Goal: Task Accomplishment & Management: Use online tool/utility

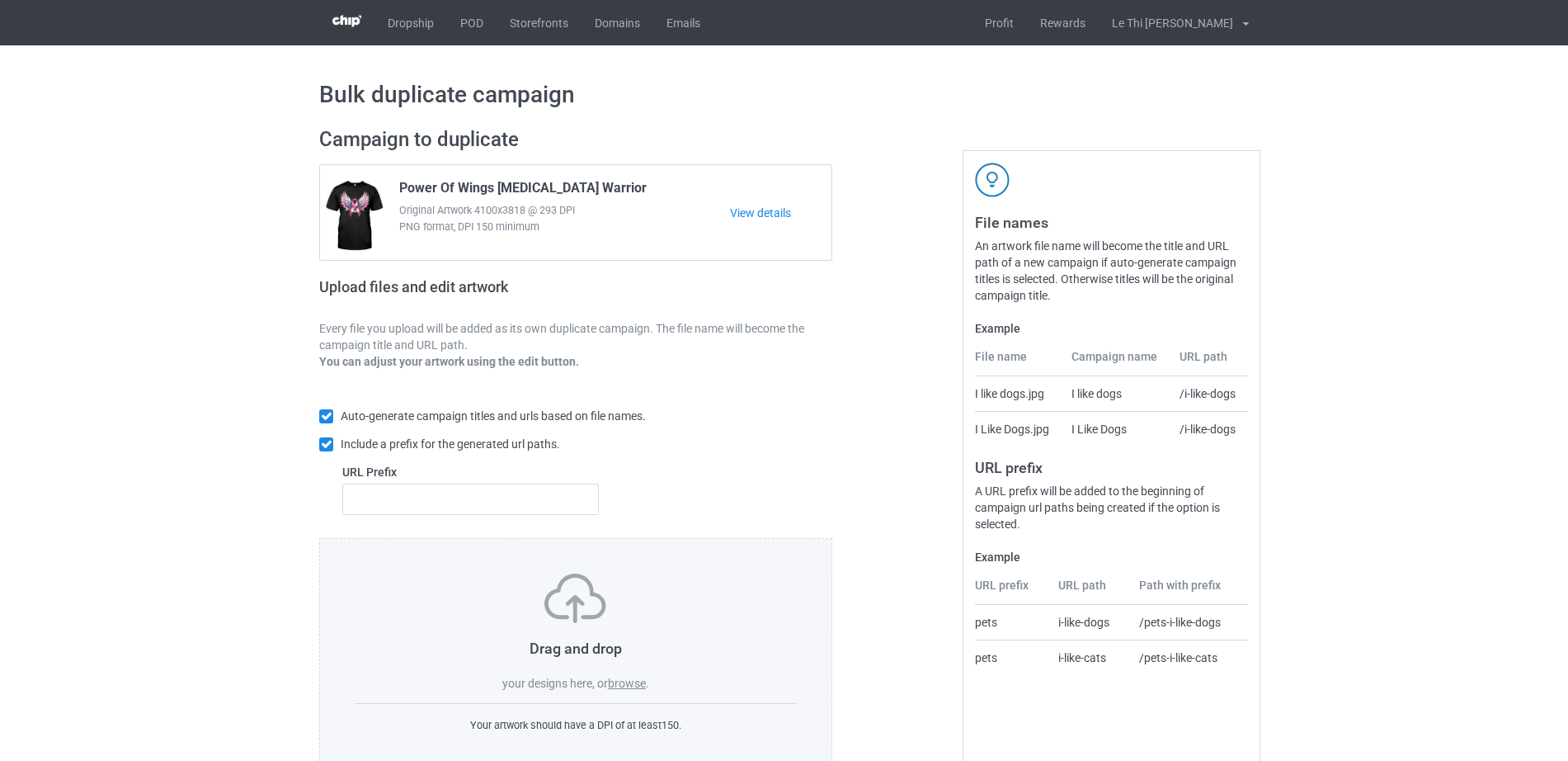
click at [630, 692] on div "Drag and drop your designs here, or browse ." at bounding box center [575, 632] width 442 height 118
click at [629, 686] on label "browse" at bounding box center [627, 683] width 38 height 13
click at [0, 0] on input "browse" at bounding box center [0, 0] width 0 height 0
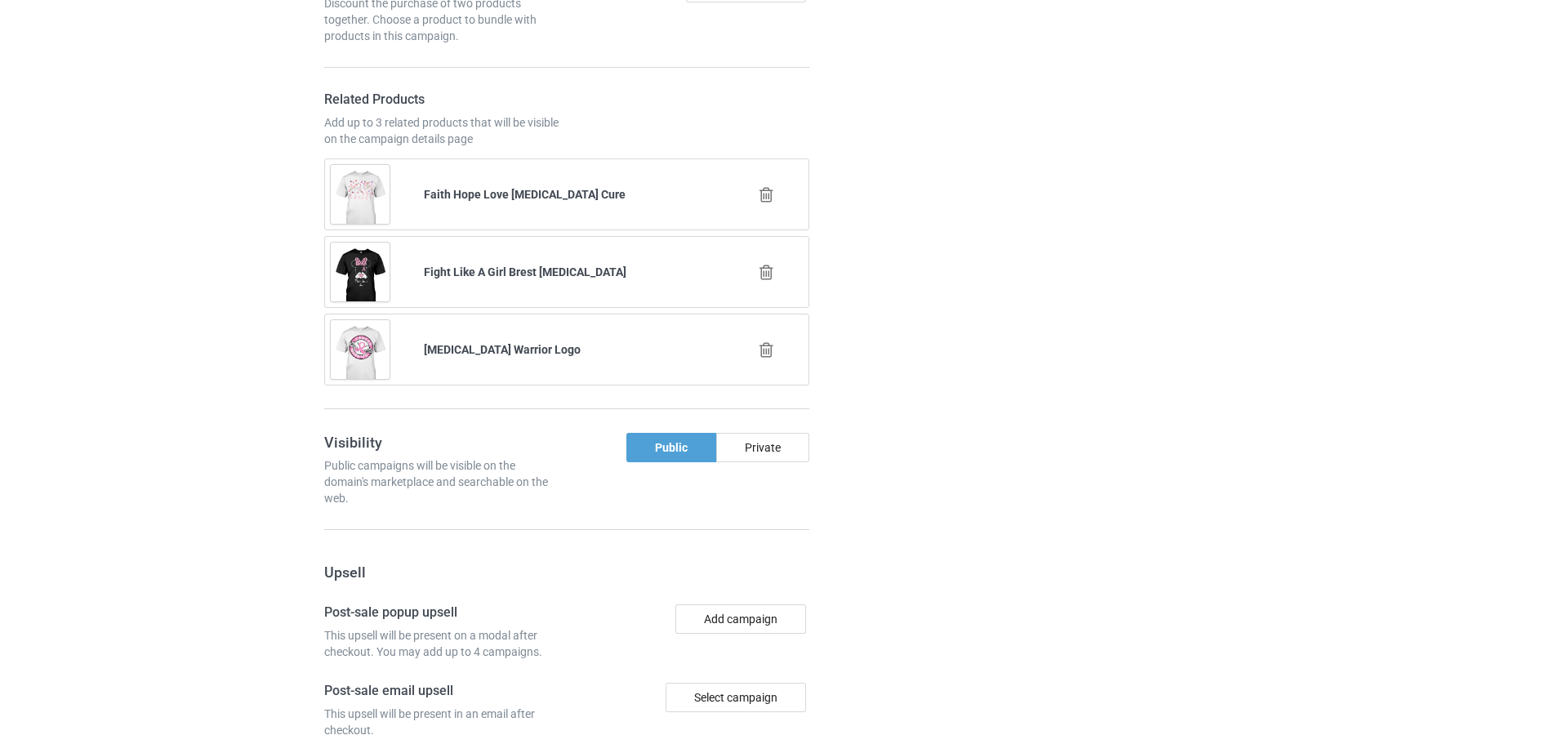
scroll to position [1697, 0]
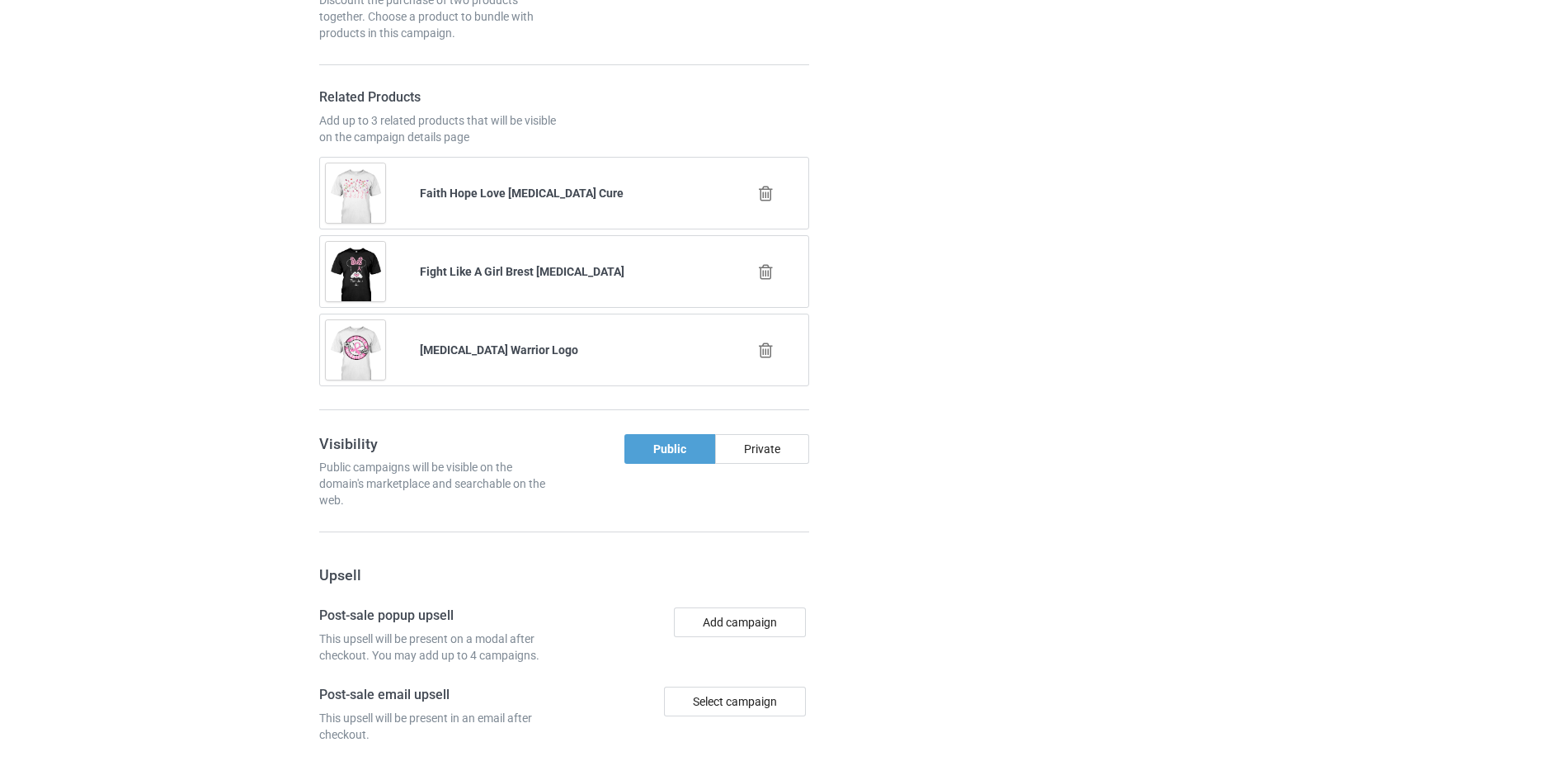
click at [766, 185] on icon at bounding box center [766, 193] width 21 height 17
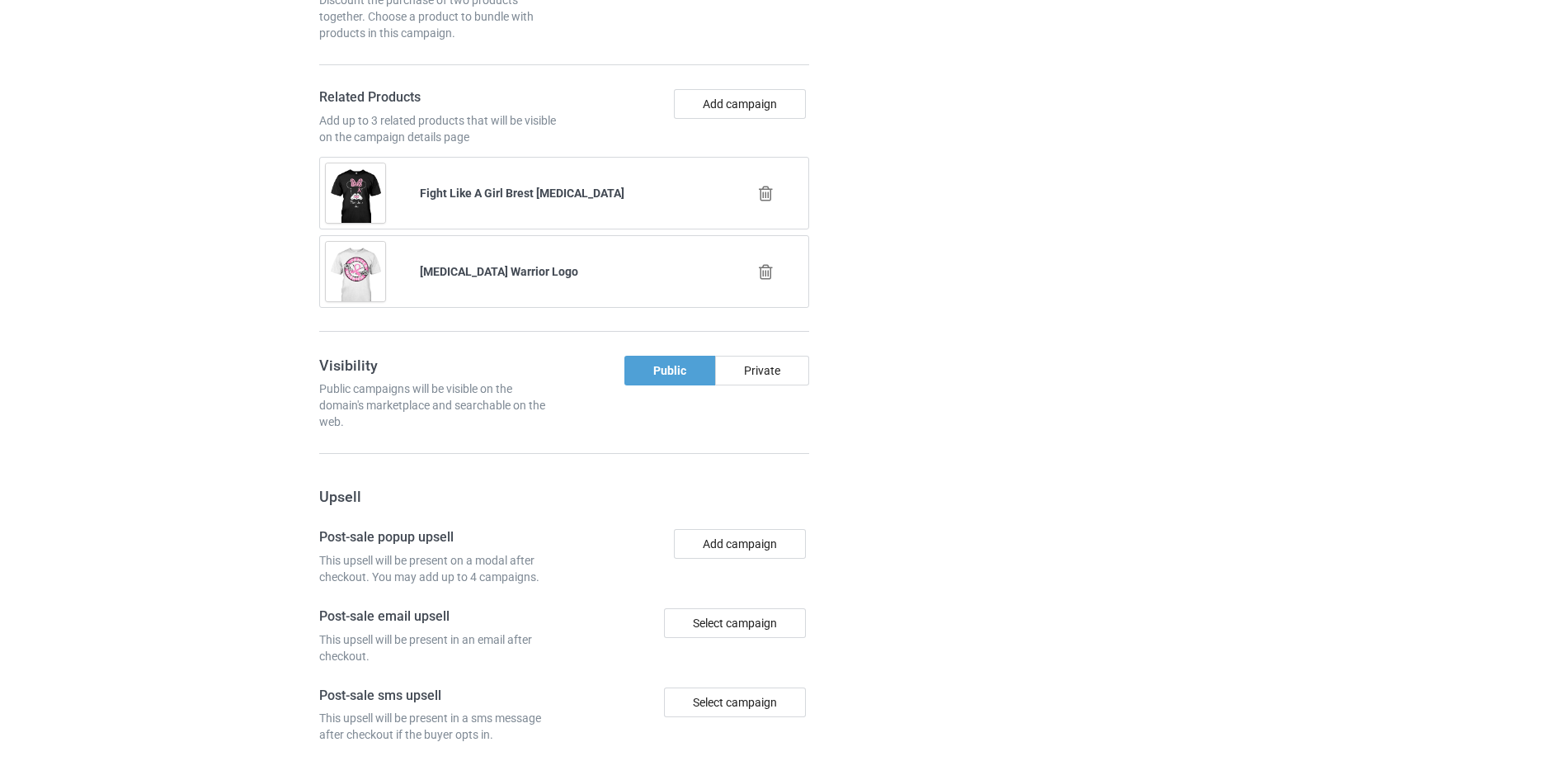
click at [761, 185] on icon at bounding box center [766, 193] width 21 height 17
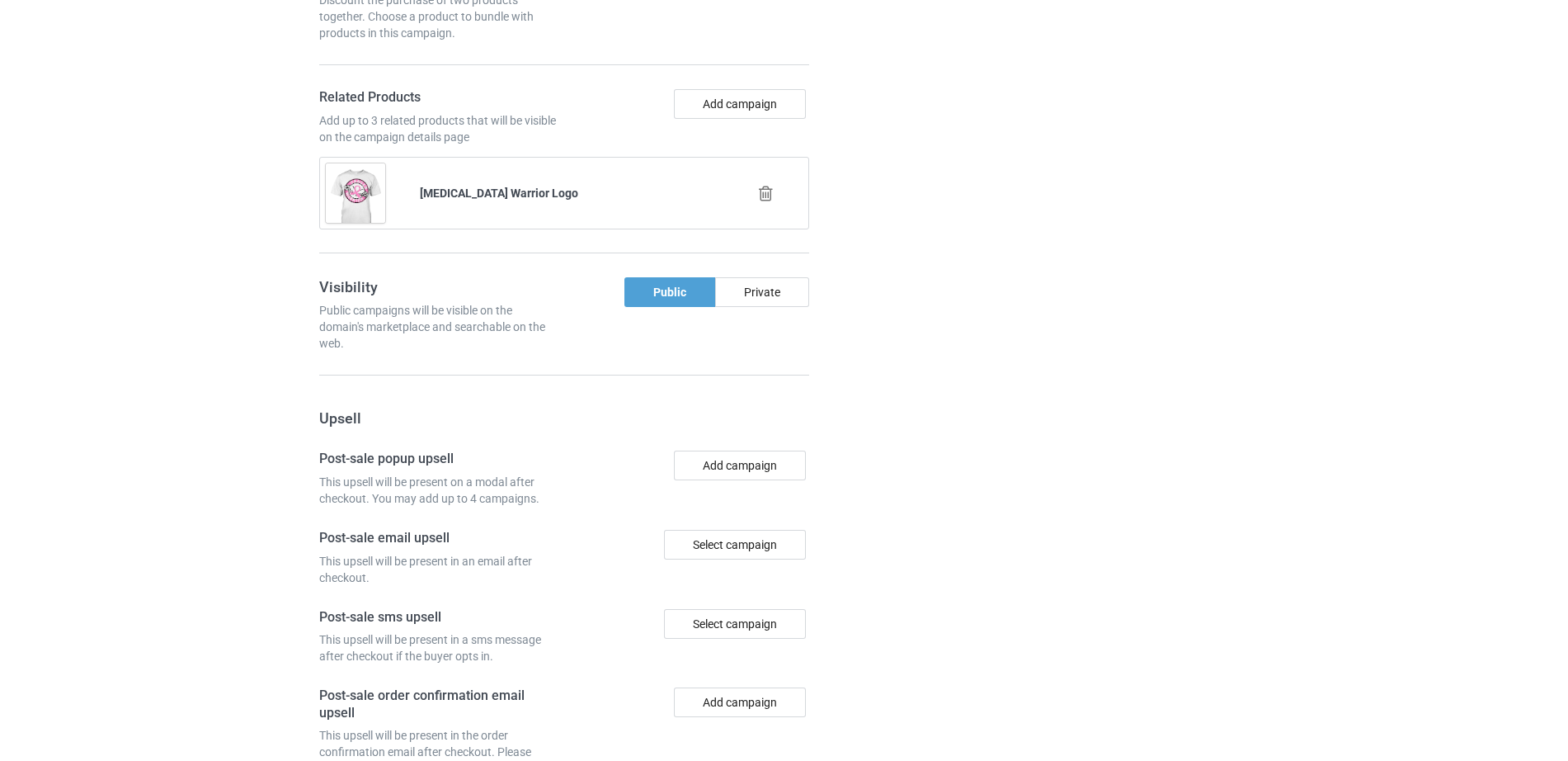
click at [754, 99] on div "Add campaign" at bounding box center [689, 117] width 251 height 56
click at [733, 89] on button "Add campaign" at bounding box center [739, 104] width 132 height 30
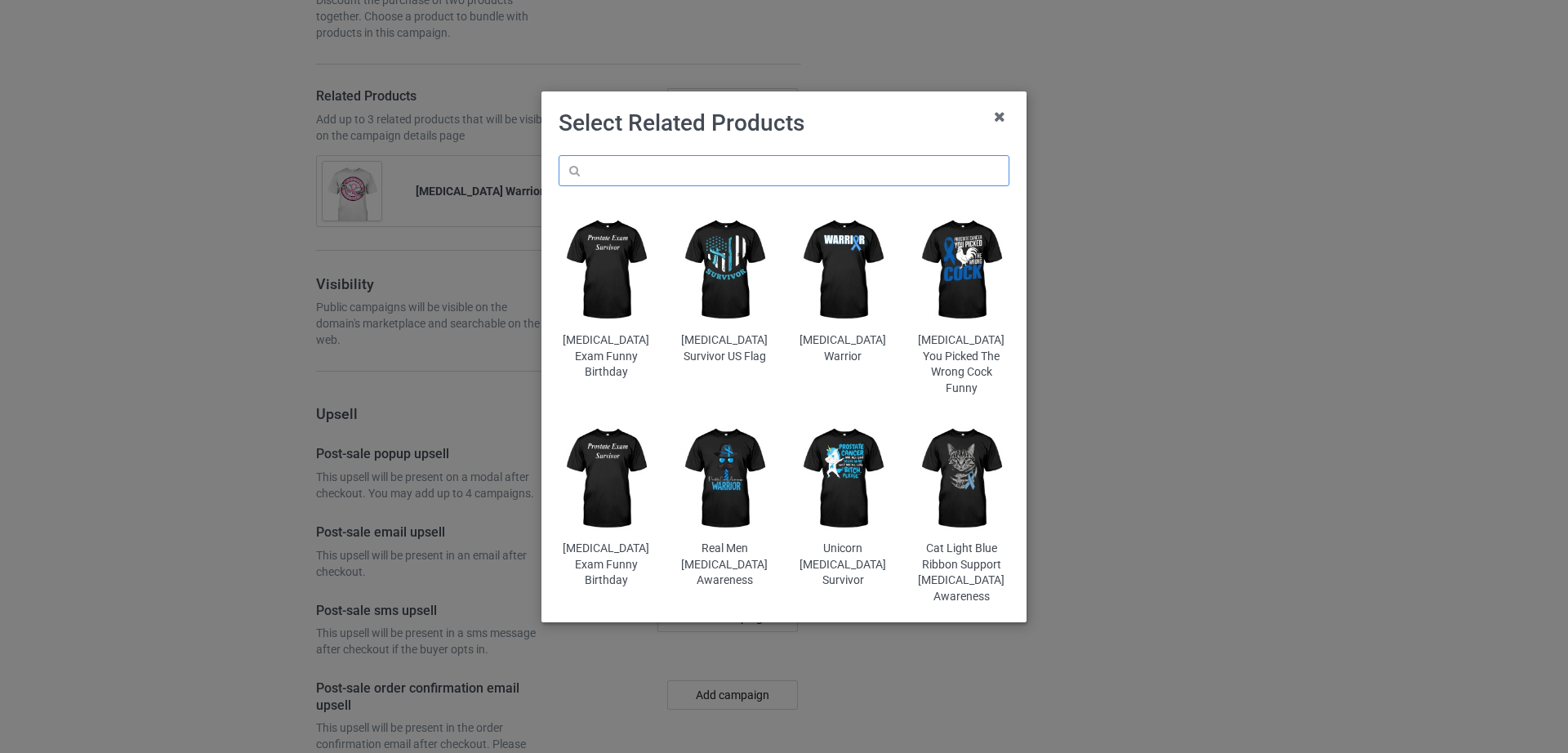
click at [620, 165] on input "text" at bounding box center [783, 170] width 451 height 31
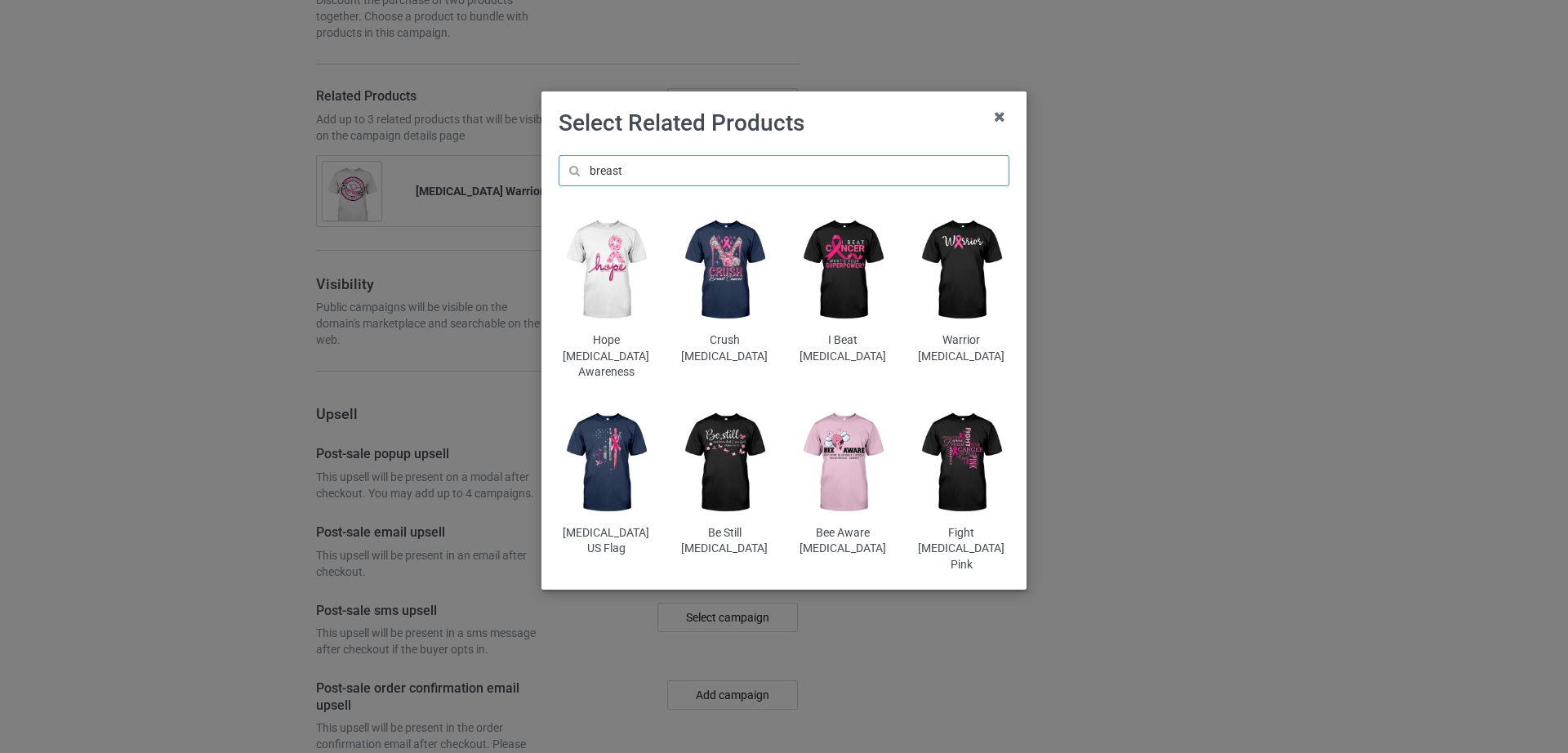
type input "breast"
click at [969, 446] on img at bounding box center [961, 462] width 96 height 119
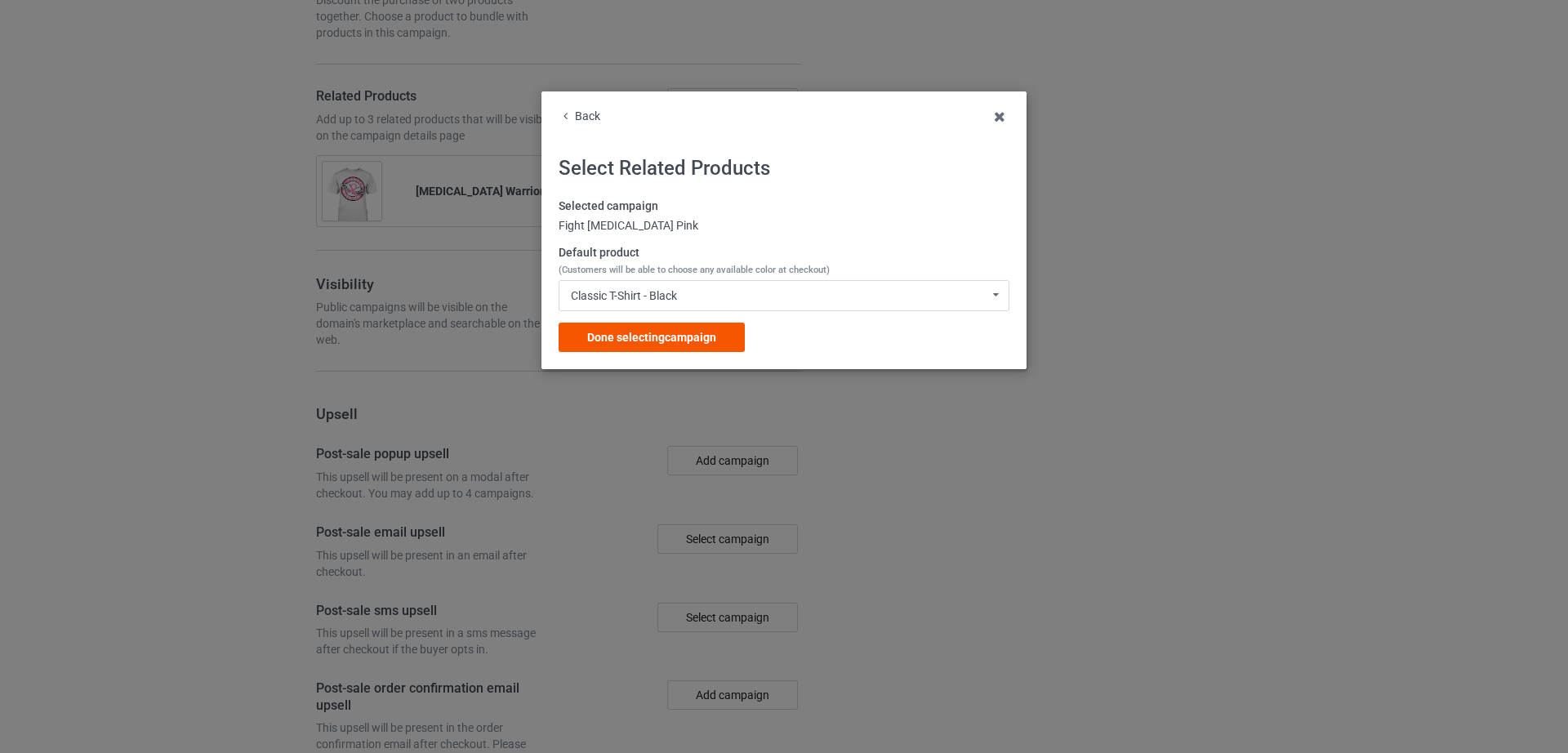
click at [690, 331] on span "Done selecting campaign" at bounding box center [651, 337] width 129 height 13
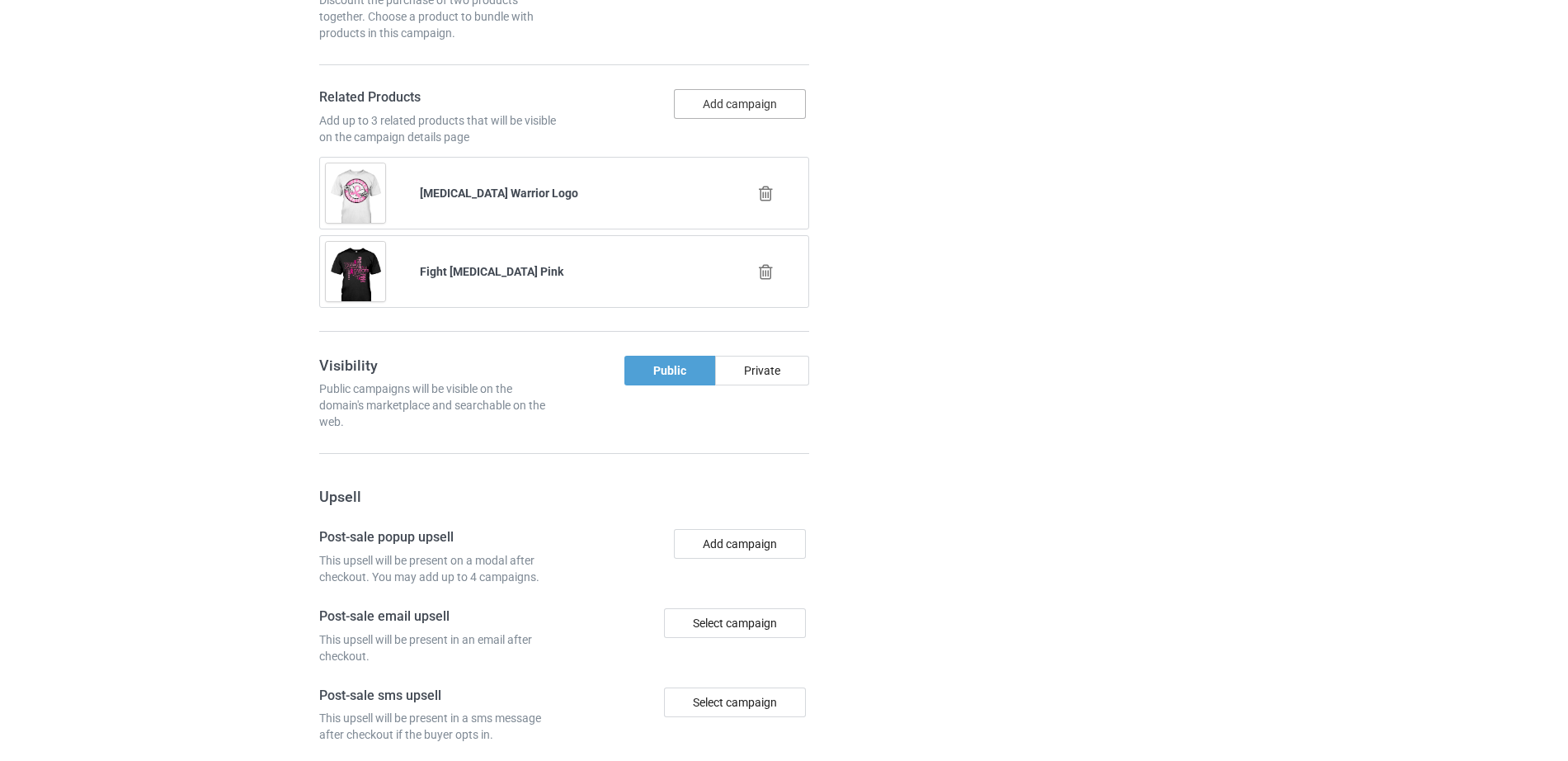
click at [747, 89] on button "Add campaign" at bounding box center [739, 104] width 132 height 30
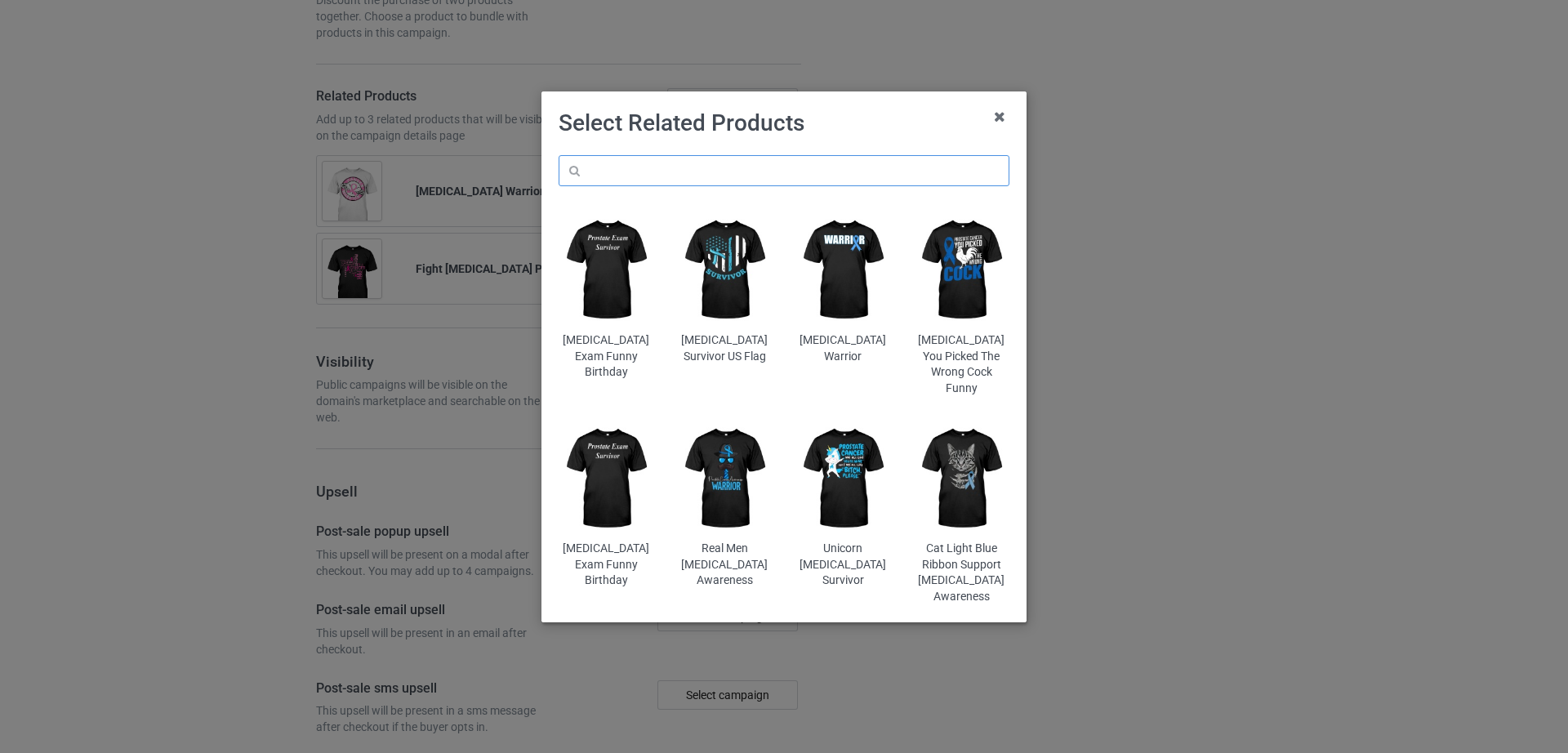
click at [652, 161] on input "text" at bounding box center [783, 170] width 451 height 31
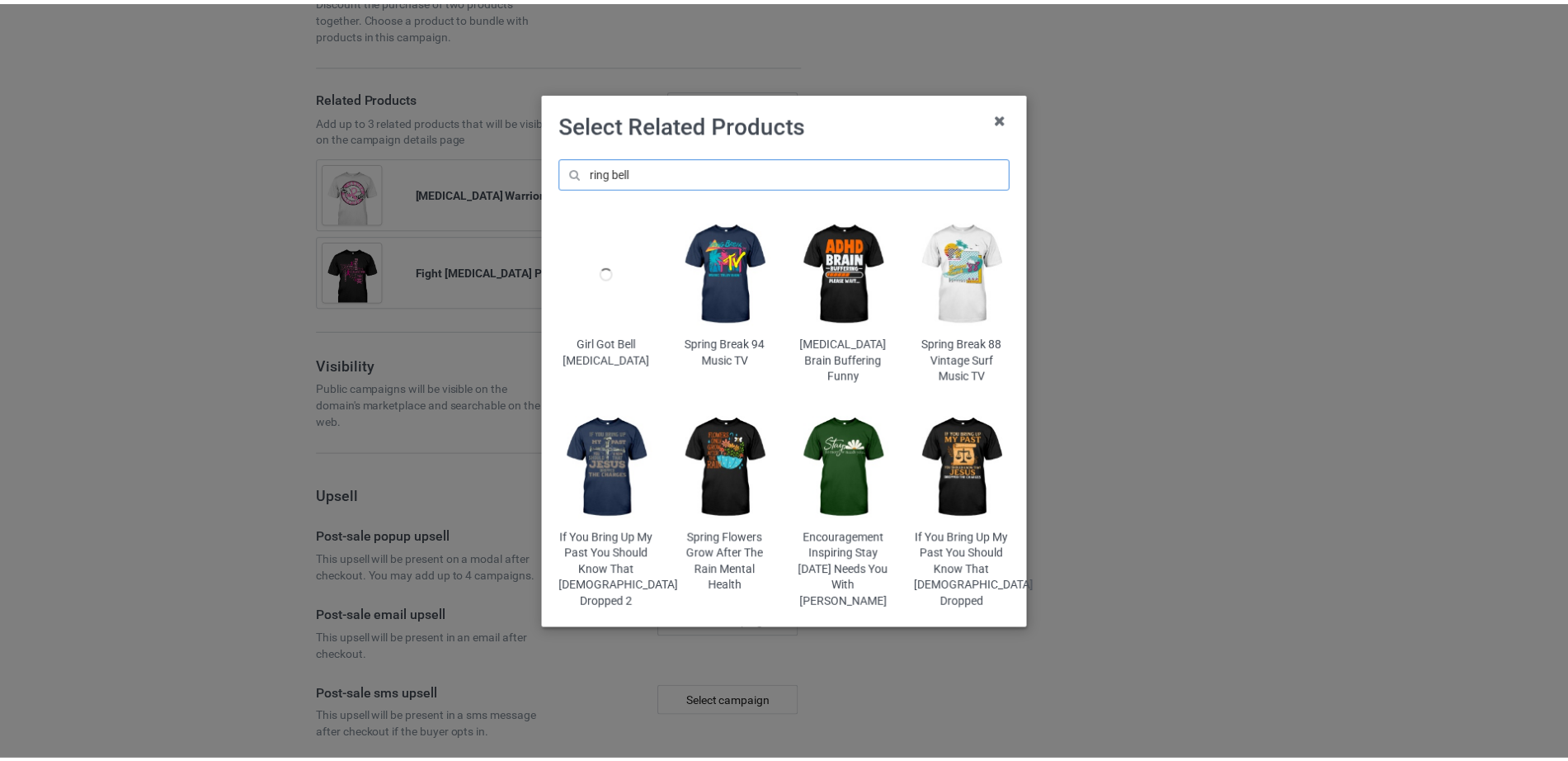
scroll to position [1778, 0]
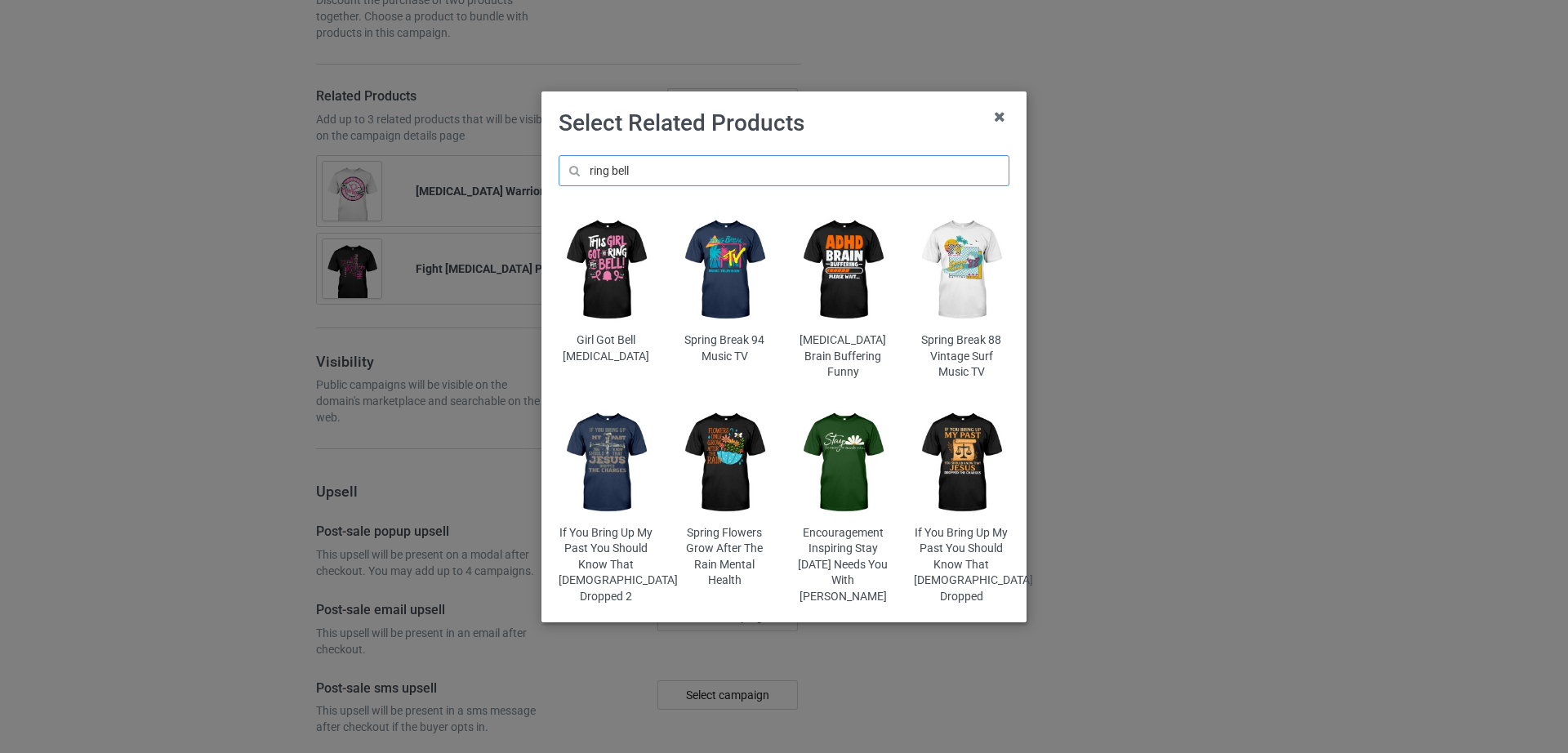
type input "ring bell"
click at [608, 286] on img at bounding box center [606, 270] width 96 height 119
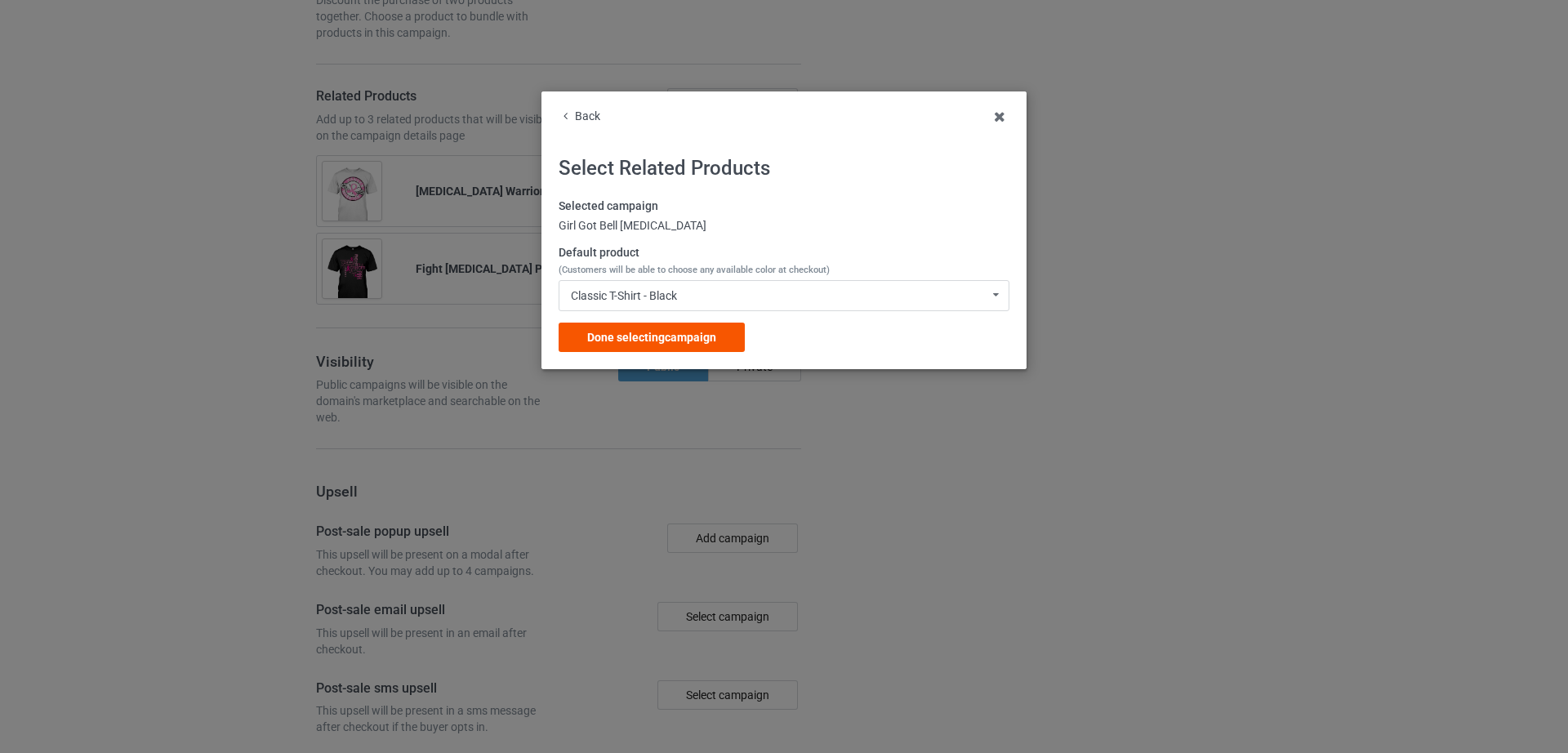
click at [689, 331] on span "Done selecting campaign" at bounding box center [651, 337] width 129 height 13
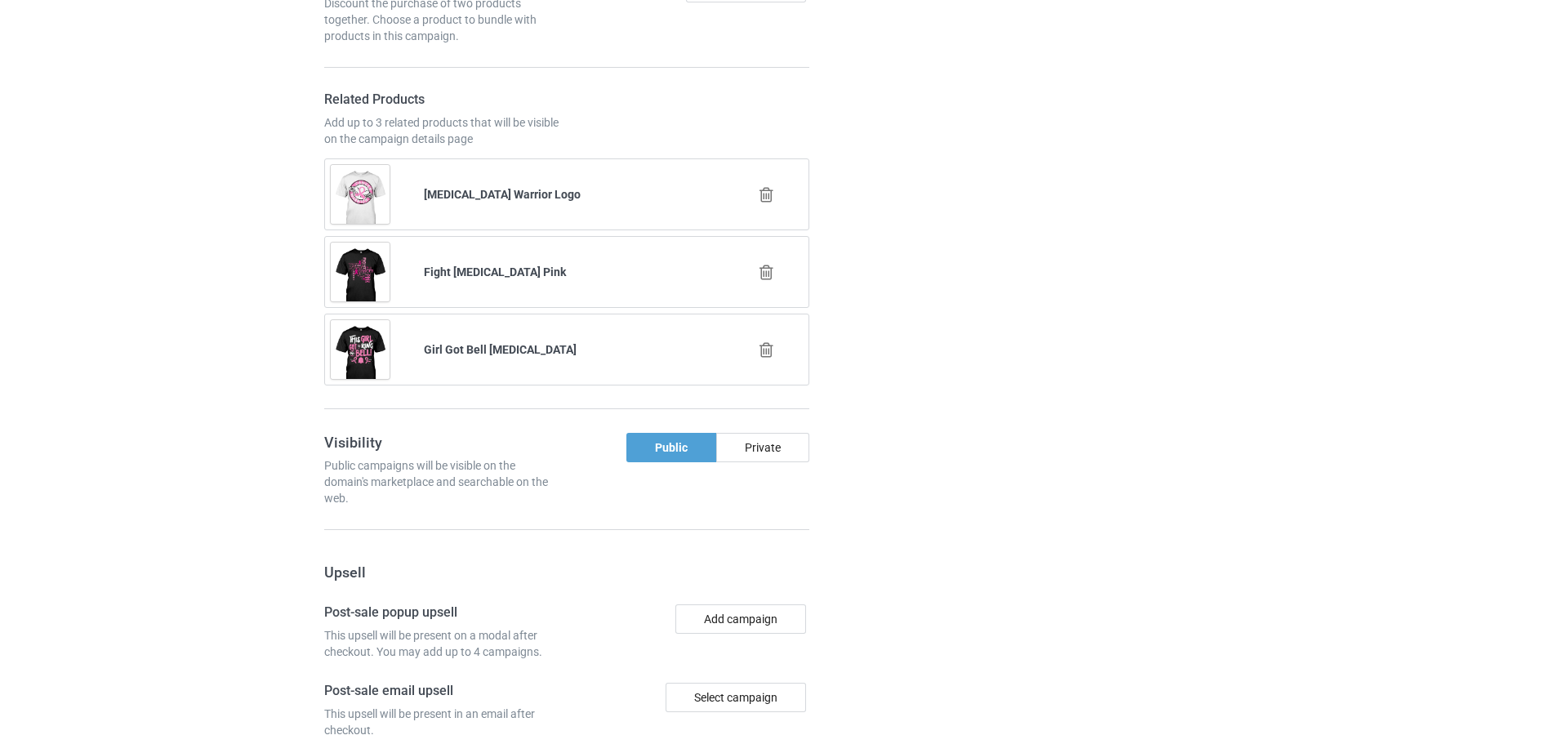
scroll to position [1759, 0]
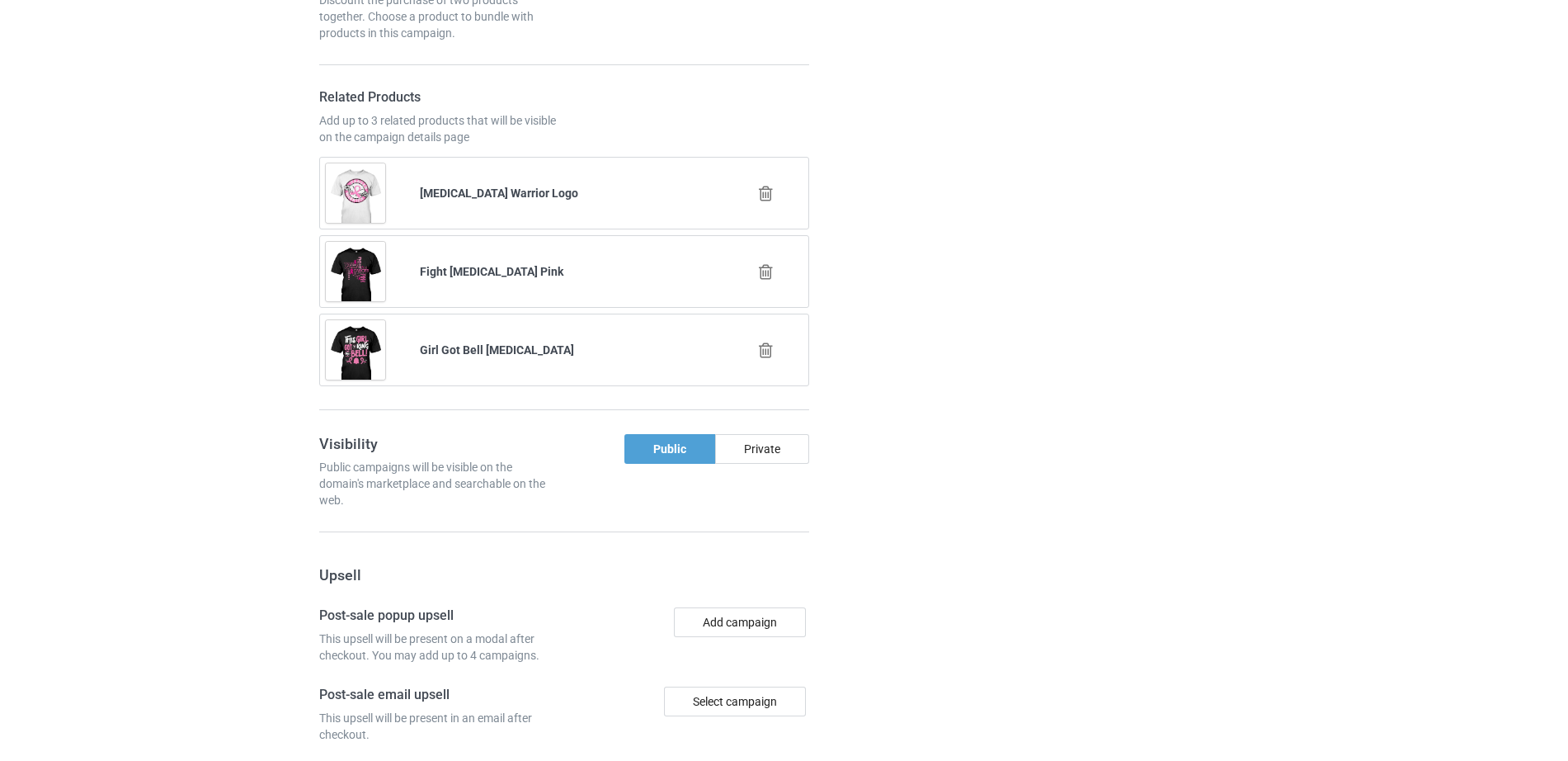
click at [765, 185] on icon at bounding box center [766, 193] width 21 height 17
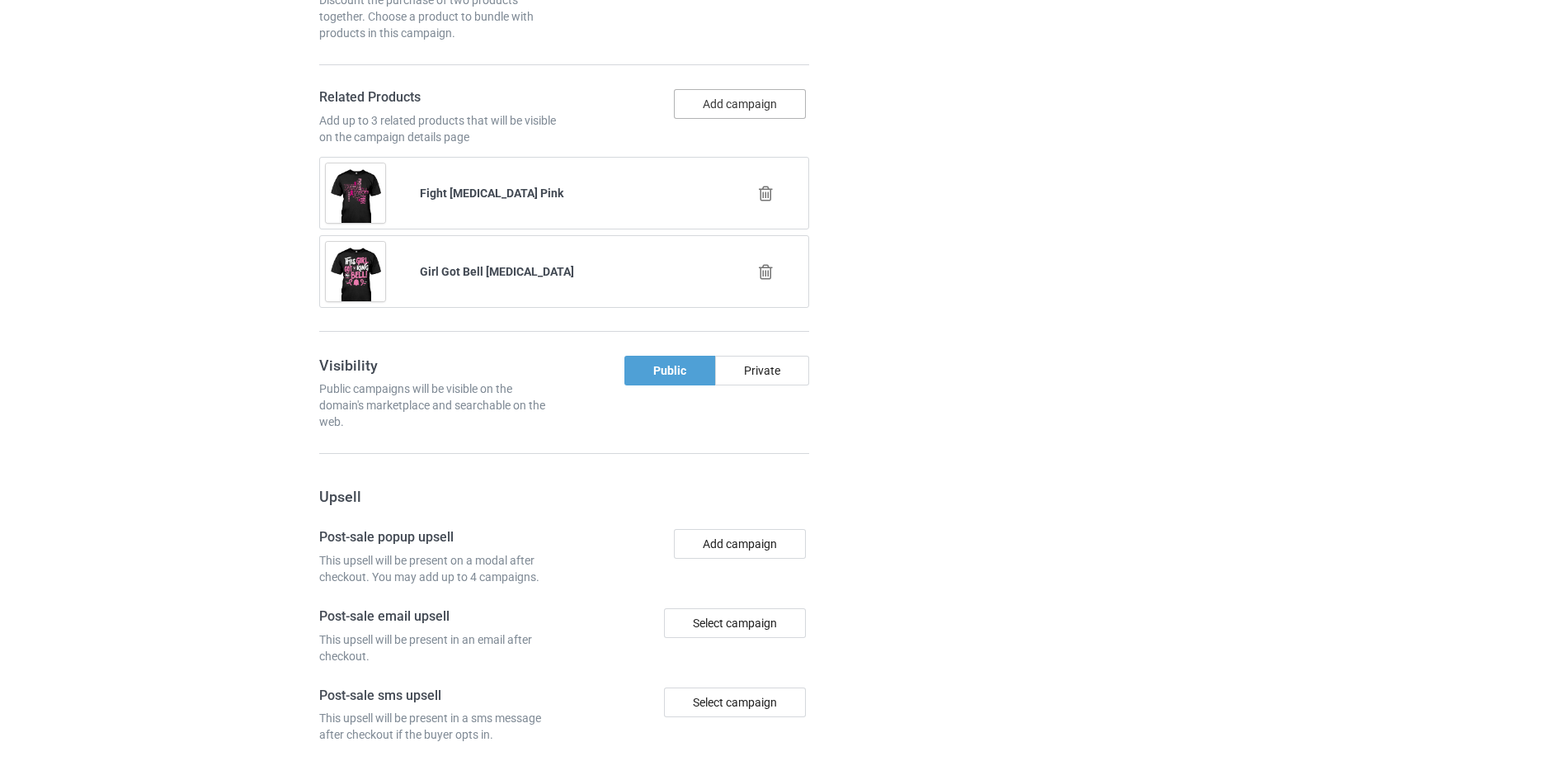
click at [706, 89] on button "Add campaign" at bounding box center [739, 104] width 132 height 30
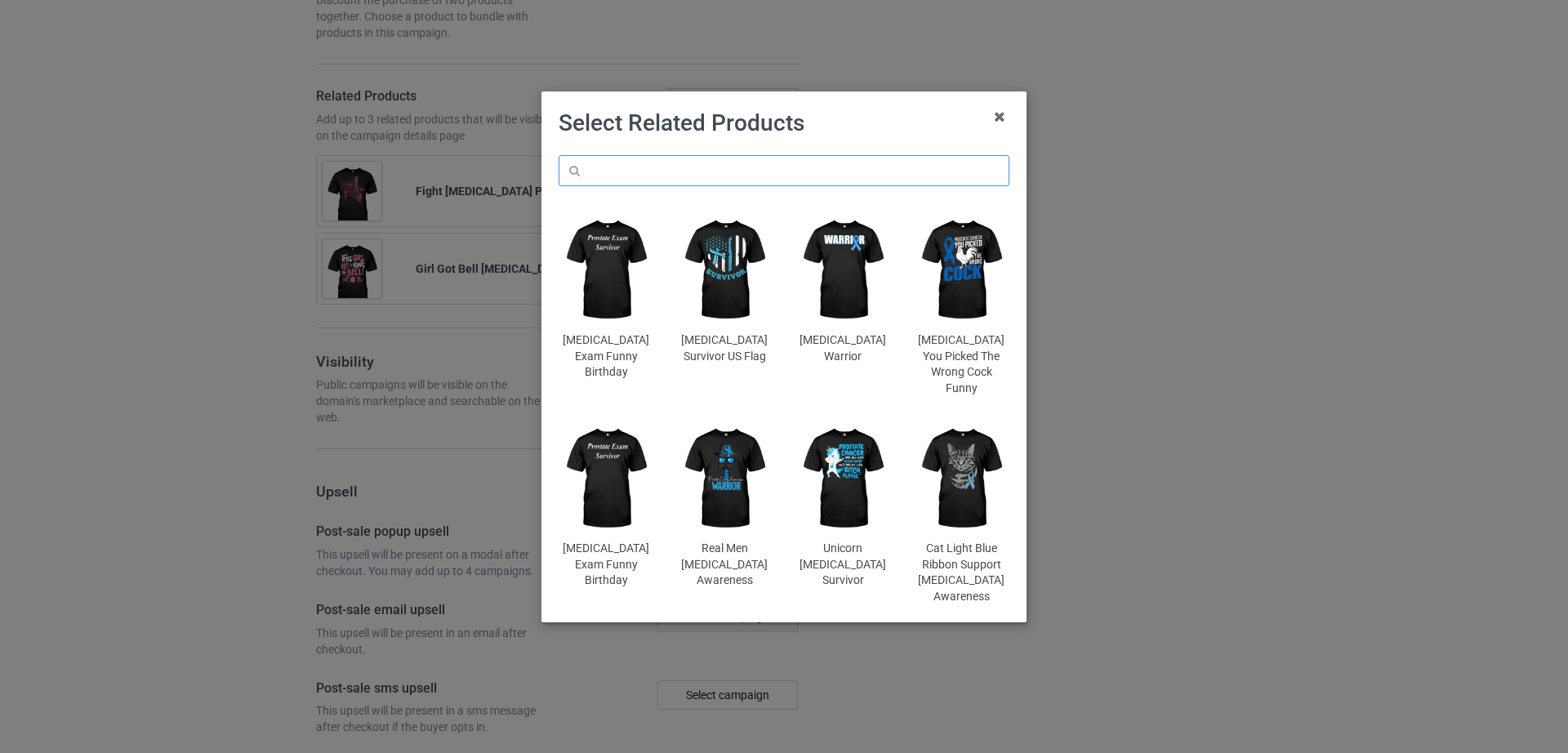
click at [624, 172] on input "text" at bounding box center [783, 170] width 451 height 31
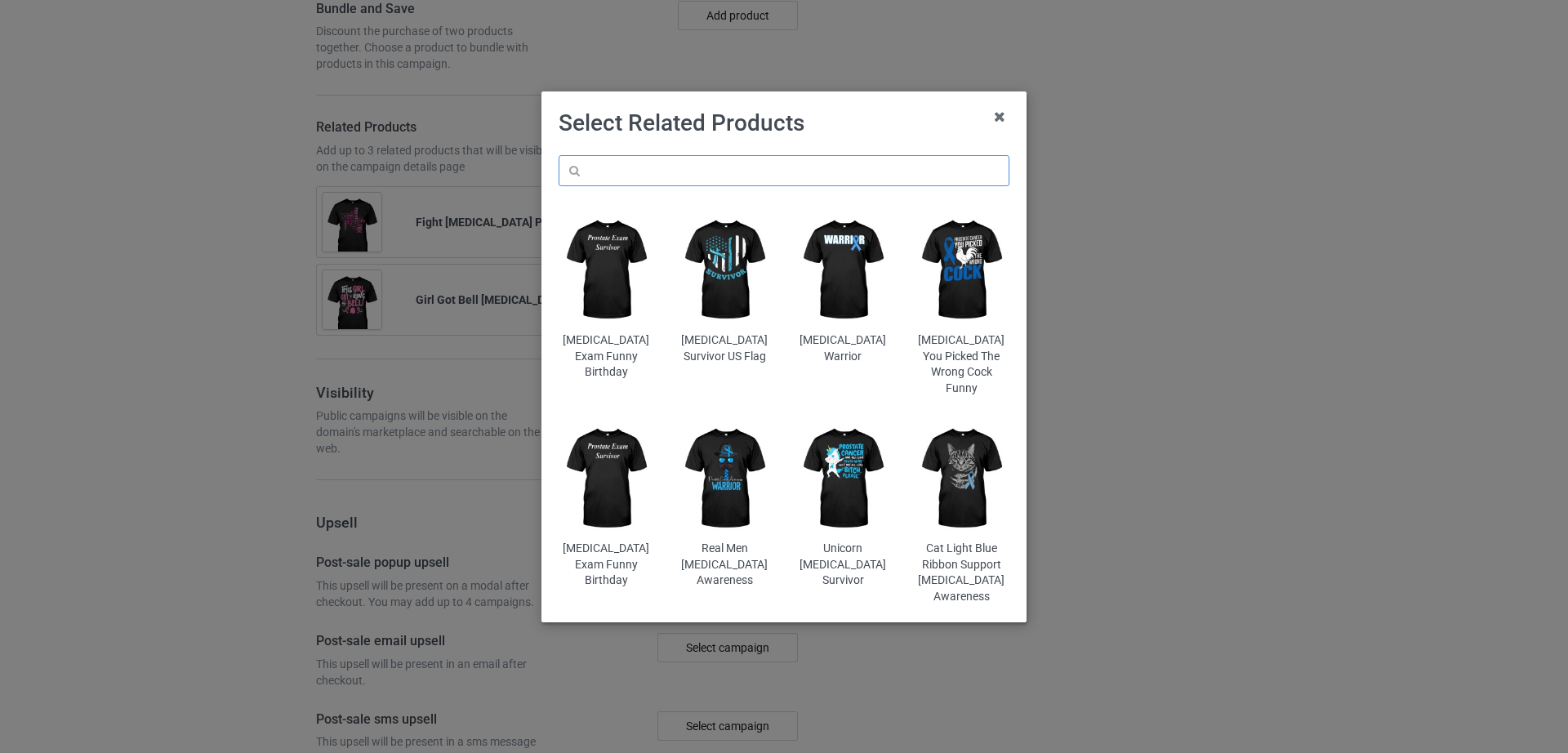
scroll to position [1822, 0]
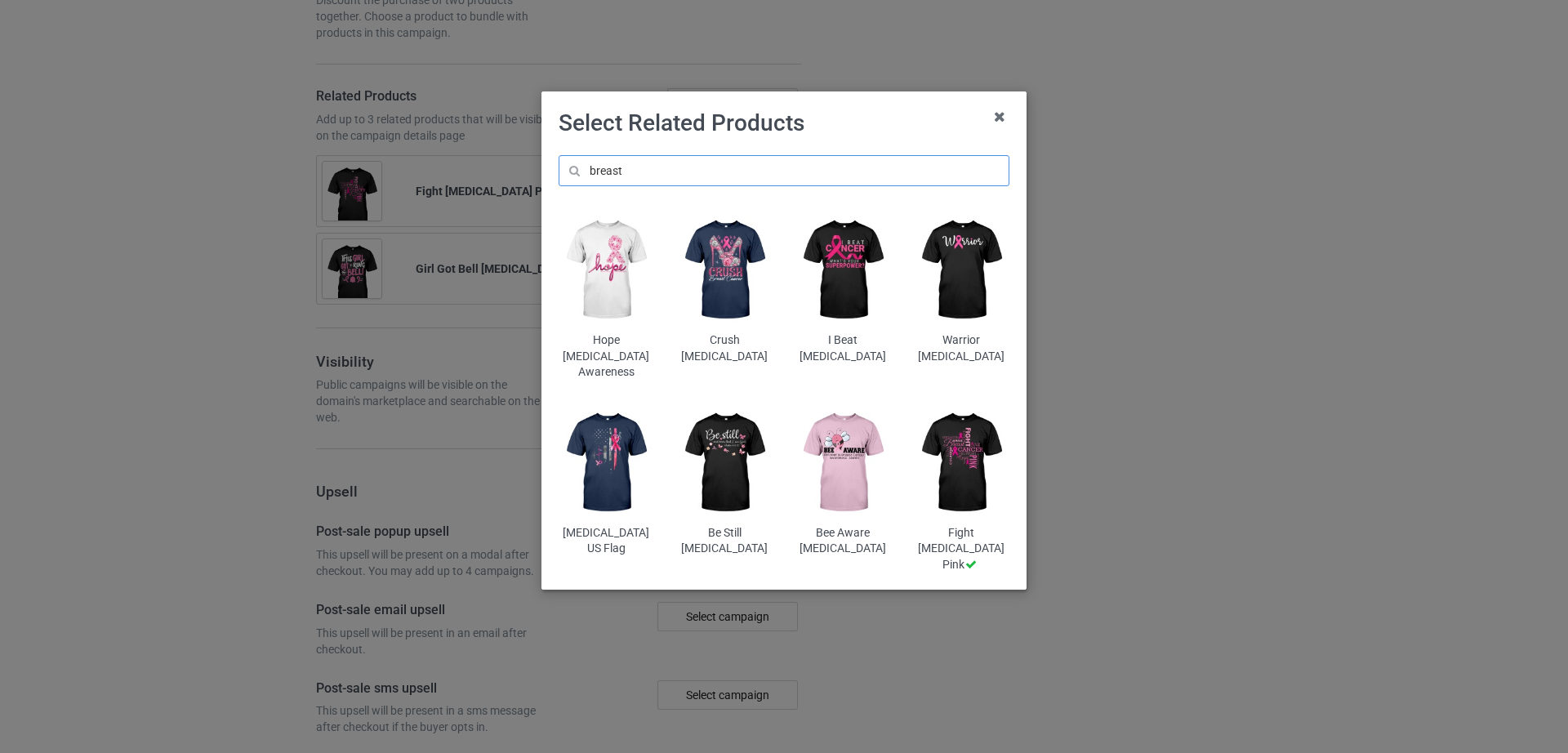
type input "breast"
click at [839, 450] on img at bounding box center [843, 462] width 96 height 119
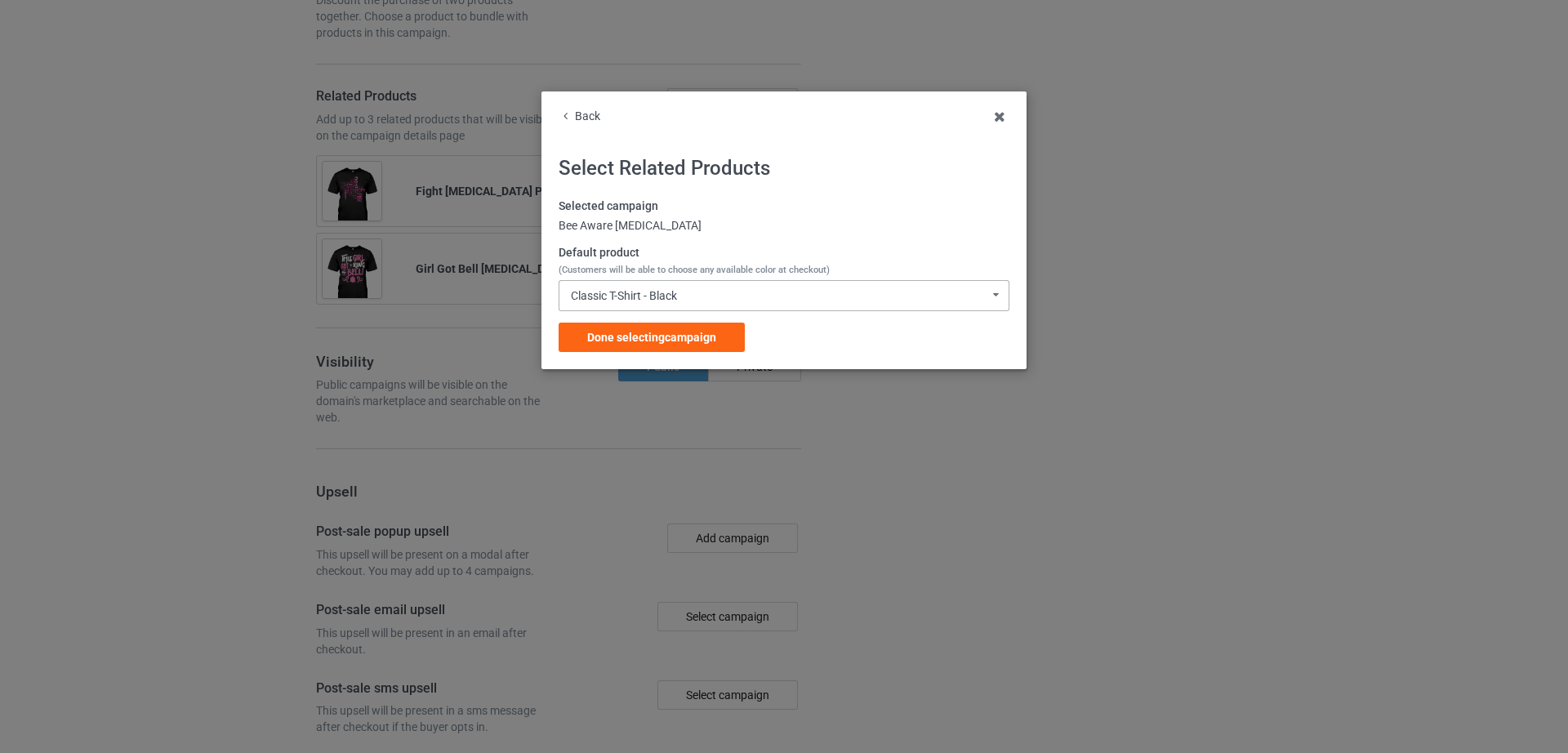
click at [651, 290] on div "Classic T-Shirt - Black" at bounding box center [623, 295] width 106 height 11
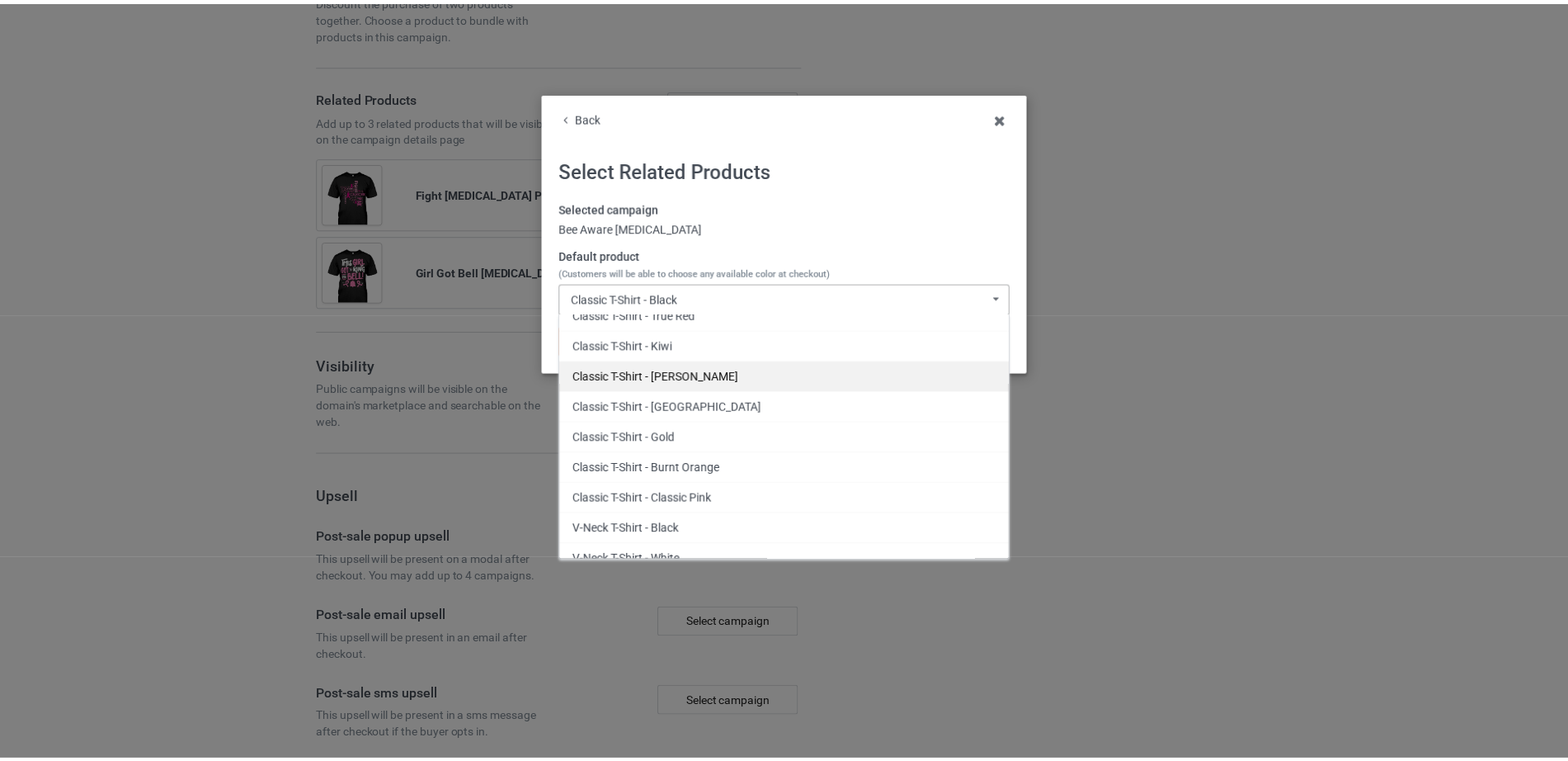
scroll to position [346, 0]
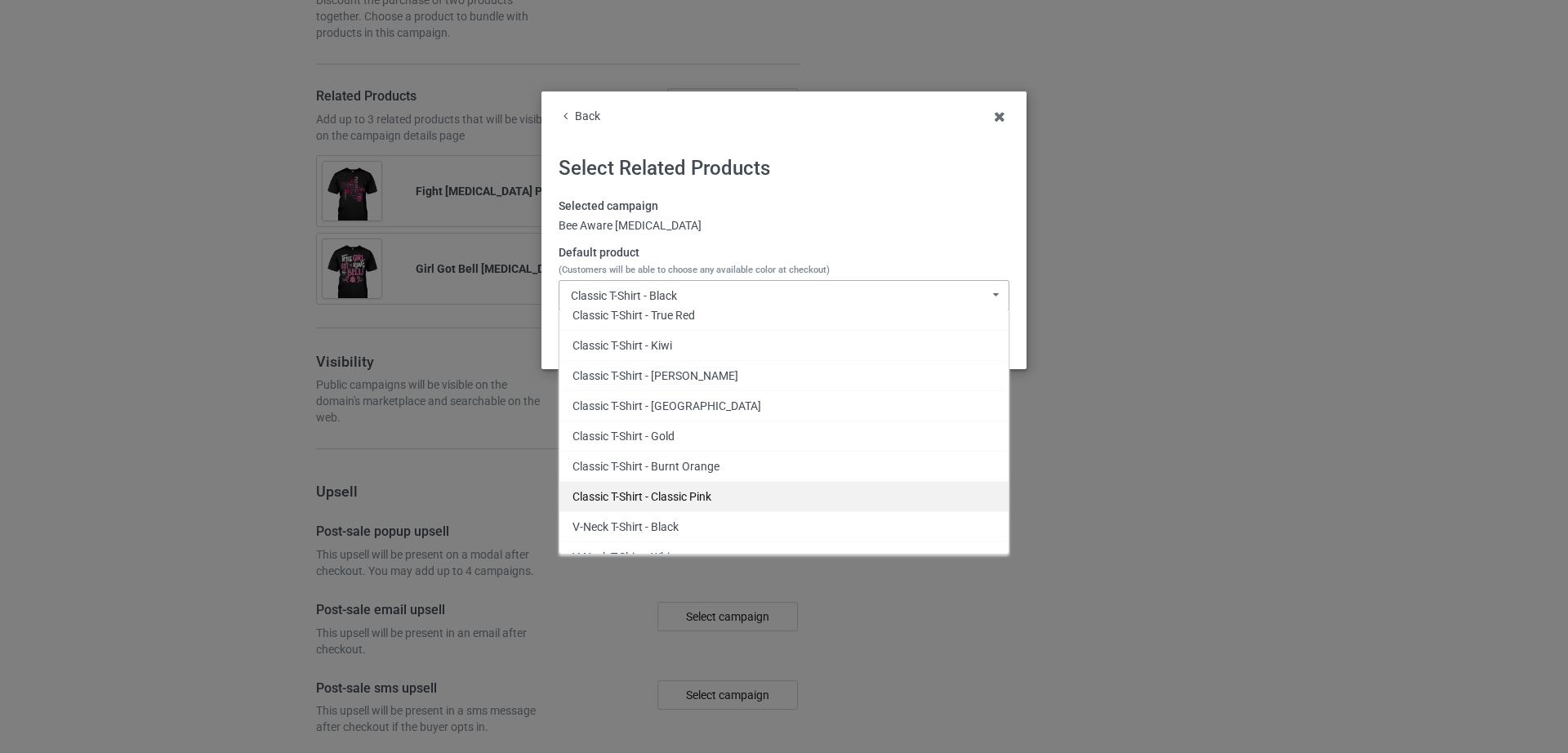
click at [702, 493] on div "Classic T-Shirt - Classic Pink" at bounding box center [783, 496] width 449 height 31
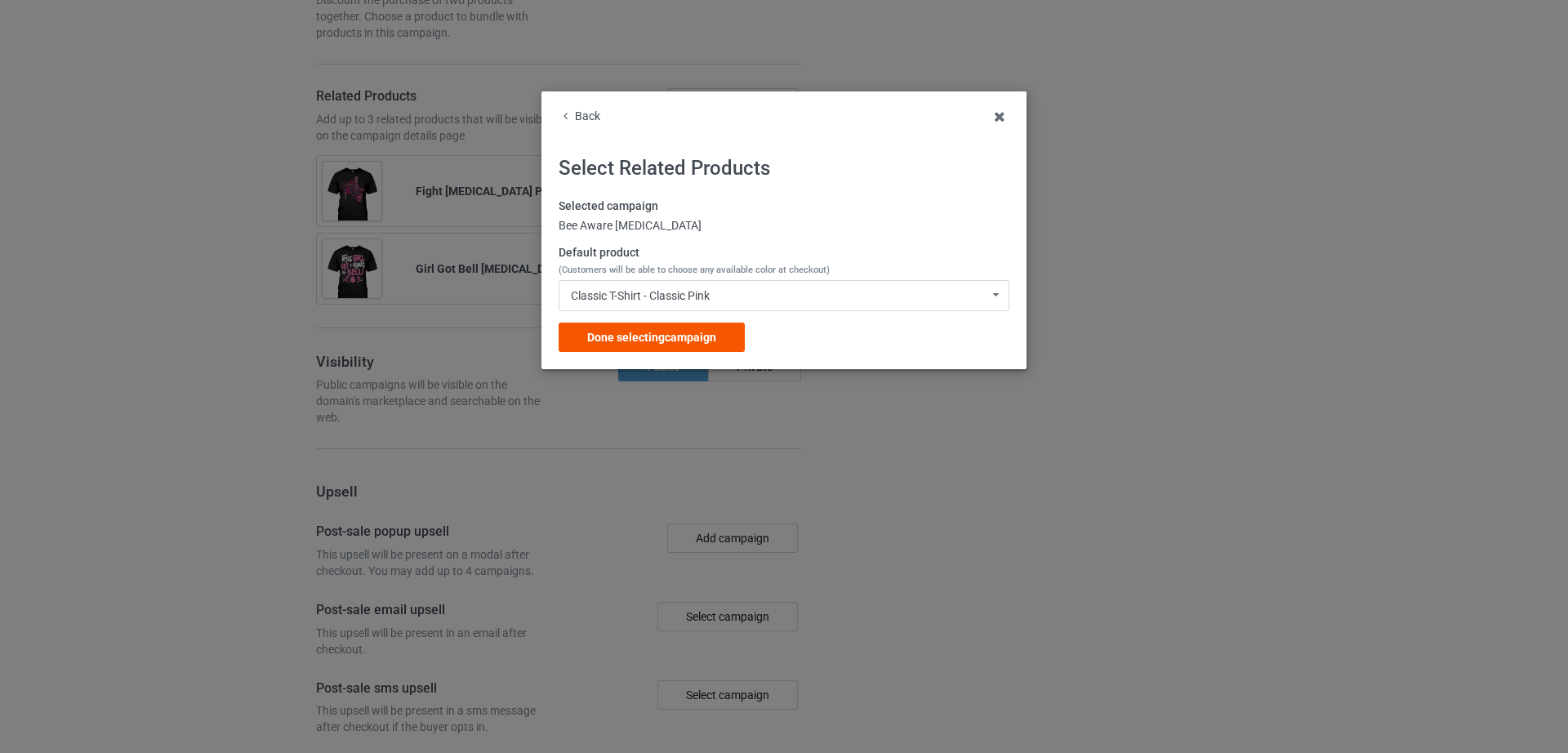
click at [689, 343] on span "Done selecting campaign" at bounding box center [651, 337] width 129 height 13
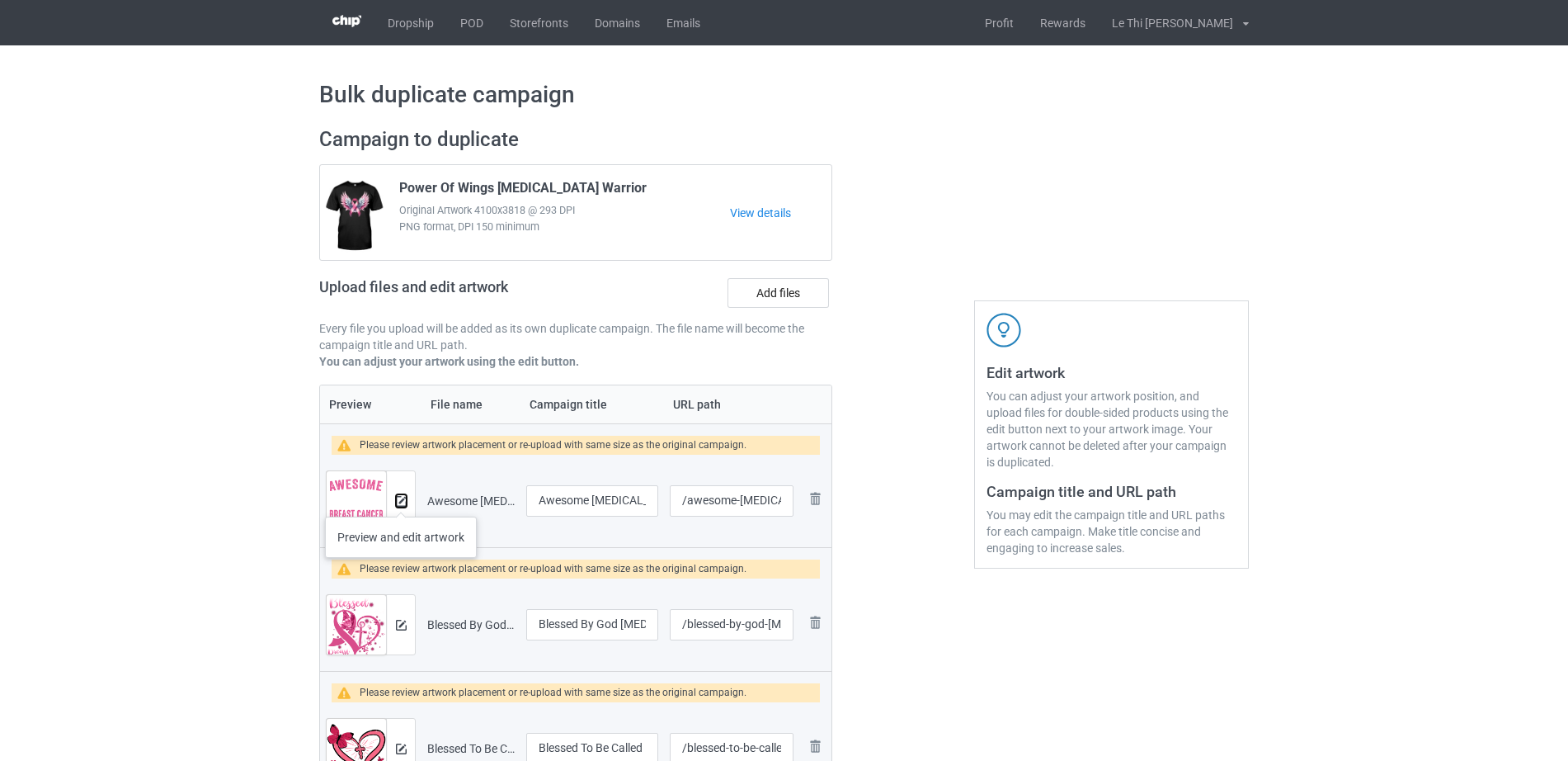
click at [400, 500] on img at bounding box center [401, 500] width 10 height 10
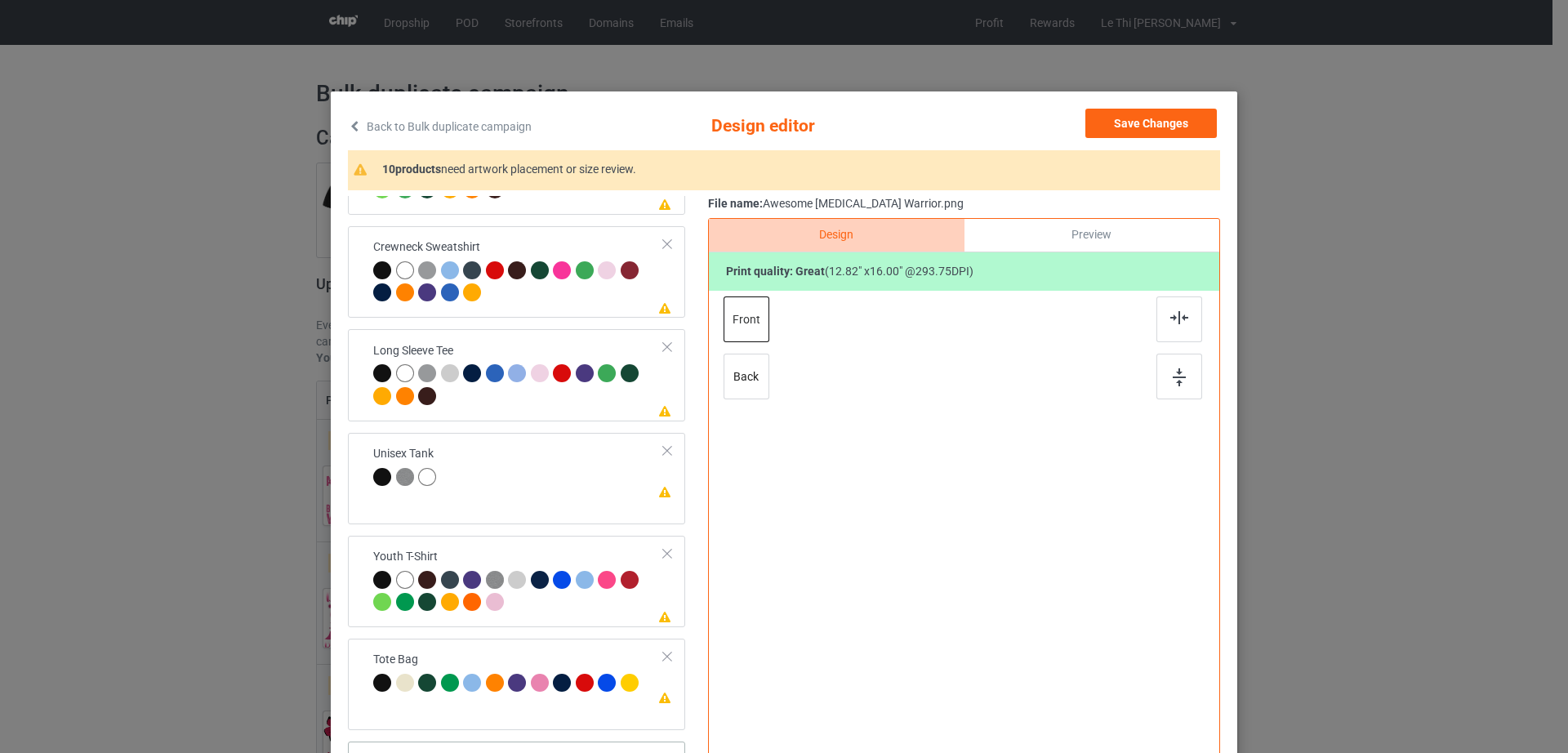
scroll to position [189, 0]
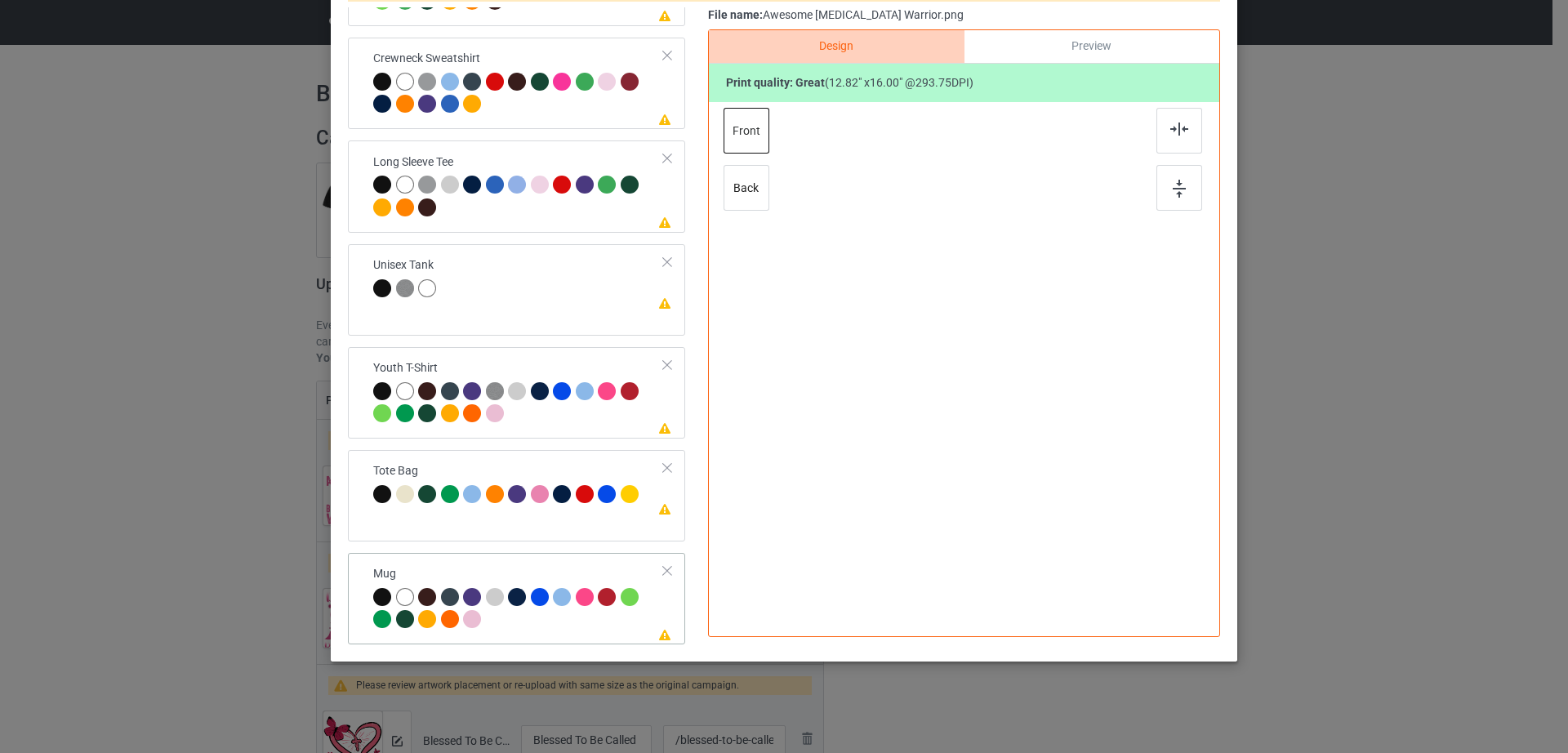
click at [364, 604] on td "Please review artwork placement Mug" at bounding box center [518, 598] width 308 height 78
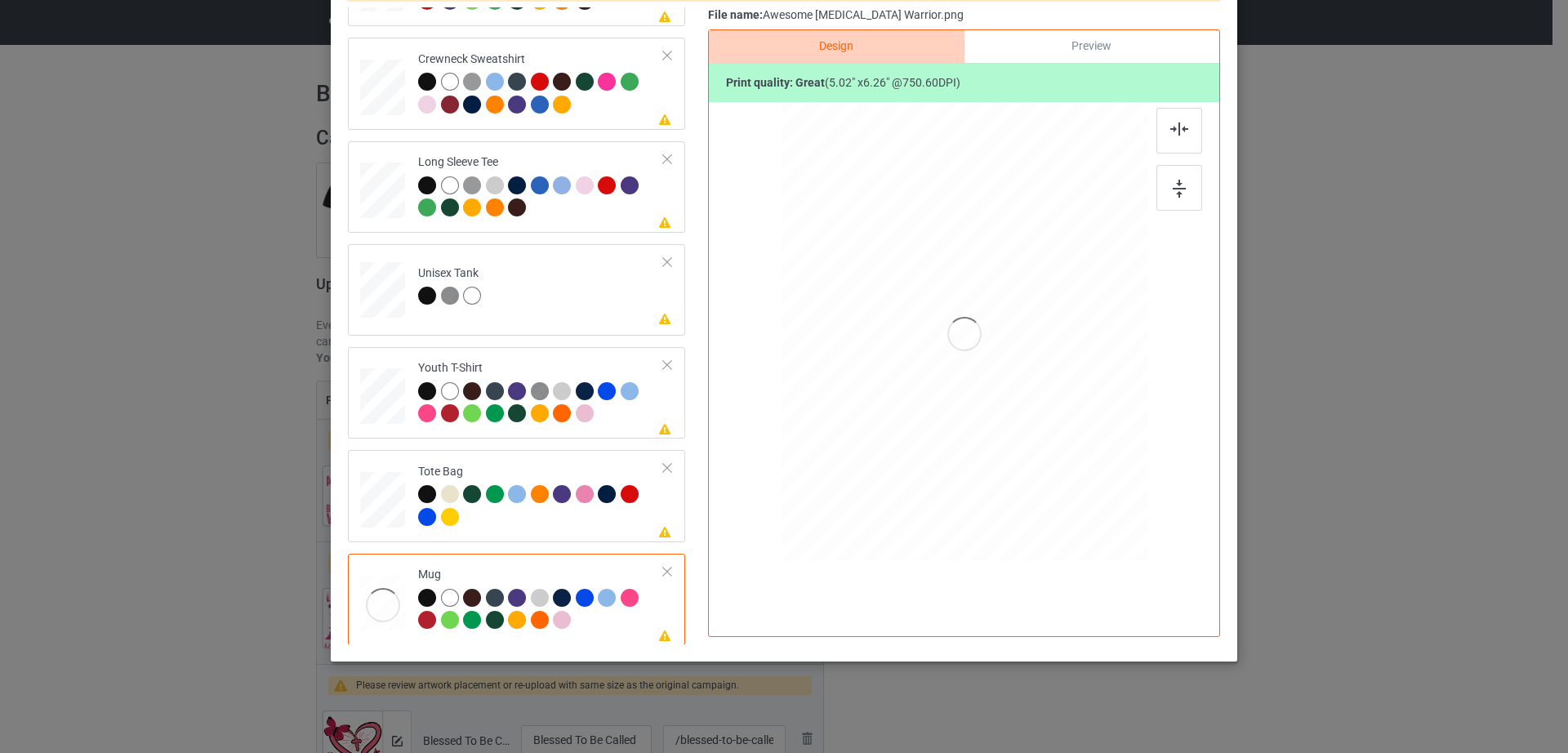
click at [360, 604] on div at bounding box center [383, 604] width 45 height 60
drag, startPoint x: 1065, startPoint y: 472, endPoint x: 1030, endPoint y: 377, distance: 101.2
click at [1030, 377] on div at bounding box center [964, 331] width 368 height 152
drag, startPoint x: 980, startPoint y: 341, endPoint x: 1080, endPoint y: 341, distance: 100.0
click at [1080, 341] on div at bounding box center [1064, 331] width 107 height 134
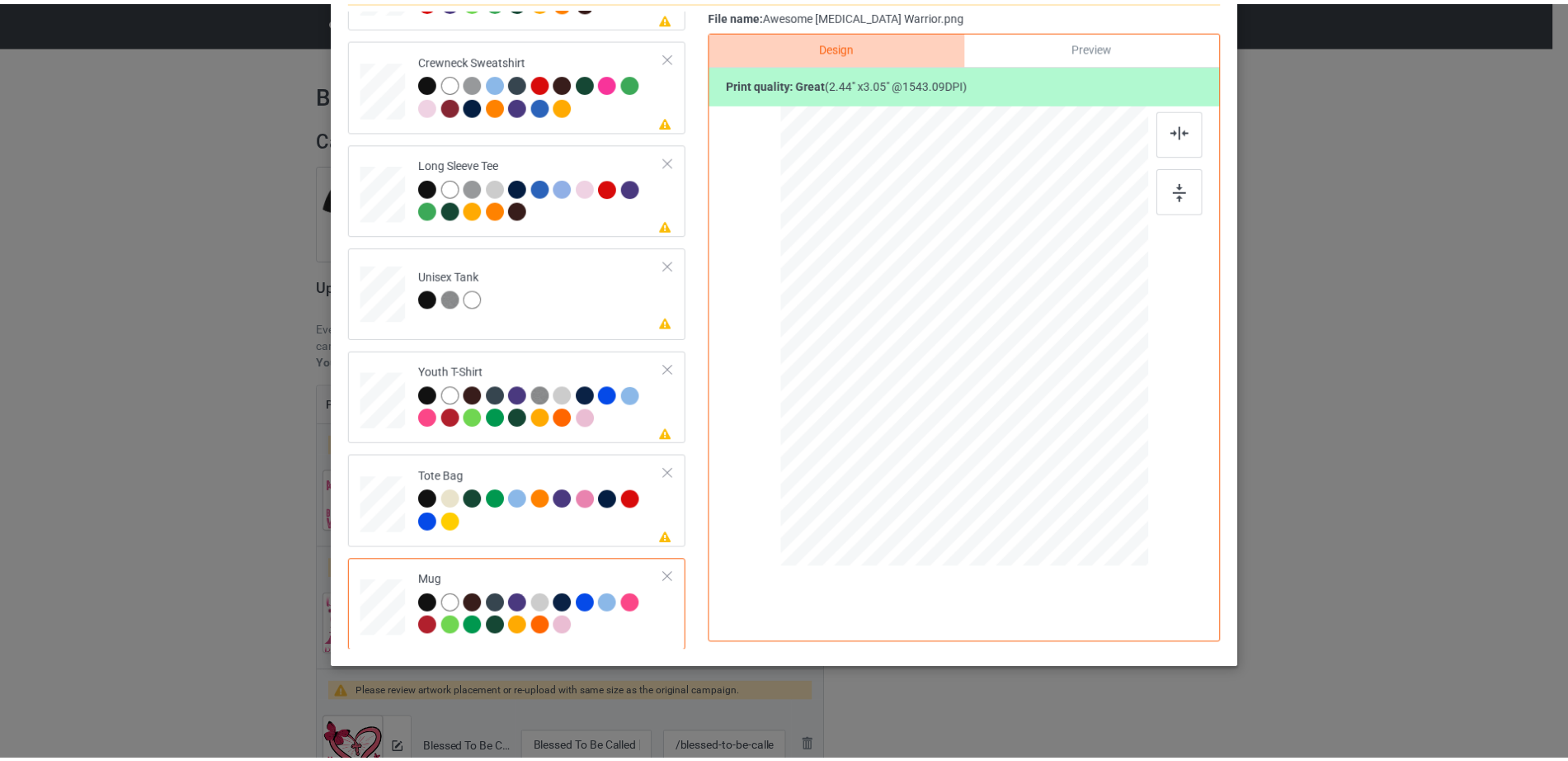
scroll to position [0, 0]
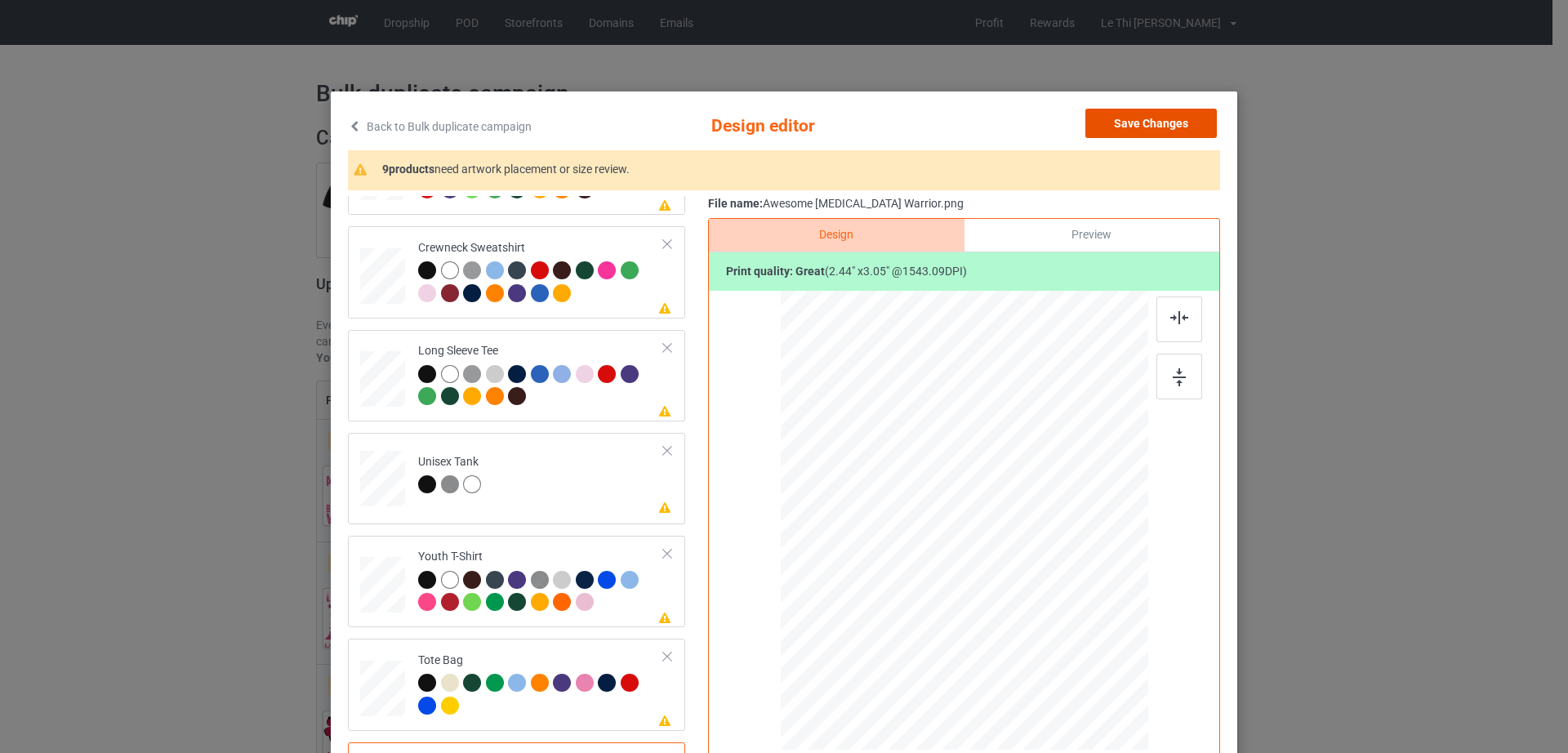
click at [1163, 131] on button "Save Changes" at bounding box center [1151, 123] width 132 height 30
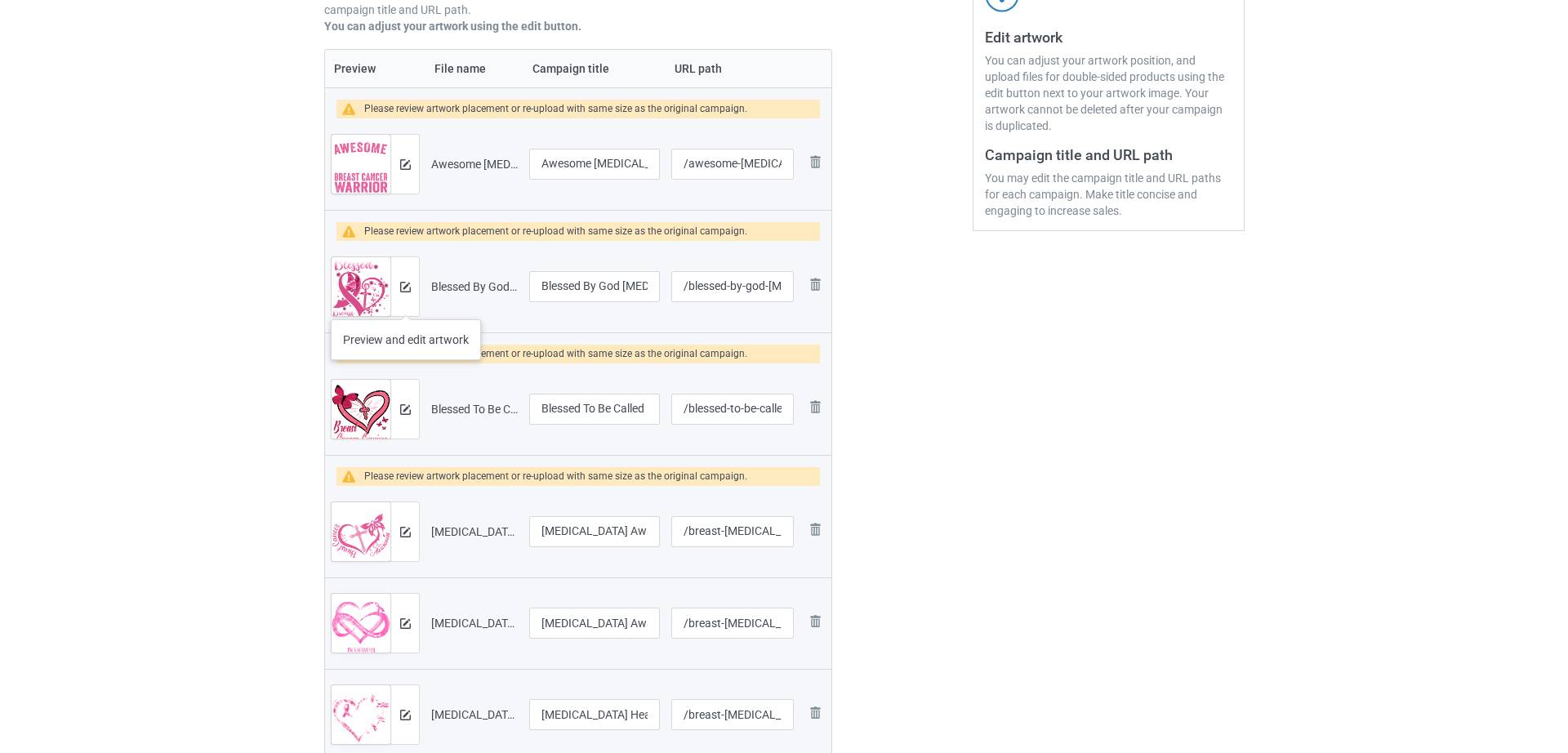
scroll to position [334, 0]
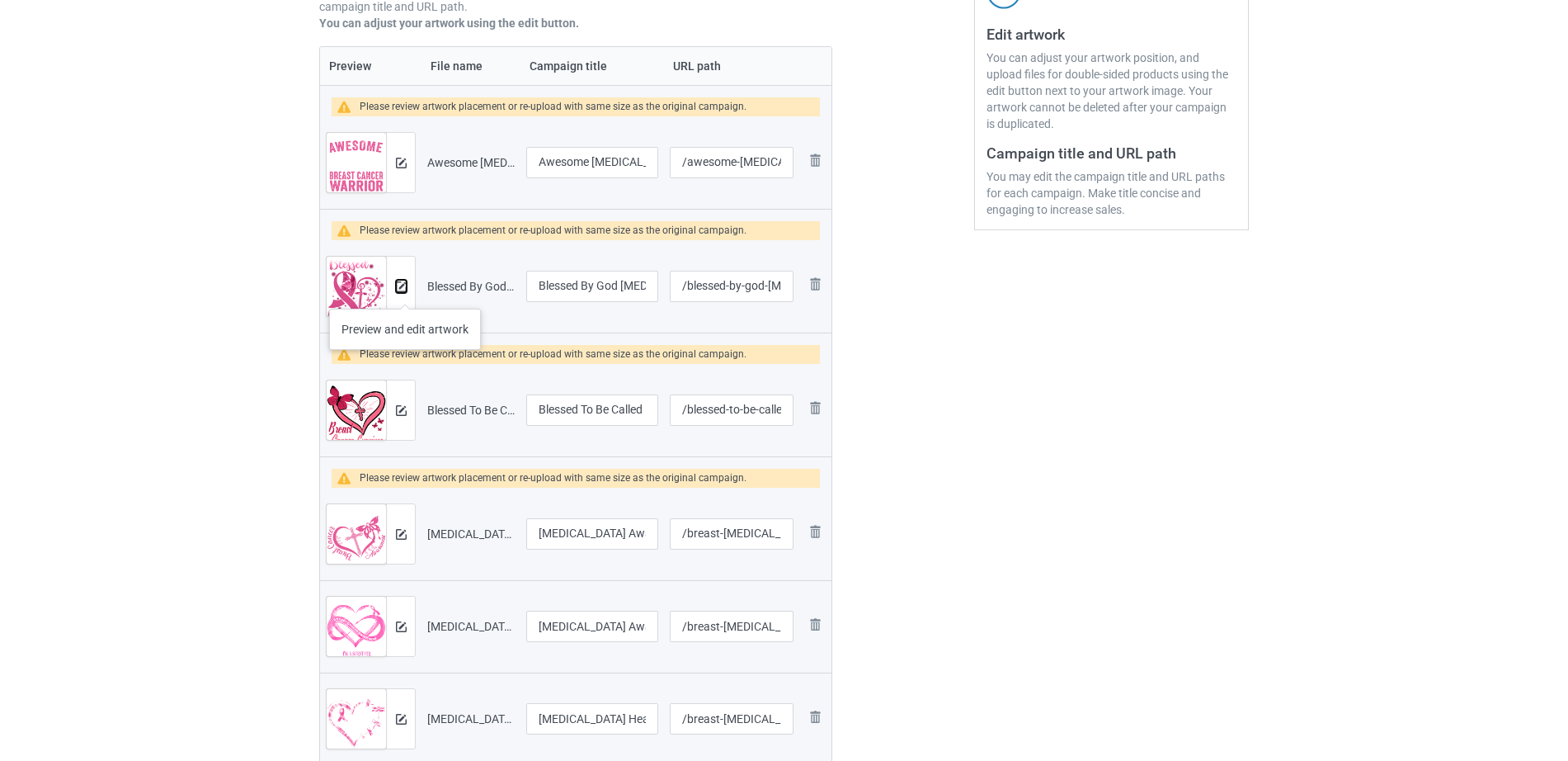
click at [405, 292] on button at bounding box center [401, 286] width 10 height 13
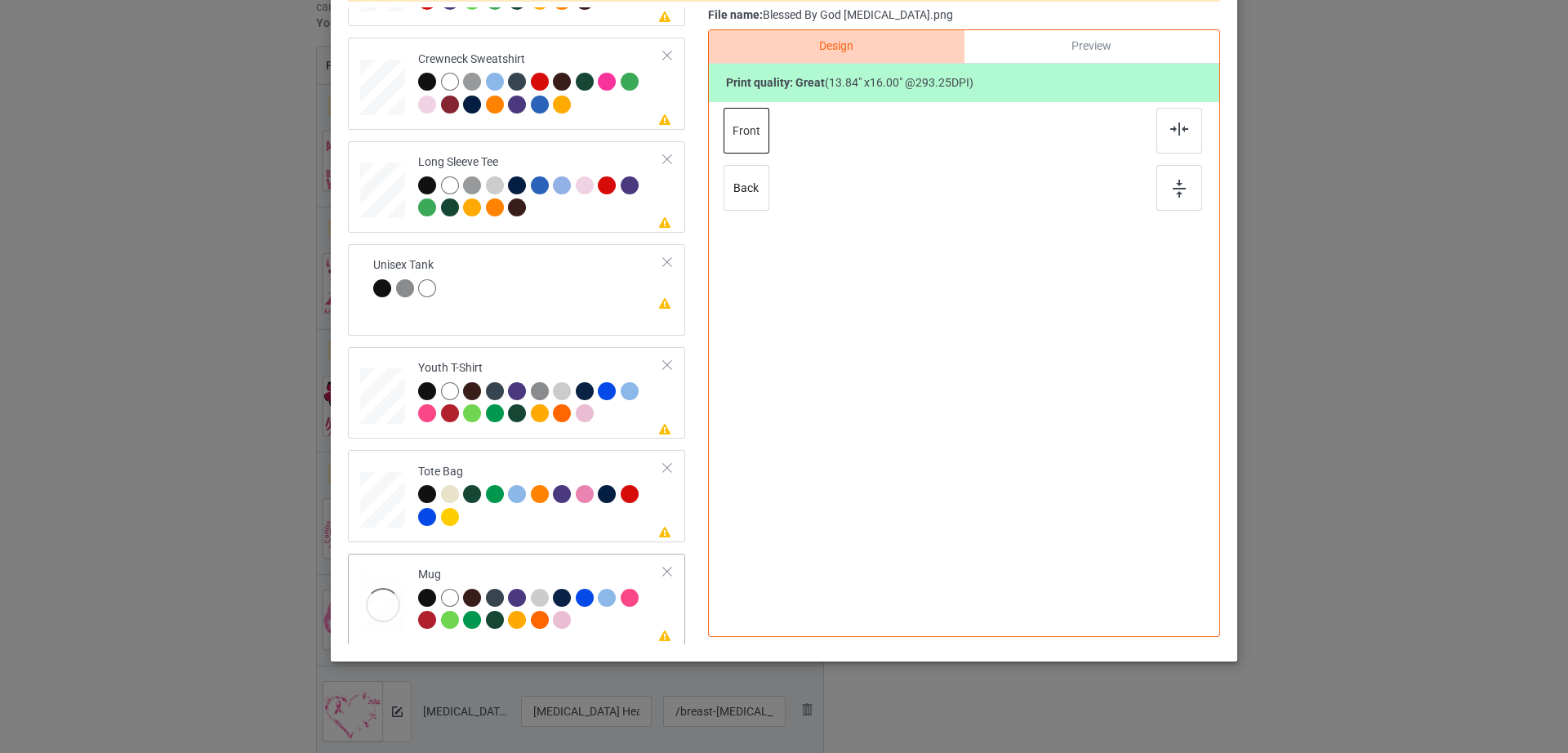
scroll to position [383, 0]
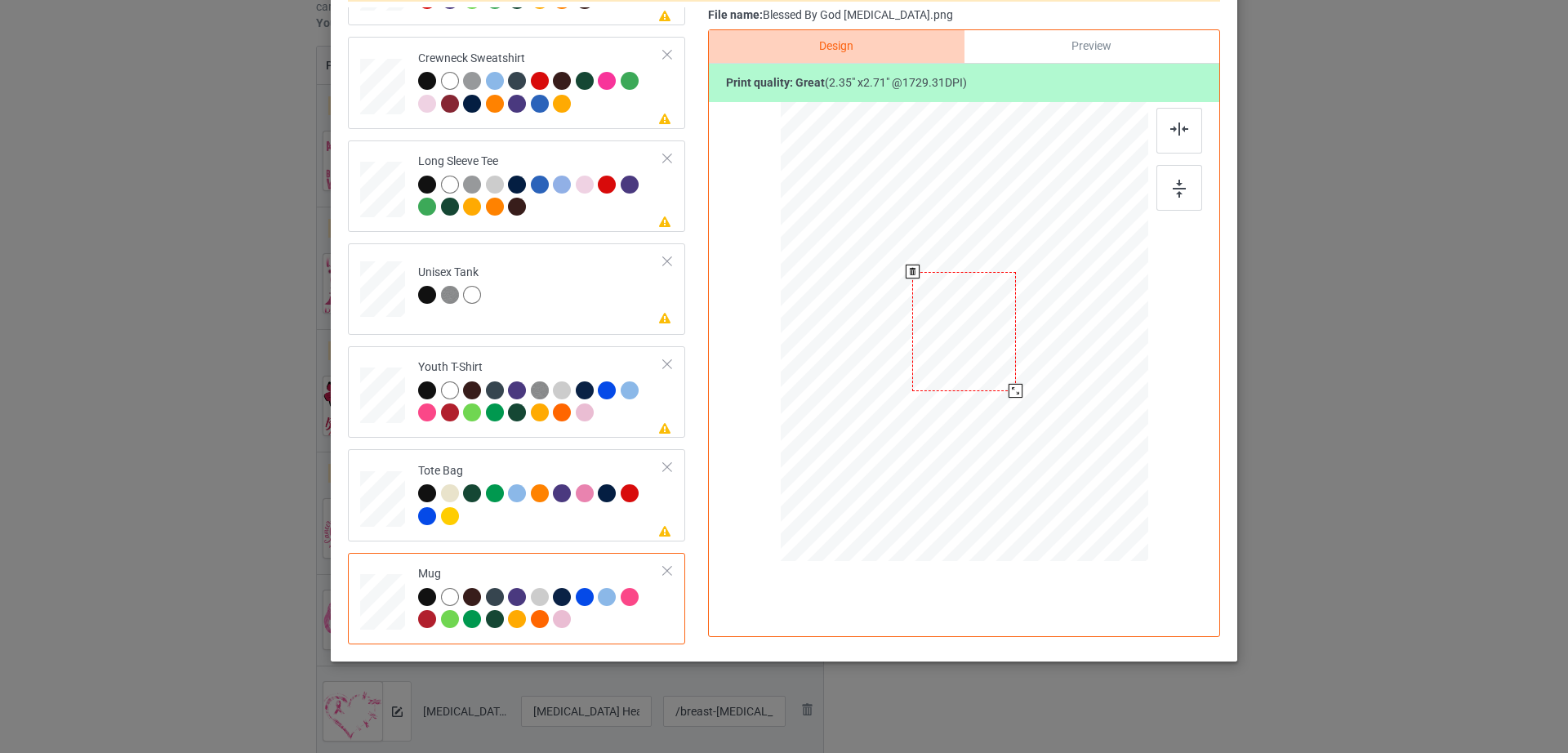
drag, startPoint x: 1065, startPoint y: 460, endPoint x: 1026, endPoint y: 370, distance: 98.1
click at [1026, 370] on div at bounding box center [964, 331] width 368 height 152
drag, startPoint x: 983, startPoint y: 346, endPoint x: 1084, endPoint y: 346, distance: 101.0
click at [1084, 346] on div at bounding box center [1064, 331] width 103 height 119
click at [1121, 388] on div at bounding box center [964, 331] width 368 height 152
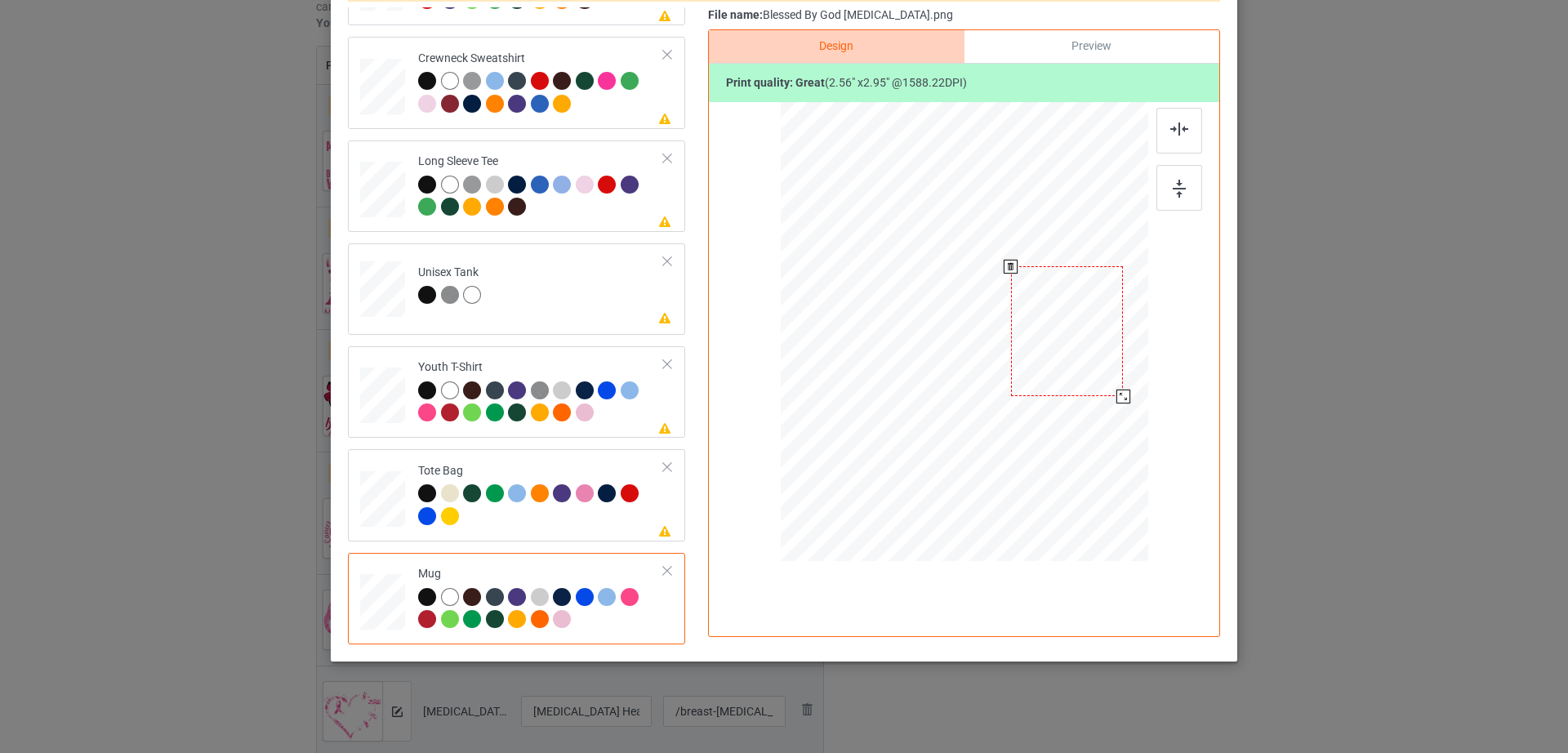
click at [1095, 357] on div at bounding box center [1066, 331] width 112 height 130
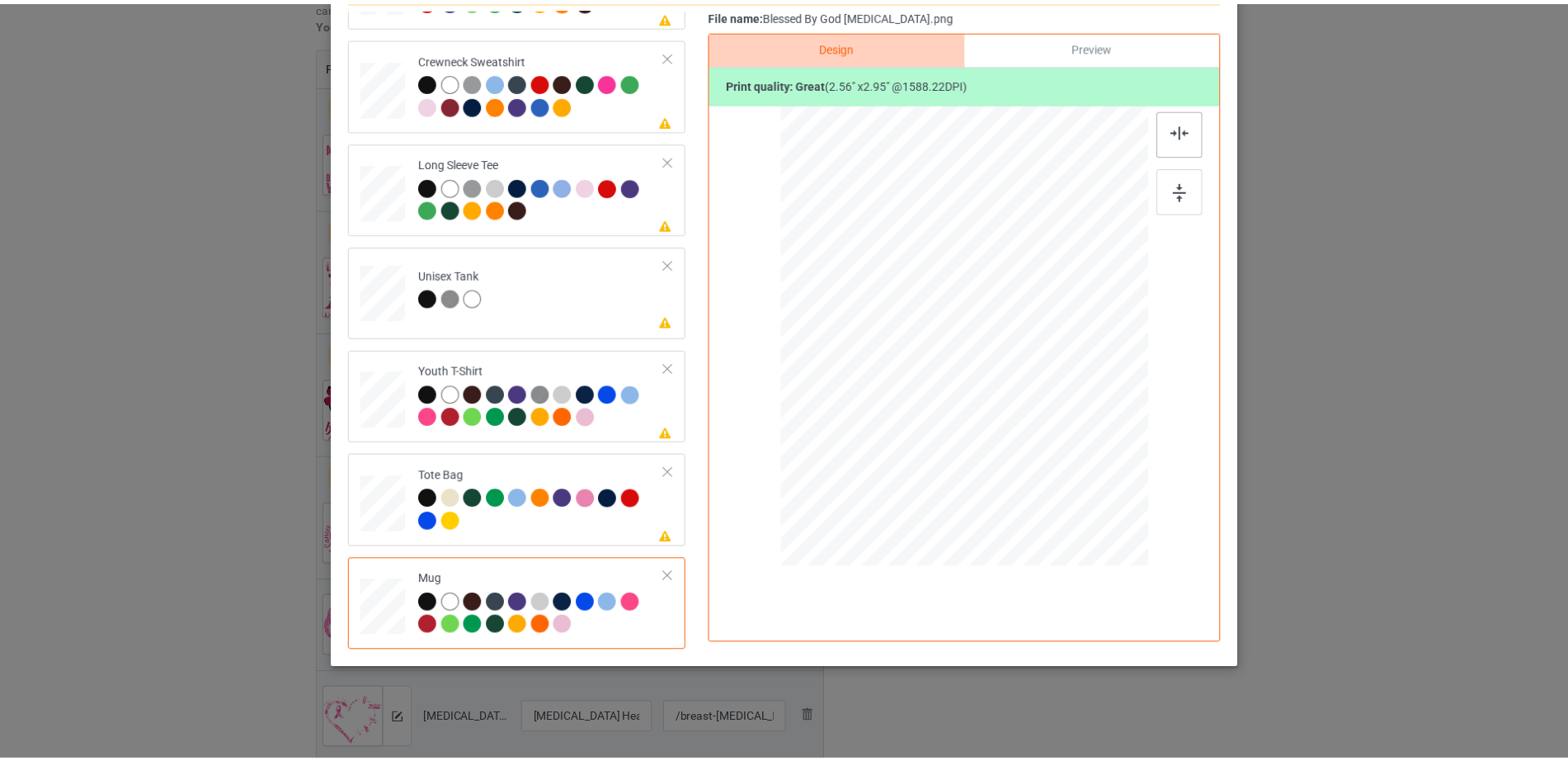
scroll to position [0, 0]
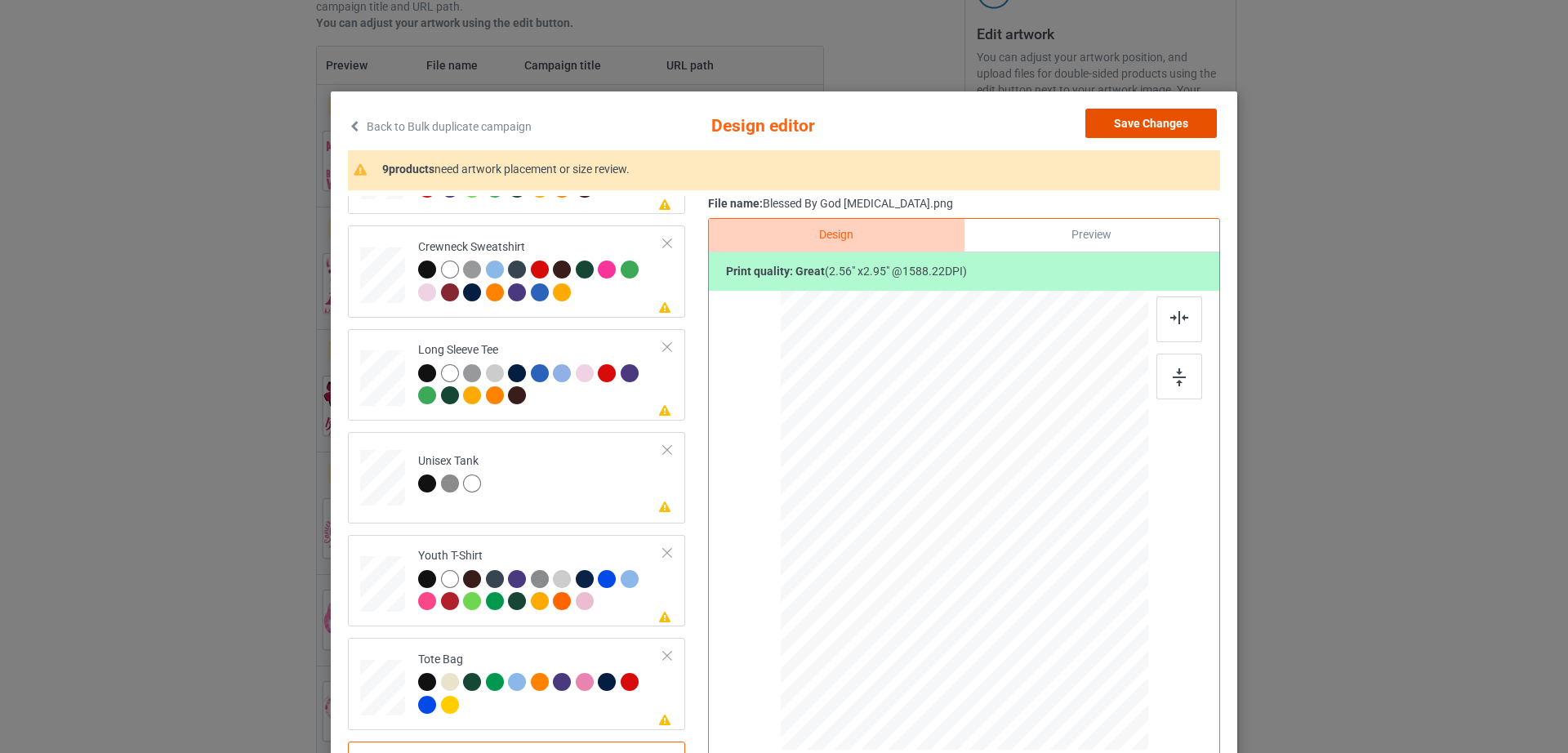
click at [1129, 137] on button "Save Changes" at bounding box center [1151, 123] width 132 height 30
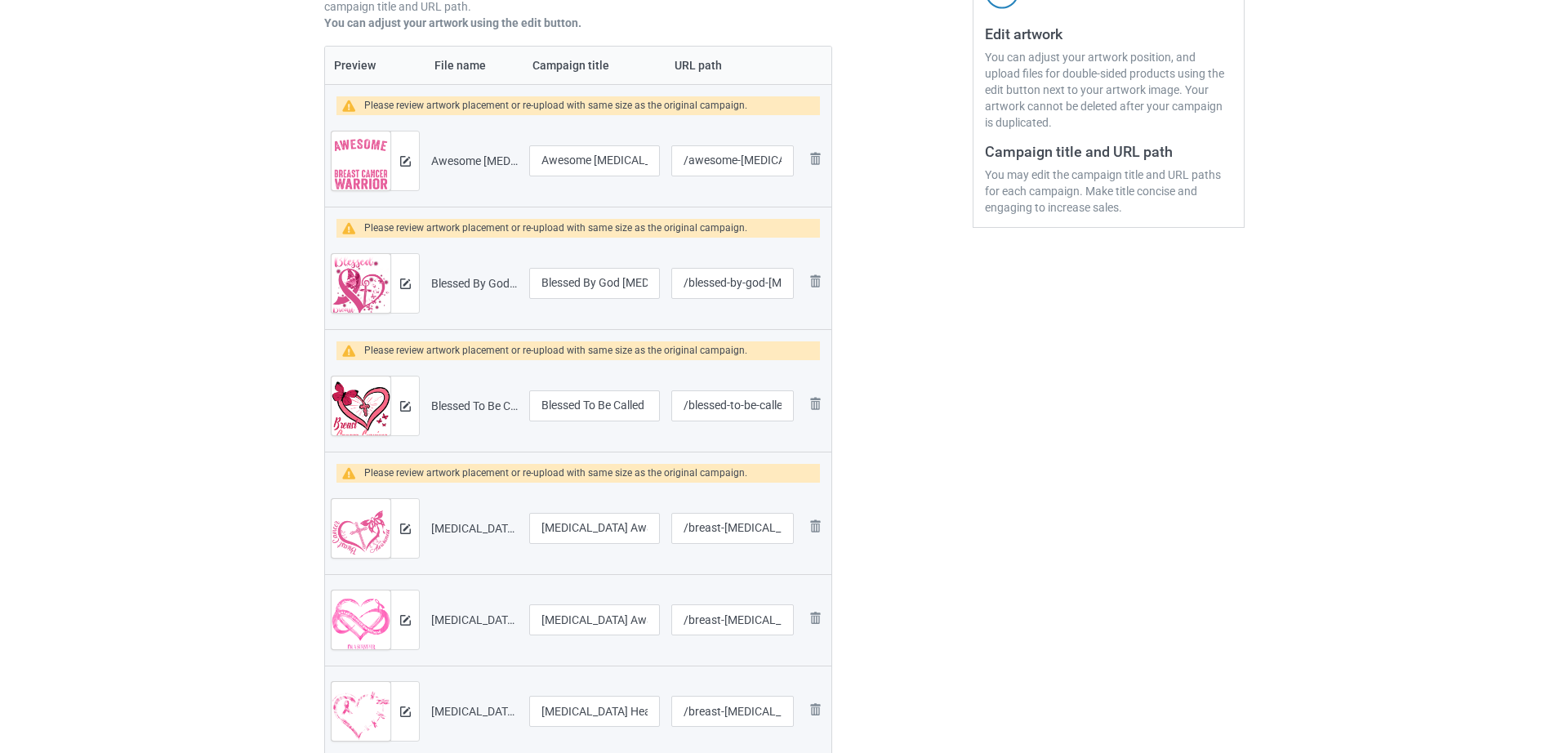
scroll to position [331, 0]
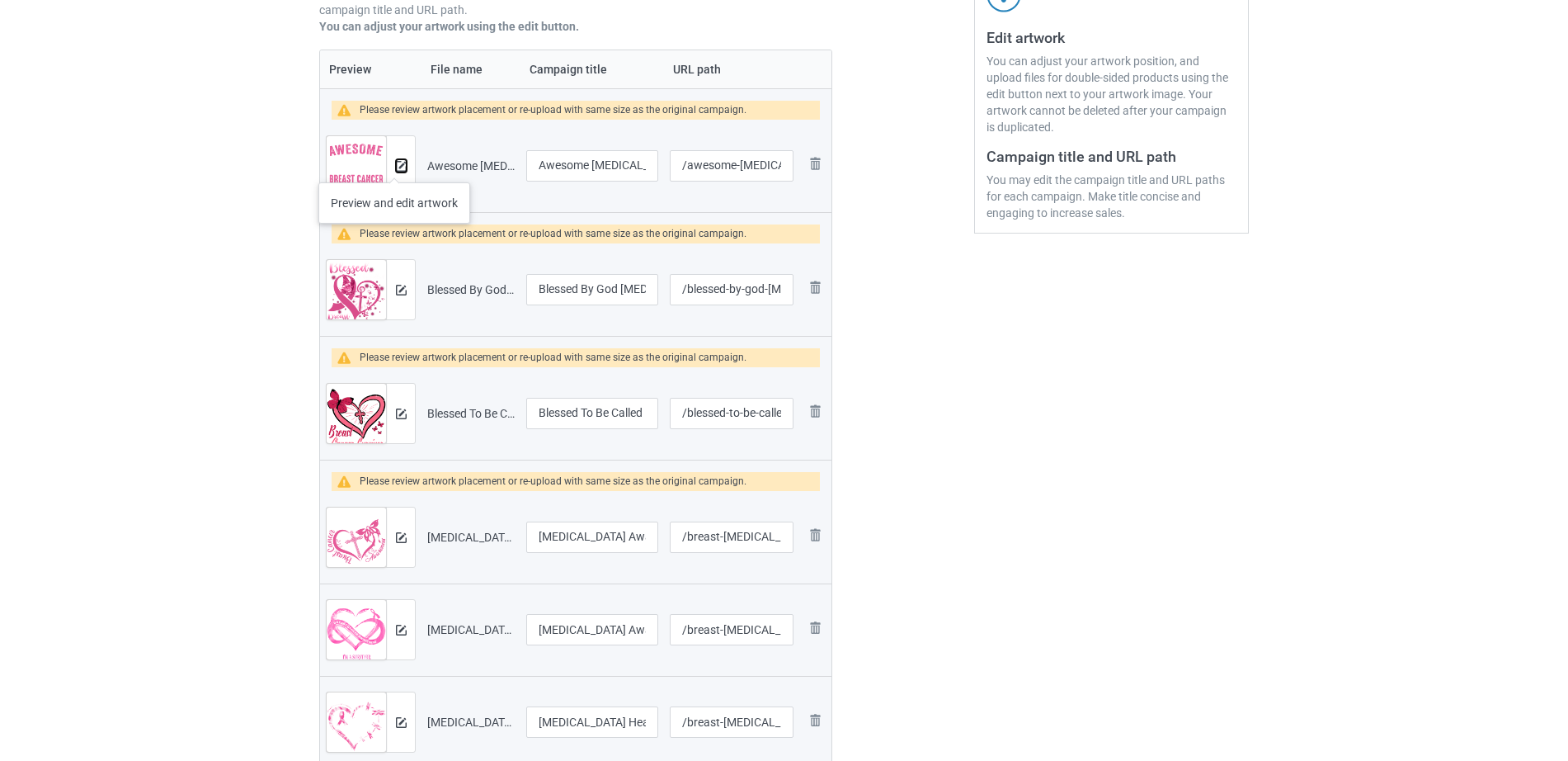
click at [396, 166] on img at bounding box center [401, 165] width 10 height 10
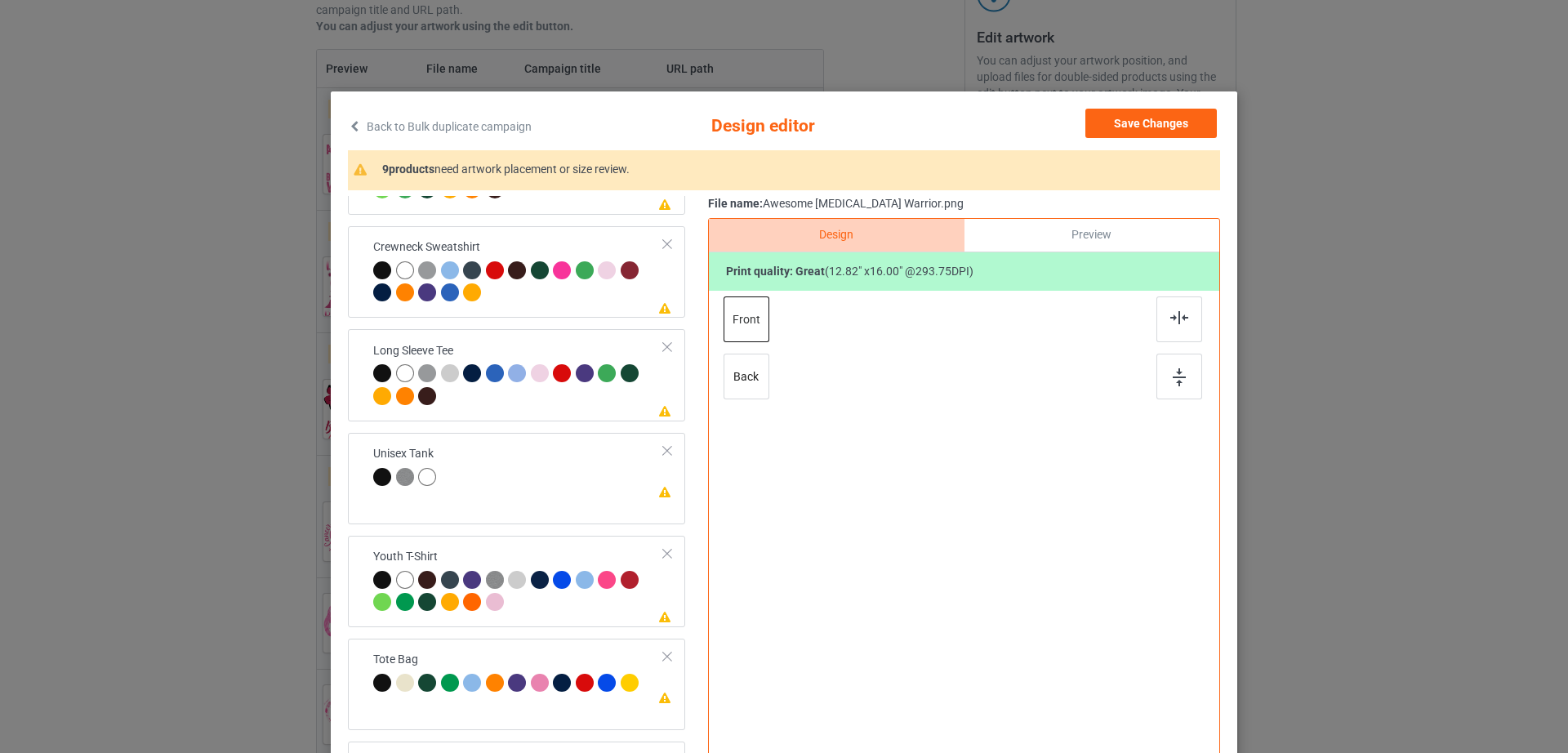
scroll to position [189, 0]
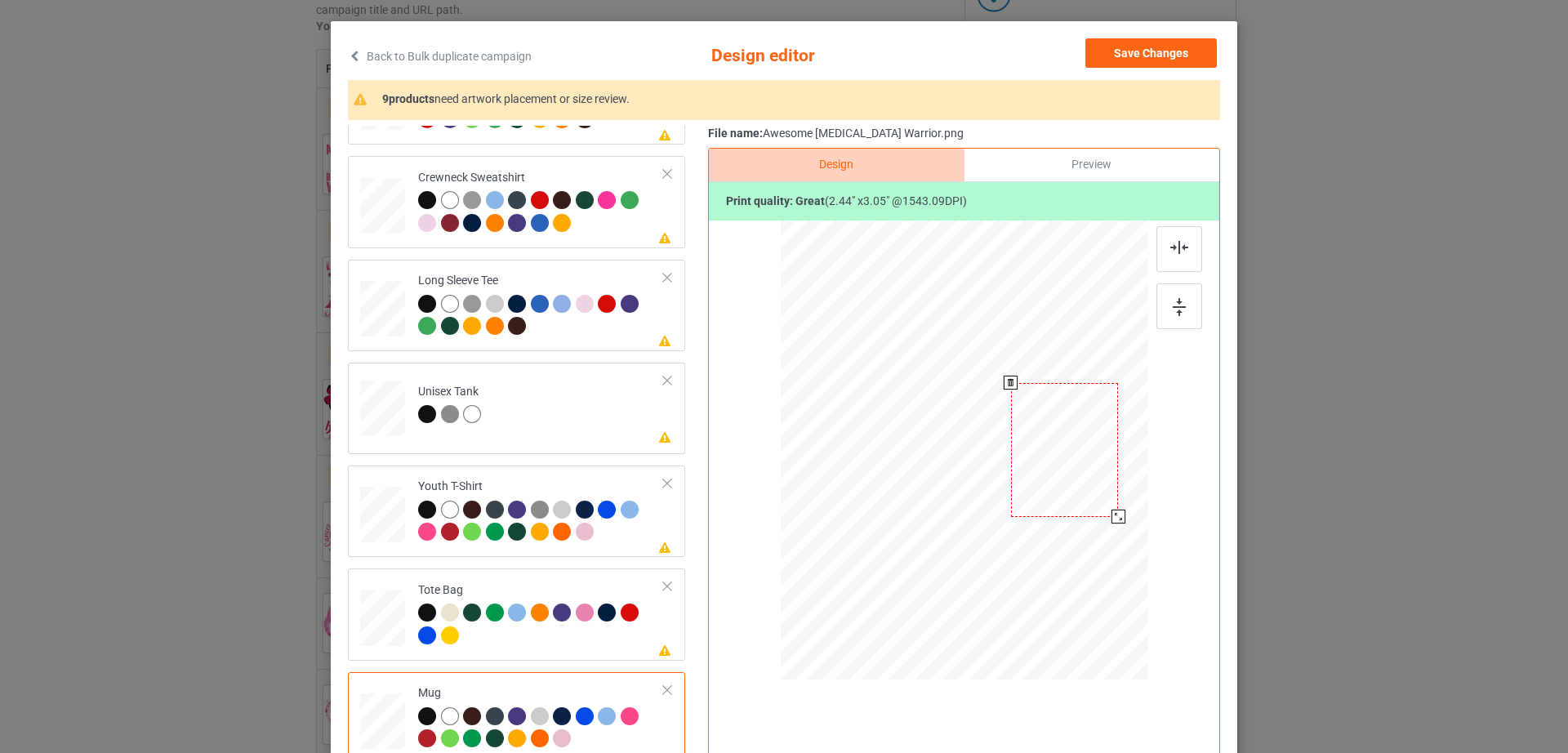
scroll to position [0, 0]
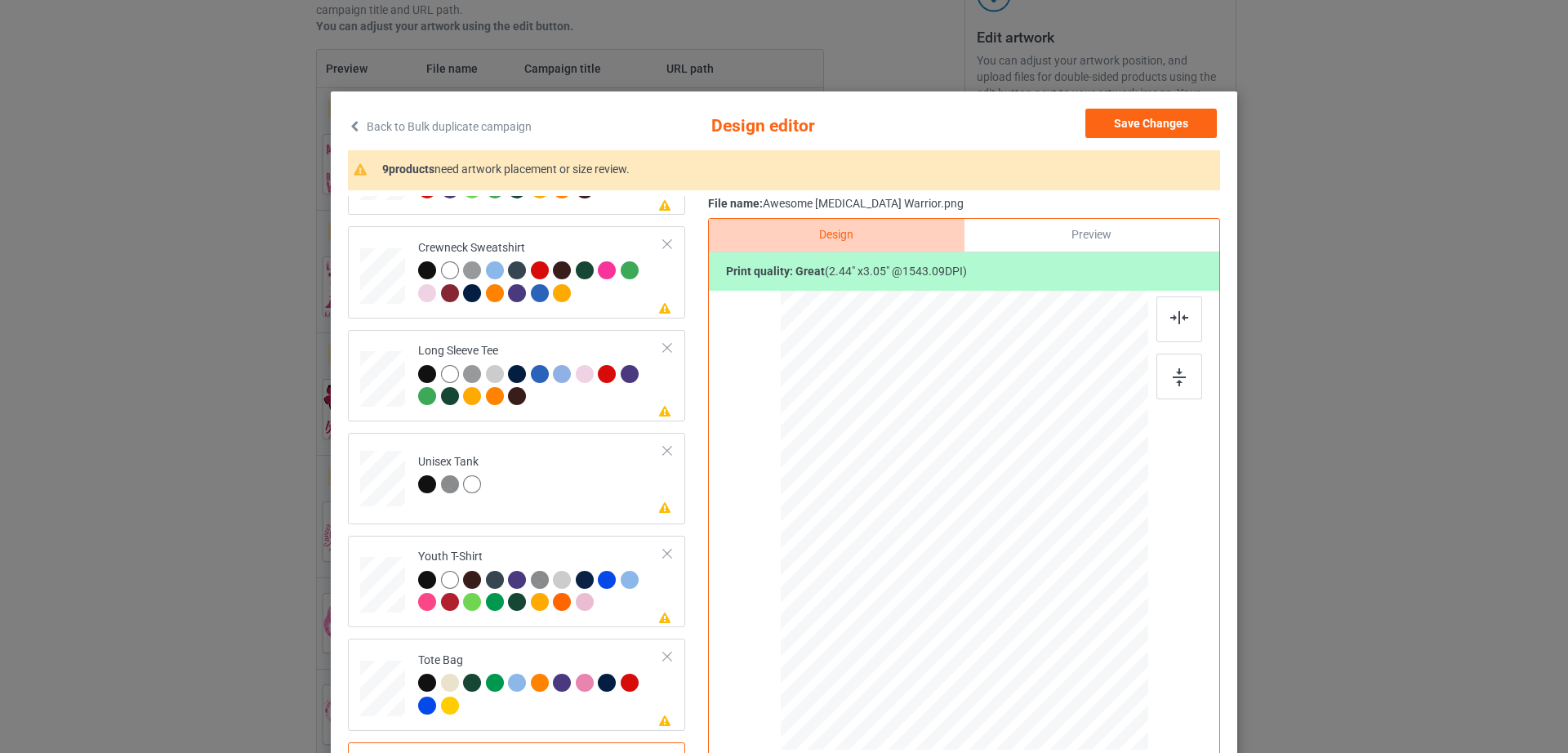
click at [1093, 235] on div "Preview" at bounding box center [1091, 235] width 255 height 32
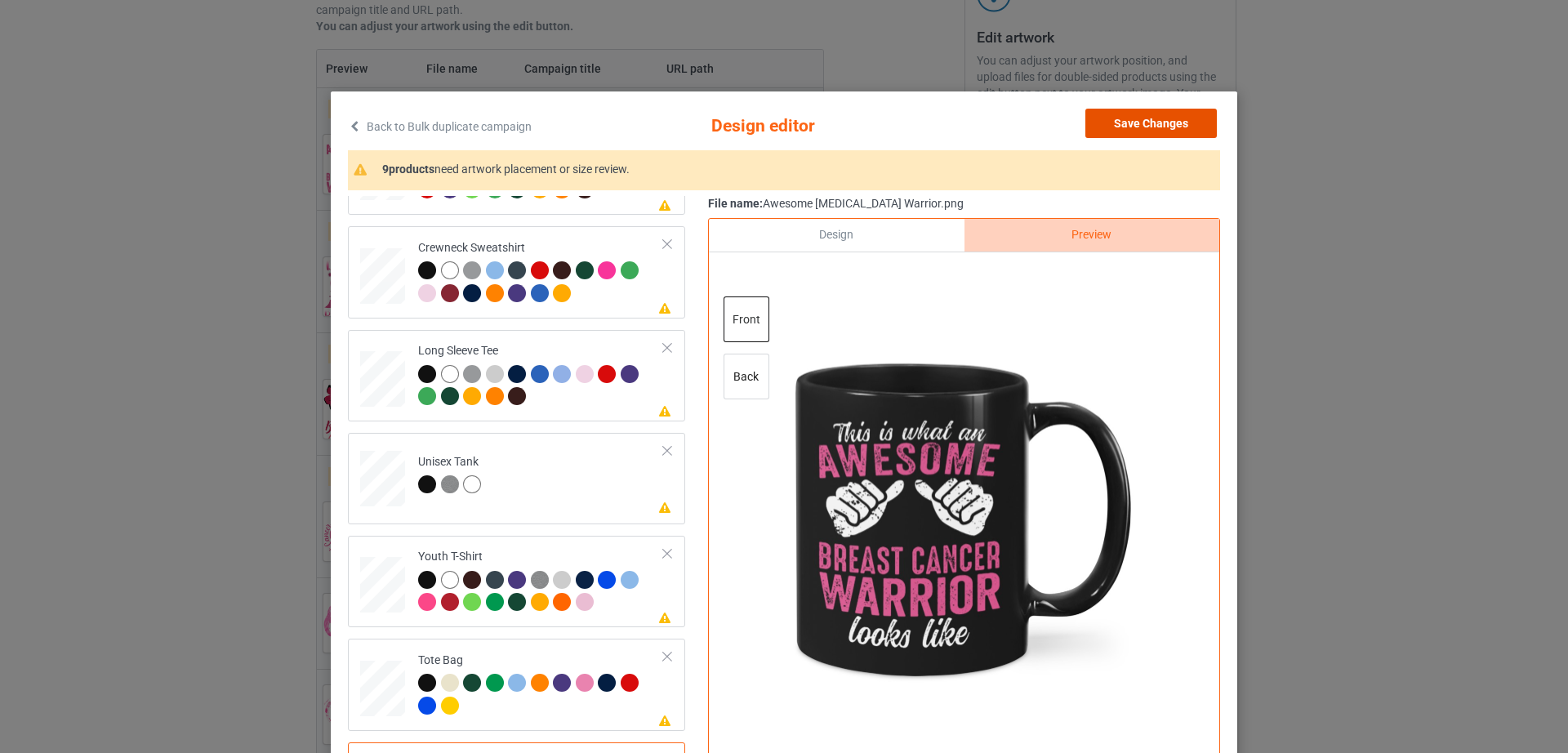
click at [1185, 126] on button "Save Changes" at bounding box center [1151, 123] width 132 height 30
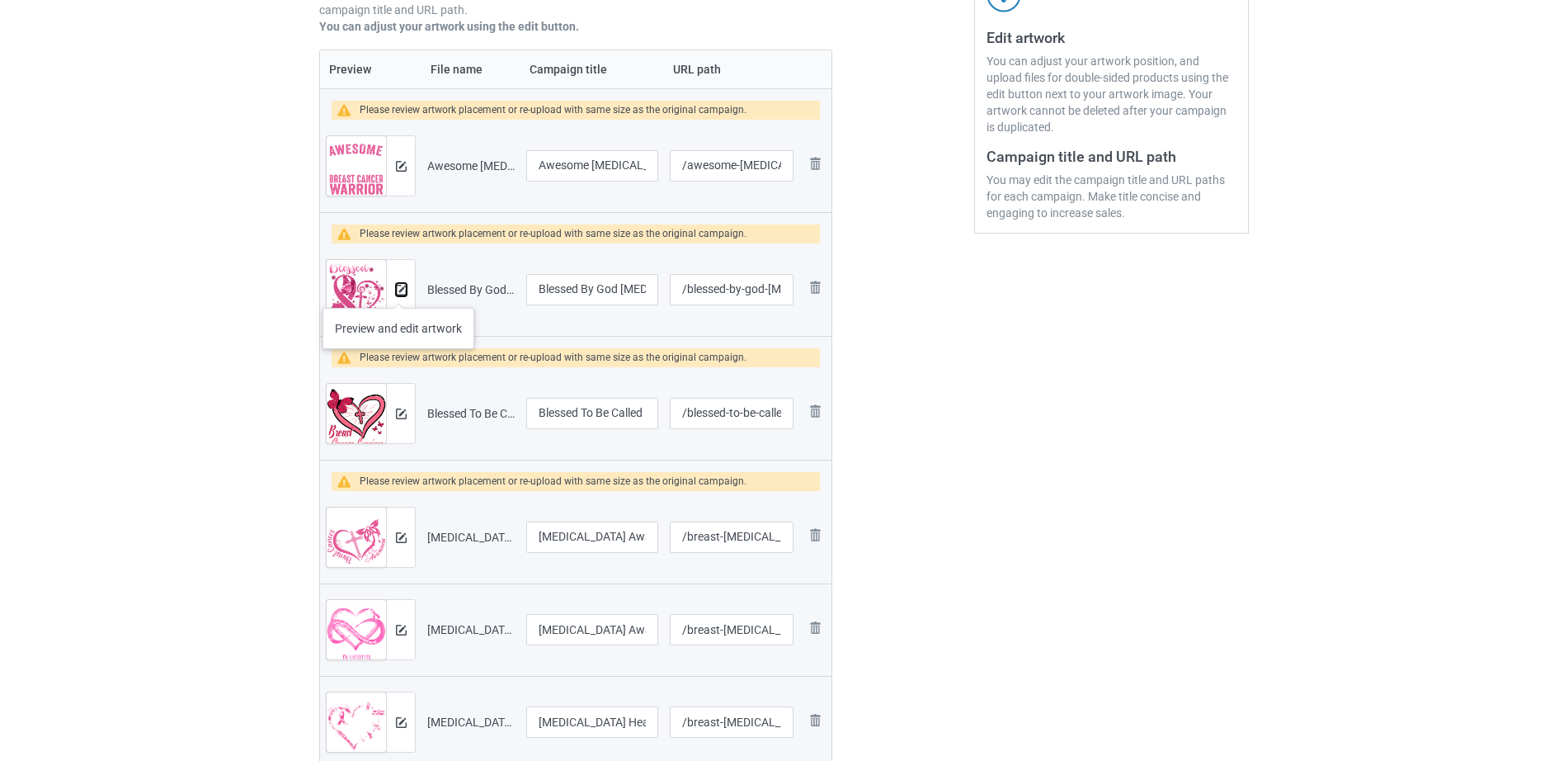
click at [399, 291] on img at bounding box center [401, 289] width 10 height 10
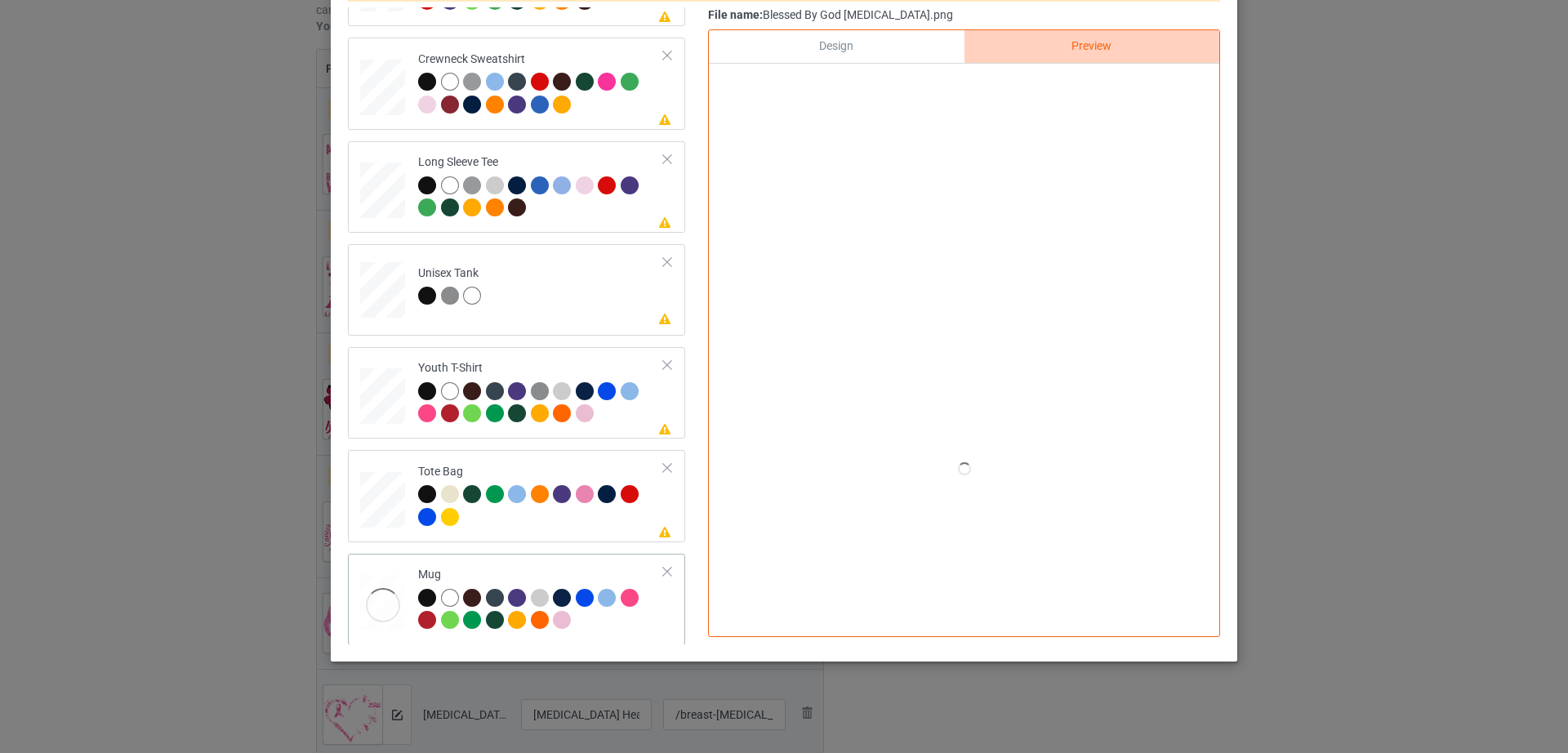
scroll to position [383, 0]
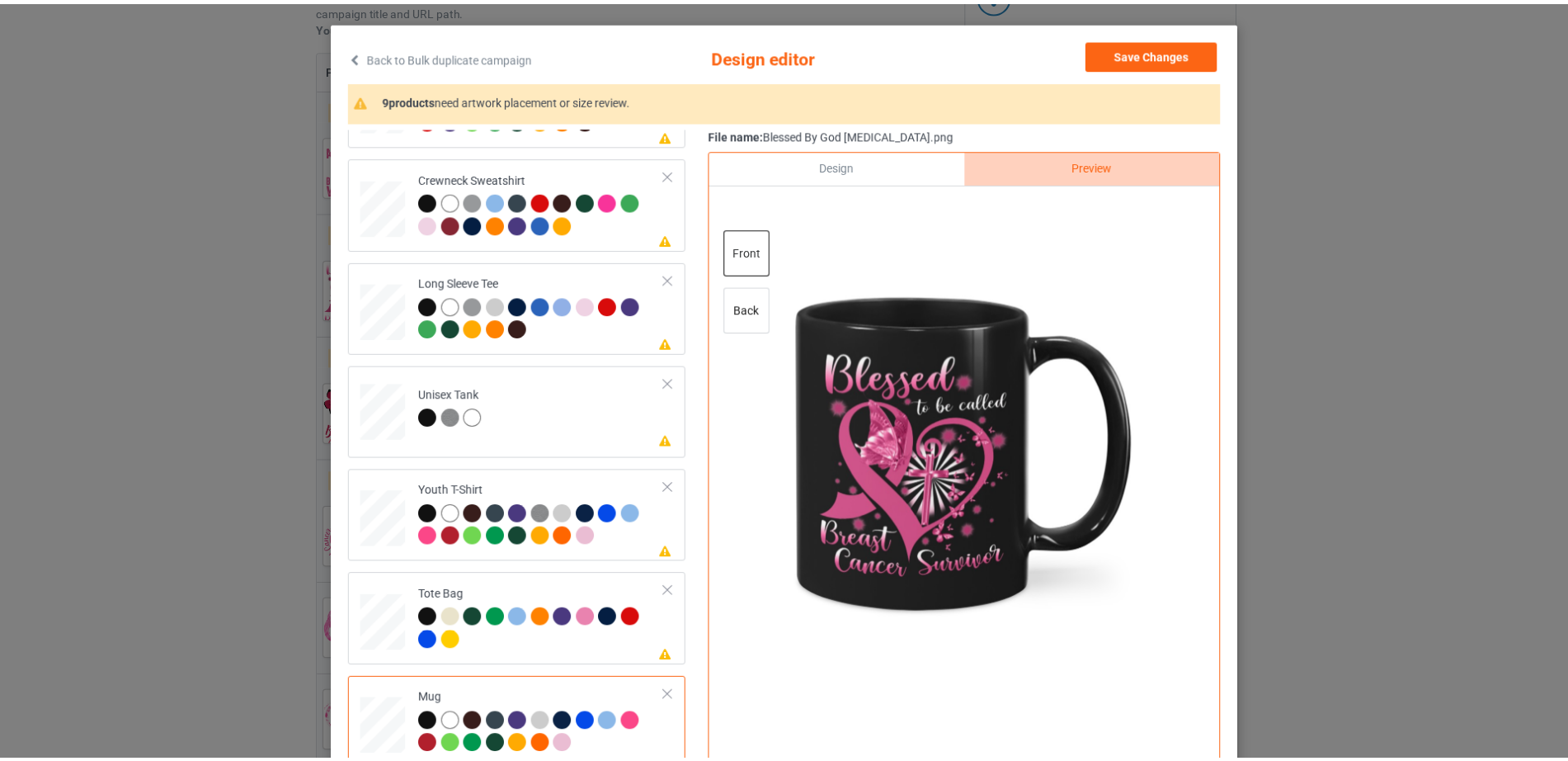
scroll to position [0, 0]
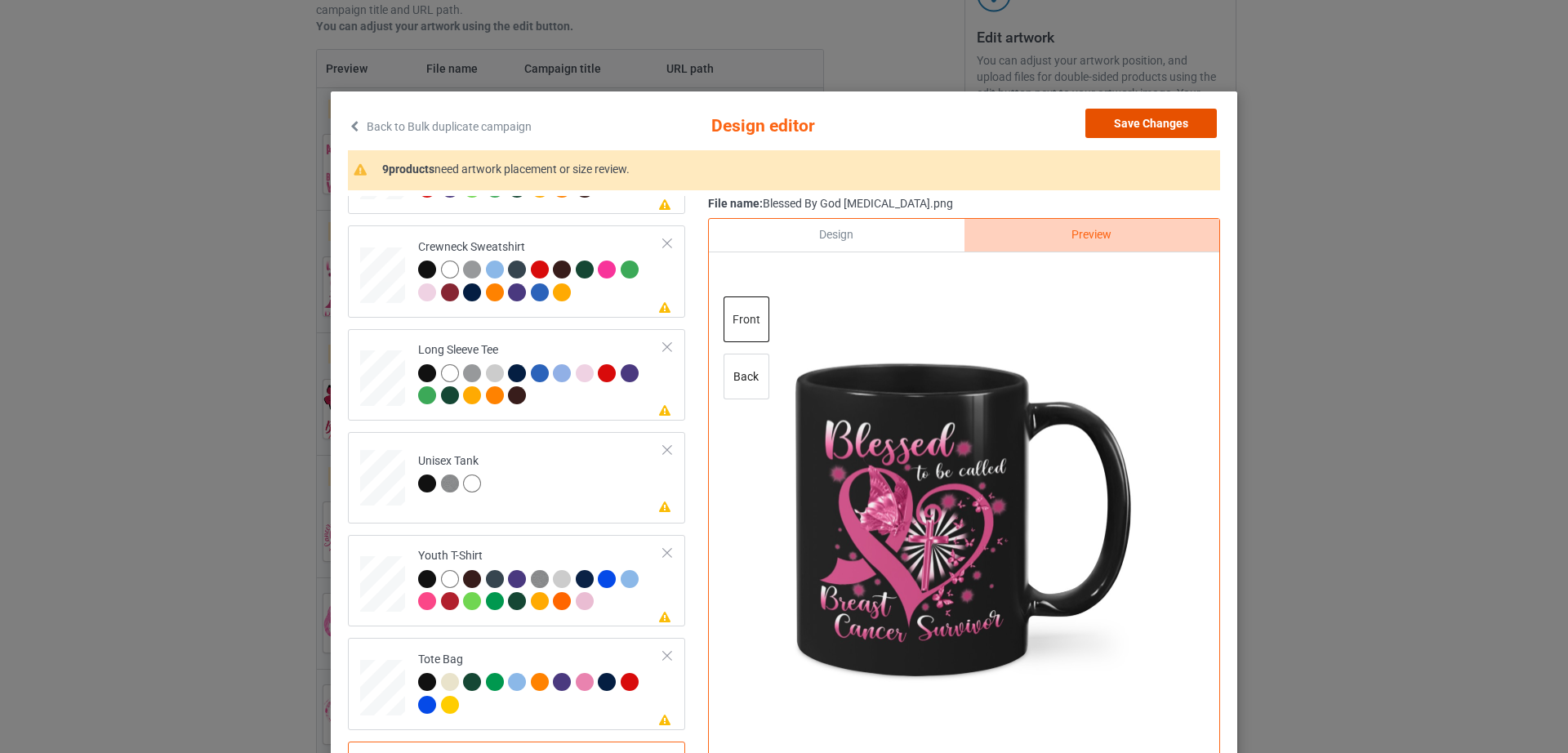
click at [1134, 124] on button "Save Changes" at bounding box center [1151, 123] width 132 height 30
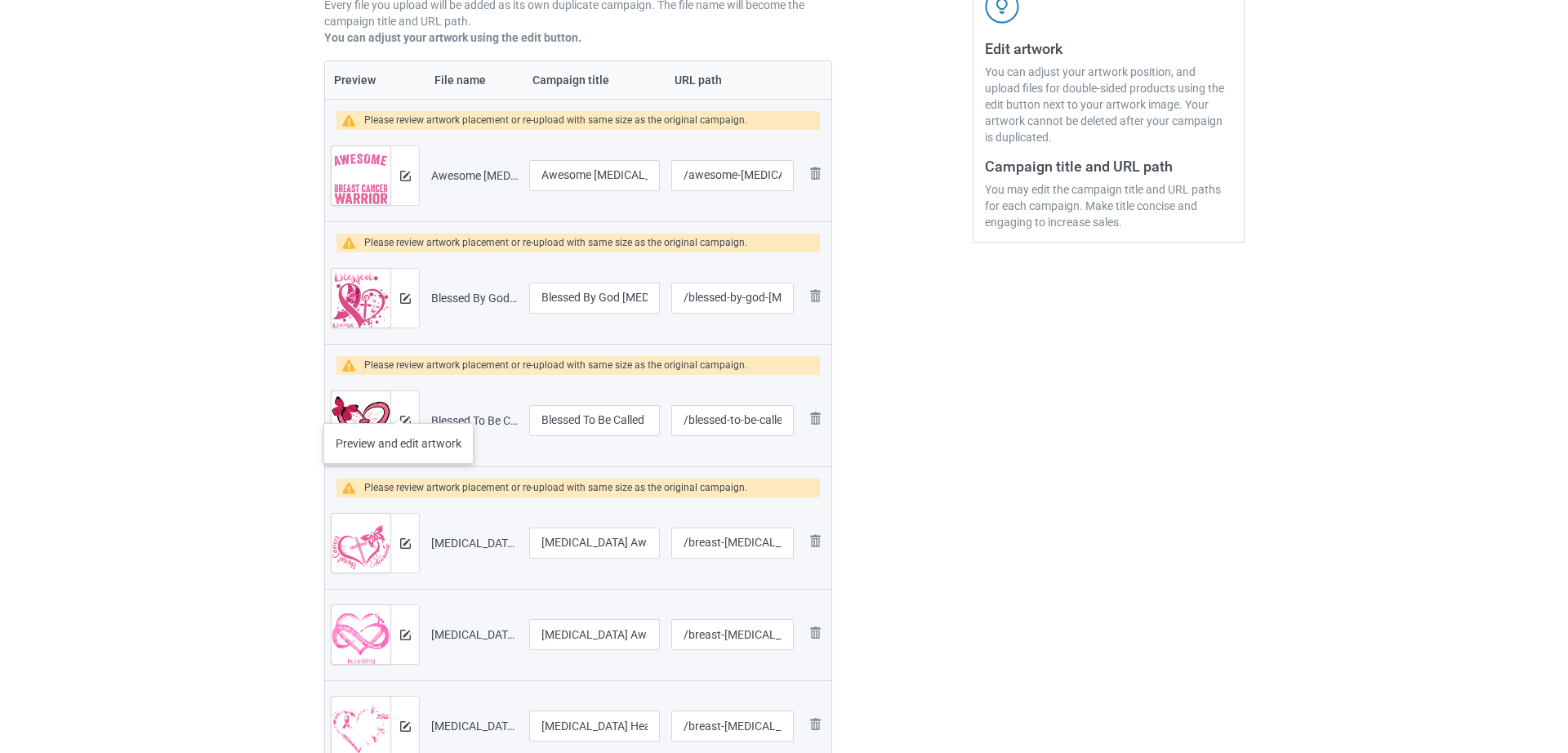
scroll to position [326, 0]
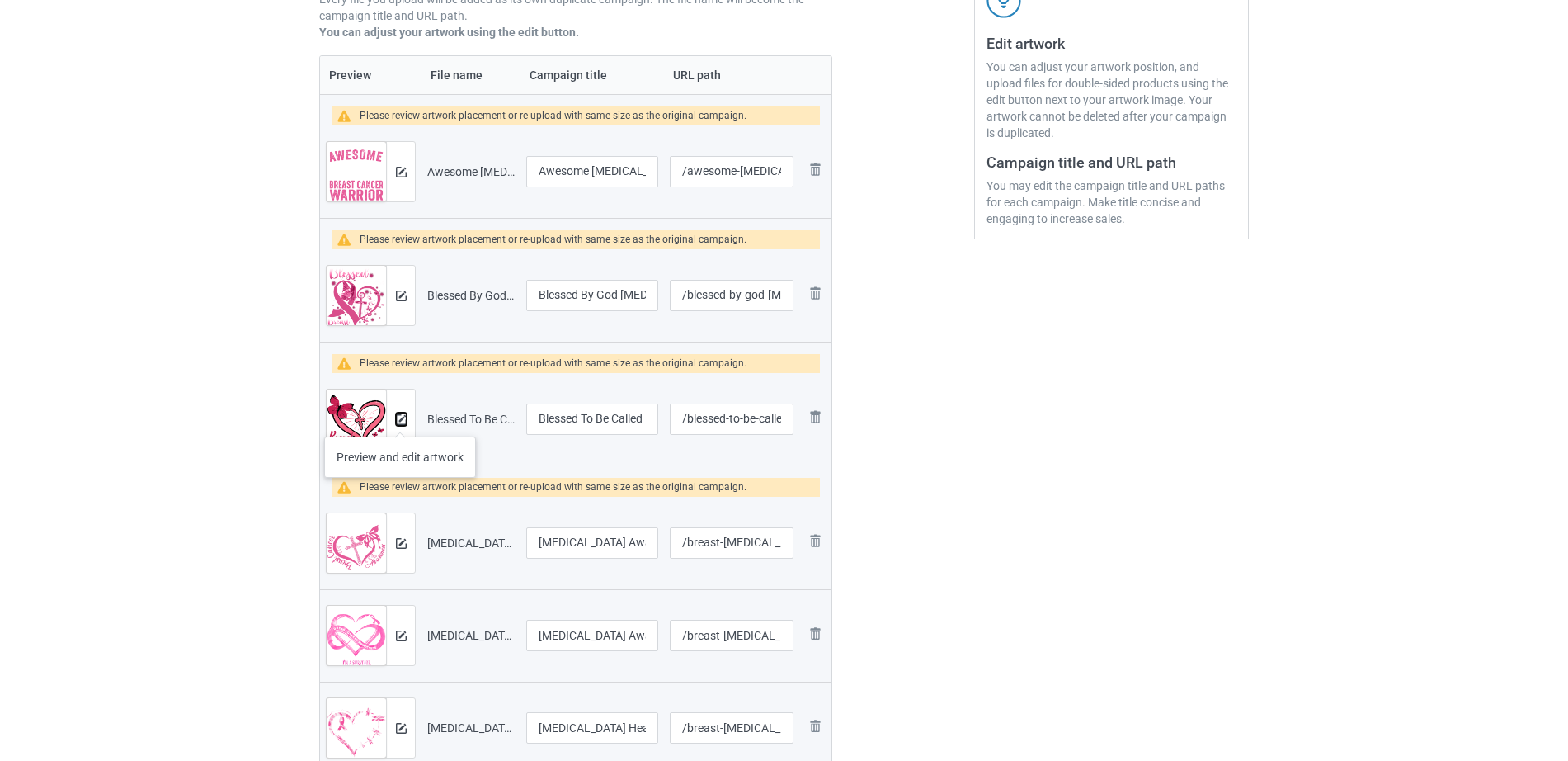
click at [400, 419] on img at bounding box center [401, 419] width 10 height 10
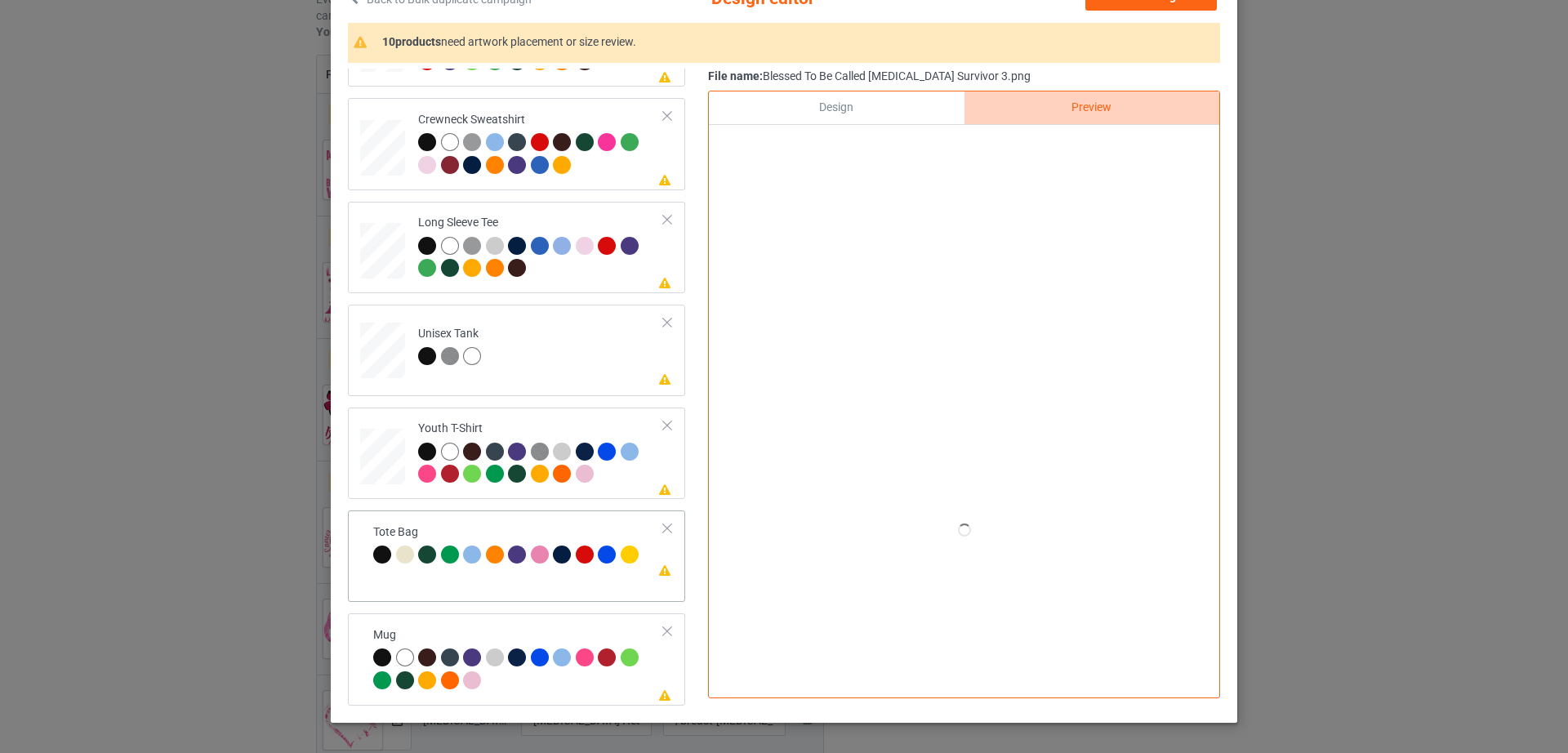
scroll to position [189, 0]
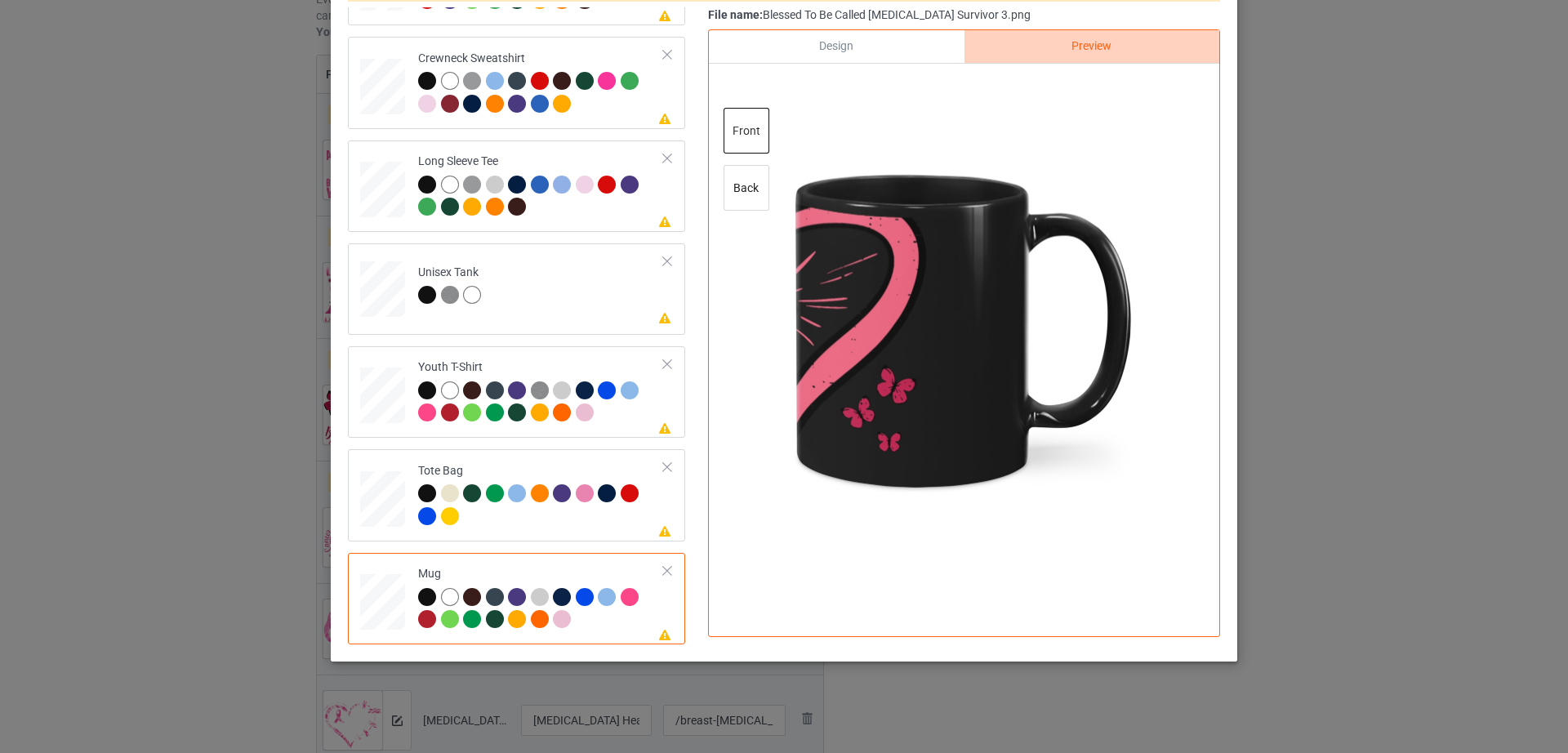
click at [859, 51] on div "Design" at bounding box center [836, 46] width 255 height 32
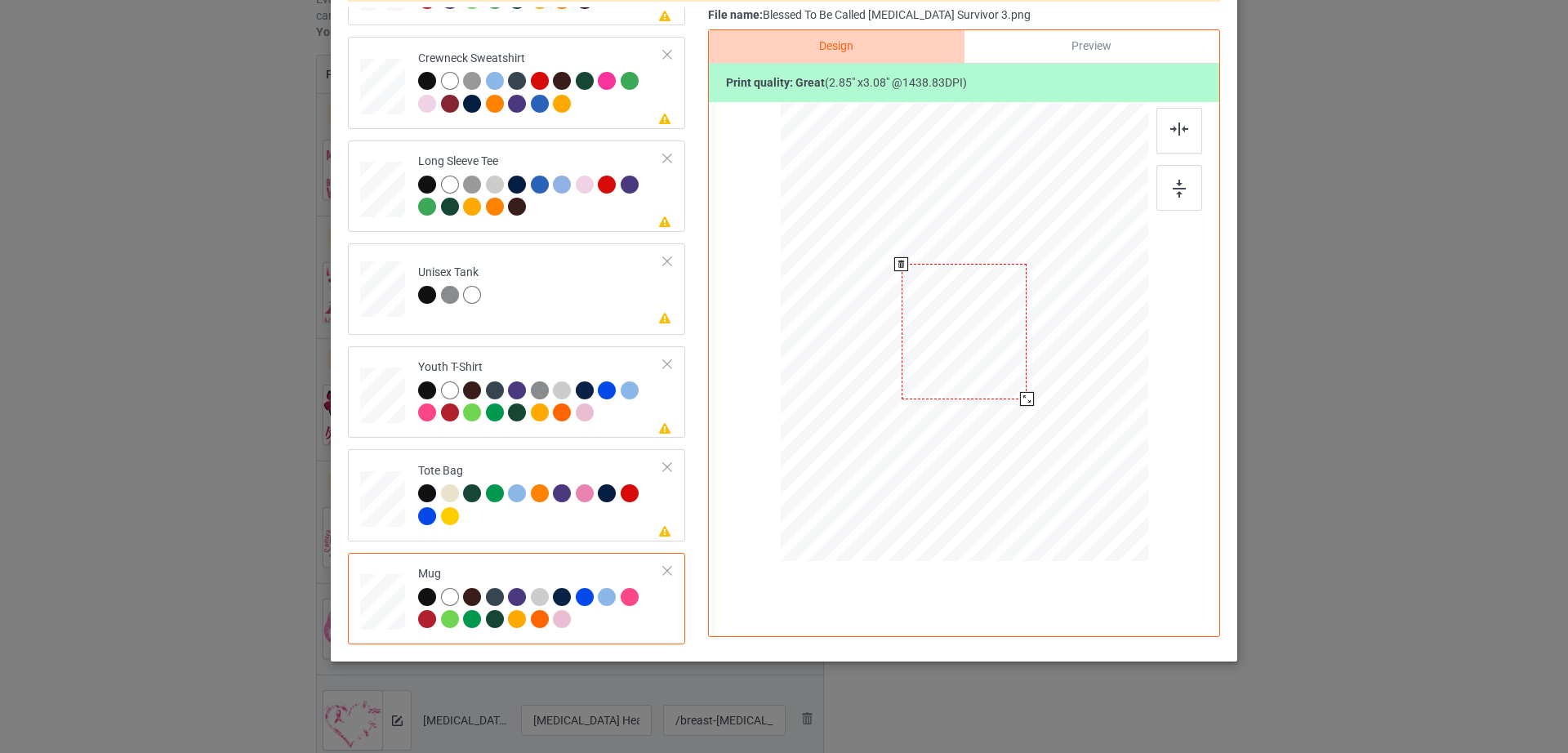
drag, startPoint x: 1066, startPoint y: 448, endPoint x: 1037, endPoint y: 374, distance: 79.5
click at [1037, 374] on div at bounding box center [964, 331] width 368 height 152
drag, startPoint x: 987, startPoint y: 361, endPoint x: 1084, endPoint y: 361, distance: 97.0
click at [1084, 361] on div at bounding box center [1062, 331] width 125 height 136
click at [1115, 390] on div at bounding box center [1121, 395] width 14 height 14
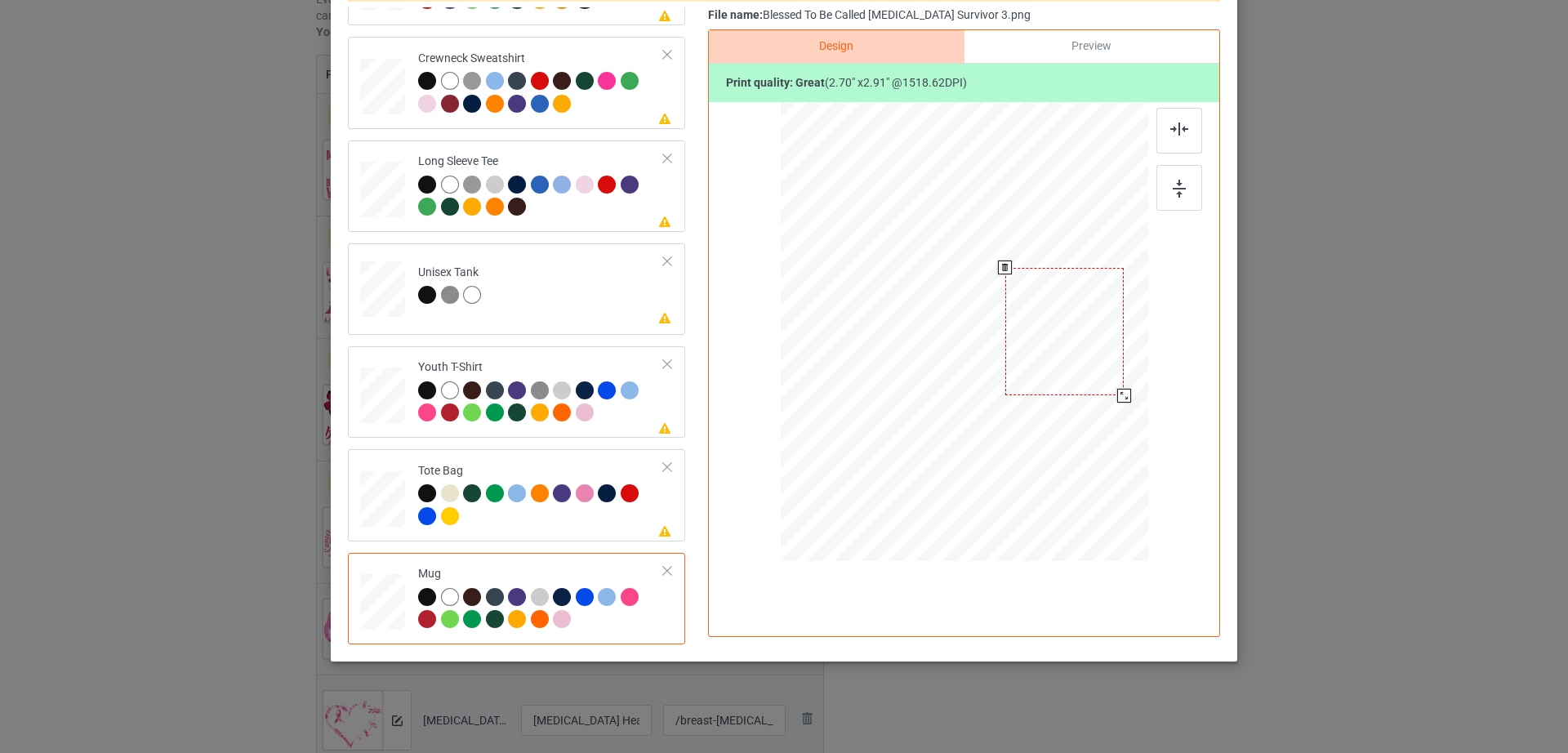
click at [1085, 374] on div at bounding box center [1064, 331] width 118 height 128
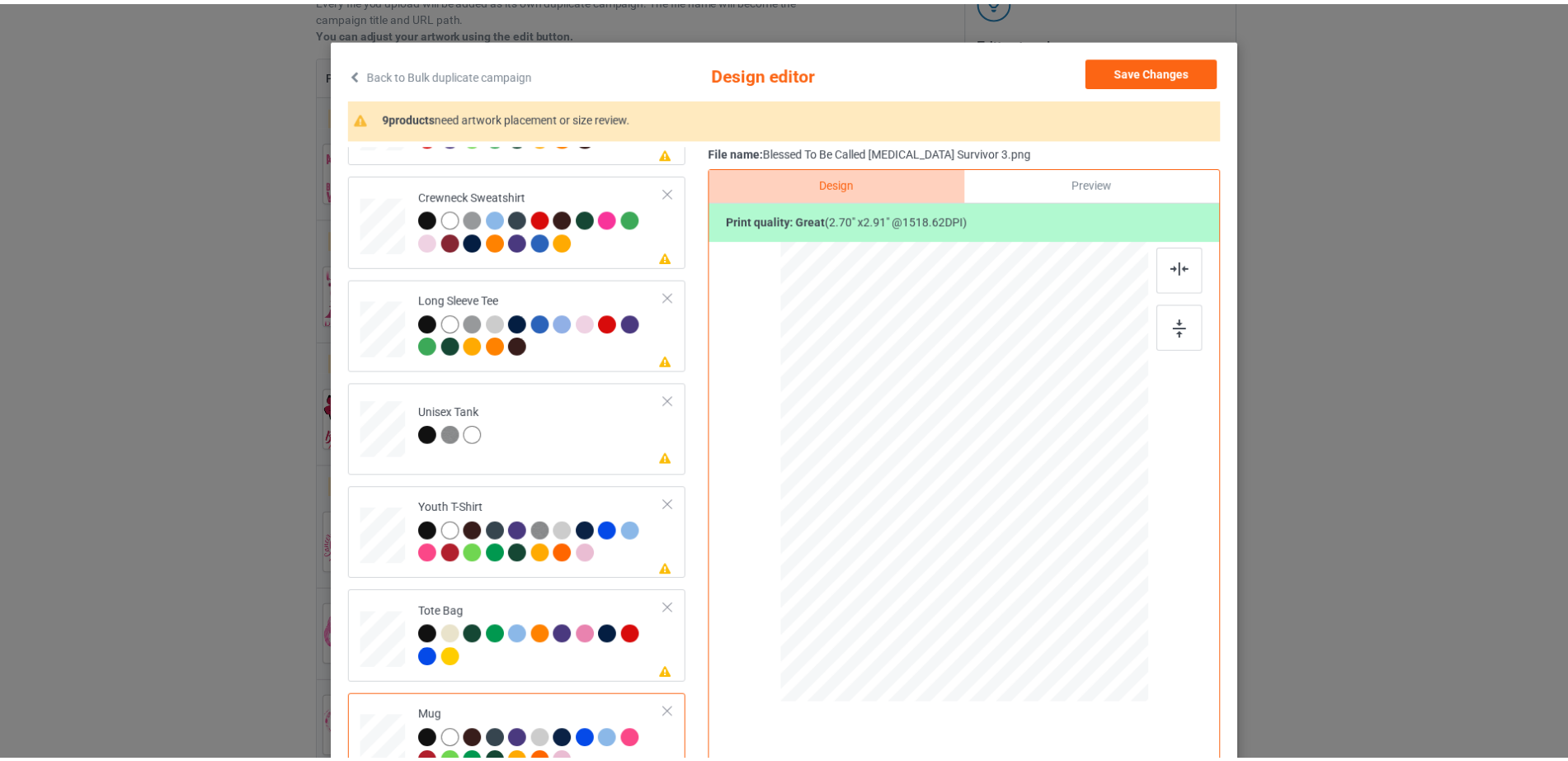
scroll to position [0, 0]
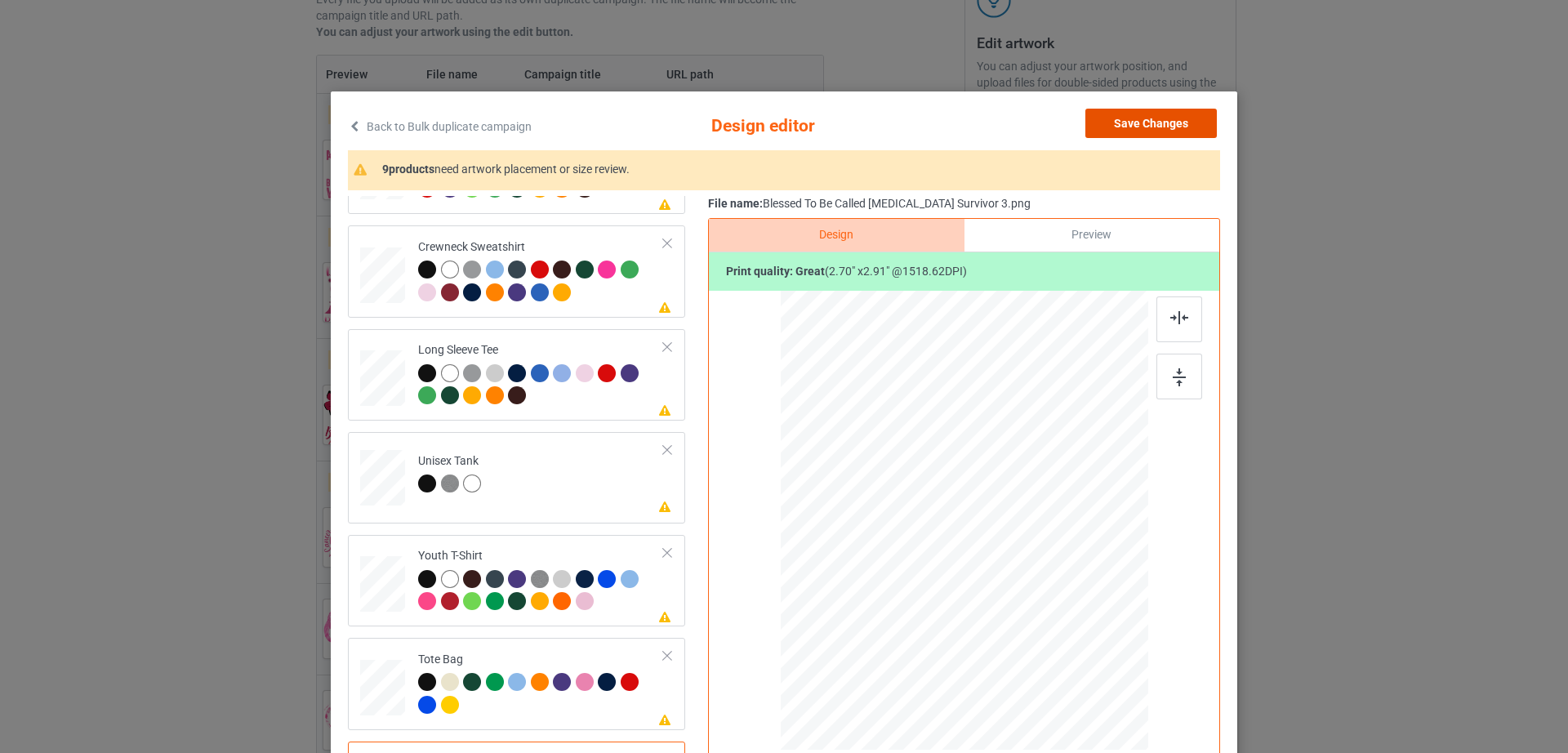
click at [1123, 135] on button "Save Changes" at bounding box center [1151, 123] width 132 height 30
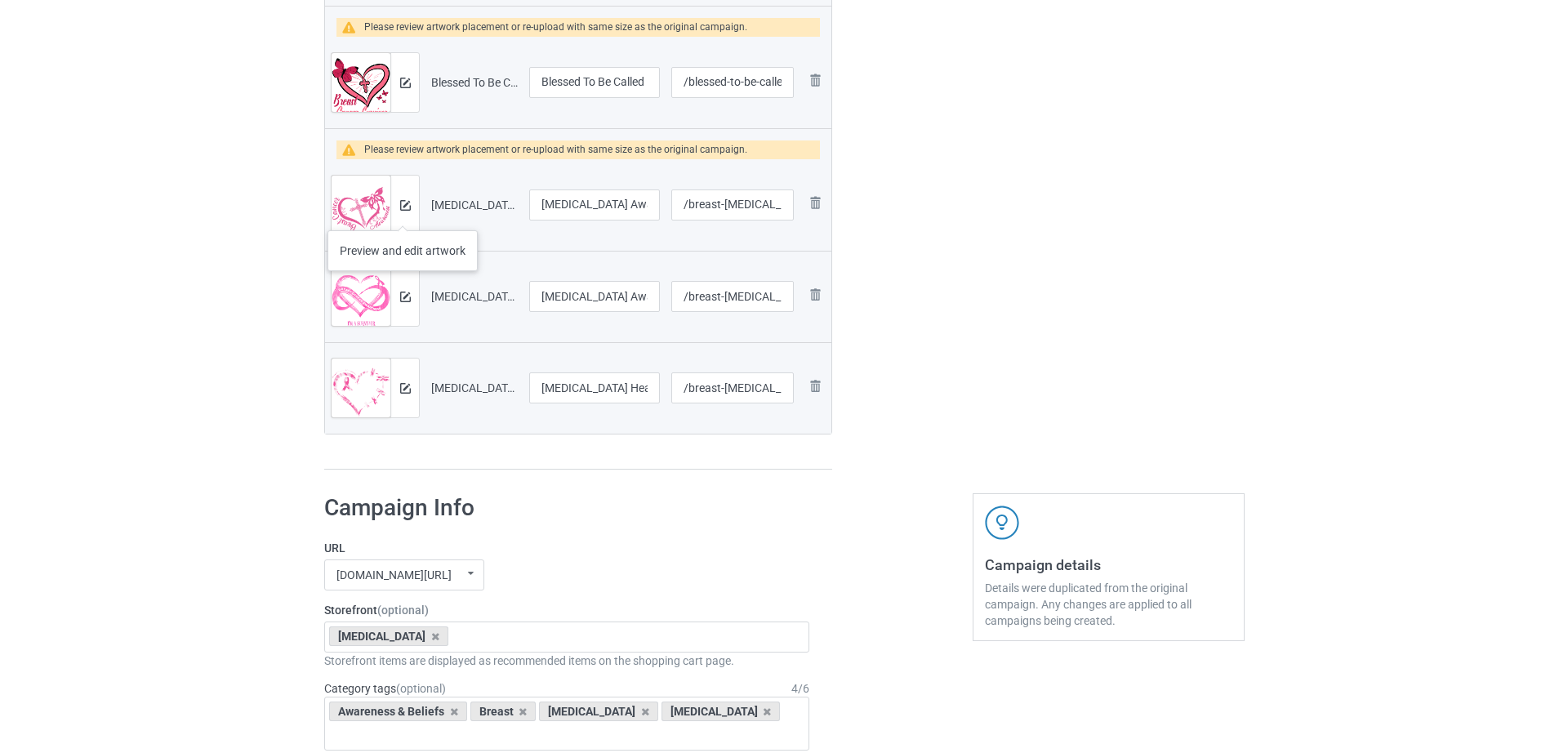
scroll to position [660, 0]
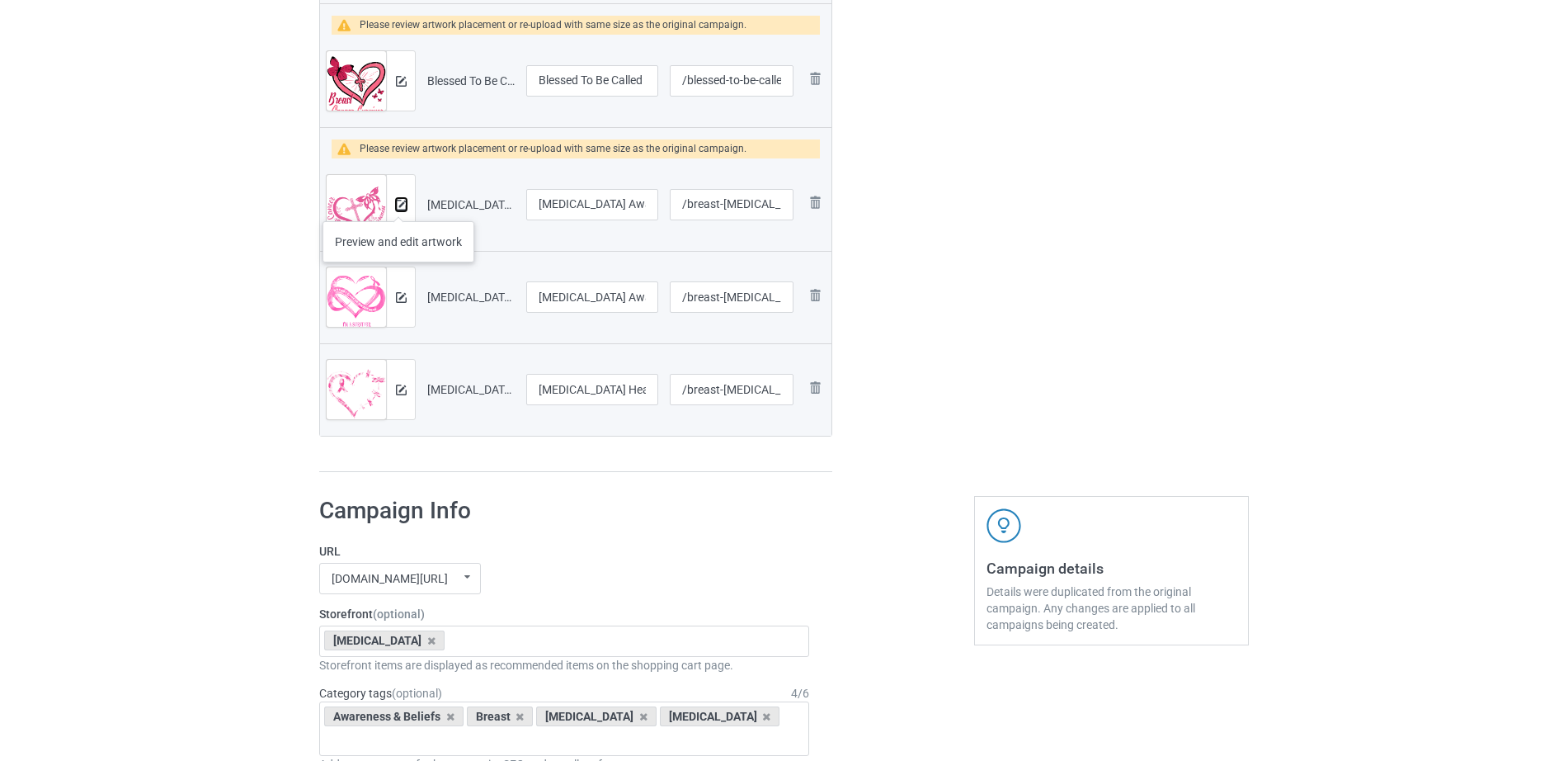
click at [399, 205] on img at bounding box center [401, 205] width 10 height 10
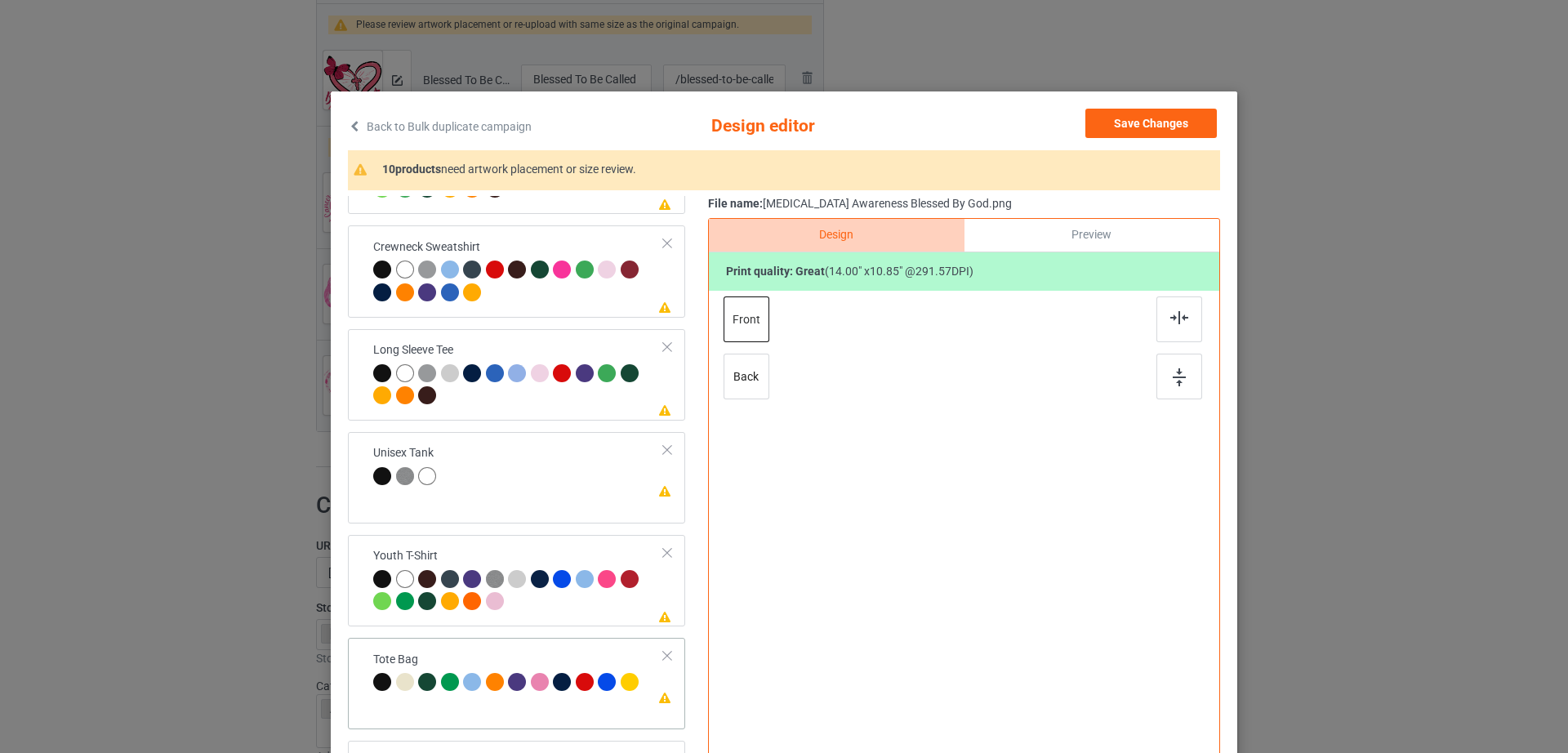
scroll to position [189, 0]
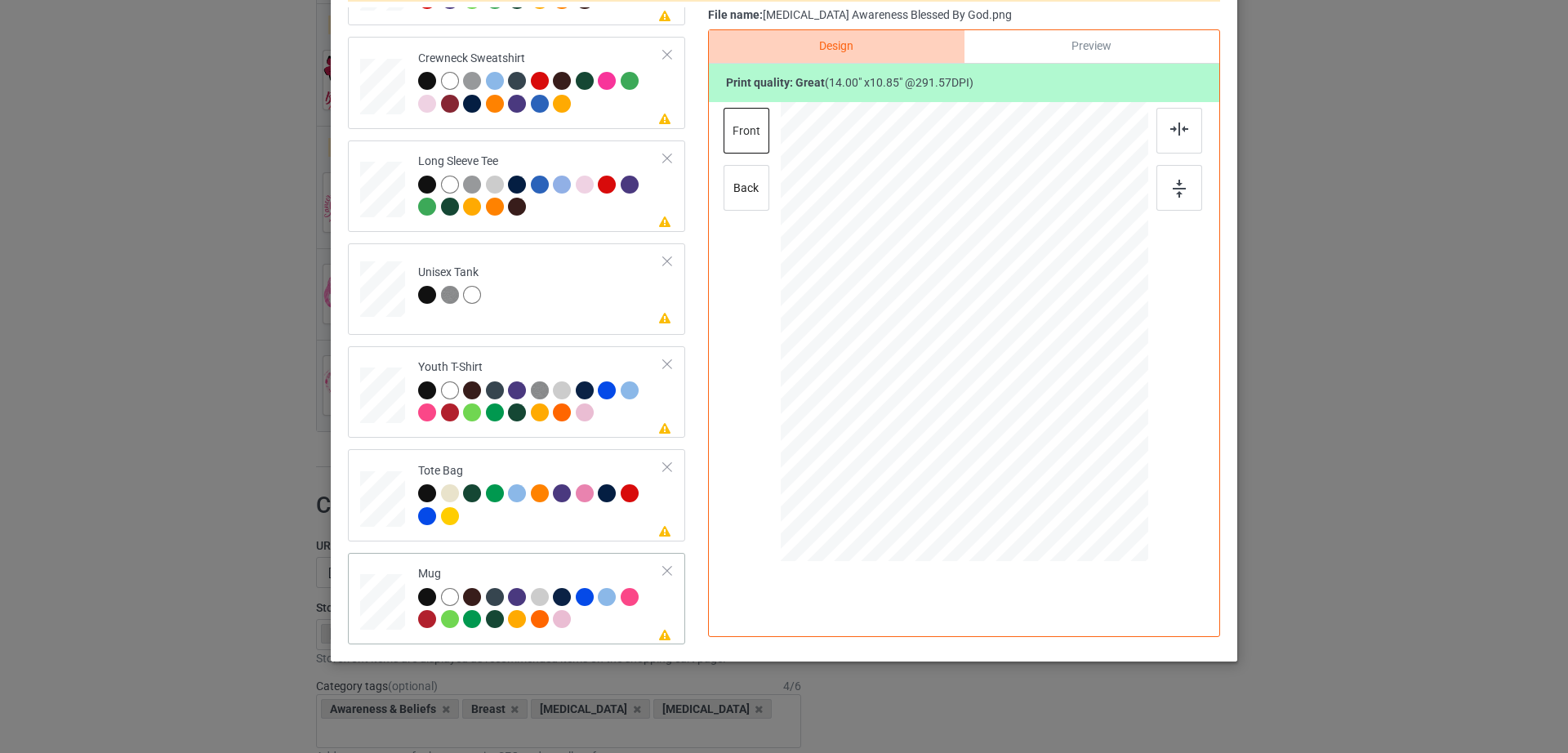
drag, startPoint x: 1064, startPoint y: 416, endPoint x: 1025, endPoint y: 331, distance: 93.5
click at [1025, 331] on div at bounding box center [964, 331] width 368 height 152
drag, startPoint x: 944, startPoint y: 339, endPoint x: 1041, endPoint y: 329, distance: 97.5
click at [1041, 329] on div at bounding box center [1063, 321] width 110 height 84
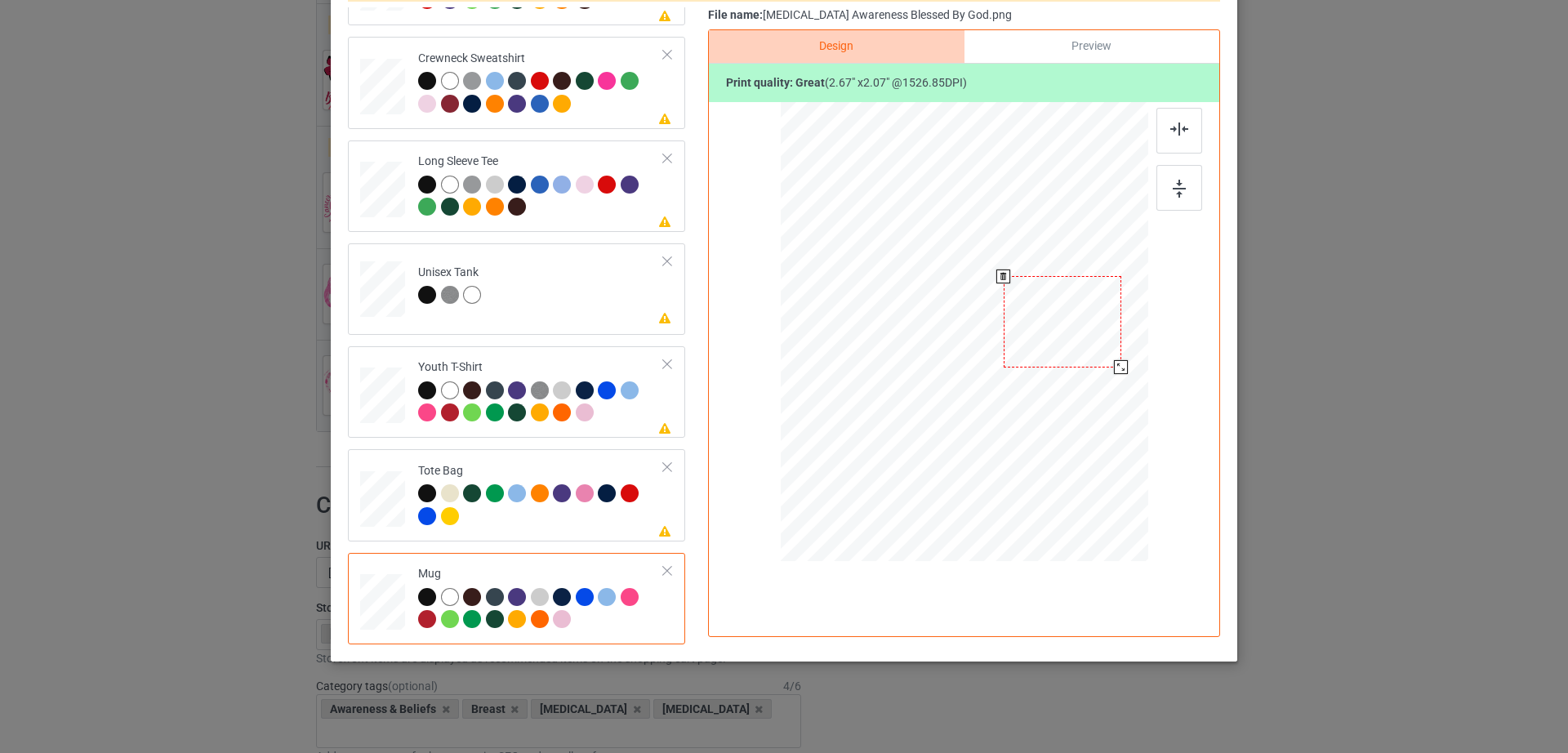
click at [1114, 361] on div at bounding box center [1120, 367] width 14 height 14
click at [1082, 344] on div at bounding box center [1065, 321] width 118 height 91
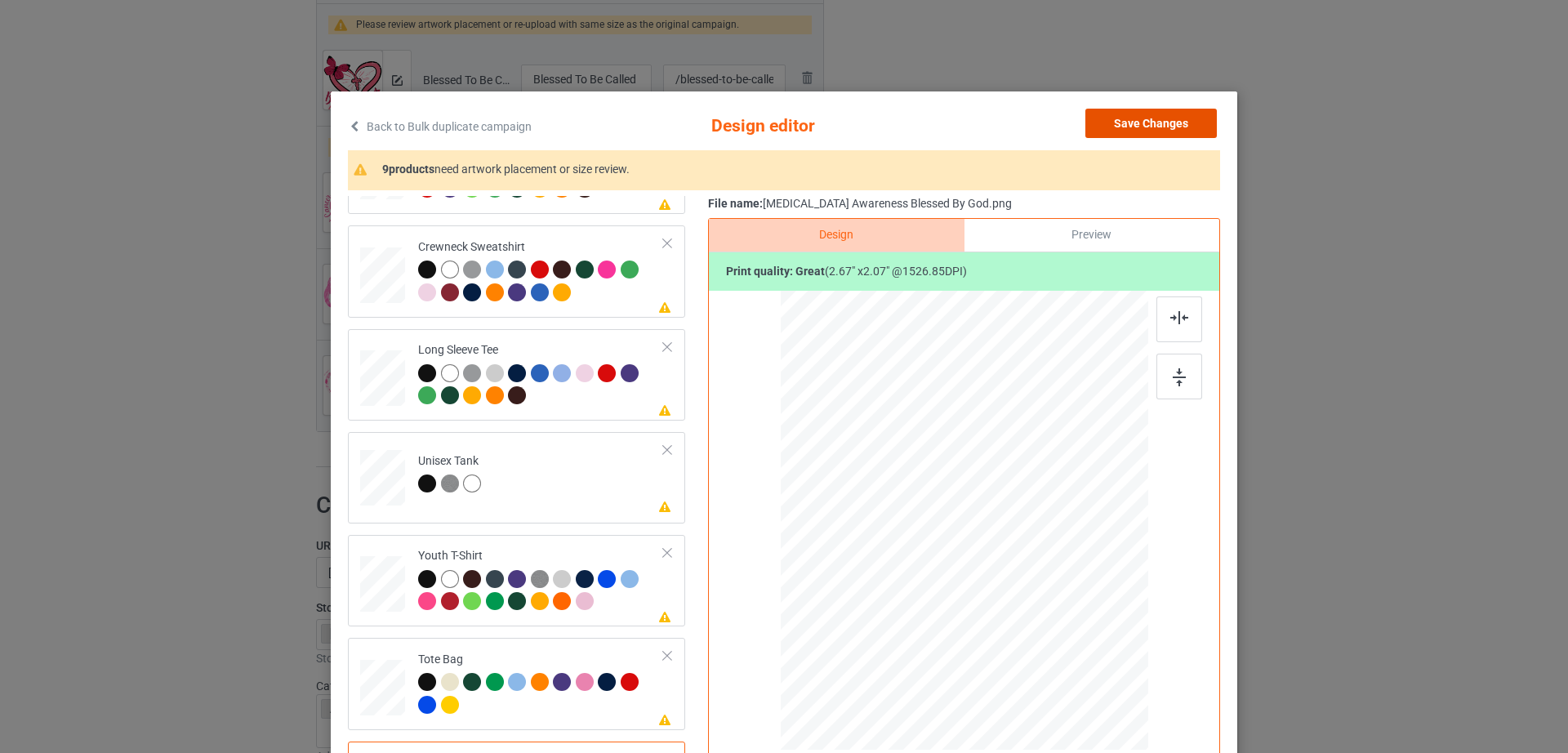
click at [1151, 126] on button "Save Changes" at bounding box center [1151, 123] width 132 height 30
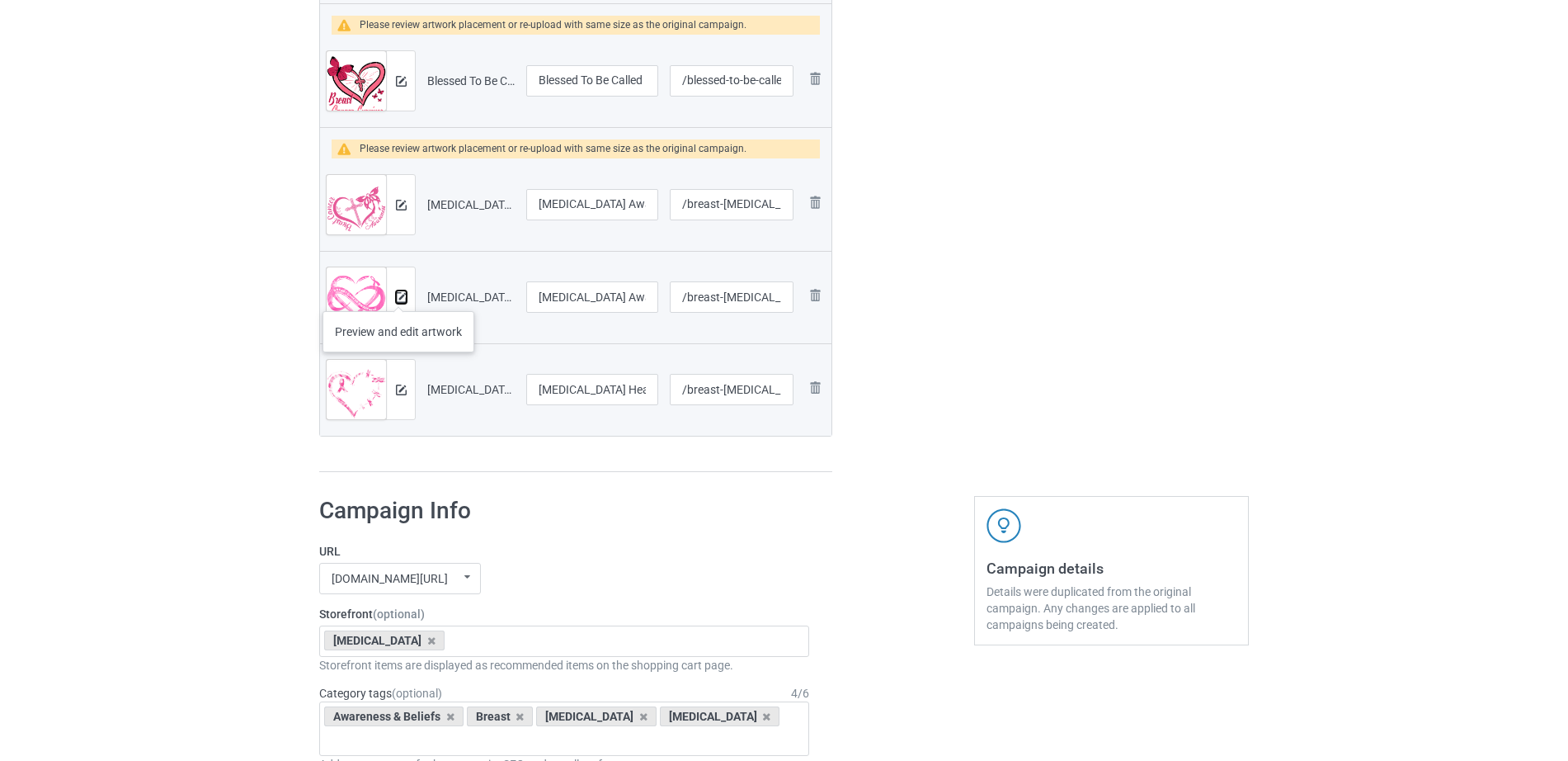
click at [399, 294] on img at bounding box center [401, 297] width 10 height 10
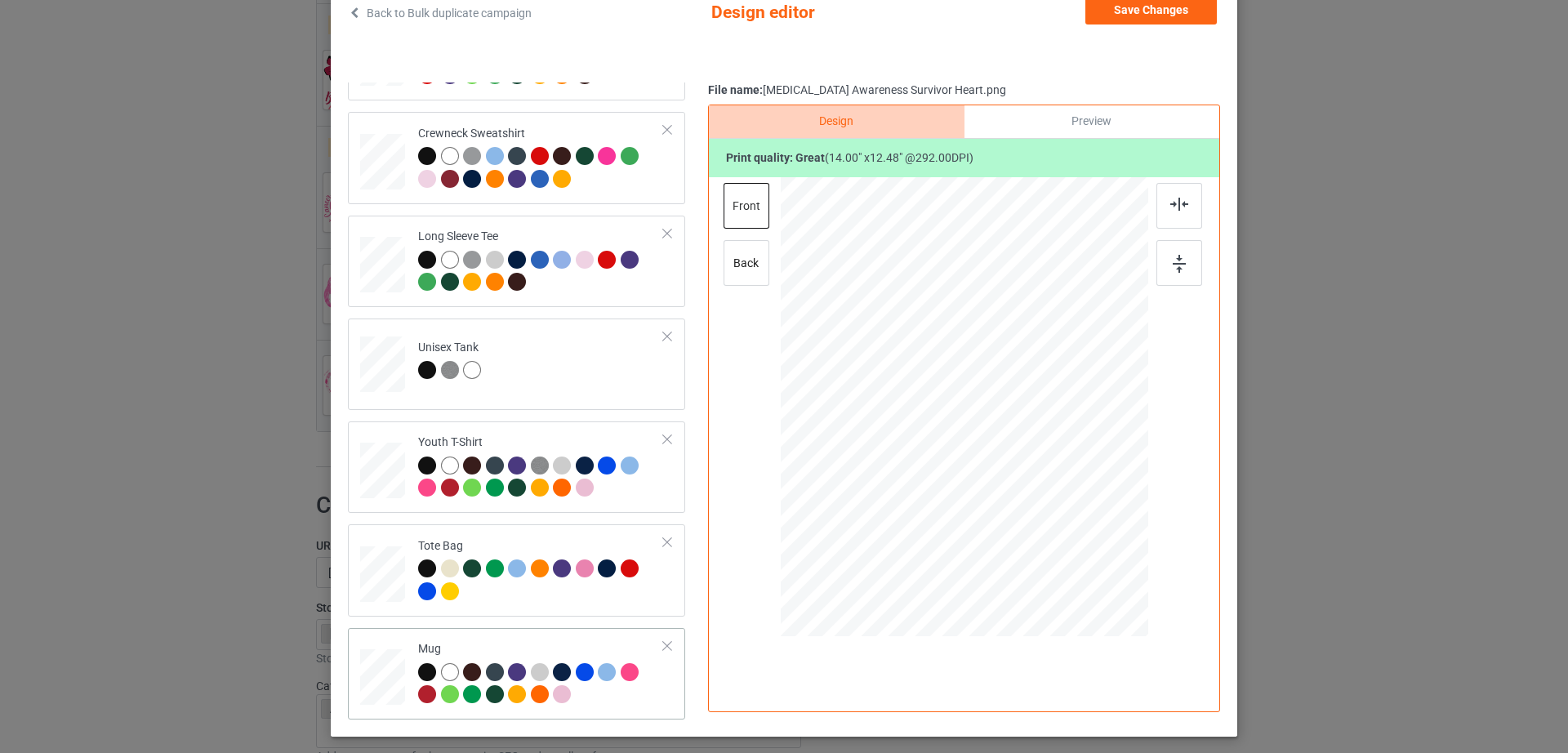
scroll to position [116, 0]
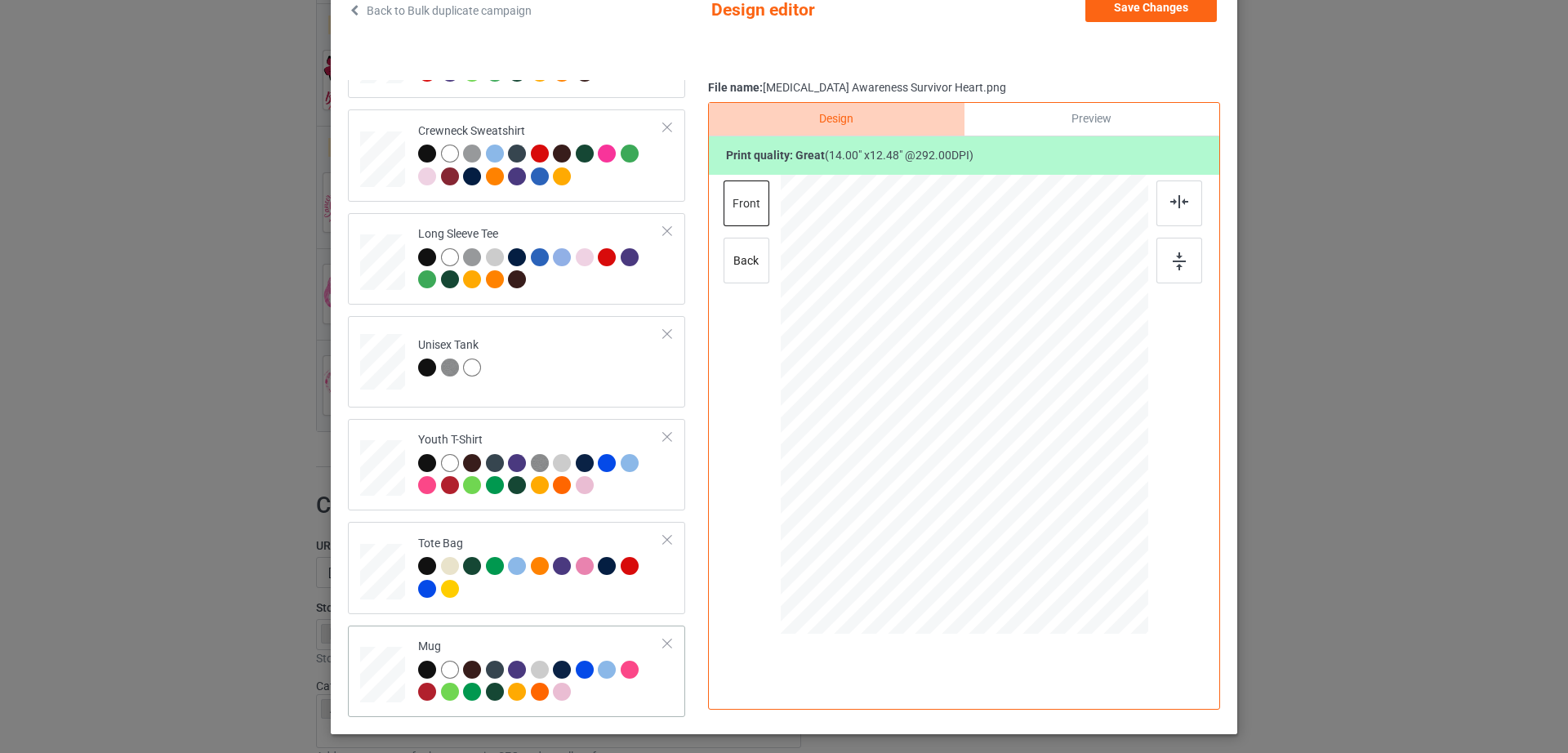
click at [1085, 113] on div "Preview" at bounding box center [1091, 119] width 255 height 32
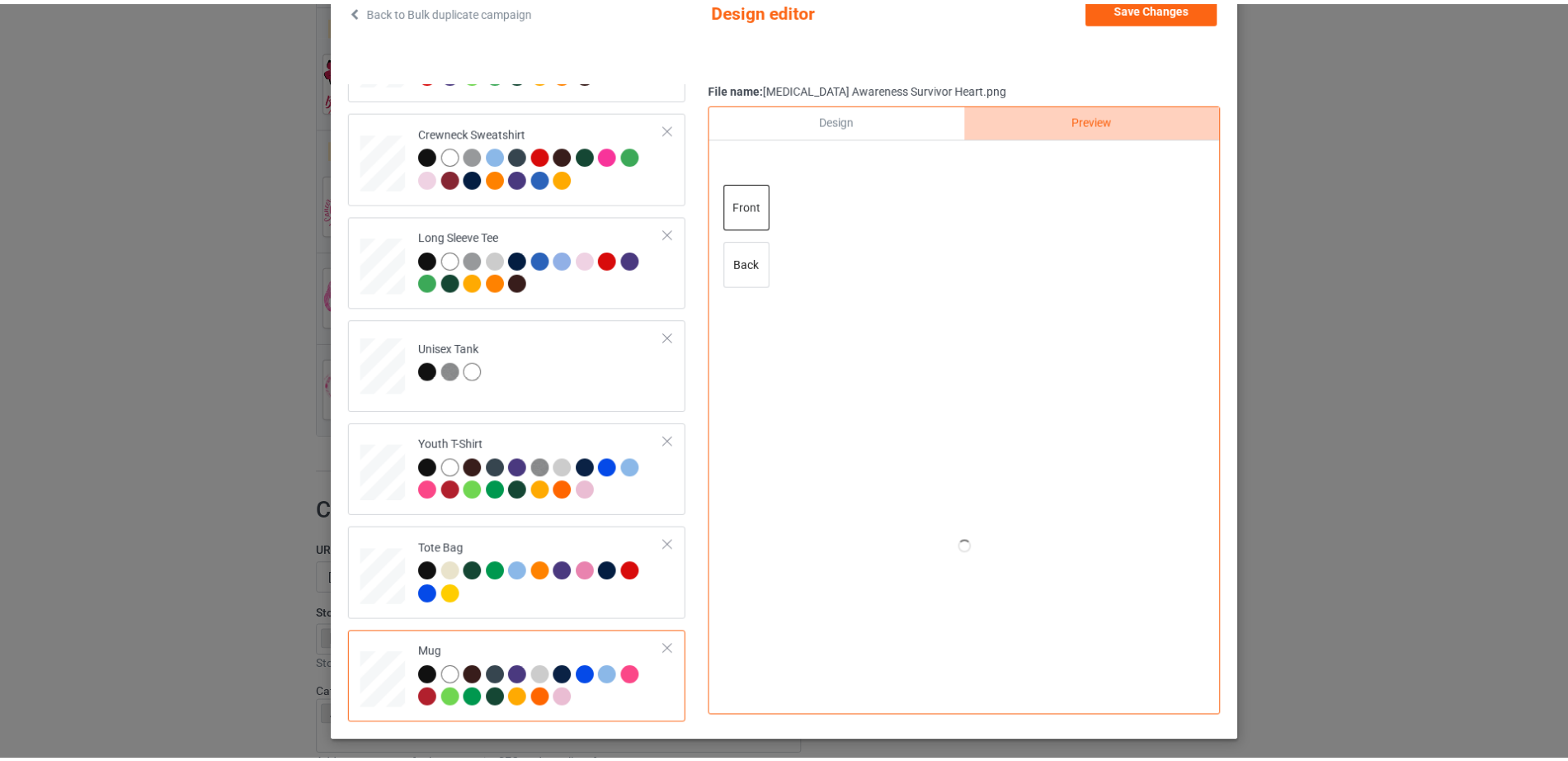
scroll to position [0, 0]
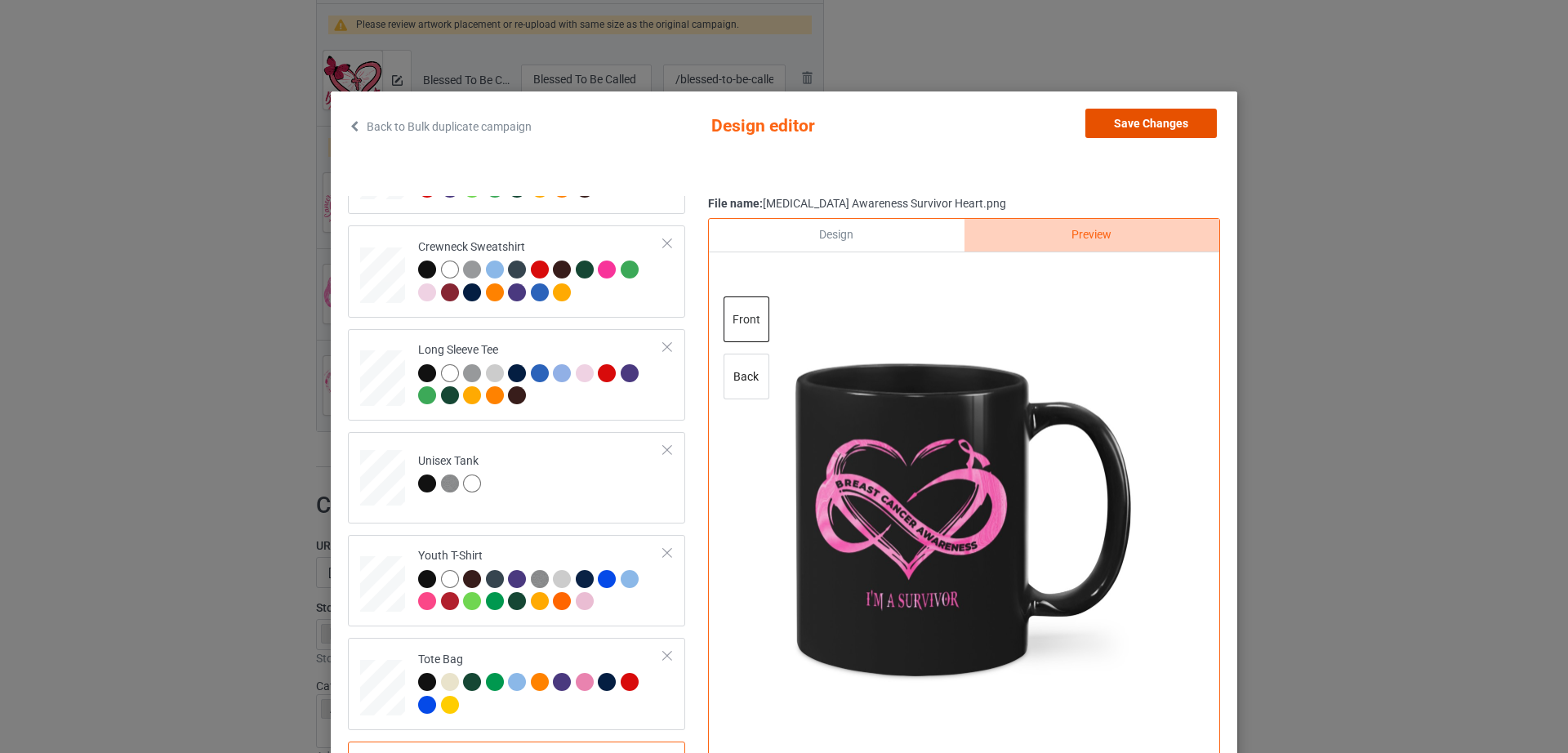
click at [1169, 128] on button "Save Changes" at bounding box center [1151, 123] width 132 height 30
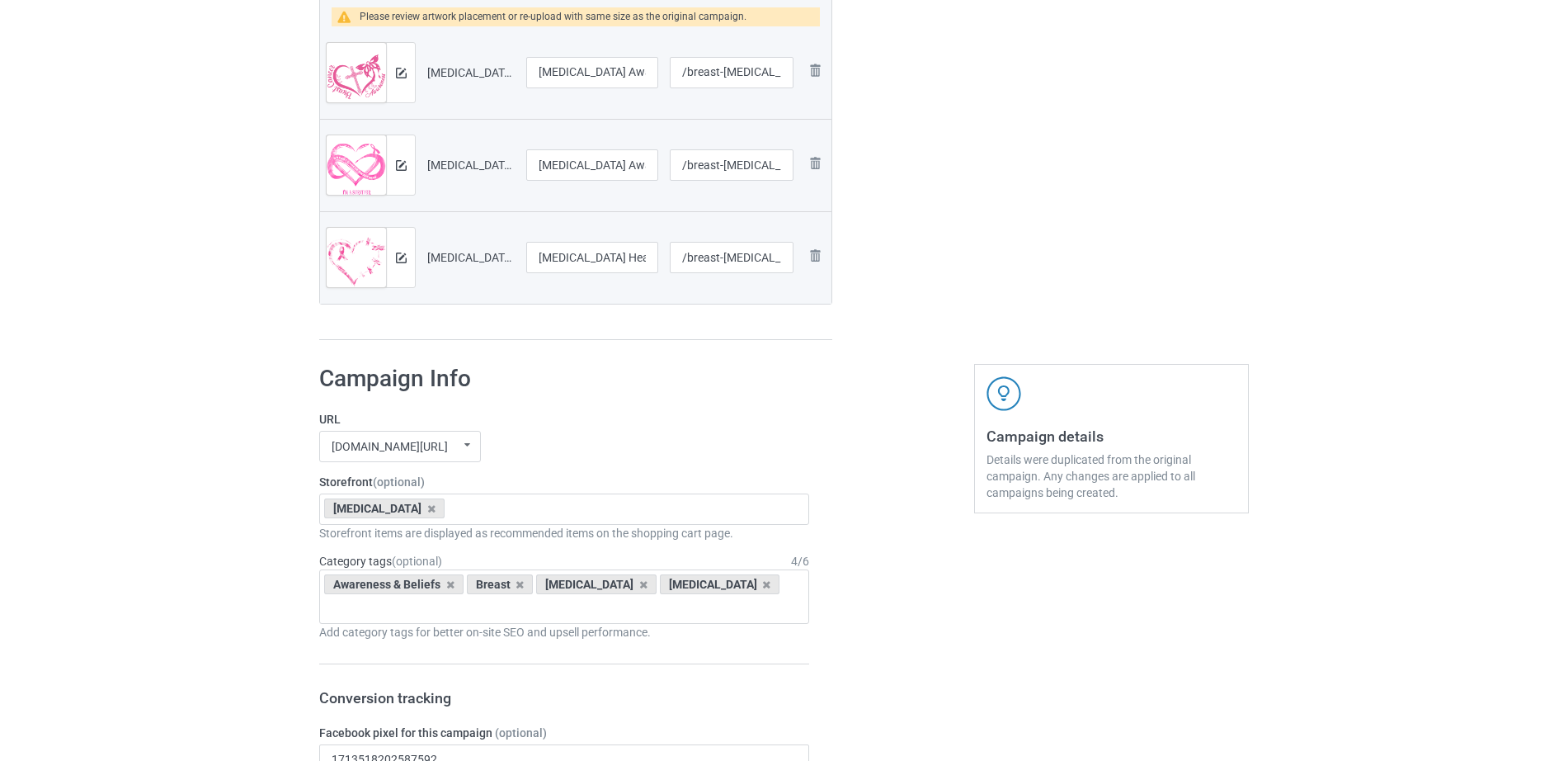
scroll to position [2169, 0]
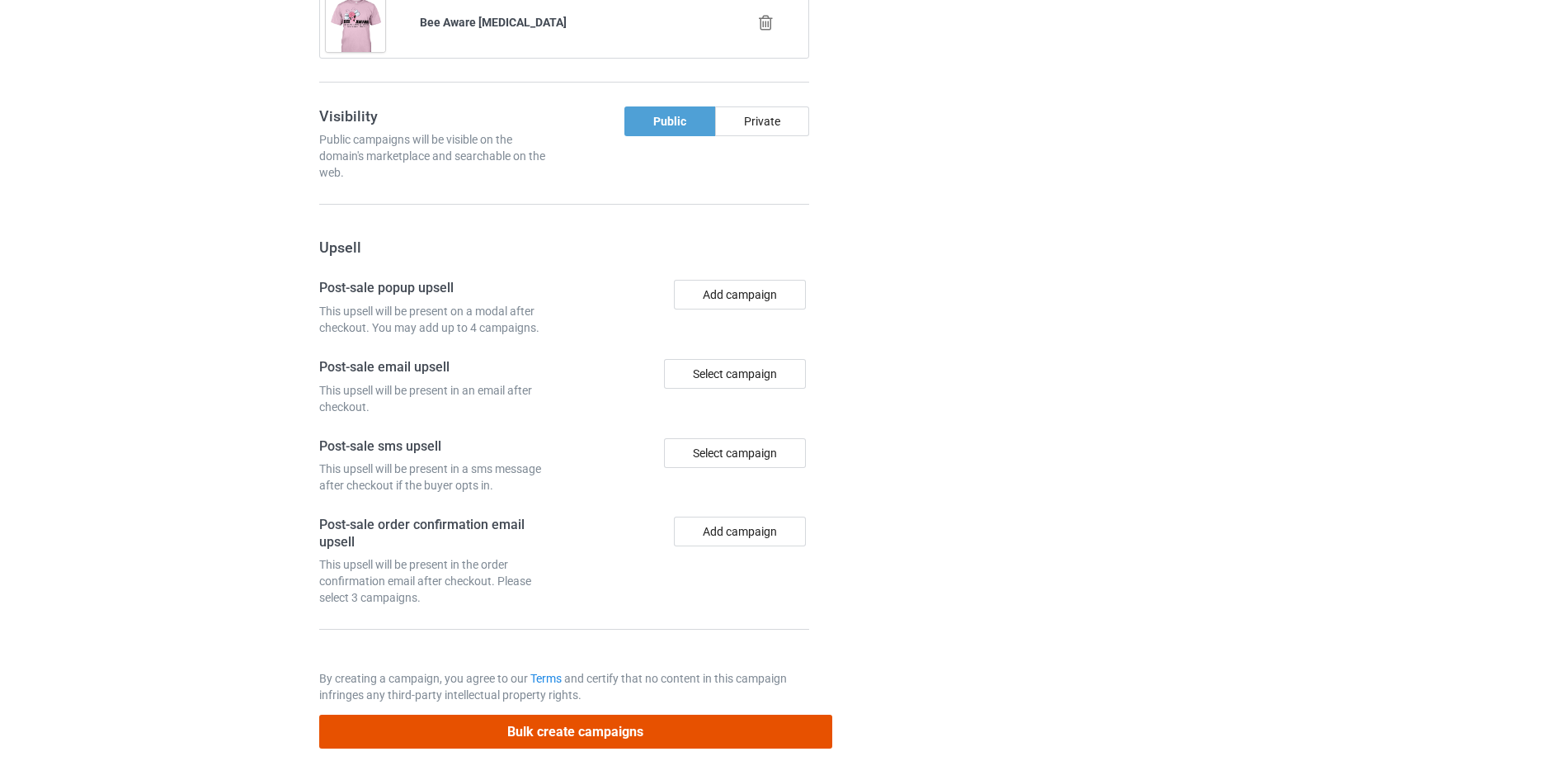
click at [650, 717] on button "Bulk create campaigns" at bounding box center [575, 731] width 513 height 34
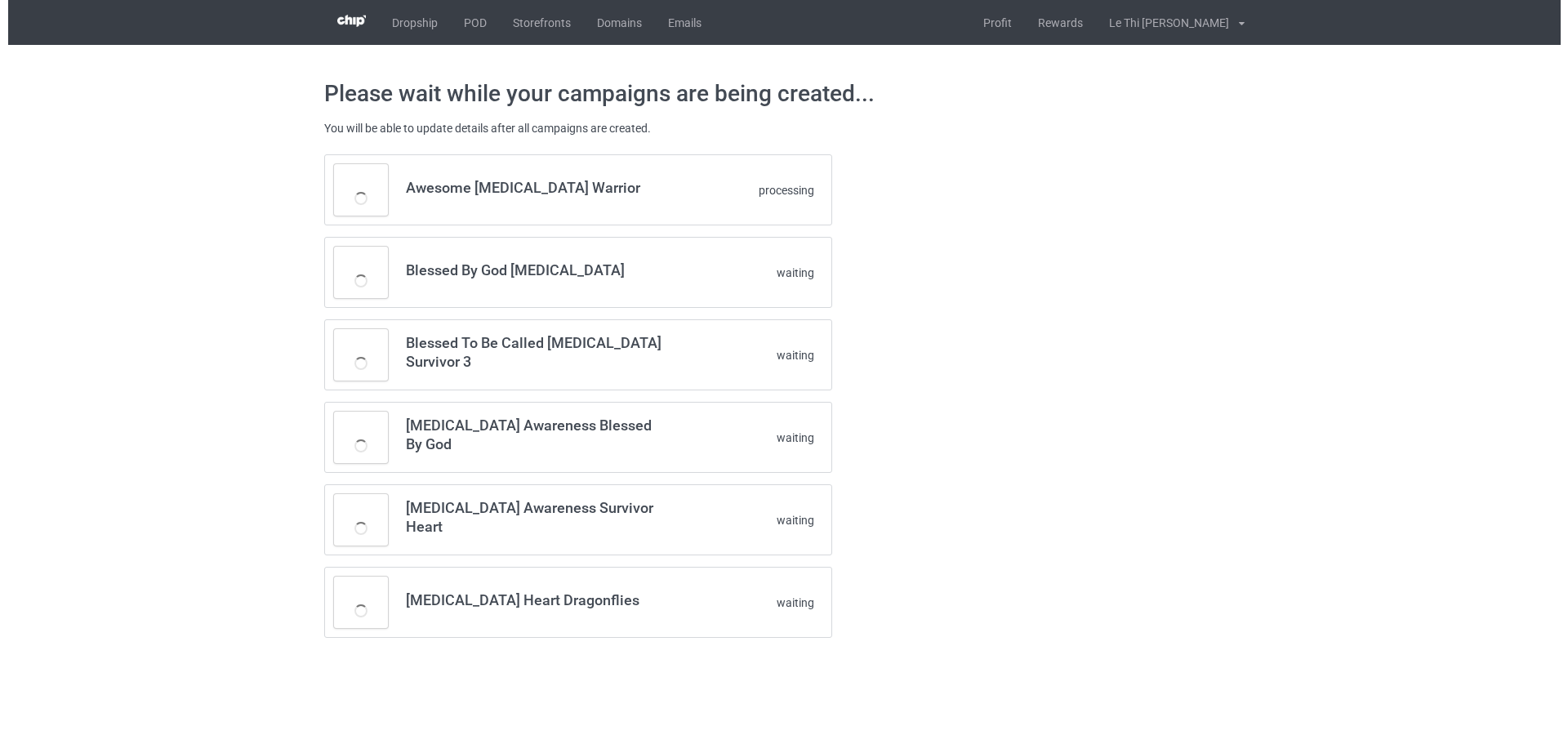
scroll to position [0, 0]
click at [1070, 427] on div "Awesome Breast Cancer Warrior Complete Blessed By God Breast Cancer Complete Bl…" at bounding box center [784, 396] width 943 height 506
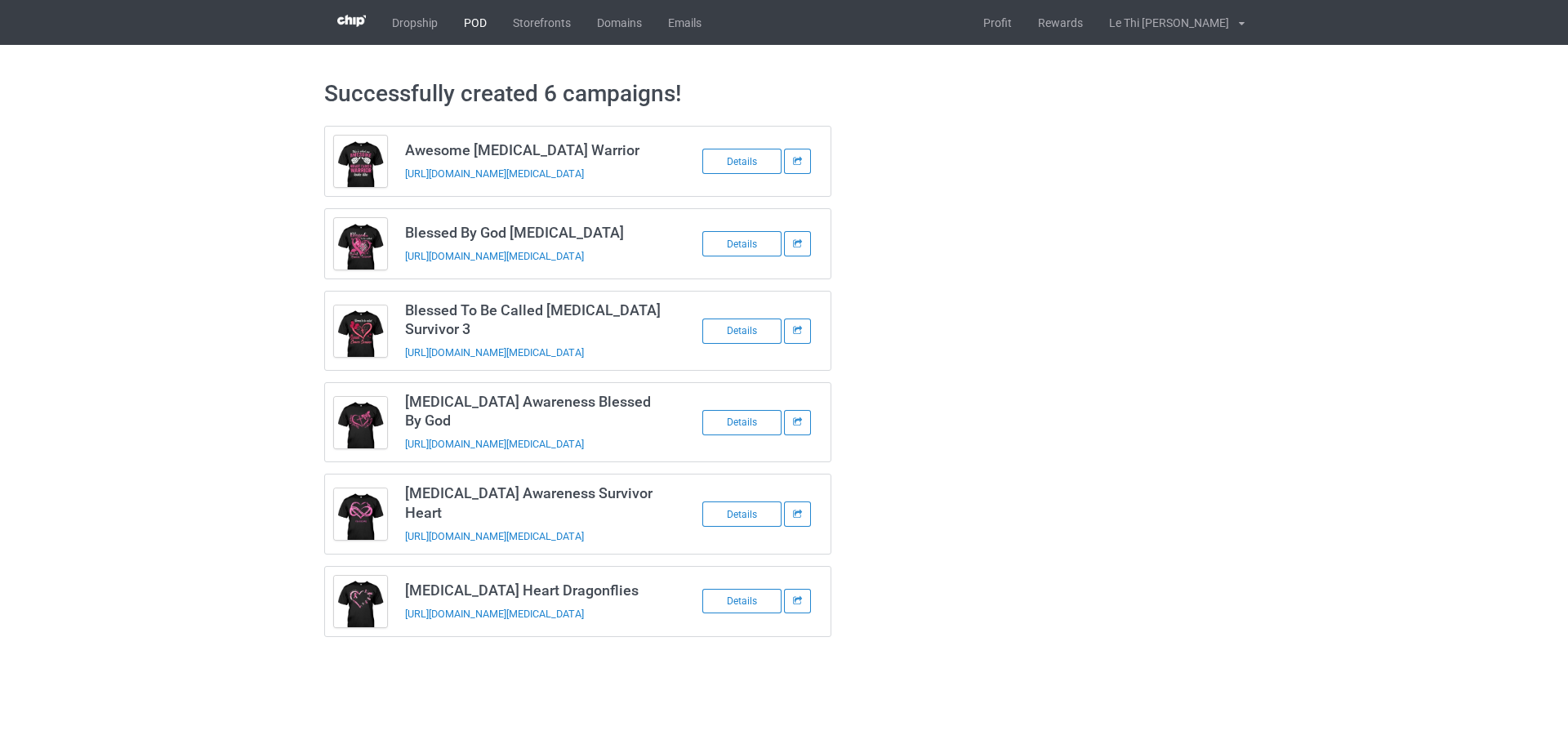
click at [479, 31] on link "POD" at bounding box center [475, 22] width 49 height 45
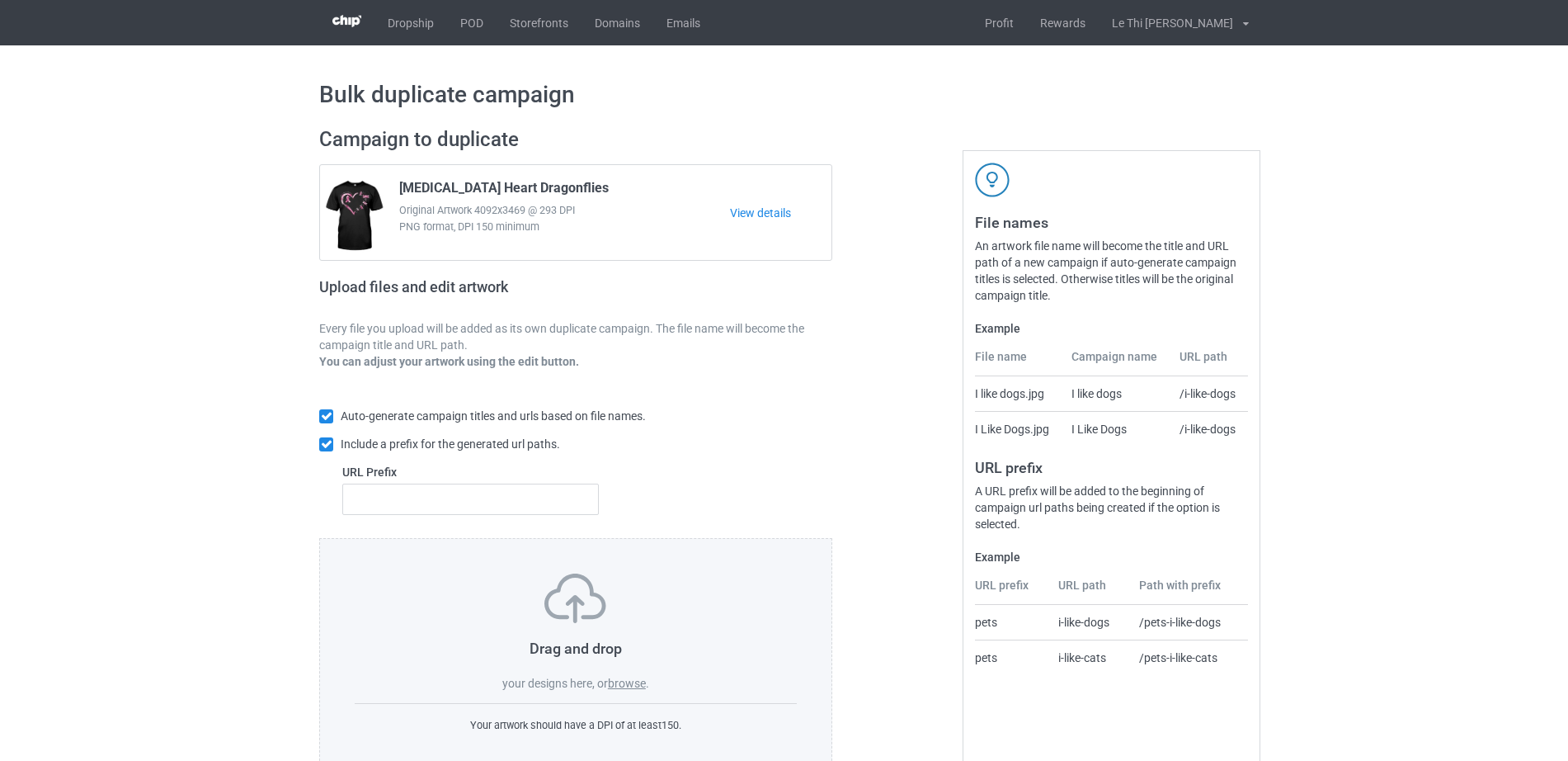
scroll to position [44, 0]
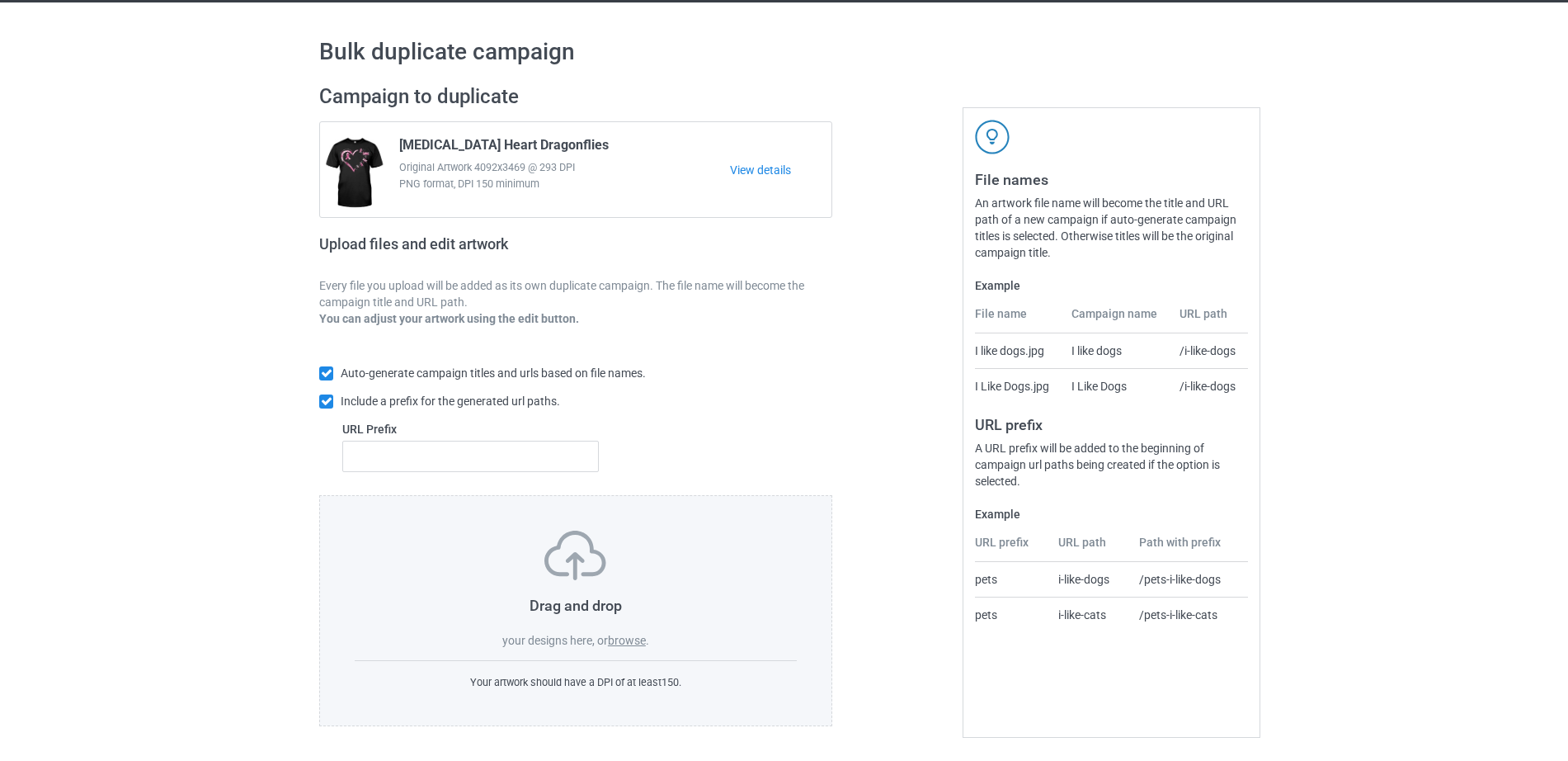
click at [620, 646] on label "browse" at bounding box center [627, 640] width 38 height 13
click at [0, 0] on input "browse" at bounding box center [0, 0] width 0 height 0
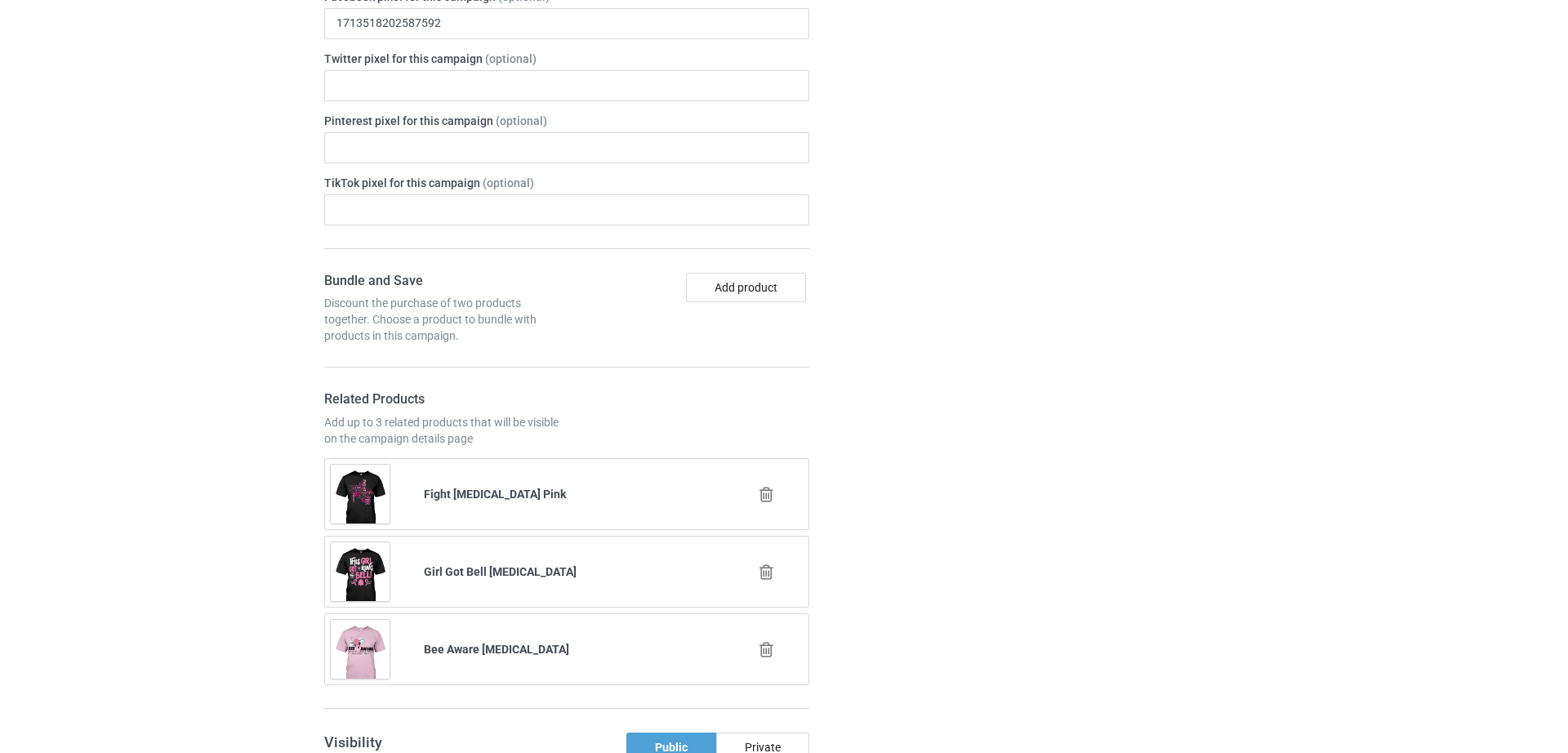
scroll to position [1398, 0]
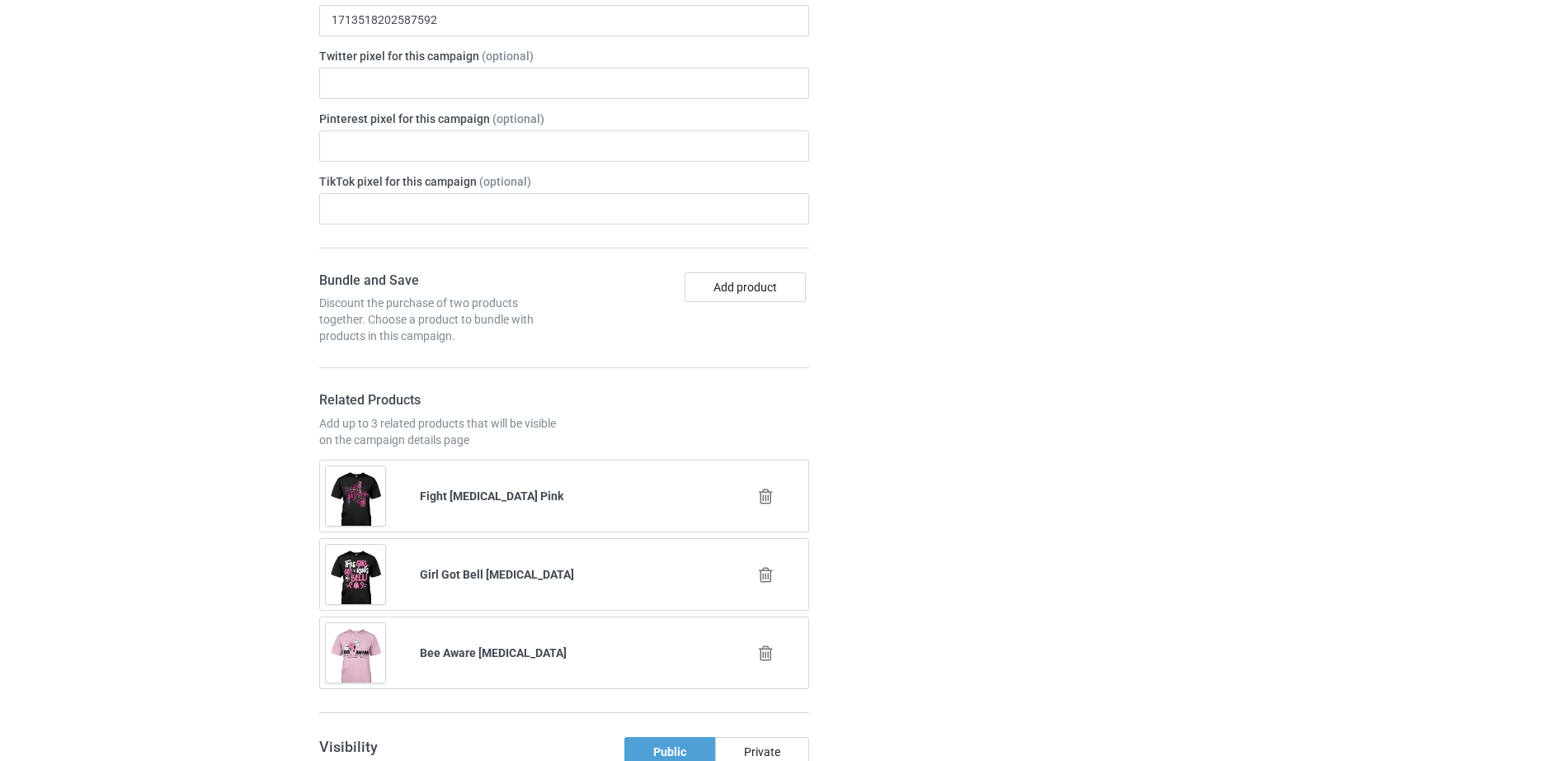
click at [760, 488] on icon at bounding box center [766, 496] width 21 height 17
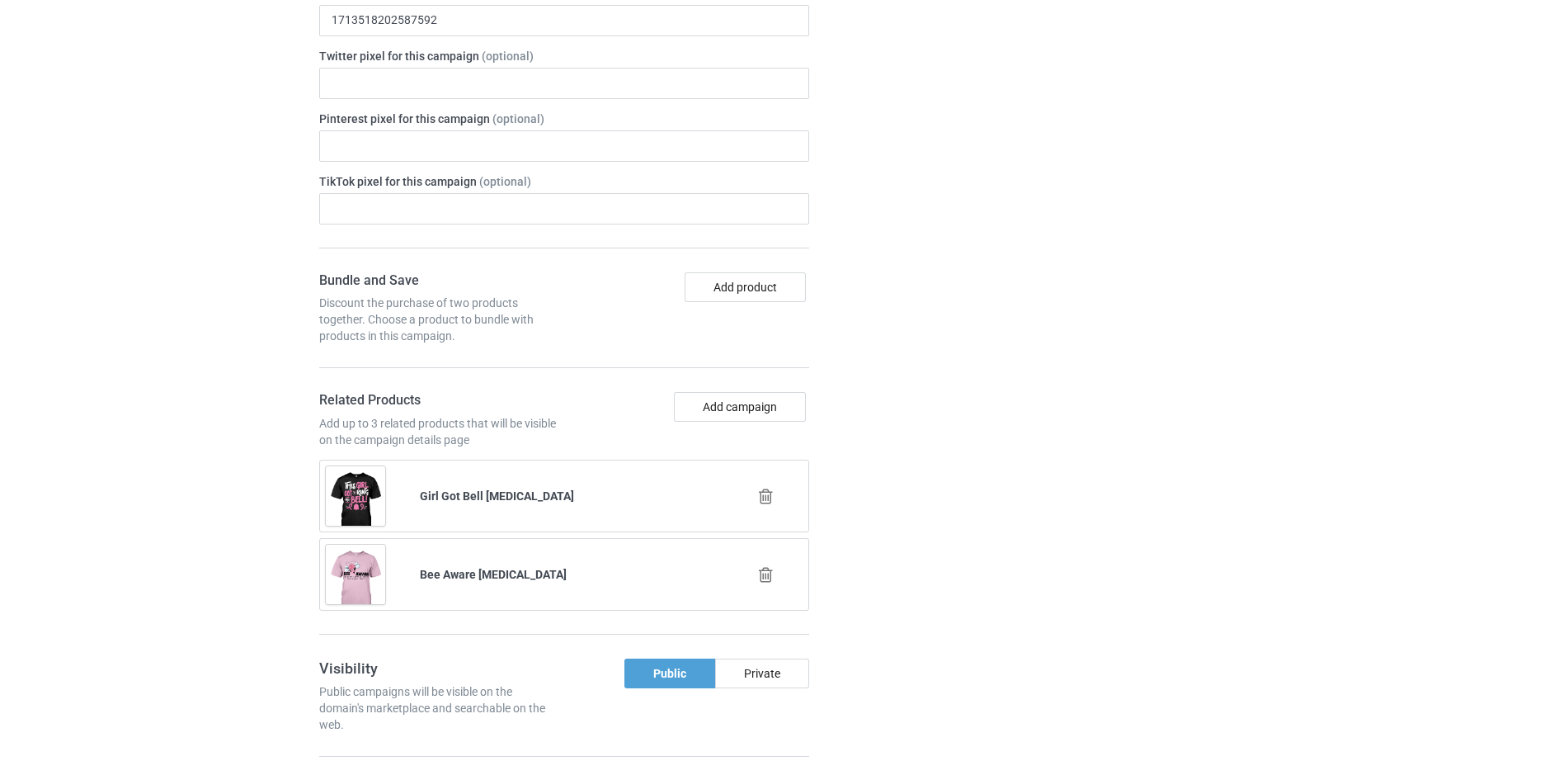
click at [765, 488] on icon at bounding box center [766, 496] width 21 height 17
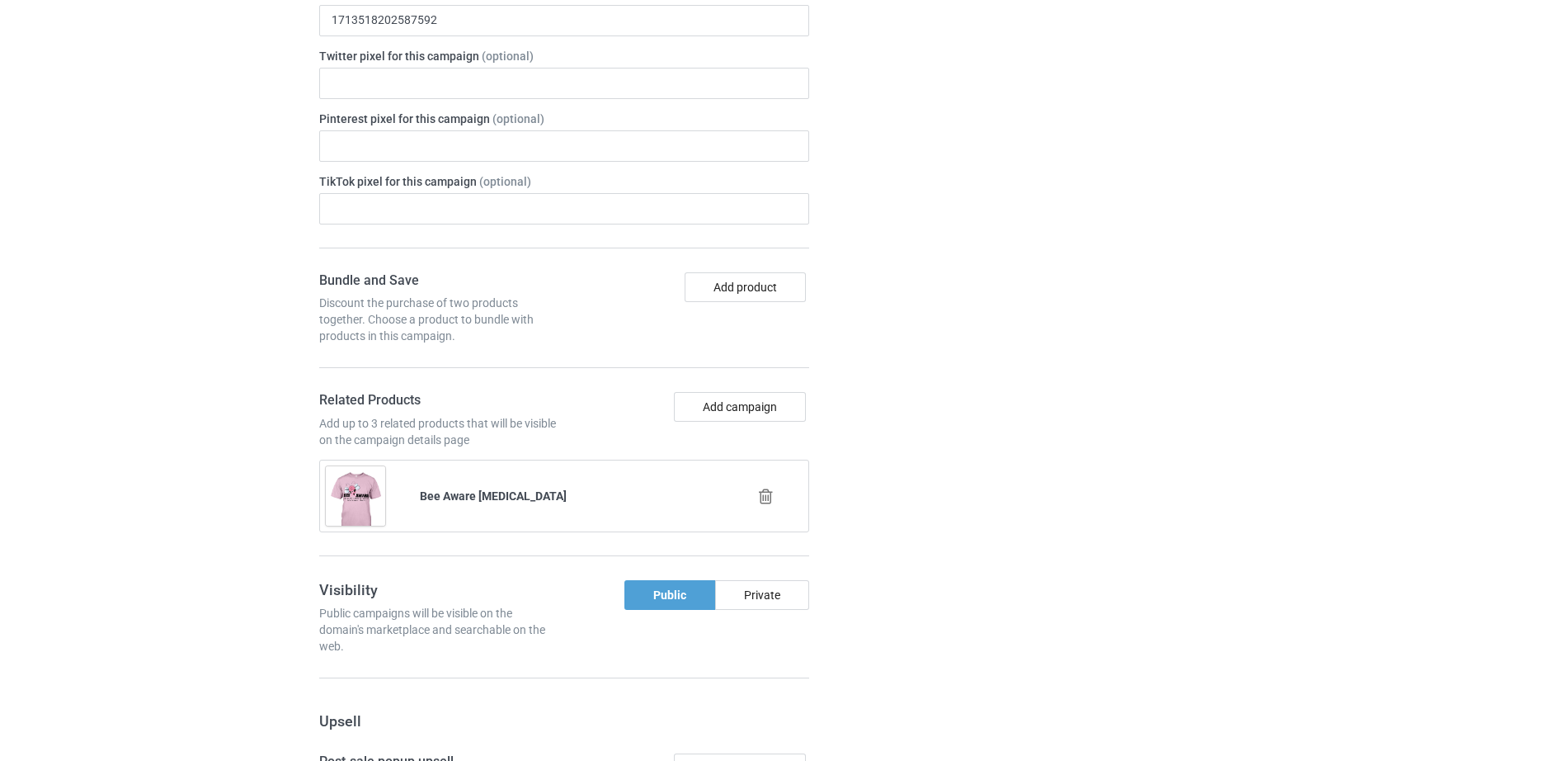
click at [765, 488] on icon at bounding box center [766, 496] width 21 height 17
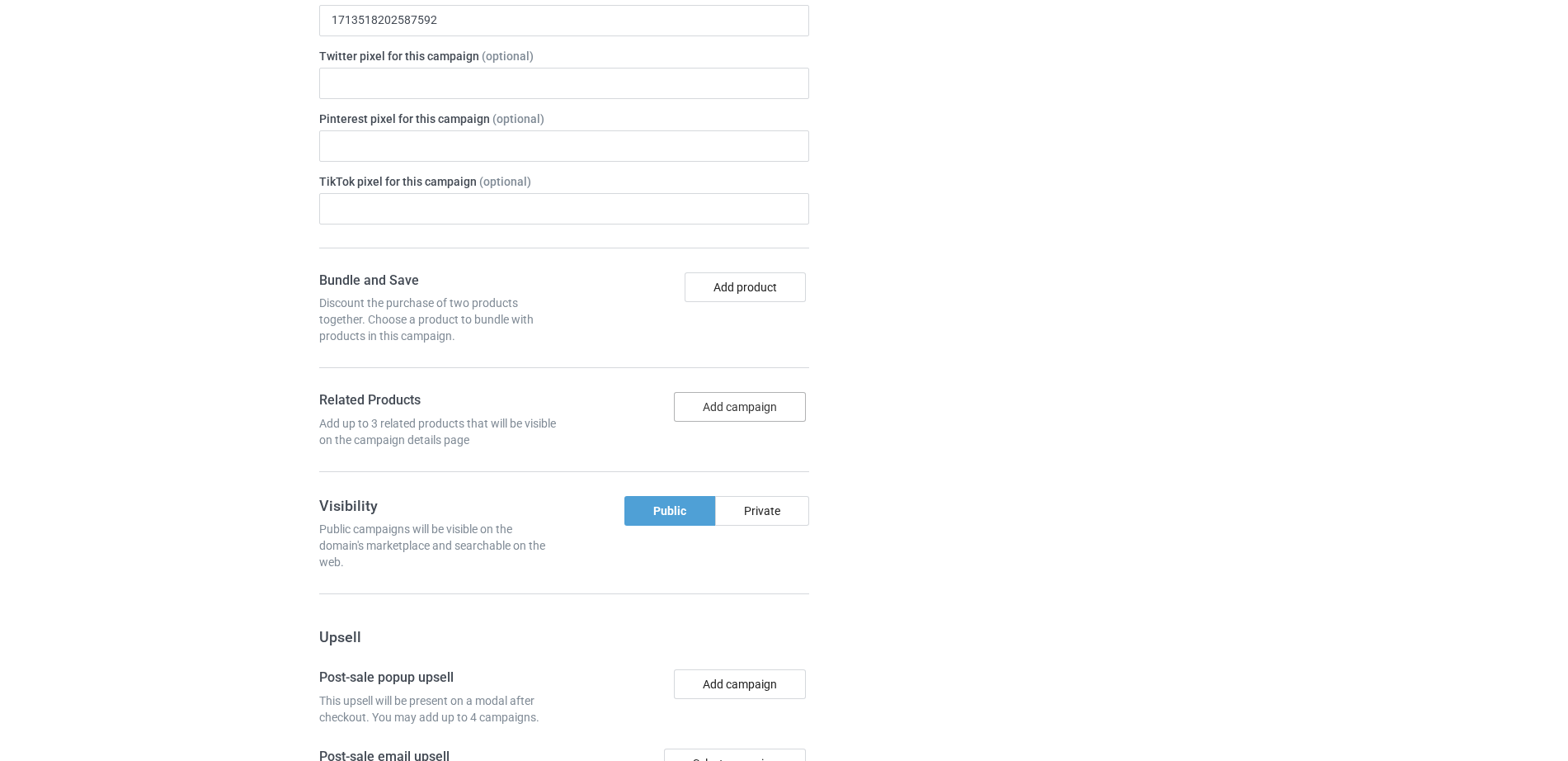
click at [747, 392] on button "Add campaign" at bounding box center [739, 407] width 132 height 30
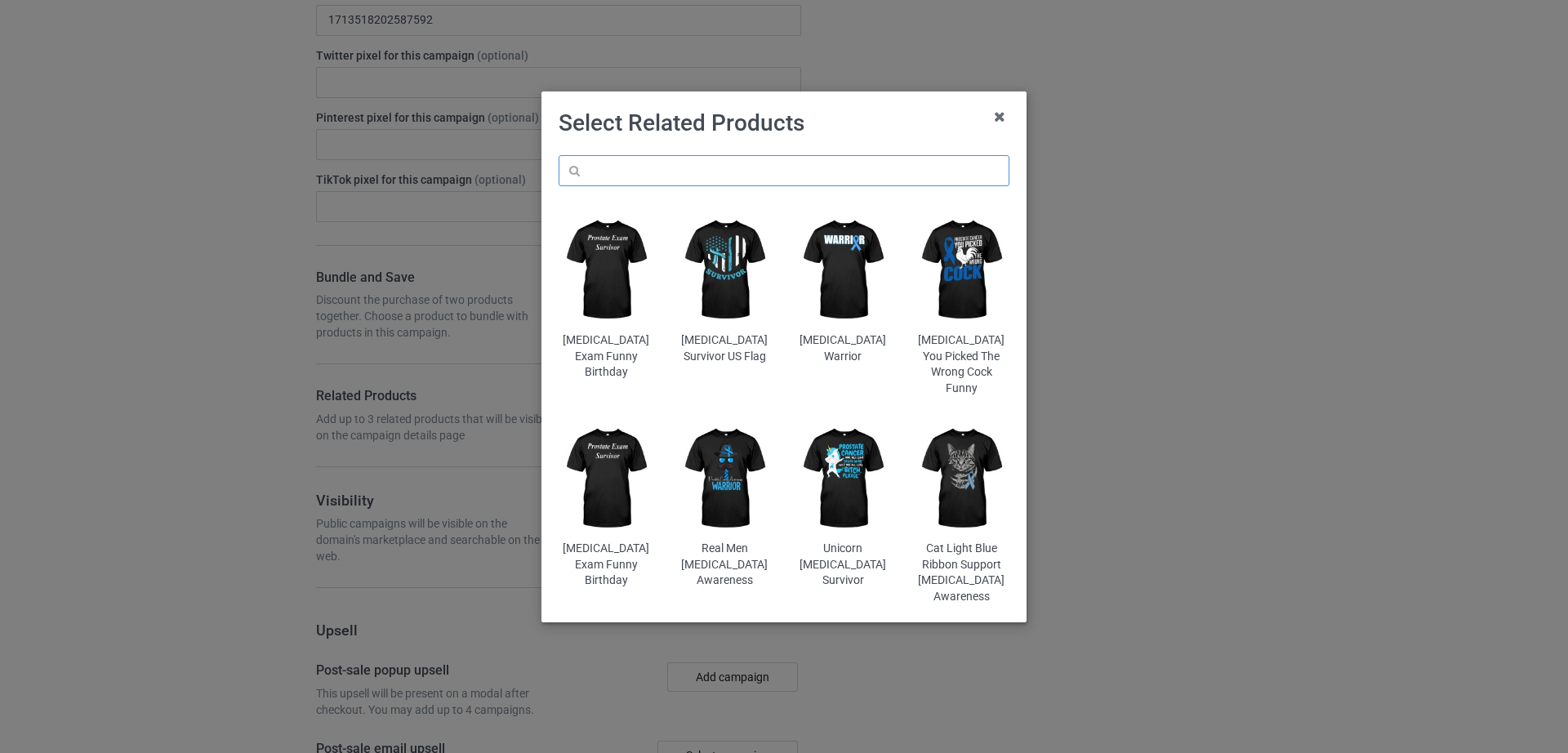
click at [720, 175] on input "text" at bounding box center [783, 170] width 451 height 31
type input "a"
type input "ă"
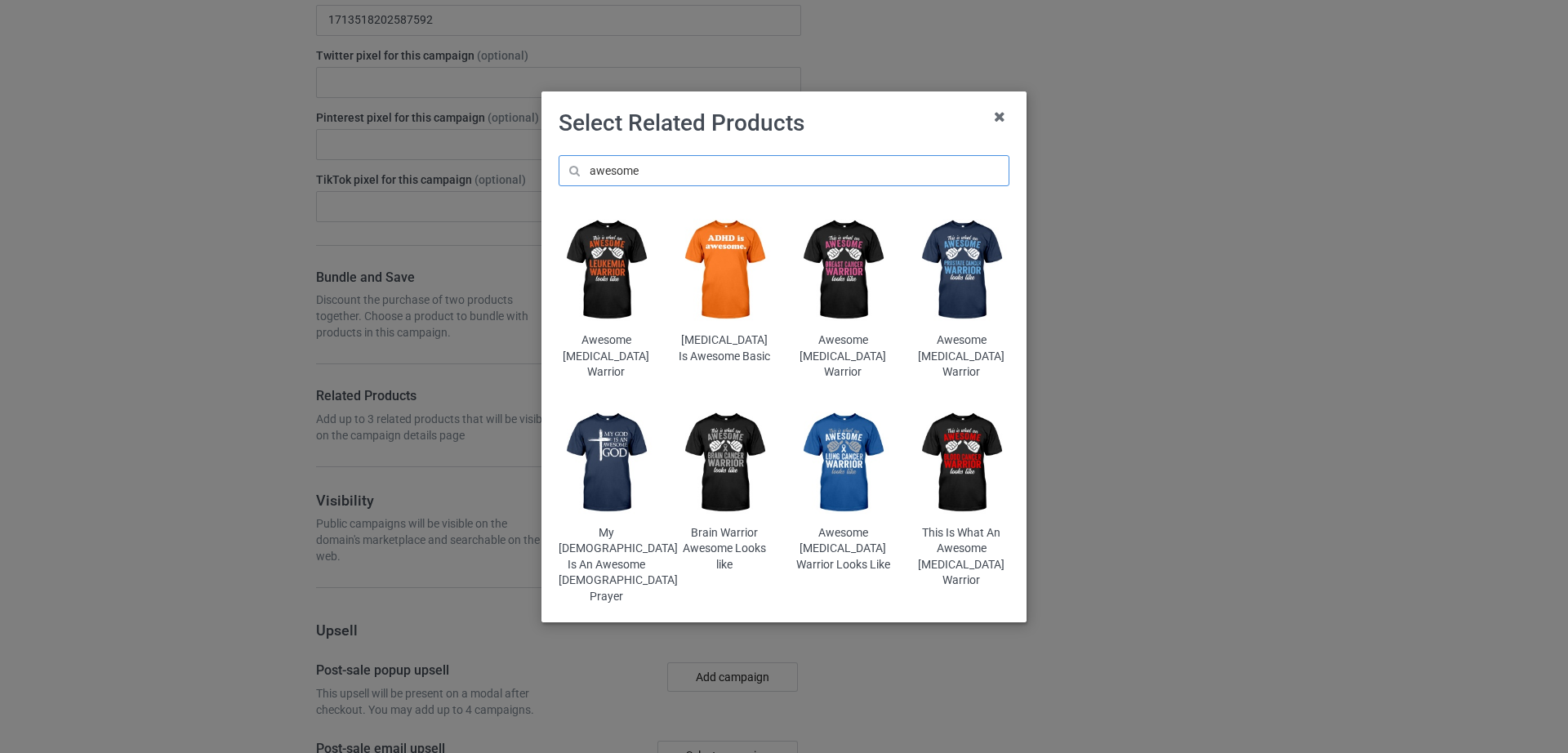
type input "awesome"
click at [818, 287] on img at bounding box center [843, 270] width 96 height 119
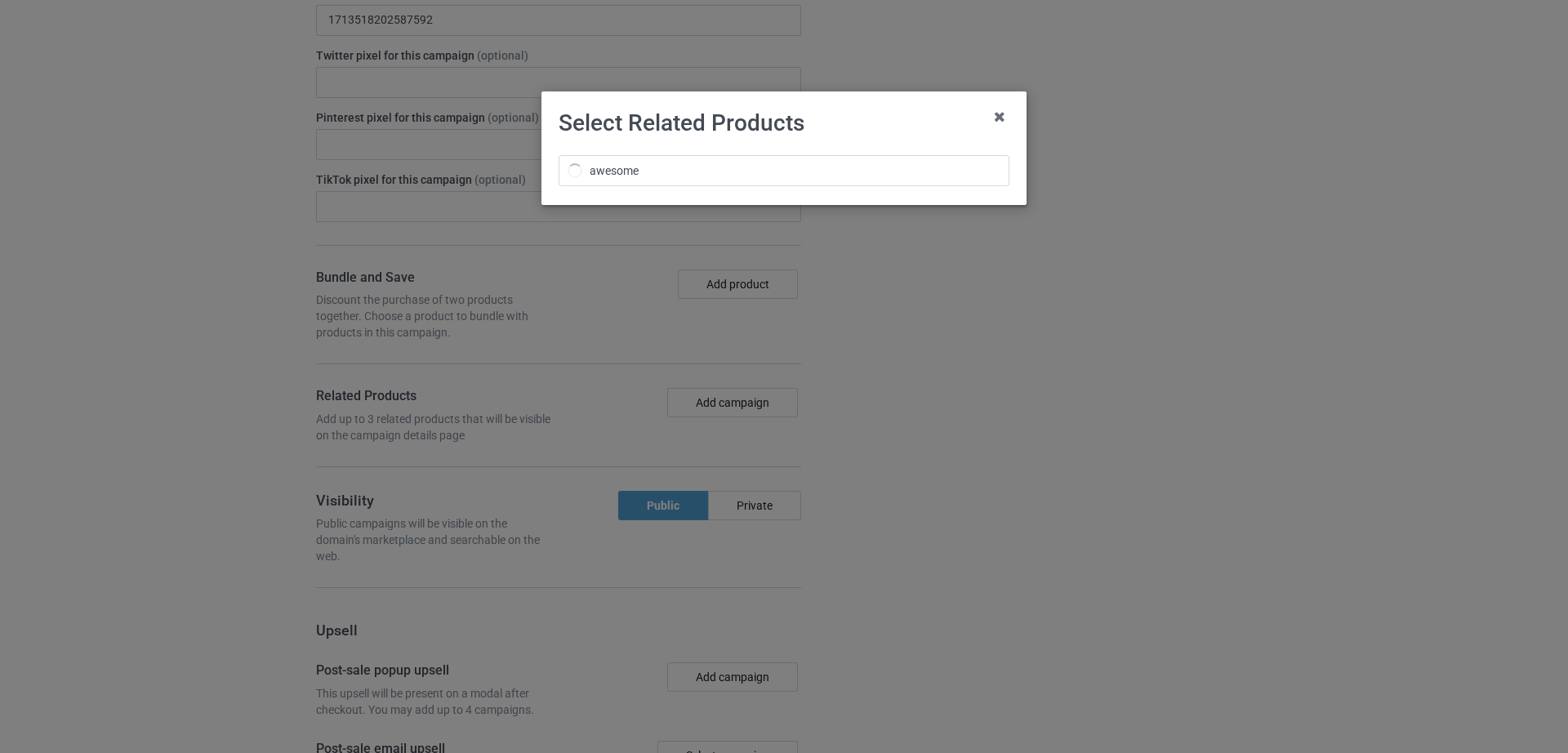
scroll to position [1429, 0]
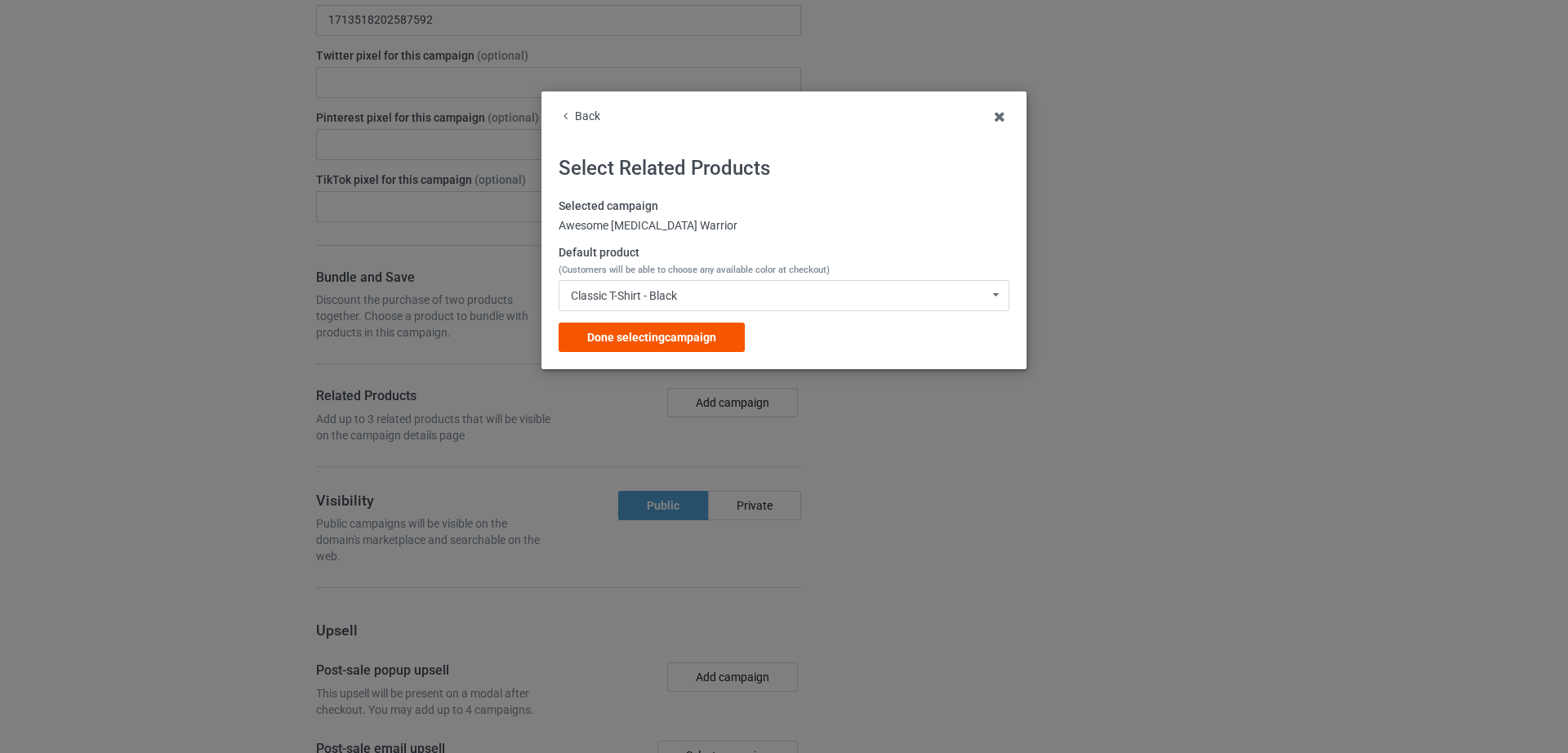
click at [686, 343] on span "Done selecting campaign" at bounding box center [651, 337] width 129 height 13
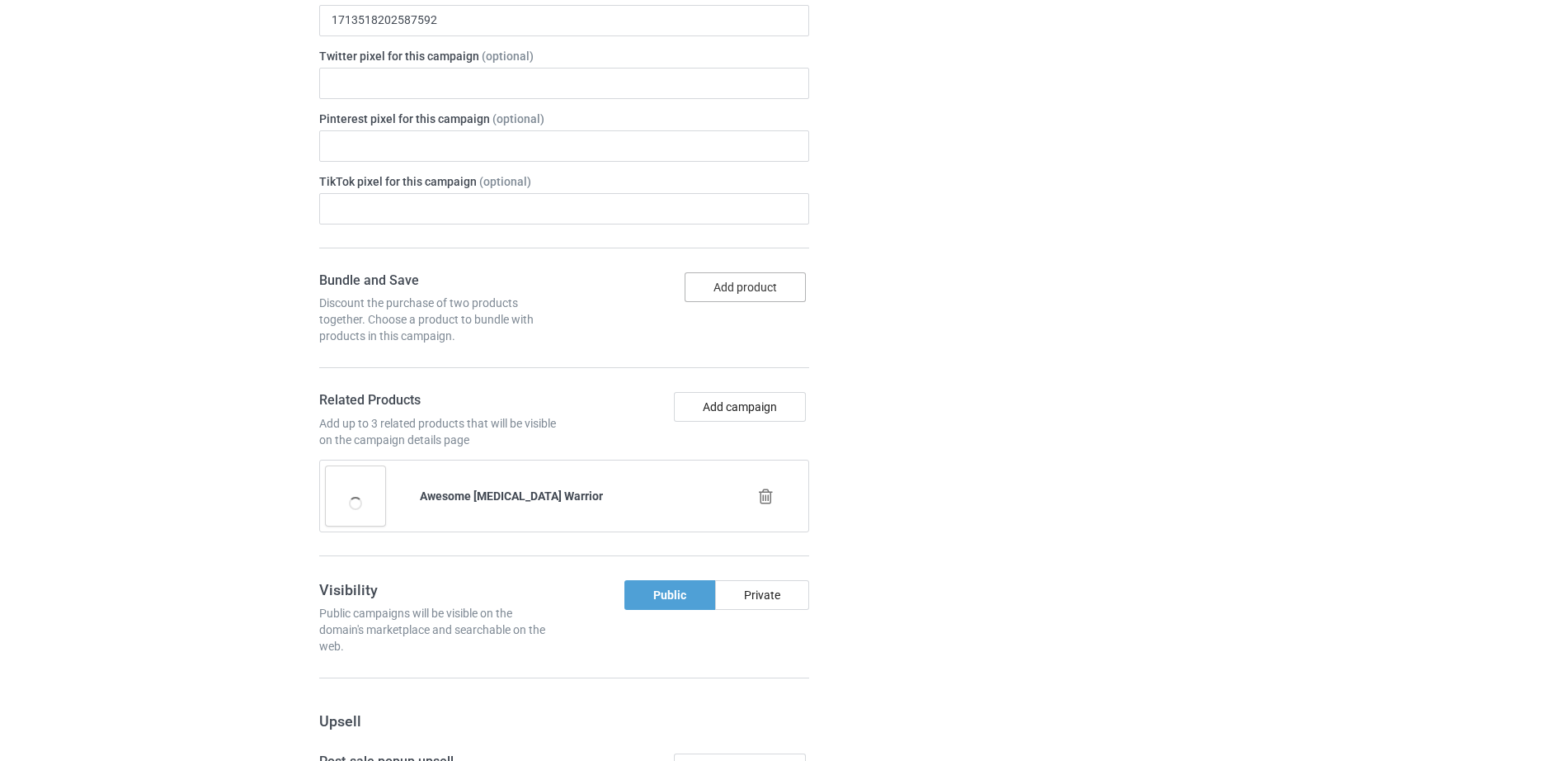
click at [740, 275] on button "Add product" at bounding box center [745, 287] width 121 height 30
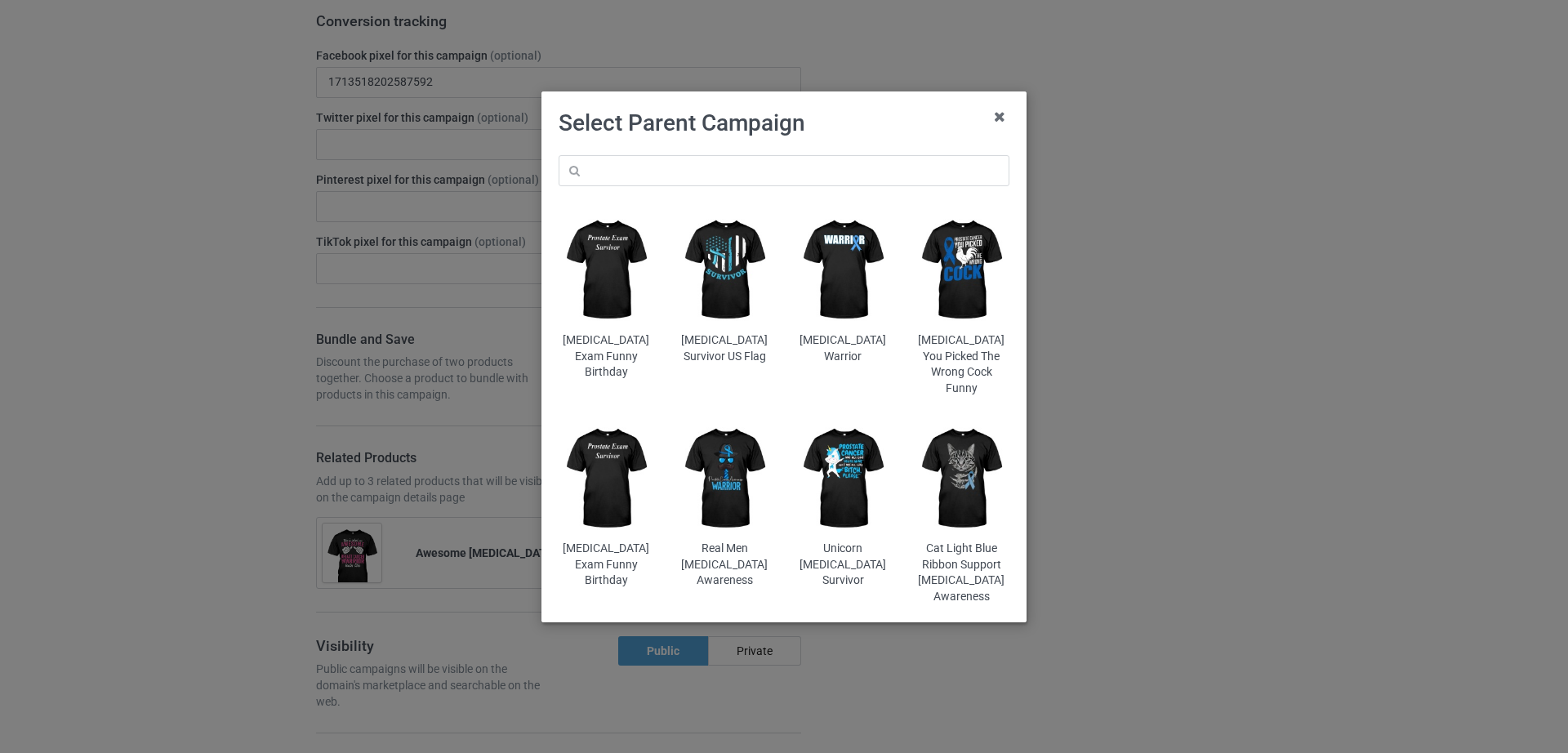
scroll to position [1522, 0]
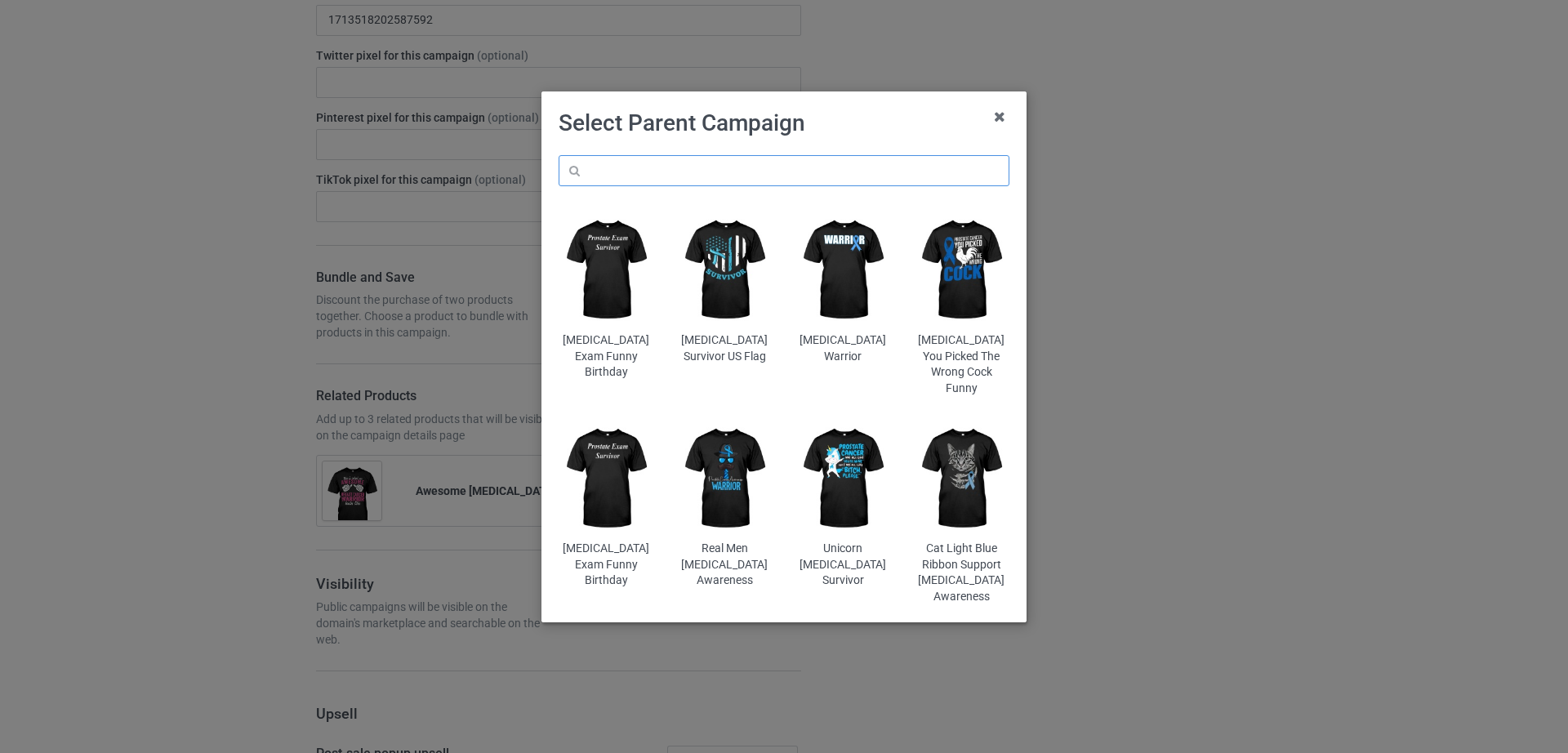
click at [645, 175] on input "text" at bounding box center [783, 170] width 451 height 31
paste input "Blessed By God [MEDICAL_DATA]"
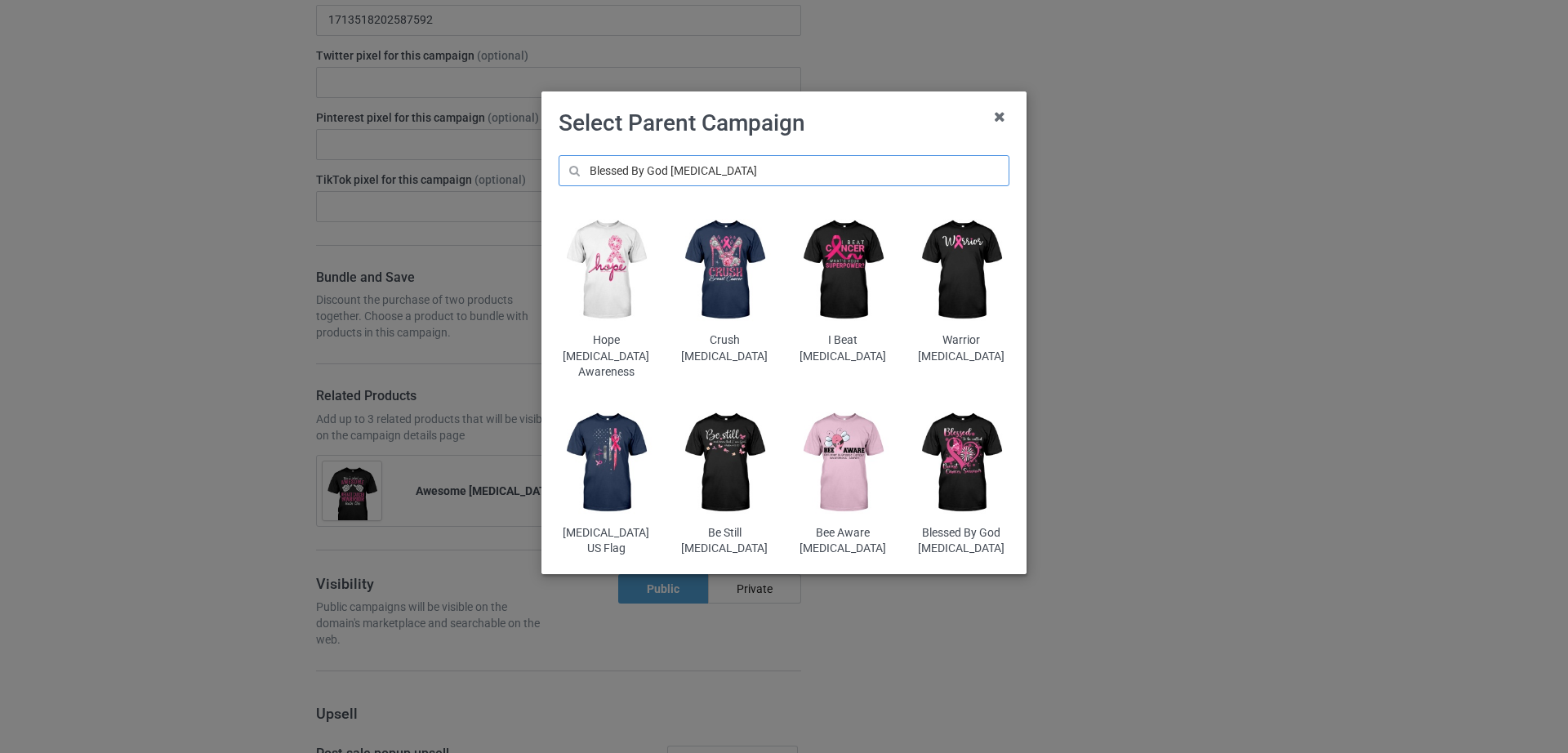
type input "Blessed By God [MEDICAL_DATA]"
click at [955, 430] on img at bounding box center [961, 462] width 96 height 119
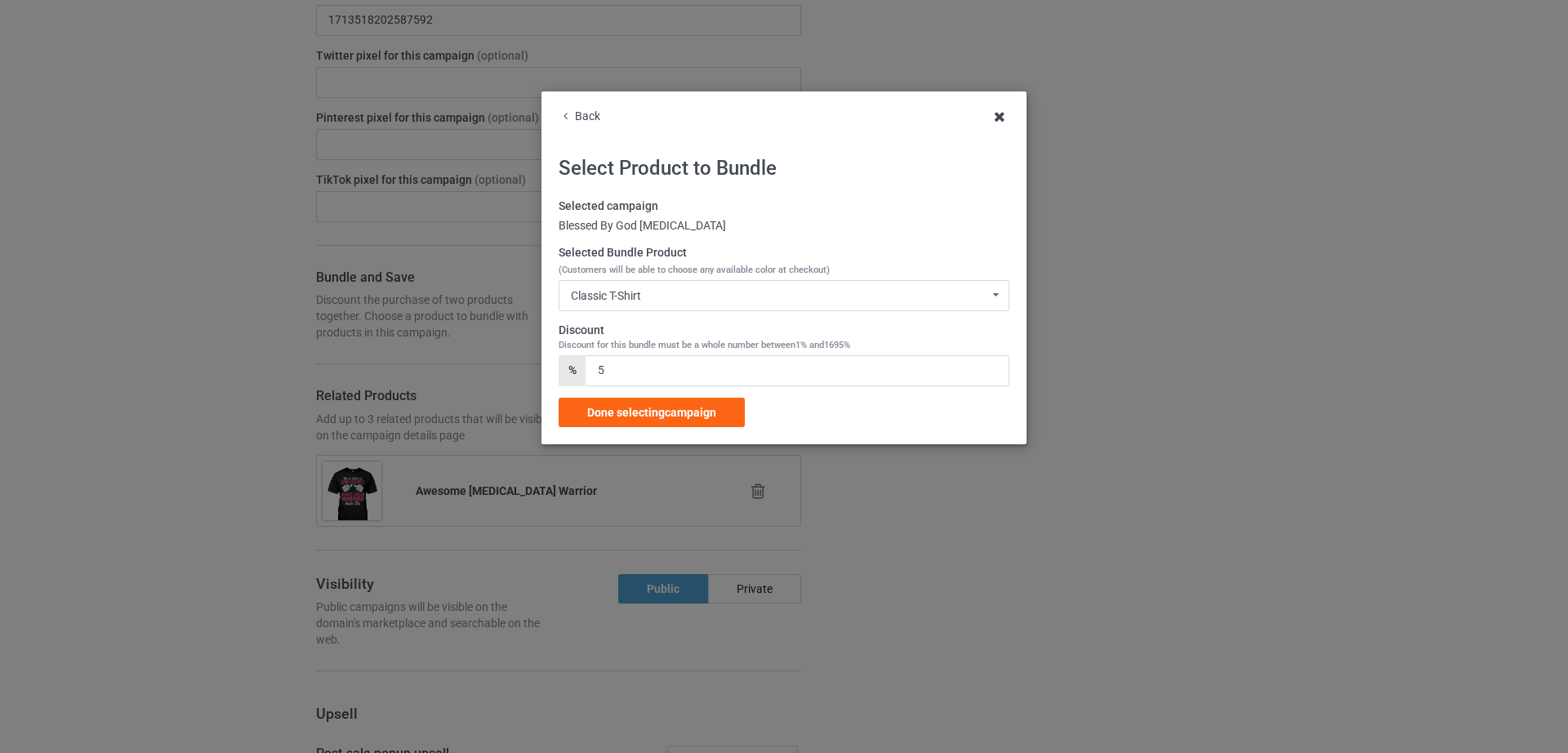
click at [996, 112] on icon at bounding box center [1000, 117] width 26 height 26
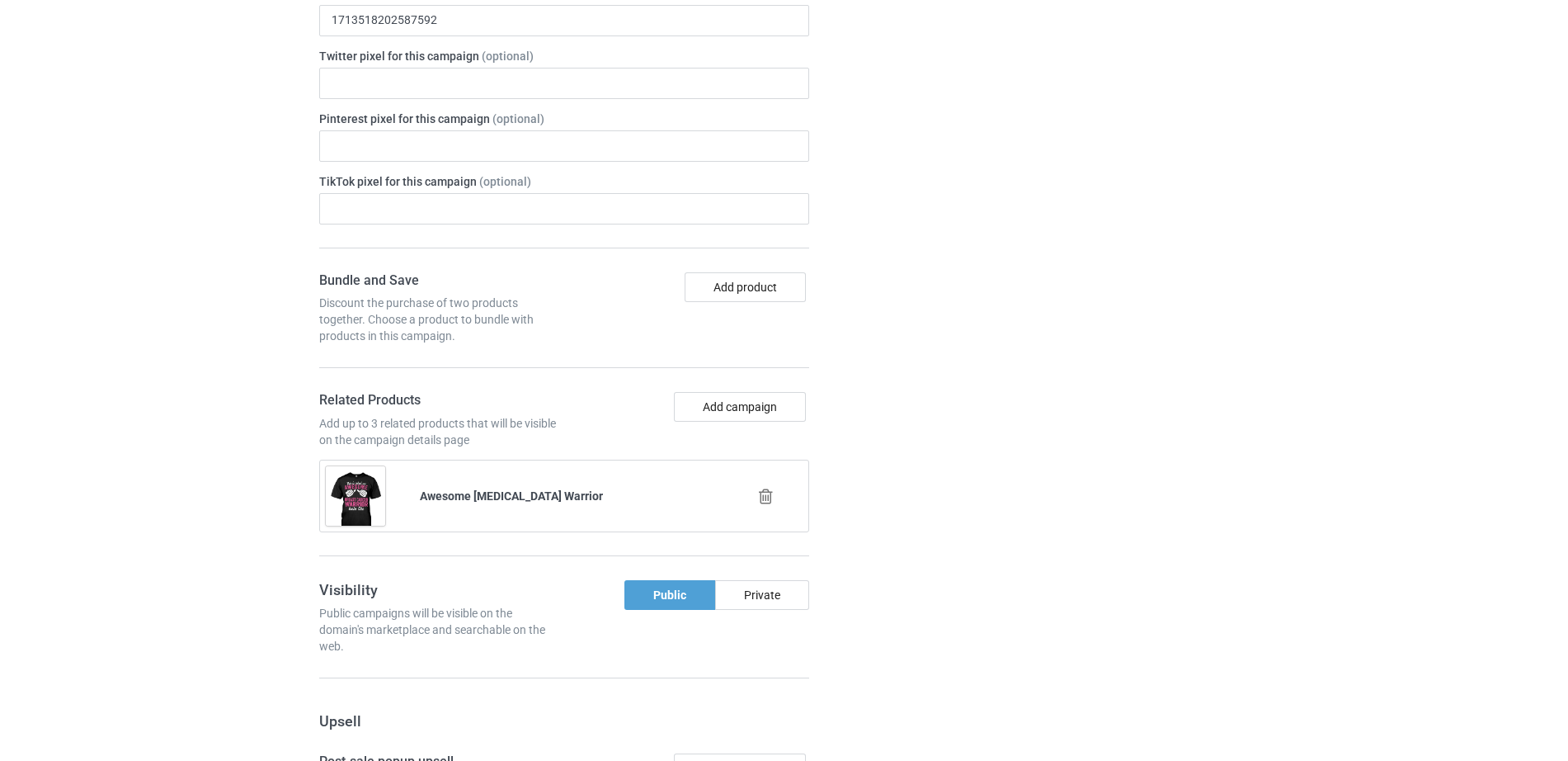
click at [1017, 301] on div "Campaign details Details were duplicated from the original campaign. Any change…" at bounding box center [1111, 423] width 297 height 1621
click at [755, 392] on button "Add campaign" at bounding box center [739, 407] width 132 height 30
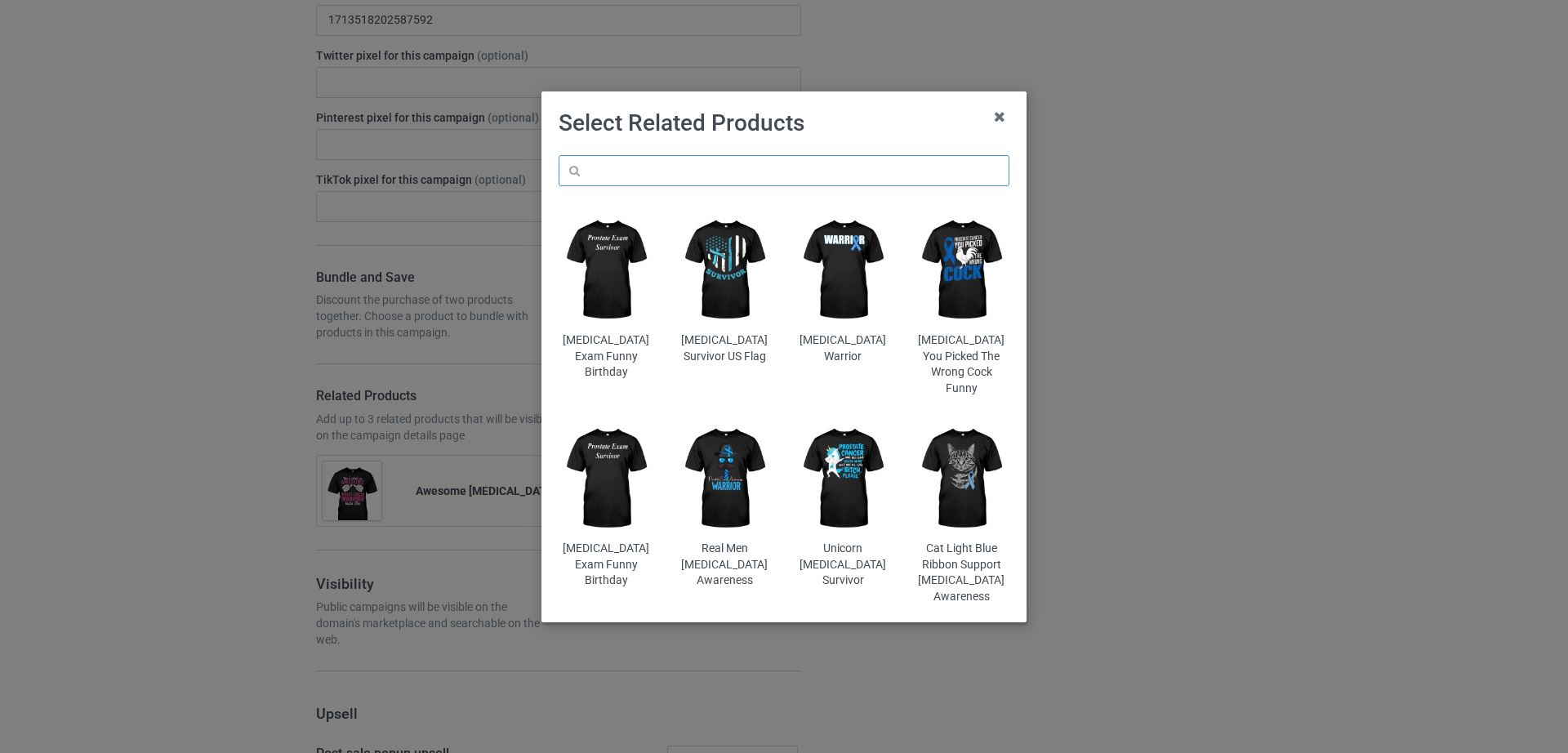
click at [690, 158] on input "text" at bounding box center [783, 170] width 451 height 31
paste input "Blessed By God [MEDICAL_DATA]"
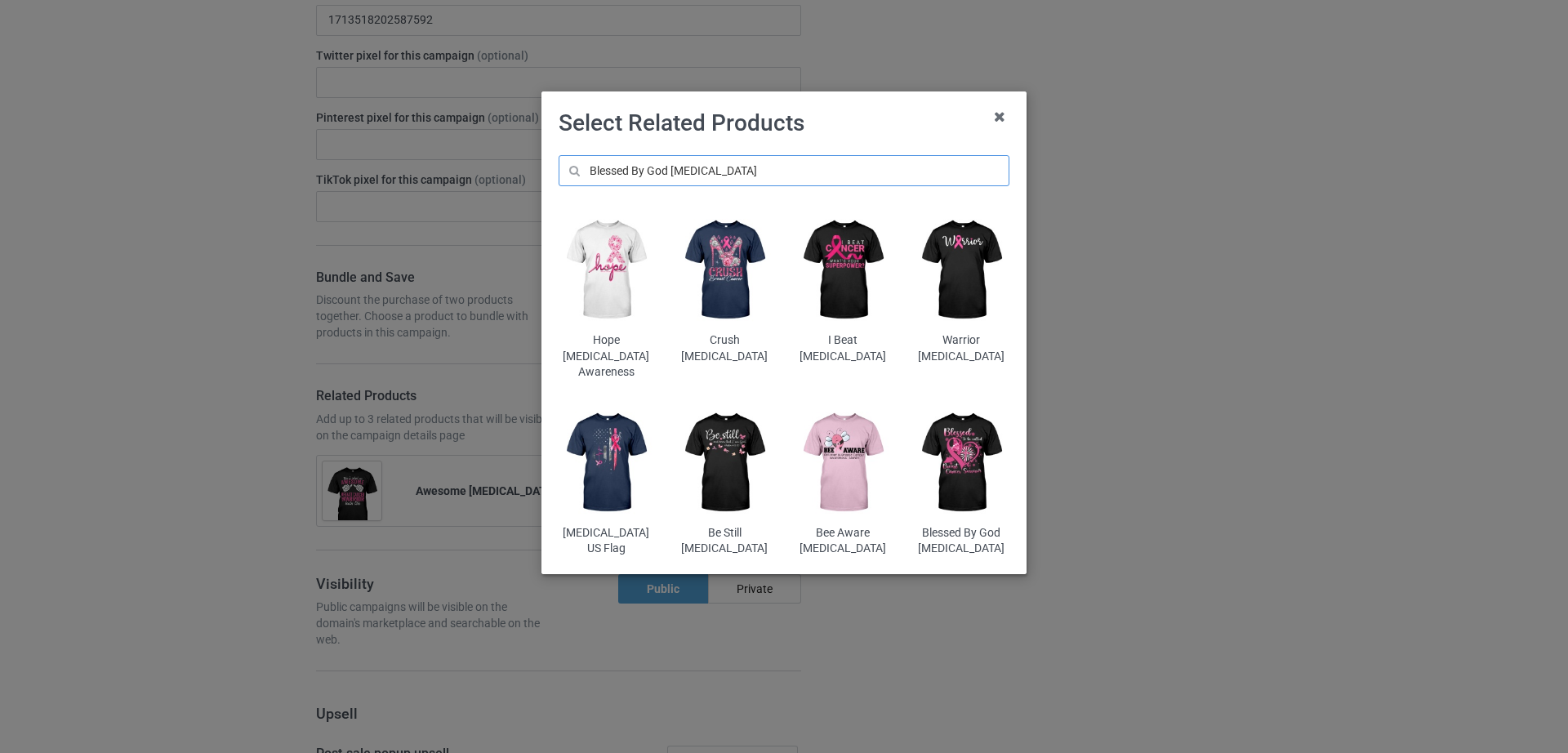
type input "Blessed By God [MEDICAL_DATA]"
click at [944, 447] on img at bounding box center [961, 462] width 96 height 119
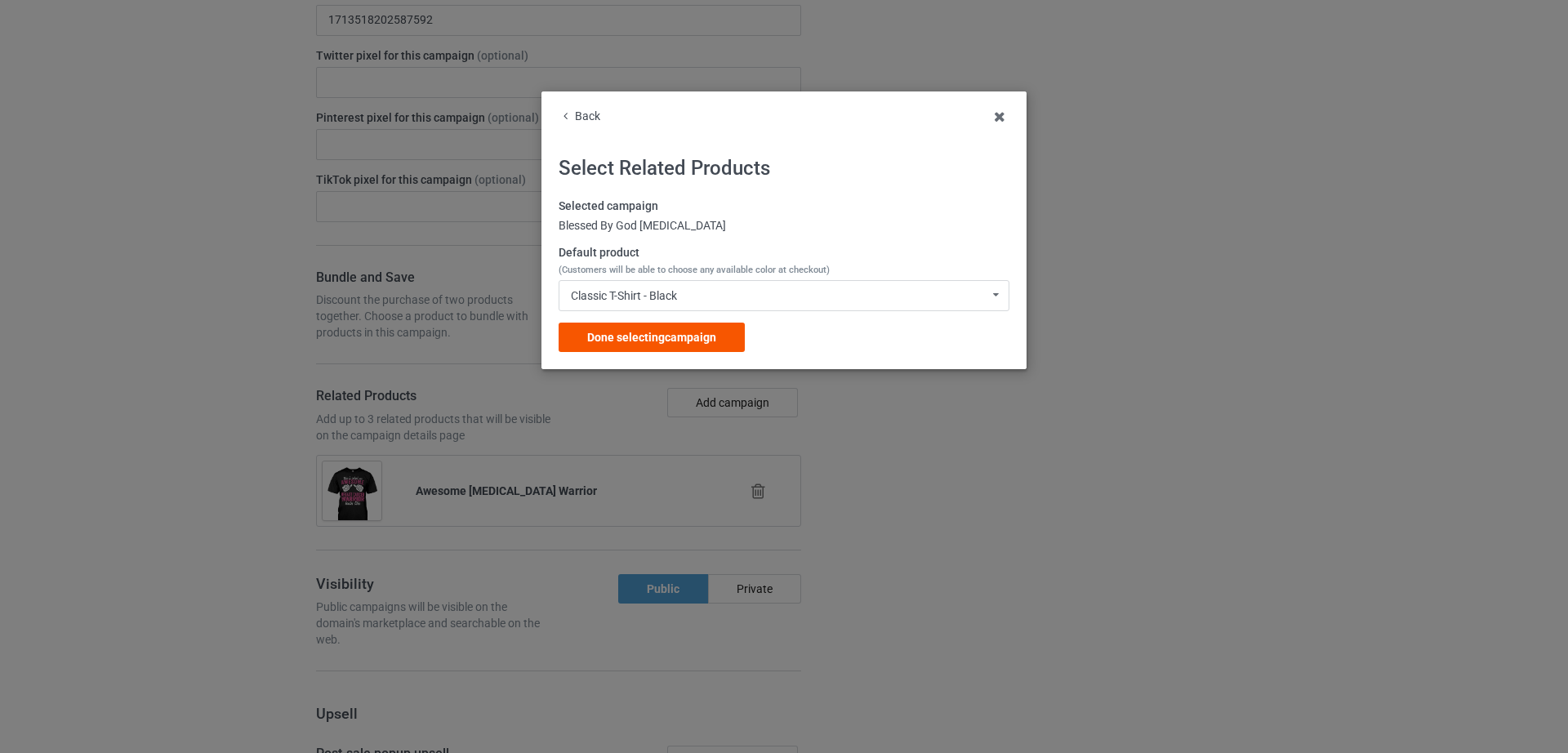
click at [681, 341] on span "Done selecting campaign" at bounding box center [651, 337] width 129 height 13
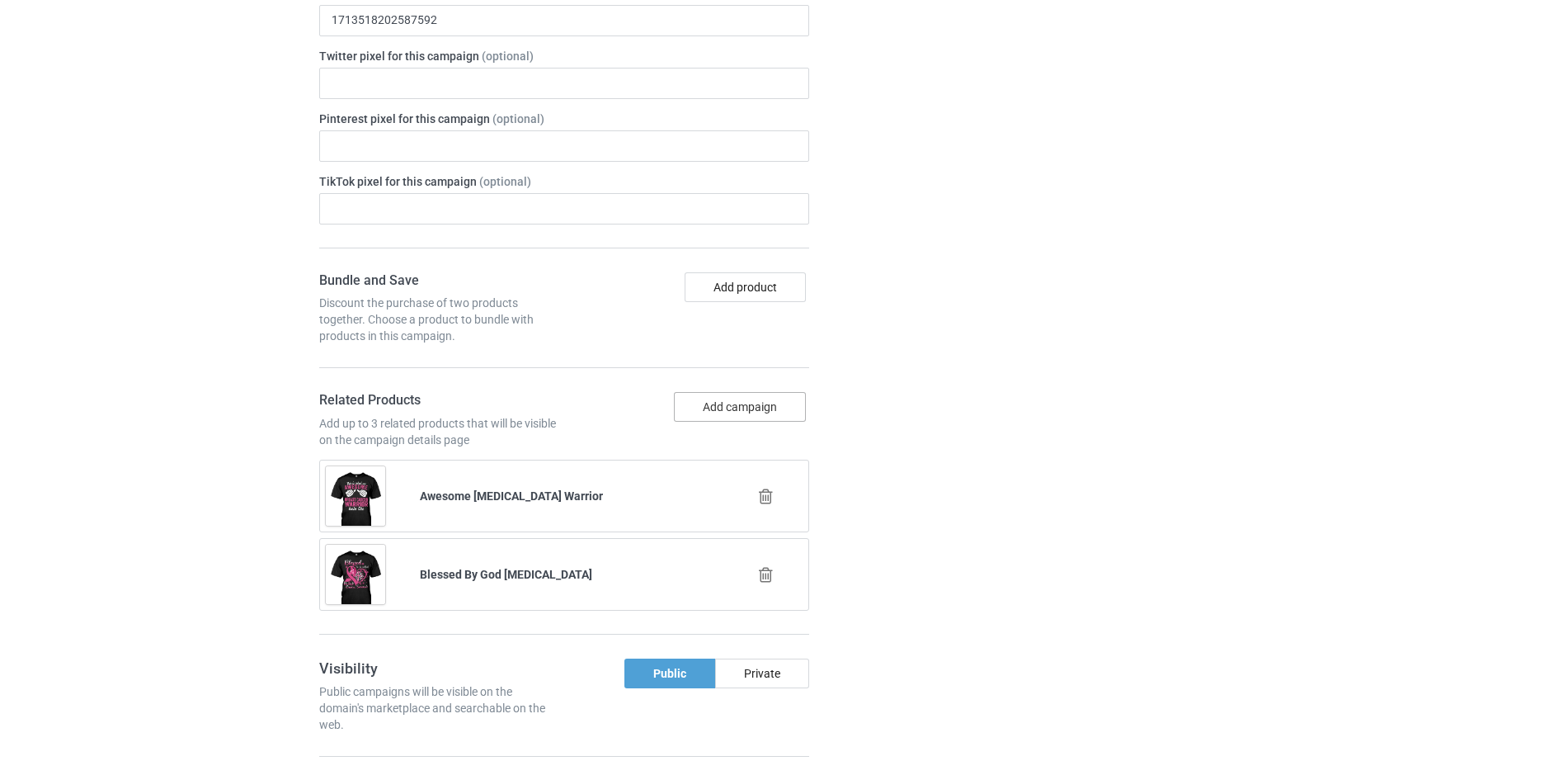
click at [729, 392] on button "Add campaign" at bounding box center [739, 407] width 132 height 30
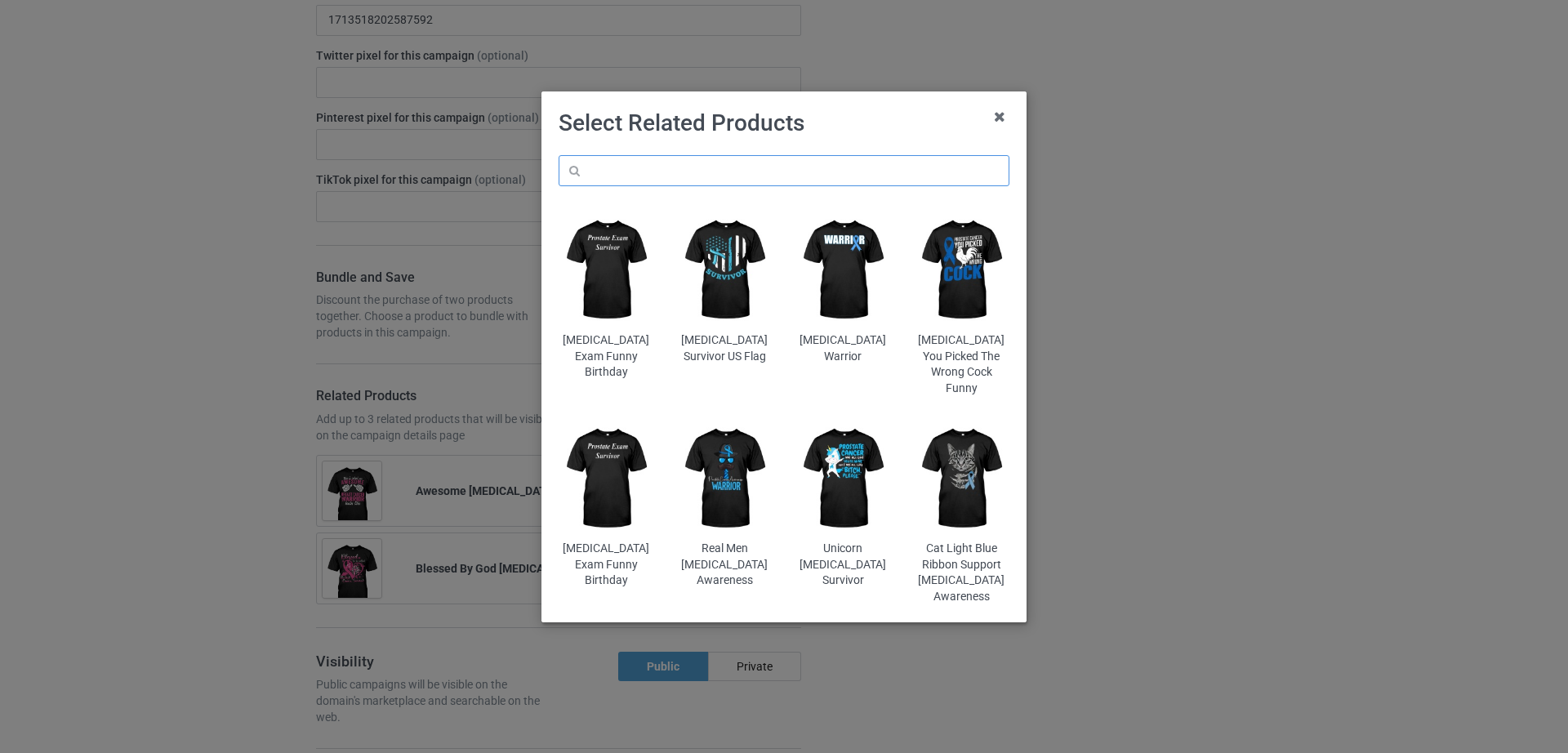
click at [620, 169] on input "text" at bounding box center [783, 170] width 451 height 31
paste input "[MEDICAL_DATA] Awareness Blessed By God"
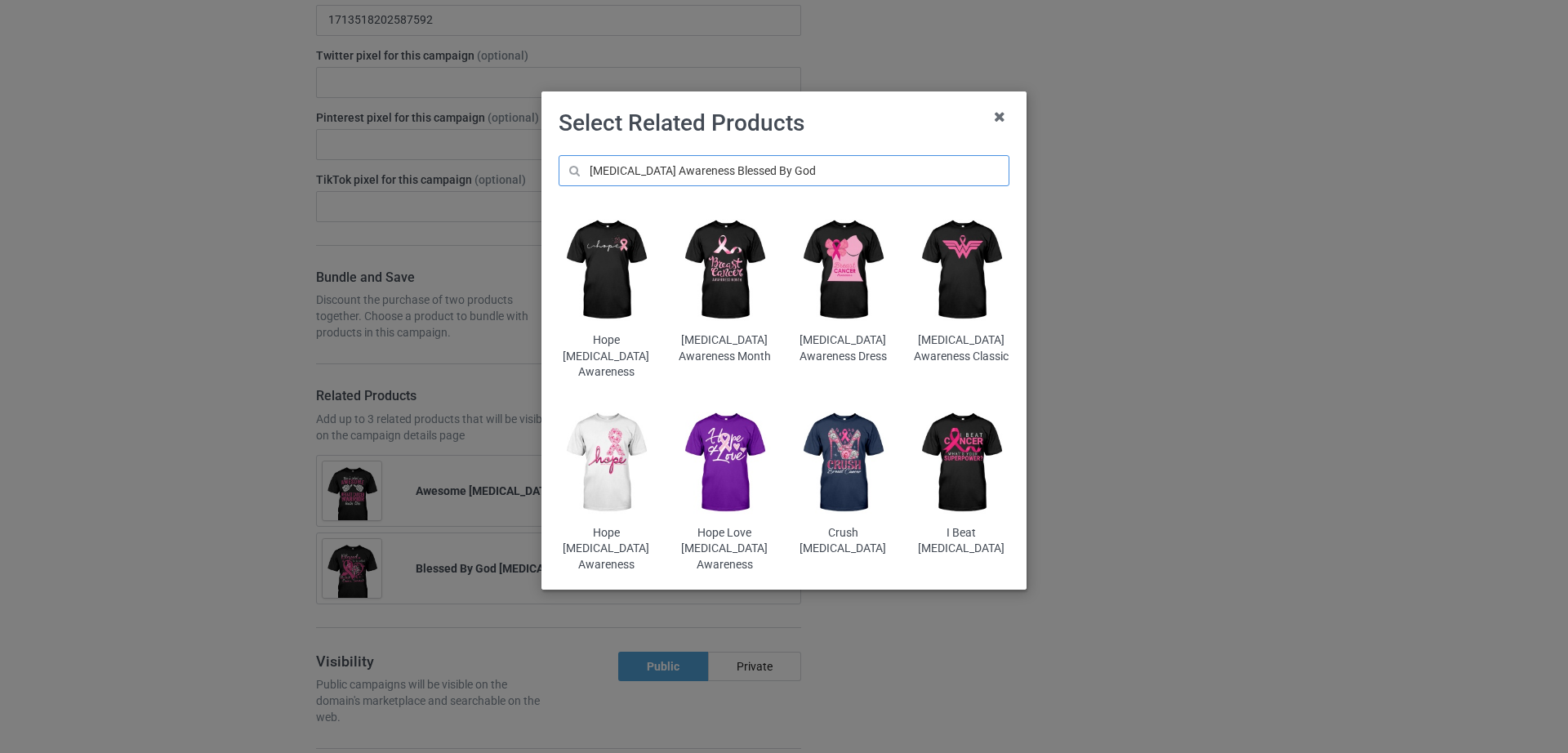
click at [813, 172] on input "[MEDICAL_DATA] Awareness Blessed By God" at bounding box center [783, 170] width 451 height 31
click at [724, 173] on input "[MEDICAL_DATA] Awareness Blessed By God" at bounding box center [783, 170] width 451 height 31
drag, startPoint x: 720, startPoint y: 171, endPoint x: 662, endPoint y: 163, distance: 58.5
click at [662, 163] on input "[MEDICAL_DATA] Awareness Blessed By God" at bounding box center [783, 170] width 451 height 31
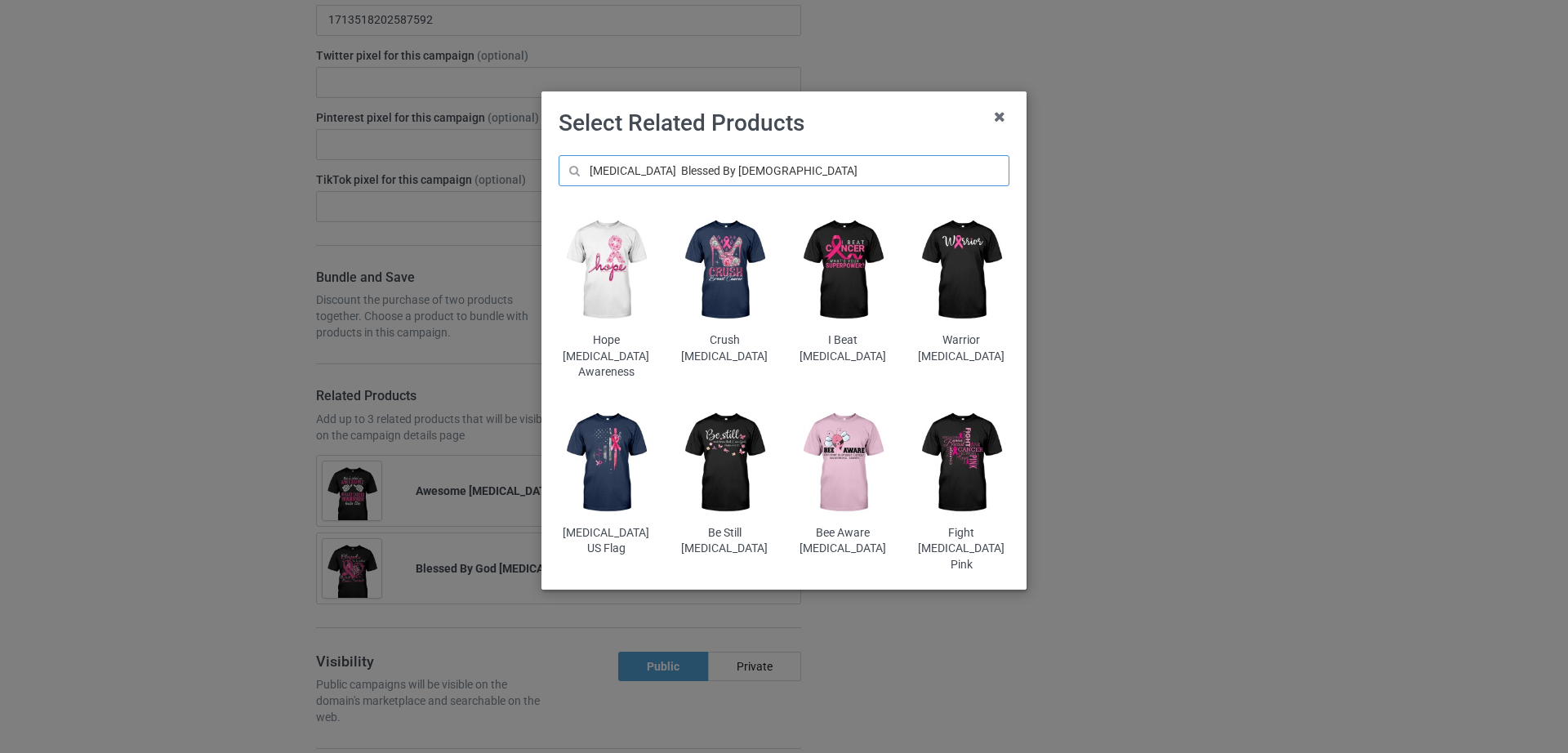
click at [672, 169] on input "Breast Cancer Blessed By God" at bounding box center [783, 170] width 451 height 31
click at [666, 169] on input "Breast Cancer Blessed By God" at bounding box center [783, 170] width 451 height 31
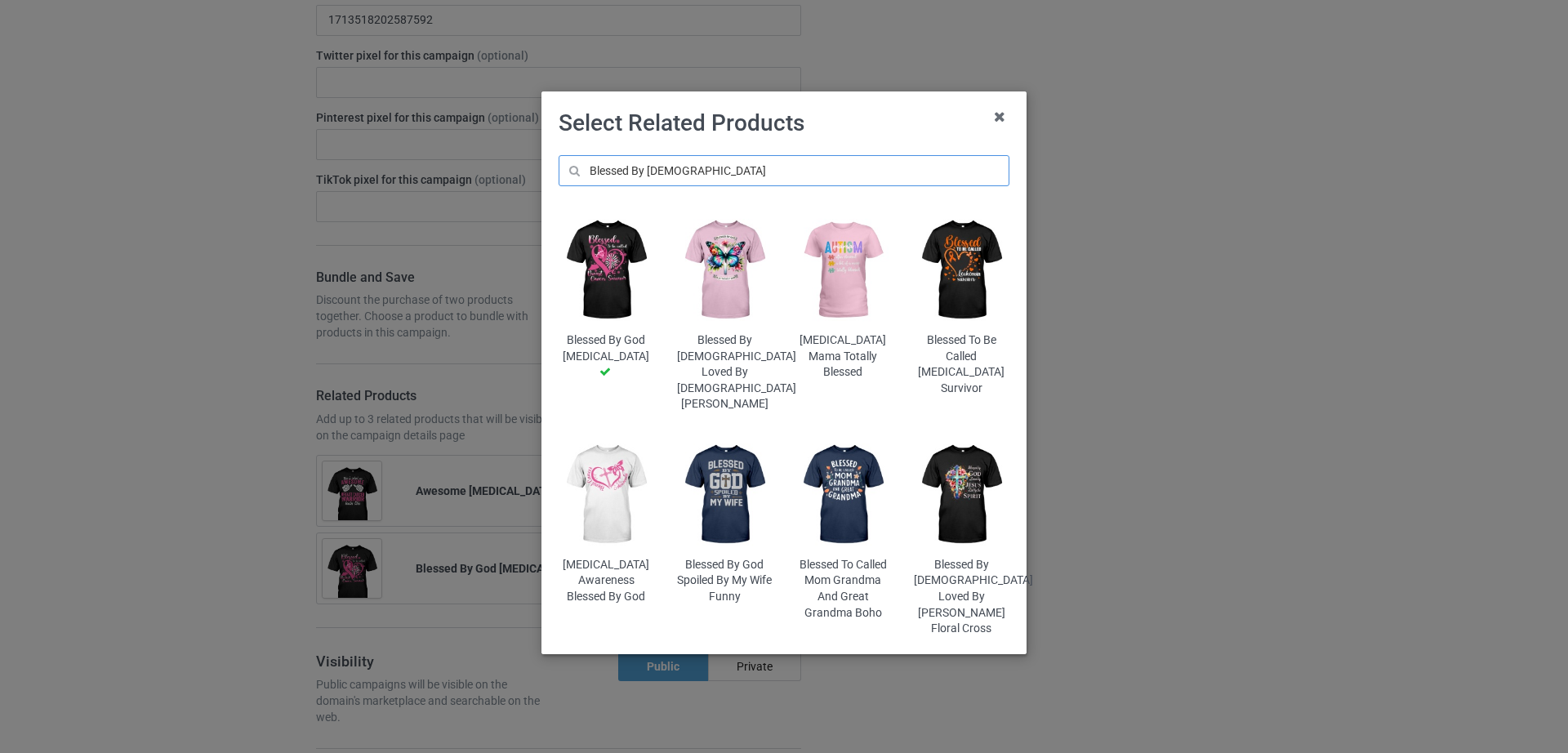
type input "Blessed By [DEMOGRAPHIC_DATA]"
click at [615, 468] on img at bounding box center [606, 495] width 96 height 119
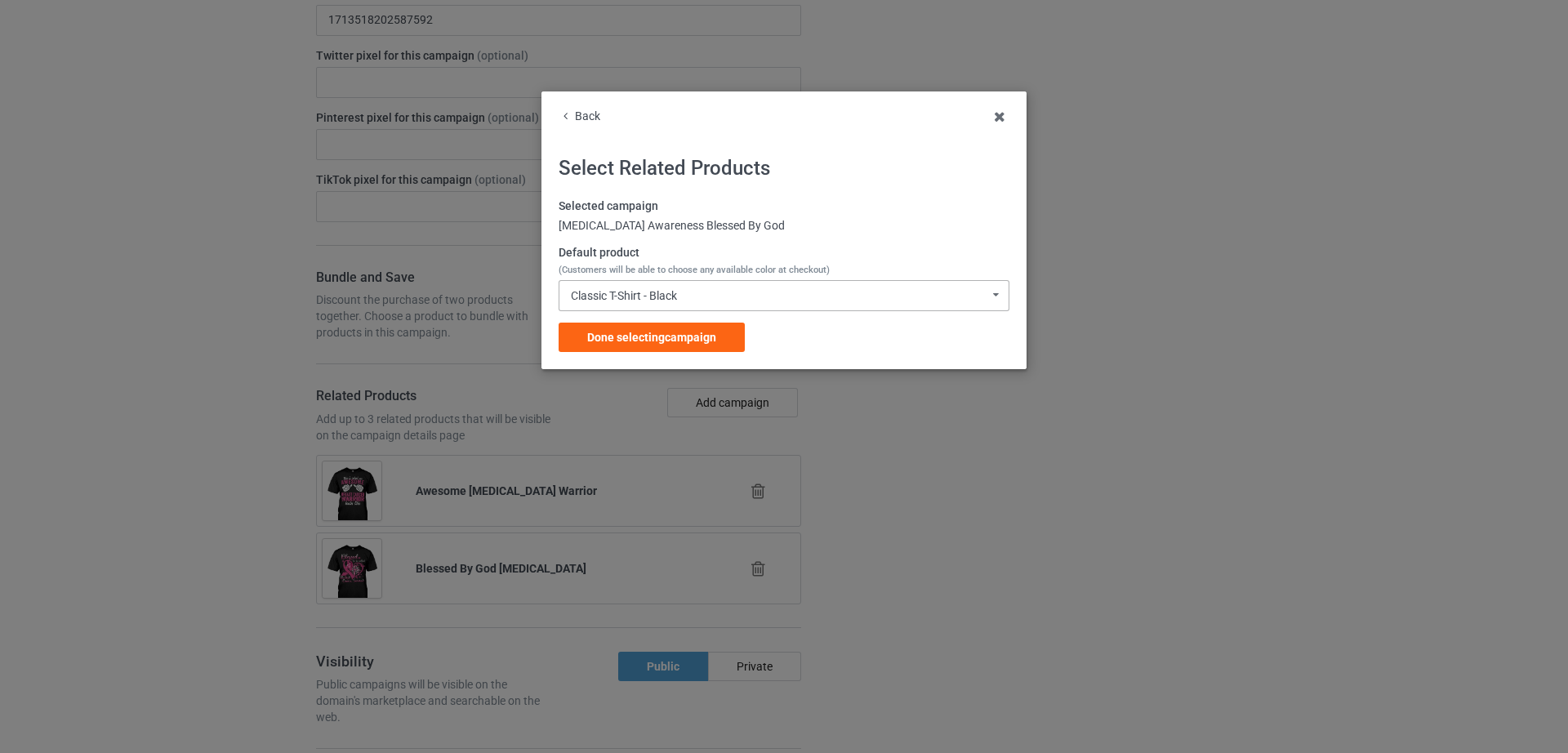
click at [674, 296] on div "Classic T-Shirt - Black" at bounding box center [623, 295] width 106 height 11
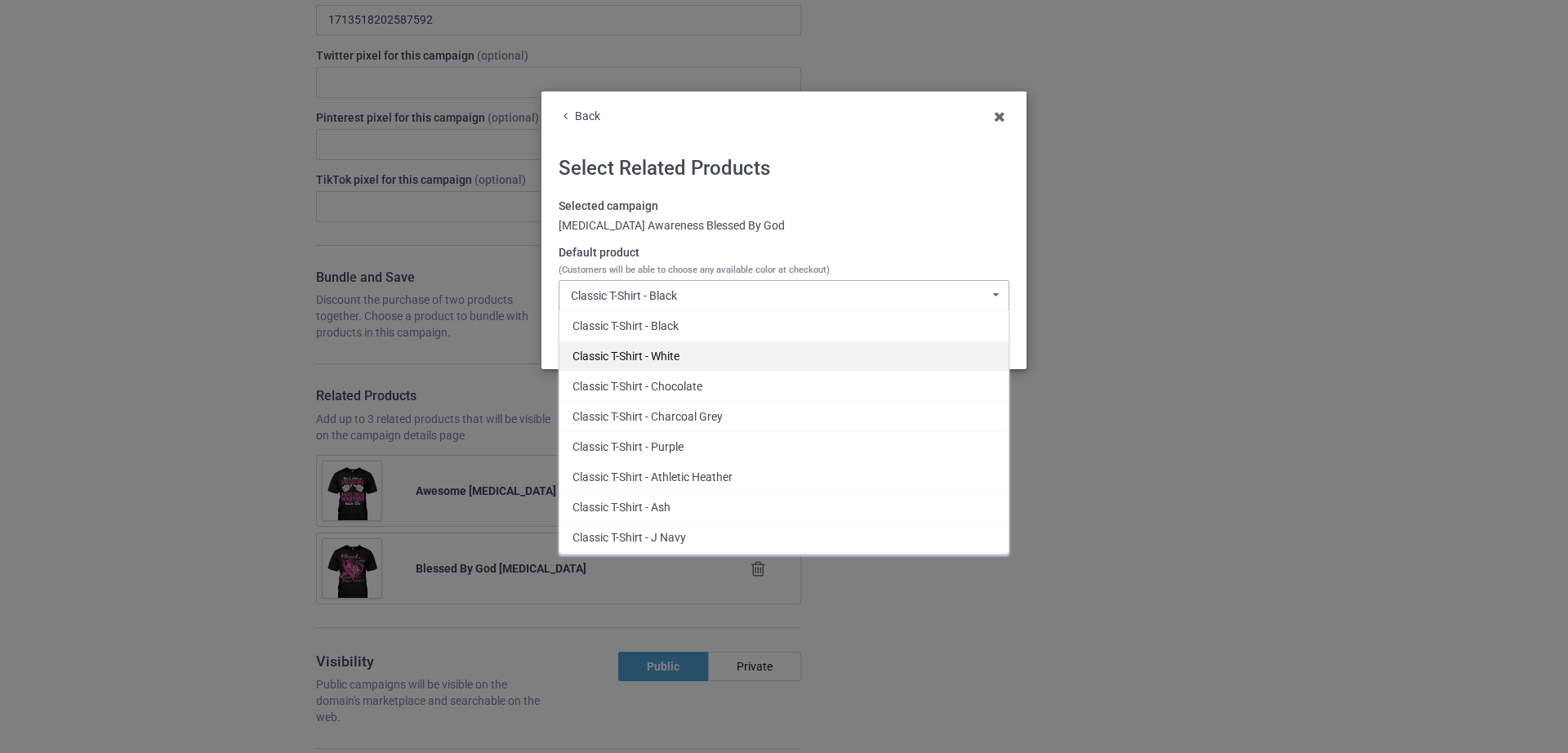
click at [659, 347] on div "Classic T-Shirt - White" at bounding box center [783, 356] width 449 height 31
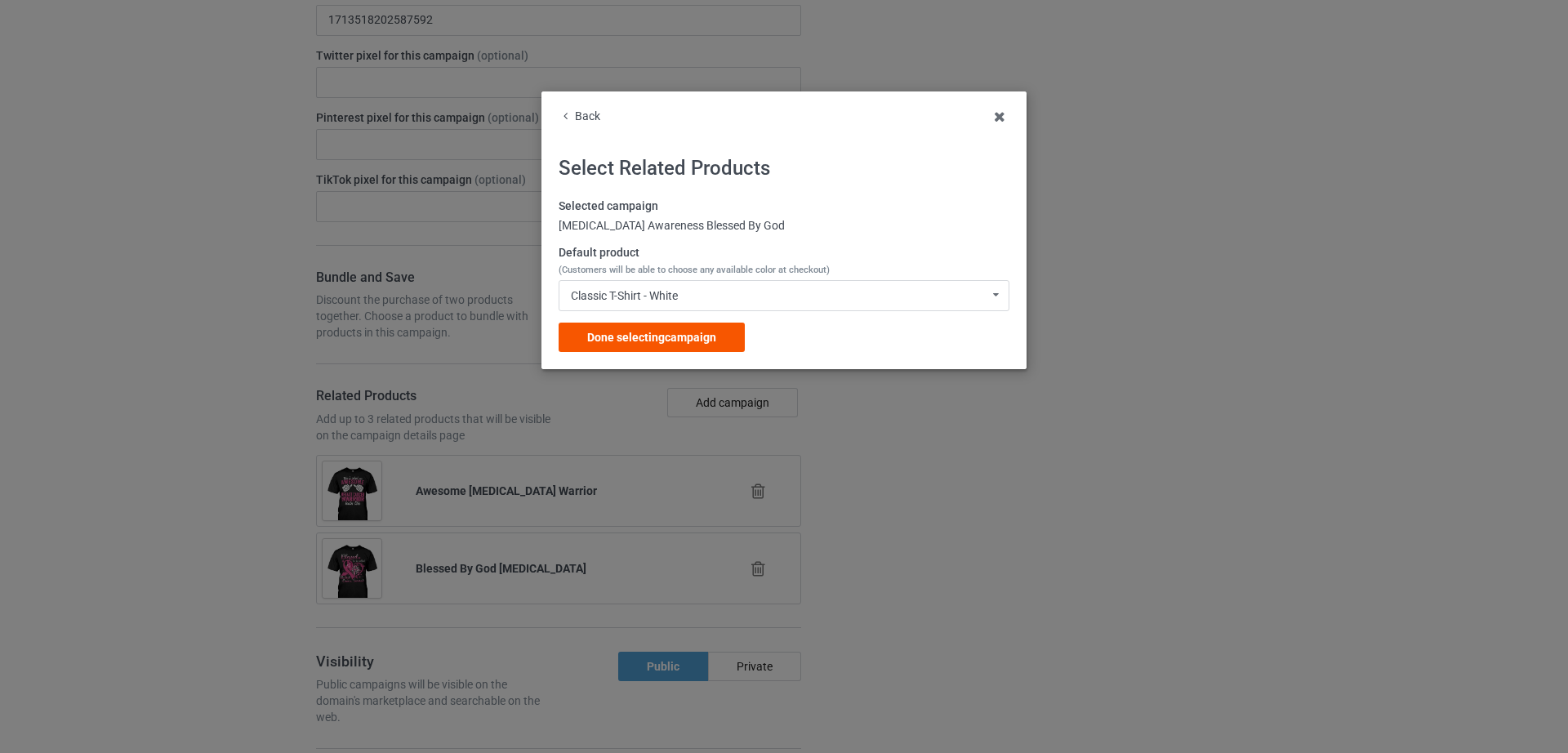
click at [653, 341] on span "Done selecting campaign" at bounding box center [651, 337] width 129 height 13
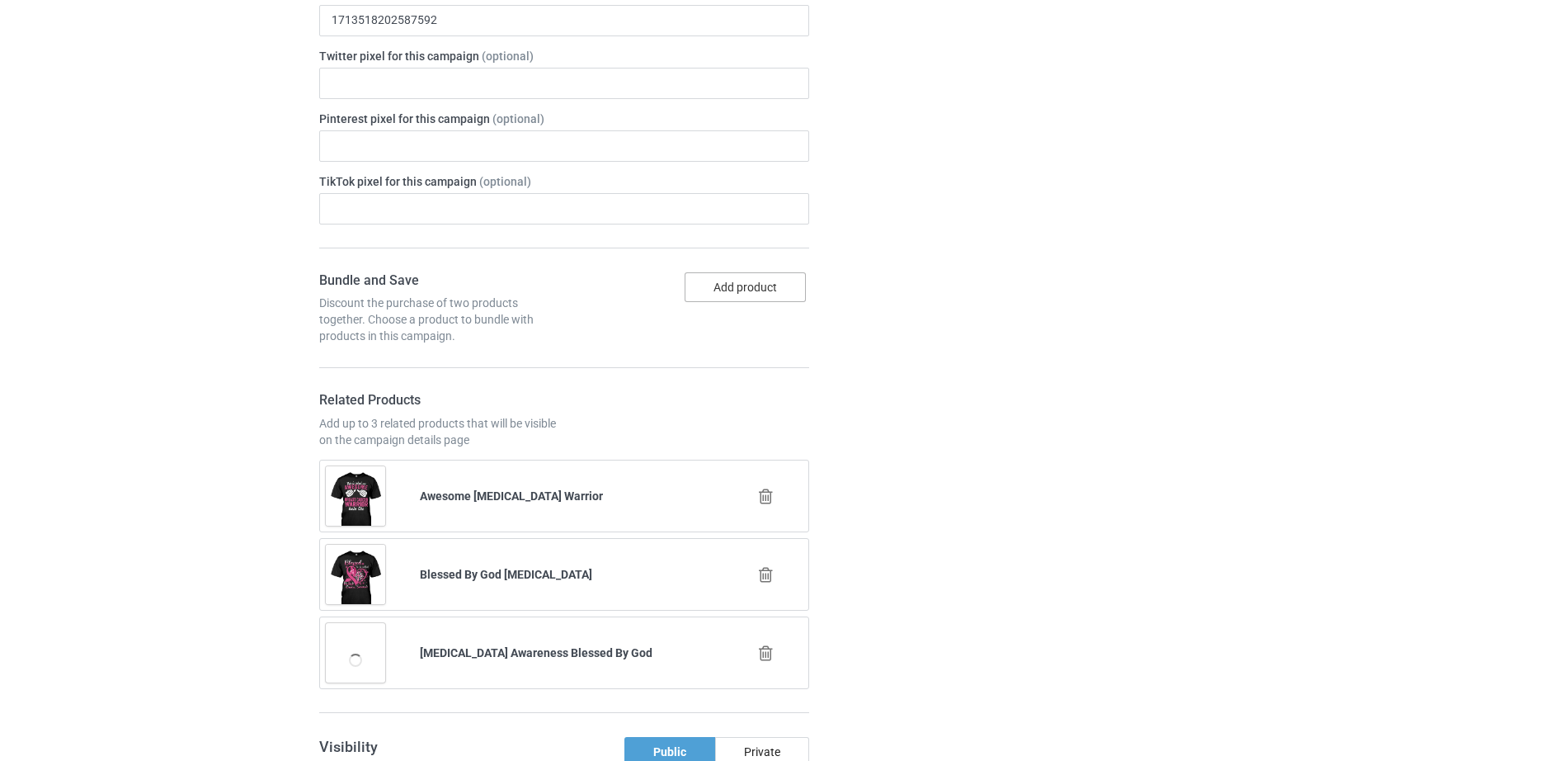
click at [729, 272] on button "Add product" at bounding box center [745, 287] width 121 height 30
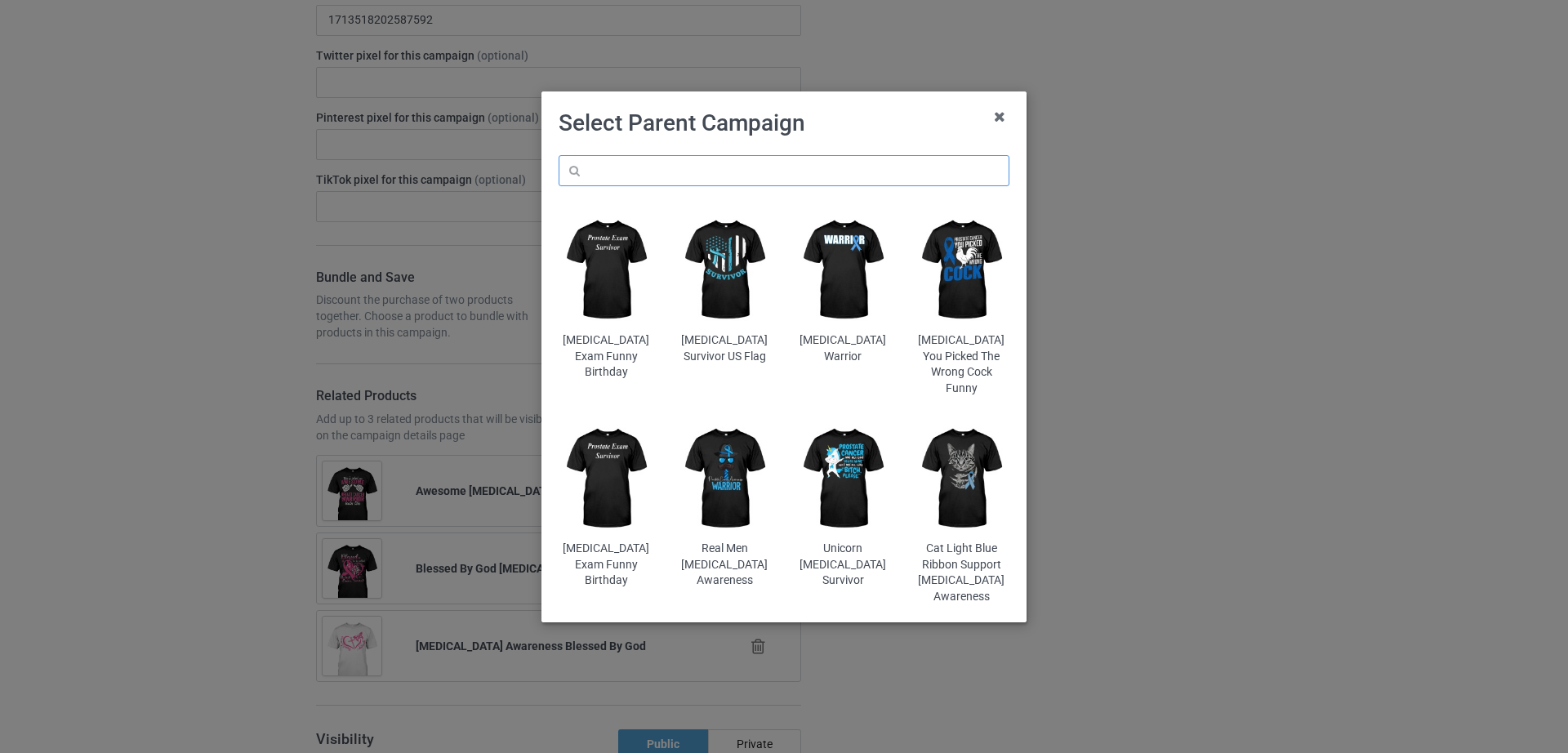
click at [676, 156] on input "text" at bounding box center [783, 170] width 451 height 31
type input "a"
type input "ă"
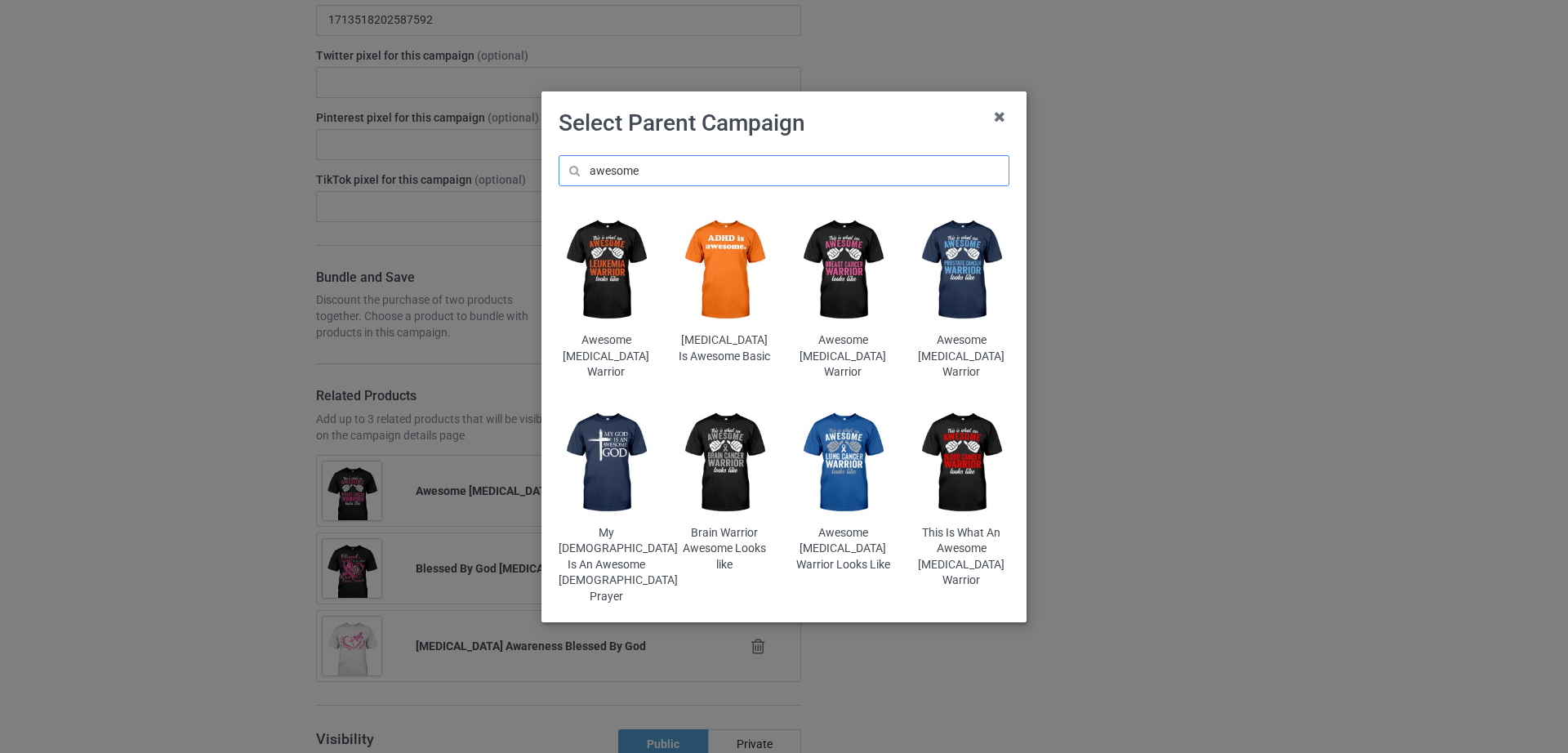
type input "awesome"
click at [832, 265] on img at bounding box center [843, 270] width 96 height 119
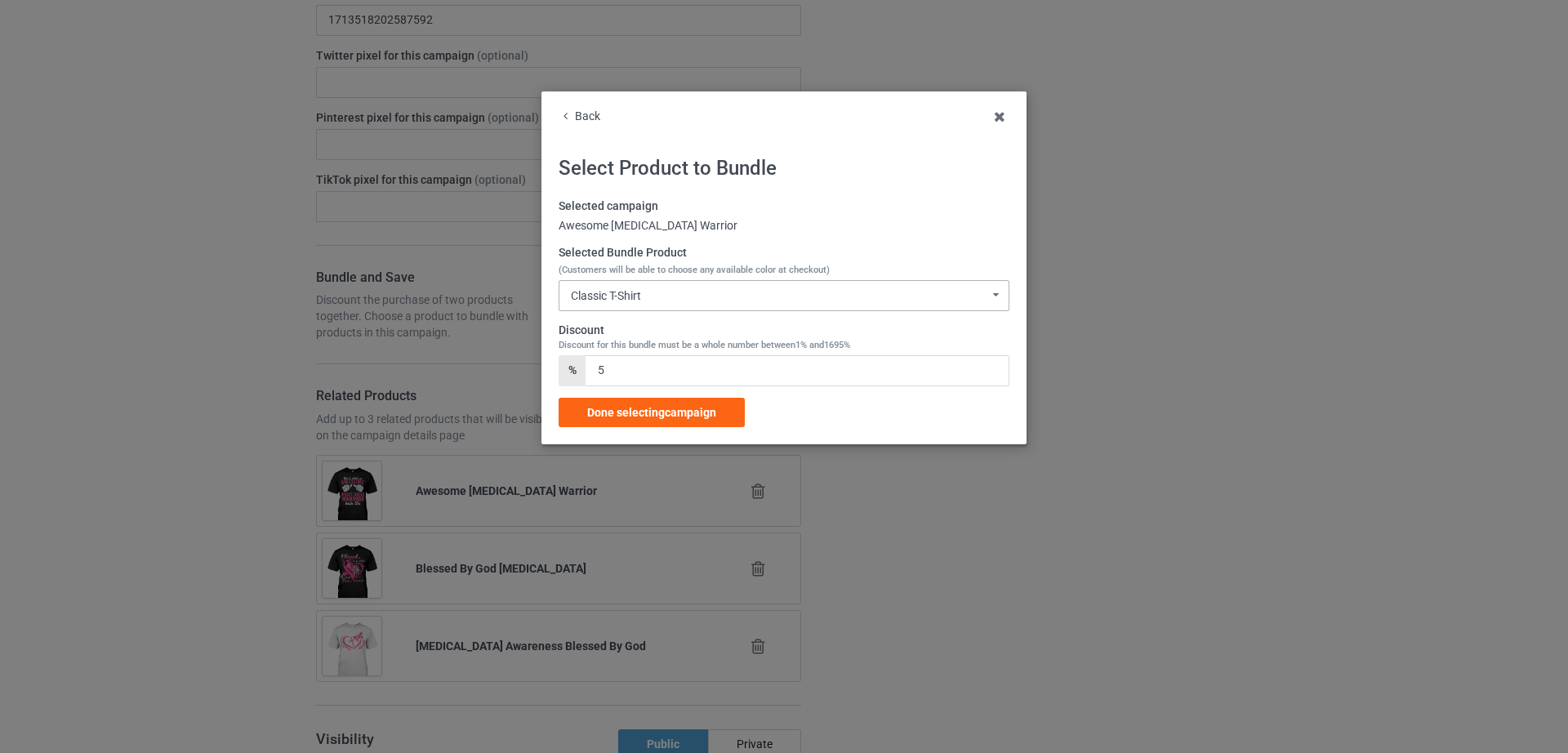
click at [690, 302] on div "Classic T-Shirt Classic T-Shirt V-Neck T-Shirt Ladies T-Shirt Hooded Sweatshirt…" at bounding box center [783, 295] width 451 height 31
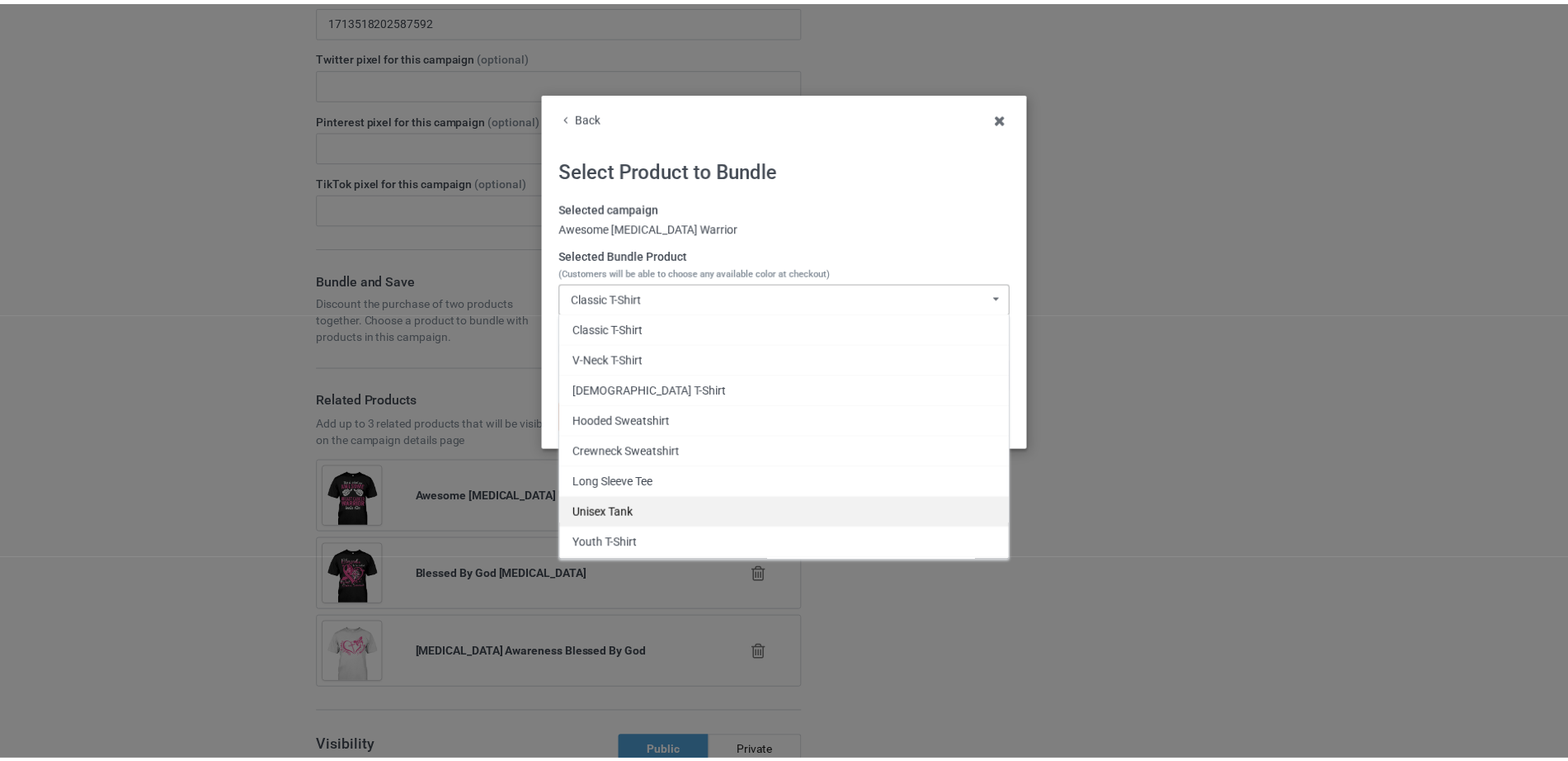
scroll to position [59, 0]
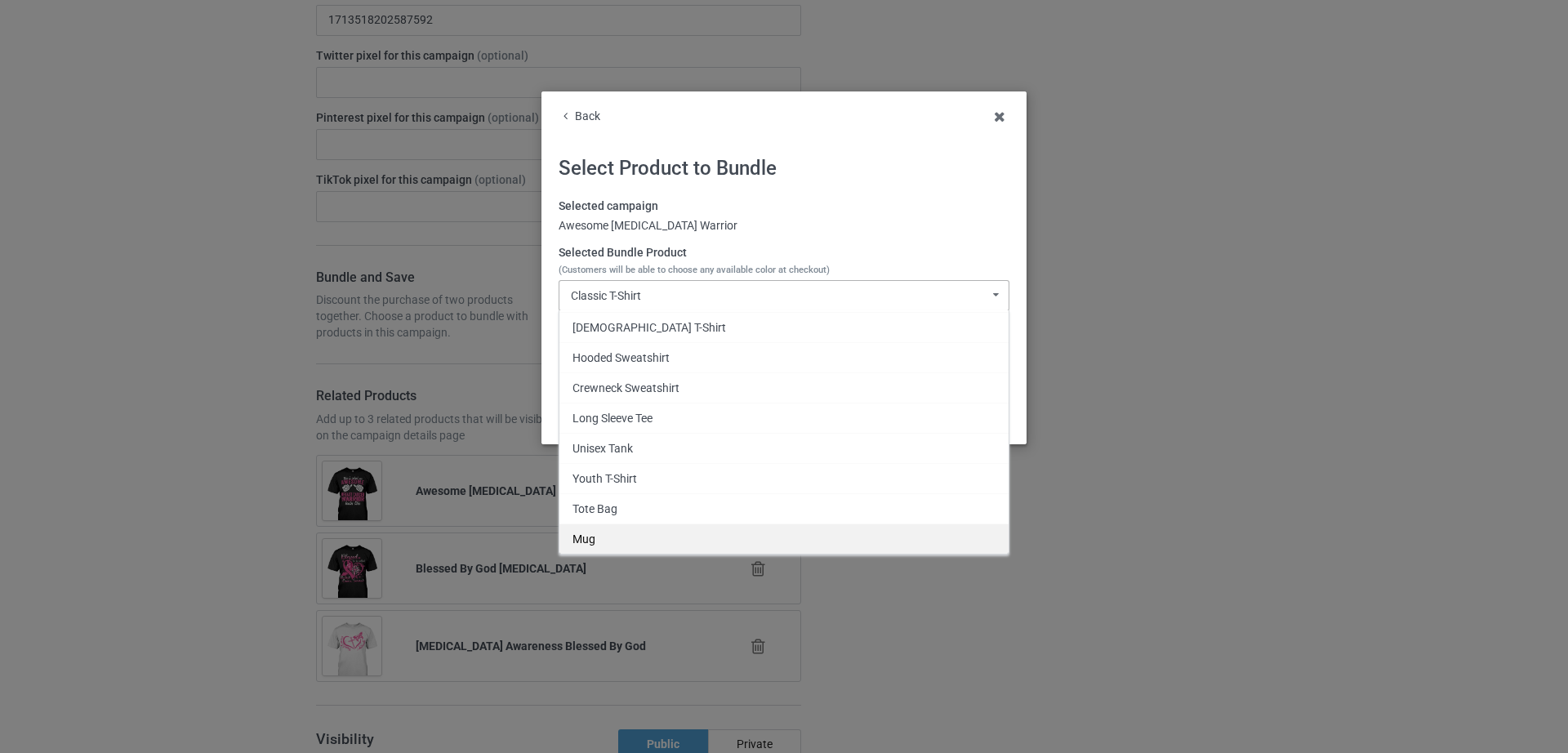
click at [585, 540] on div "Mug" at bounding box center [783, 538] width 449 height 31
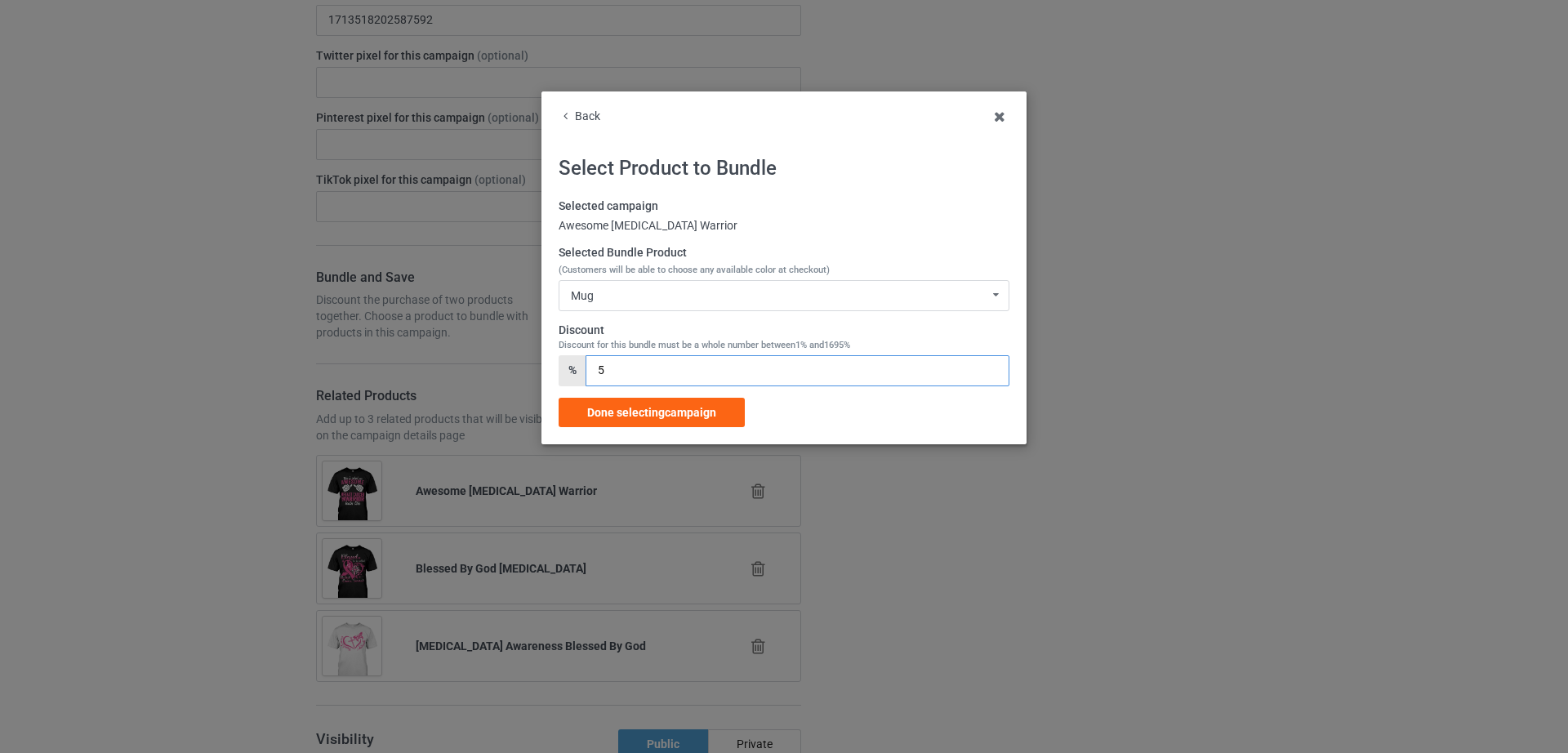
drag, startPoint x: 624, startPoint y: 360, endPoint x: 595, endPoint y: 366, distance: 29.6
click at [595, 366] on input "5" at bounding box center [796, 370] width 423 height 31
type input "15"
click at [713, 419] on div "Done selecting campaign" at bounding box center [651, 412] width 186 height 30
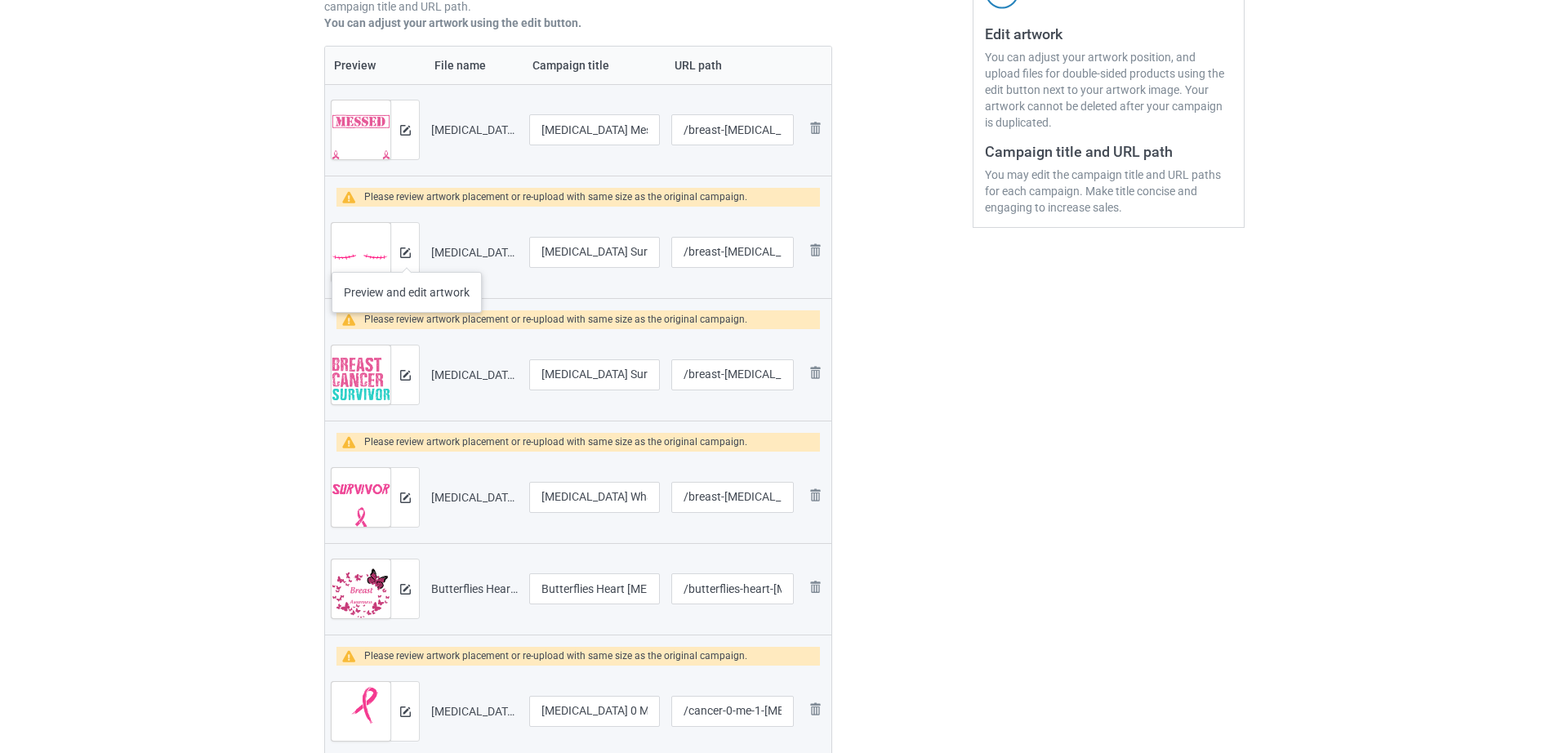
scroll to position [337, 0]
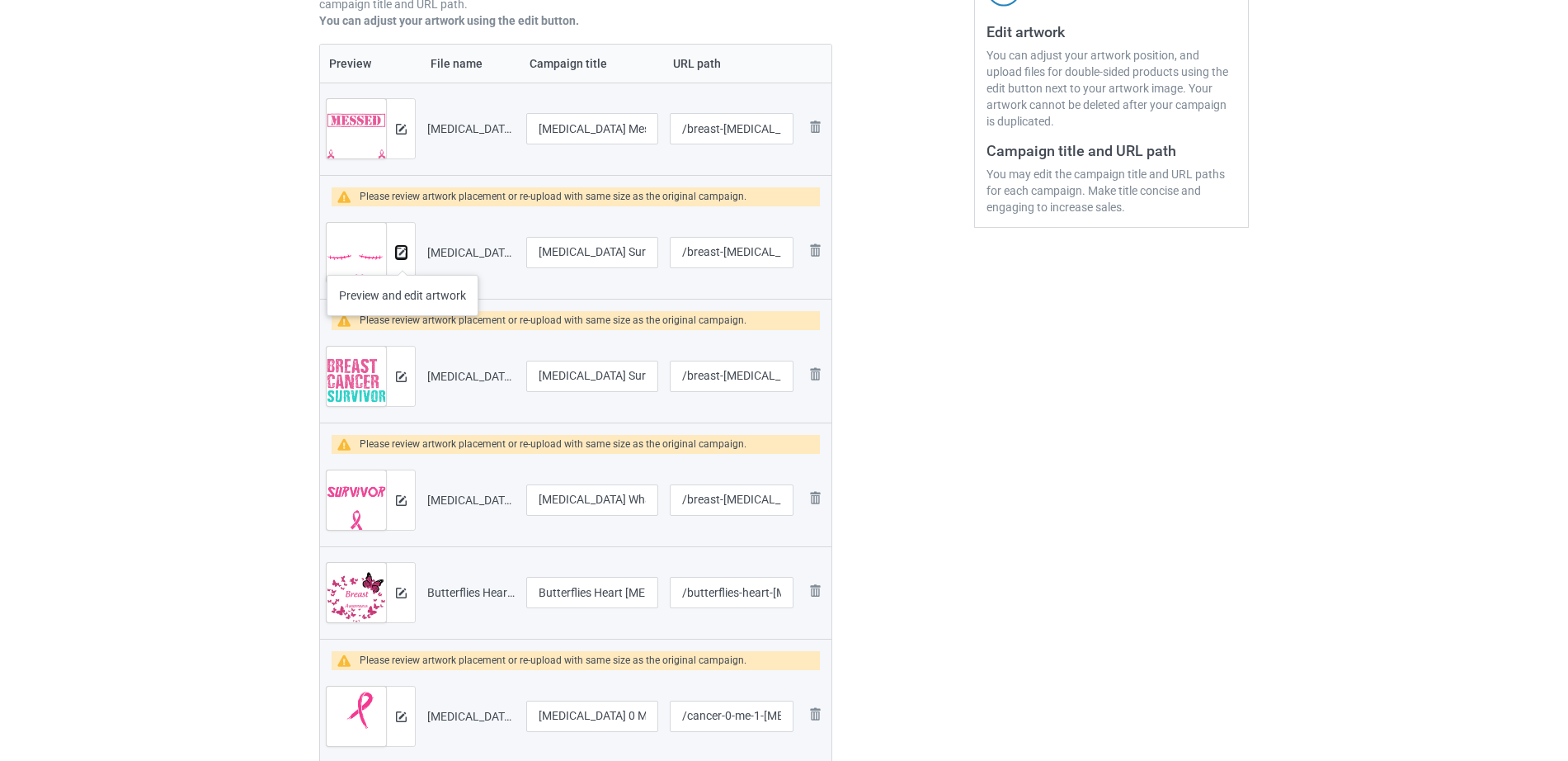
click at [403, 256] on img at bounding box center [401, 252] width 10 height 10
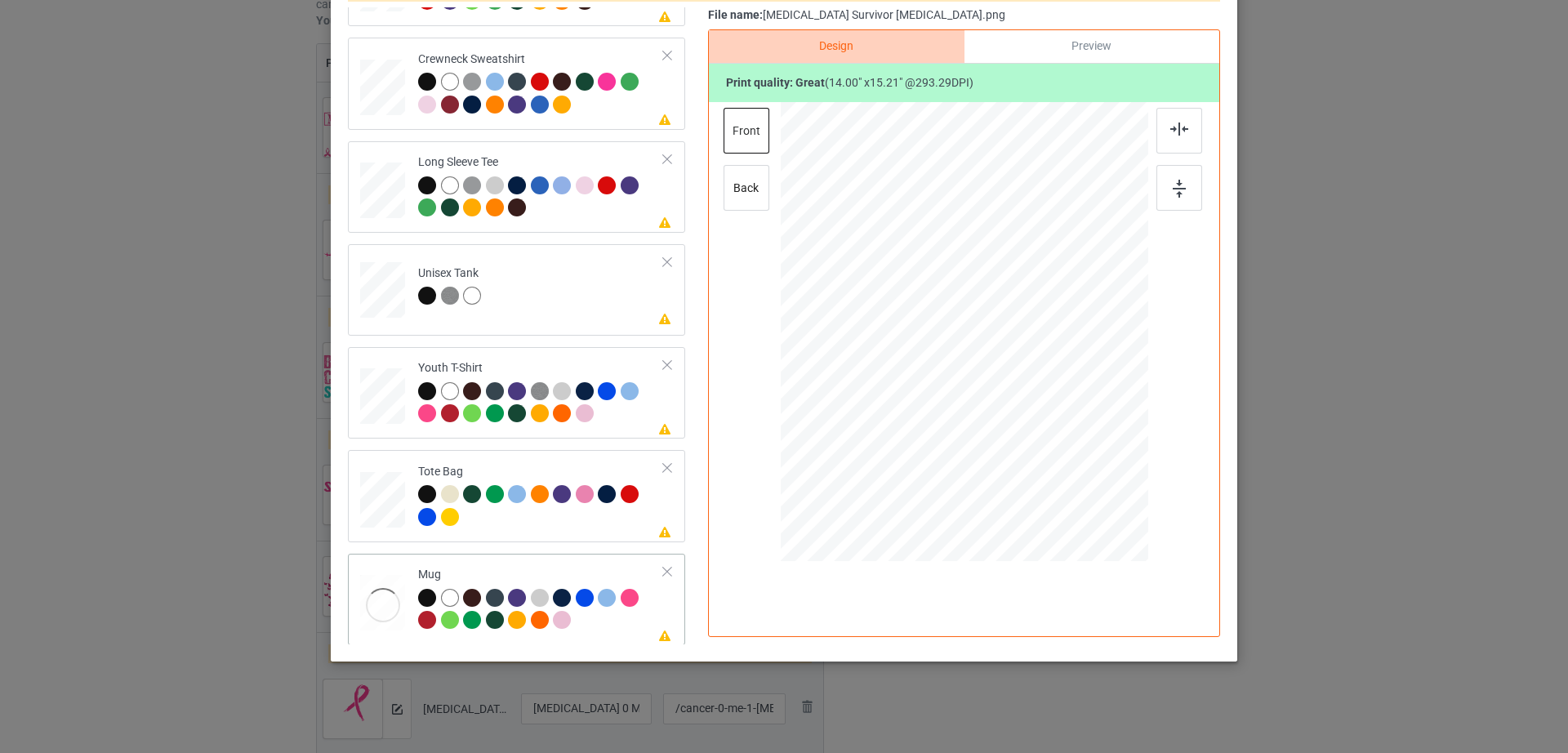
scroll to position [383, 0]
drag, startPoint x: 1062, startPoint y: 451, endPoint x: 1024, endPoint y: 379, distance: 81.4
click at [1024, 379] on div at bounding box center [964, 331] width 368 height 152
drag, startPoint x: 1040, startPoint y: 356, endPoint x: 1052, endPoint y: 355, distance: 12.0
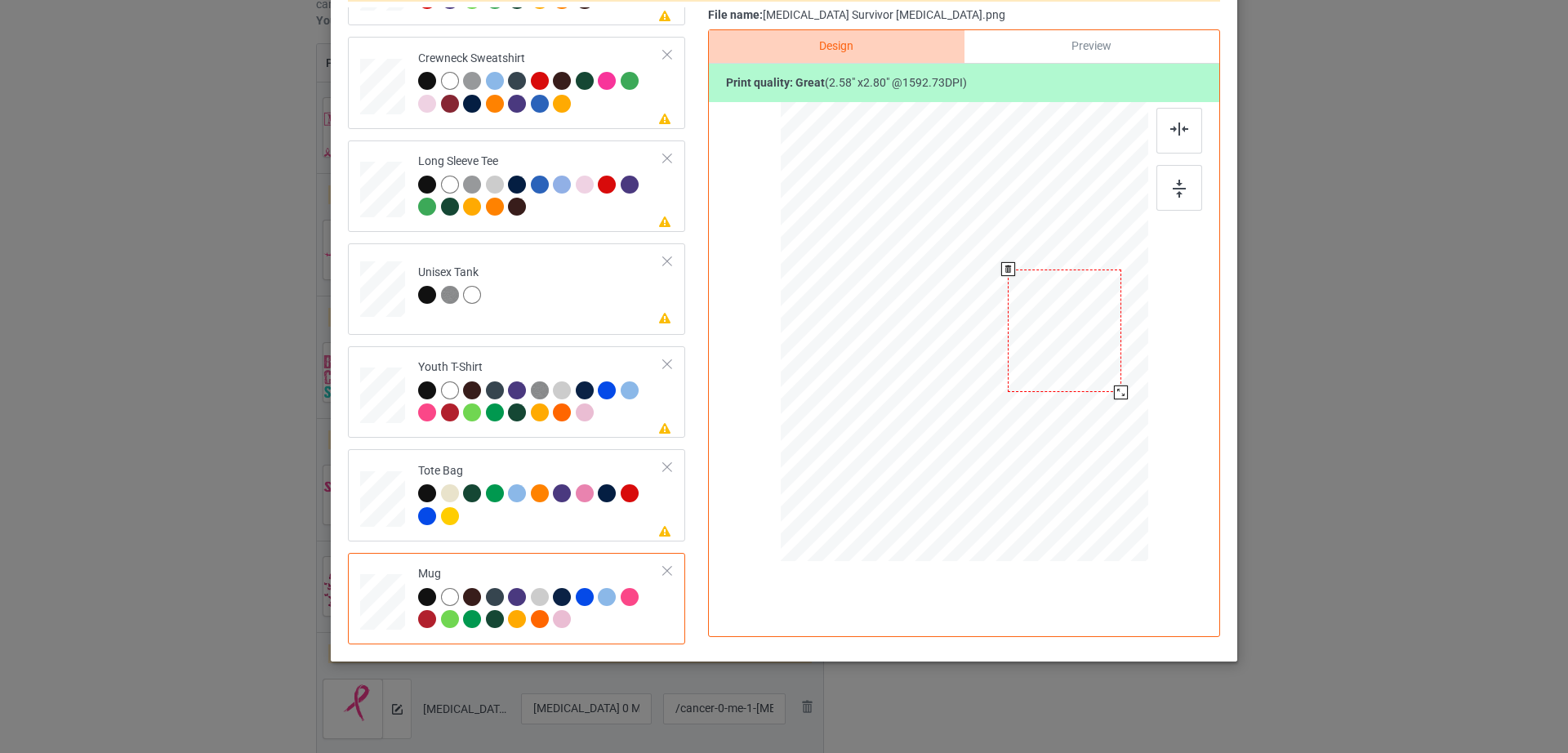
click at [1052, 355] on div at bounding box center [1065, 331] width 113 height 123
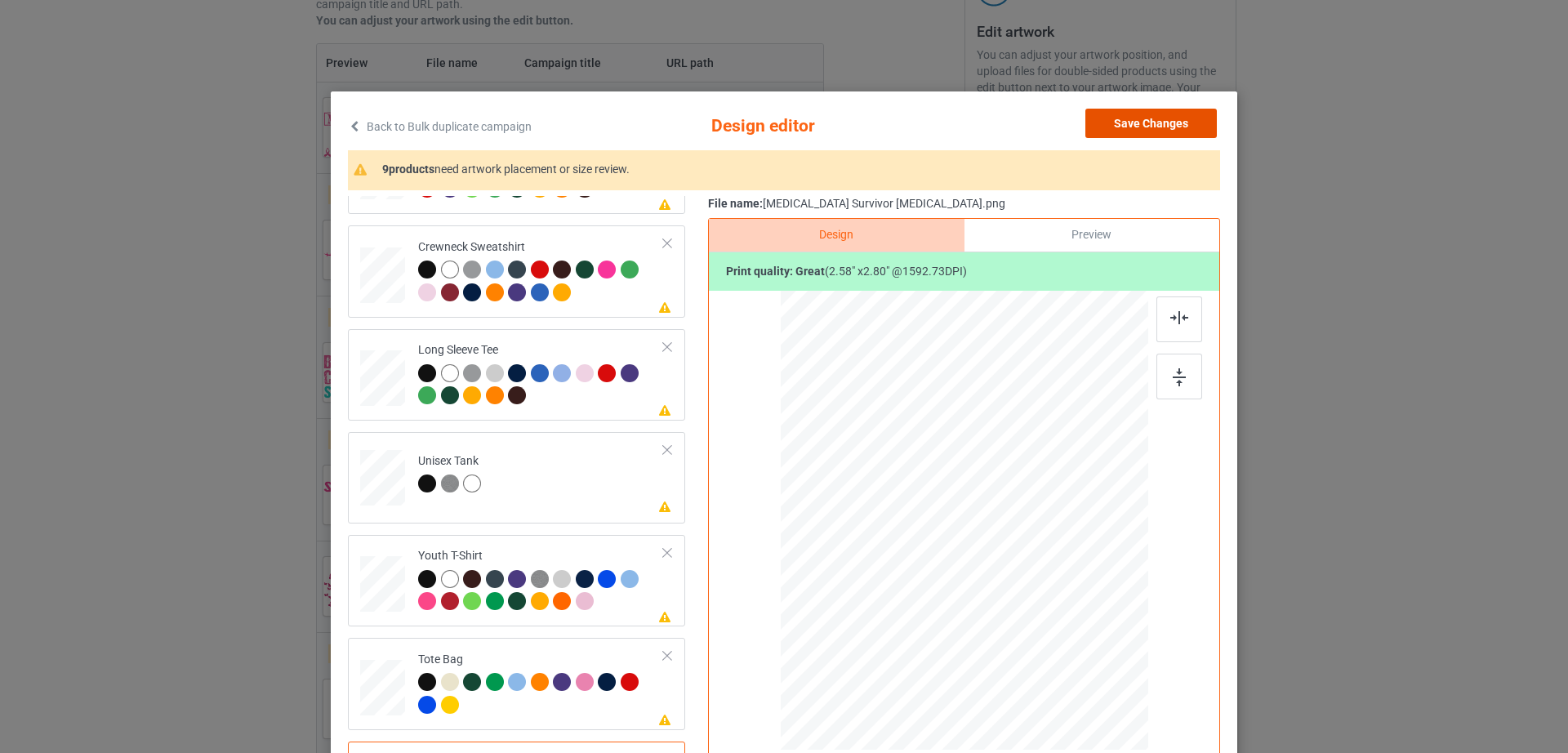
click at [1156, 136] on button "Save Changes" at bounding box center [1151, 123] width 132 height 30
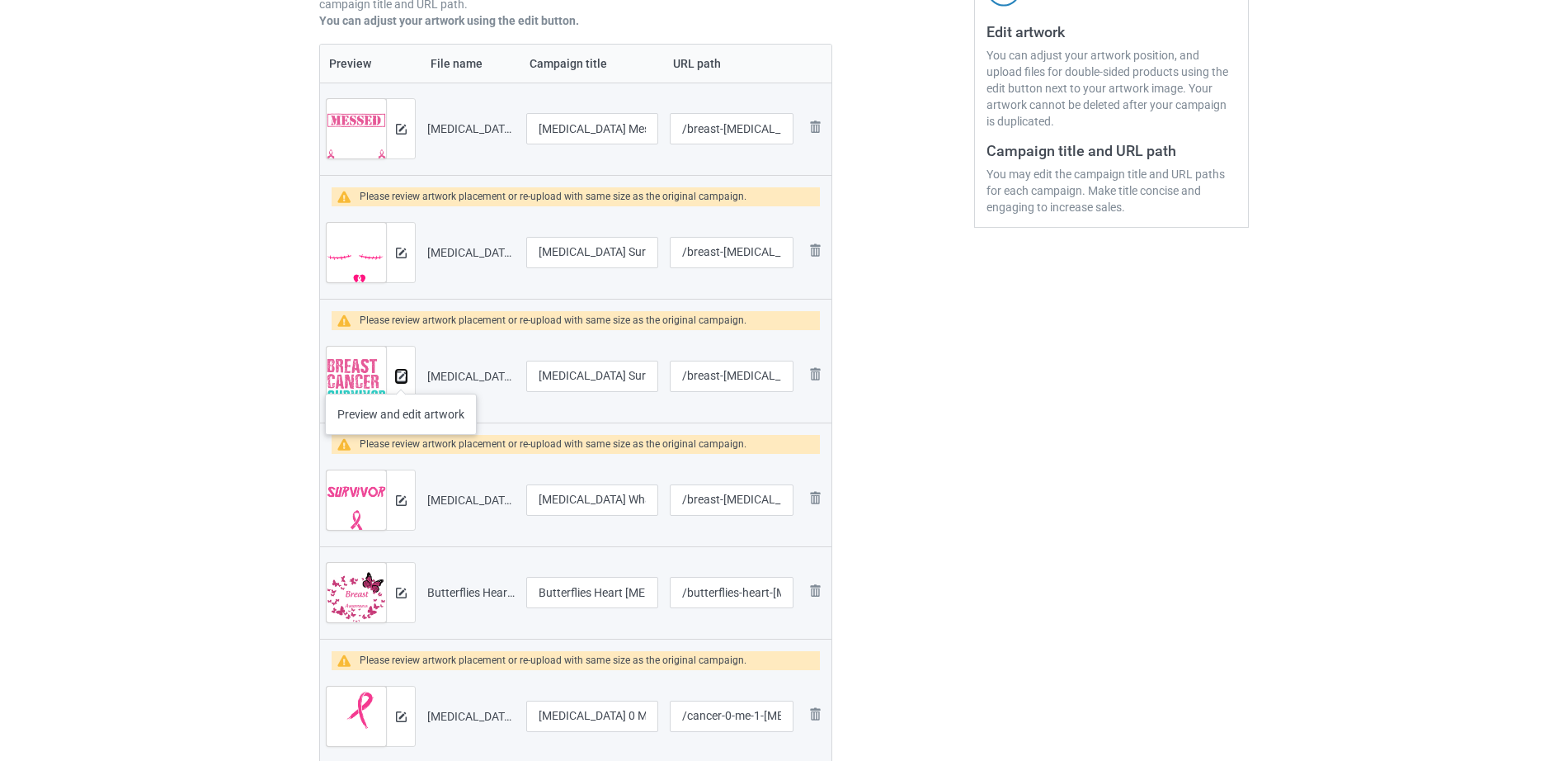
click at [399, 377] on img at bounding box center [401, 376] width 10 height 10
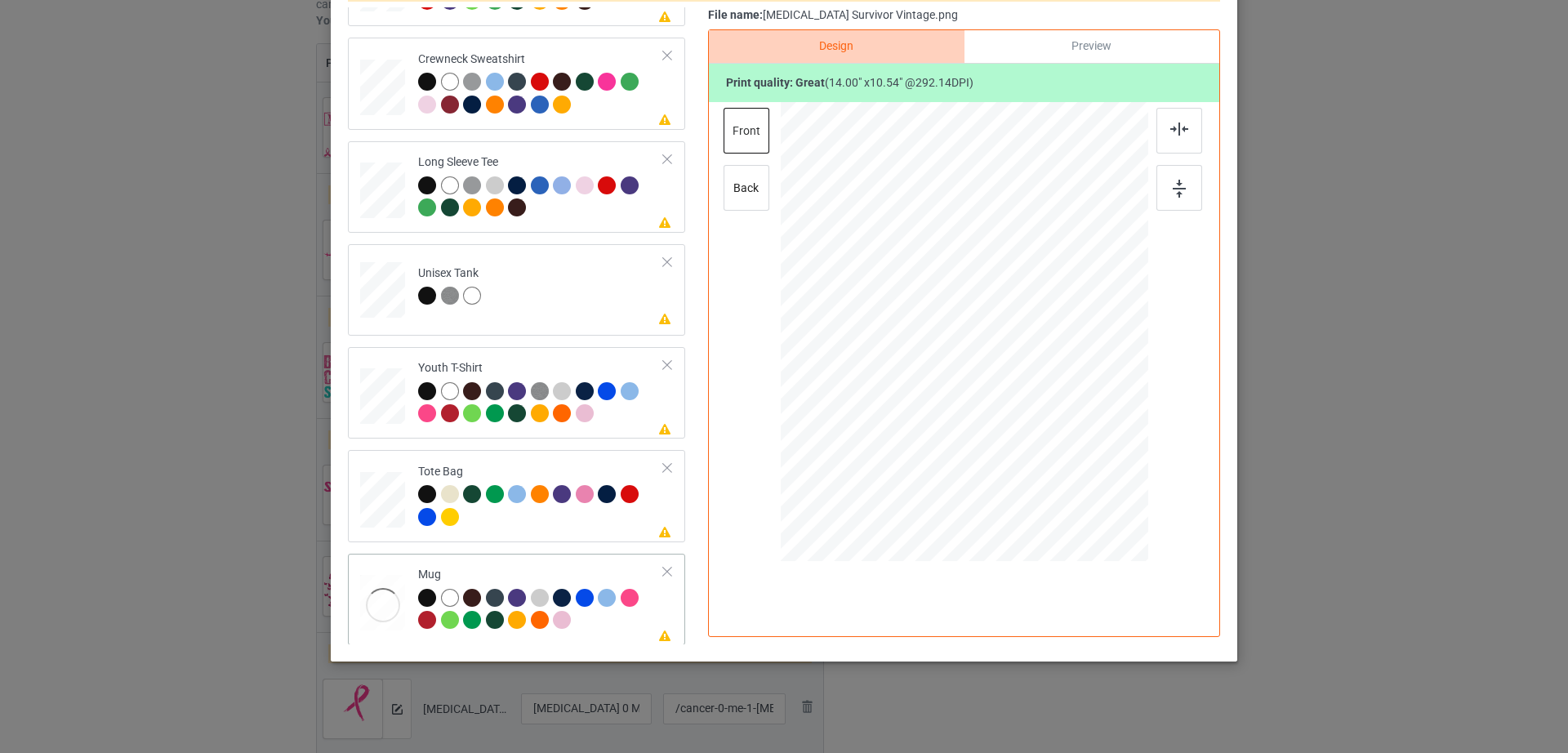
scroll to position [383, 0]
drag, startPoint x: 1064, startPoint y: 411, endPoint x: 944, endPoint y: 327, distance: 146.5
click at [1007, 341] on div at bounding box center [964, 331] width 368 height 152
drag, startPoint x: 944, startPoint y: 327, endPoint x: 1051, endPoint y: 317, distance: 107.5
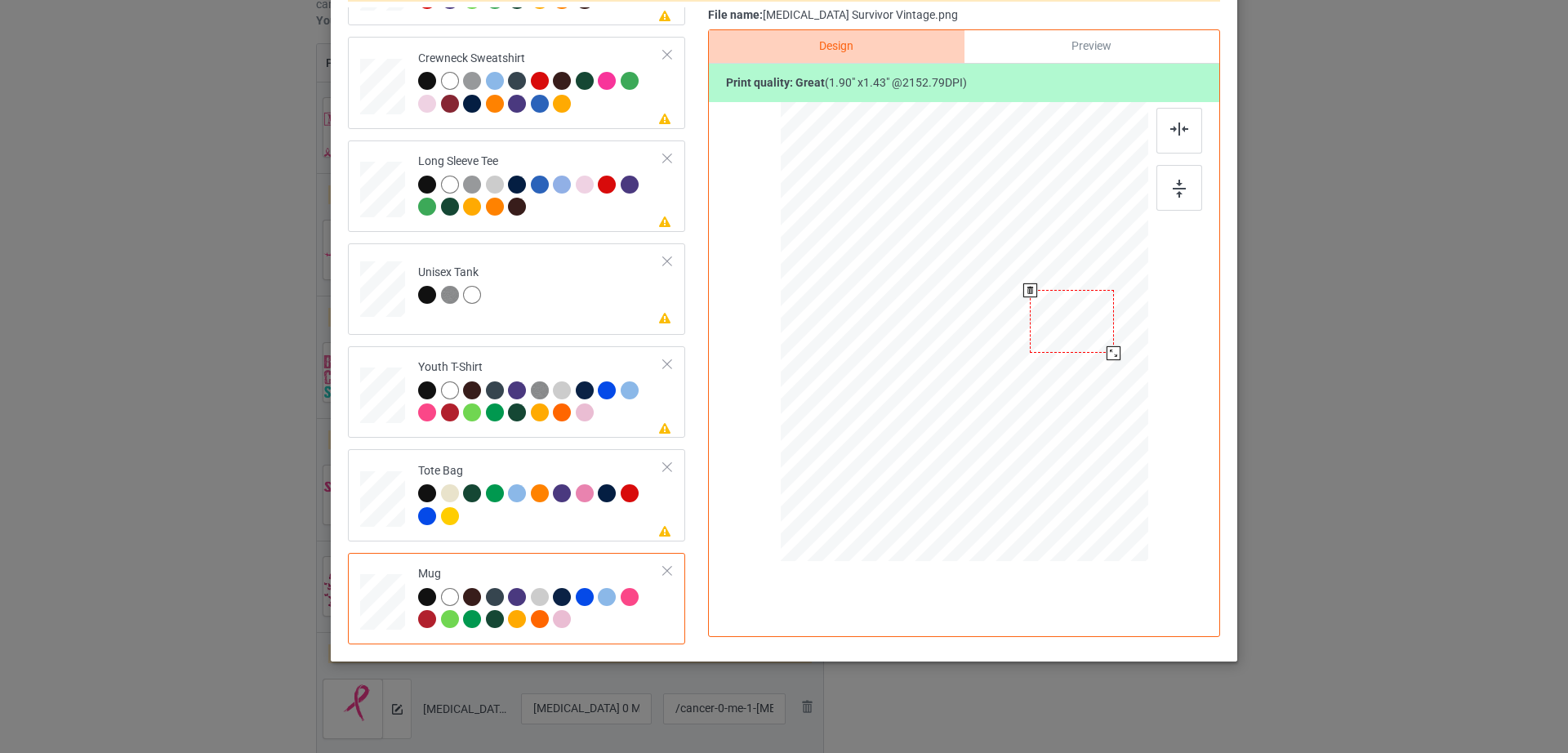
click at [1051, 317] on div at bounding box center [1072, 321] width 84 height 63
drag, startPoint x: 1111, startPoint y: 350, endPoint x: 1127, endPoint y: 349, distance: 16.0
click at [1127, 349] on div at bounding box center [964, 331] width 368 height 152
drag, startPoint x: 1060, startPoint y: 346, endPoint x: 1052, endPoint y: 345, distance: 8.1
click at [1052, 345] on div at bounding box center [1063, 320] width 105 height 79
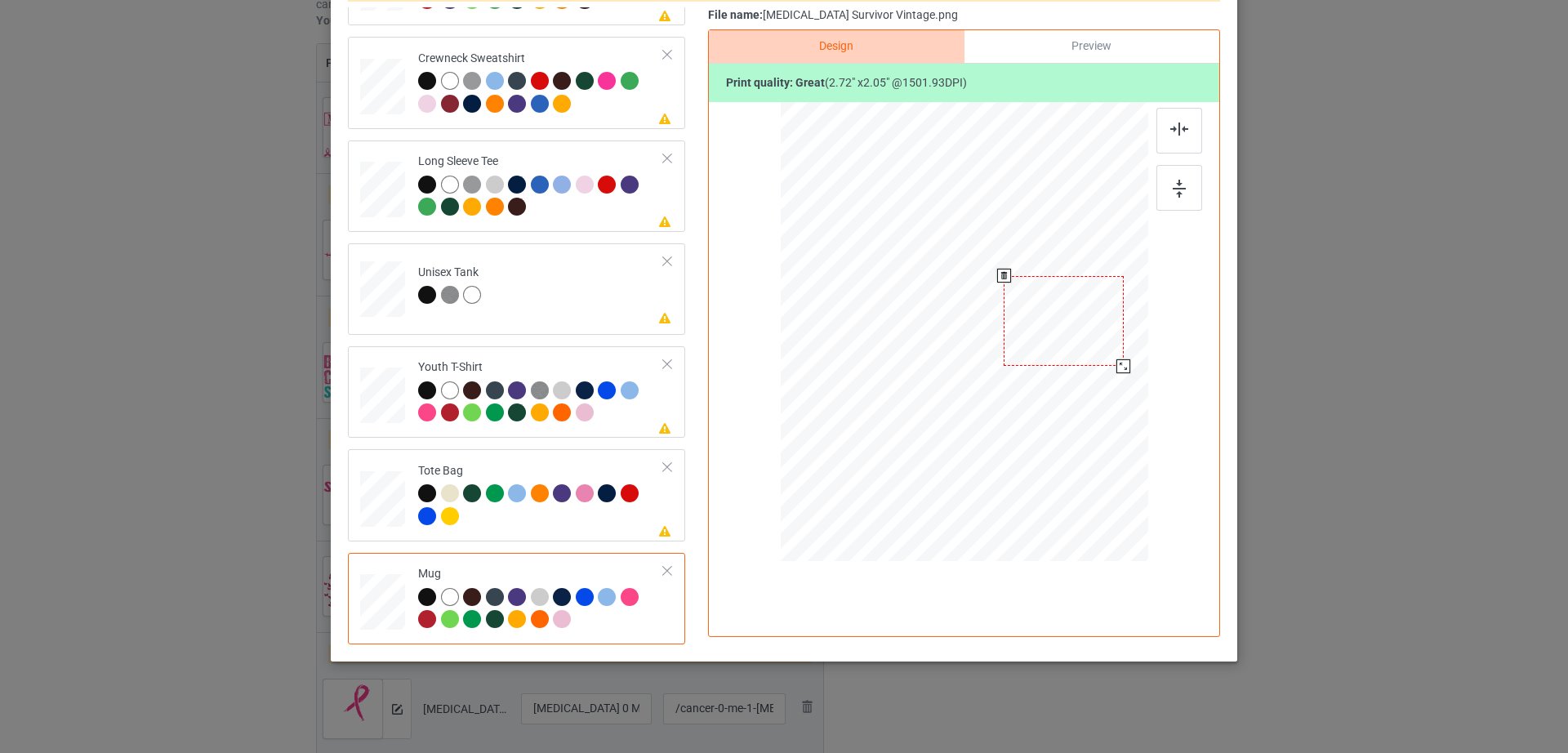
click at [1120, 357] on div at bounding box center [964, 331] width 368 height 152
click at [1076, 337] on div at bounding box center [1065, 320] width 120 height 90
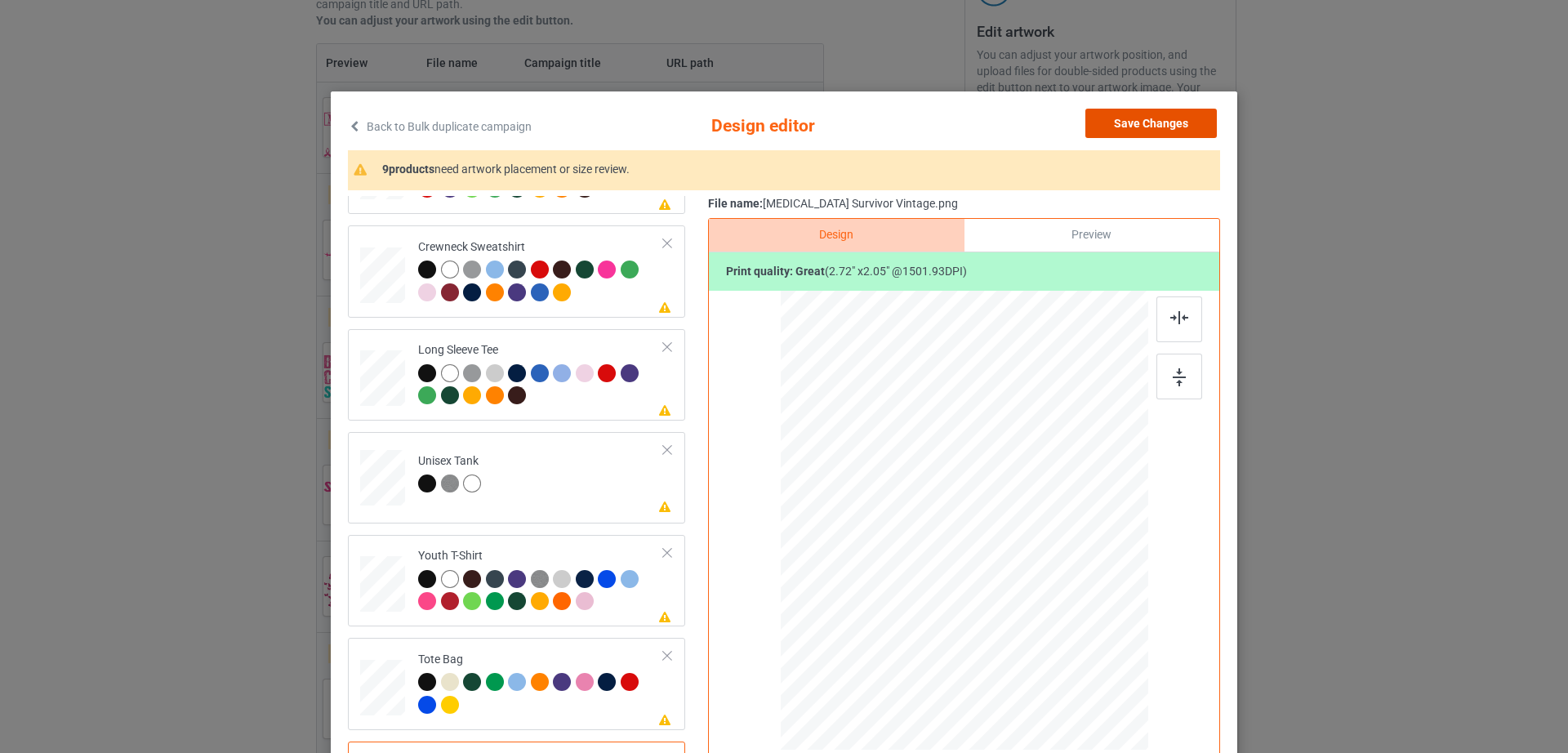
click at [1156, 122] on button "Save Changes" at bounding box center [1151, 123] width 132 height 30
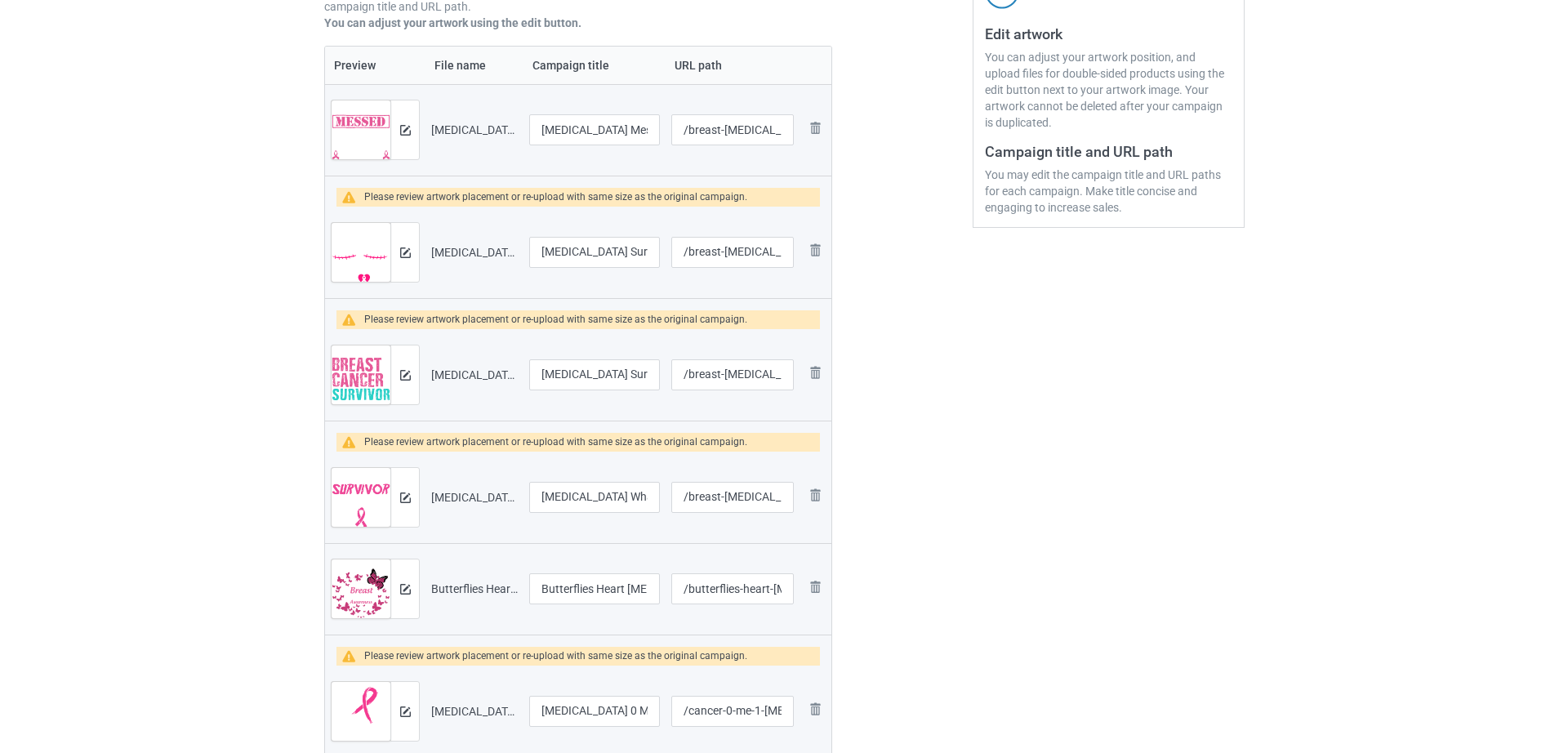
scroll to position [331, 0]
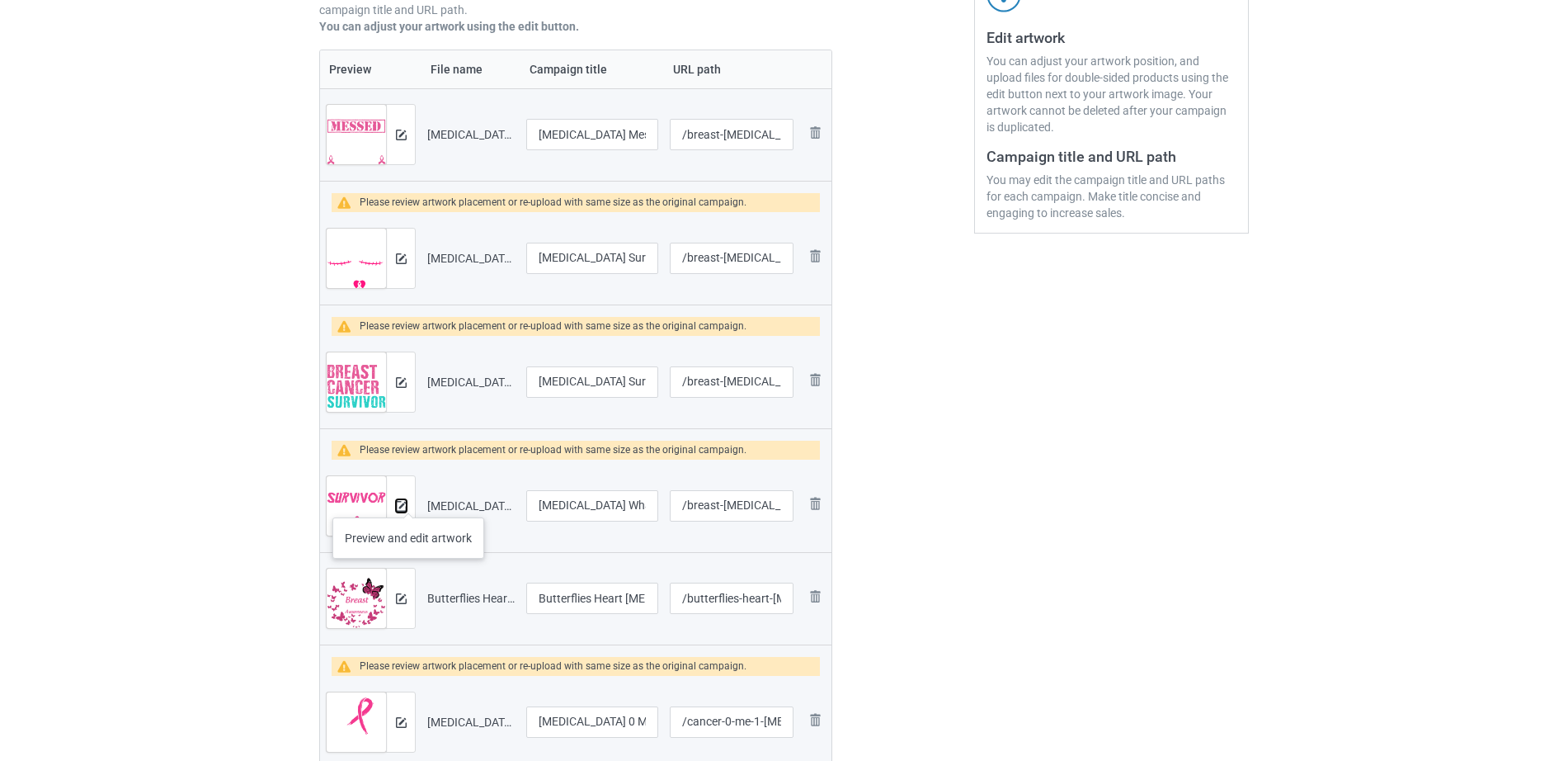
click at [404, 507] on img at bounding box center [401, 506] width 10 height 10
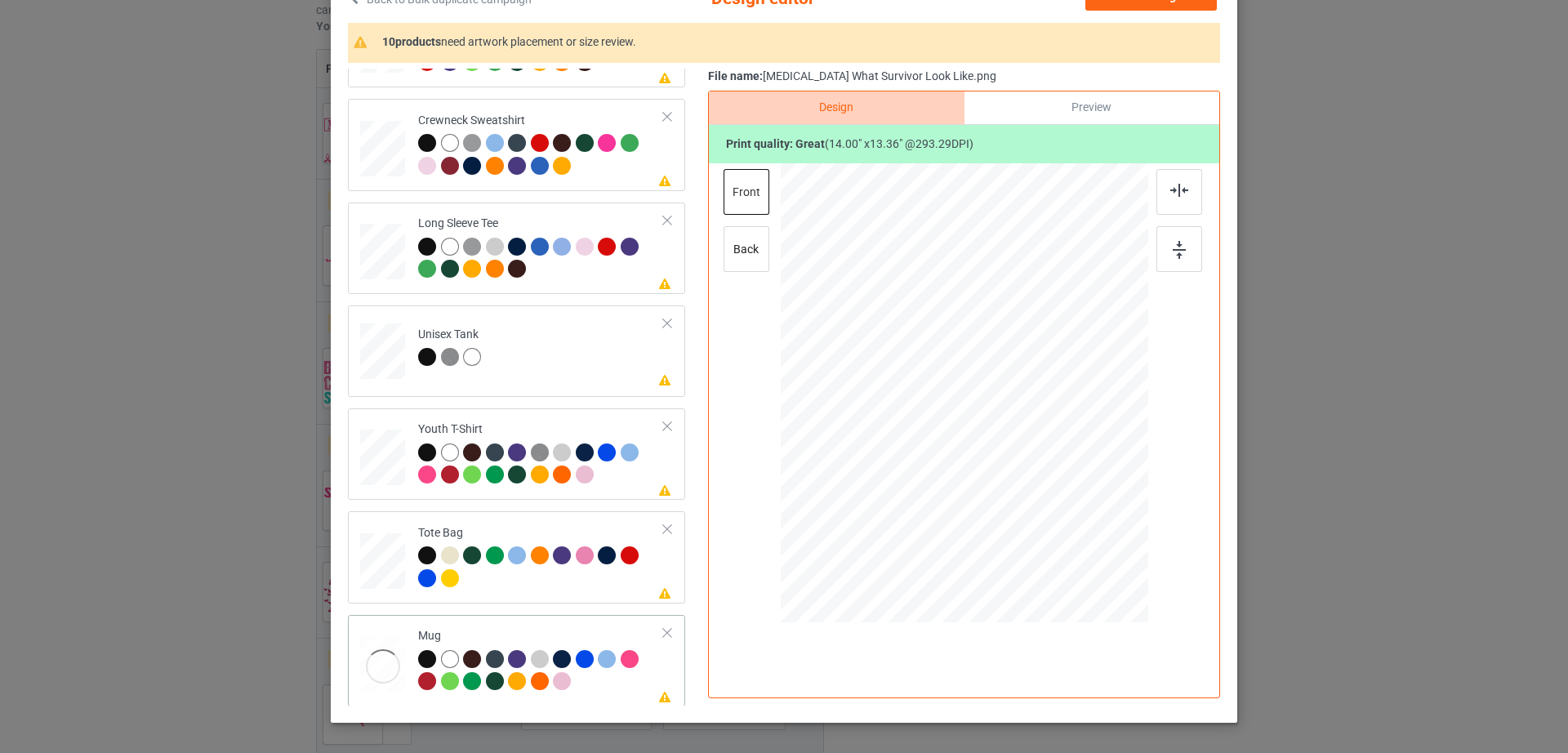
scroll to position [133, 0]
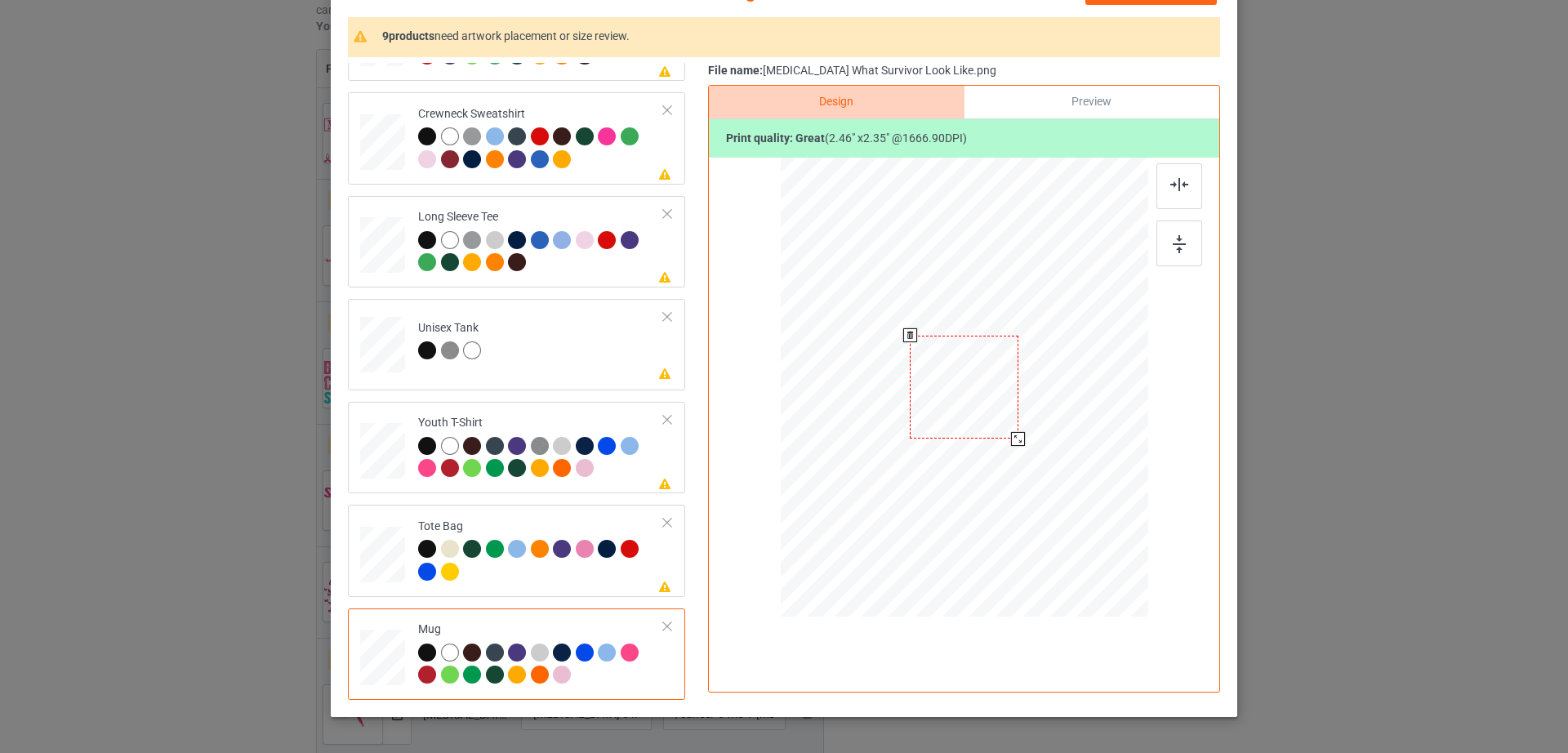
drag, startPoint x: 1064, startPoint y: 490, endPoint x: 1030, endPoint y: 395, distance: 100.9
click at [1030, 395] on div at bounding box center [964, 386] width 368 height 152
drag, startPoint x: 966, startPoint y: 394, endPoint x: 1066, endPoint y: 388, distance: 100.2
click at [1066, 388] on div at bounding box center [1064, 382] width 109 height 104
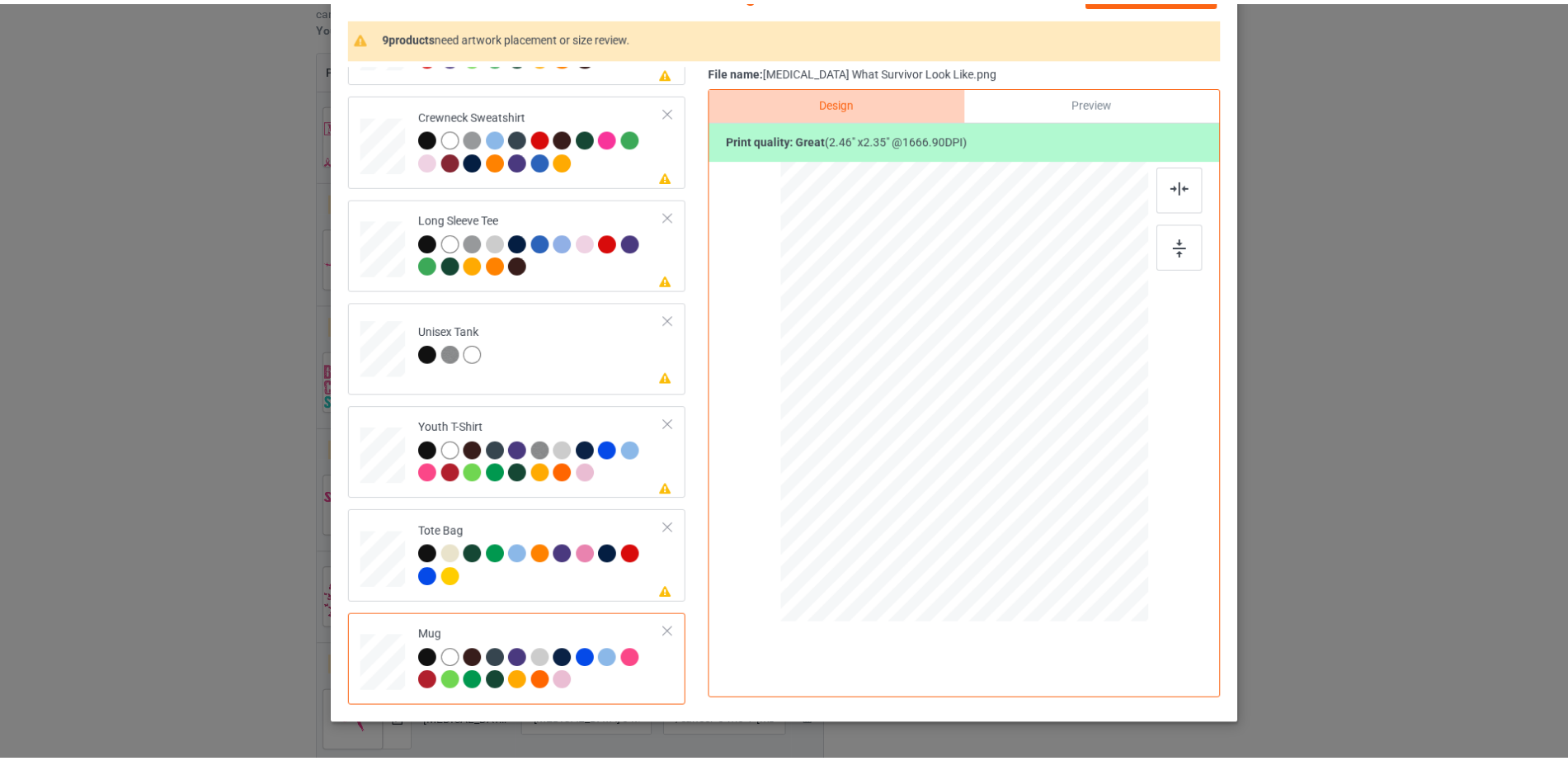
scroll to position [0, 0]
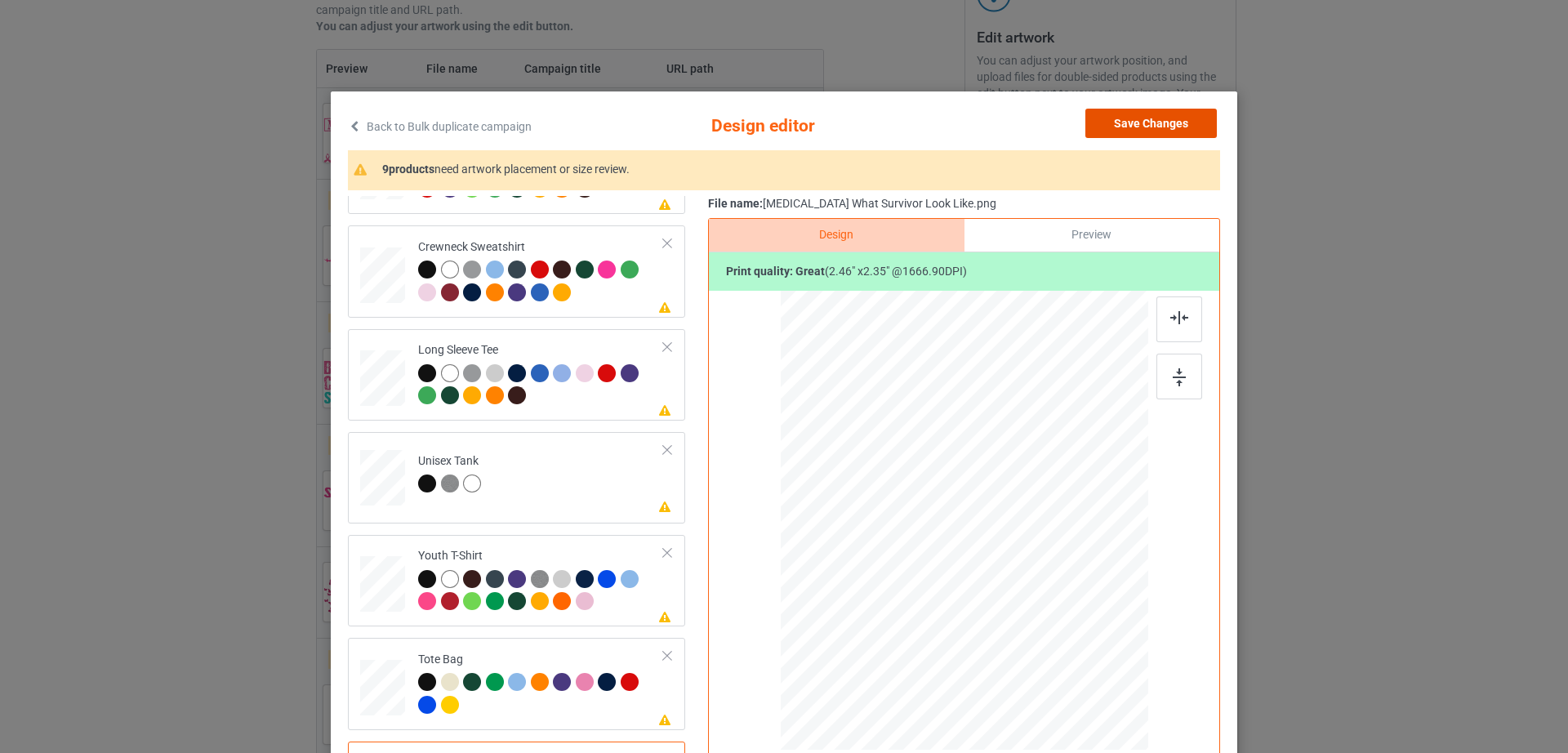
click at [1169, 117] on button "Save Changes" at bounding box center [1151, 123] width 132 height 30
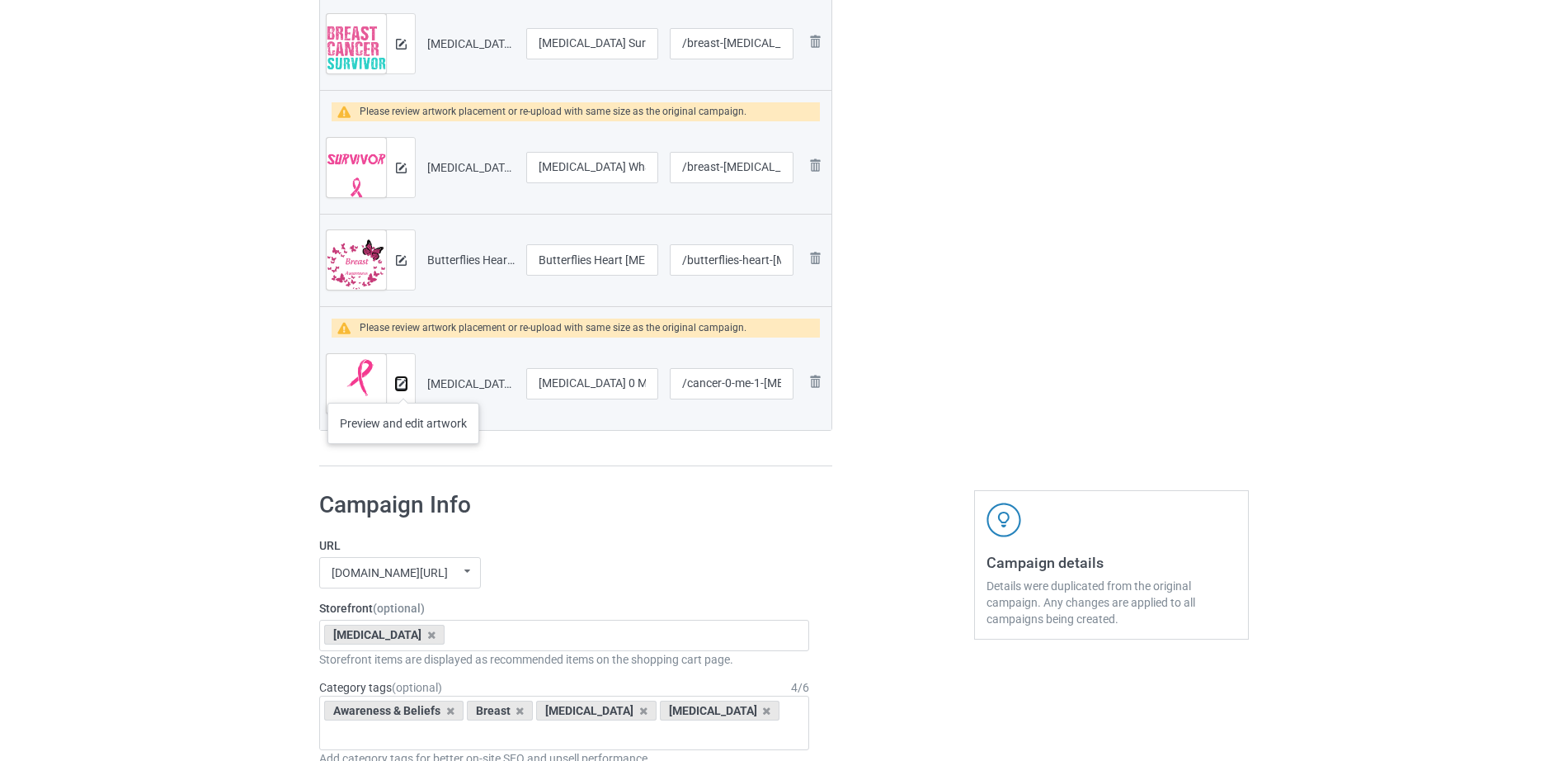
click at [403, 386] on img at bounding box center [401, 383] width 10 height 10
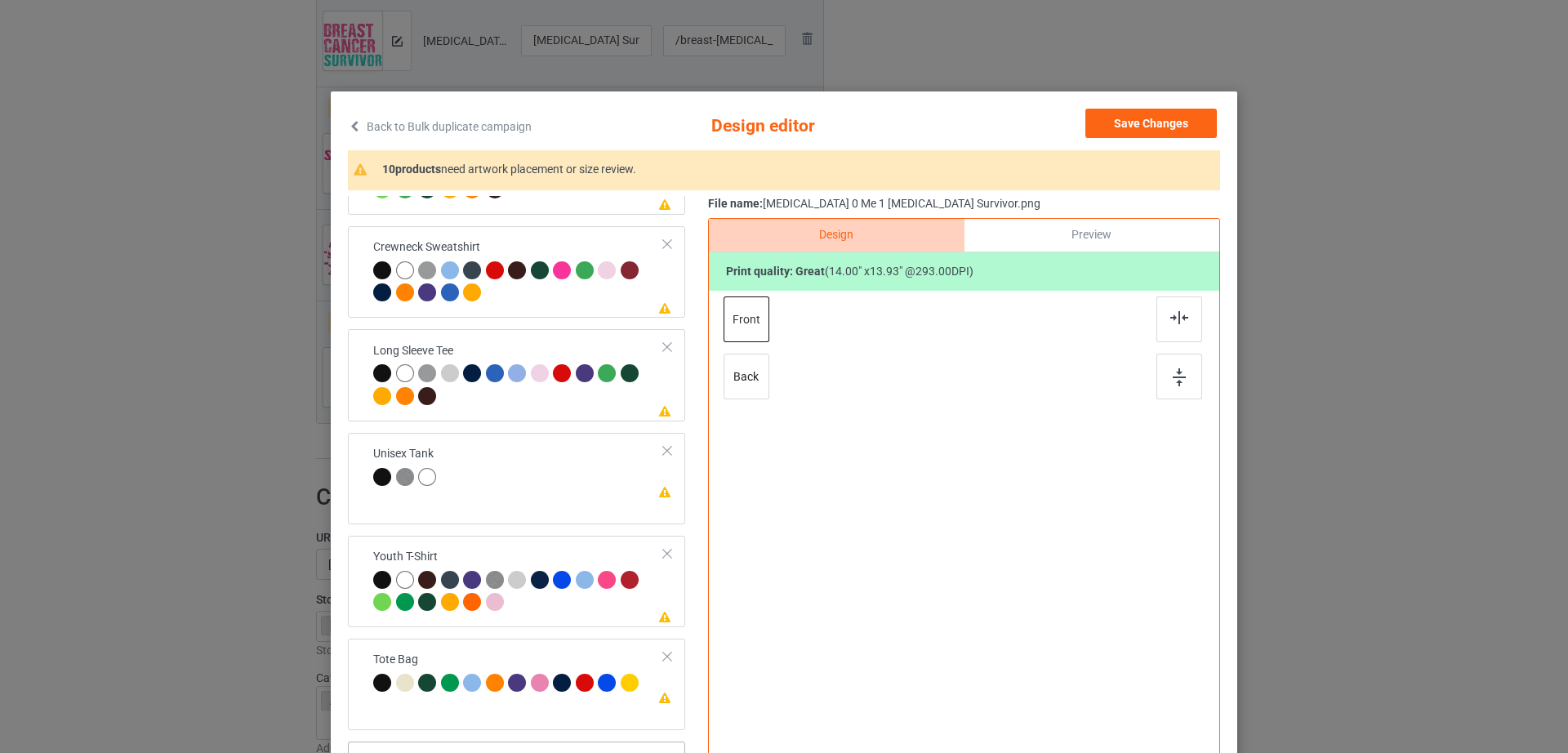
scroll to position [189, 0]
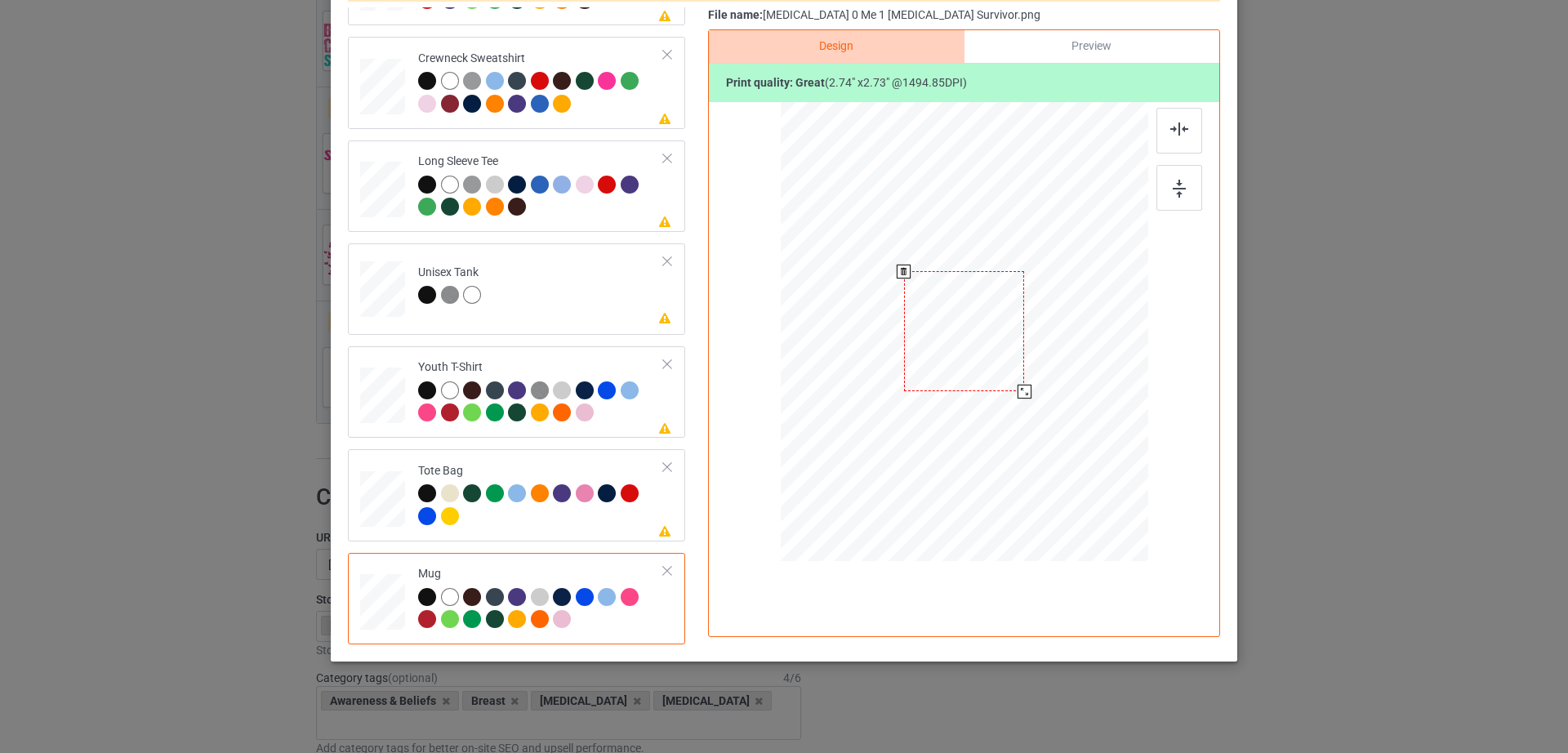
drag, startPoint x: 1067, startPoint y: 440, endPoint x: 1040, endPoint y: 347, distance: 96.8
click at [1040, 347] on div at bounding box center [964, 331] width 368 height 152
drag, startPoint x: 968, startPoint y: 348, endPoint x: 1068, endPoint y: 348, distance: 100.0
click at [1068, 348] on div at bounding box center [1065, 331] width 121 height 120
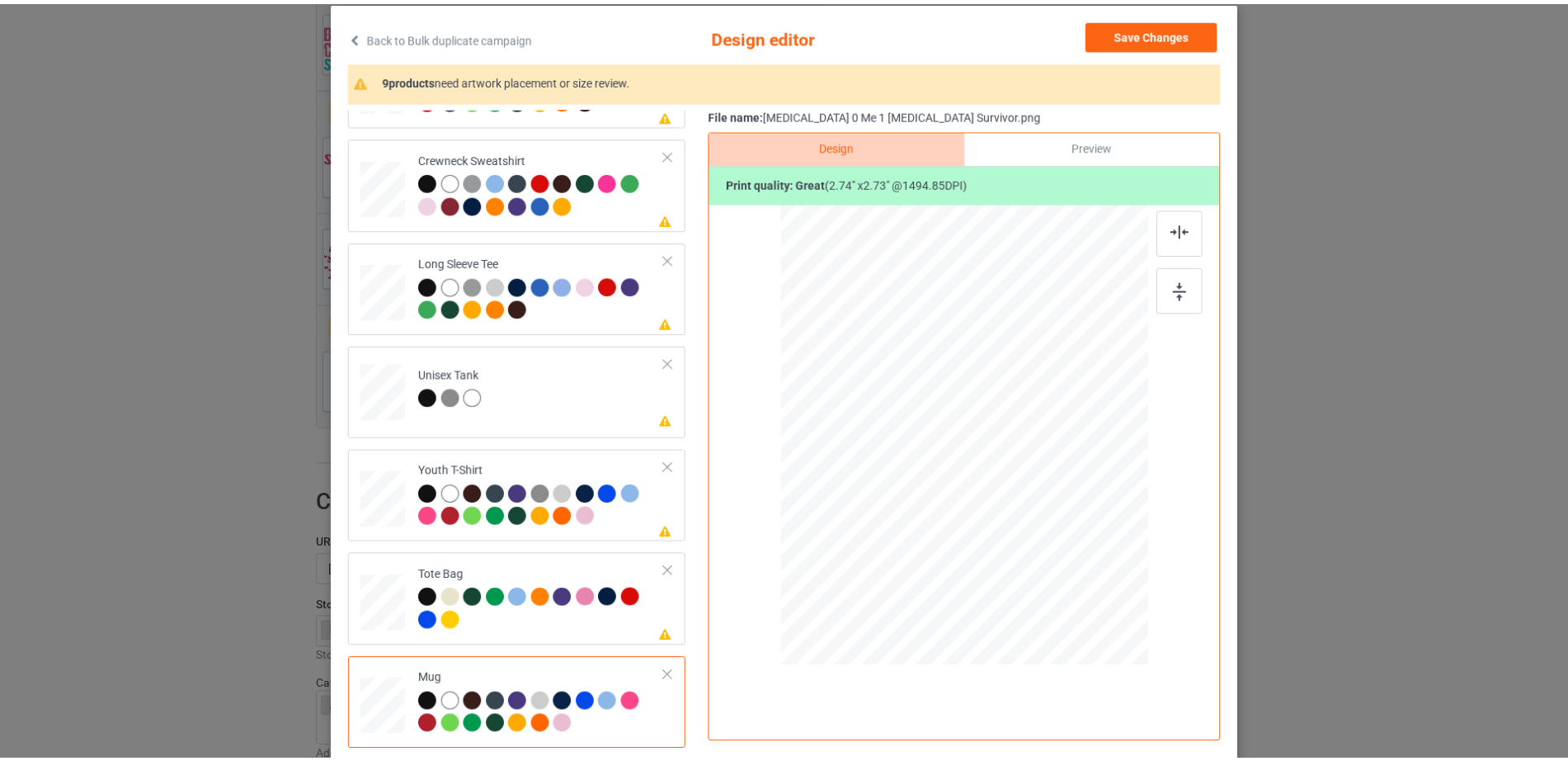
scroll to position [0, 0]
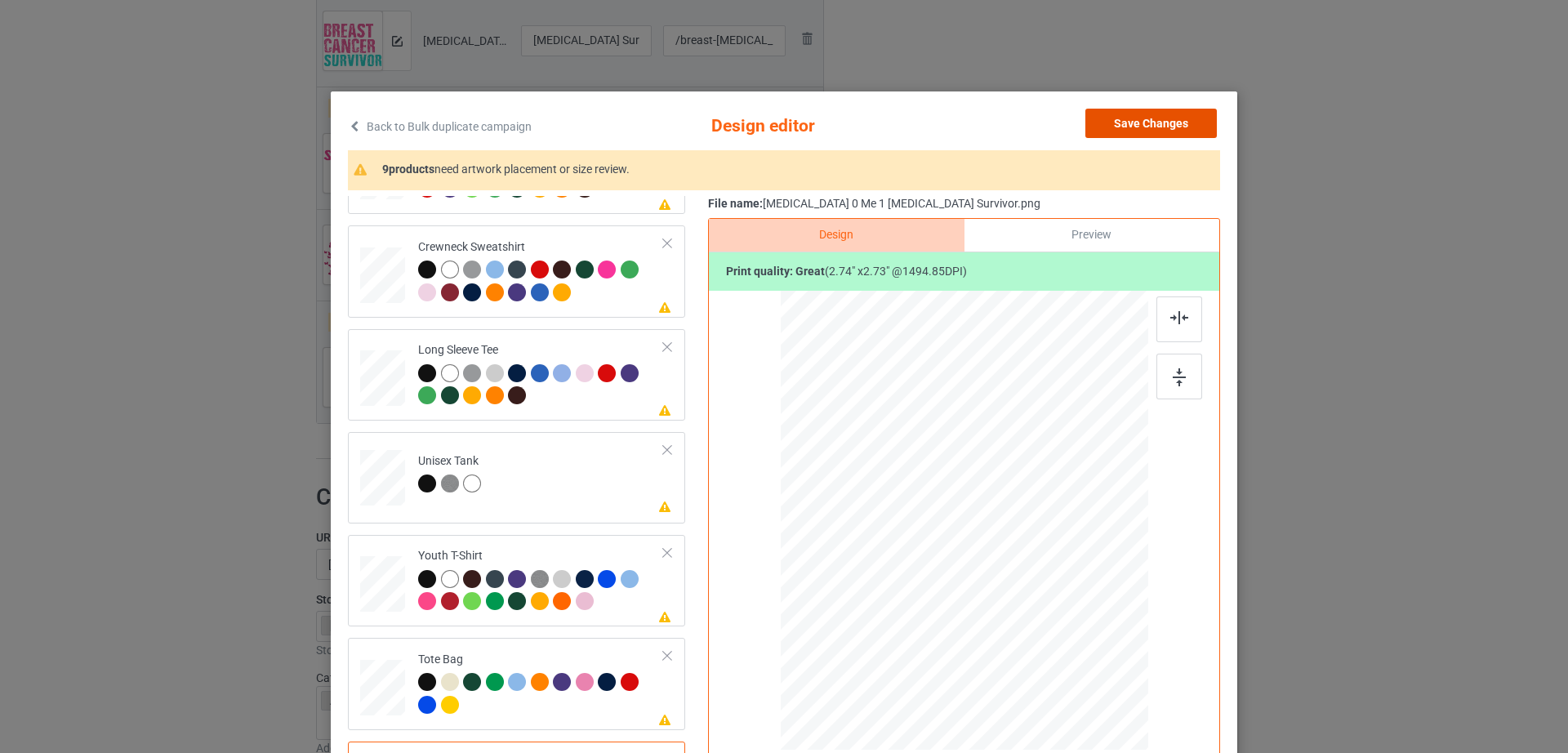
click at [1176, 126] on button "Save Changes" at bounding box center [1151, 123] width 132 height 30
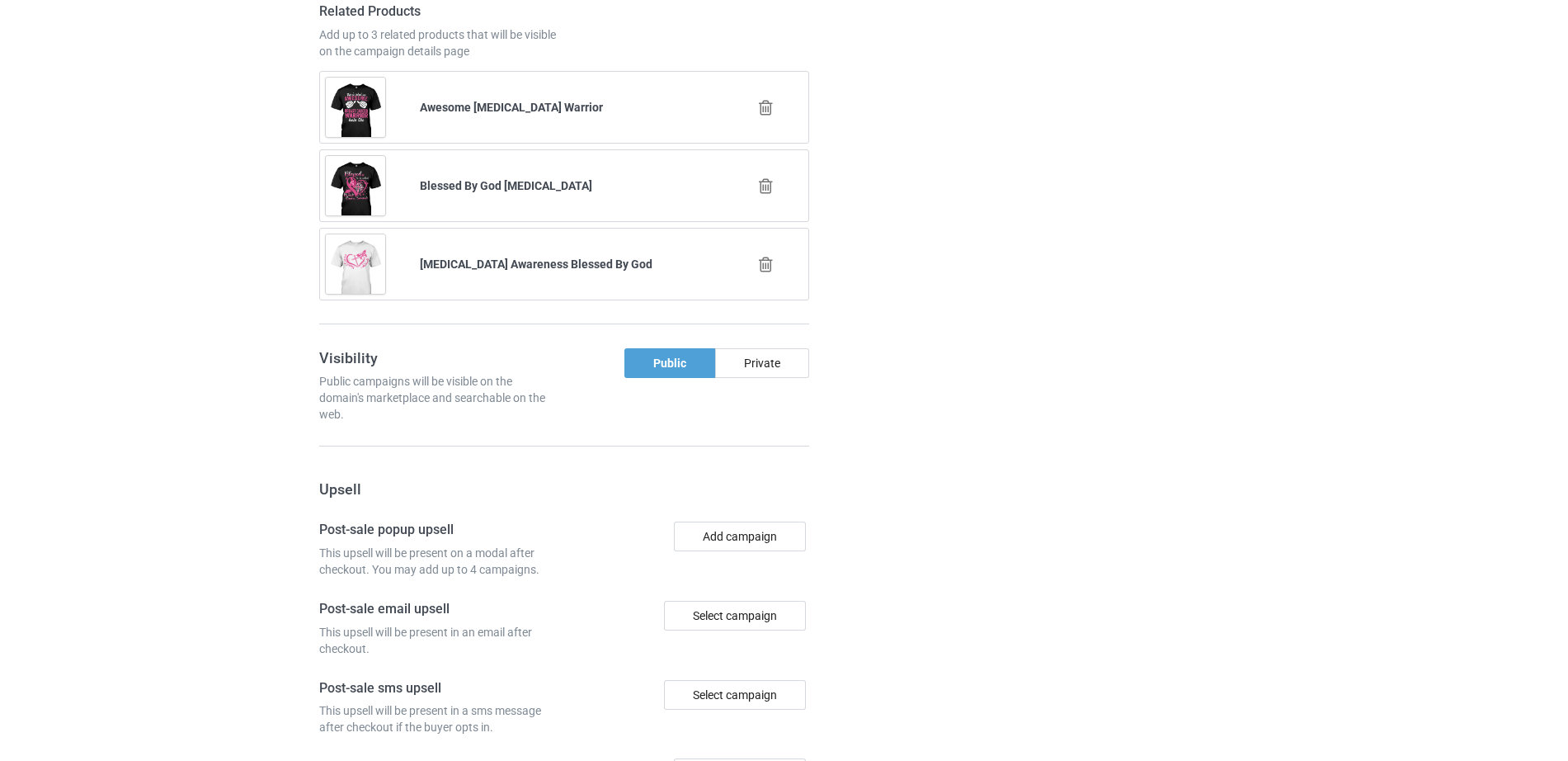
scroll to position [2275, 0]
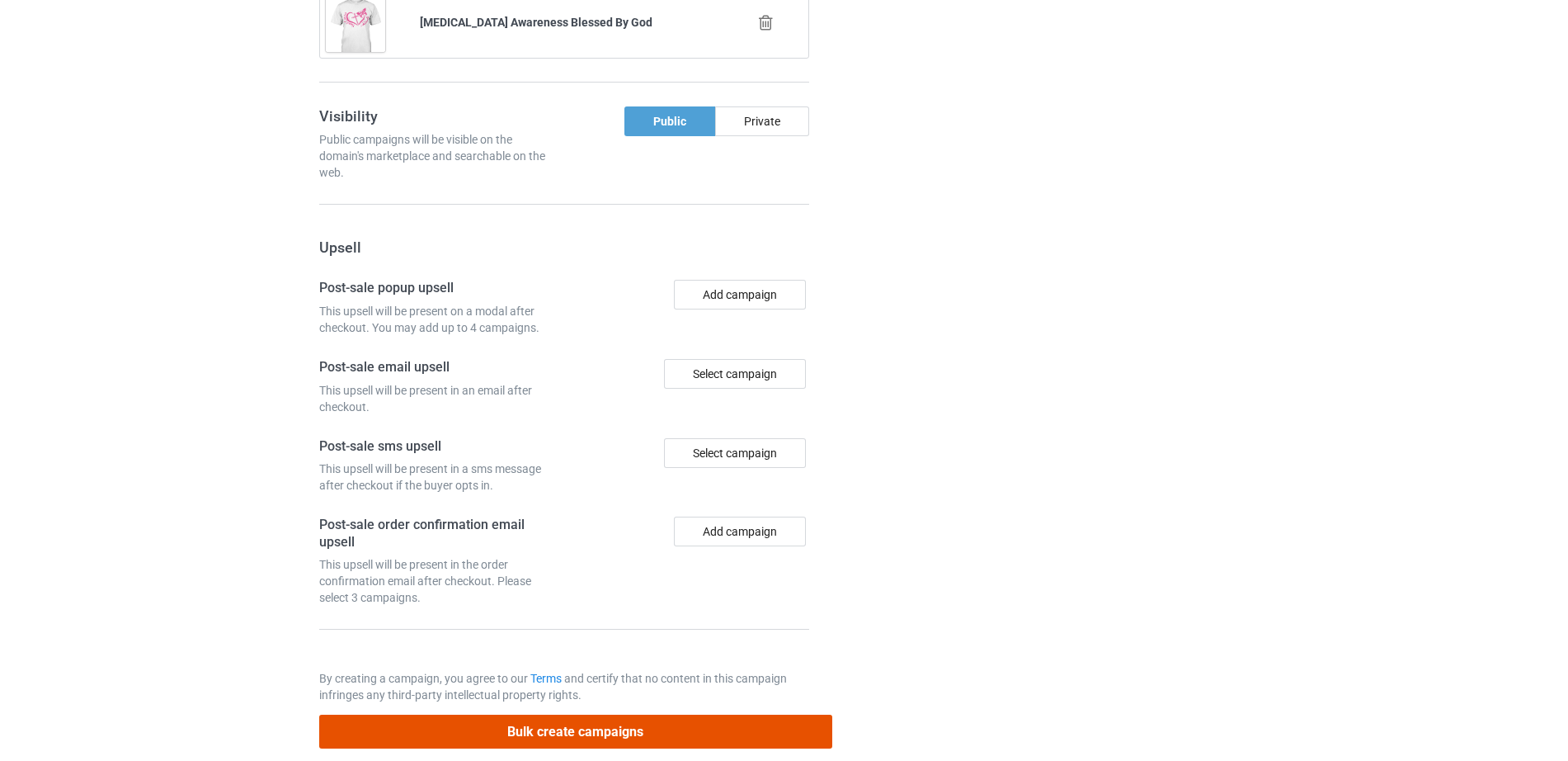
click at [572, 714] on button "Bulk create campaigns" at bounding box center [575, 731] width 513 height 34
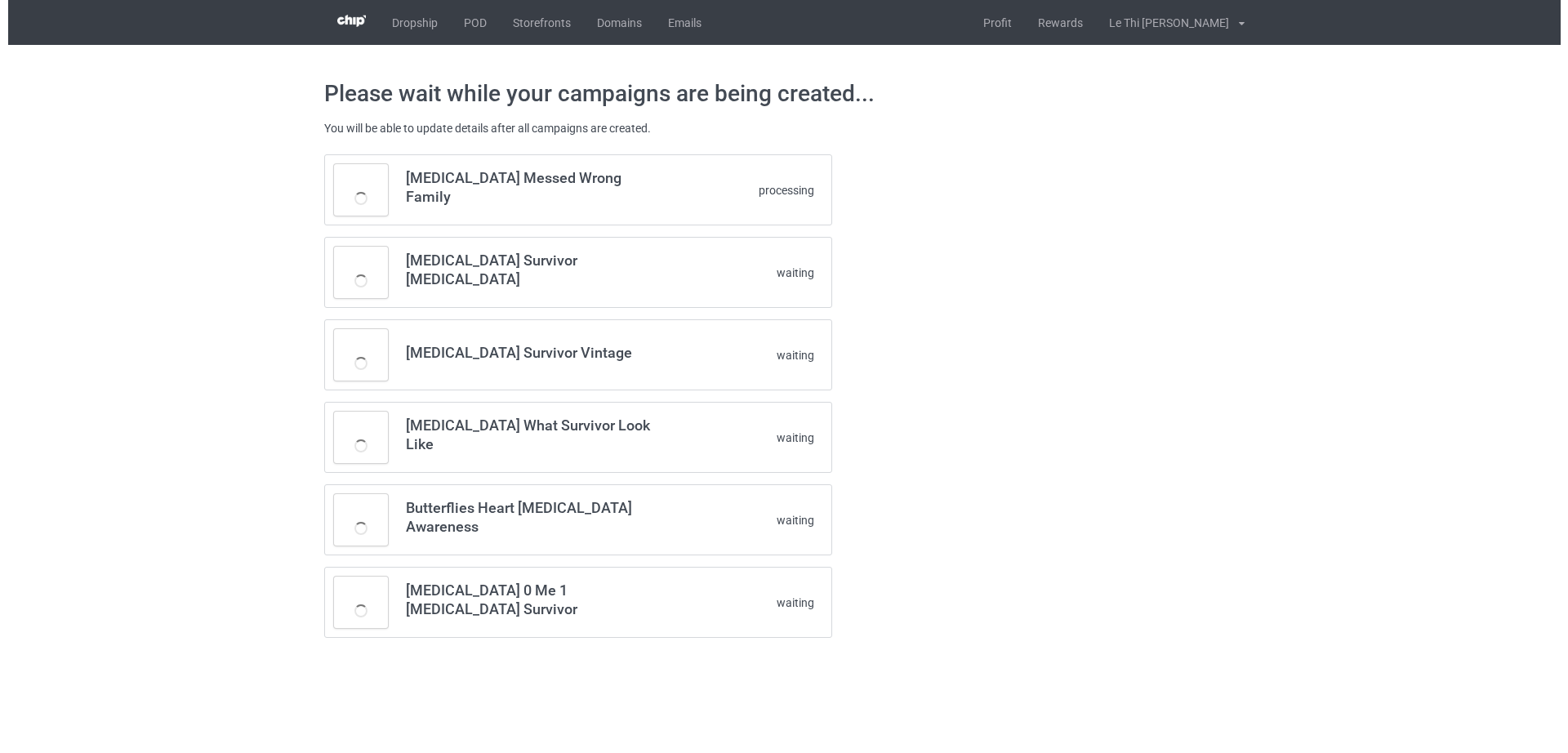
scroll to position [0, 0]
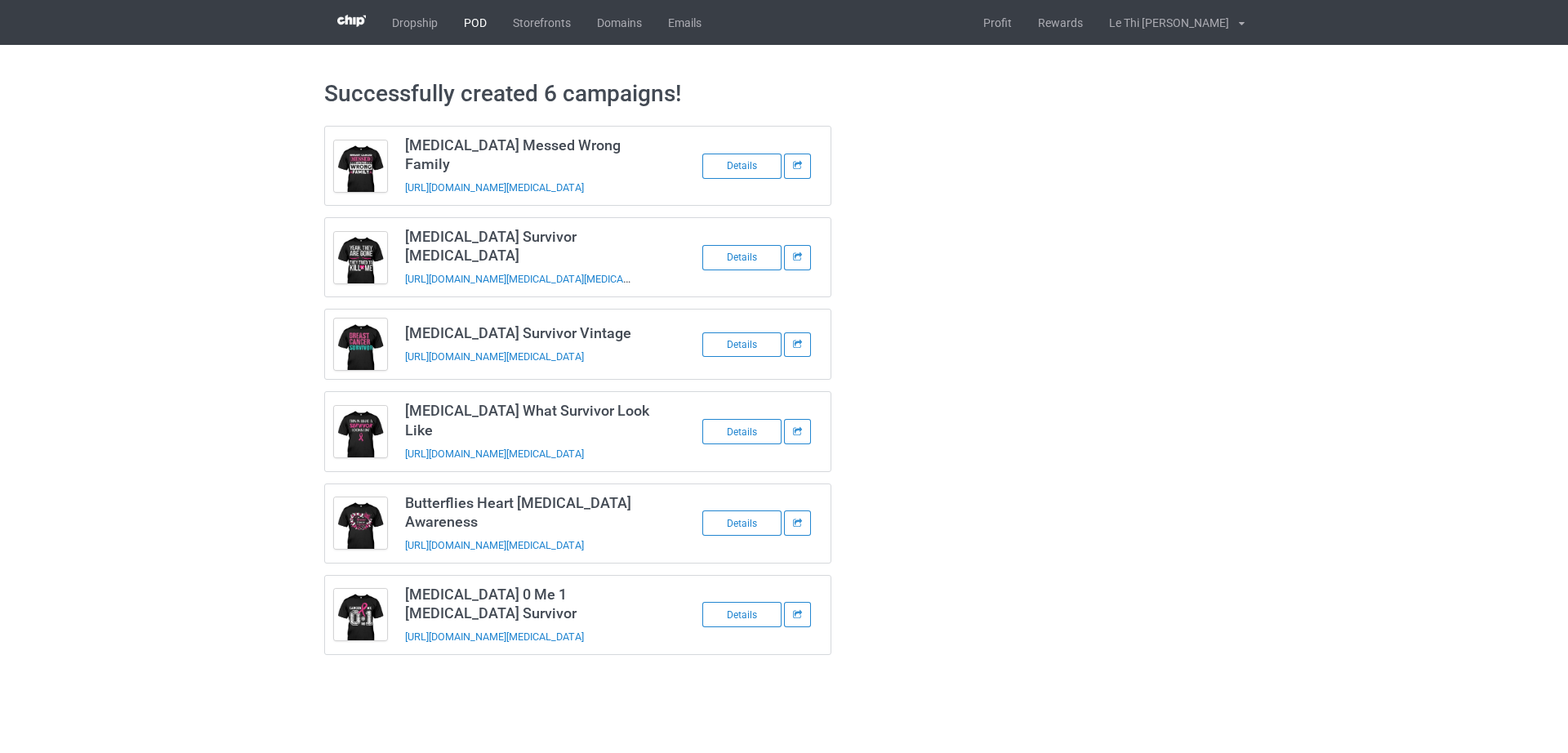
click at [480, 26] on link "POD" at bounding box center [475, 22] width 49 height 45
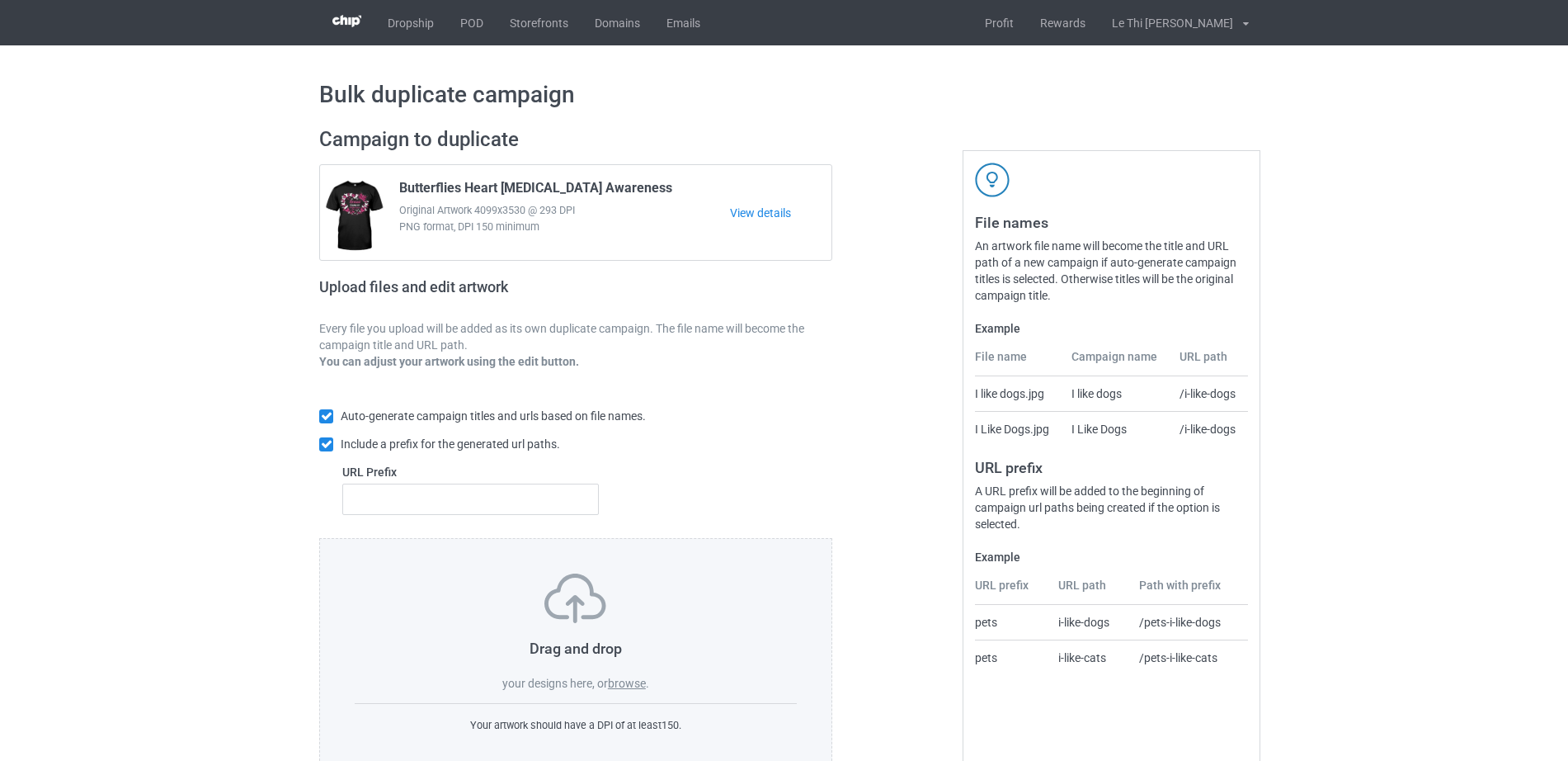
scroll to position [44, 0]
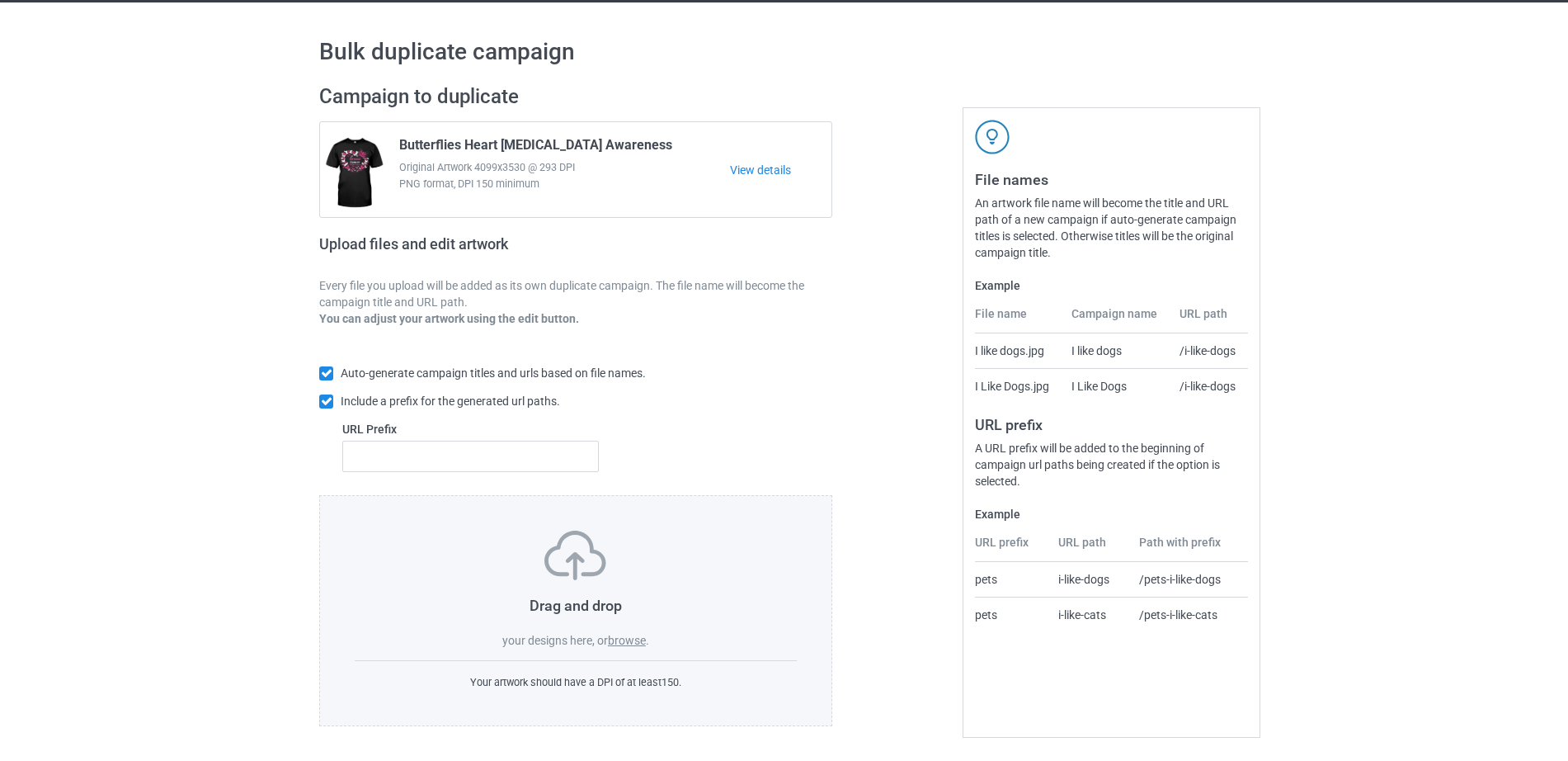
click at [631, 647] on label "browse" at bounding box center [627, 640] width 38 height 13
click at [0, 0] on input "browse" at bounding box center [0, 0] width 0 height 0
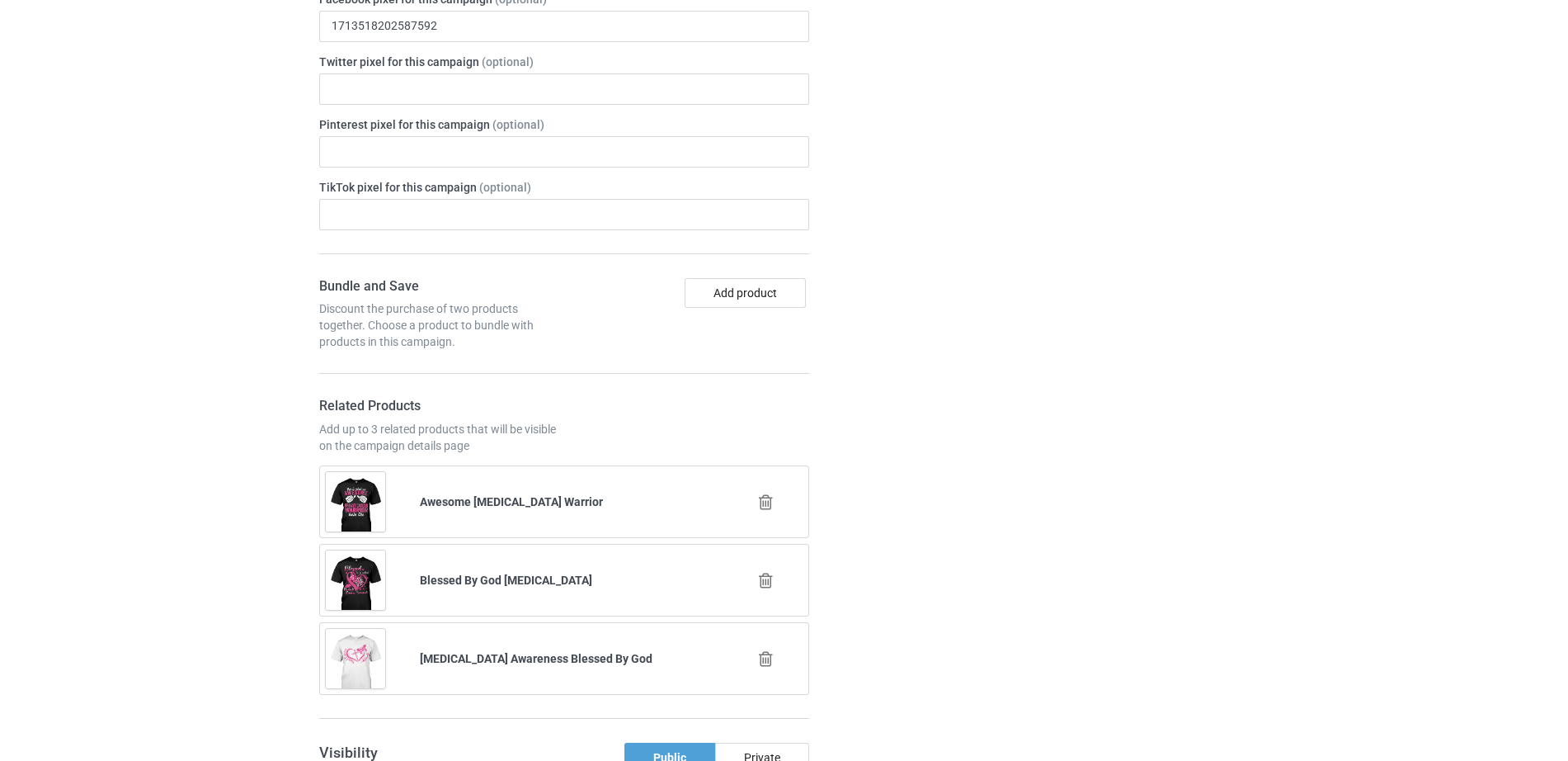
scroll to position [1415, 0]
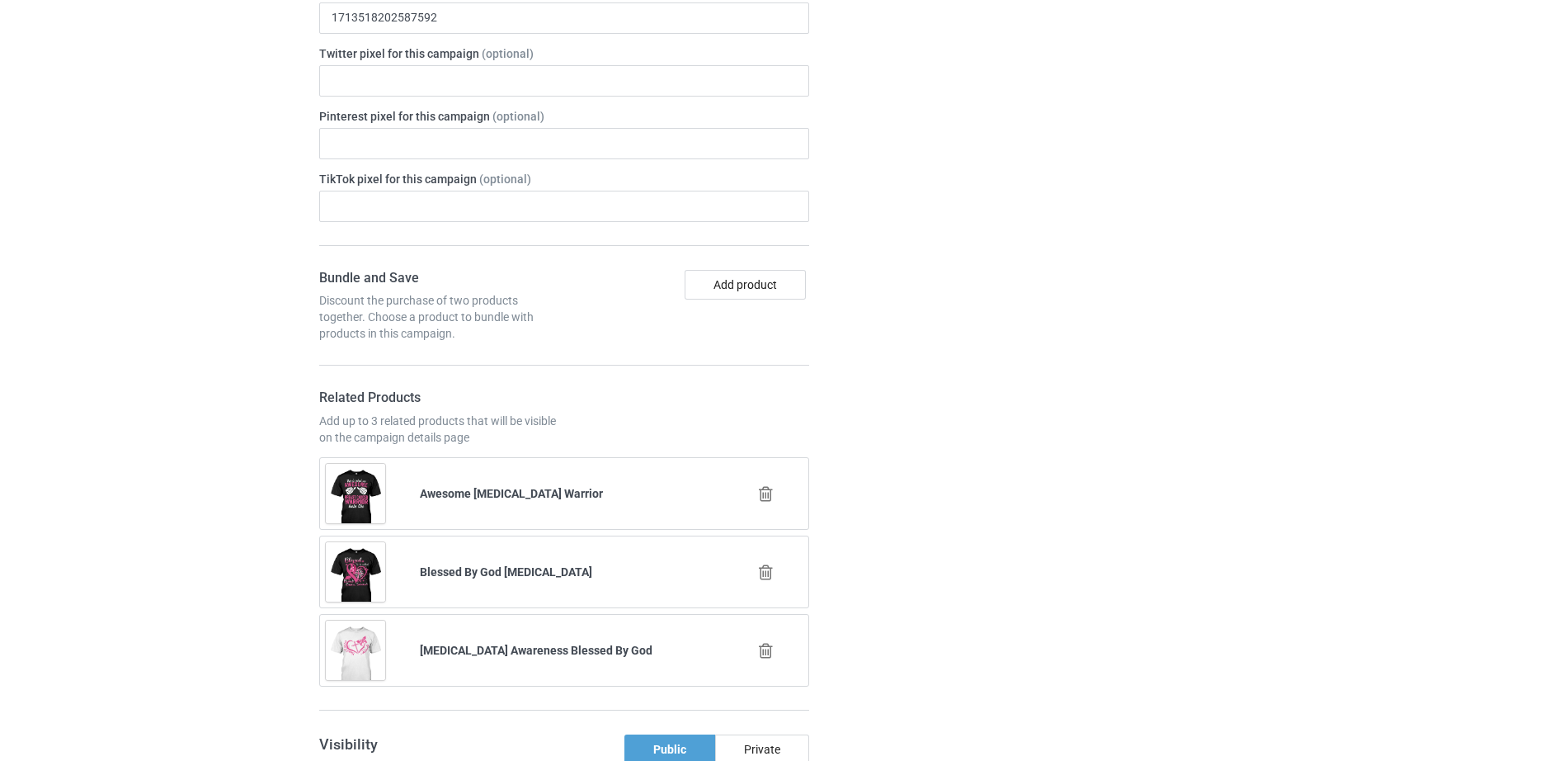
click at [769, 485] on icon at bounding box center [766, 494] width 21 height 17
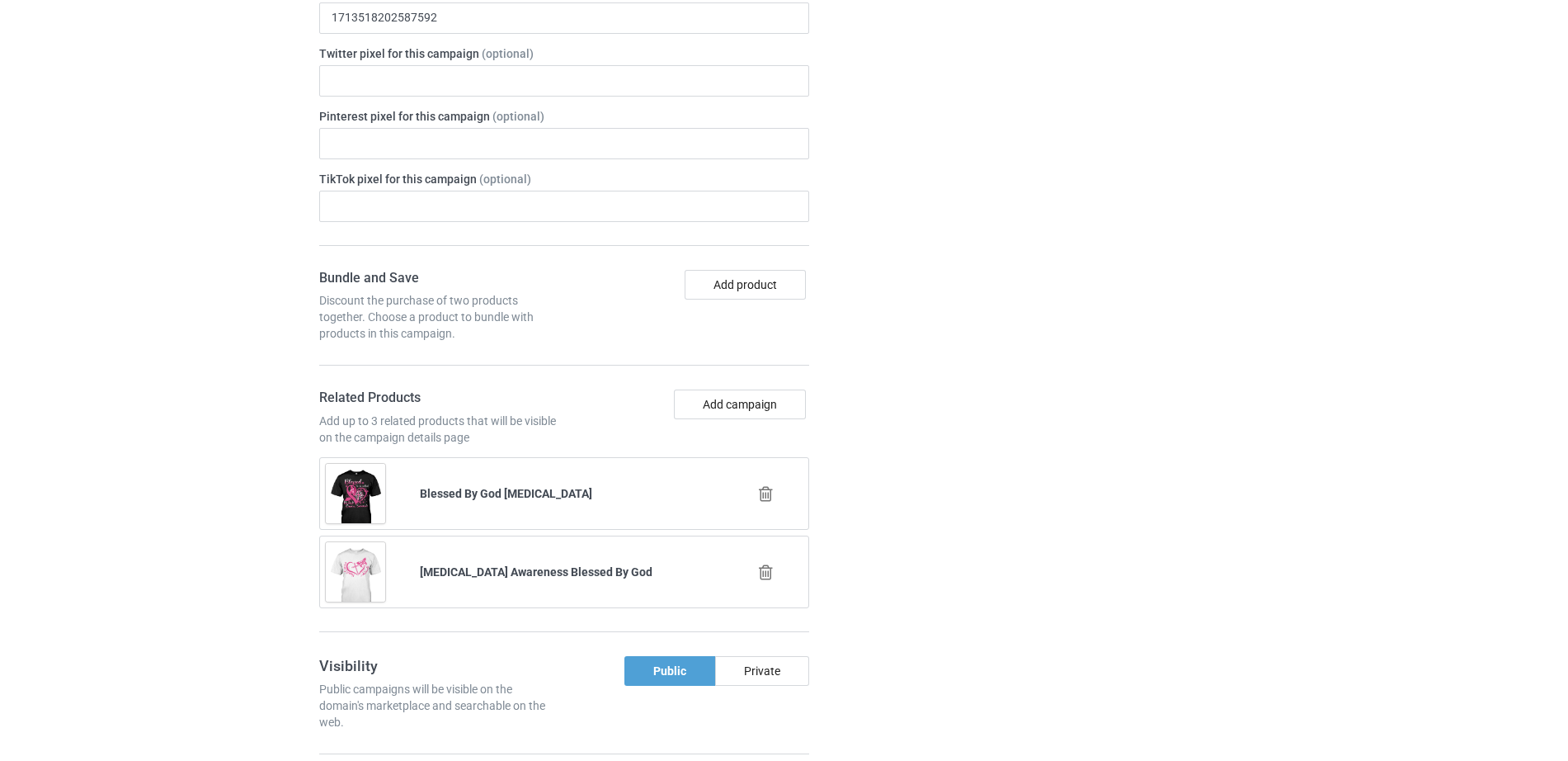
click at [768, 485] on icon at bounding box center [766, 494] width 21 height 17
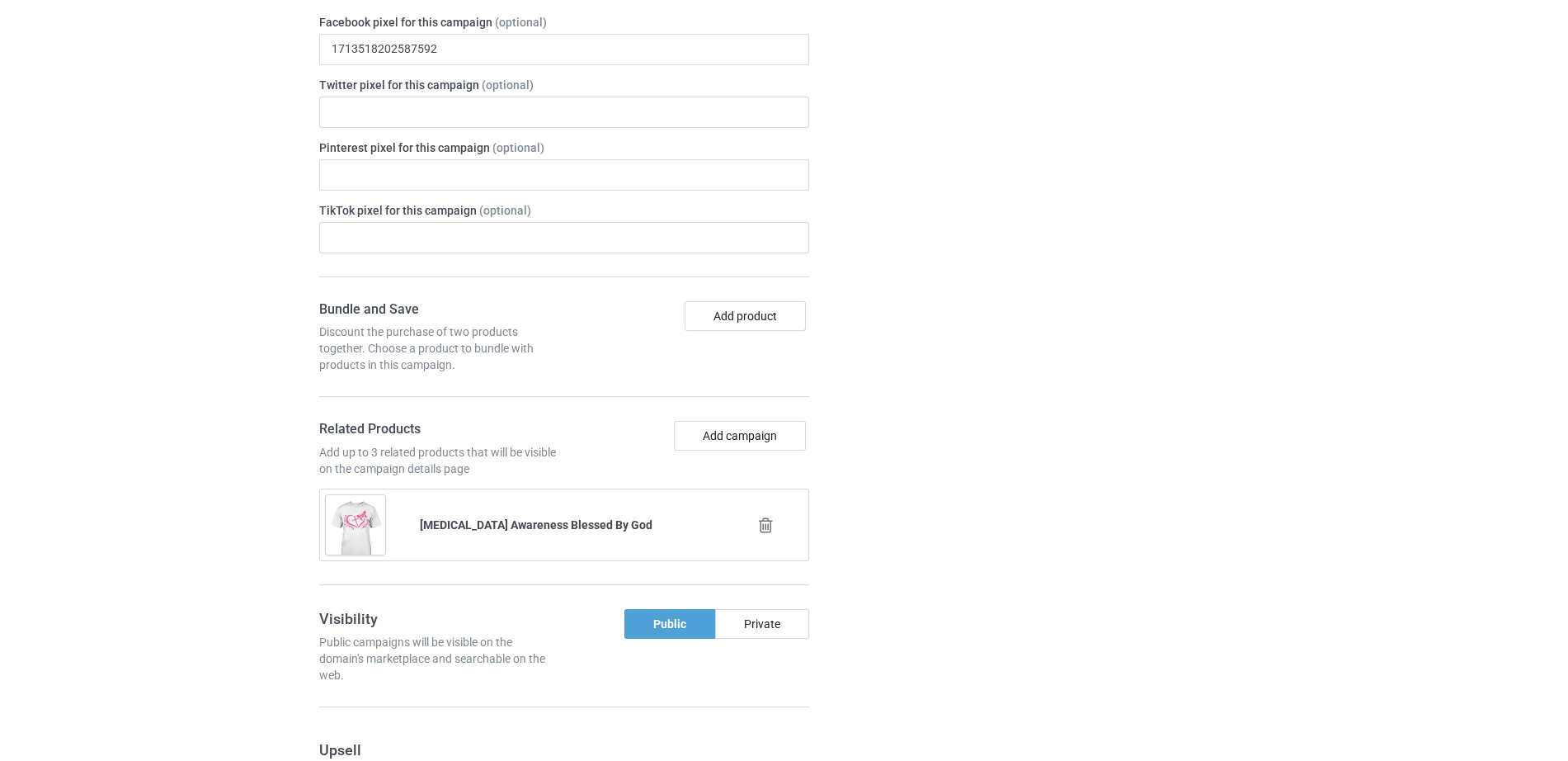
scroll to position [1447, 0]
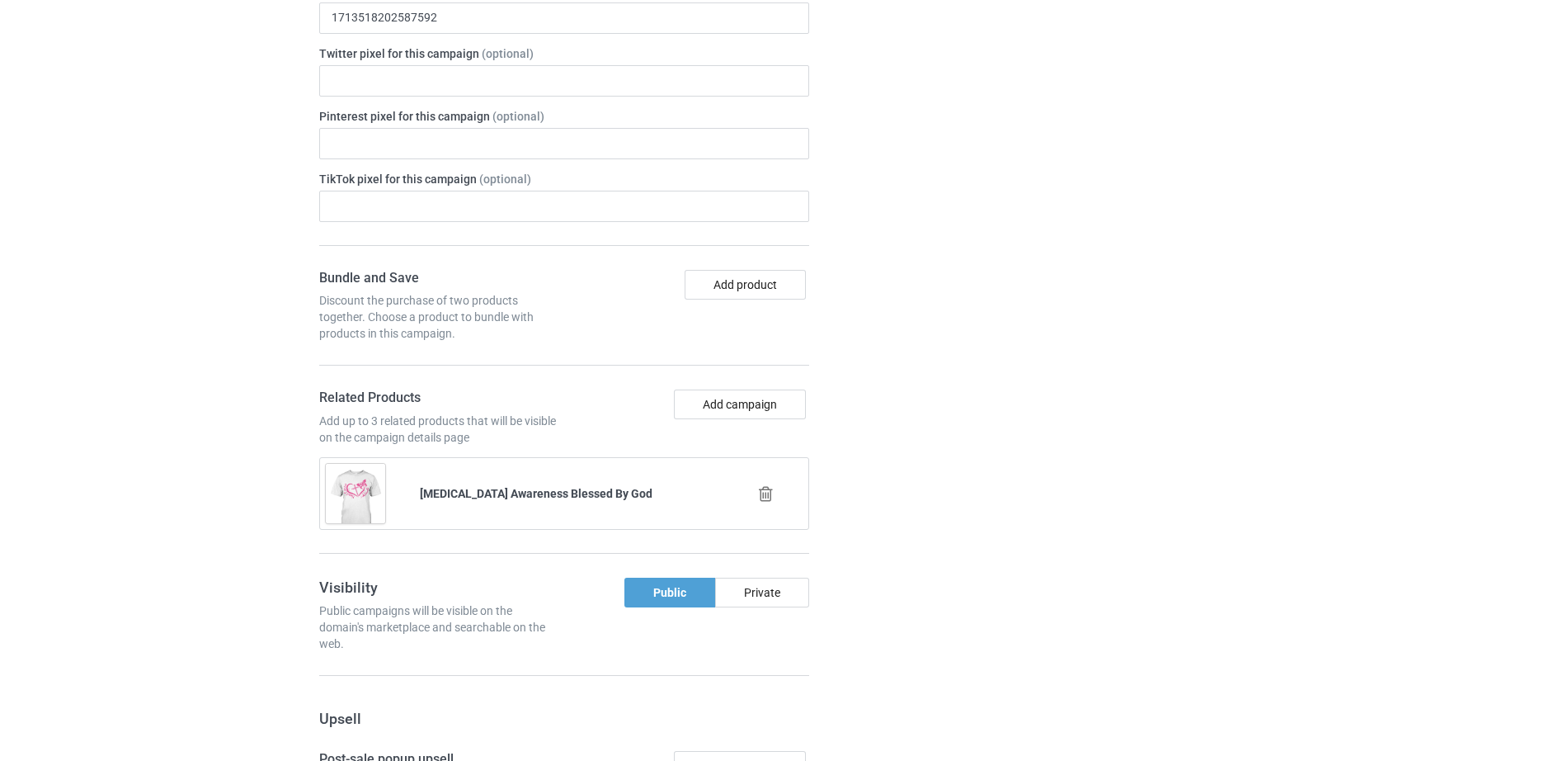
click at [765, 485] on icon at bounding box center [766, 494] width 21 height 17
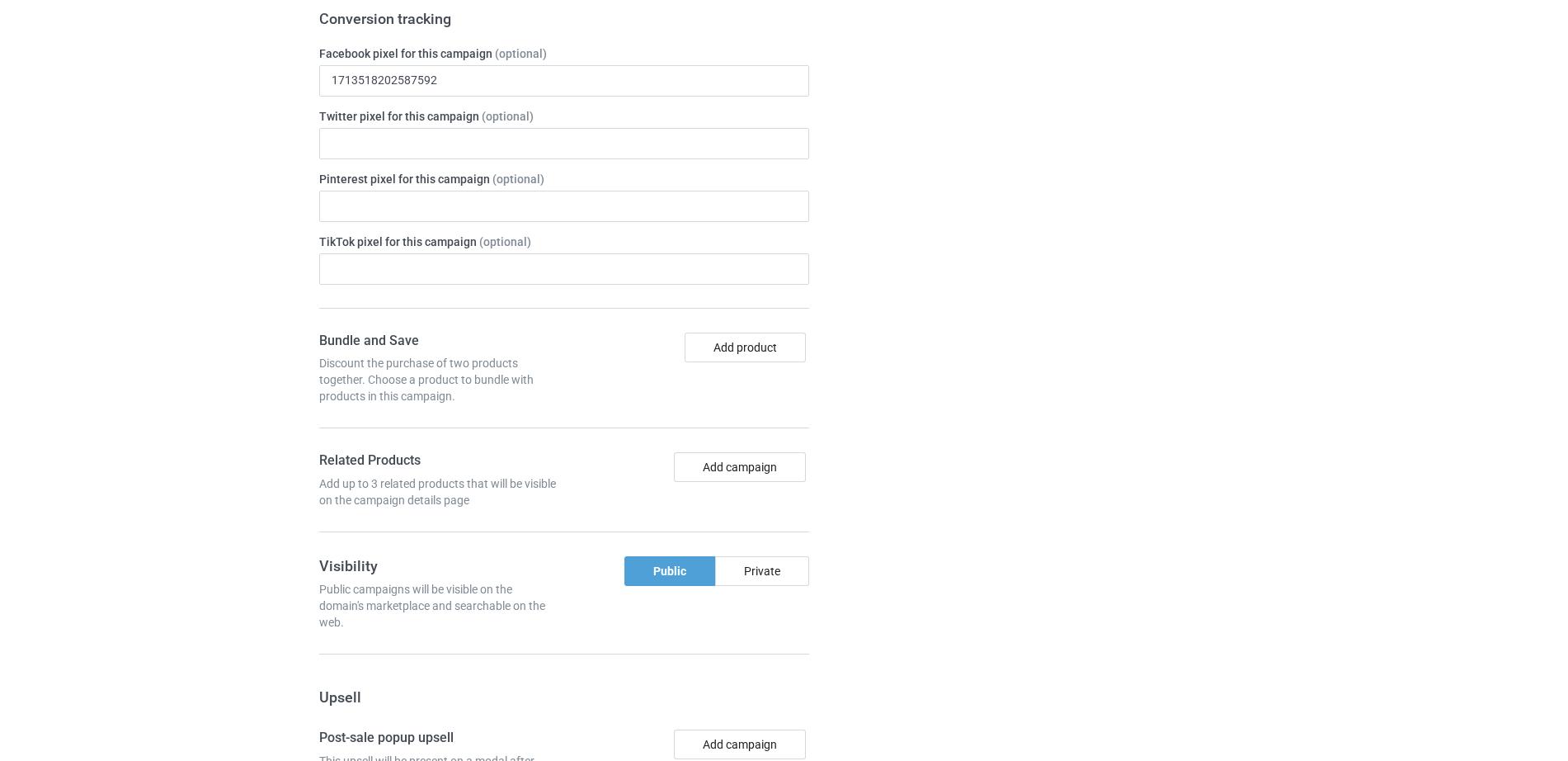
scroll to position [1541, 0]
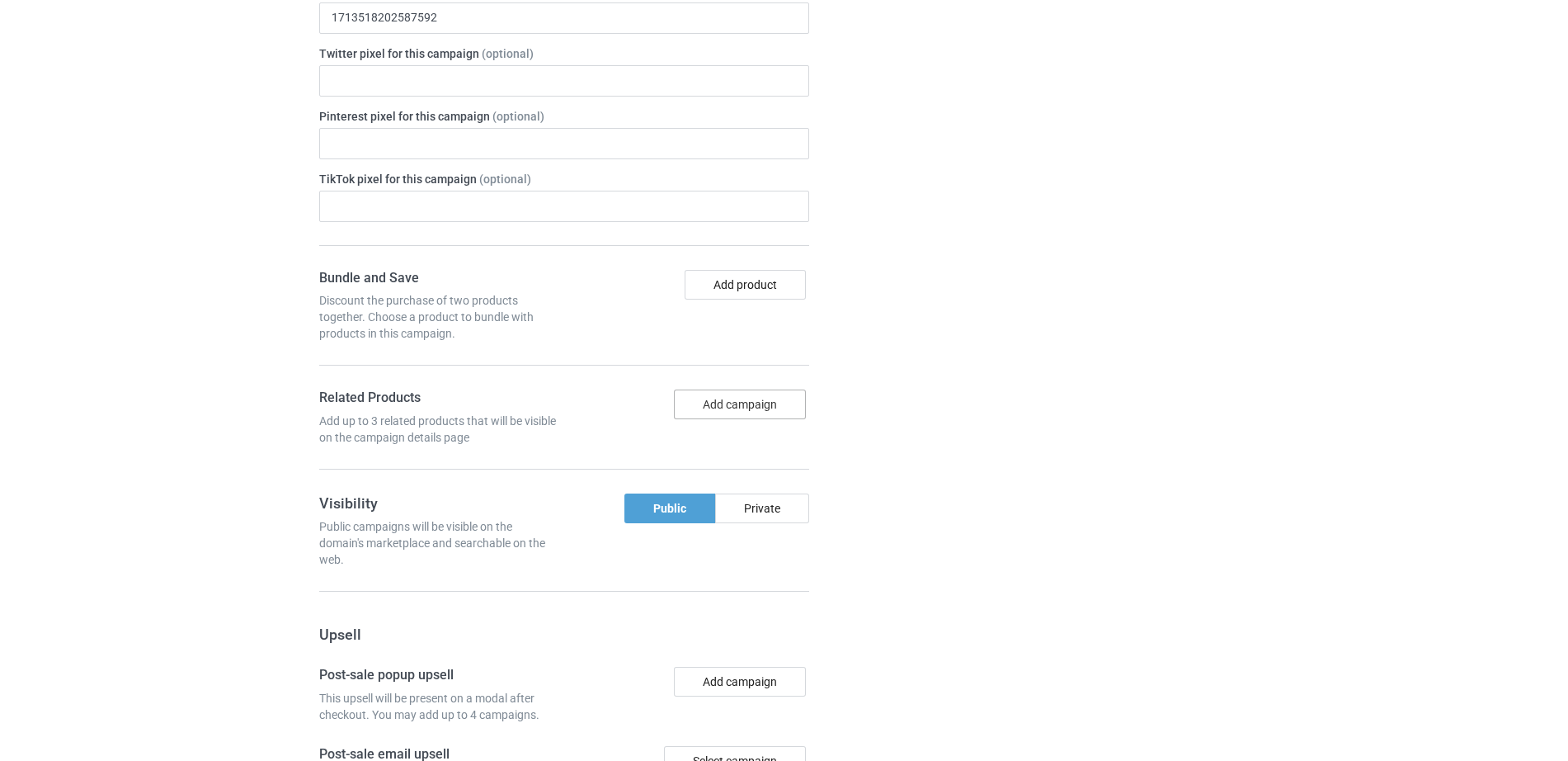
click at [710, 389] on button "Add campaign" at bounding box center [739, 404] width 132 height 30
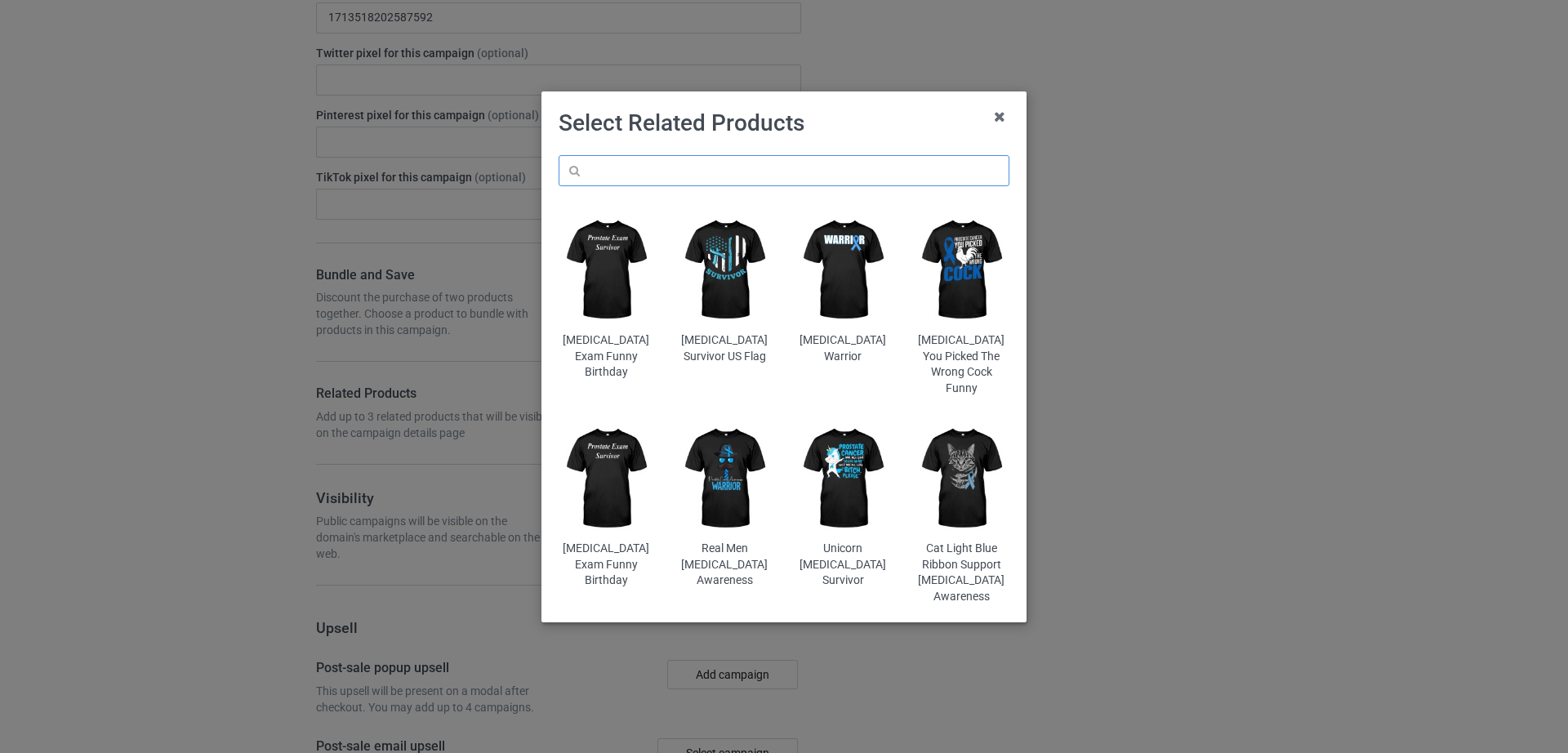
click at [664, 157] on input "text" at bounding box center [783, 170] width 451 height 31
paste input "Breast Cancer Messed Wrong Family"
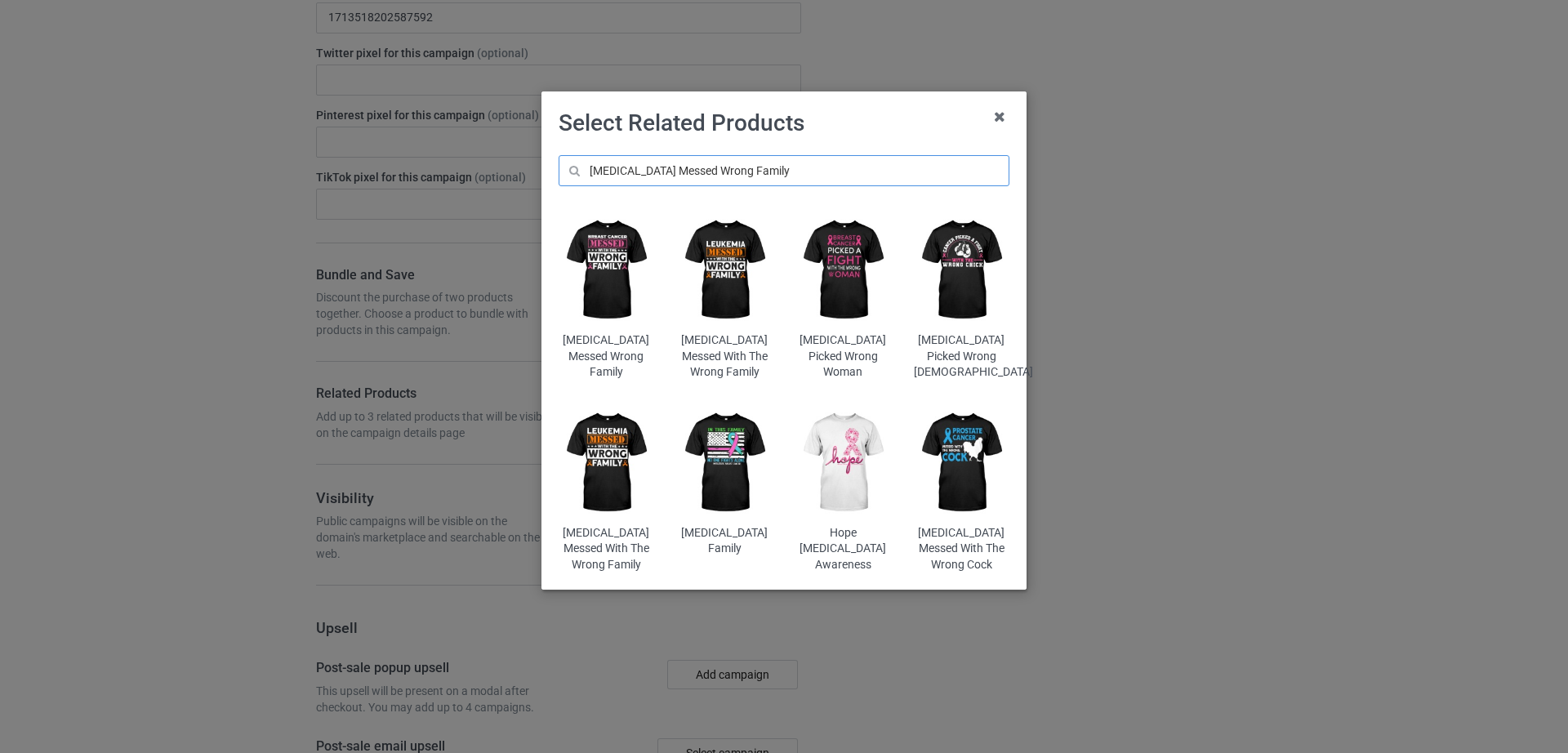
type input "Breast Cancer Messed Wrong Family"
click at [604, 267] on img at bounding box center [606, 270] width 96 height 119
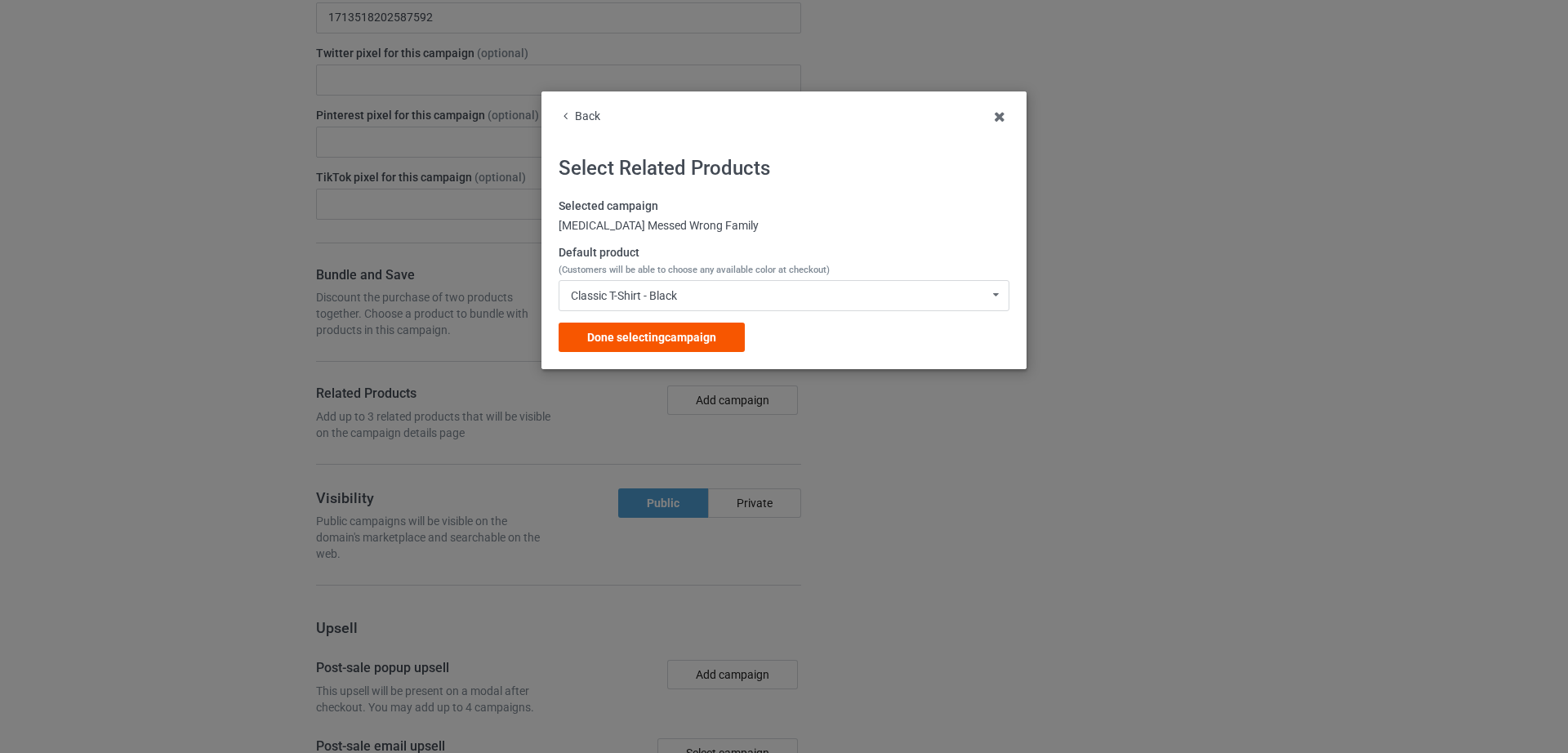
click at [662, 337] on span "Done selecting campaign" at bounding box center [651, 337] width 129 height 13
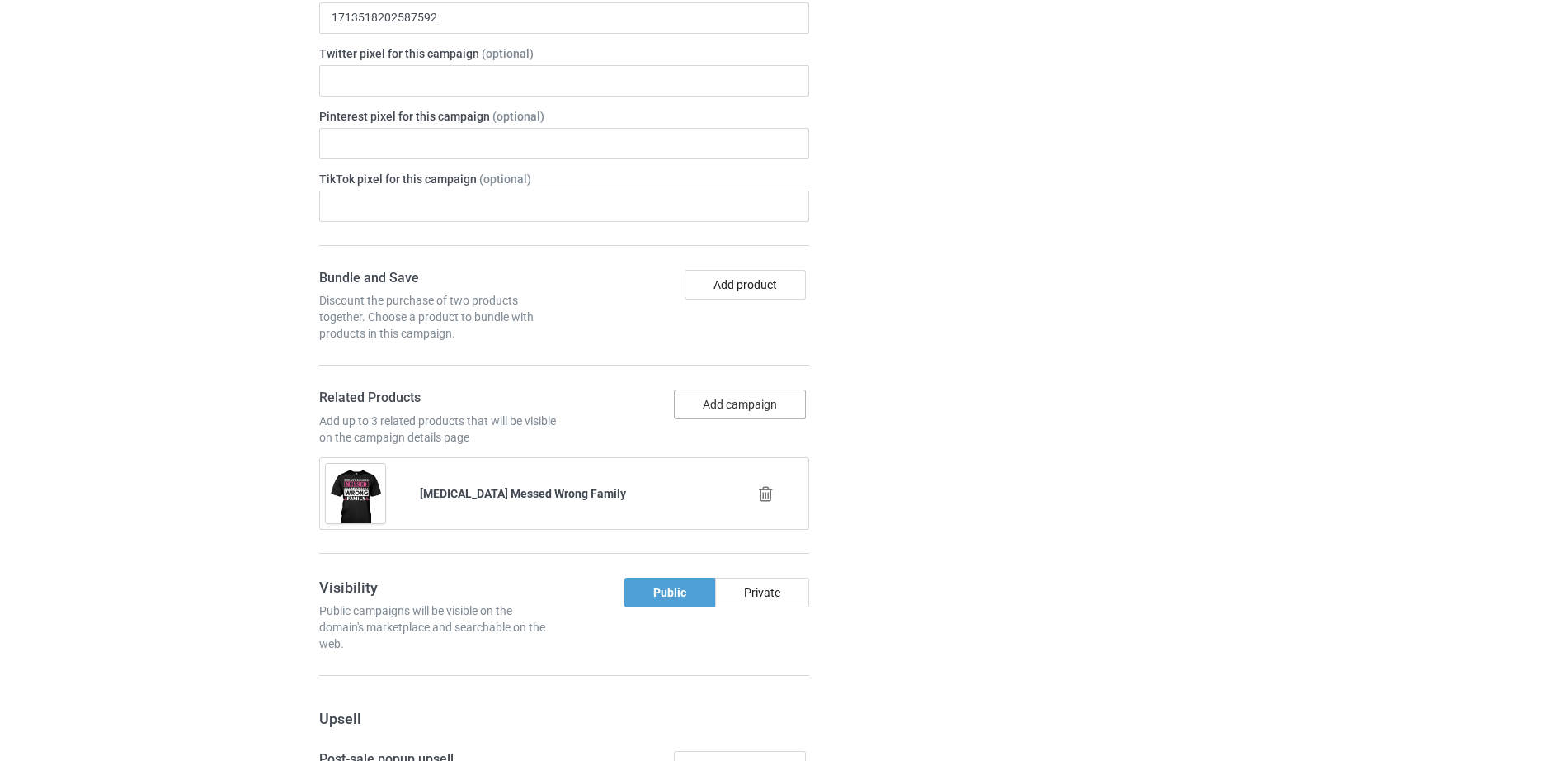
click at [729, 389] on button "Add campaign" at bounding box center [739, 404] width 132 height 30
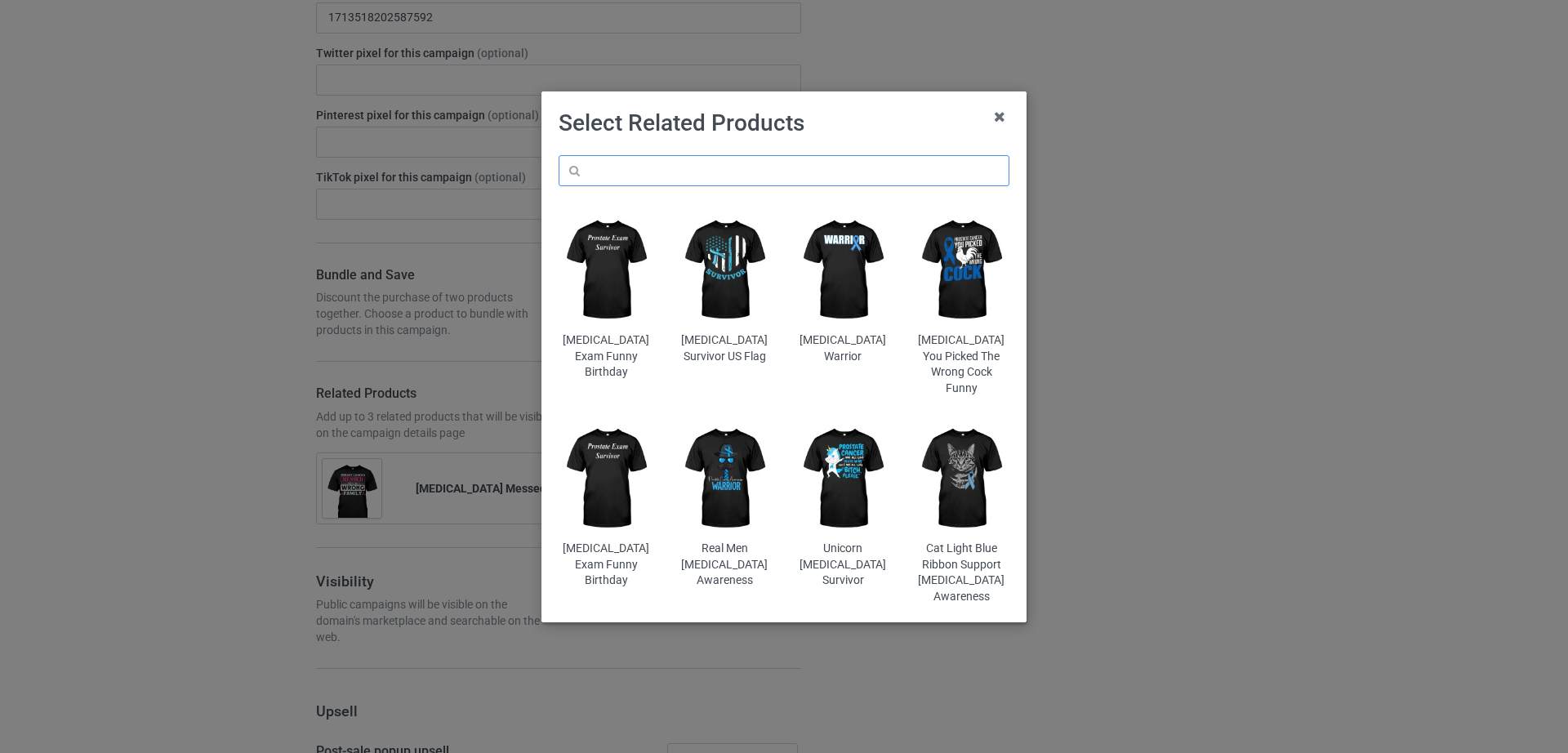
click at [662, 168] on input "text" at bounding box center [783, 170] width 451 height 31
paste input "Breast Cancer Survivor Mastectomy"
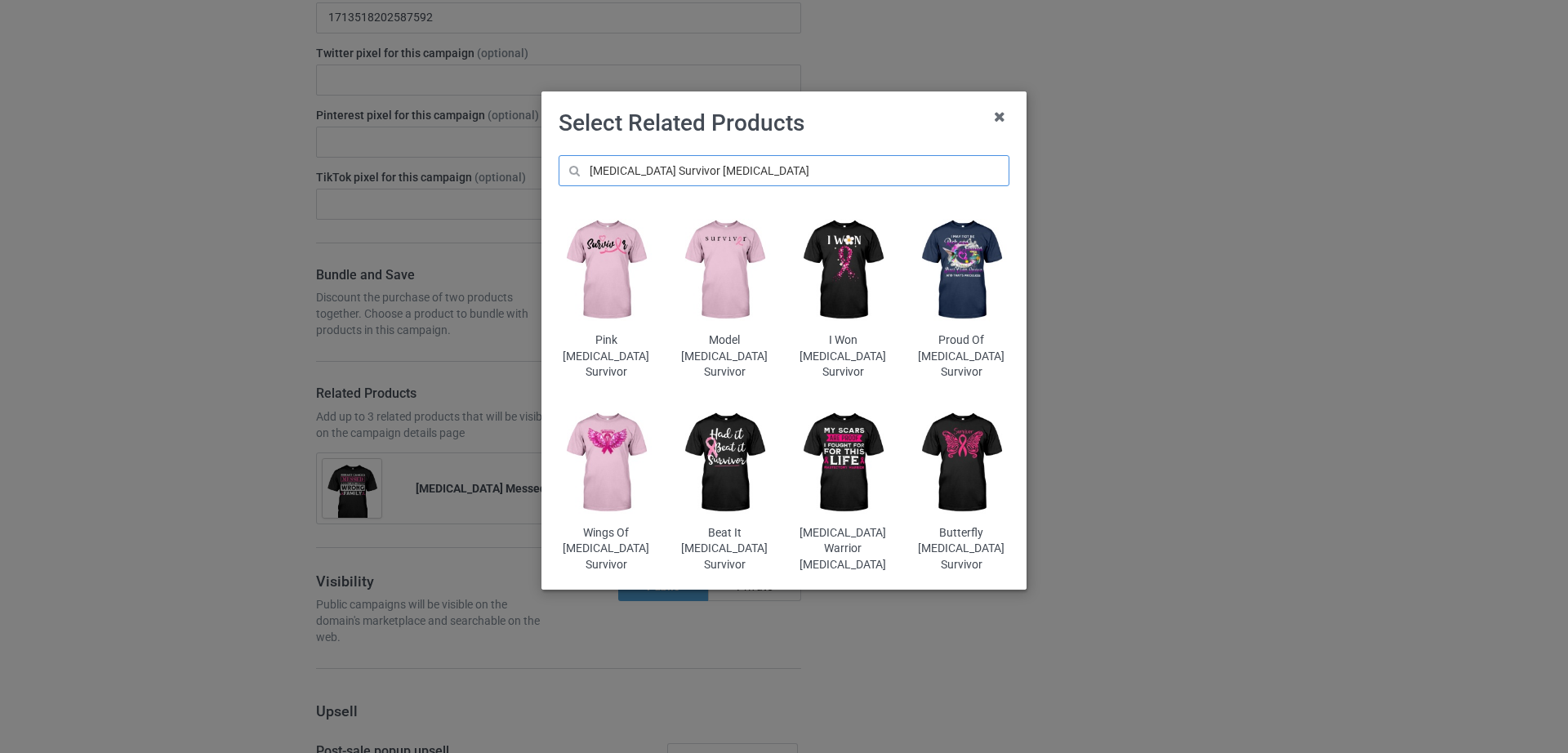
type input "Breast Cancer Survivor Mastectomy"
click at [953, 294] on img at bounding box center [961, 270] width 96 height 119
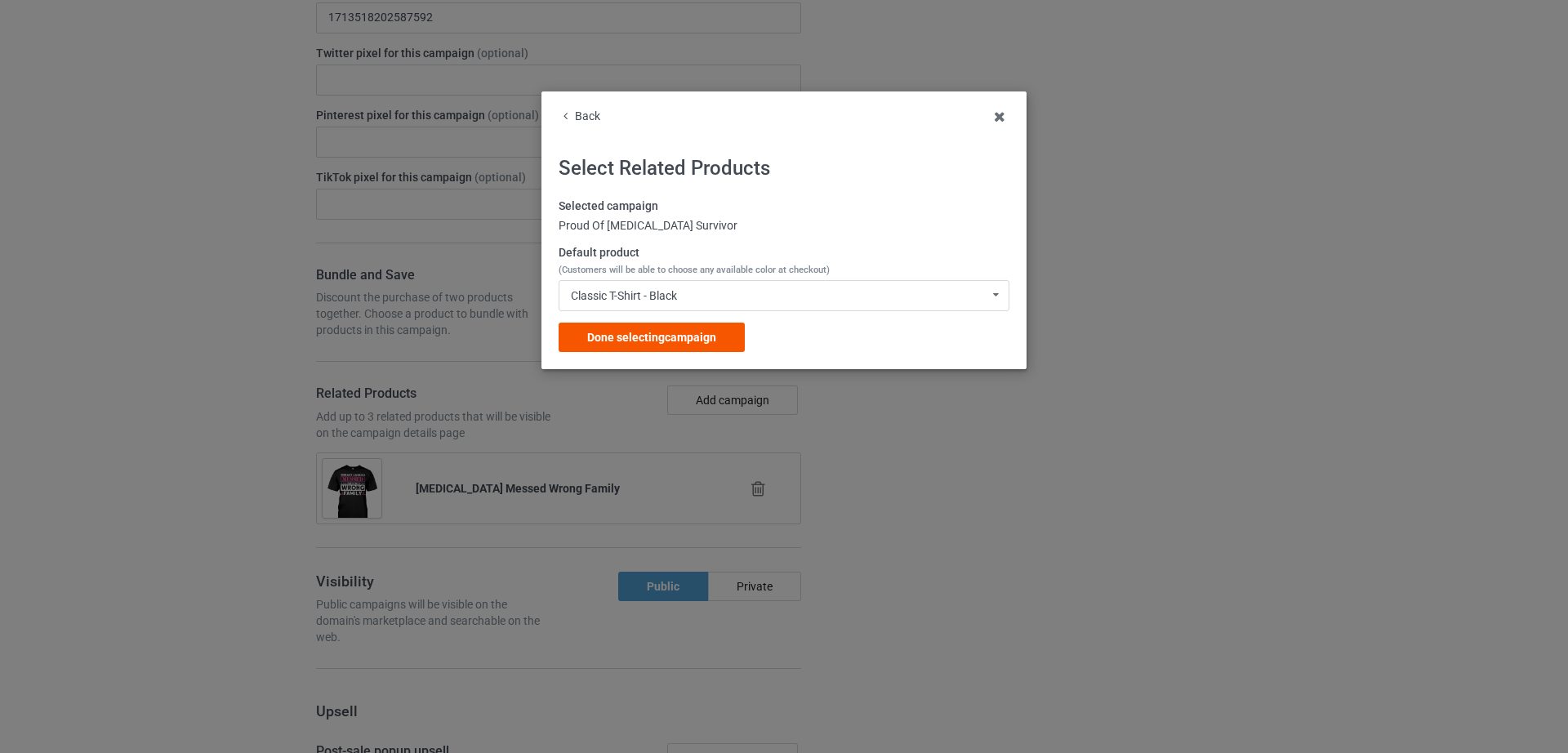
click at [640, 337] on span "Done selecting campaign" at bounding box center [651, 337] width 129 height 13
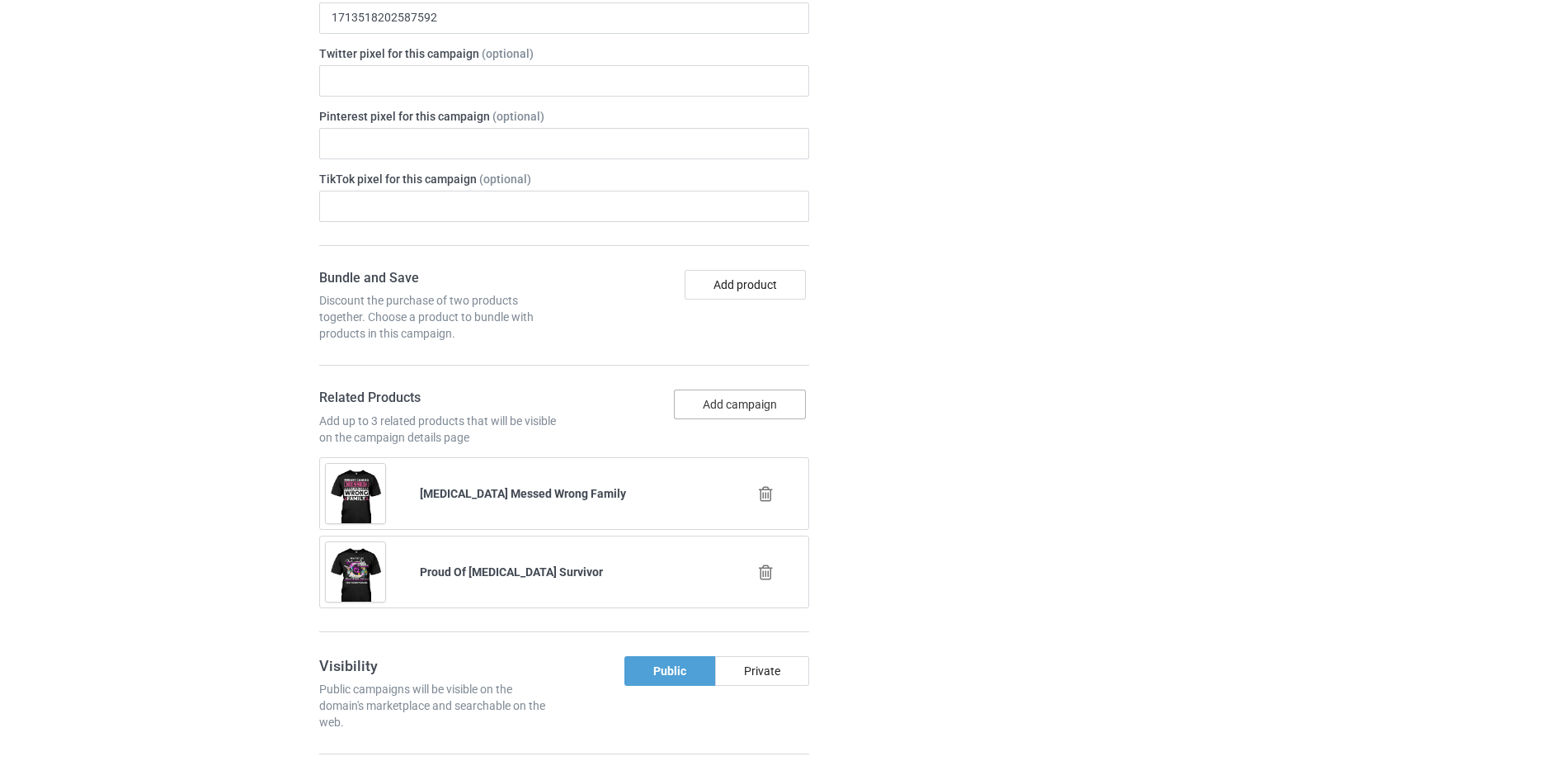
click at [754, 389] on button "Add campaign" at bounding box center [739, 404] width 132 height 30
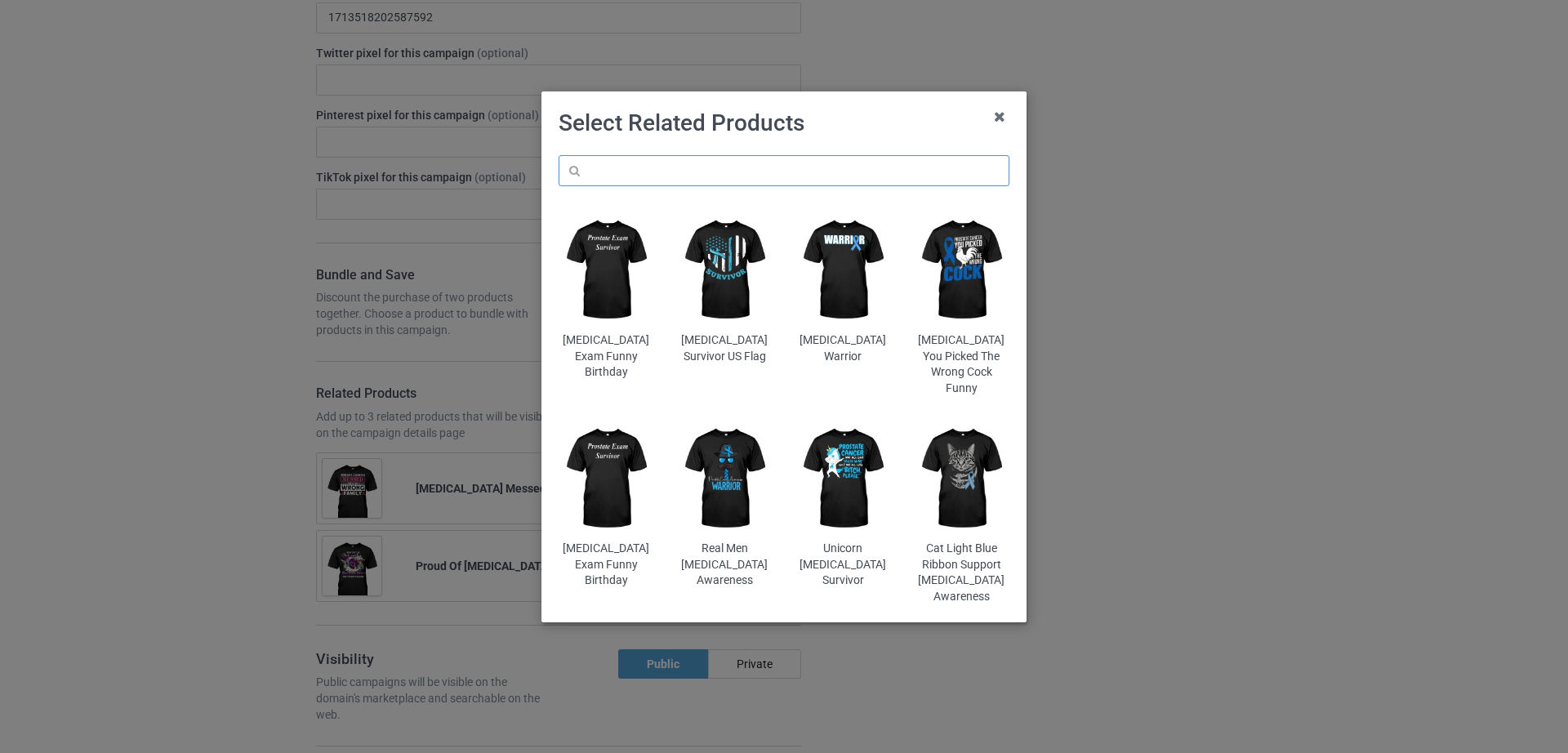
click at [719, 165] on input "text" at bounding box center [783, 170] width 451 height 31
paste input "Breast Cancer Survivor Vintage"
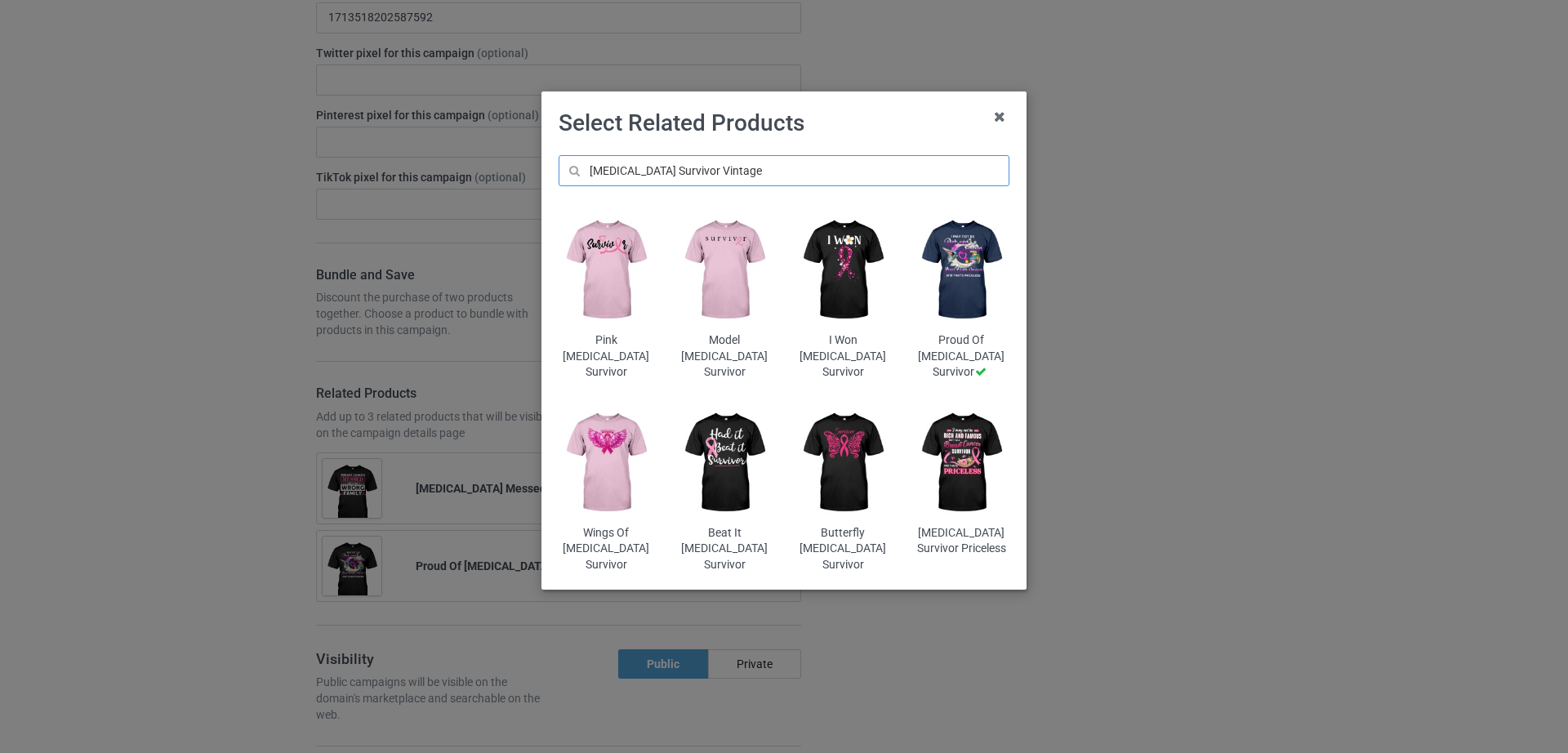
drag, startPoint x: 752, startPoint y: 174, endPoint x: 591, endPoint y: 175, distance: 161.0
click at [591, 175] on input "Breast Cancer Survivor Vintage" at bounding box center [783, 170] width 451 height 31
paste input "utterflies Heart Breast Cancer Awareness"
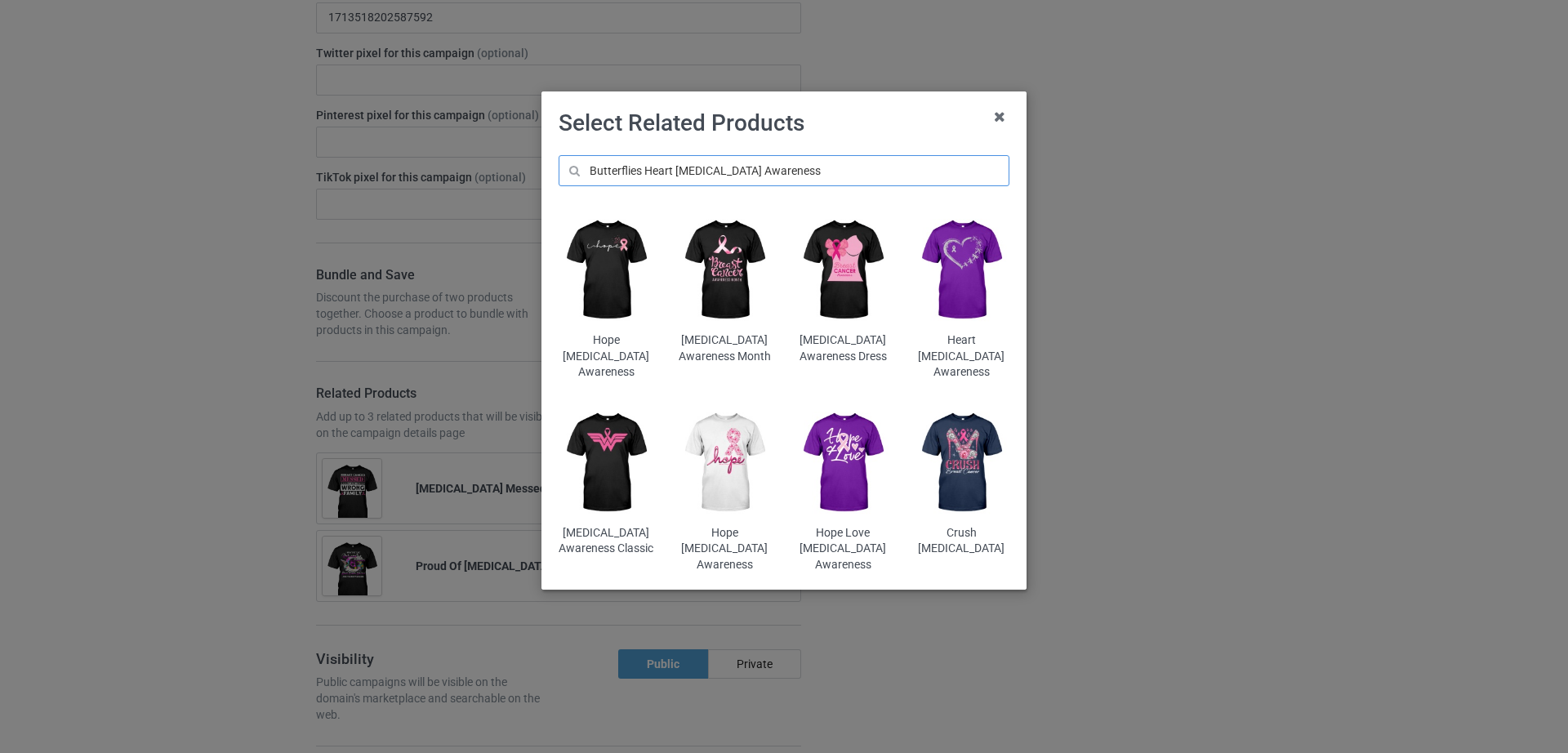
click at [871, 174] on input "Butterflies Heart Breast Cancer Awareness" at bounding box center [783, 170] width 451 height 31
type input "Butterflies Heart Breast Cancer Awareness"
click at [997, 118] on icon at bounding box center [1000, 117] width 26 height 26
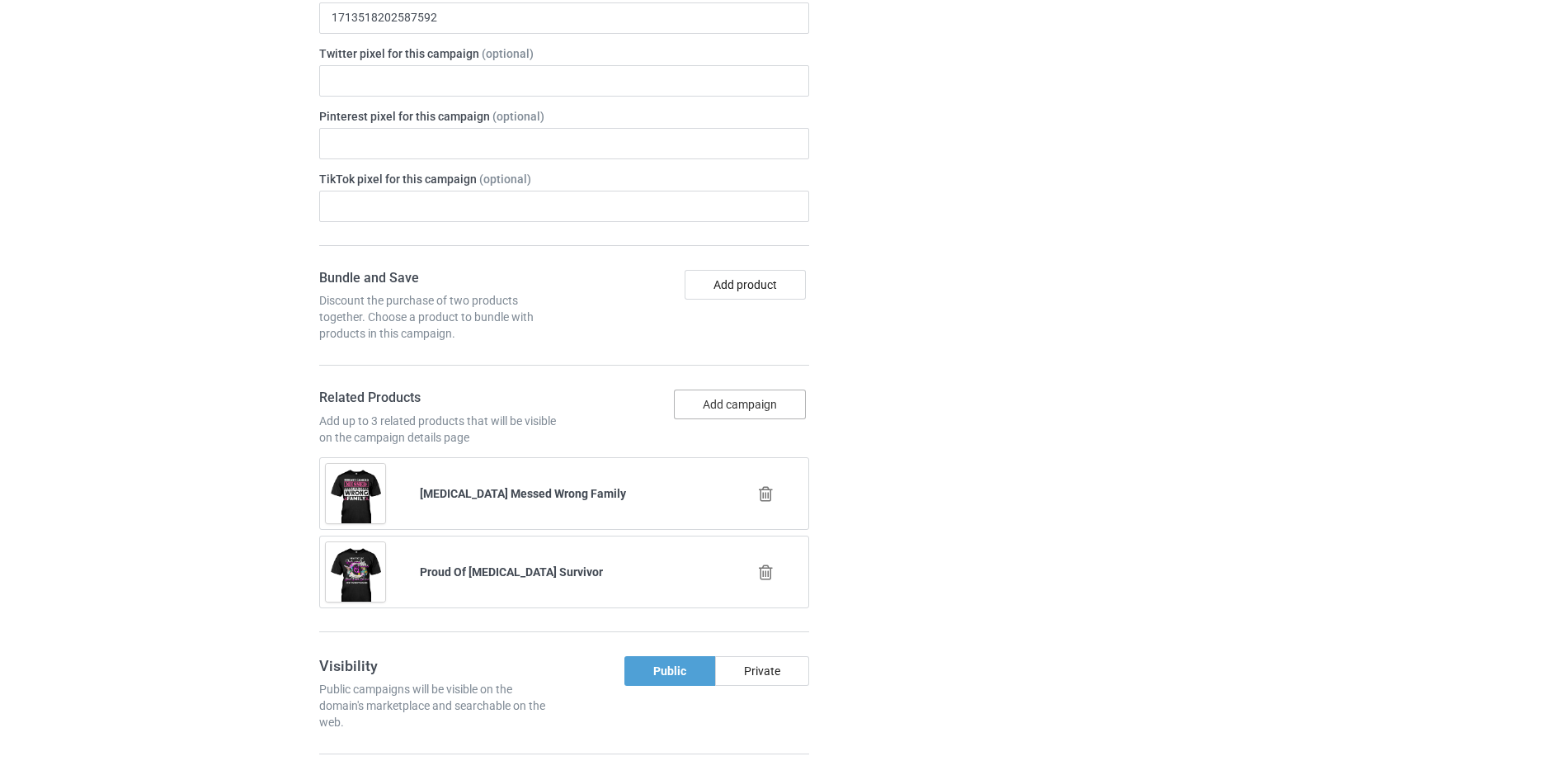
click at [711, 389] on button "Add campaign" at bounding box center [739, 404] width 132 height 30
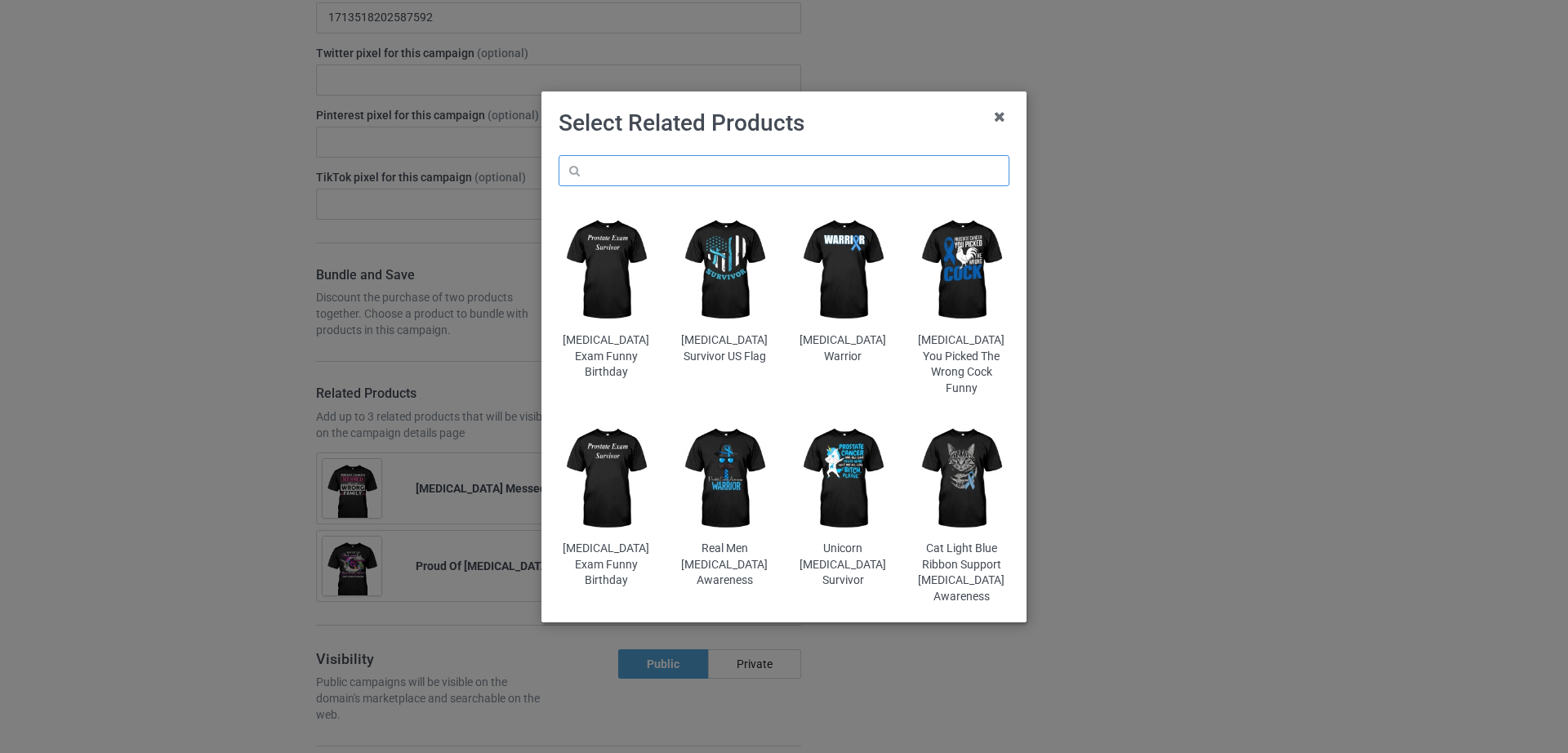
click at [624, 165] on input "text" at bounding box center [783, 170] width 451 height 31
paste input "[MEDICAL_DATA] Heart Dragonflies"
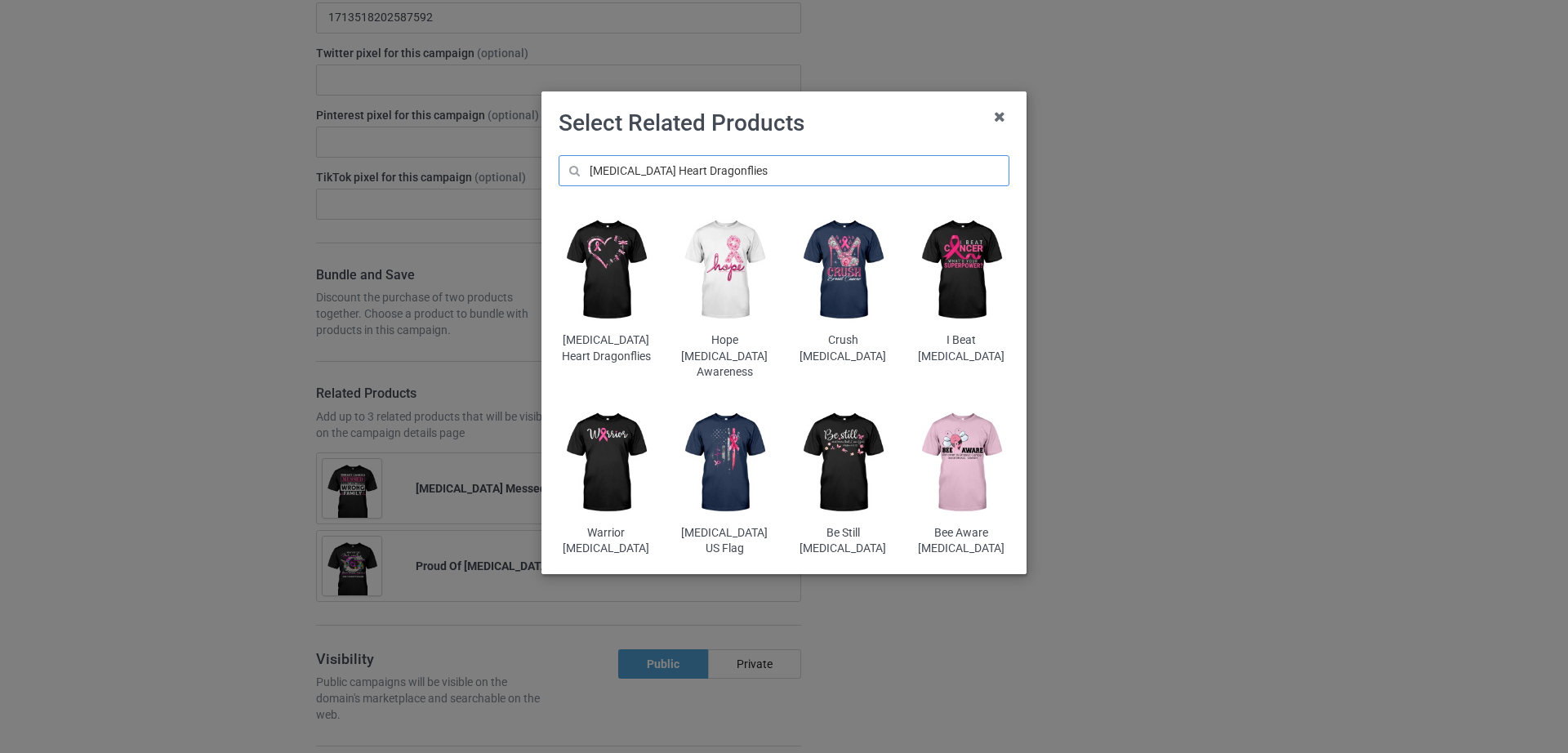
type input "[MEDICAL_DATA] Heart Dragonflies"
click at [623, 266] on img at bounding box center [606, 270] width 96 height 119
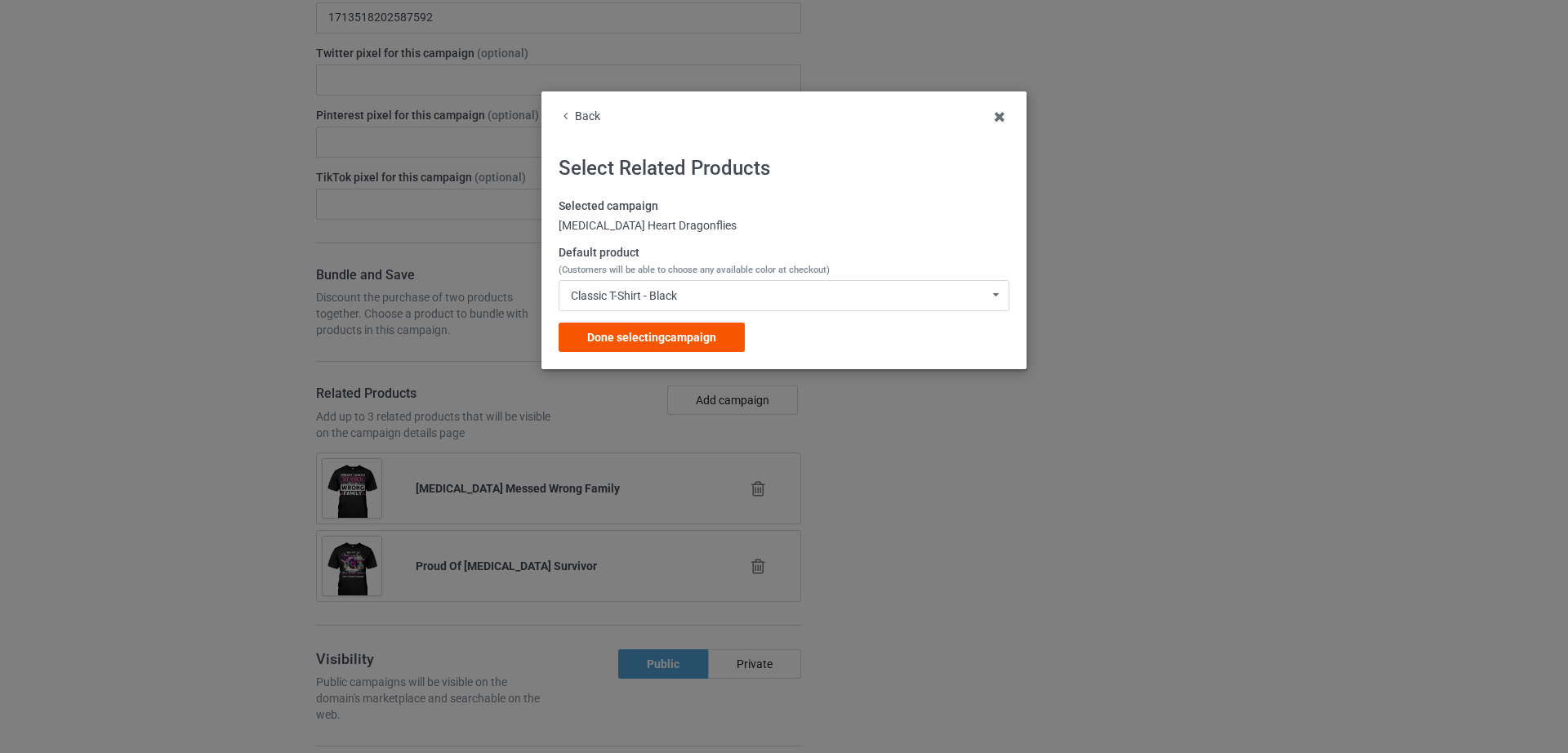
click at [700, 334] on span "Done selecting campaign" at bounding box center [651, 337] width 129 height 13
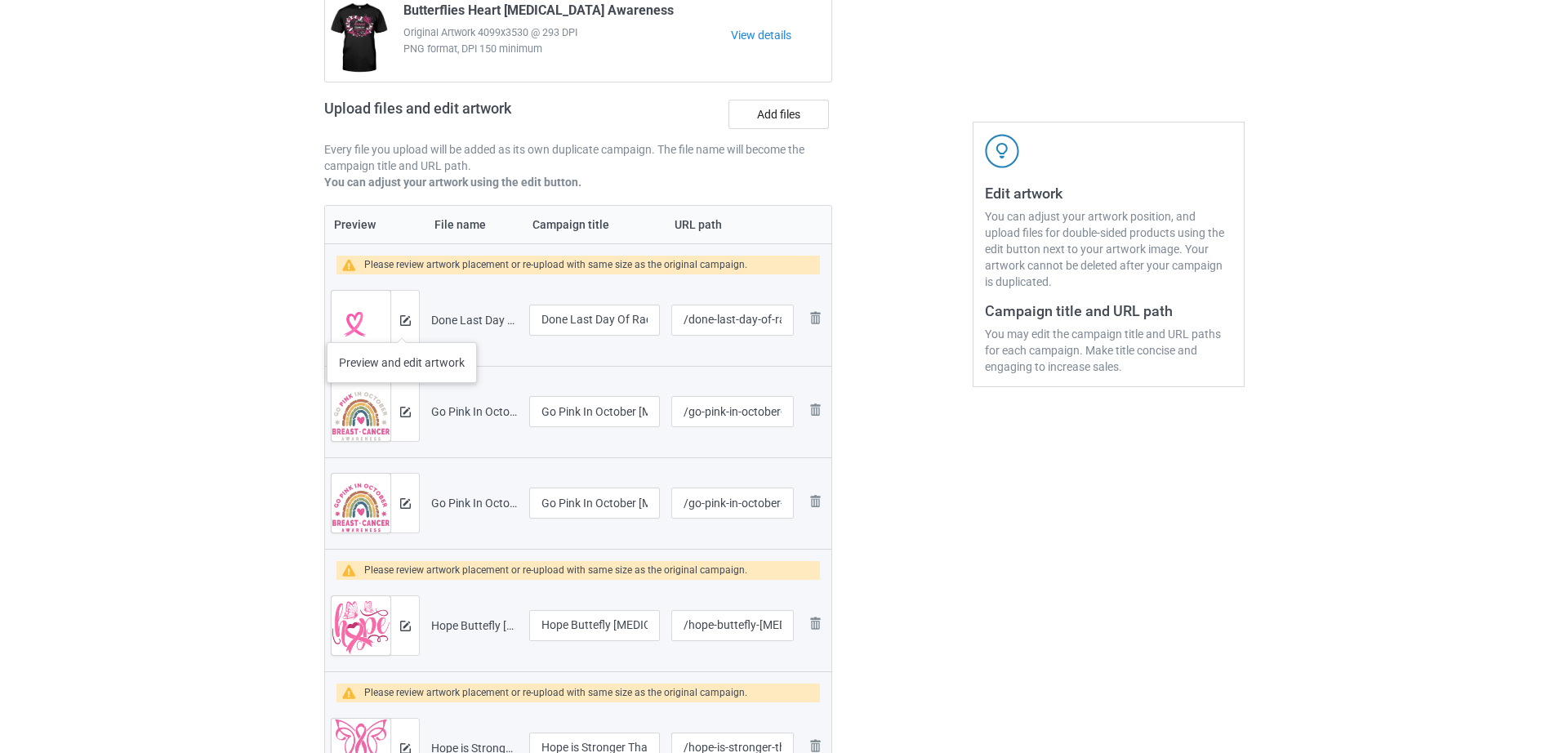
scroll to position [173, 0]
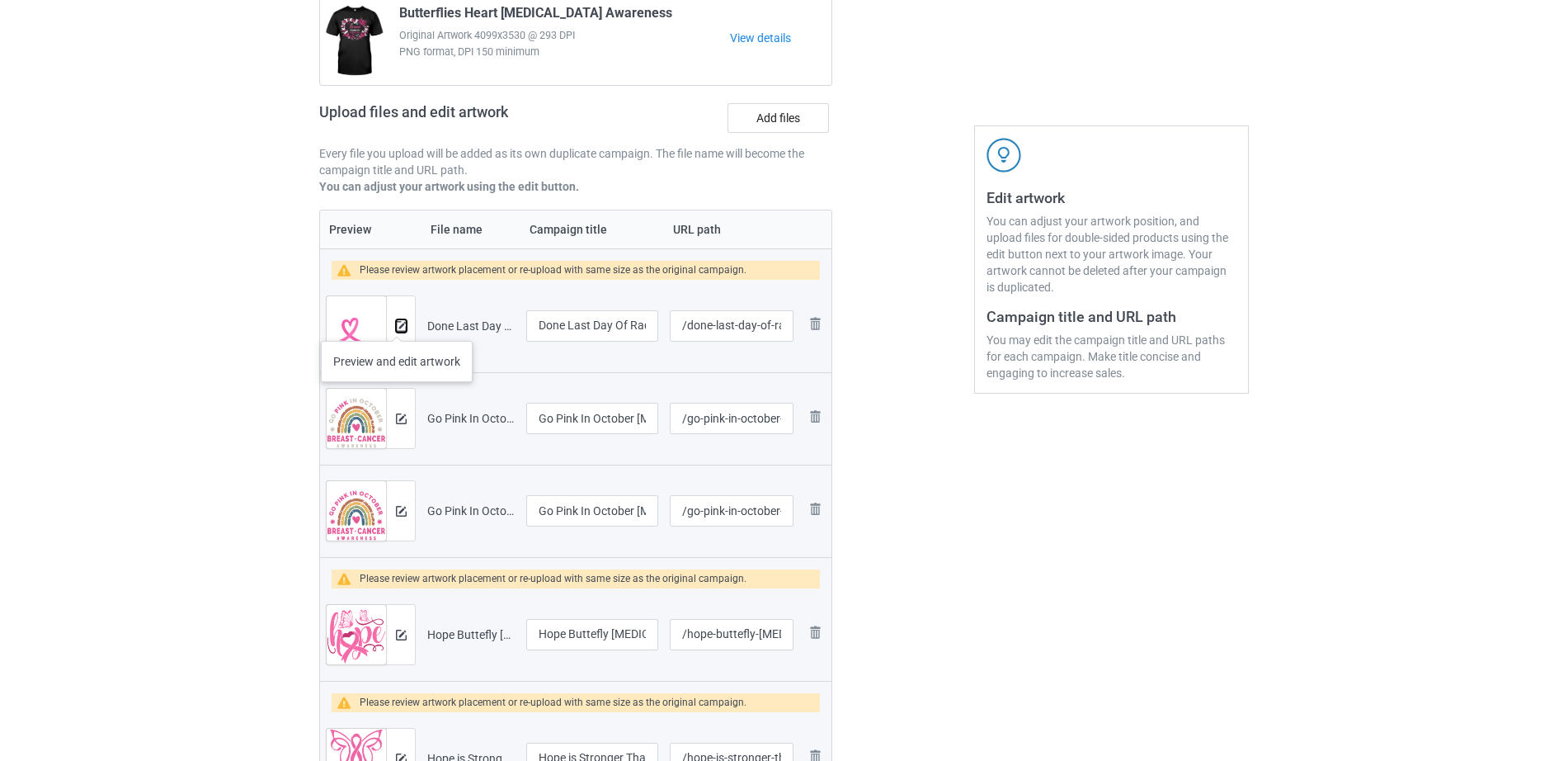
click at [397, 324] on img at bounding box center [401, 326] width 10 height 10
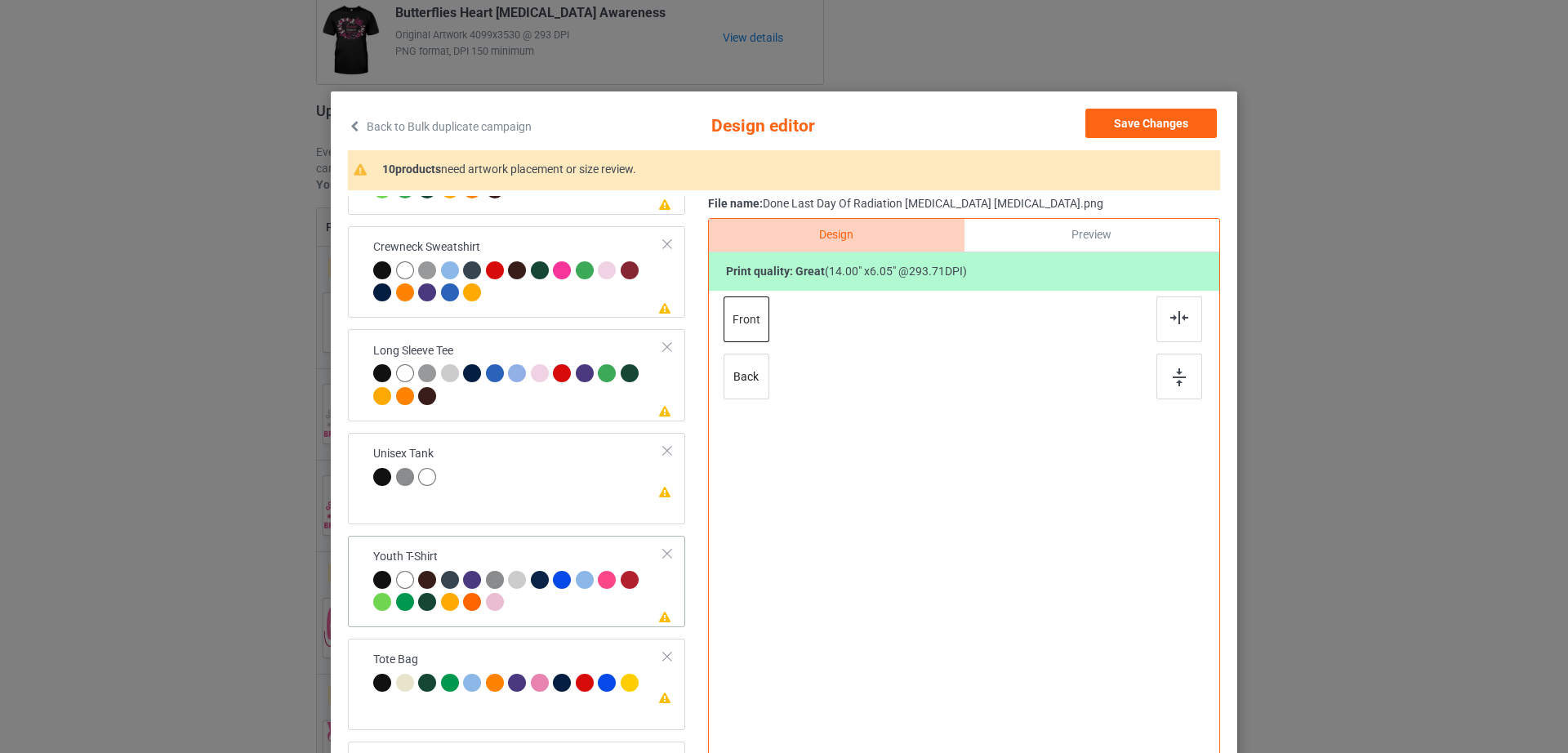
scroll to position [189, 0]
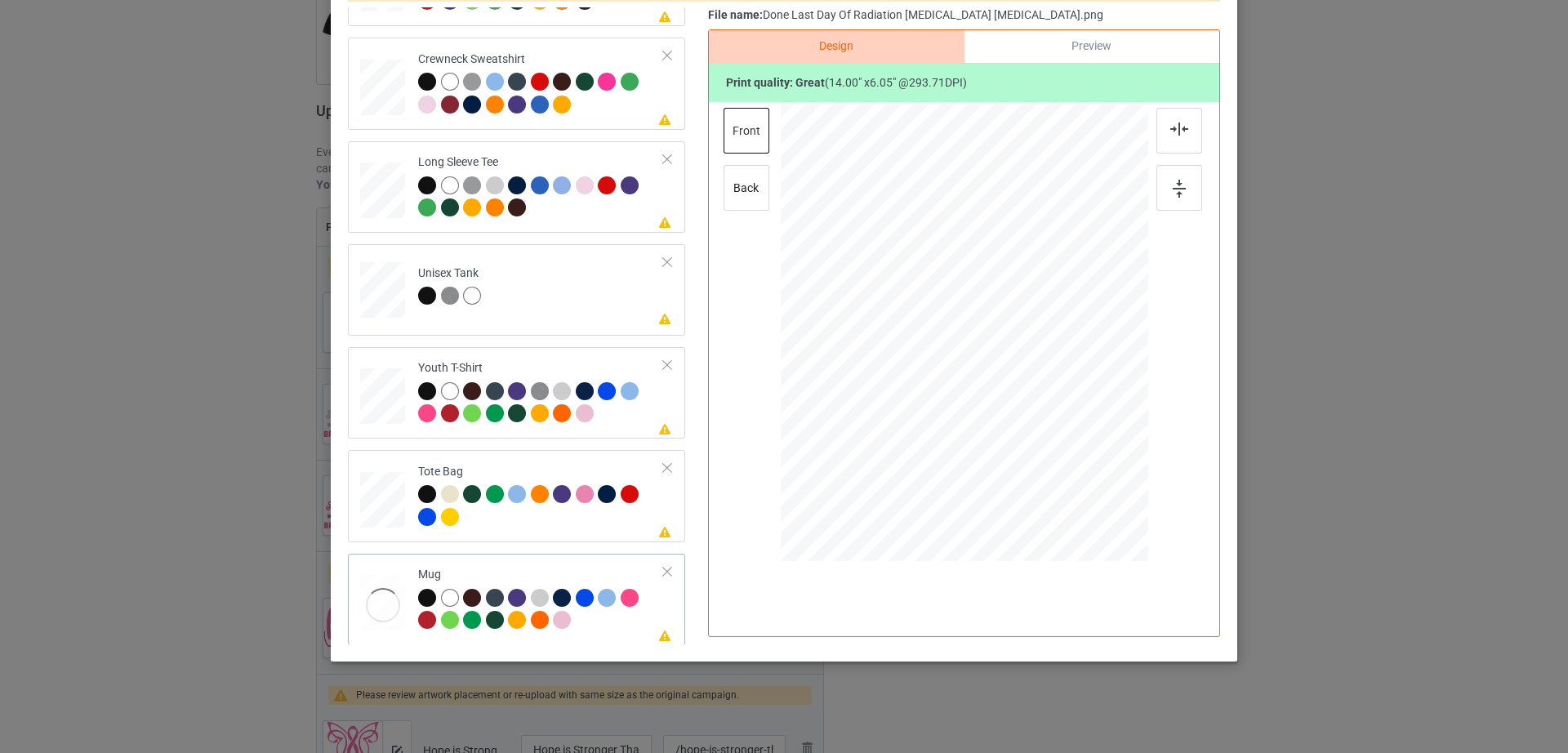
drag, startPoint x: 1064, startPoint y: 376, endPoint x: 1014, endPoint y: 351, distance: 55.9
click at [1014, 351] on div at bounding box center [1021, 356] width 14 height 14
drag, startPoint x: 980, startPoint y: 341, endPoint x: 1080, endPoint y: 325, distance: 101.3
click at [1080, 325] on div at bounding box center [1065, 316] width 115 height 50
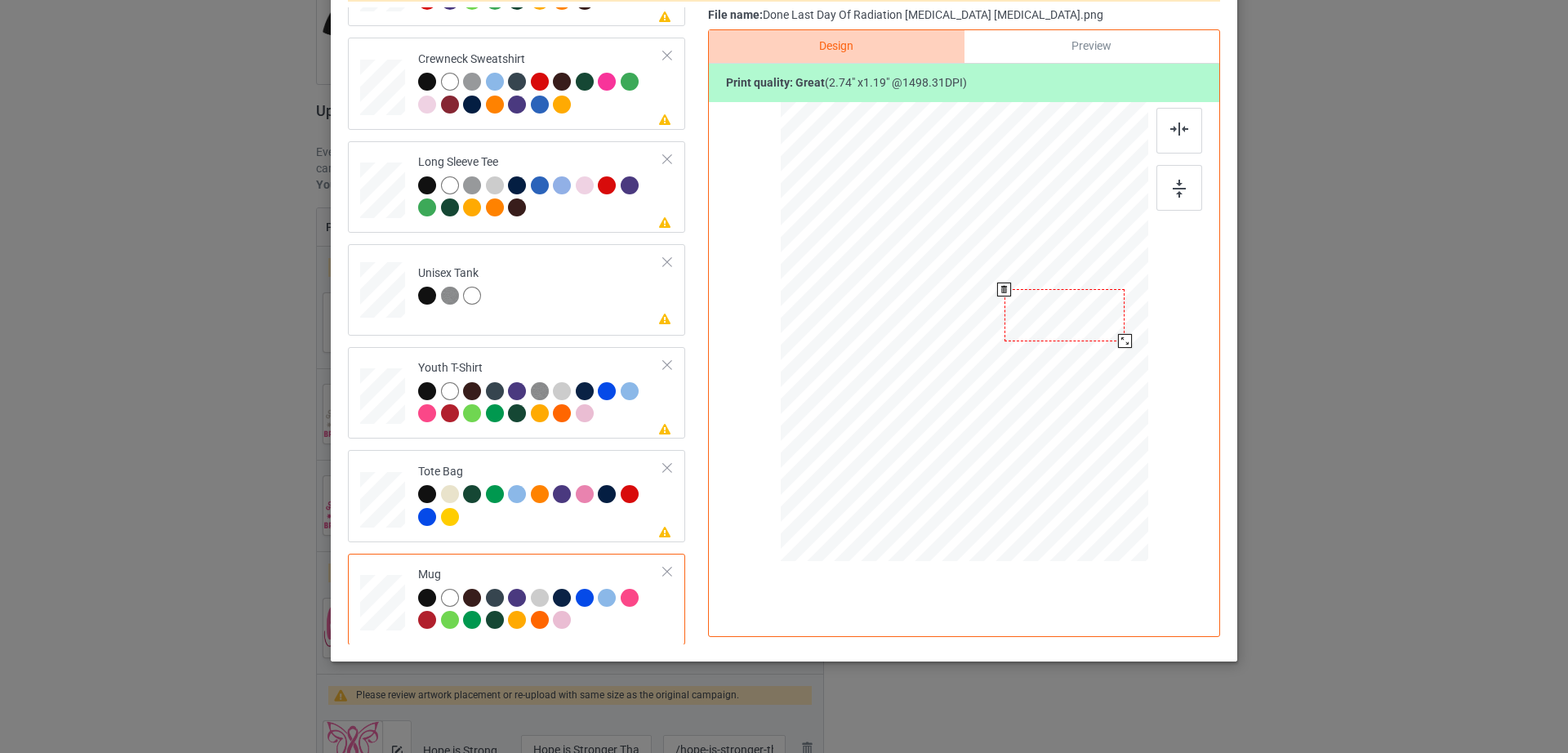
click at [1117, 338] on div at bounding box center [1124, 341] width 14 height 14
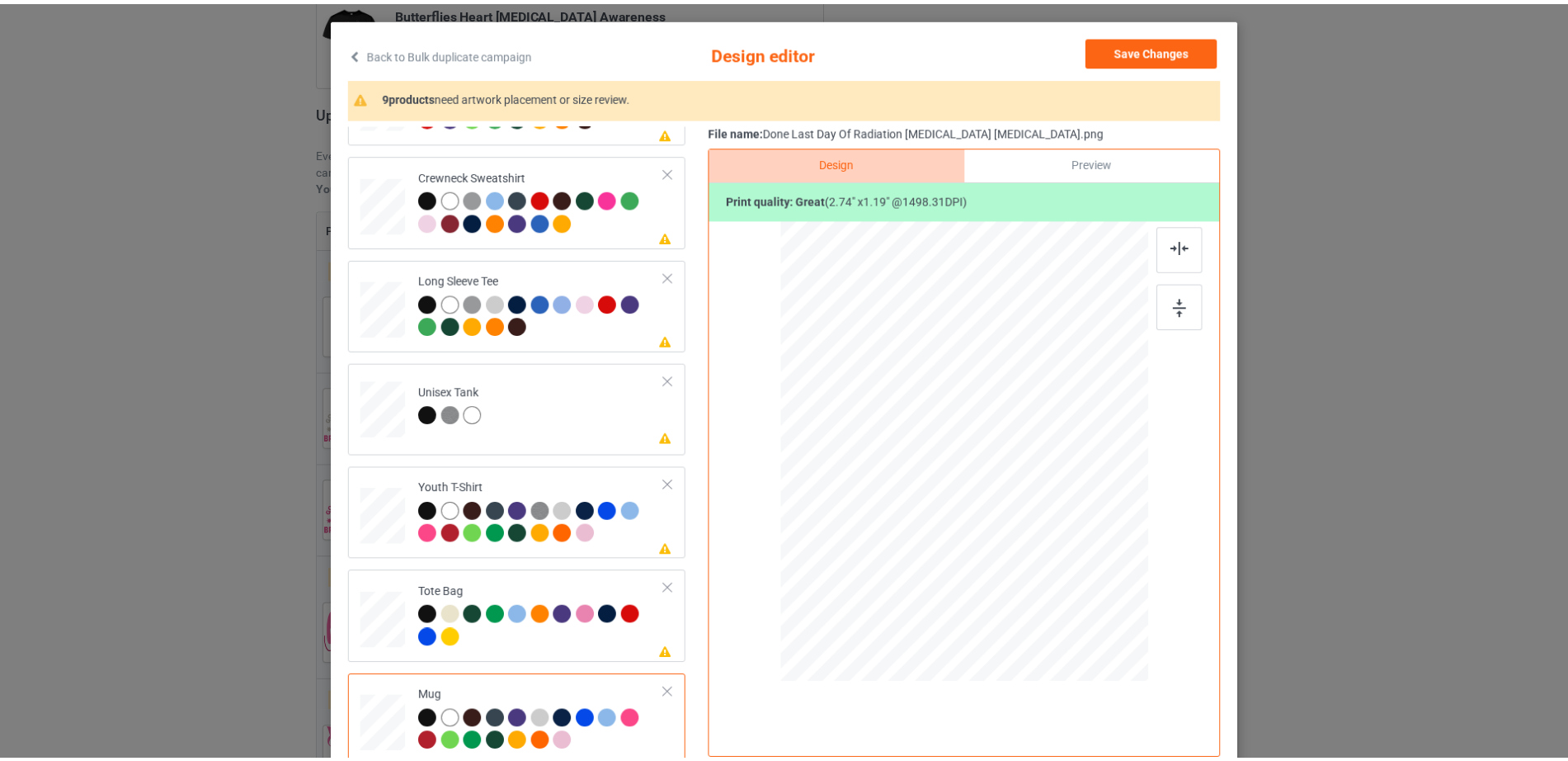
scroll to position [0, 0]
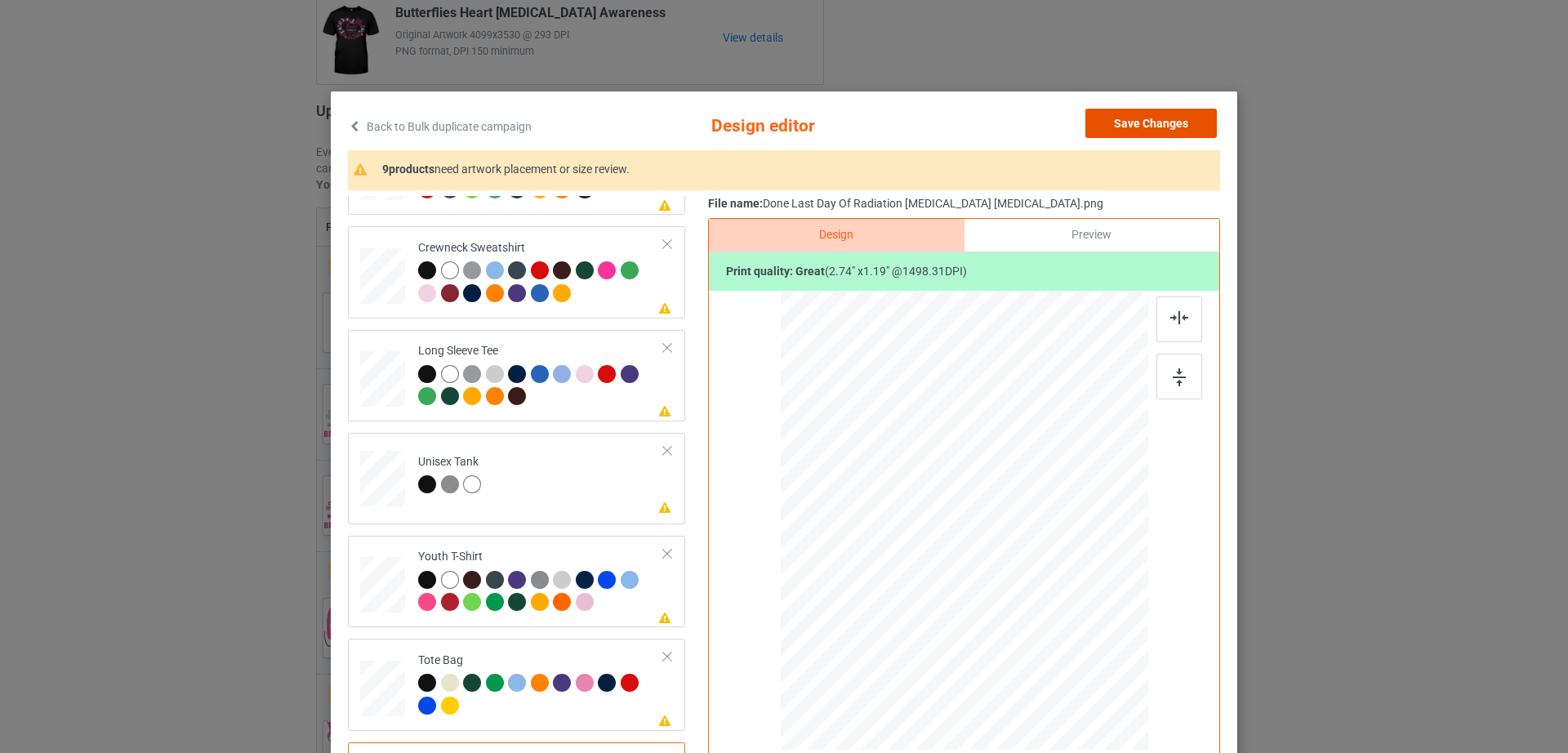
click at [1175, 124] on button "Save Changes" at bounding box center [1151, 123] width 132 height 30
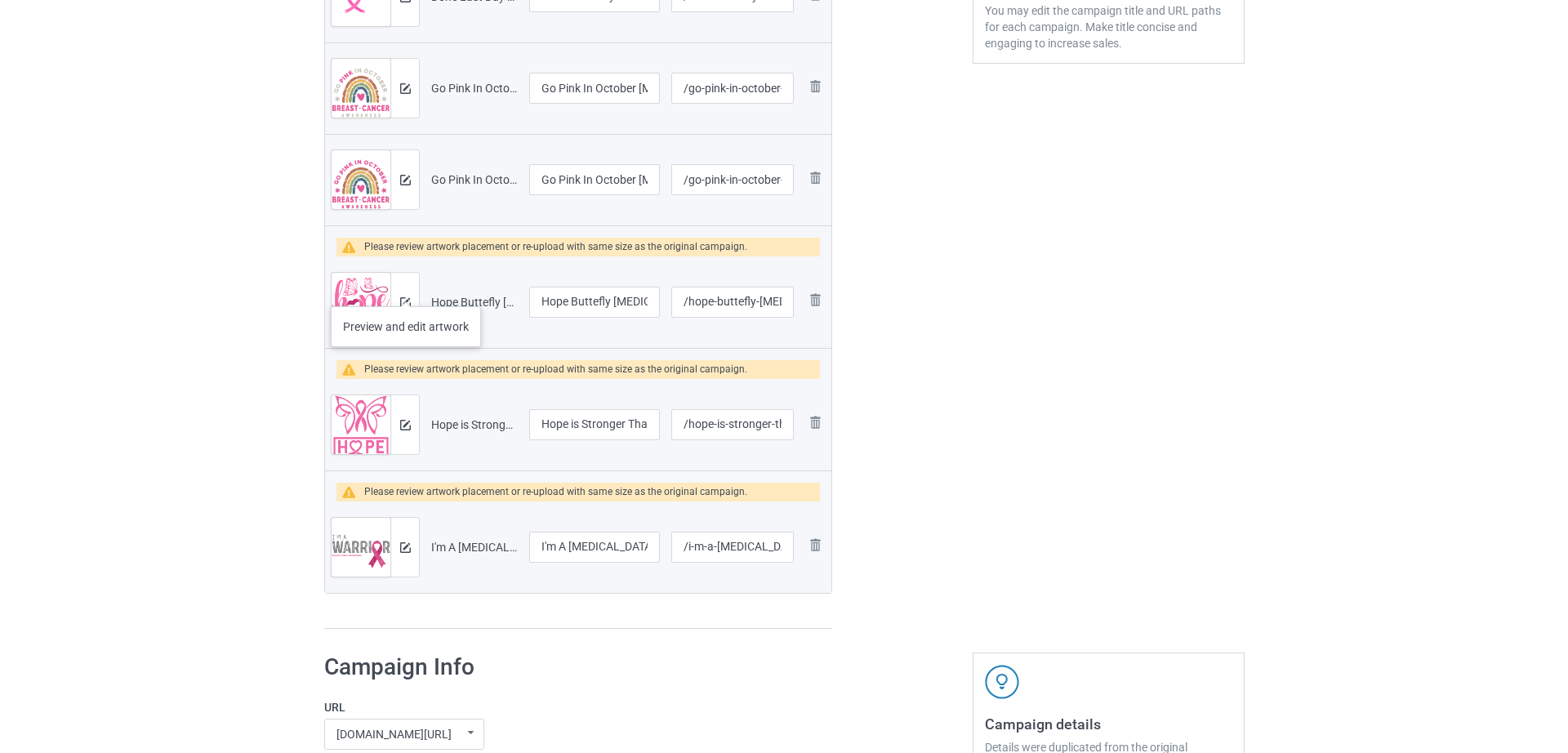
scroll to position [502, 0]
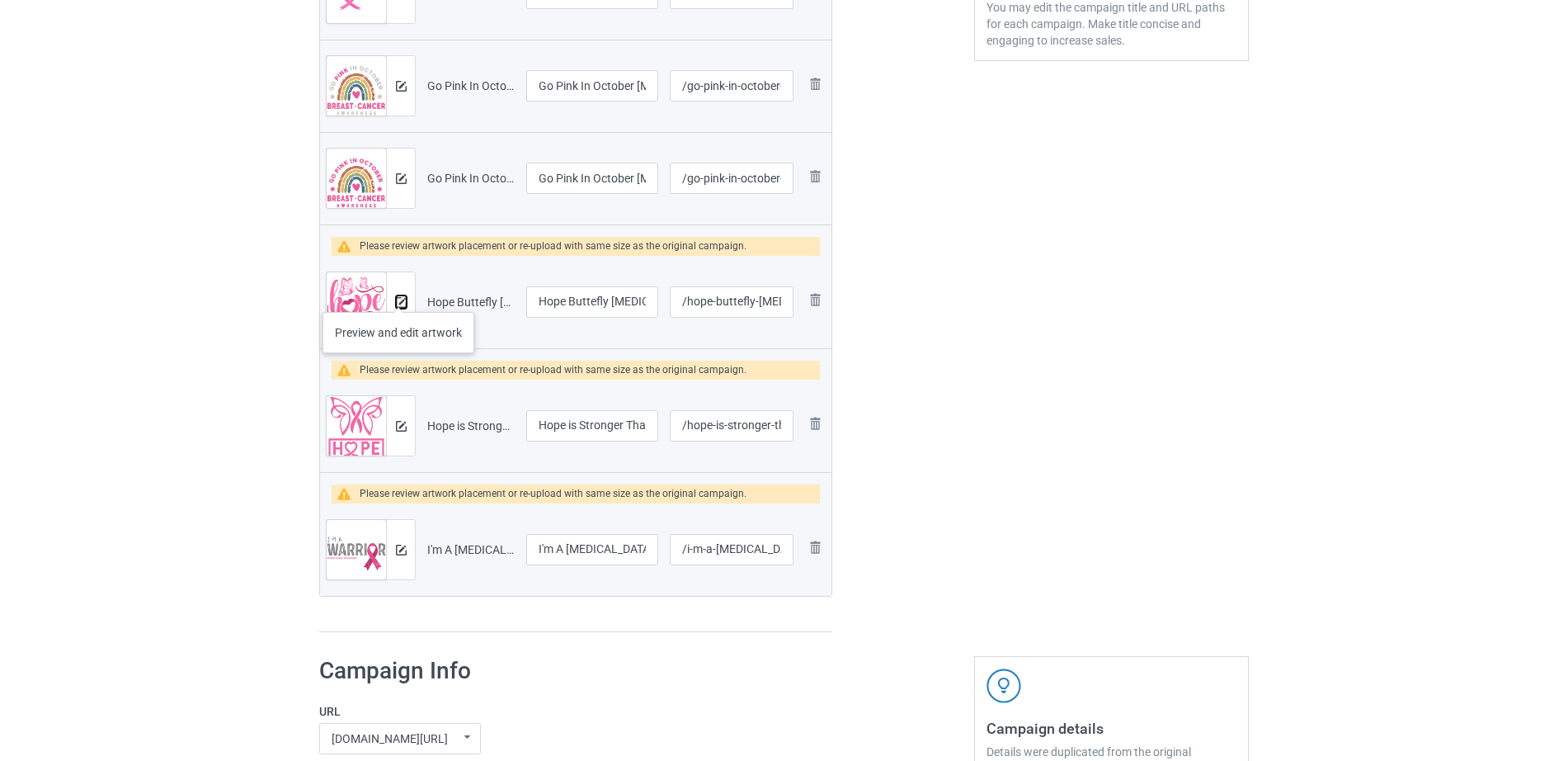
click at [399, 296] on button at bounding box center [401, 302] width 10 height 13
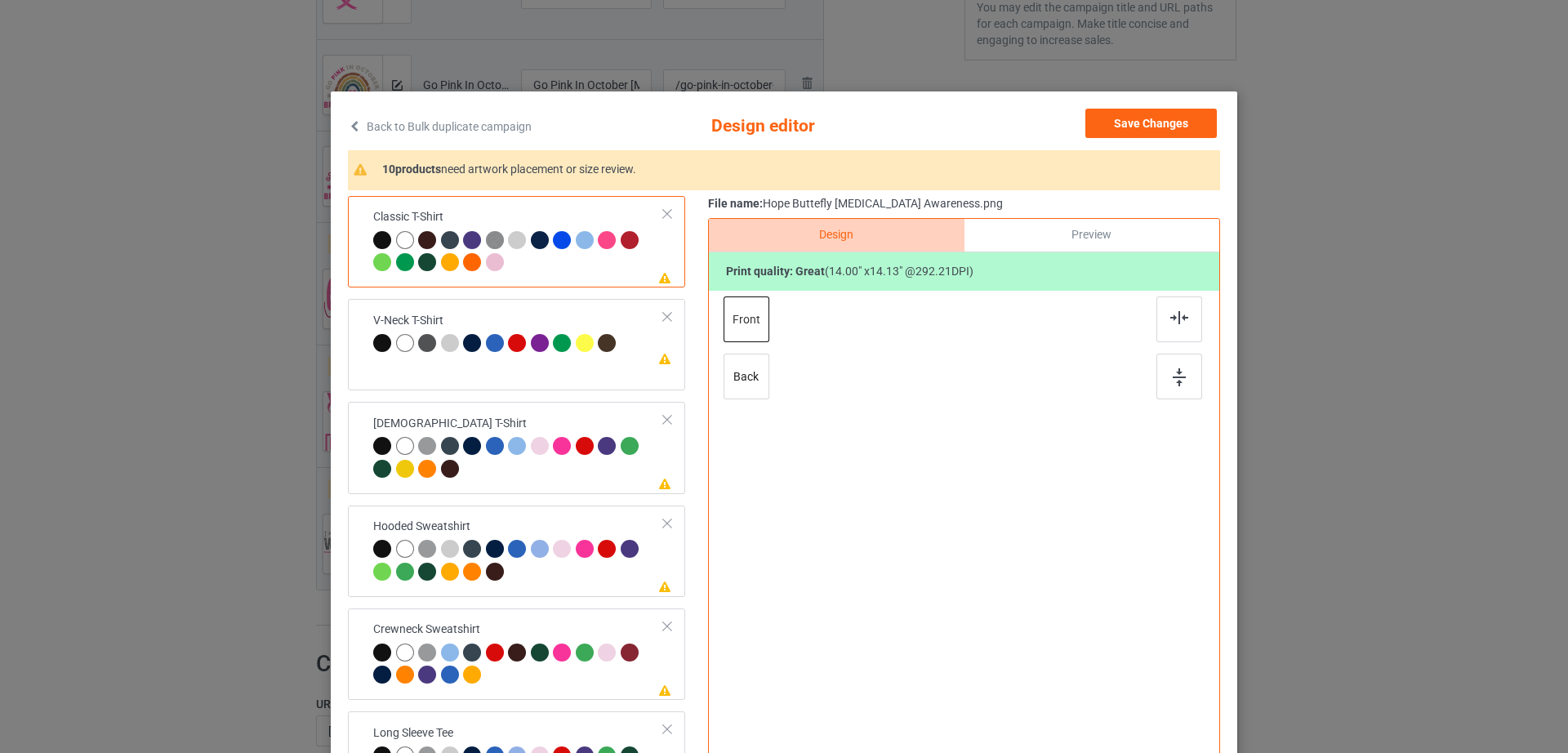
scroll to position [189, 0]
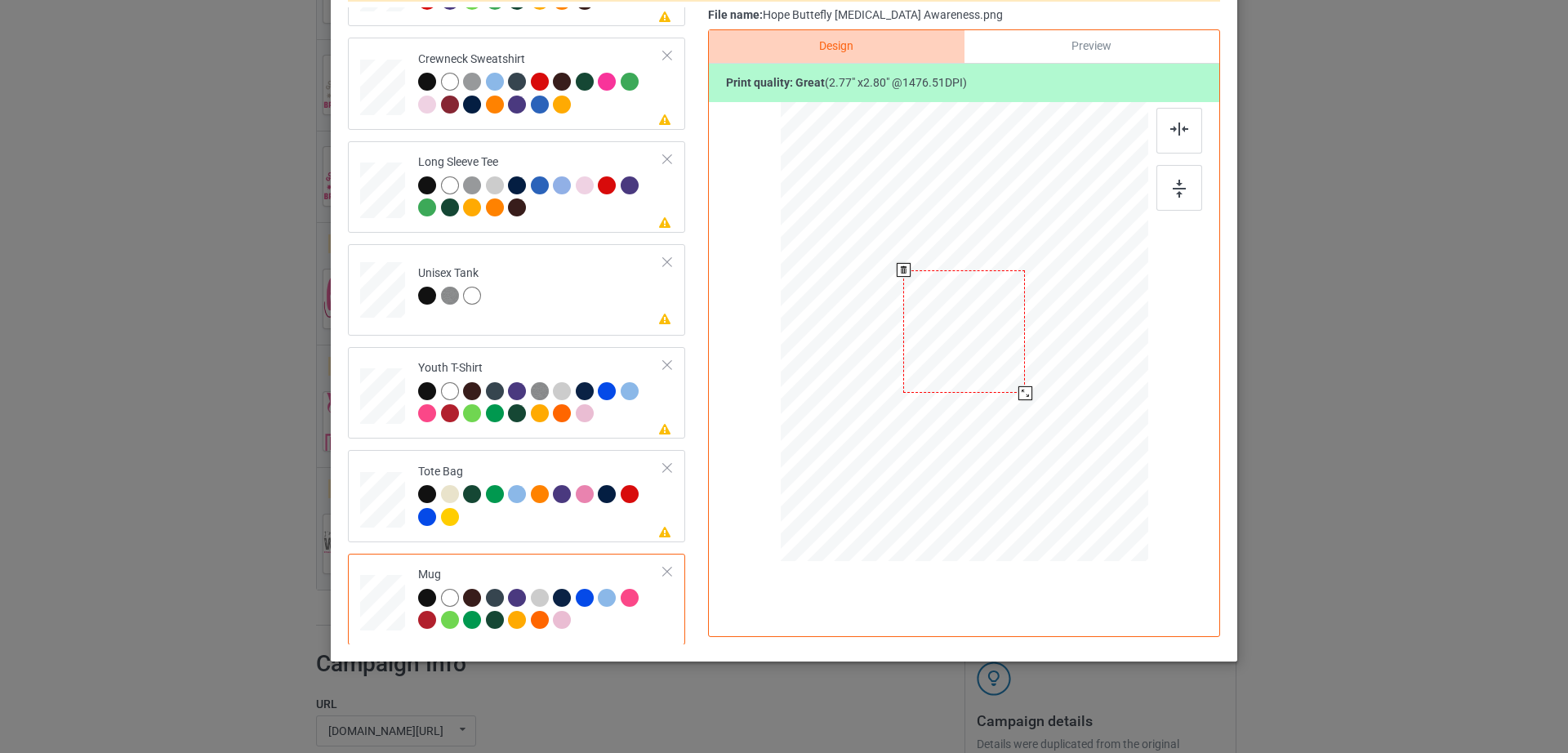
drag, startPoint x: 1066, startPoint y: 440, endPoint x: 1035, endPoint y: 367, distance: 79.3
click at [1035, 367] on div at bounding box center [964, 331] width 368 height 152
drag, startPoint x: 974, startPoint y: 341, endPoint x: 1076, endPoint y: 341, distance: 102.0
click at [1076, 341] on div at bounding box center [1065, 331] width 122 height 123
click at [1118, 388] on div at bounding box center [1124, 390] width 14 height 14
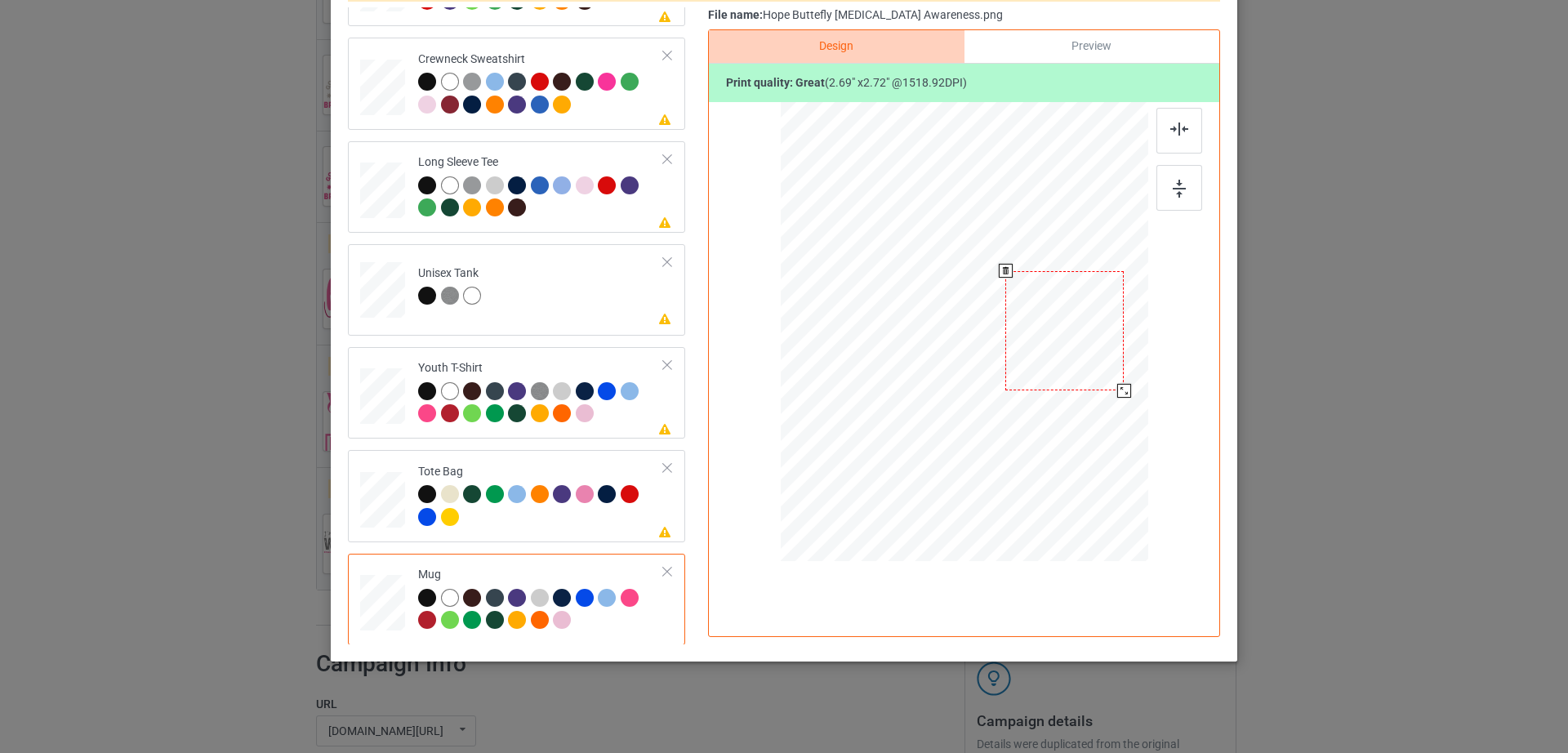
click at [1075, 367] on div at bounding box center [1064, 331] width 118 height 119
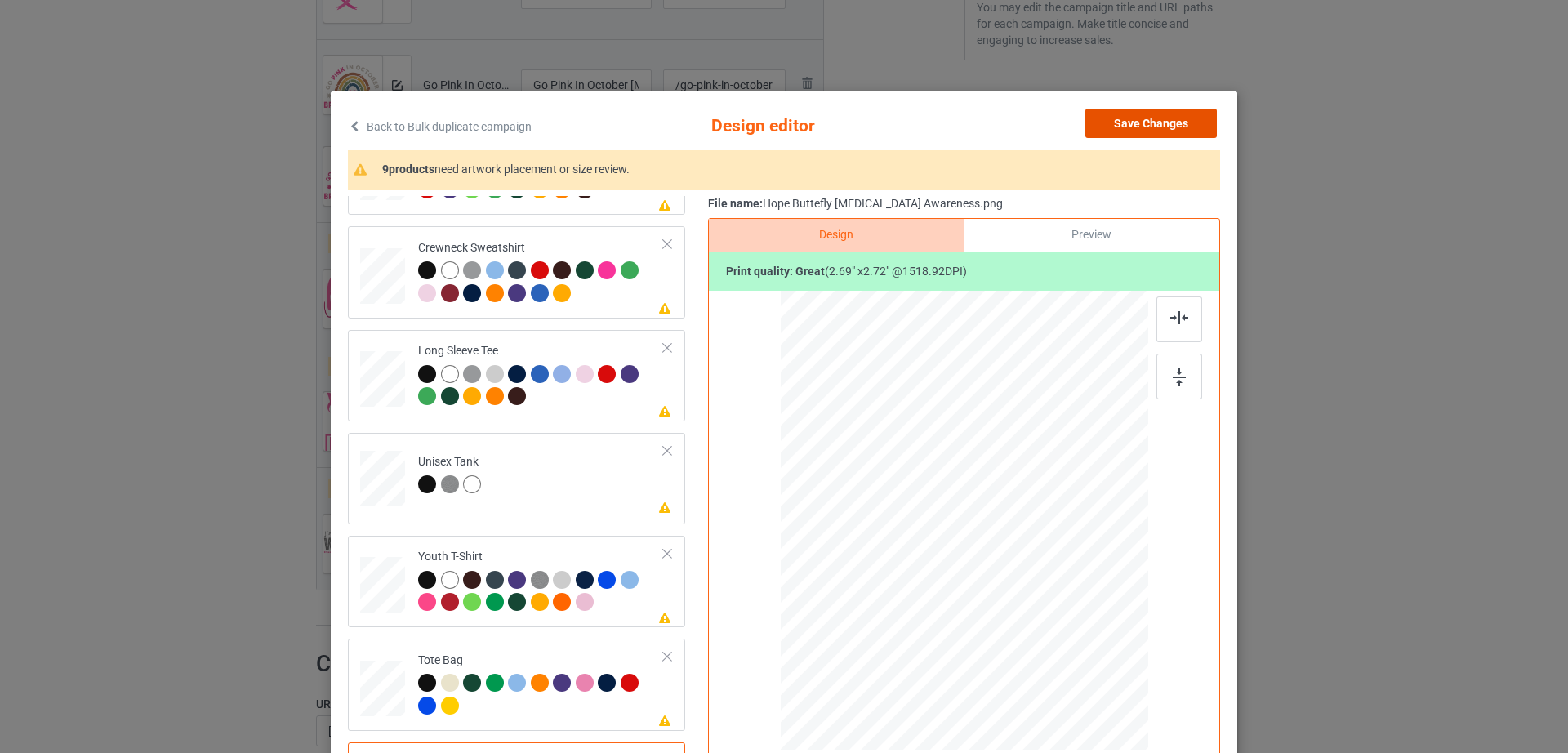
click at [1153, 124] on button "Save Changes" at bounding box center [1151, 123] width 132 height 30
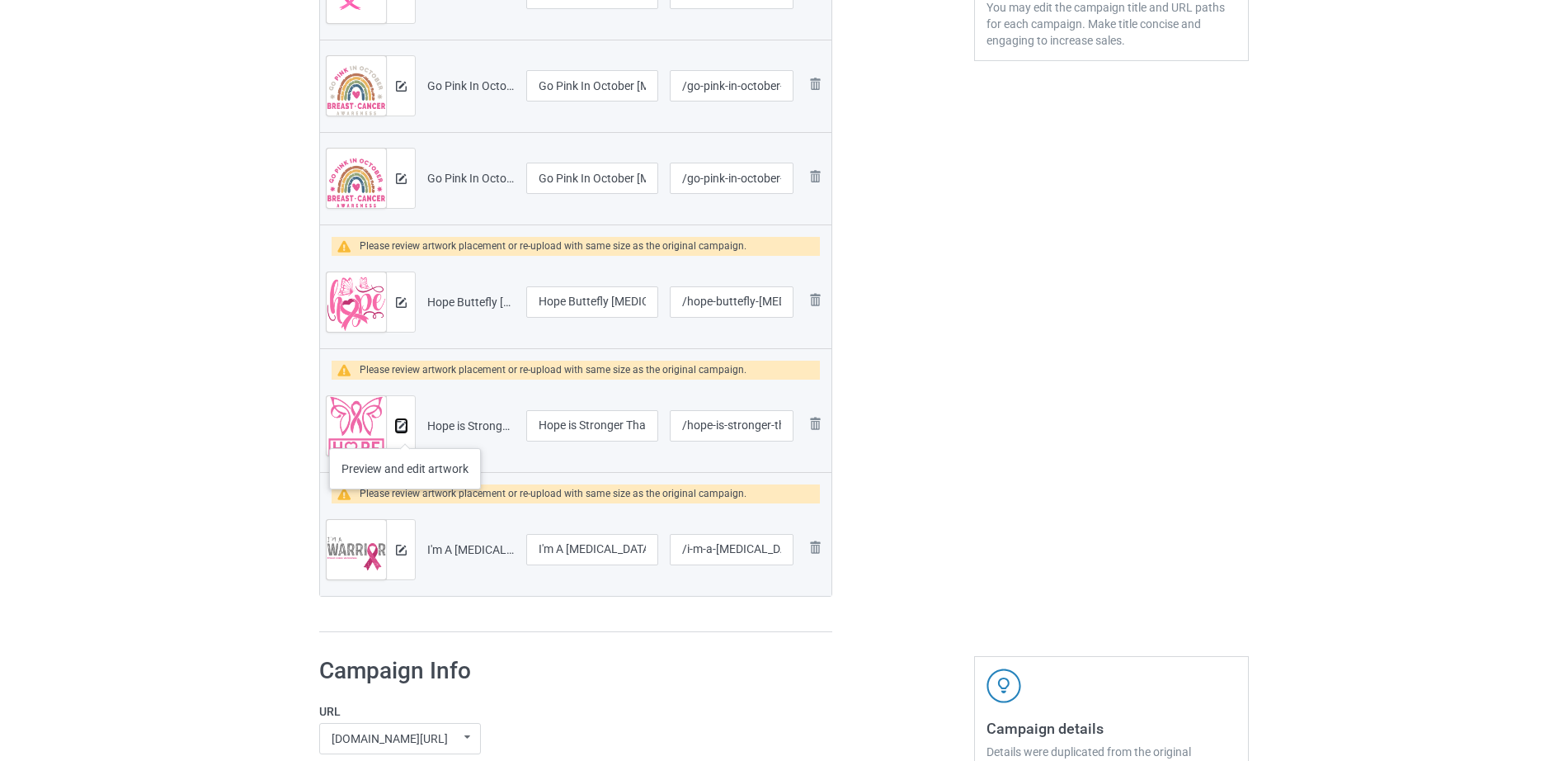
click at [405, 432] on button at bounding box center [401, 426] width 10 height 13
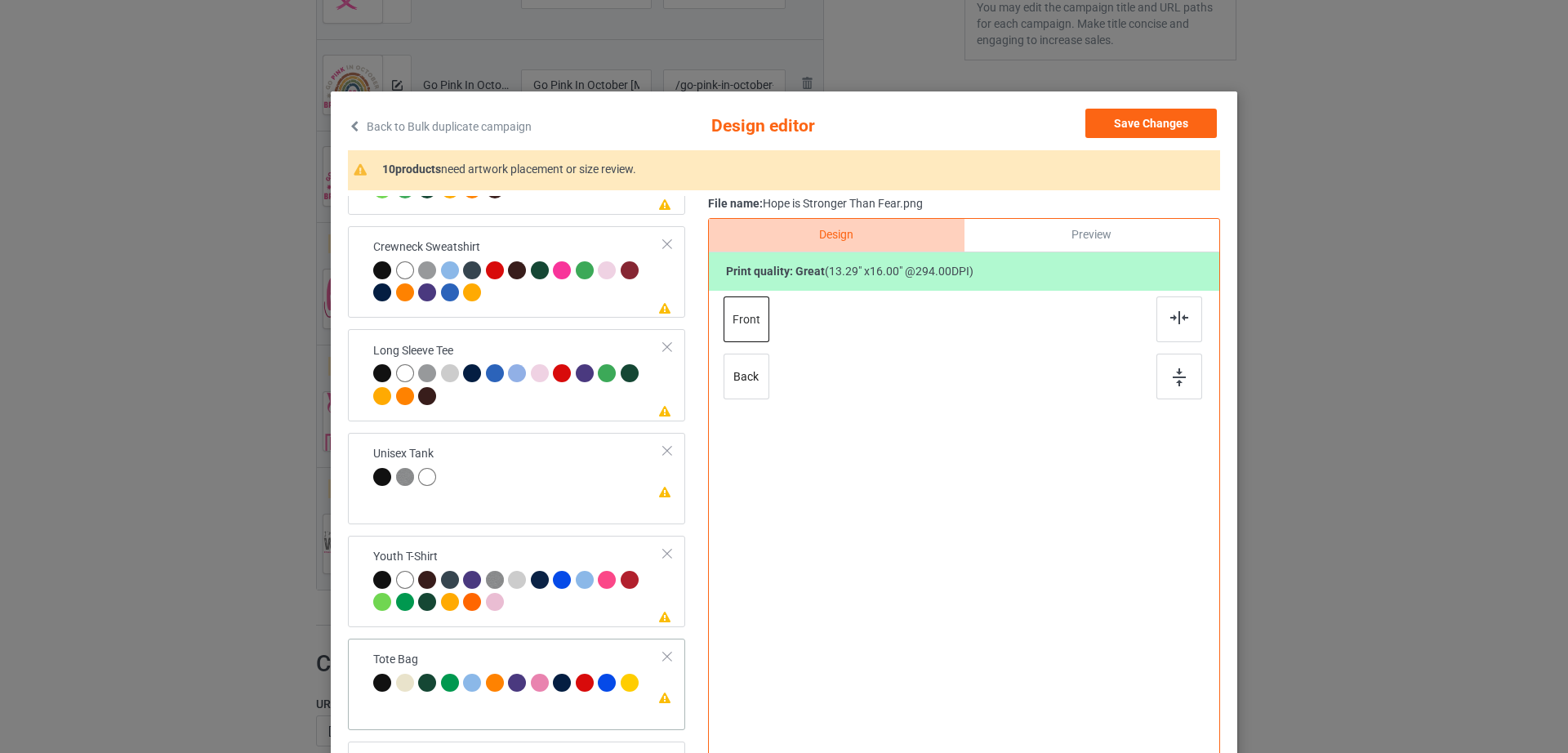
scroll to position [189, 0]
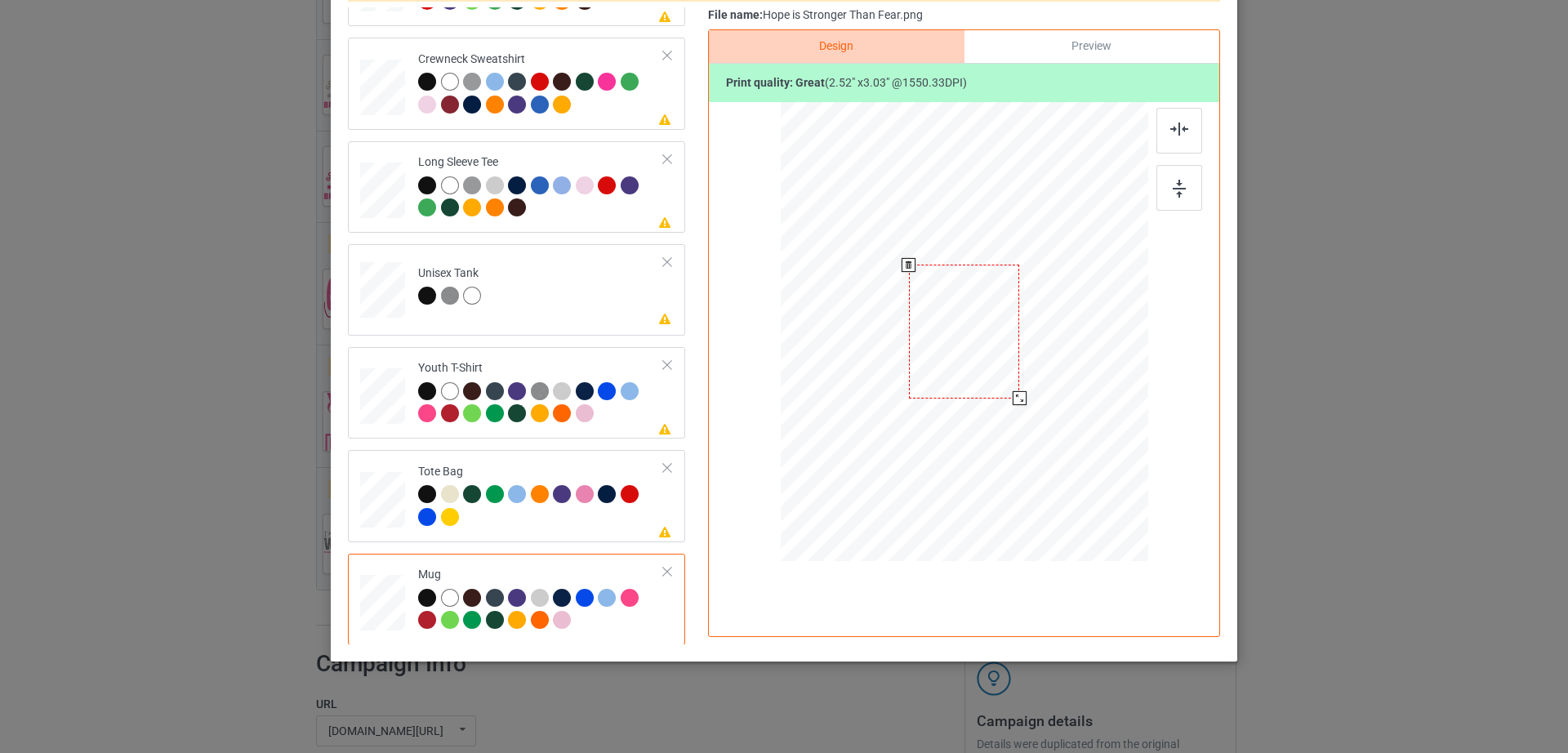
drag, startPoint x: 1070, startPoint y: 463, endPoint x: 1037, endPoint y: 368, distance: 100.6
click at [1037, 368] on div at bounding box center [964, 331] width 368 height 152
drag, startPoint x: 972, startPoint y: 369, endPoint x: 1074, endPoint y: 367, distance: 102.0
click at [1074, 367] on div at bounding box center [1066, 328] width 111 height 133
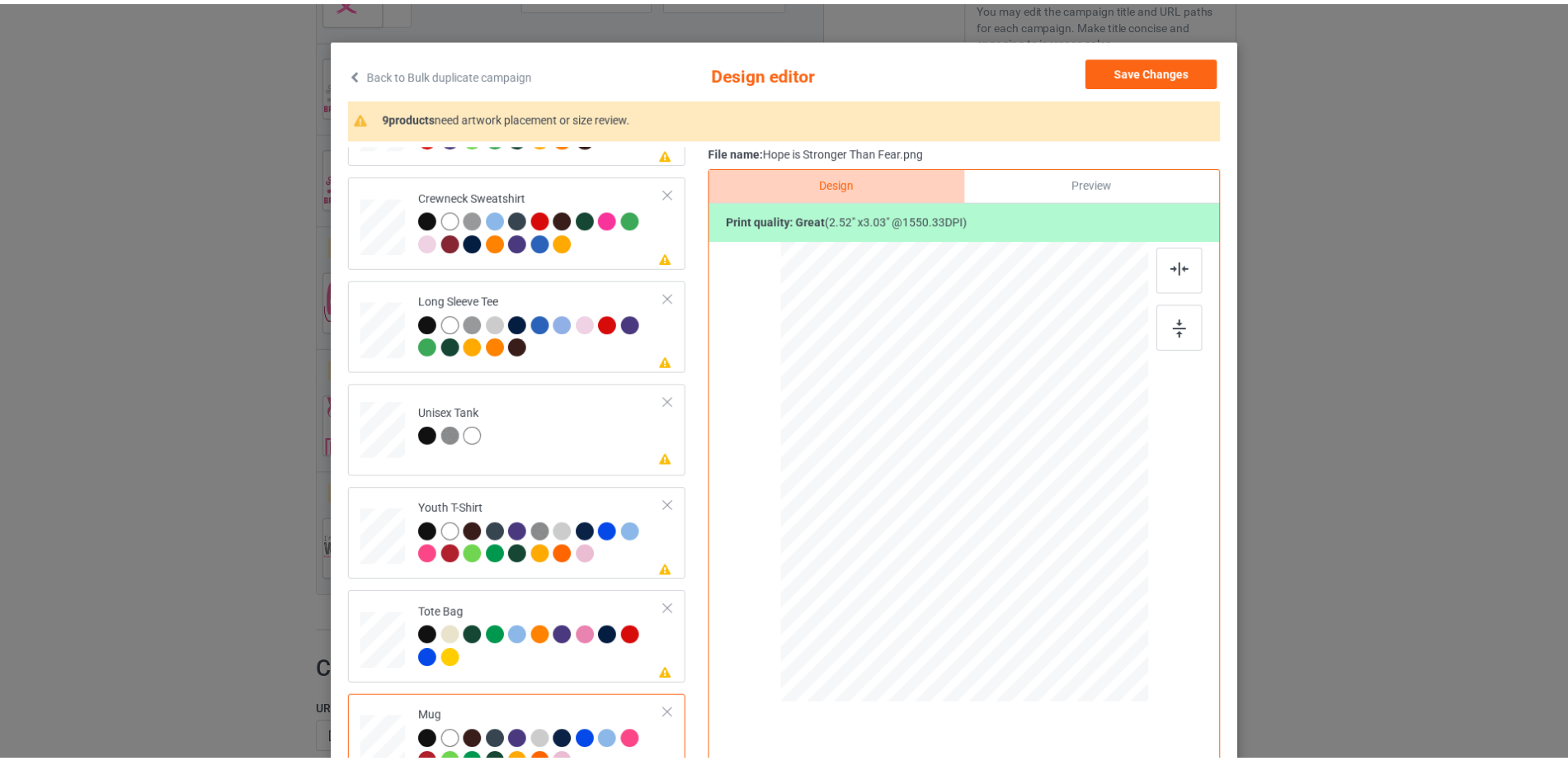
scroll to position [0, 0]
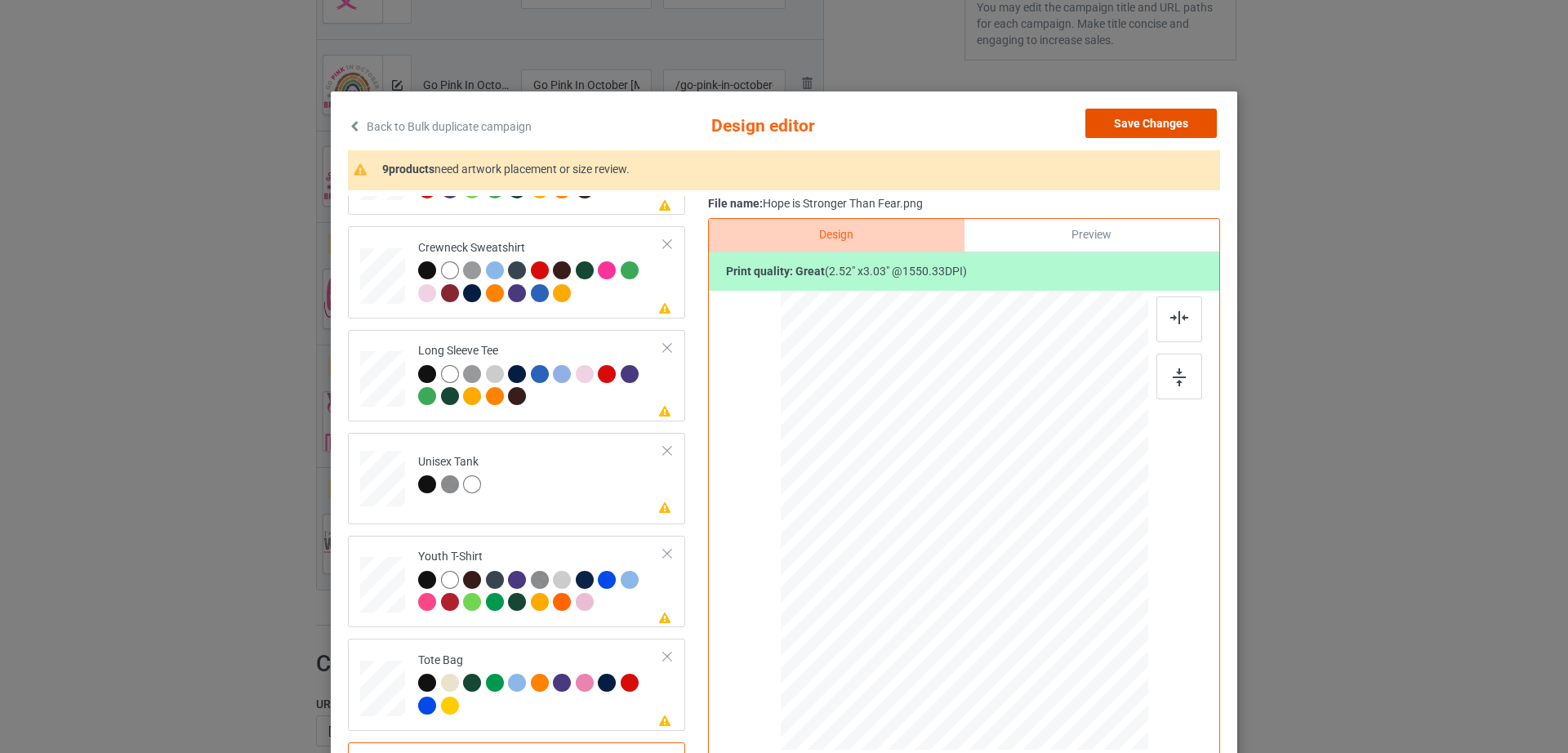
click at [1143, 113] on button "Save Changes" at bounding box center [1151, 123] width 132 height 30
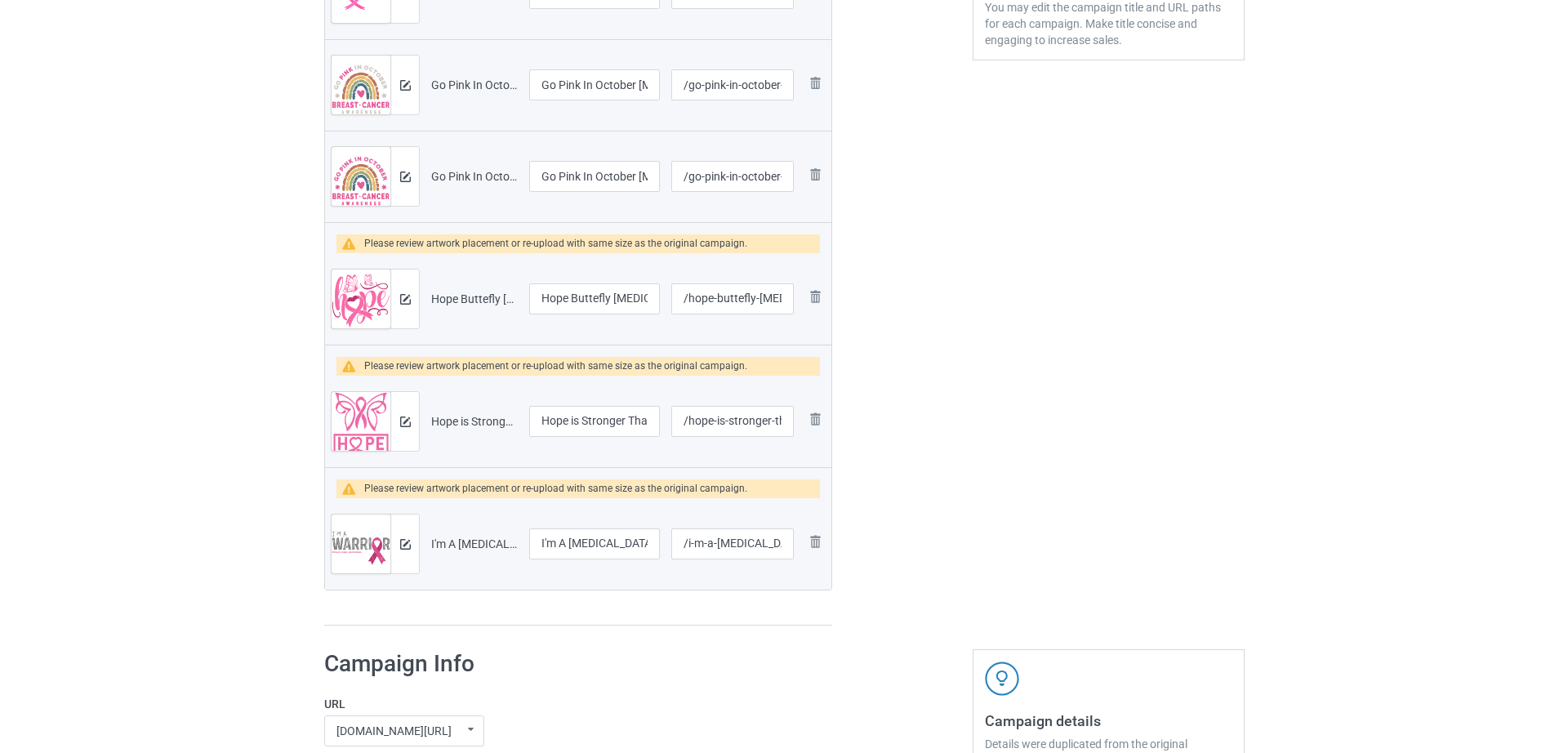
scroll to position [499, 0]
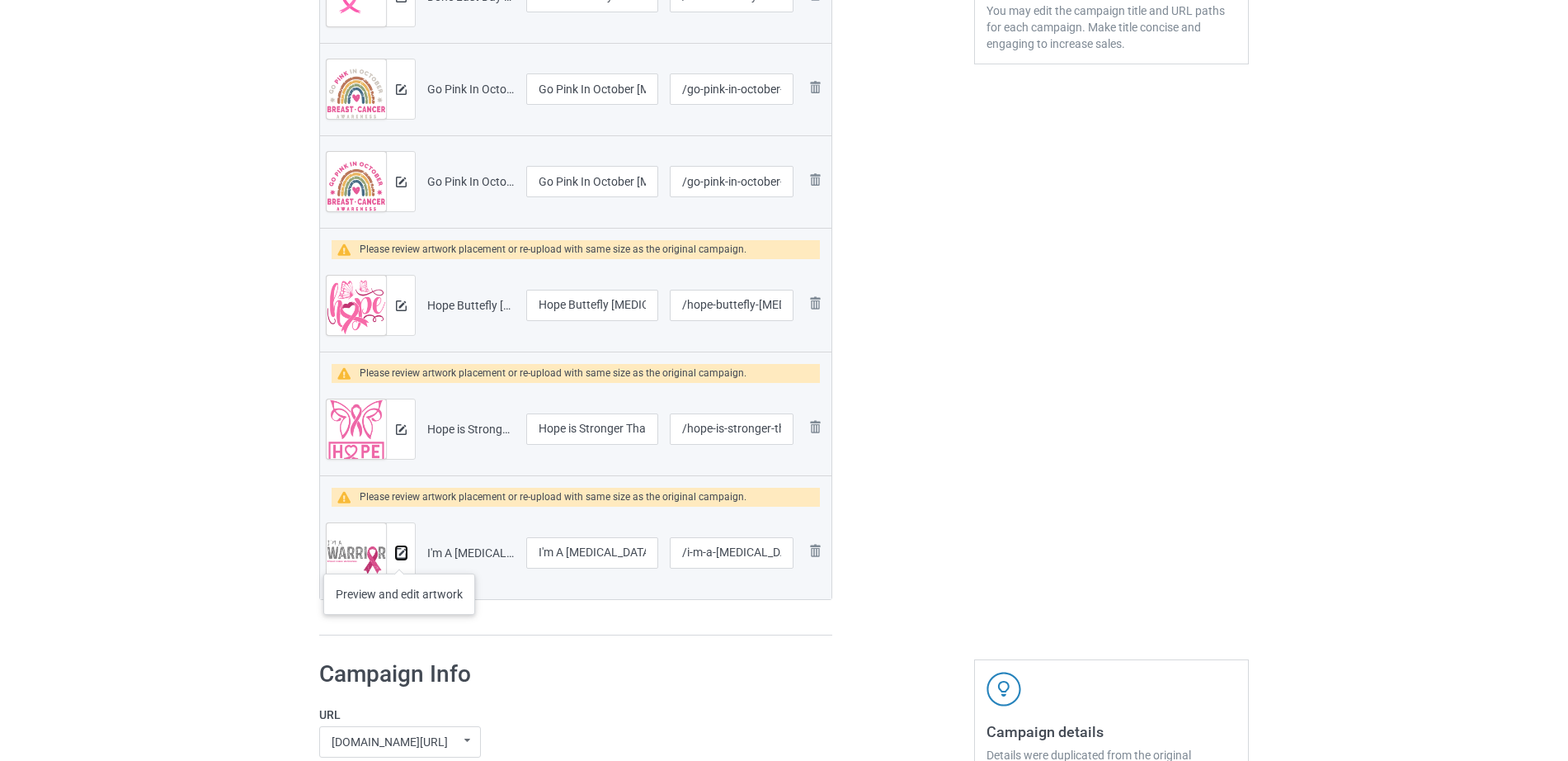
click at [399, 556] on img at bounding box center [401, 553] width 10 height 10
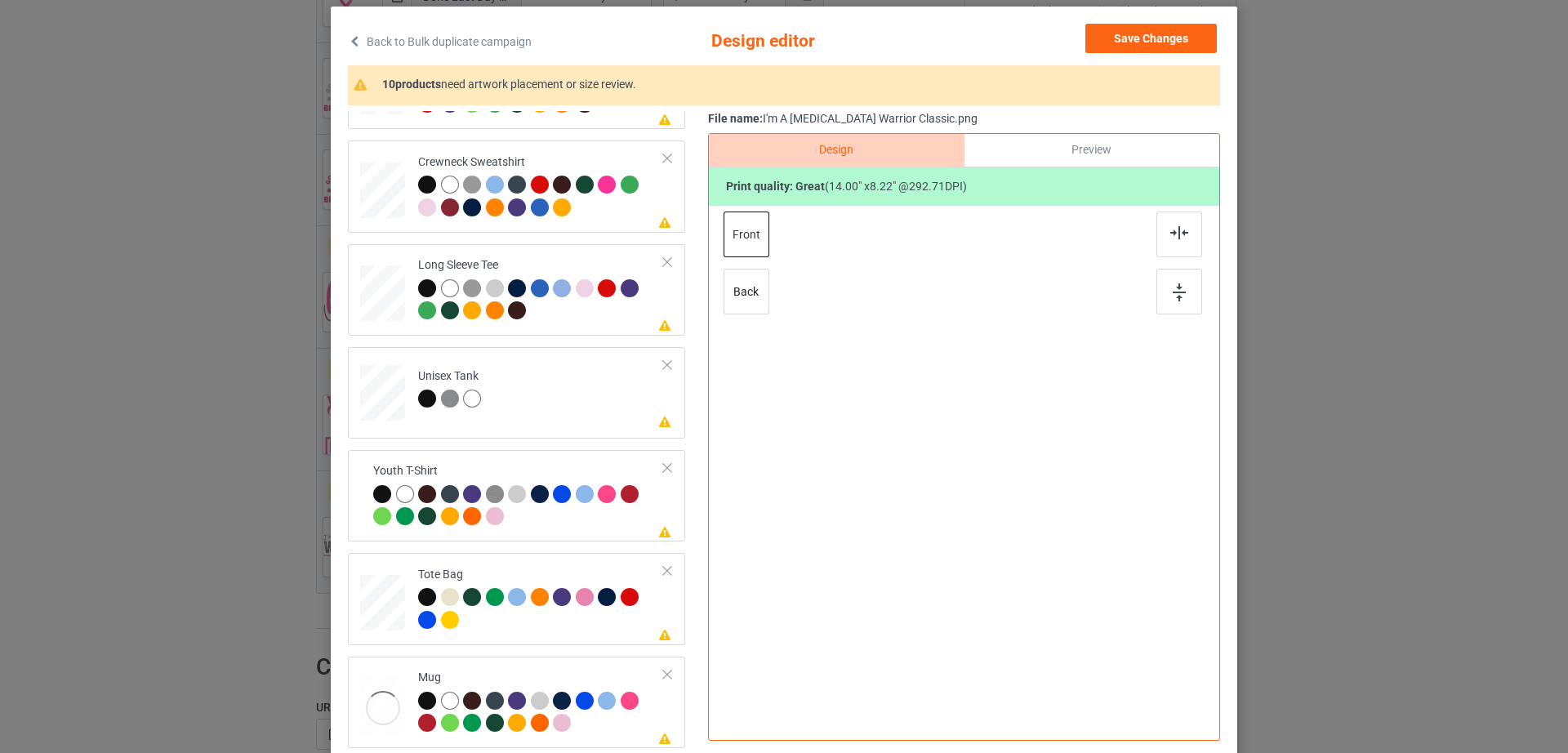
scroll to position [189, 0]
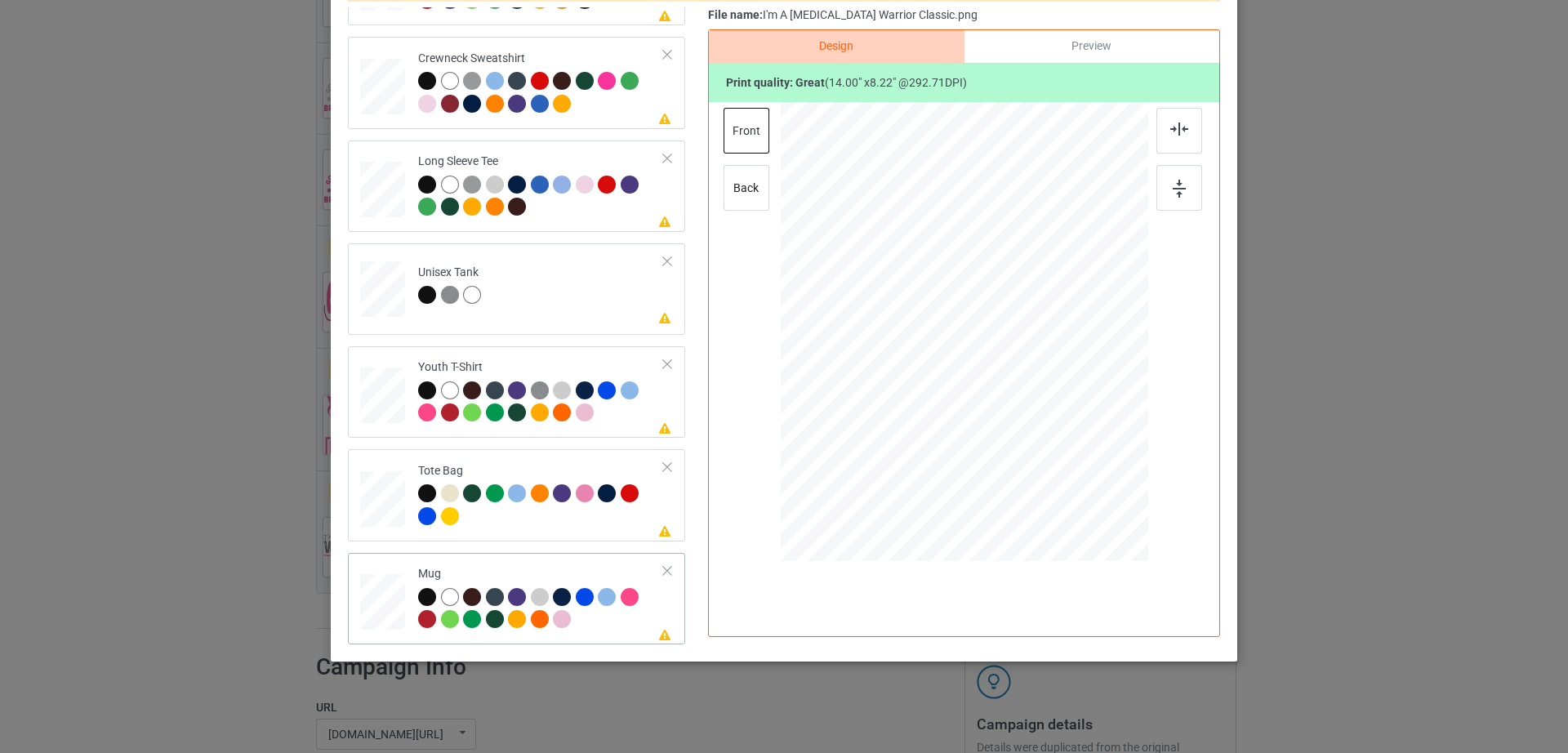
drag, startPoint x: 1068, startPoint y: 397, endPoint x: 1014, endPoint y: 357, distance: 67.2
click at [1014, 357] on div at bounding box center [1017, 362] width 14 height 14
drag, startPoint x: 964, startPoint y: 347, endPoint x: 1065, endPoint y: 326, distance: 103.2
click at [1065, 326] on div at bounding box center [1065, 309] width 108 height 63
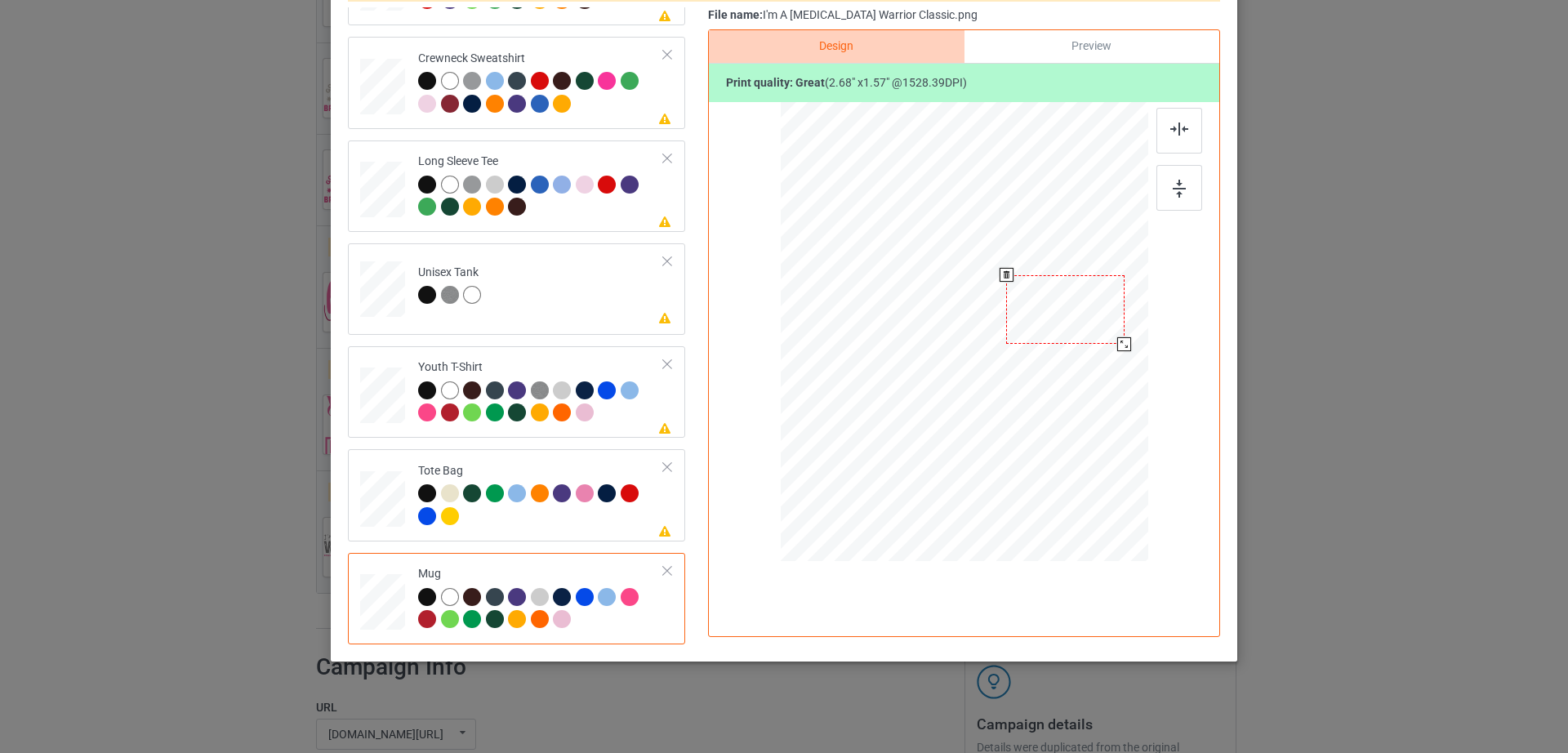
click at [1121, 341] on div at bounding box center [1124, 344] width 14 height 14
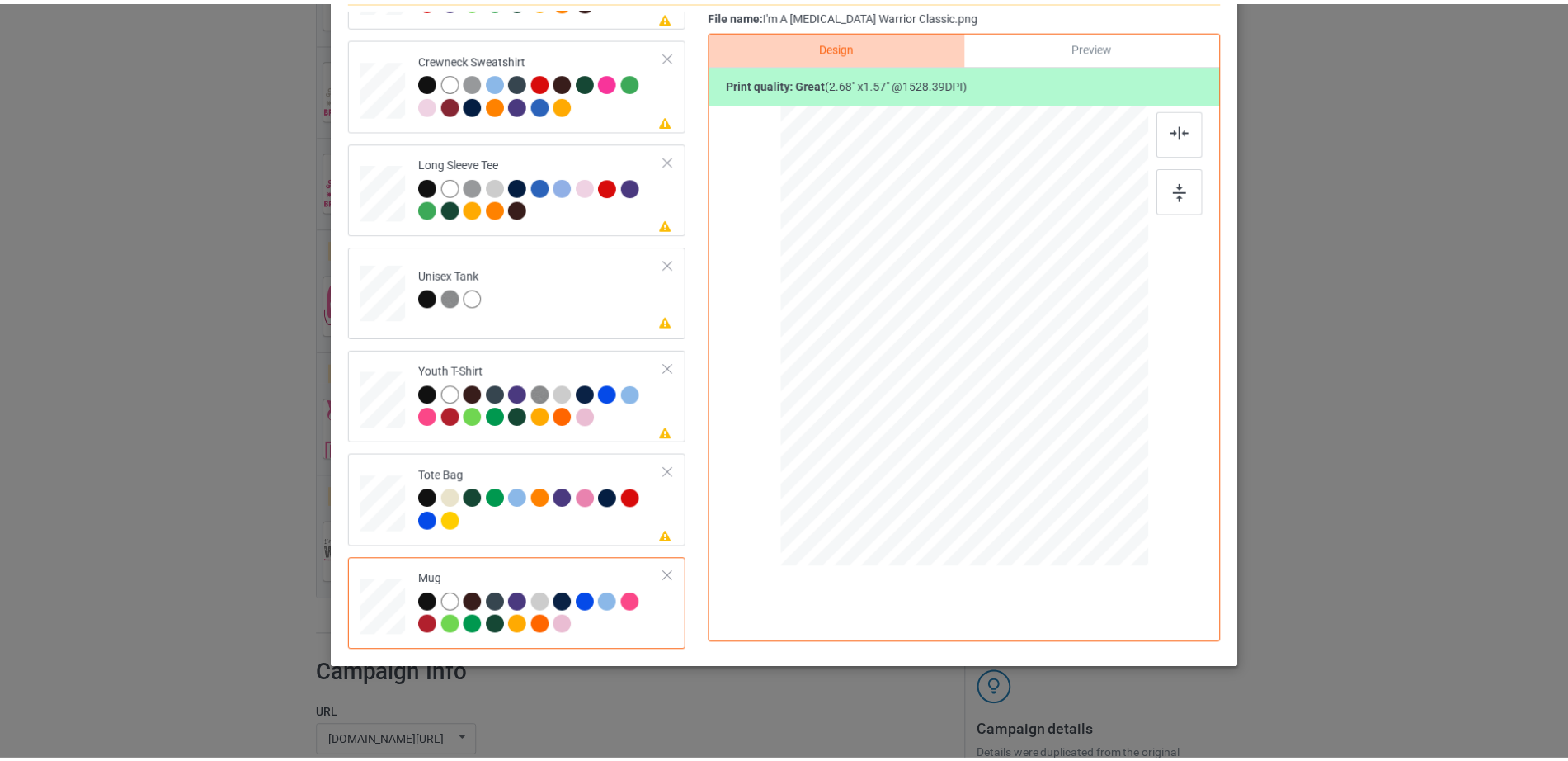
scroll to position [0, 0]
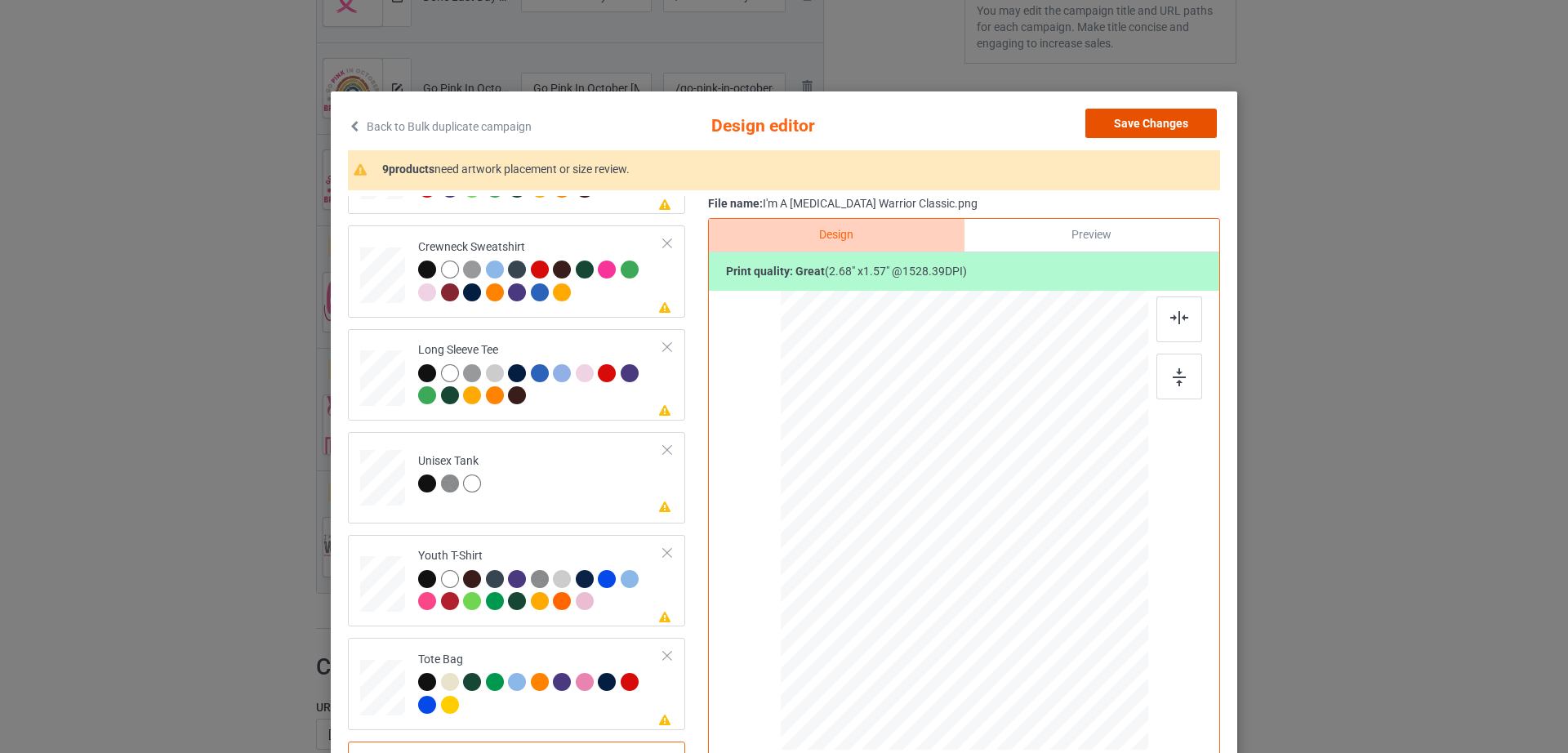
click at [1140, 135] on button "Save Changes" at bounding box center [1151, 123] width 132 height 30
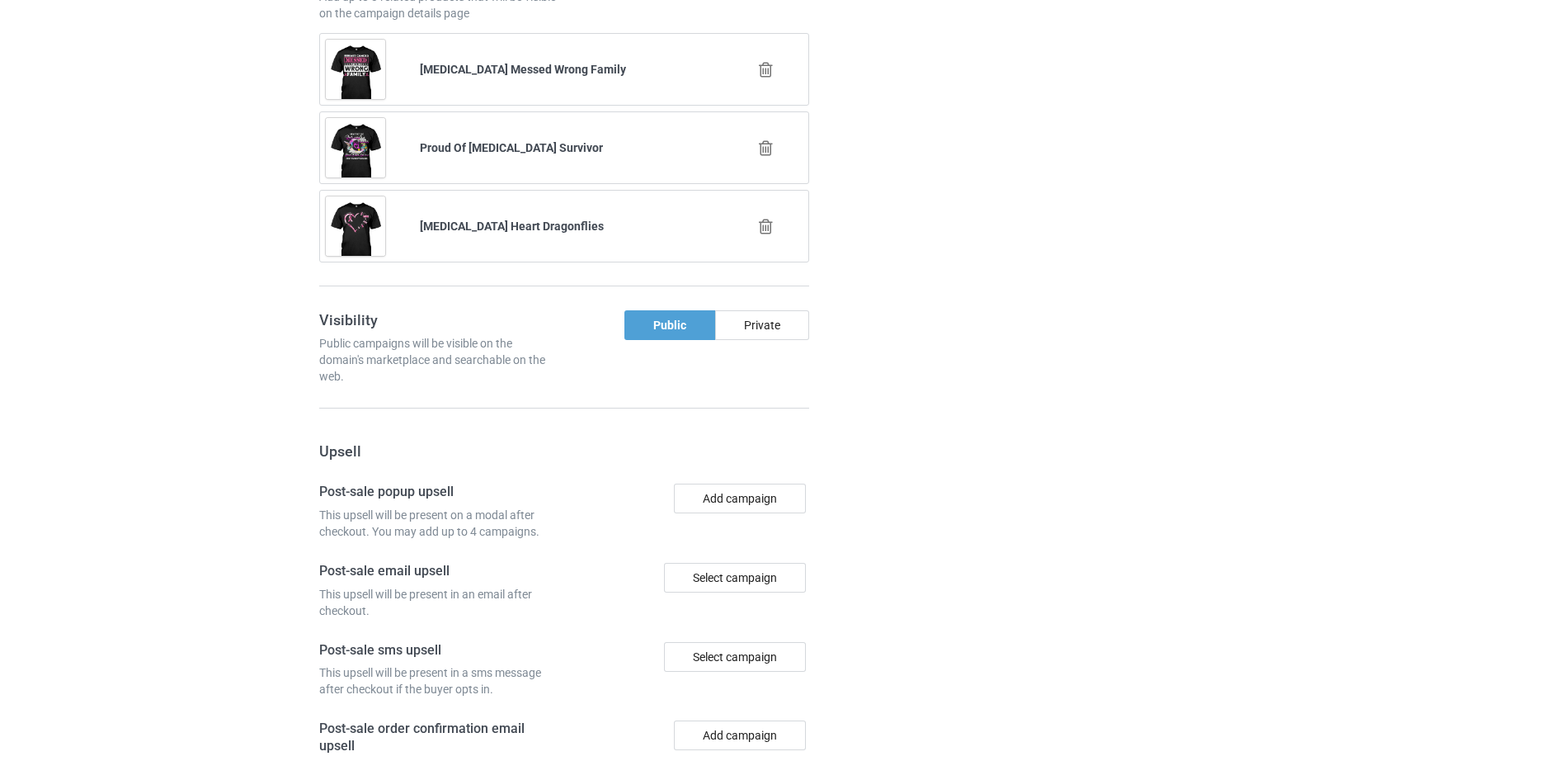
scroll to position [2169, 0]
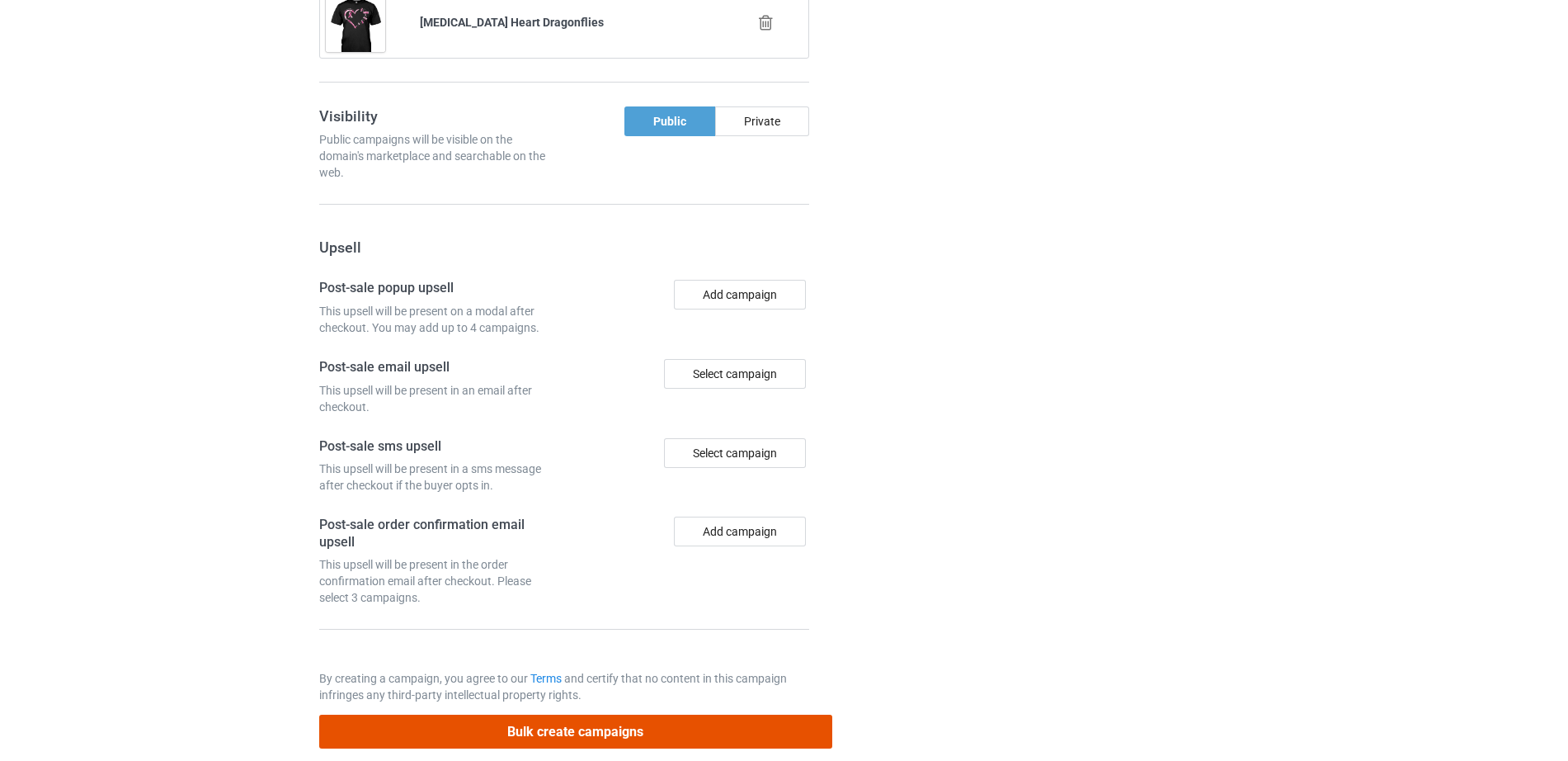
click at [530, 714] on button "Bulk create campaigns" at bounding box center [575, 731] width 513 height 34
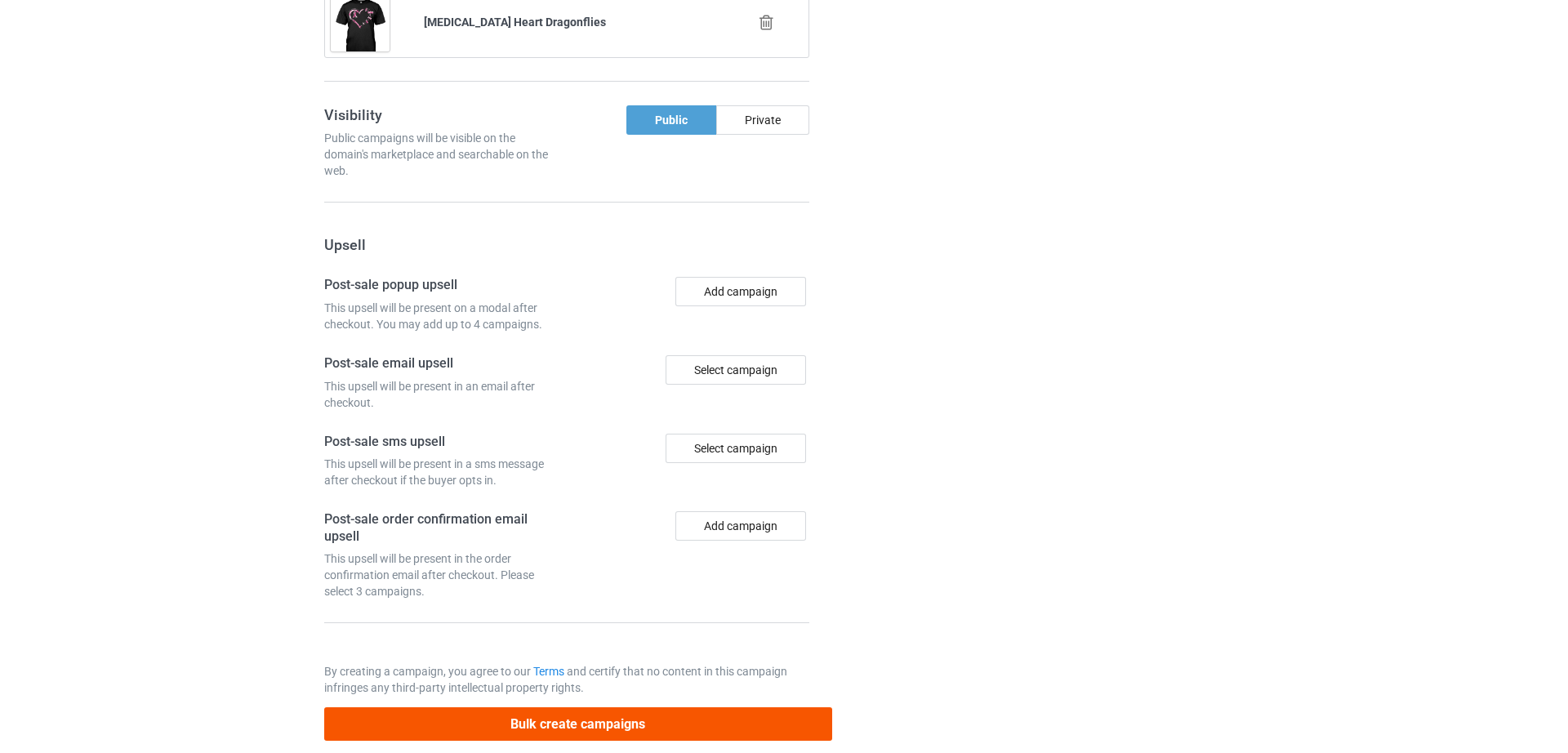
scroll to position [0, 0]
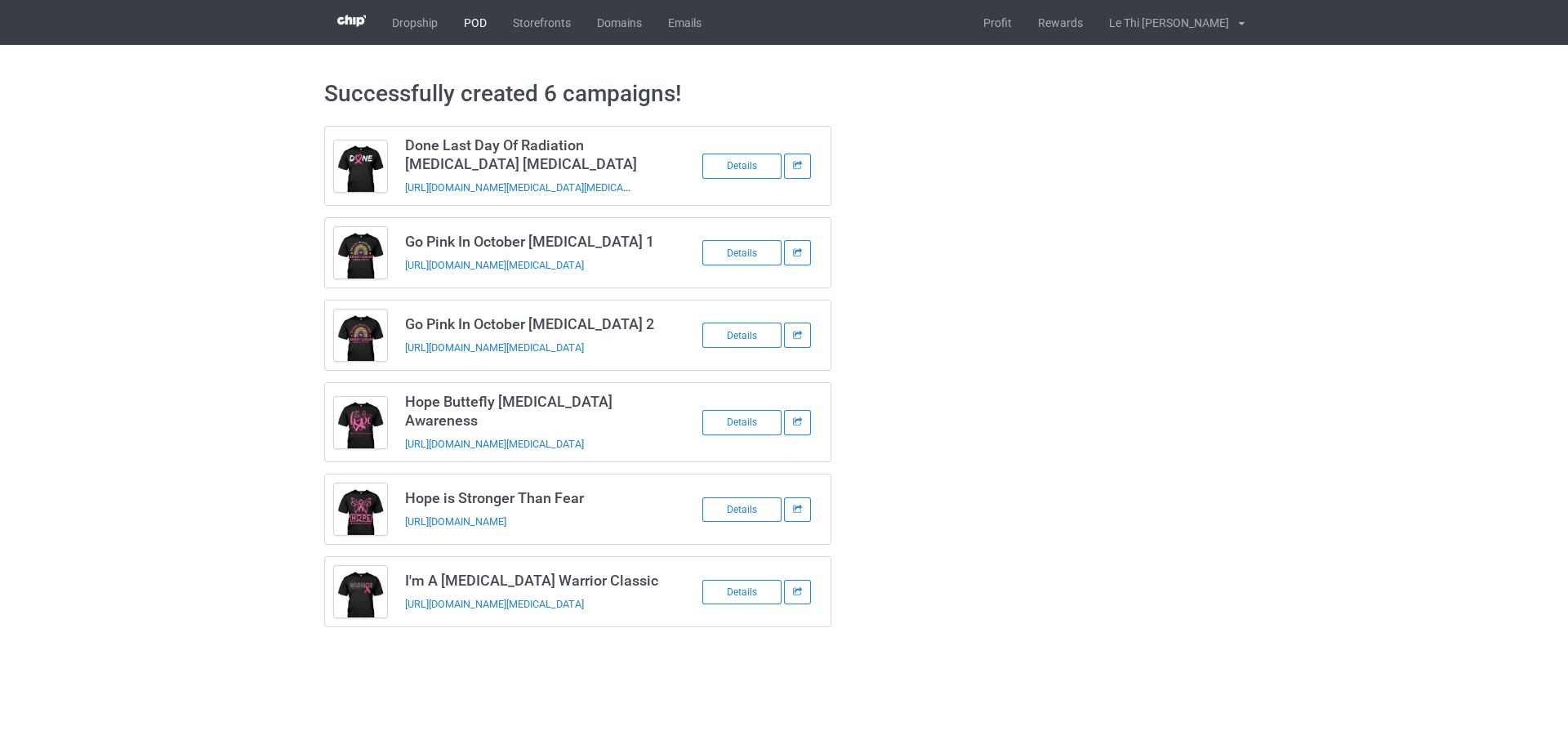
click at [483, 21] on link "POD" at bounding box center [475, 22] width 49 height 45
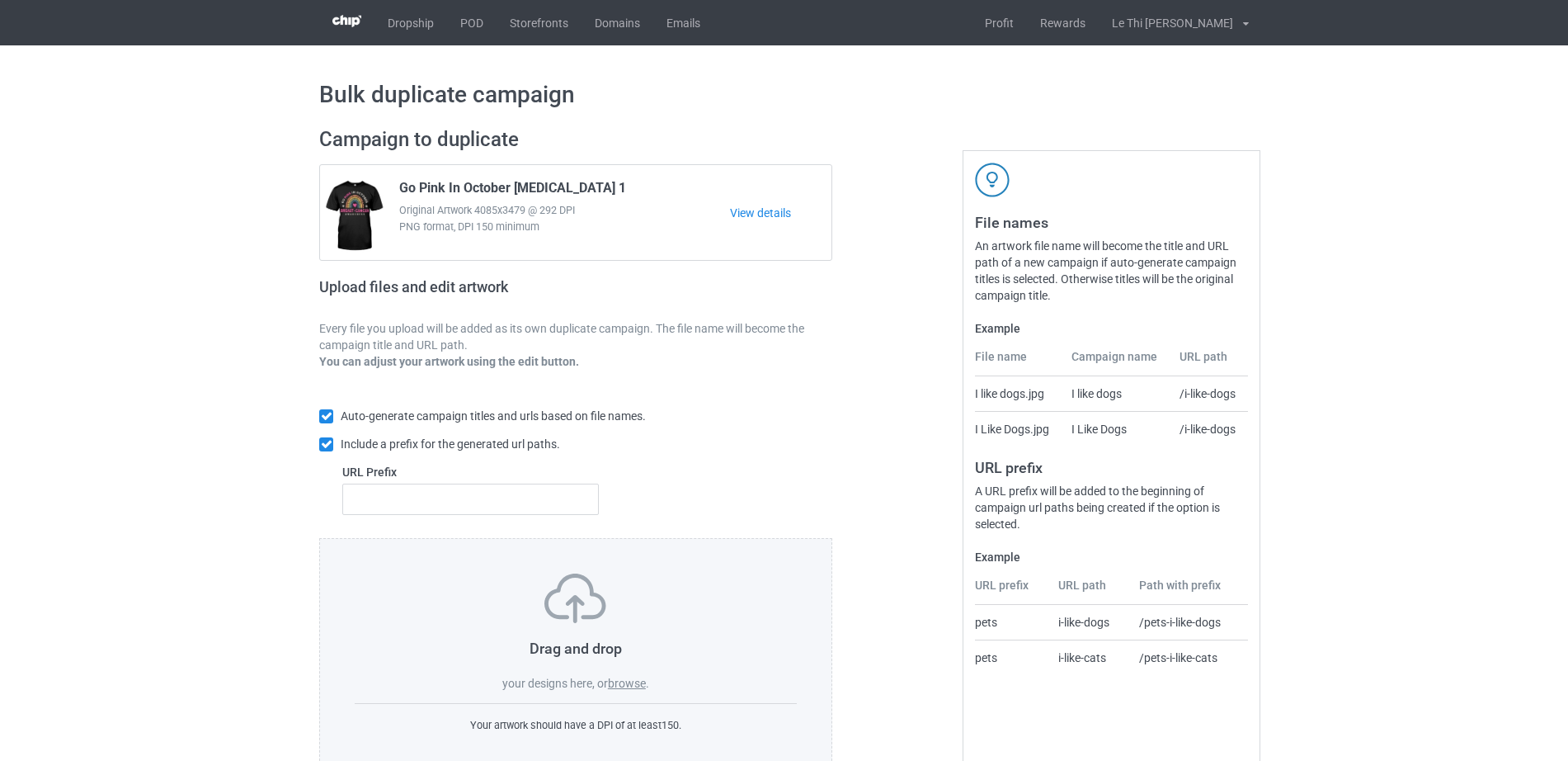
click at [632, 689] on label "browse" at bounding box center [627, 683] width 38 height 13
click at [0, 0] on input "browse" at bounding box center [0, 0] width 0 height 0
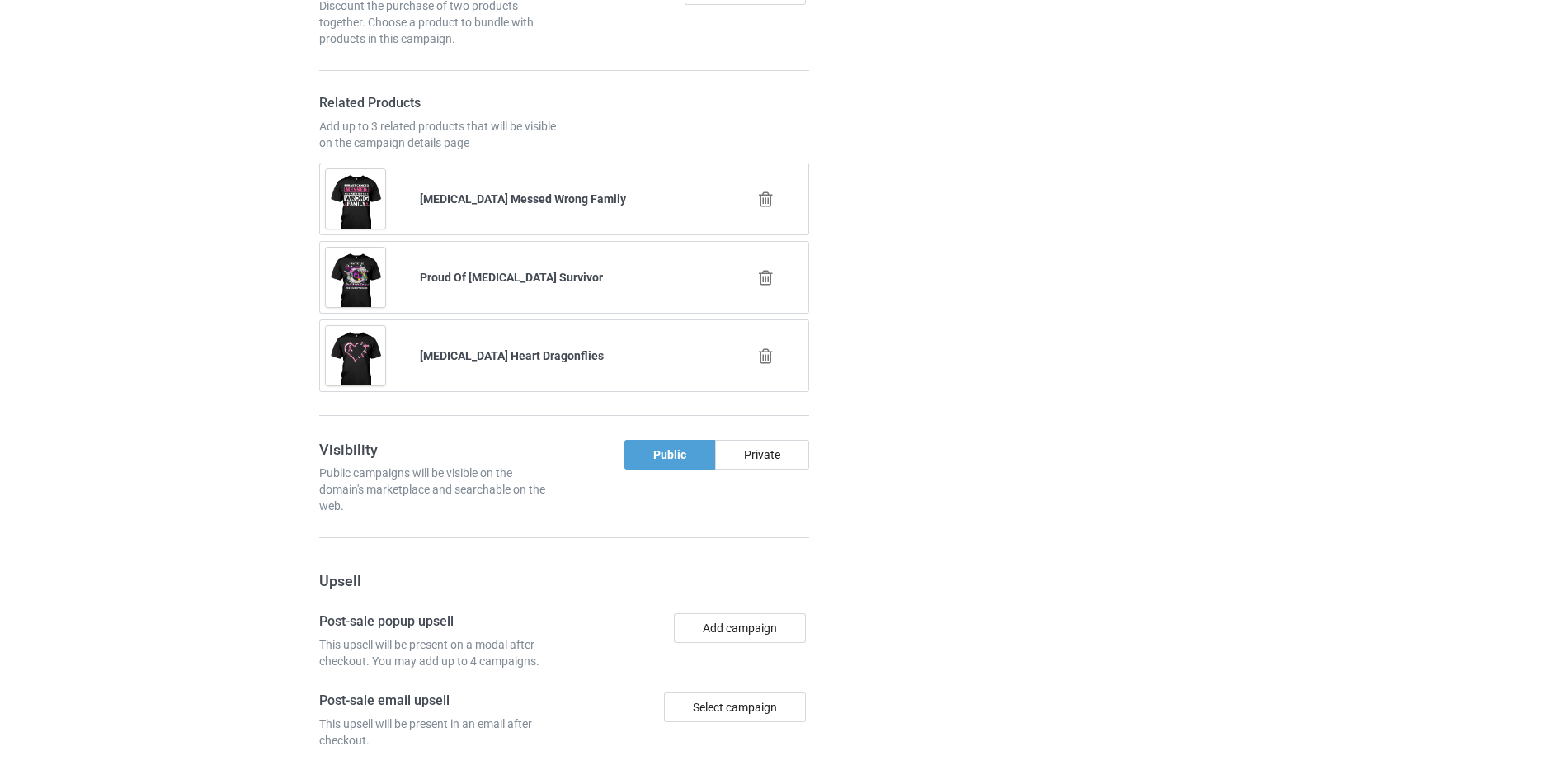
scroll to position [1715, 0]
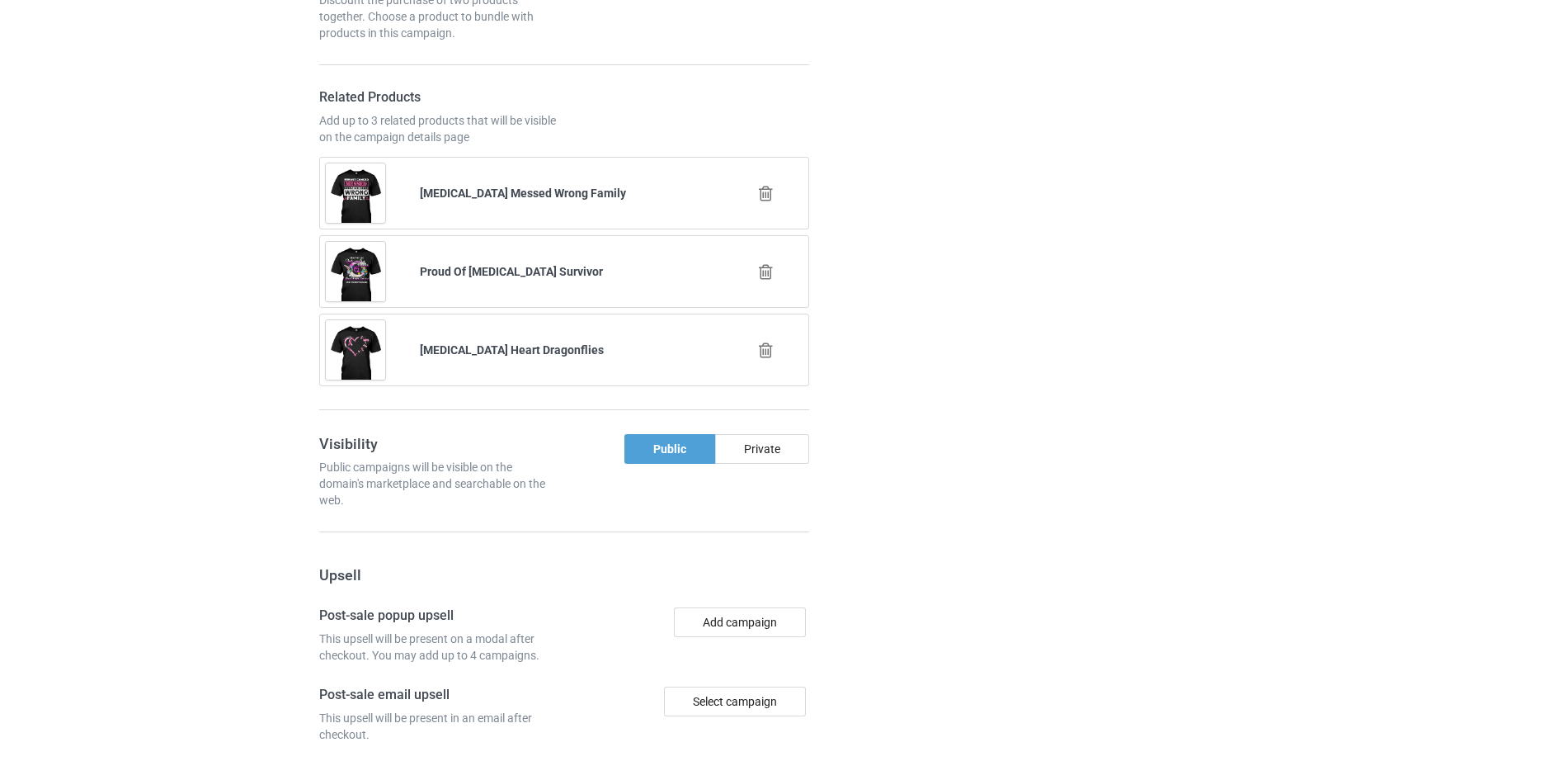
click at [770, 263] on icon at bounding box center [766, 271] width 21 height 17
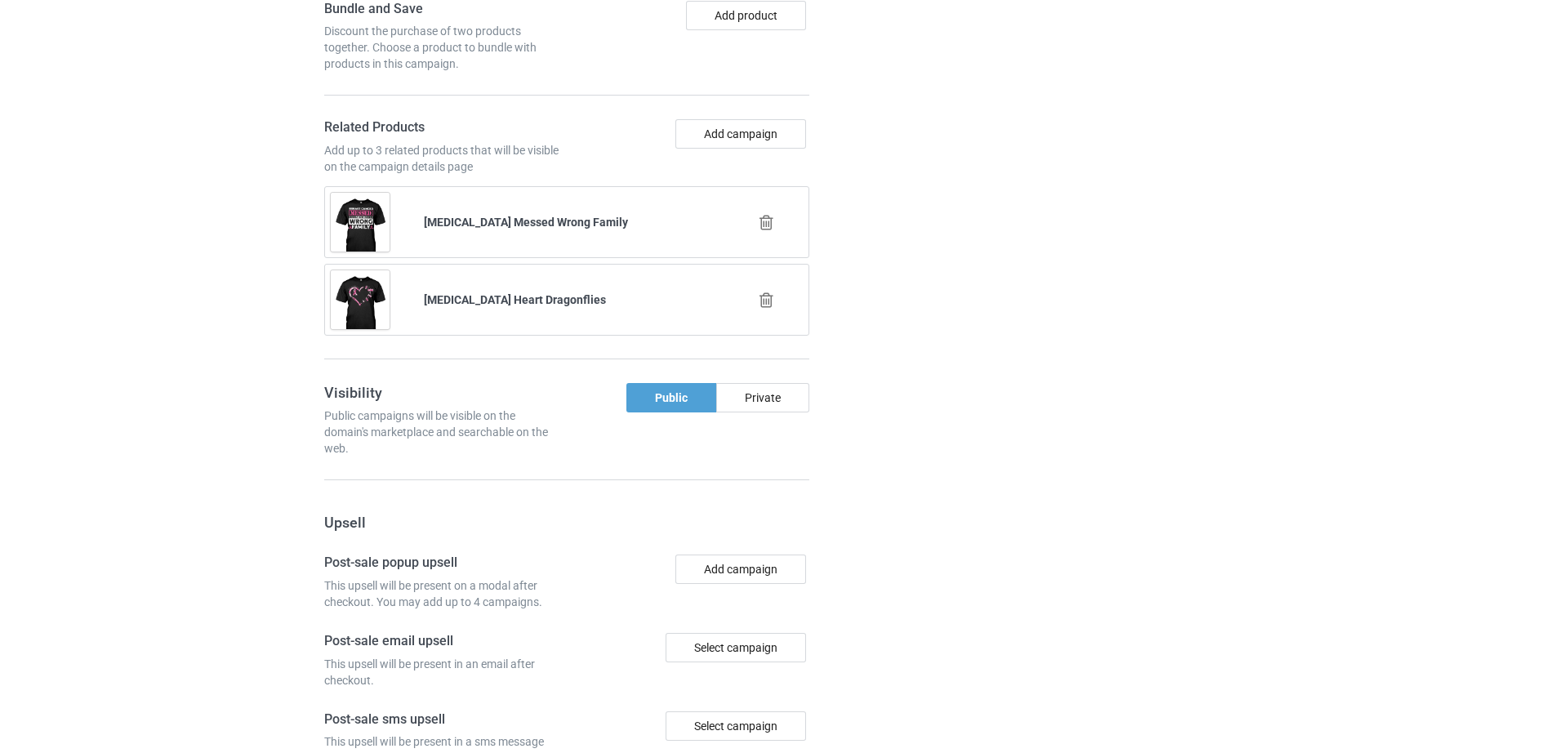
scroll to position [1729, 0]
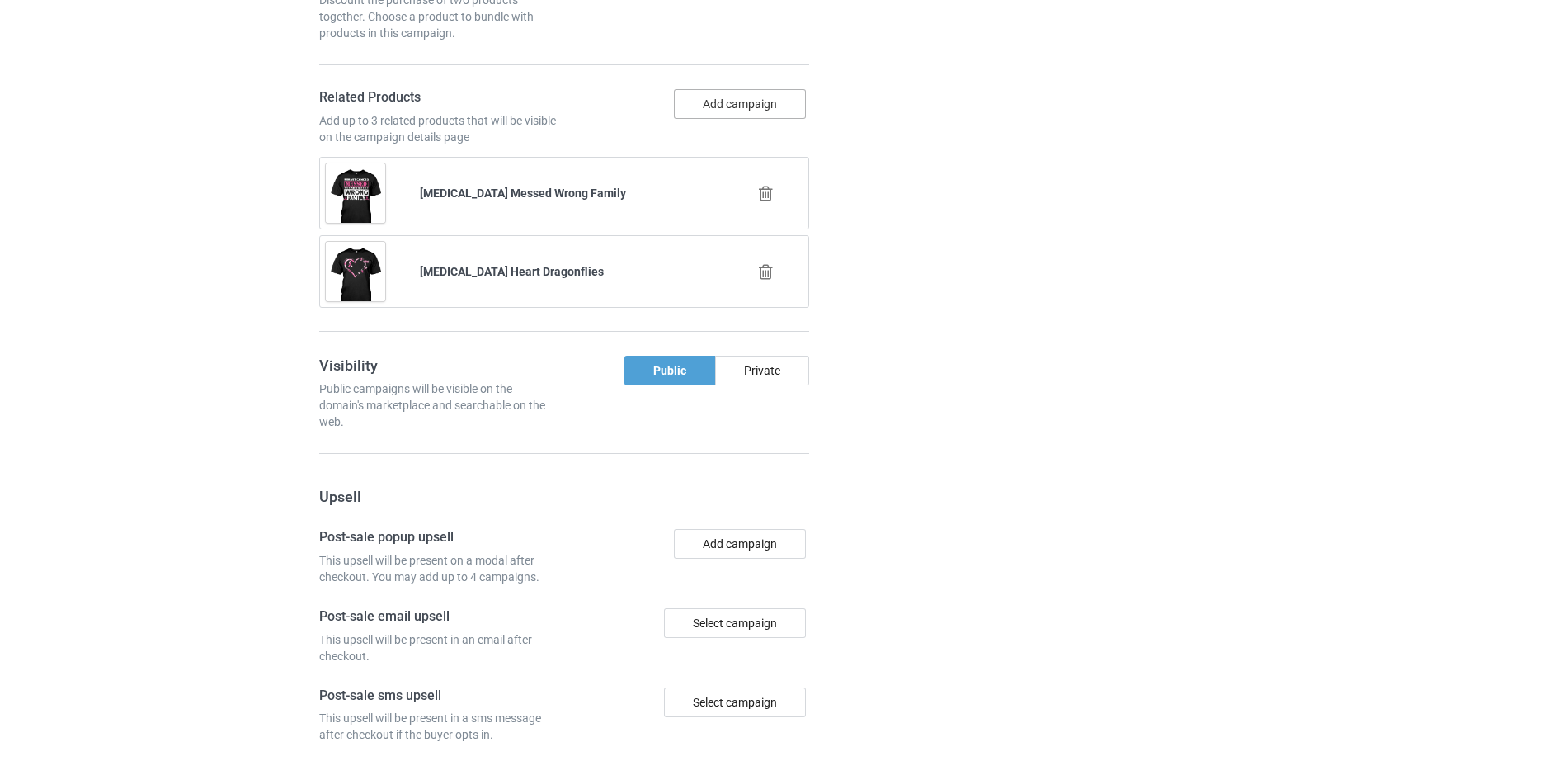
click at [753, 89] on button "Add campaign" at bounding box center [739, 104] width 132 height 30
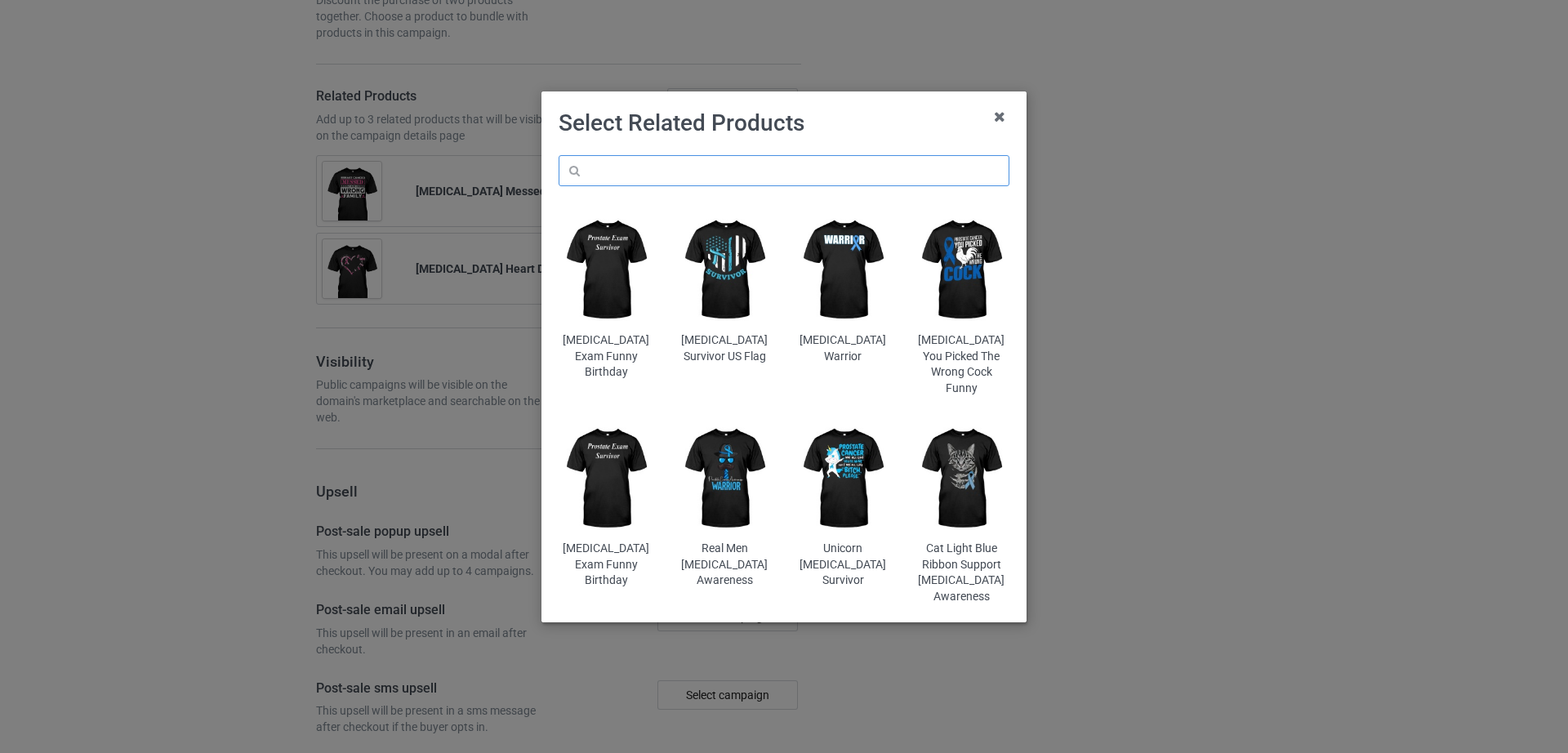
click at [676, 162] on input "text" at bounding box center [783, 170] width 451 height 31
paste input "Go Pink In October Breast Cancer 2"
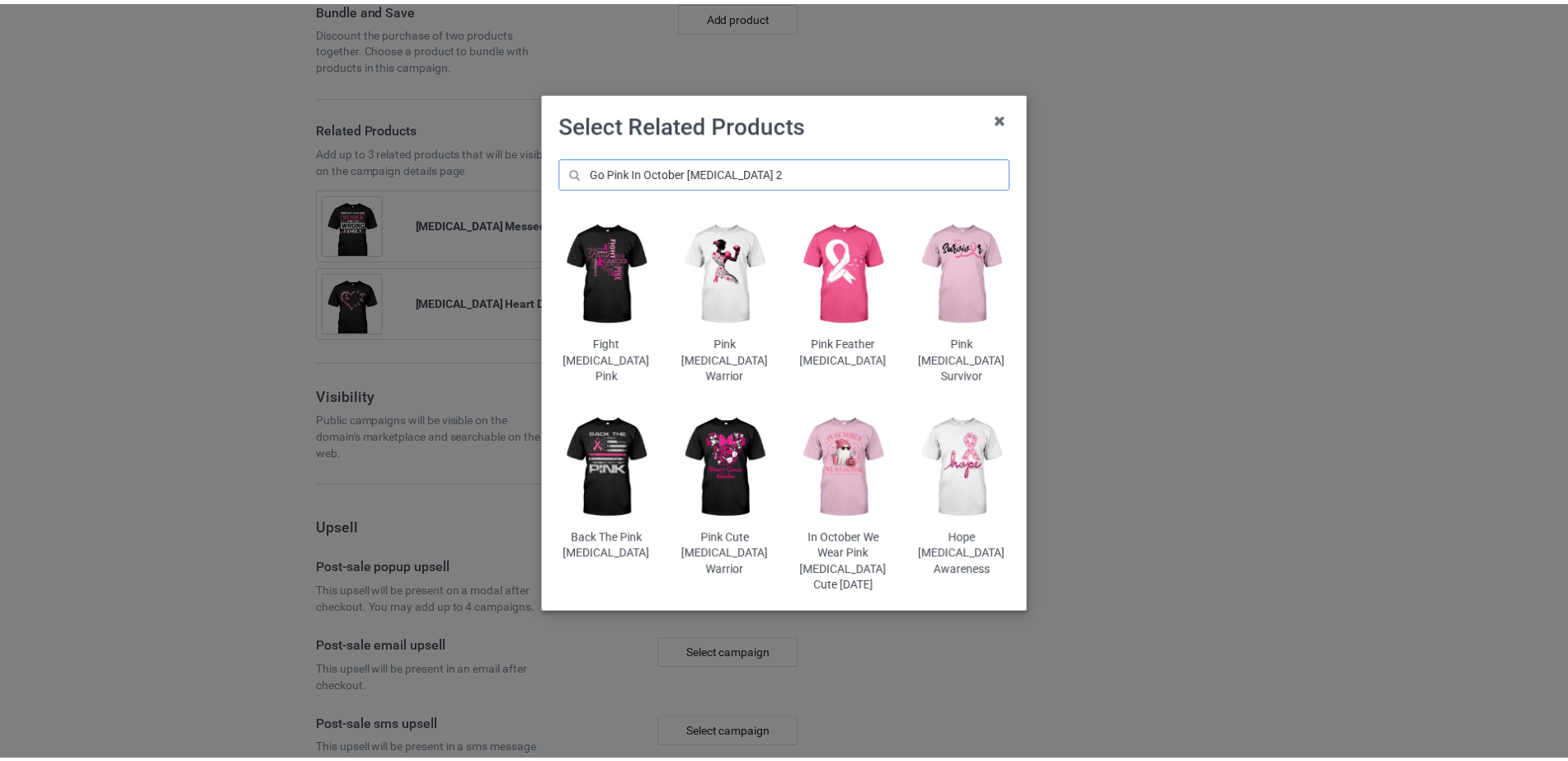
scroll to position [1778, 0]
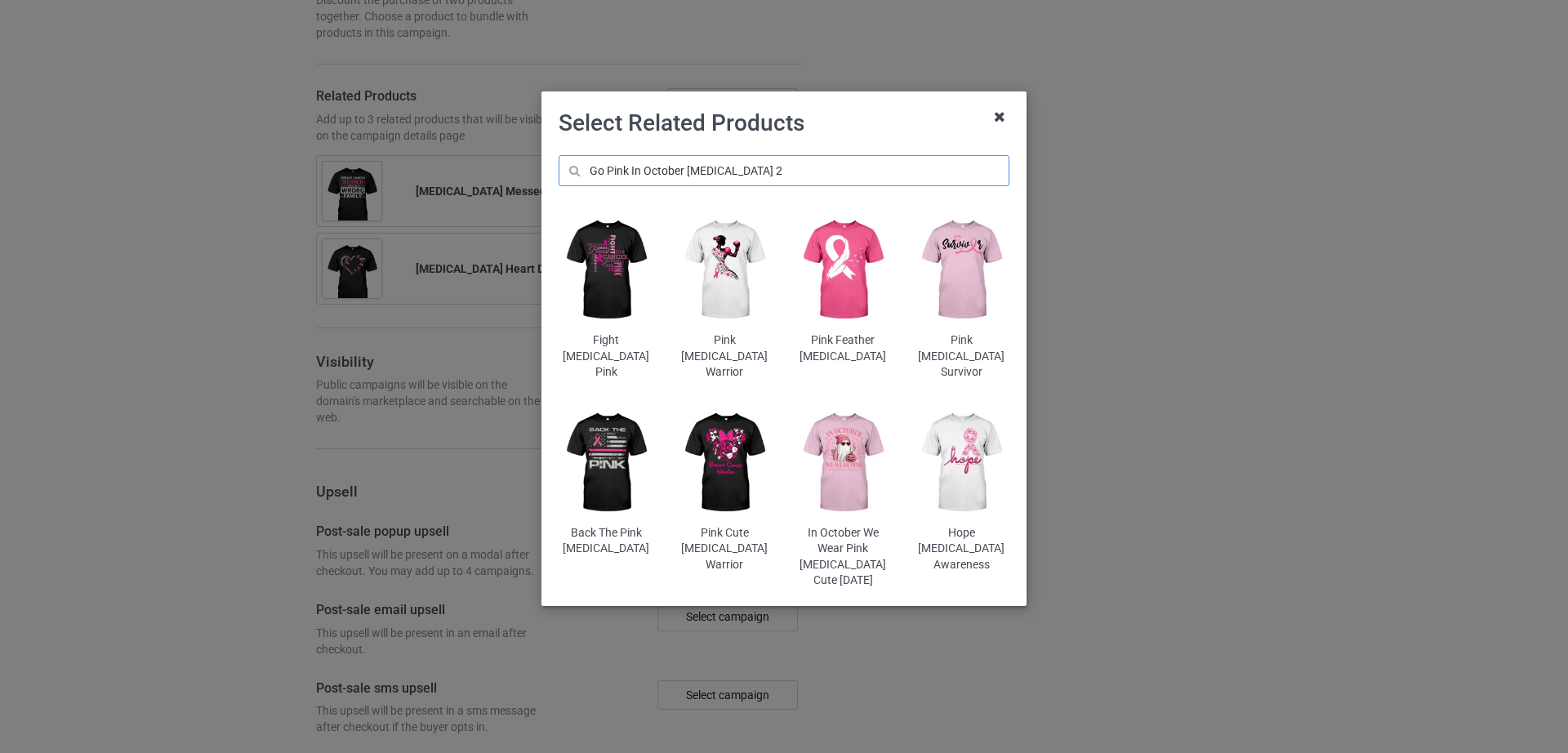
type input "Go Pink In October Breast Cancer 2"
click at [1000, 116] on icon at bounding box center [1000, 117] width 26 height 26
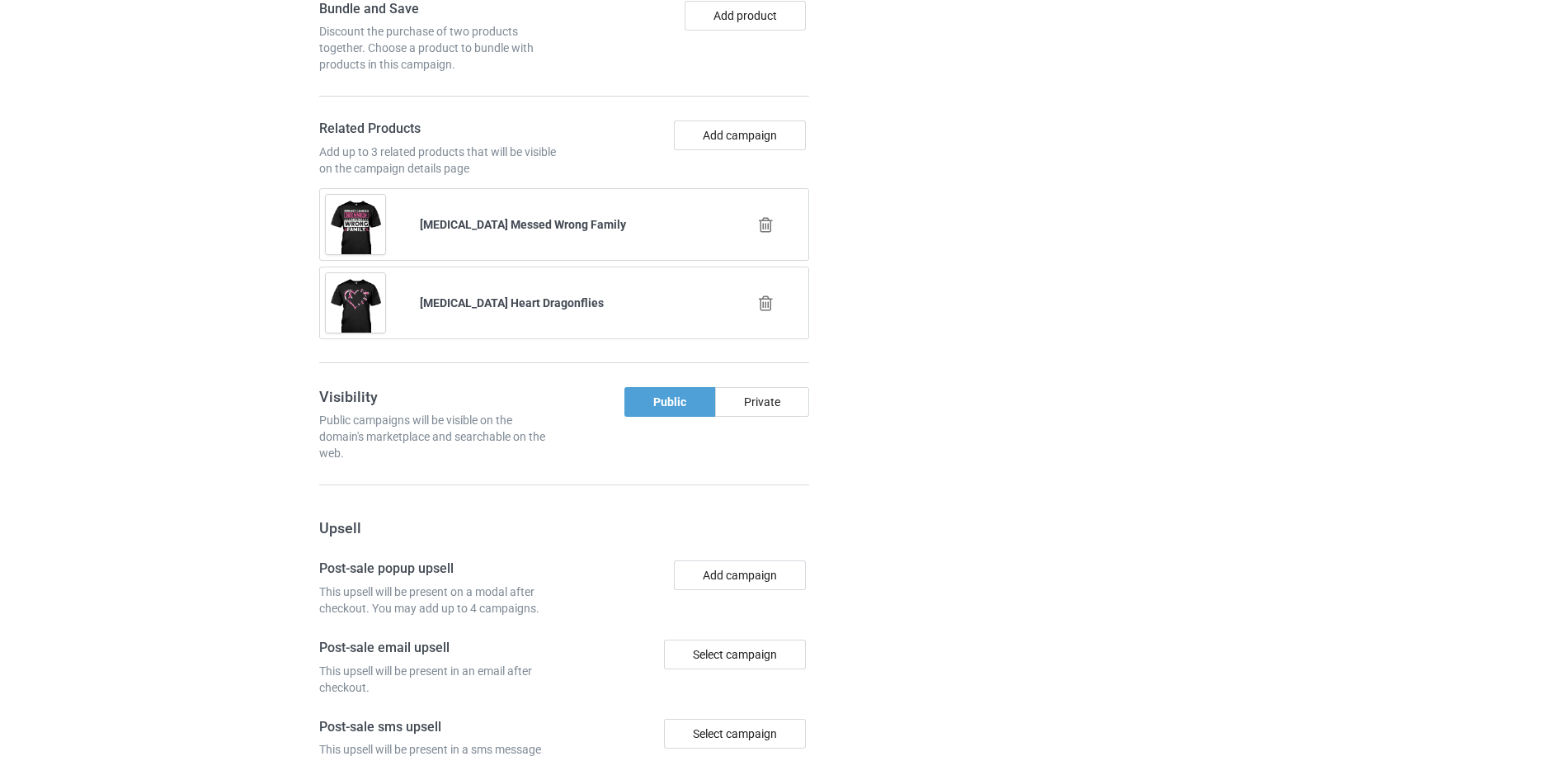
scroll to position [1810, 0]
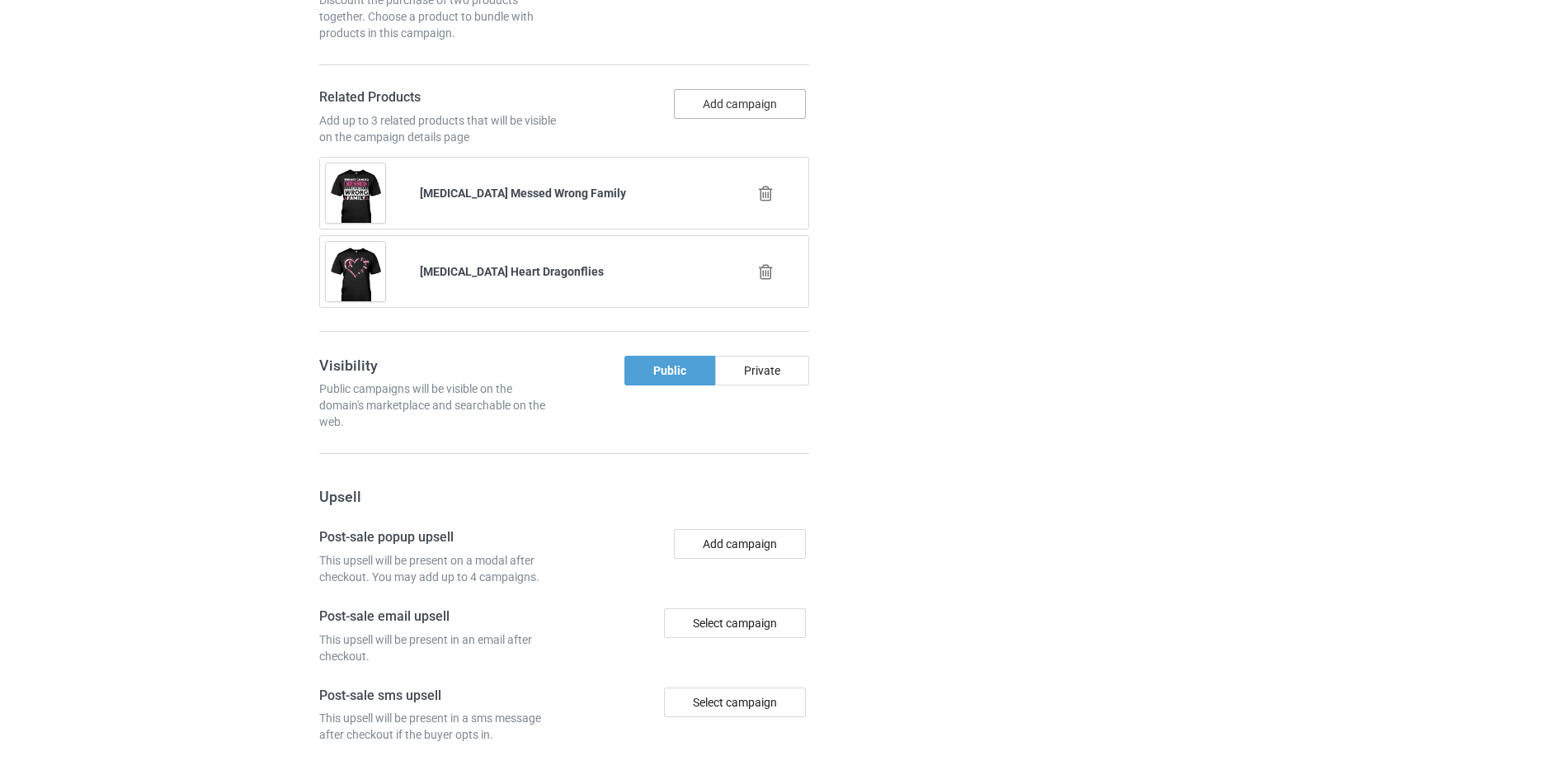
click at [781, 89] on button "Add campaign" at bounding box center [739, 104] width 132 height 30
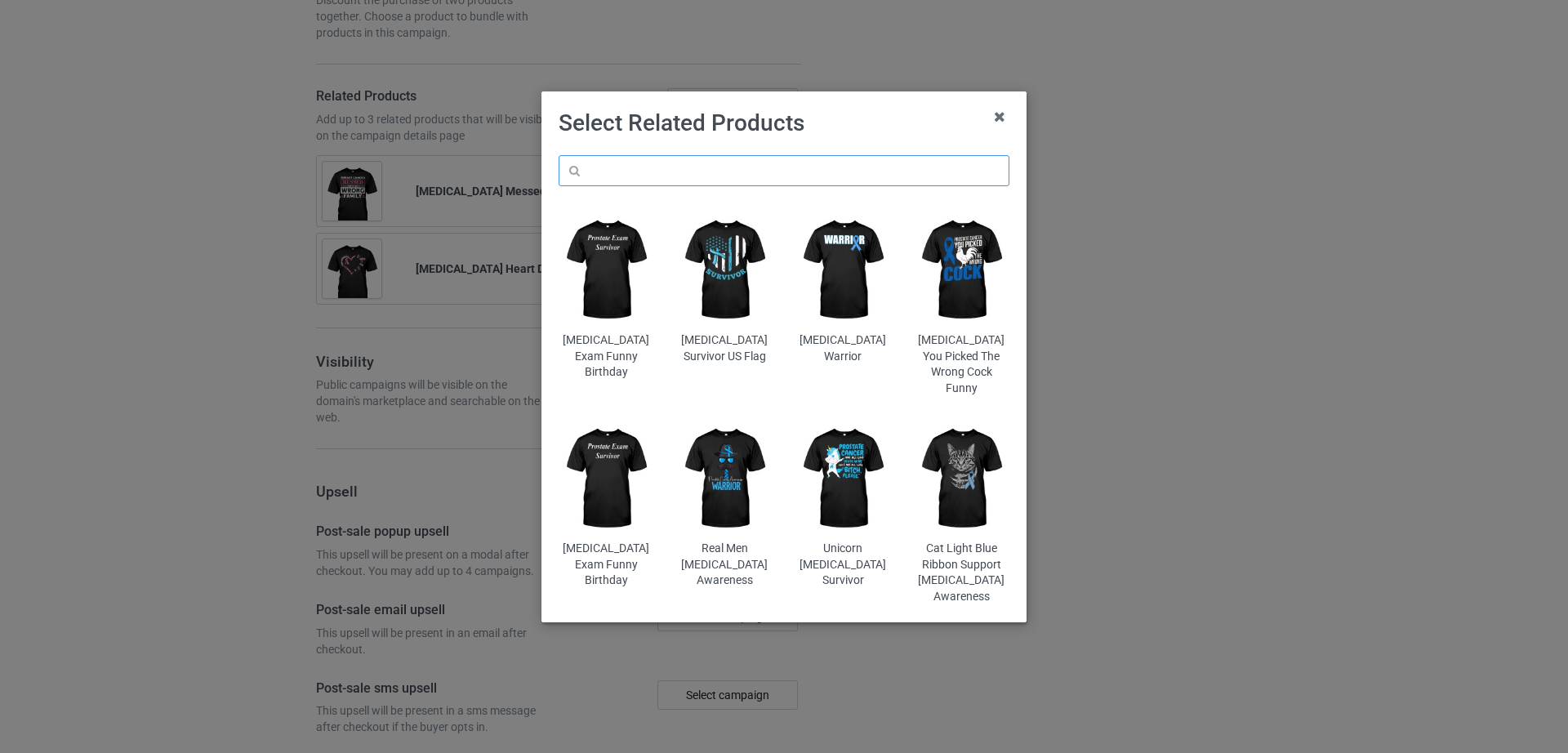
click at [672, 173] on input "text" at bounding box center [783, 170] width 451 height 31
paste input "Butterflies Heart Breast Cancer Awareness"
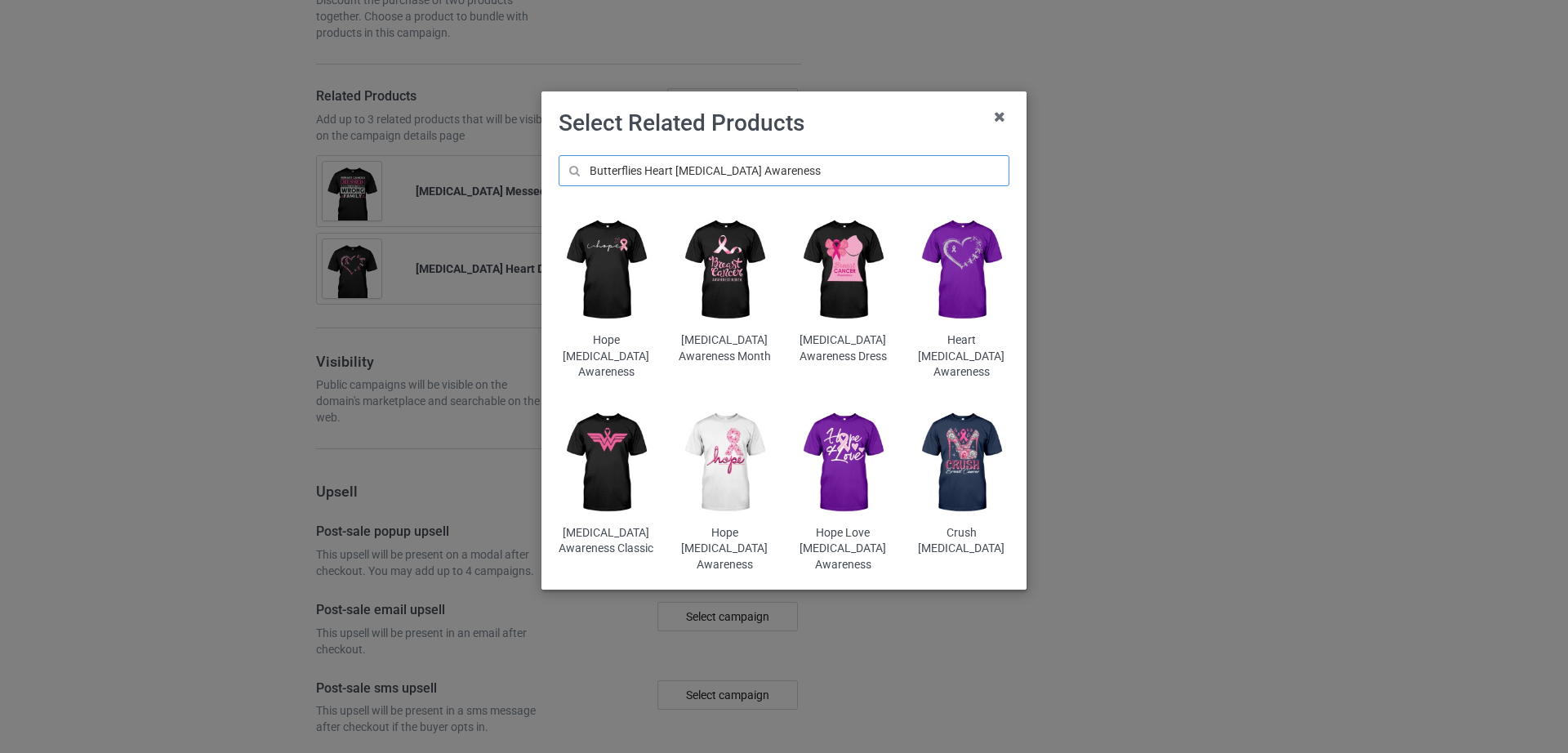
type input "Butterflies Heart Breast Cancer Awareness"
click at [608, 435] on img at bounding box center [606, 462] width 96 height 119
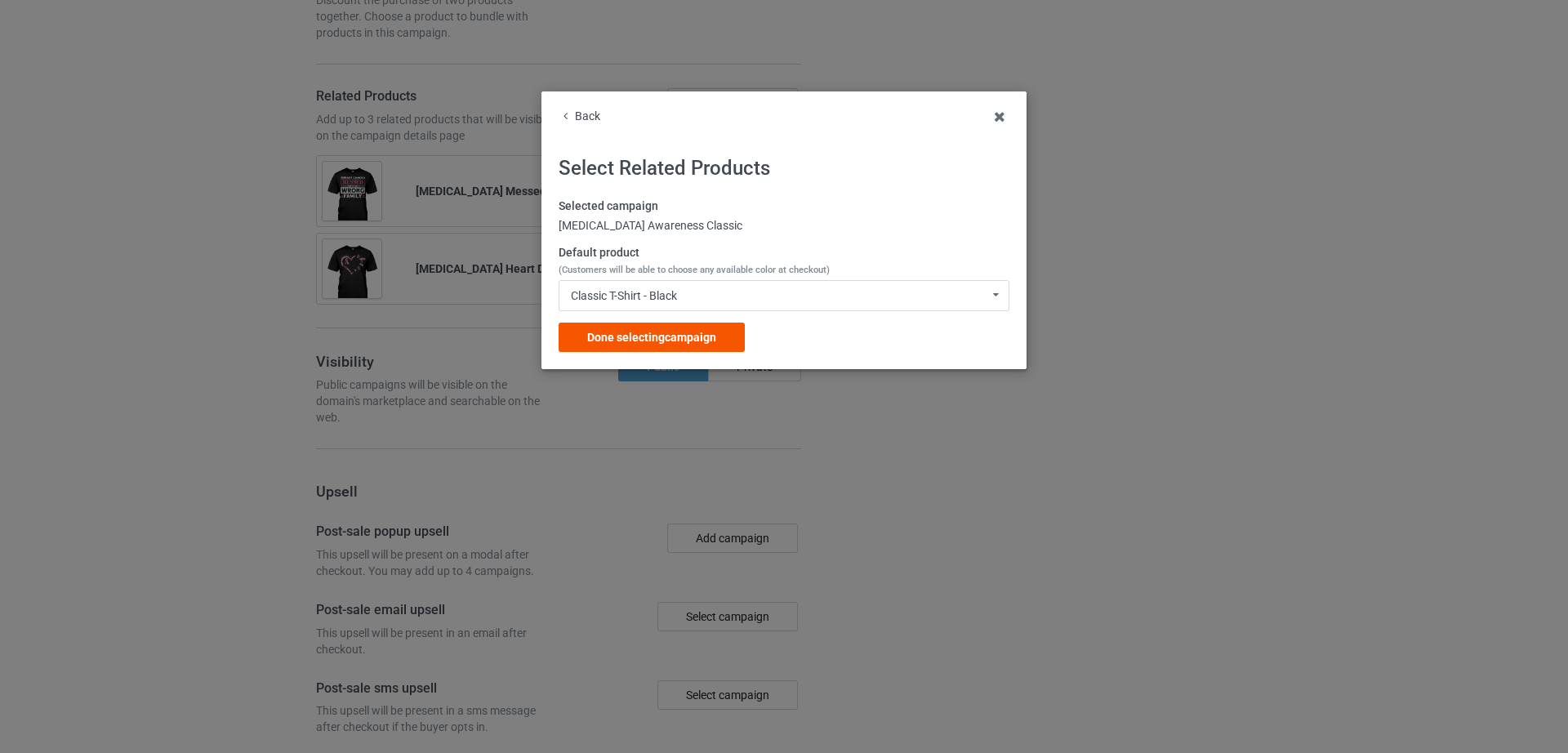
click at [679, 331] on span "Done selecting campaign" at bounding box center [651, 337] width 129 height 13
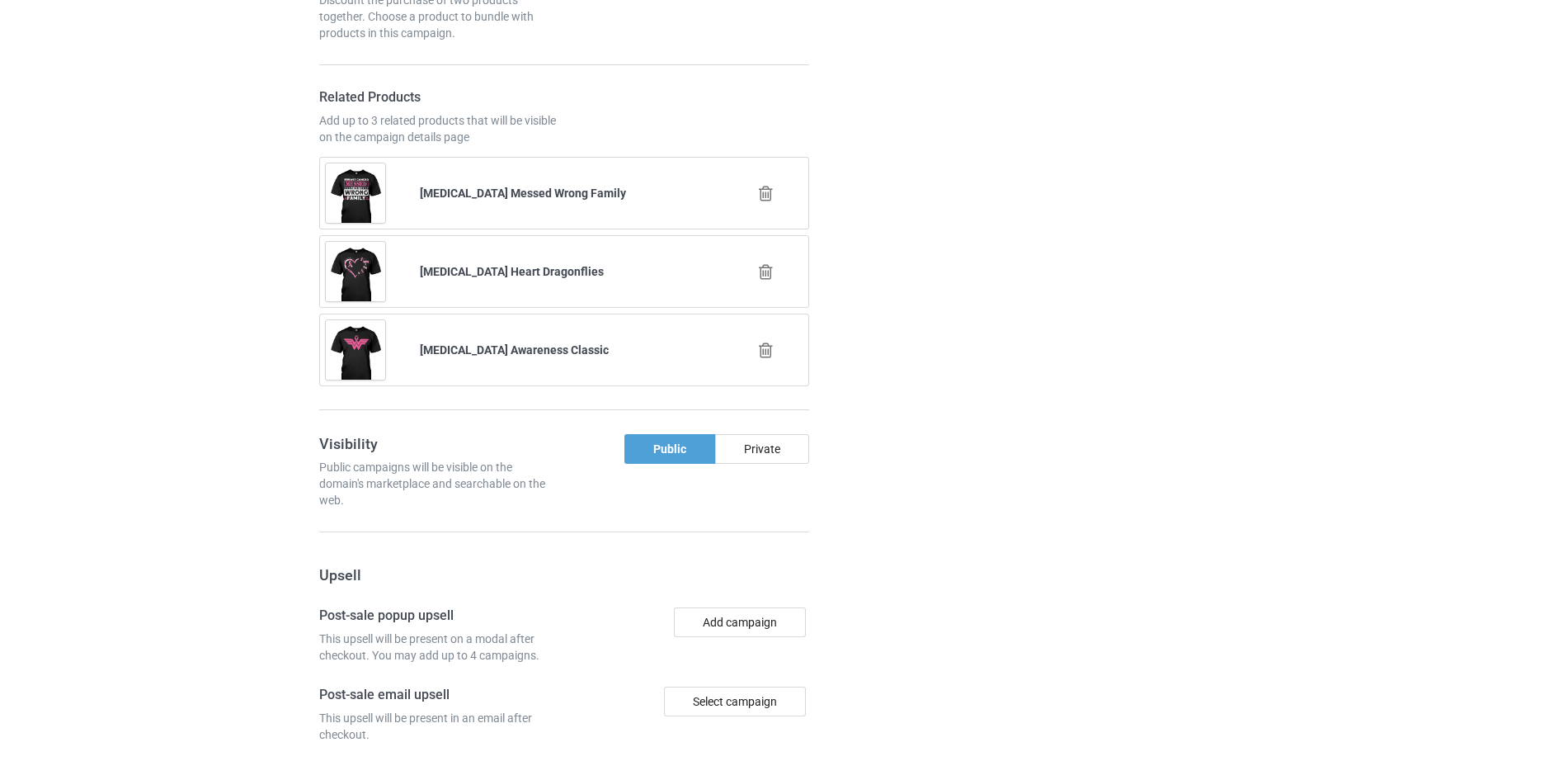
click at [768, 263] on icon at bounding box center [766, 271] width 21 height 17
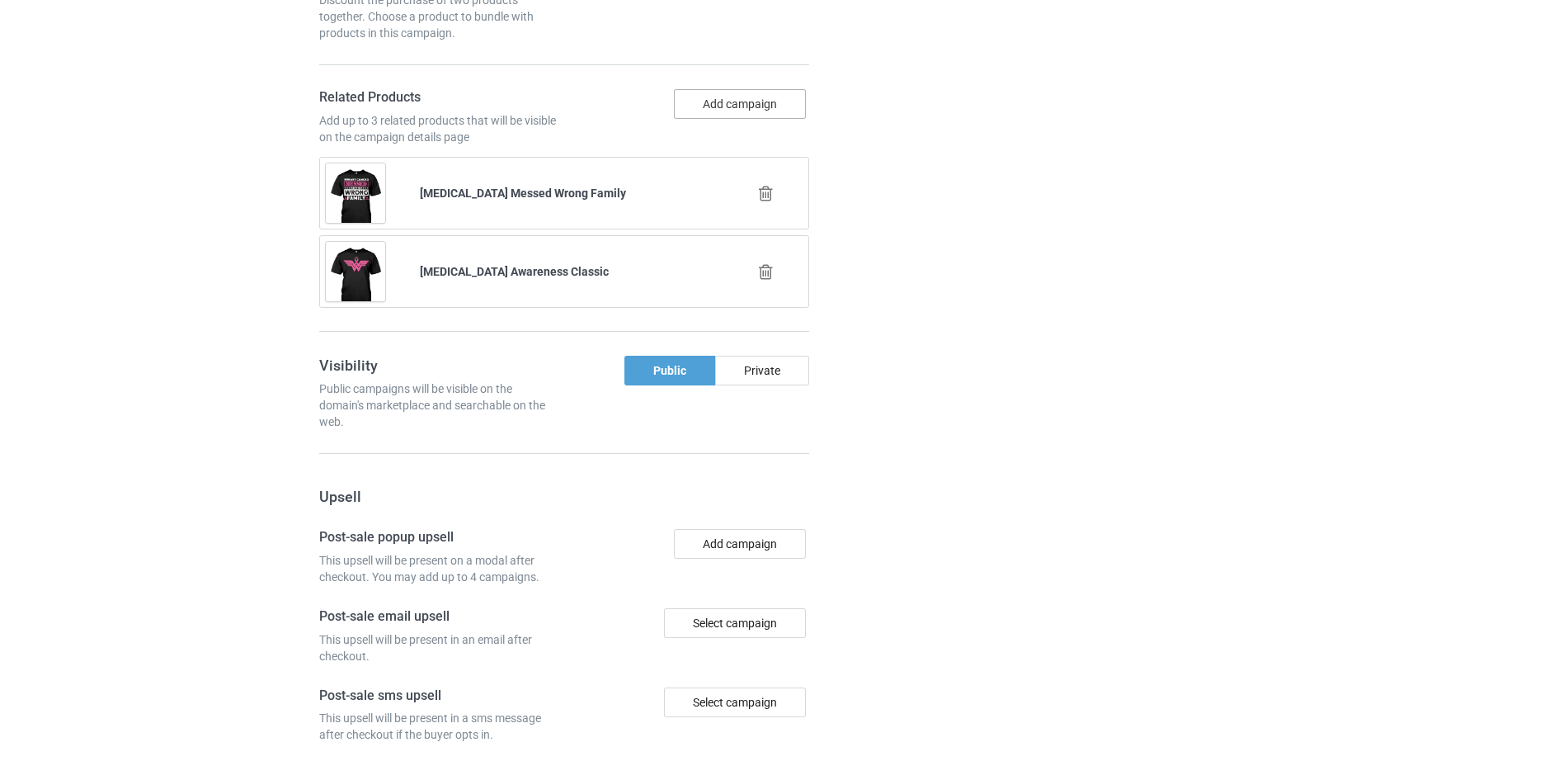
click at [713, 89] on button "Add campaign" at bounding box center [739, 104] width 132 height 30
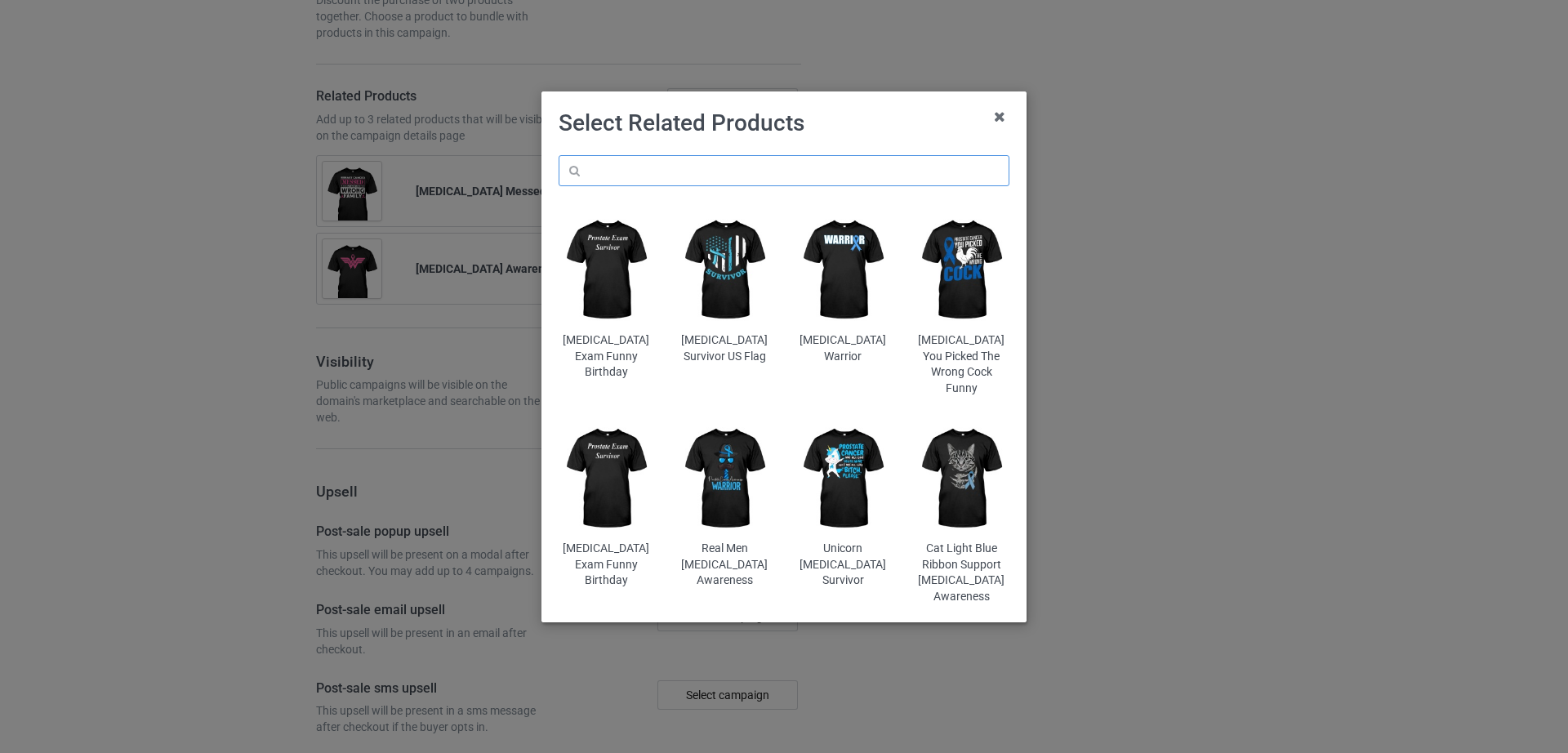
click at [665, 168] on input "text" at bounding box center [783, 170] width 451 height 31
paste input "[MEDICAL_DATA] Awareness Survivor Heart"
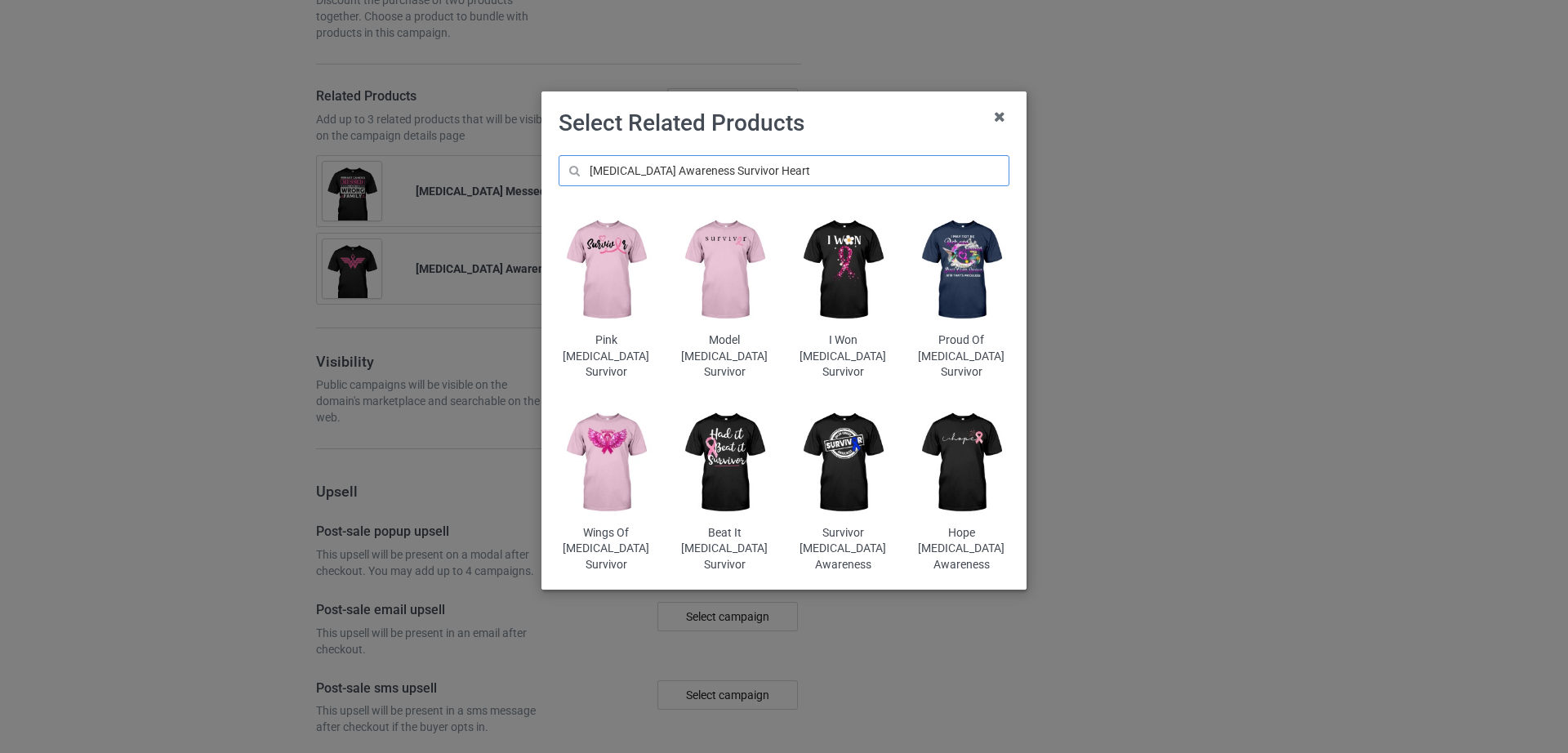
type input "[MEDICAL_DATA] Awareness Survivor Heart"
click at [853, 274] on img at bounding box center [843, 270] width 96 height 119
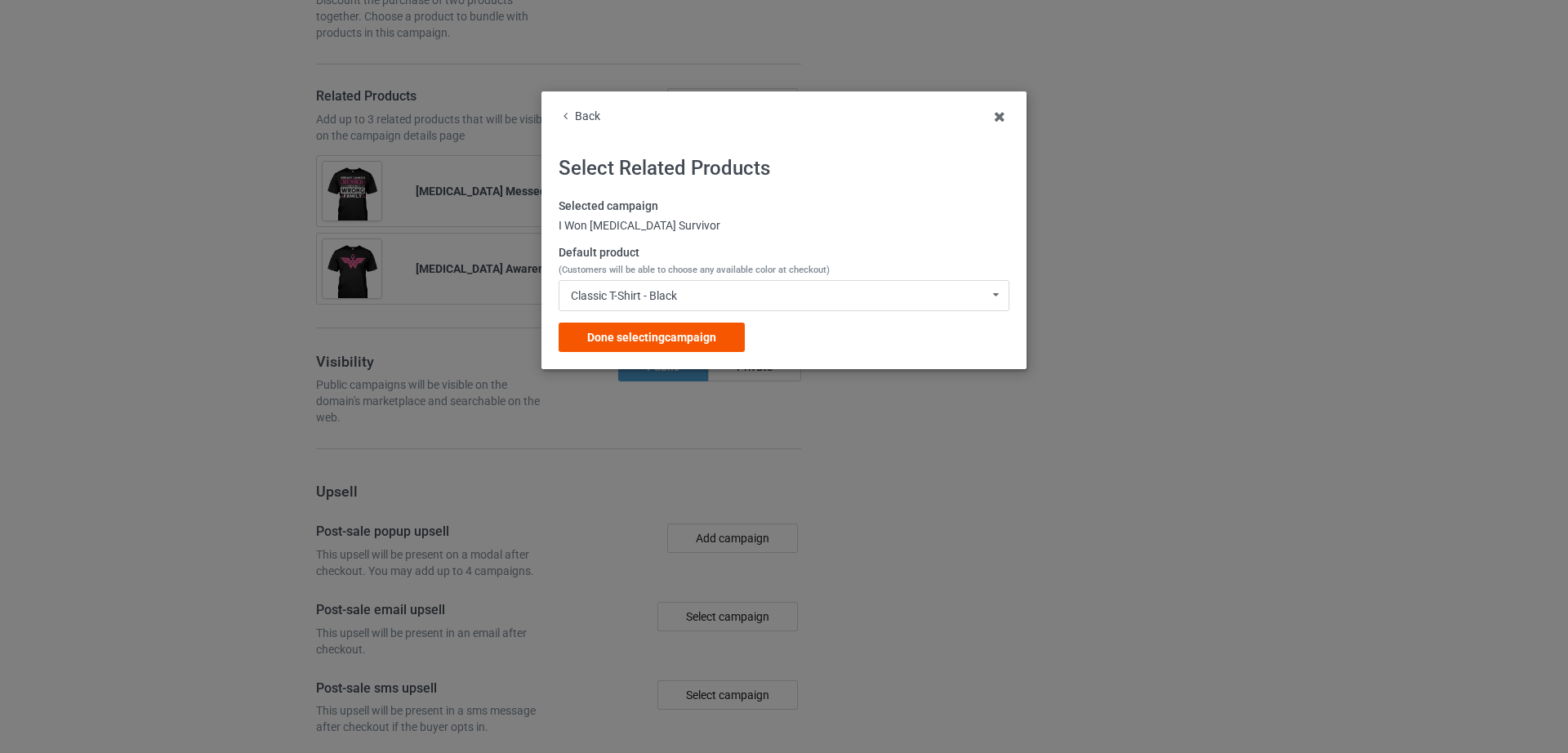
click at [687, 334] on span "Done selecting campaign" at bounding box center [651, 337] width 129 height 13
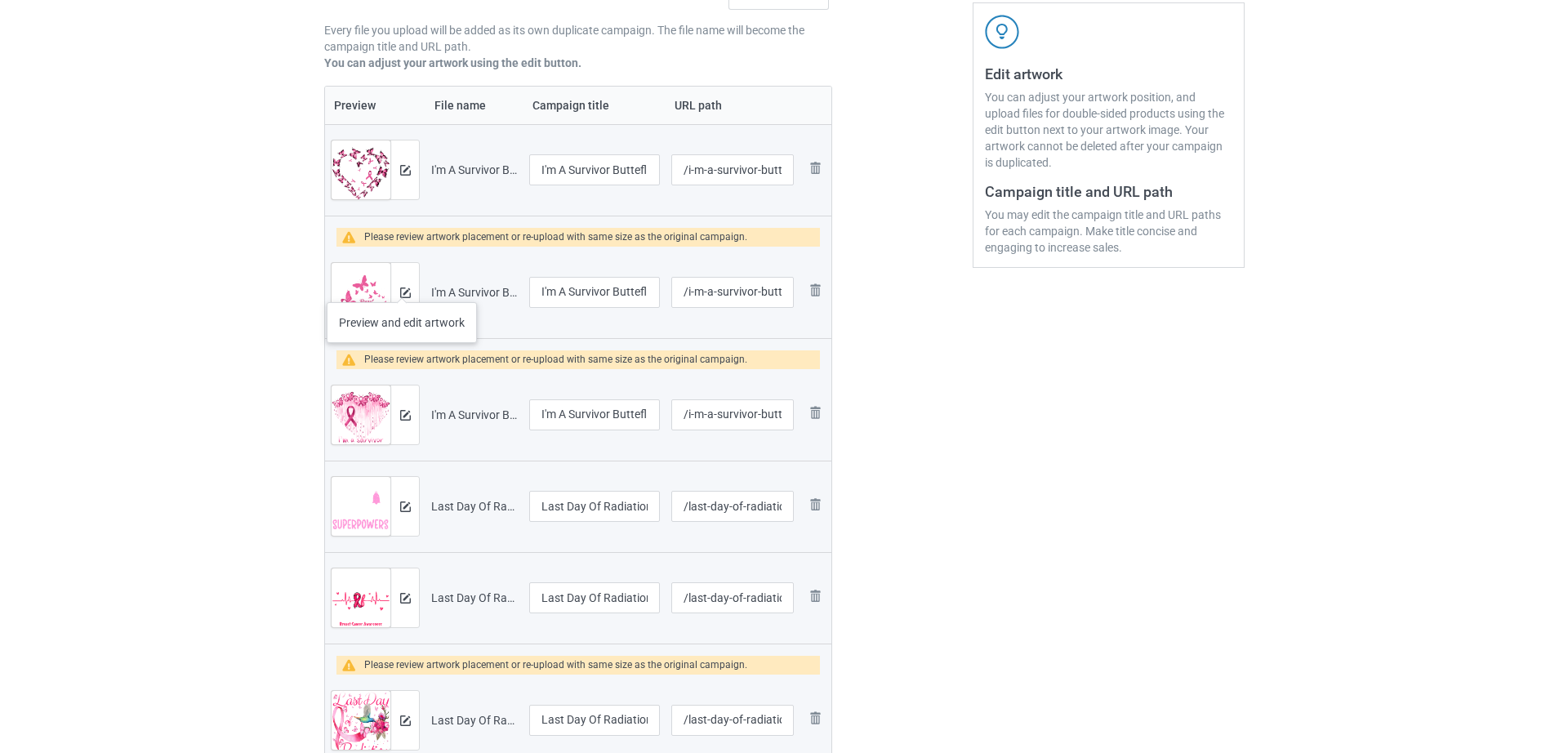
scroll to position [298, 0]
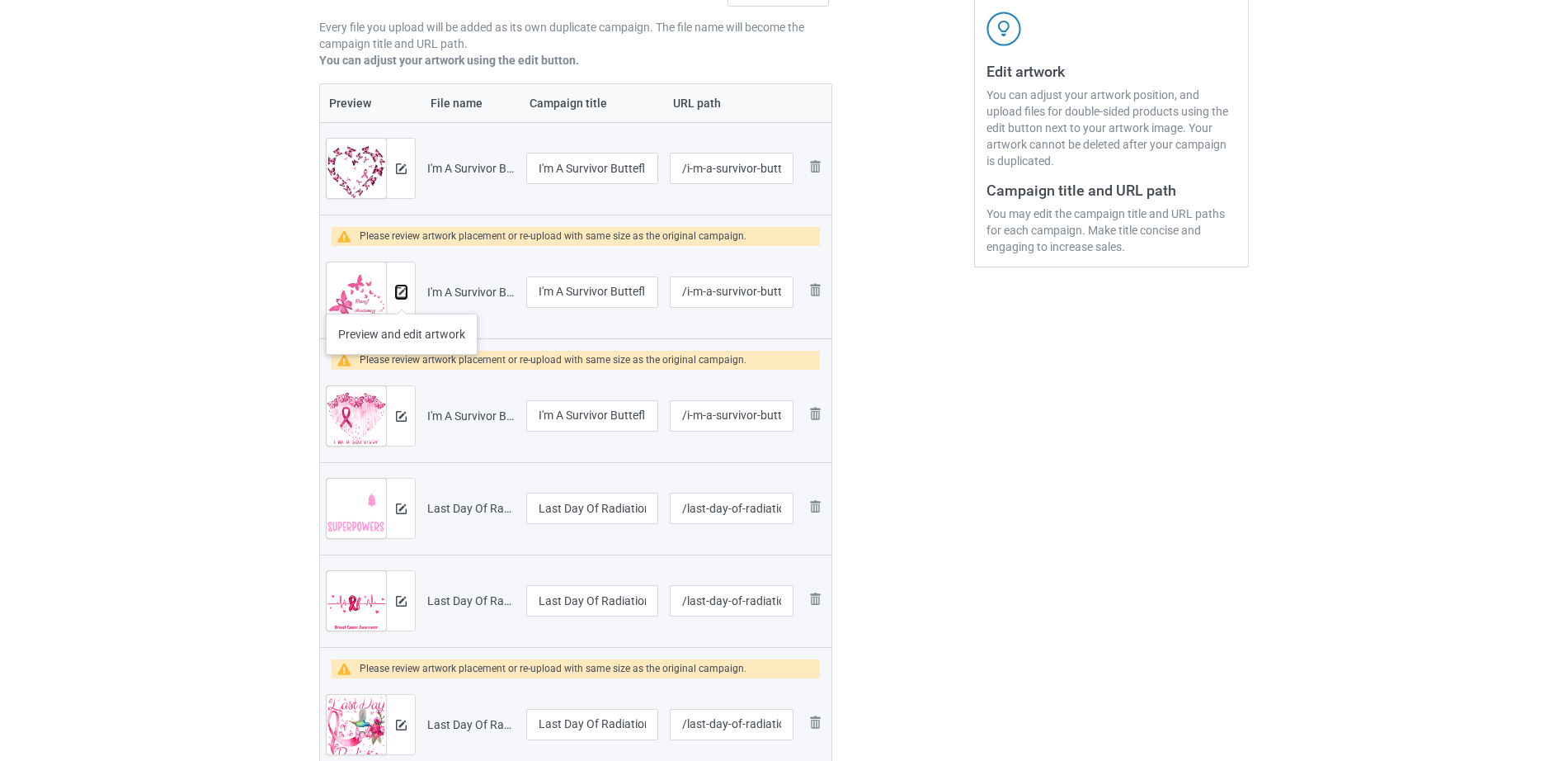
click at [402, 297] on img at bounding box center [401, 292] width 10 height 10
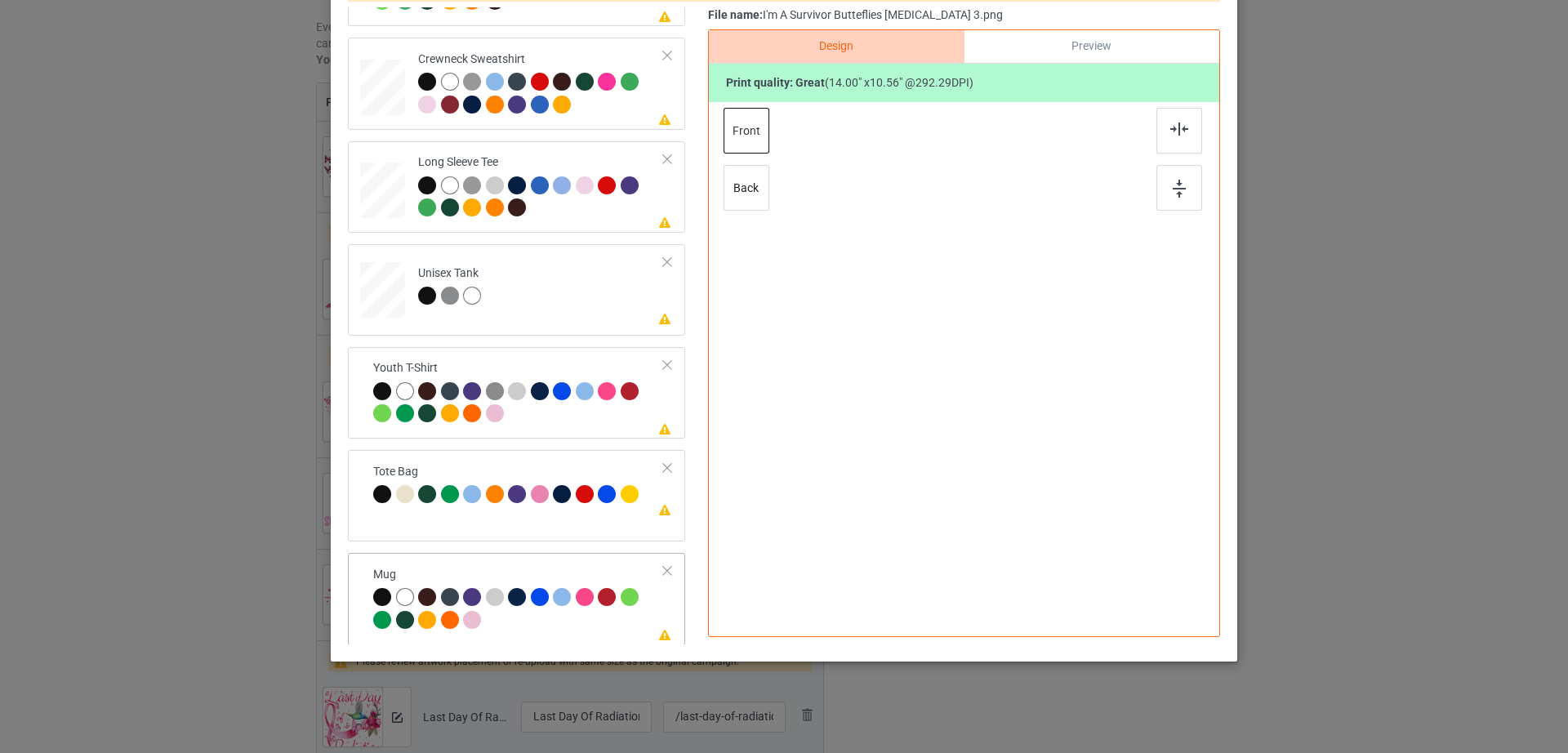
scroll to position [383, 0]
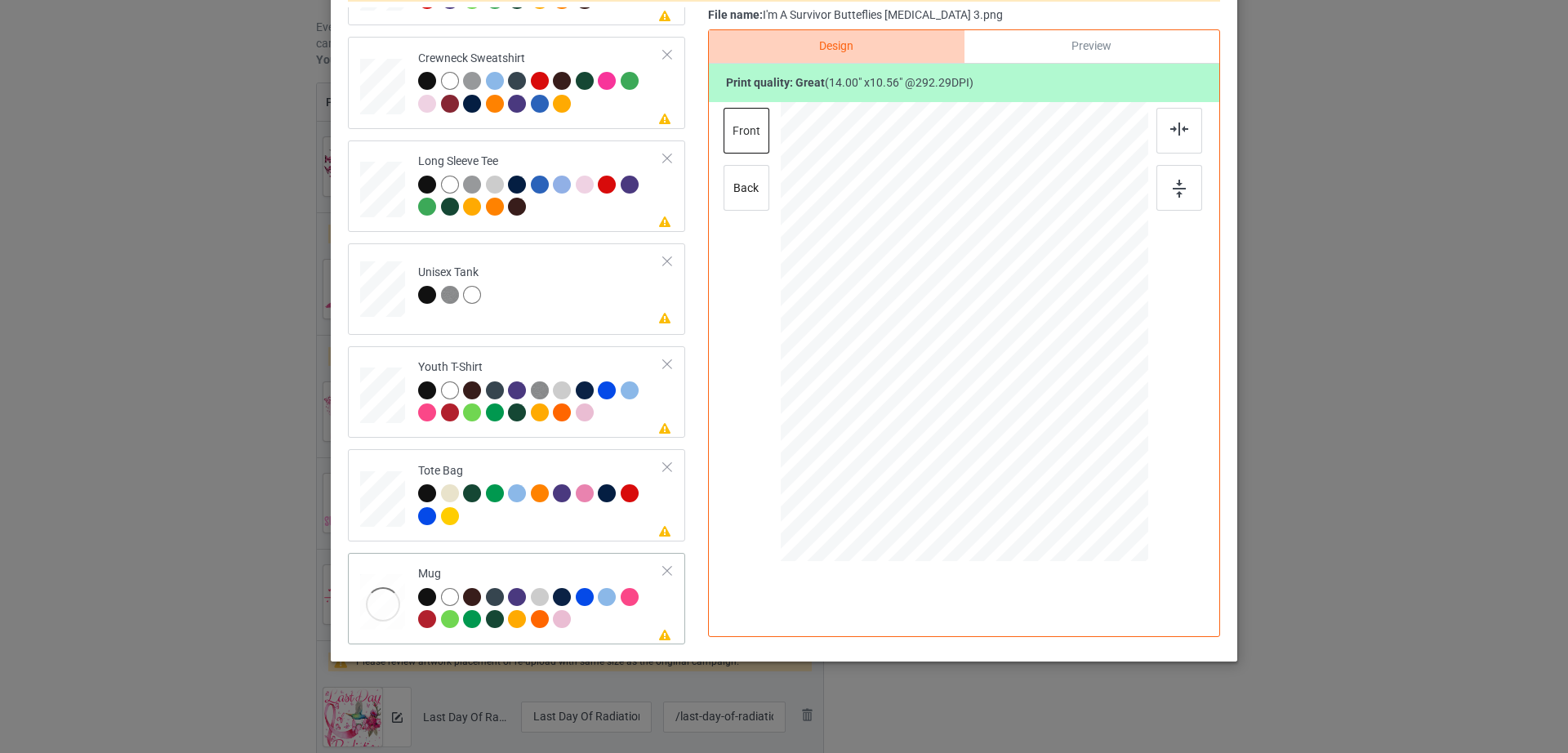
drag, startPoint x: 1038, startPoint y: 364, endPoint x: 1030, endPoint y: 354, distance: 12.8
click at [1030, 354] on div at bounding box center [964, 331] width 368 height 152
drag, startPoint x: 992, startPoint y: 344, endPoint x: 1093, endPoint y: 339, distance: 101.1
click at [1093, 339] on div at bounding box center [1065, 325] width 123 height 92
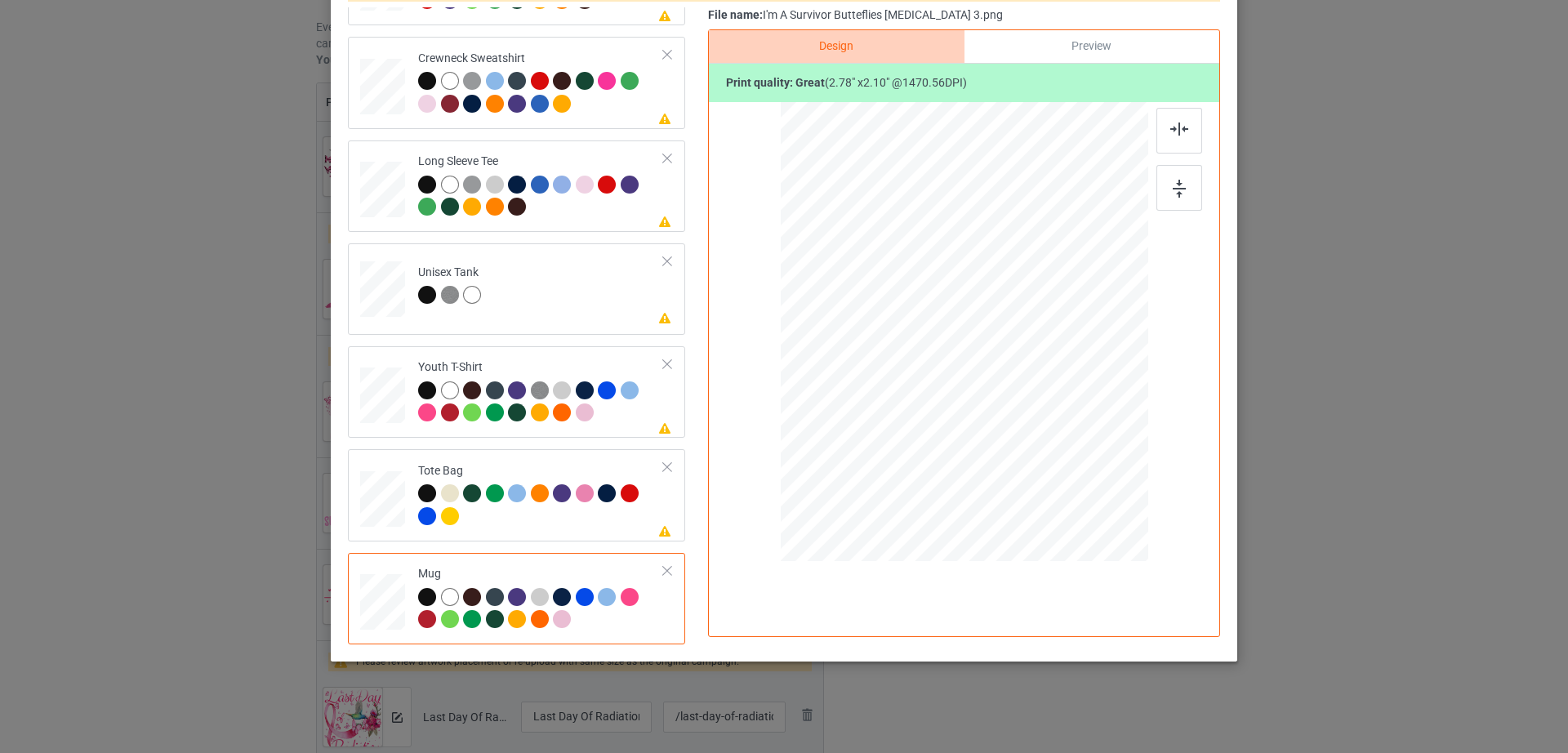
scroll to position [0, 0]
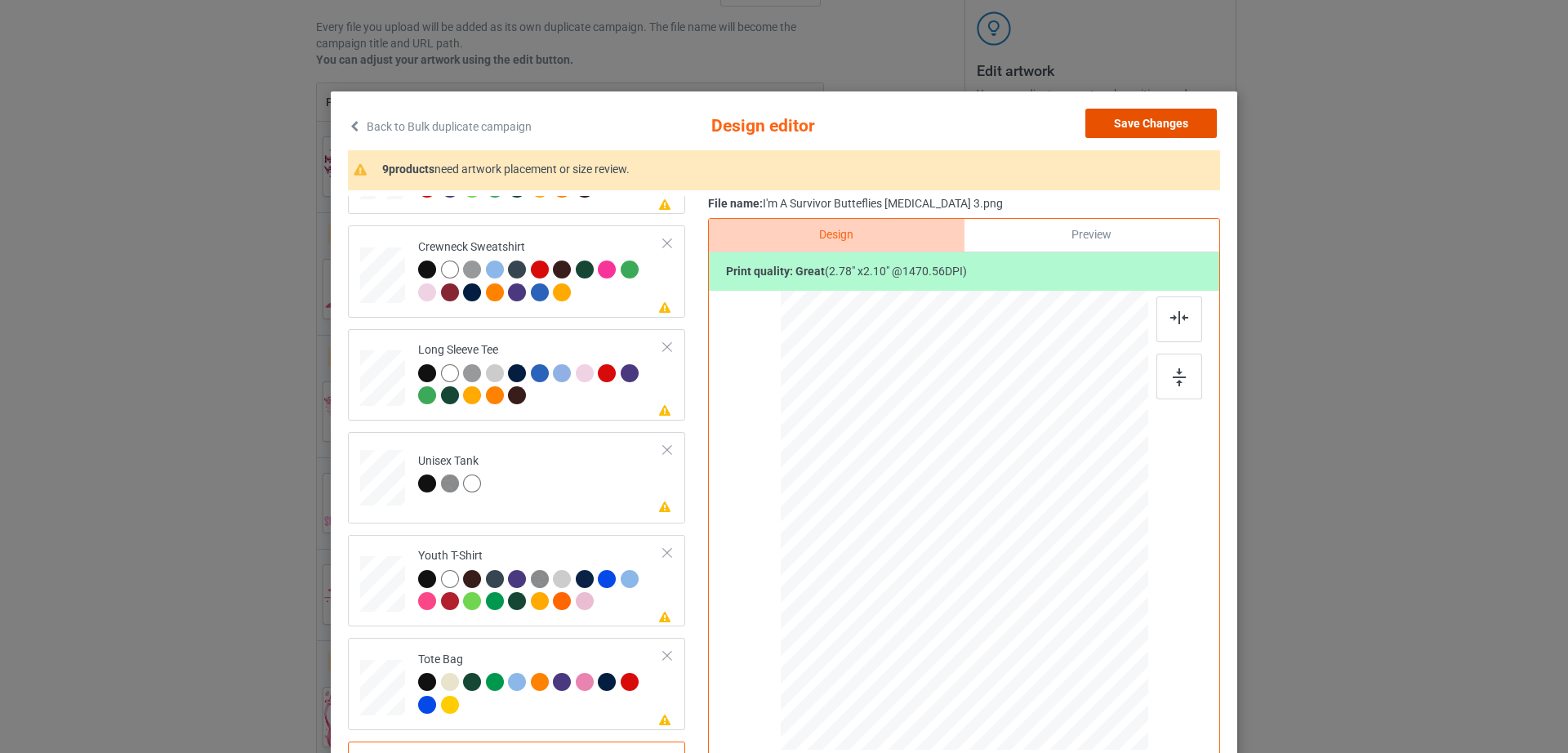
click at [1171, 122] on button "Save Changes" at bounding box center [1151, 123] width 132 height 30
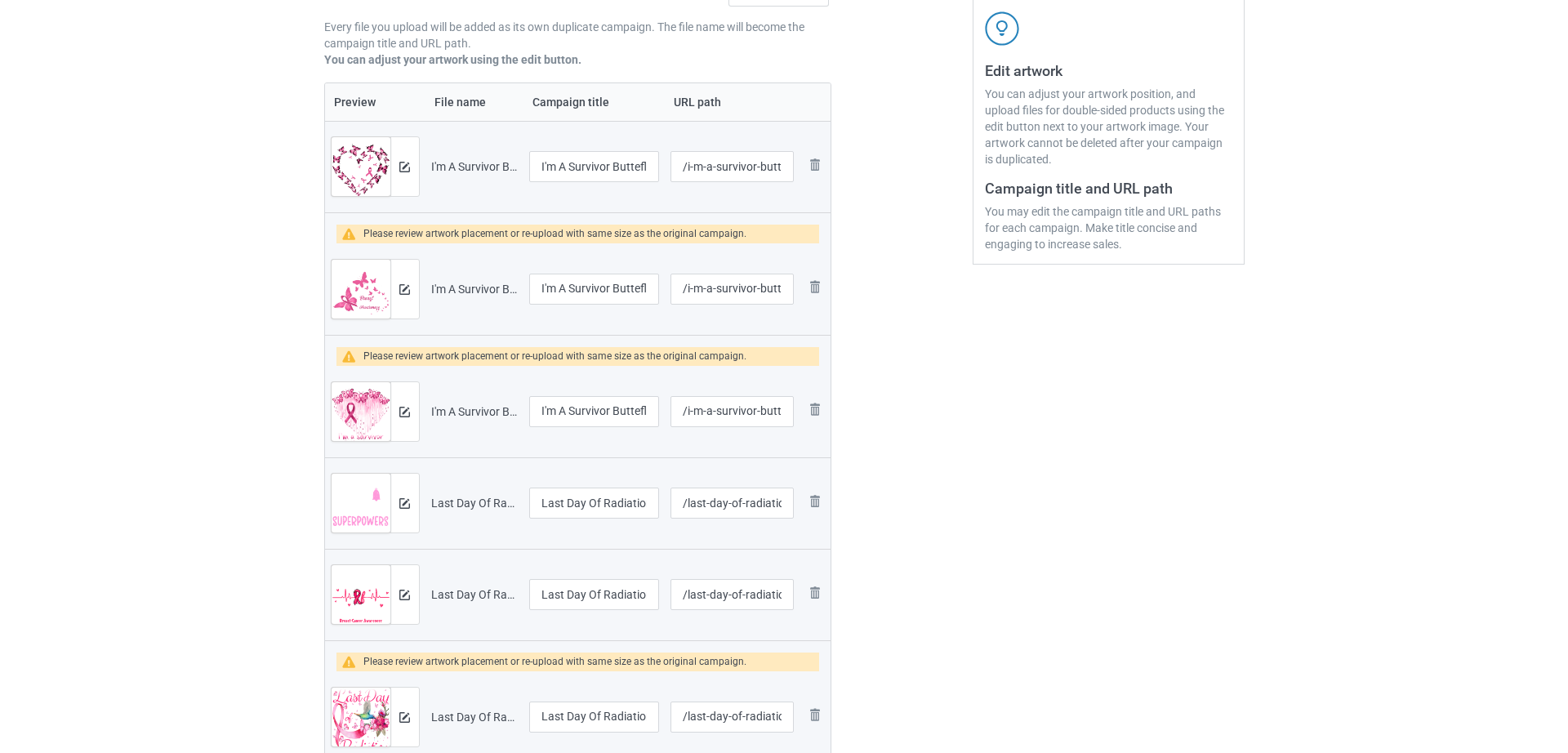
scroll to position [294, 0]
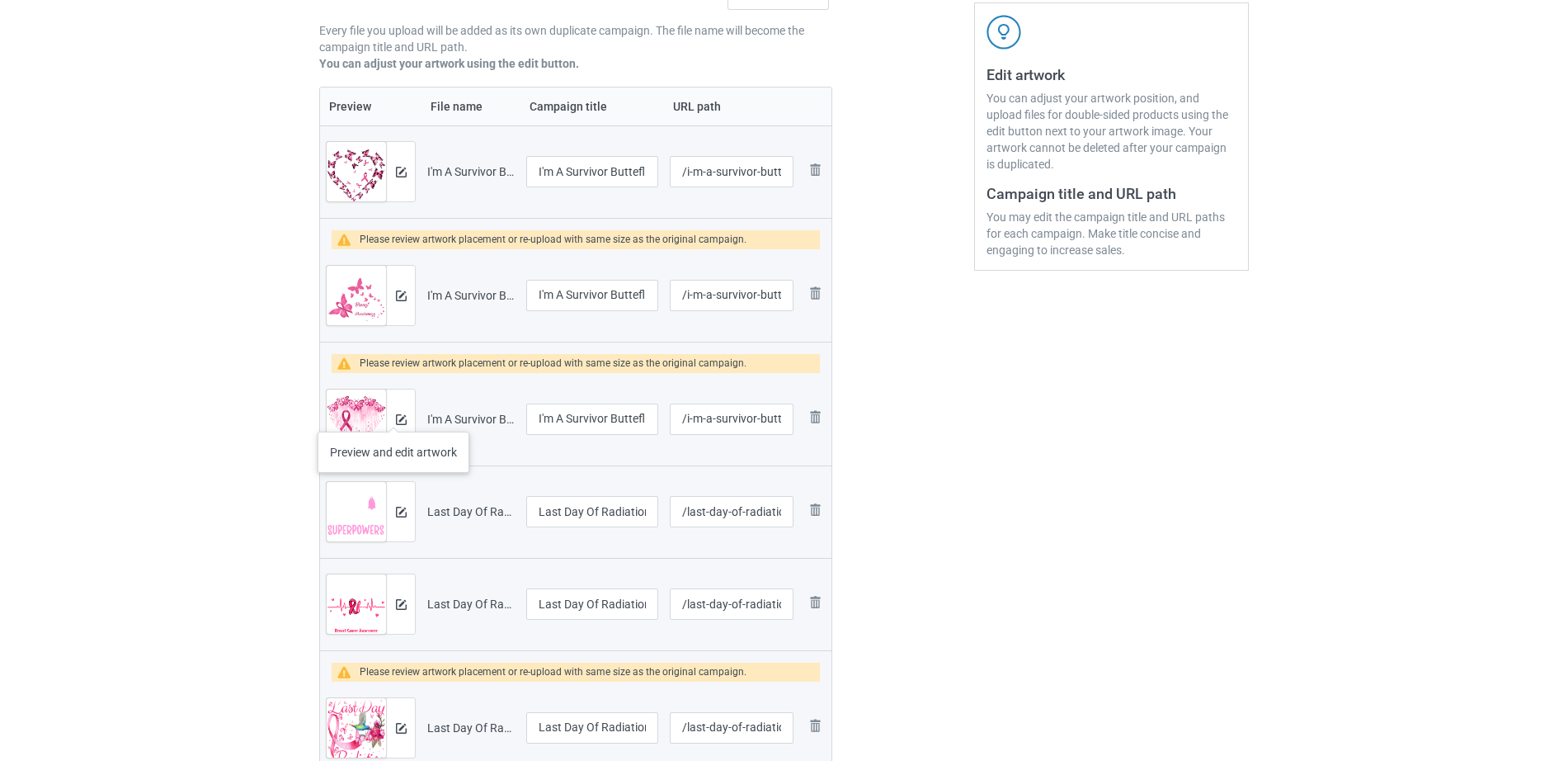
click at [394, 415] on div at bounding box center [400, 419] width 29 height 59
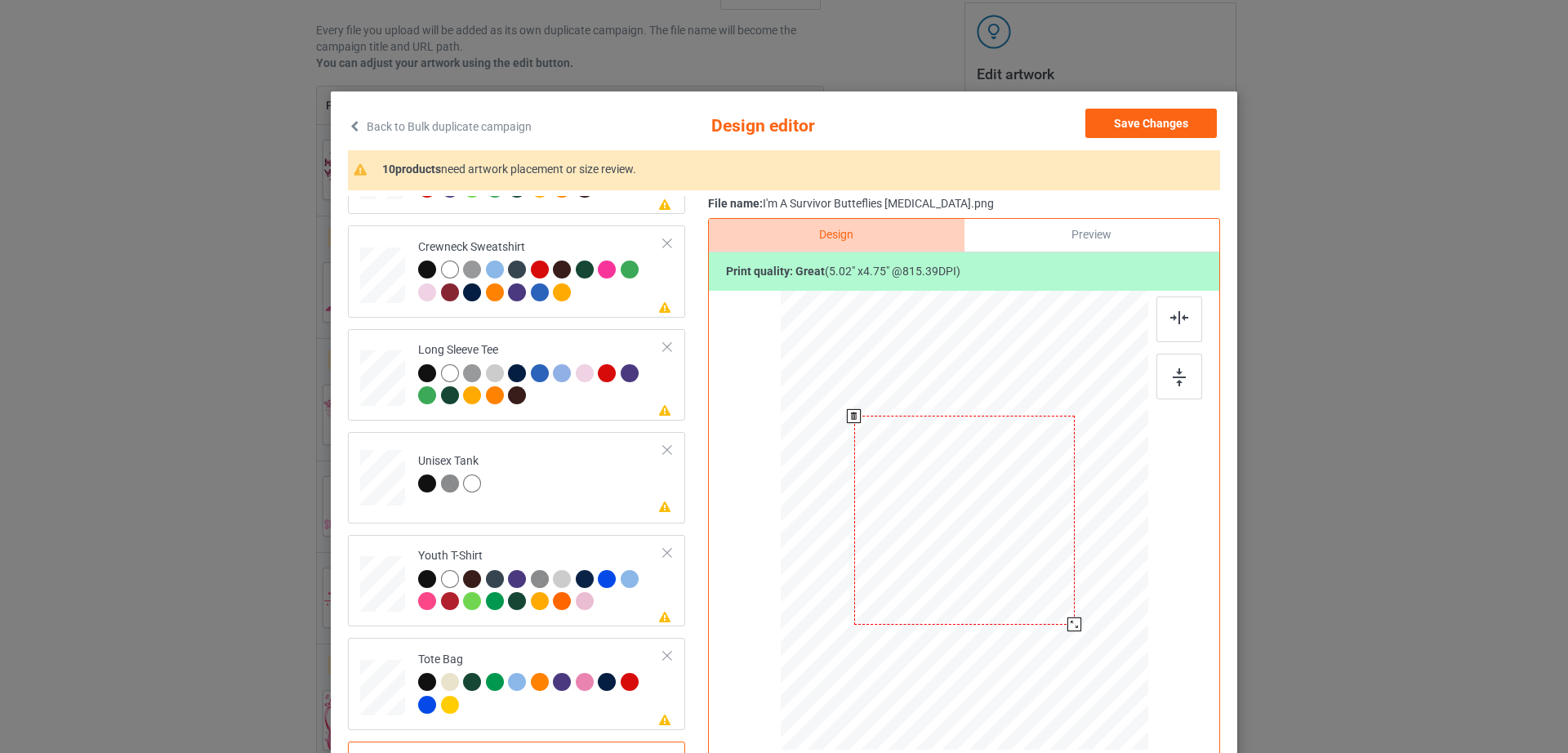
scroll to position [189, 0]
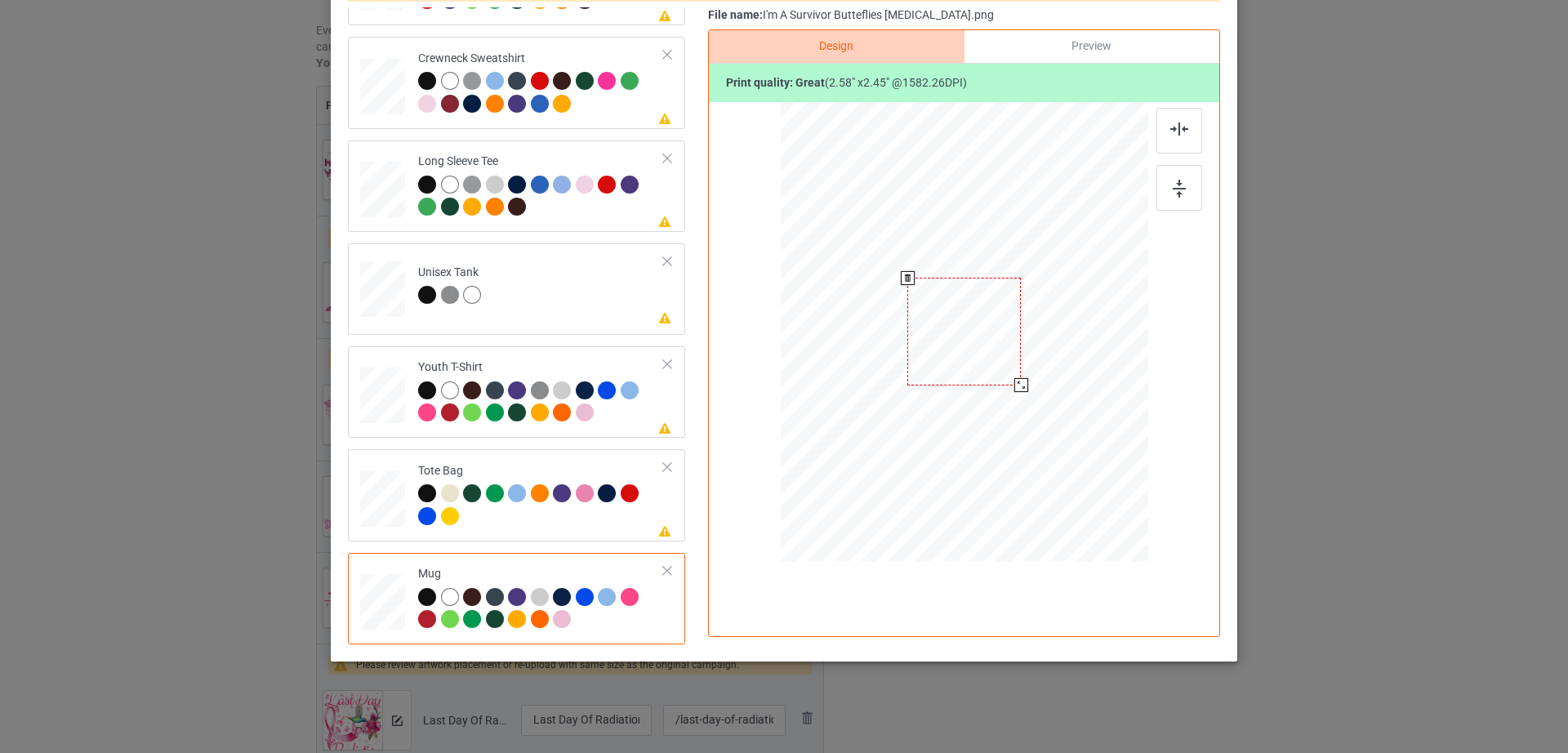
click at [1032, 350] on div at bounding box center [964, 331] width 368 height 152
drag, startPoint x: 965, startPoint y: 346, endPoint x: 1066, endPoint y: 341, distance: 101.1
click at [1066, 341] on div at bounding box center [1065, 326] width 113 height 108
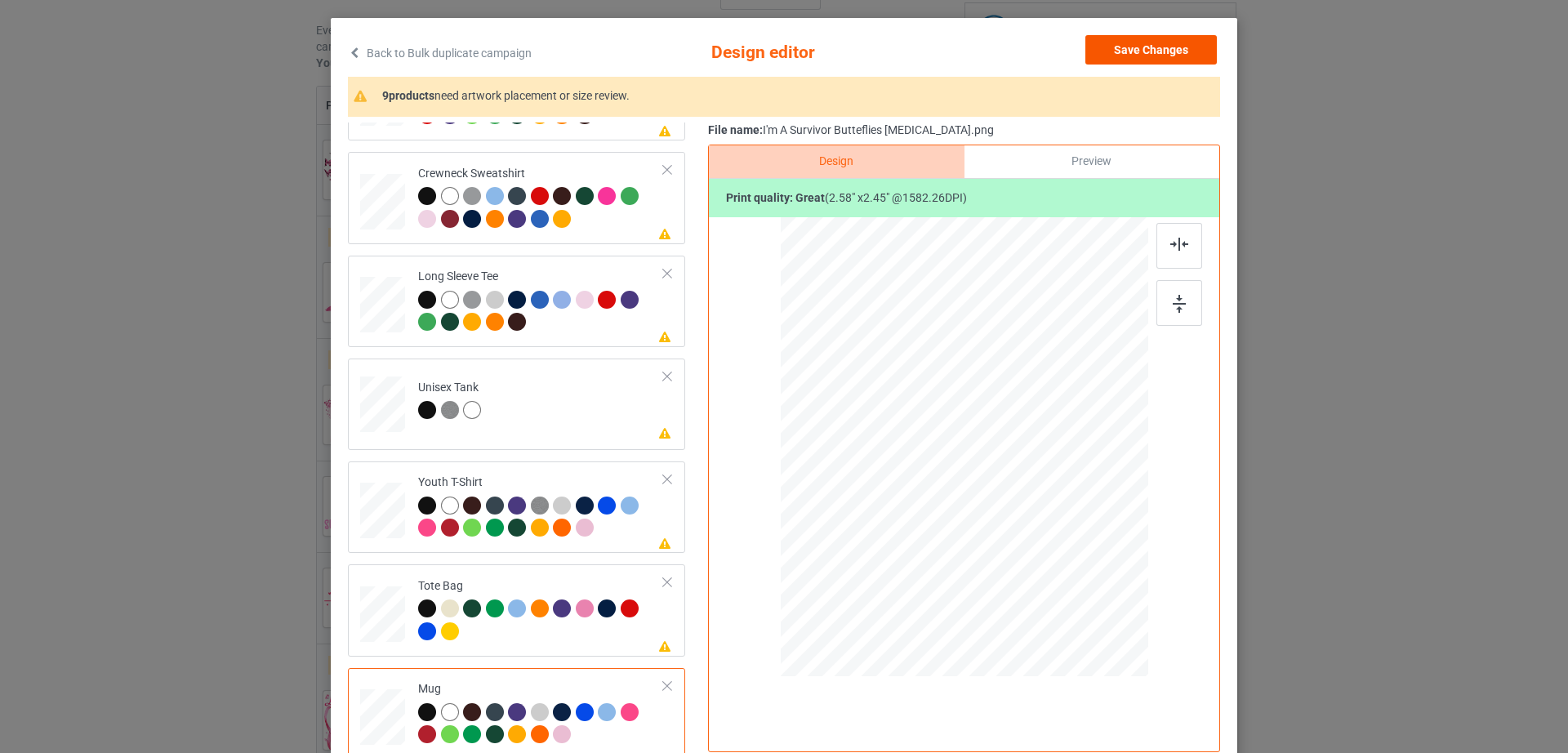
scroll to position [0, 0]
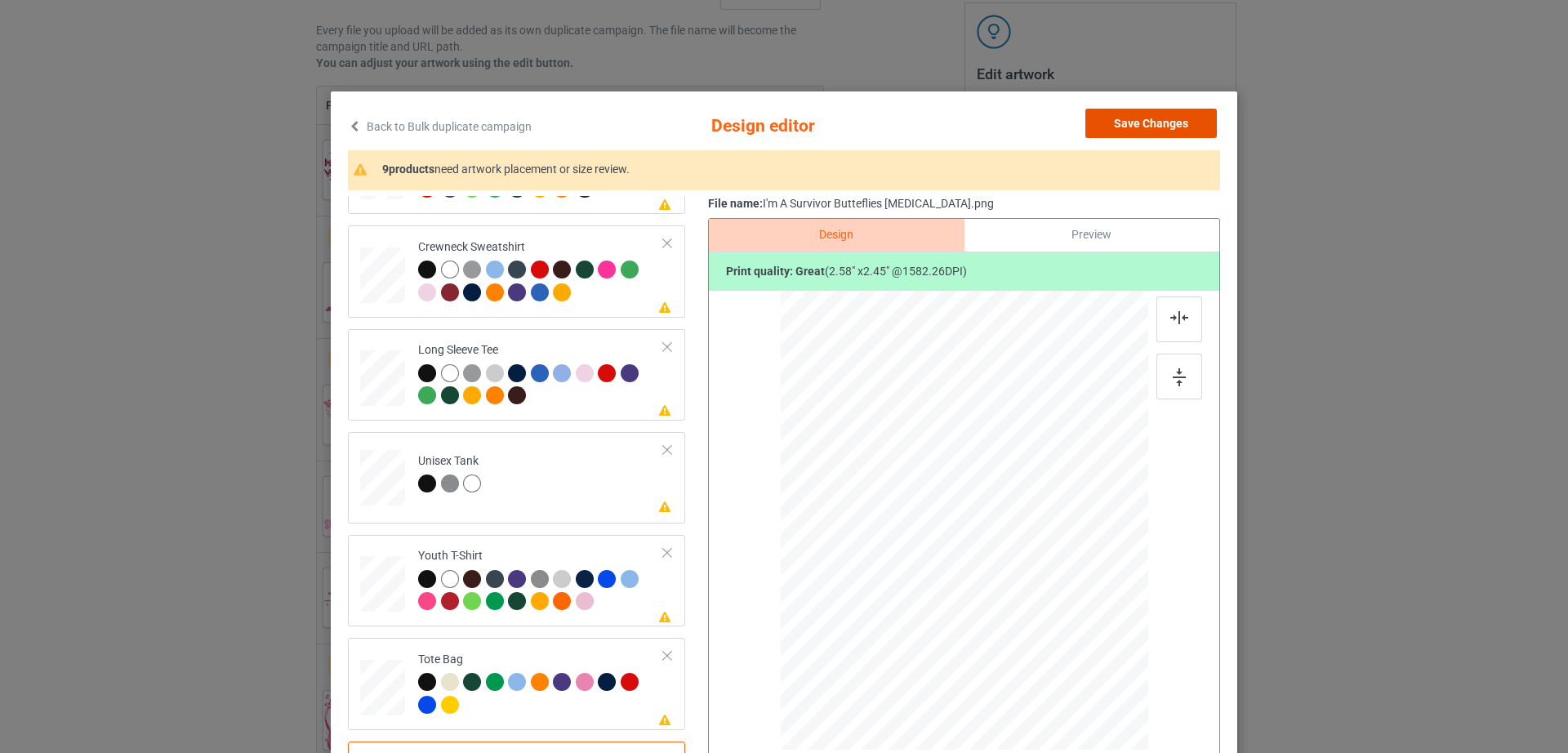
click at [1183, 123] on button "Save Changes" at bounding box center [1151, 123] width 132 height 30
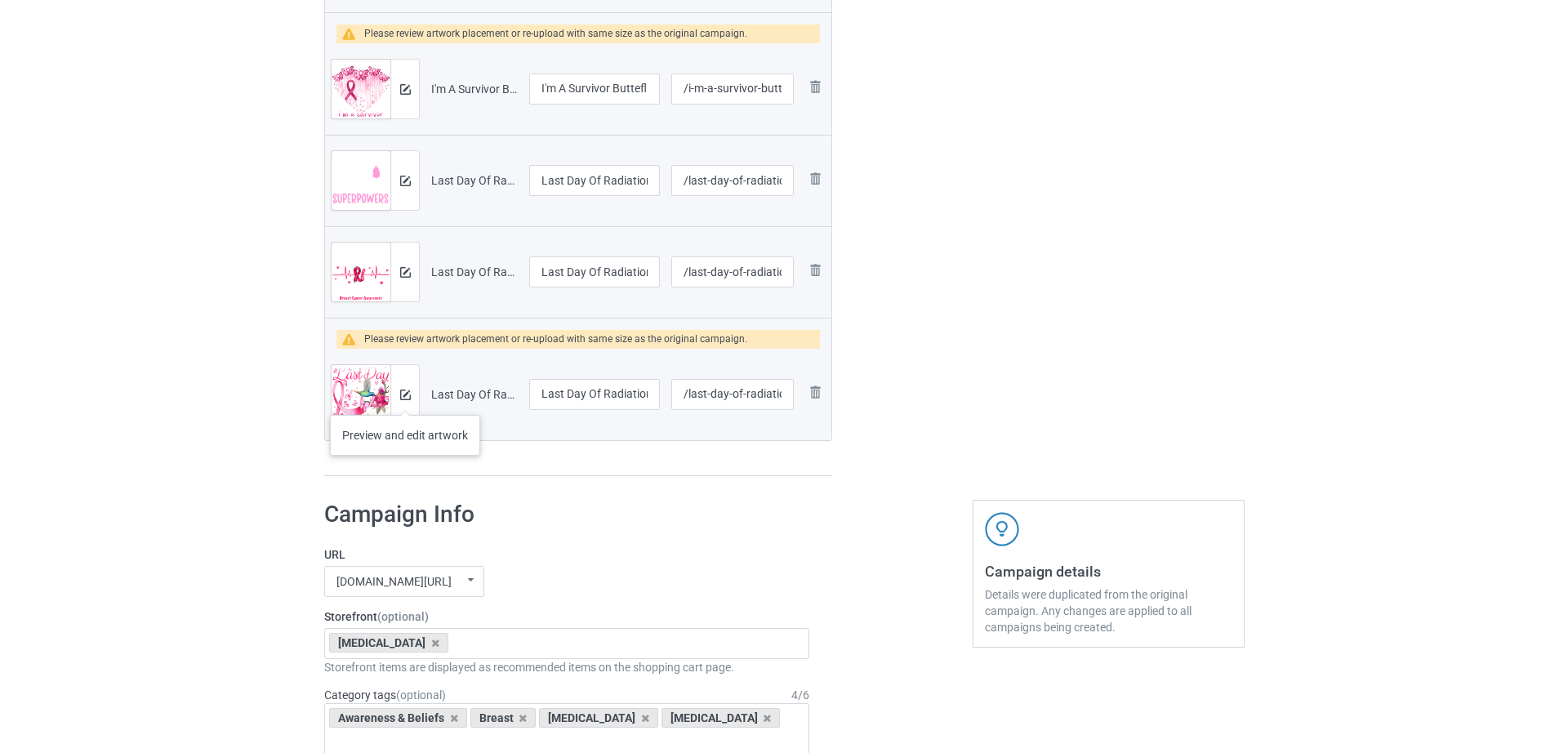
scroll to position [624, 0]
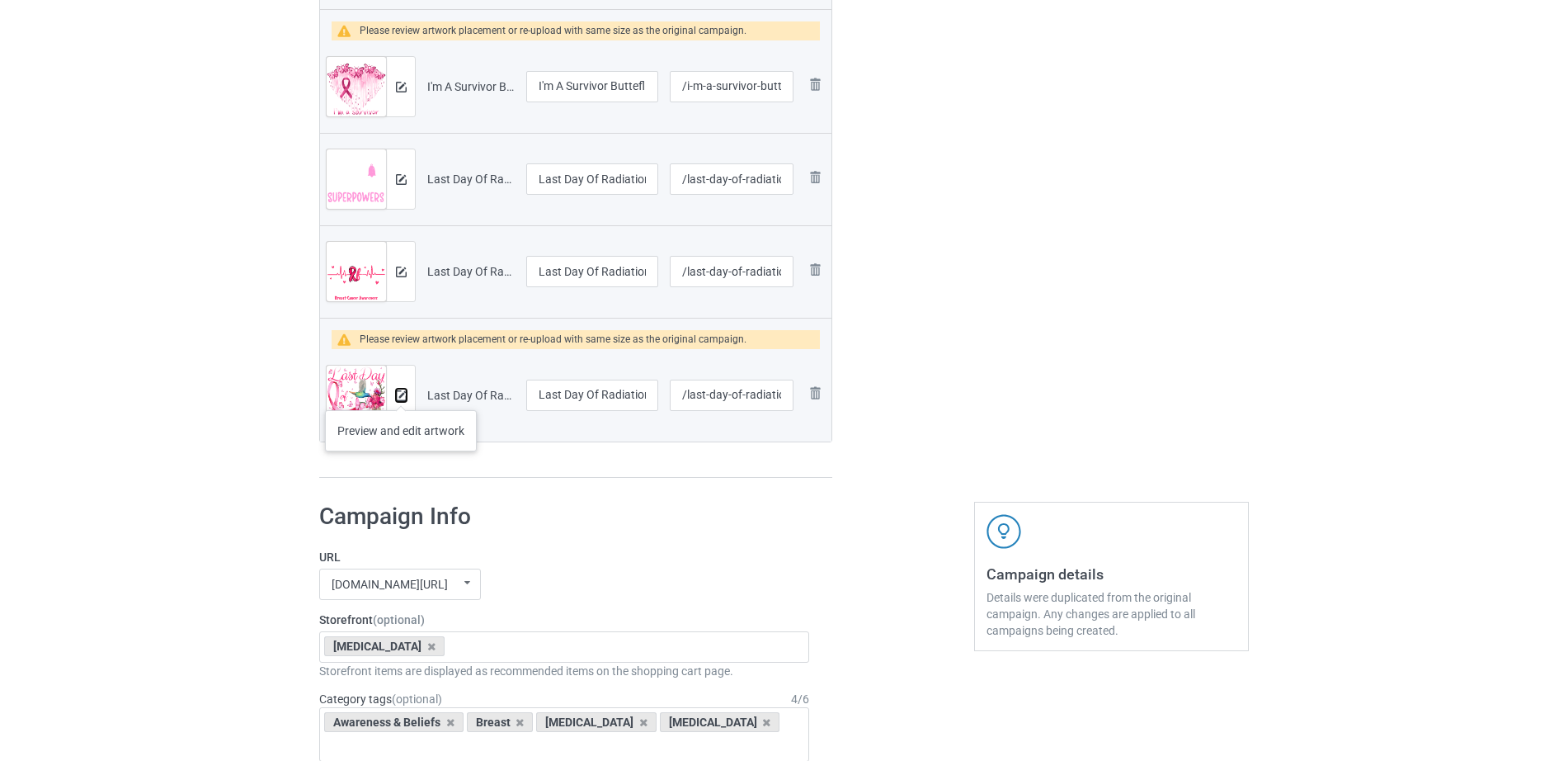
click at [401, 393] on img at bounding box center [401, 395] width 10 height 10
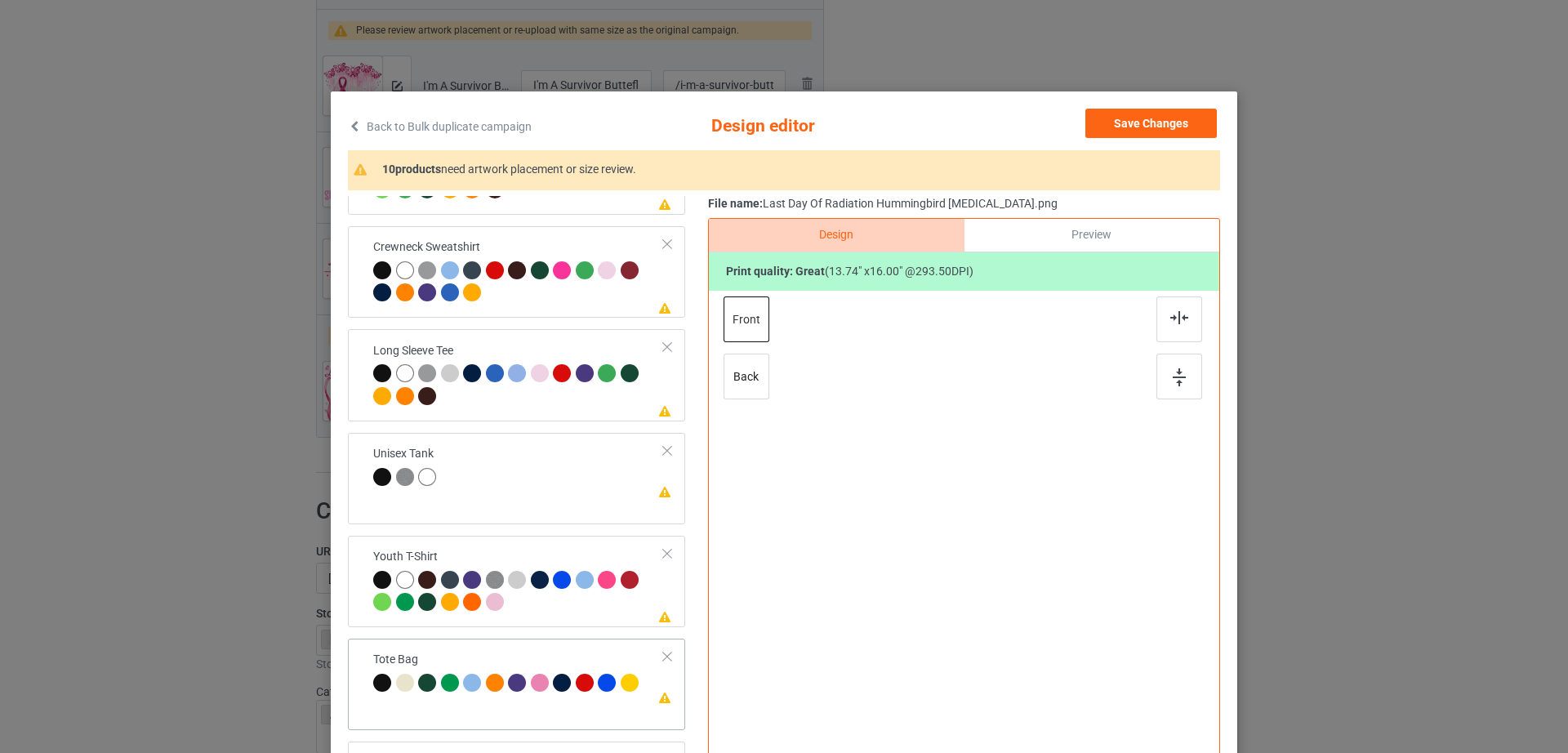
scroll to position [189, 0]
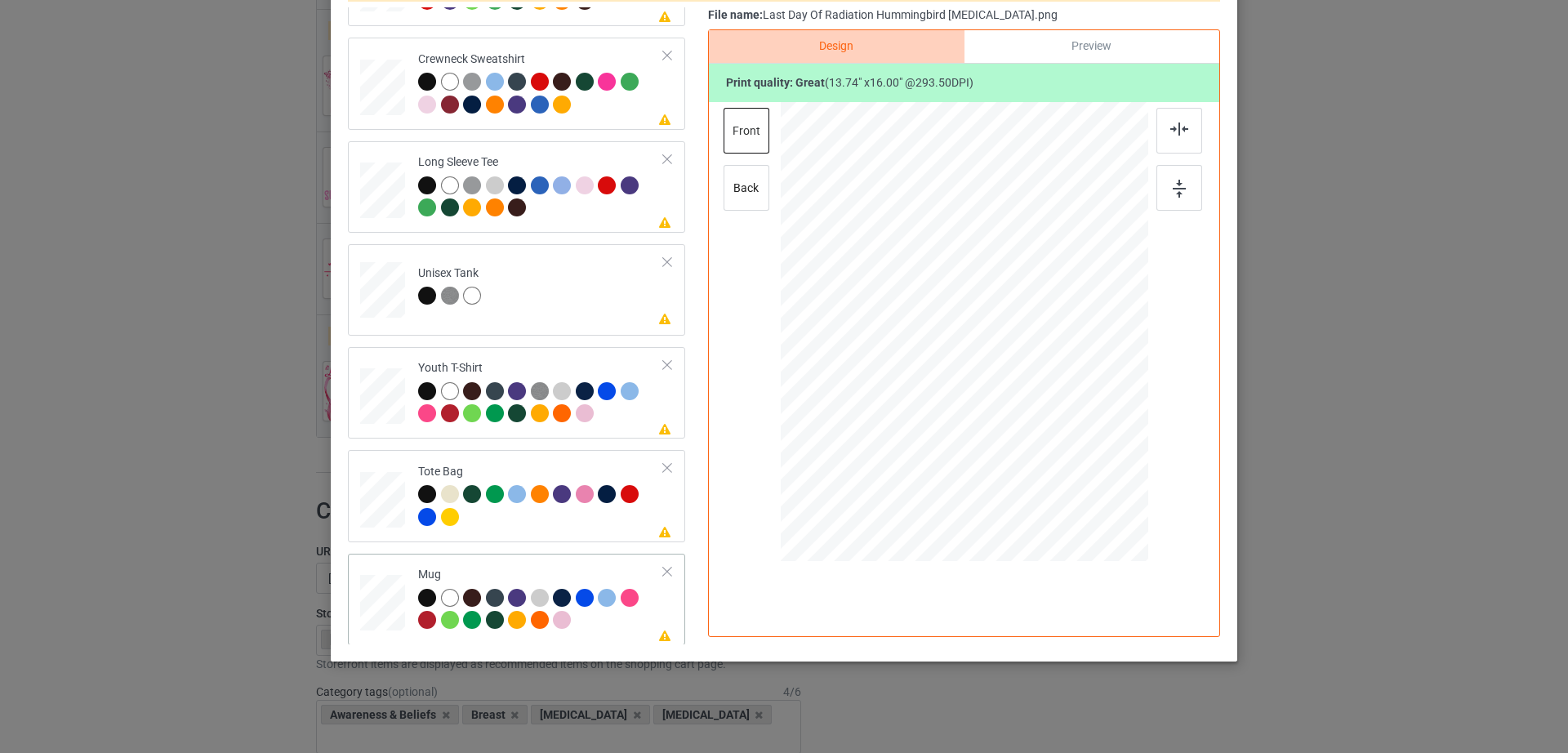
drag, startPoint x: 1071, startPoint y: 459, endPoint x: 1038, endPoint y: 305, distance: 157.5
click at [1038, 305] on div at bounding box center [964, 331] width 368 height 152
click at [1021, 328] on div at bounding box center [1065, 329] width 110 height 127
click at [1119, 391] on div at bounding box center [1121, 395] width 14 height 14
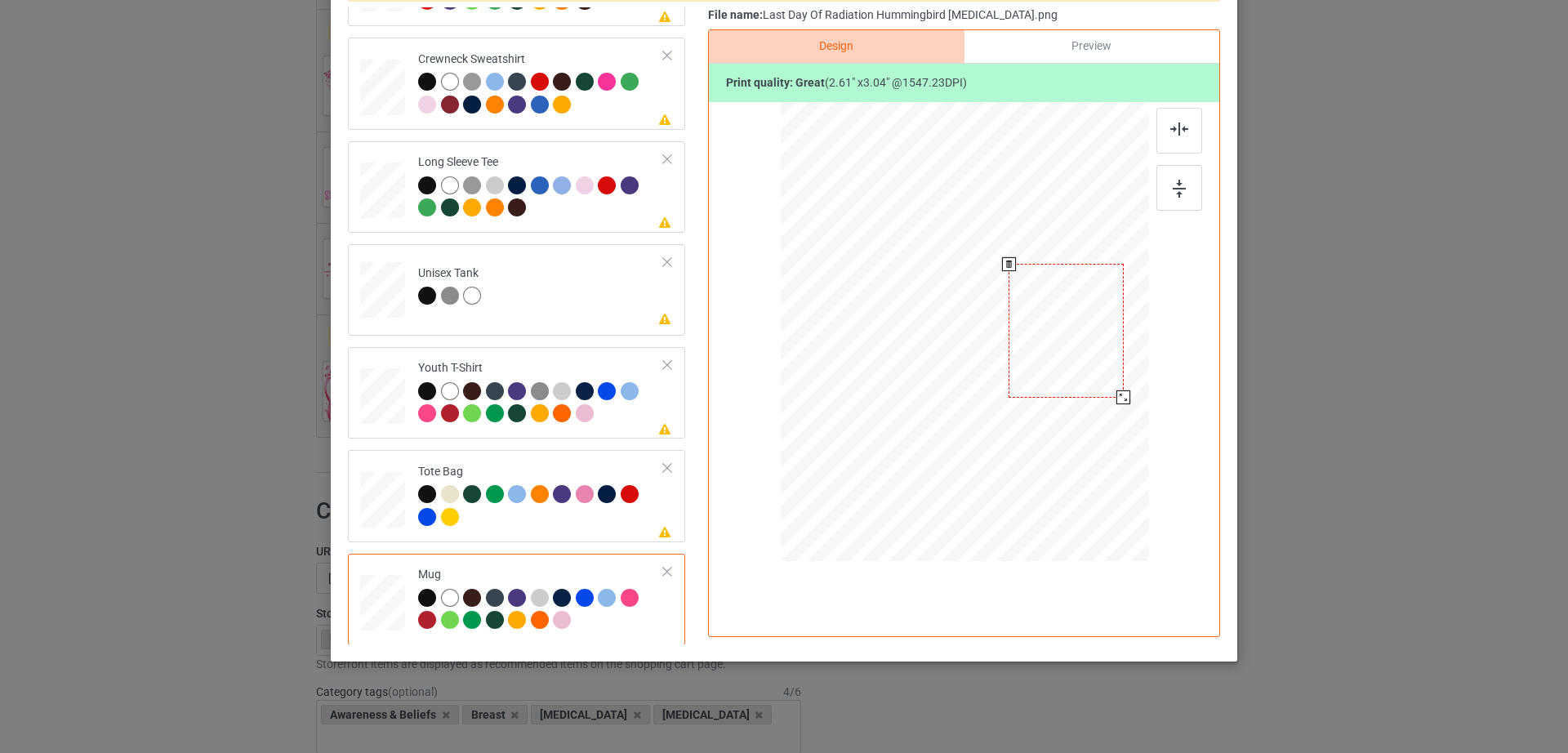
click at [1079, 374] on div at bounding box center [1065, 330] width 114 height 133
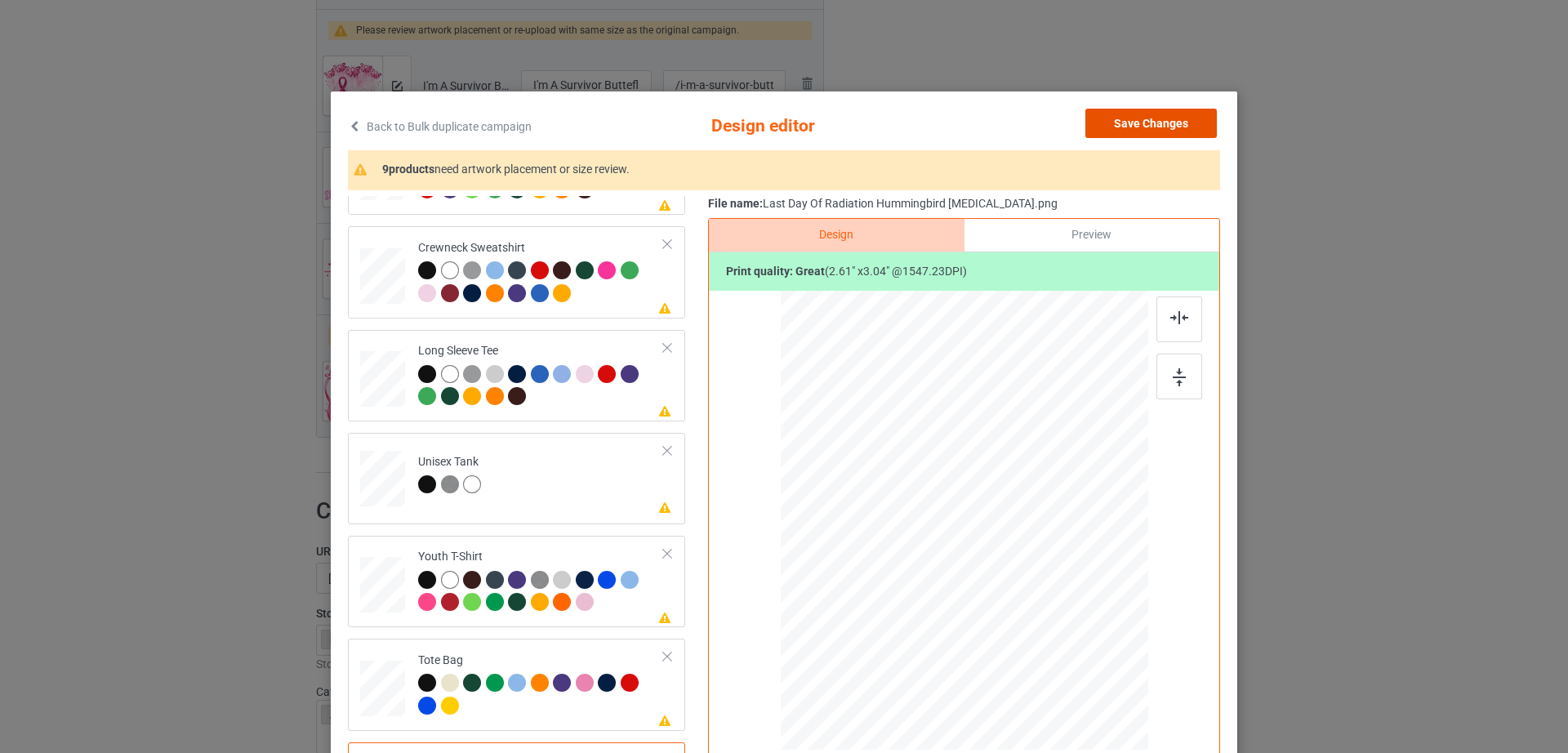
click at [1130, 125] on button "Save Changes" at bounding box center [1151, 123] width 132 height 30
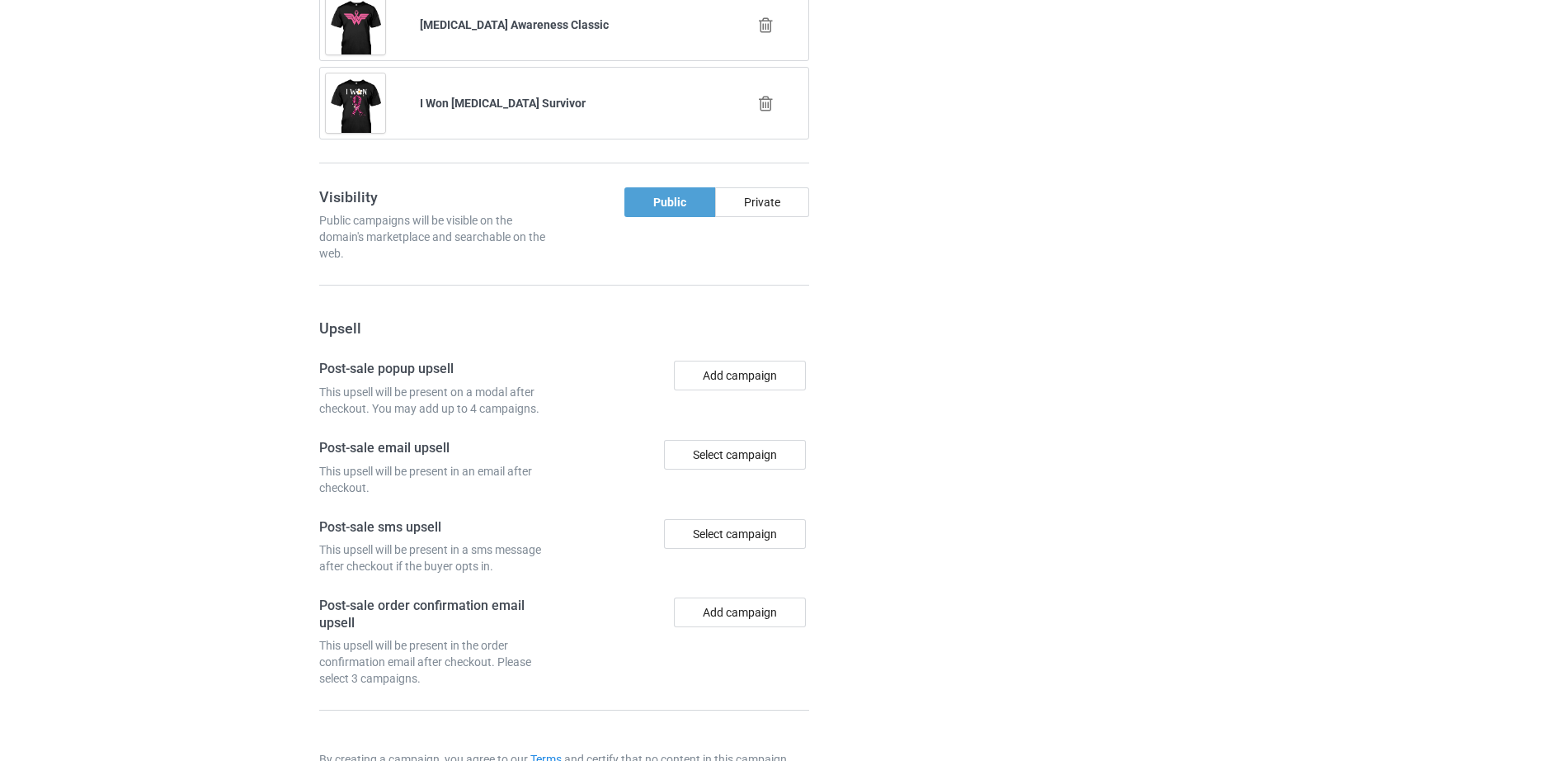
scroll to position [2138, 0]
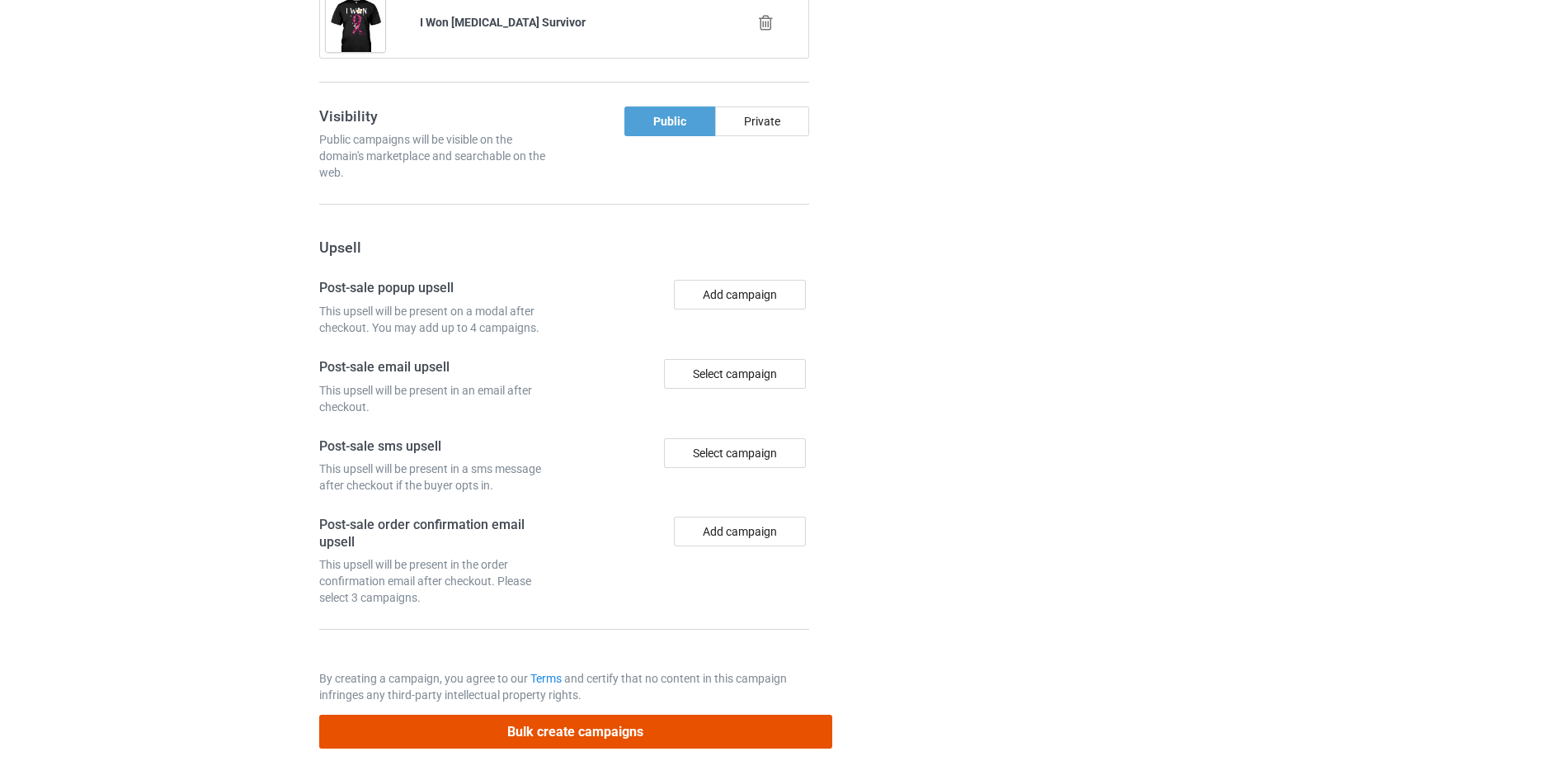
click at [505, 714] on button "Bulk create campaigns" at bounding box center [575, 731] width 513 height 34
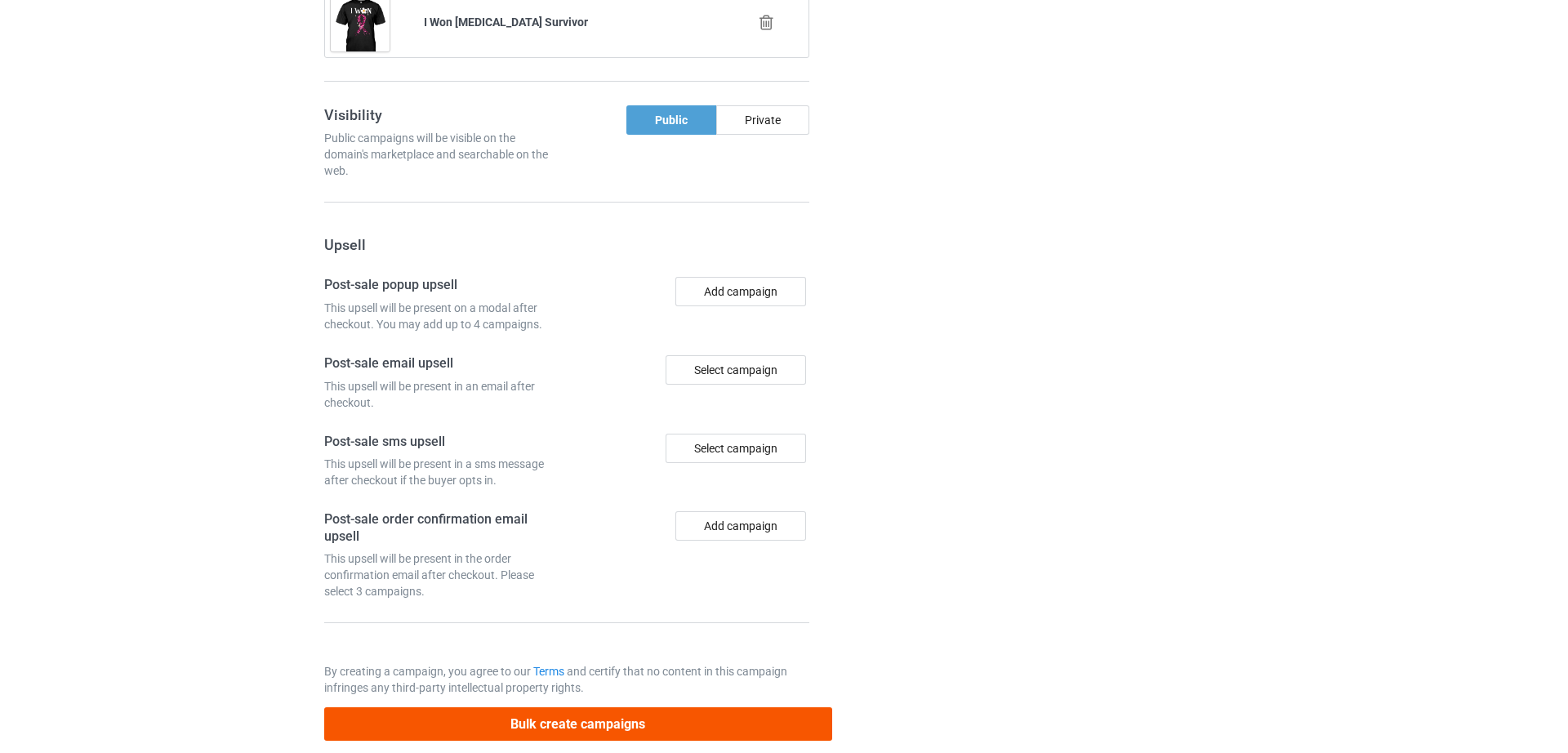
scroll to position [0, 0]
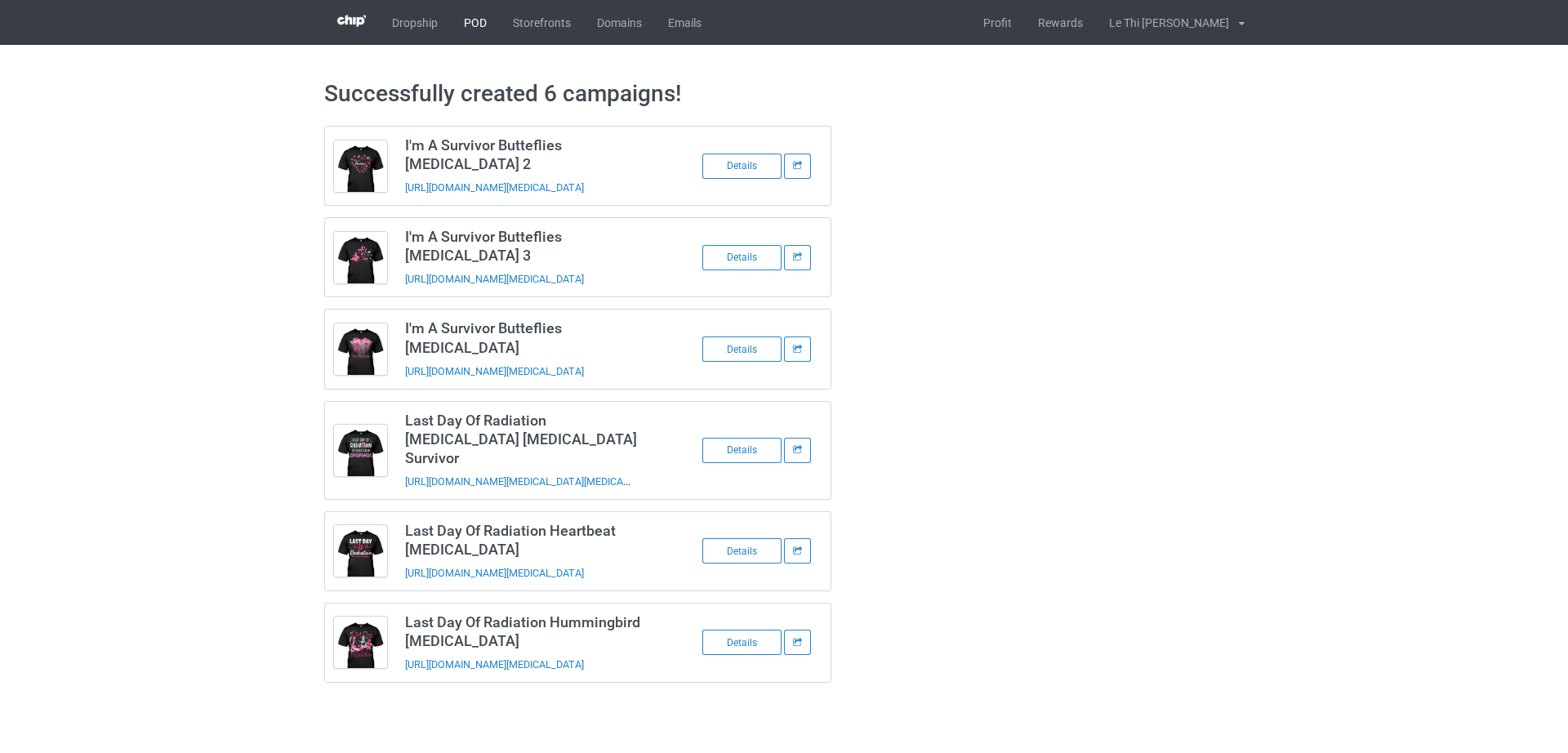
click at [484, 12] on link "POD" at bounding box center [475, 22] width 49 height 45
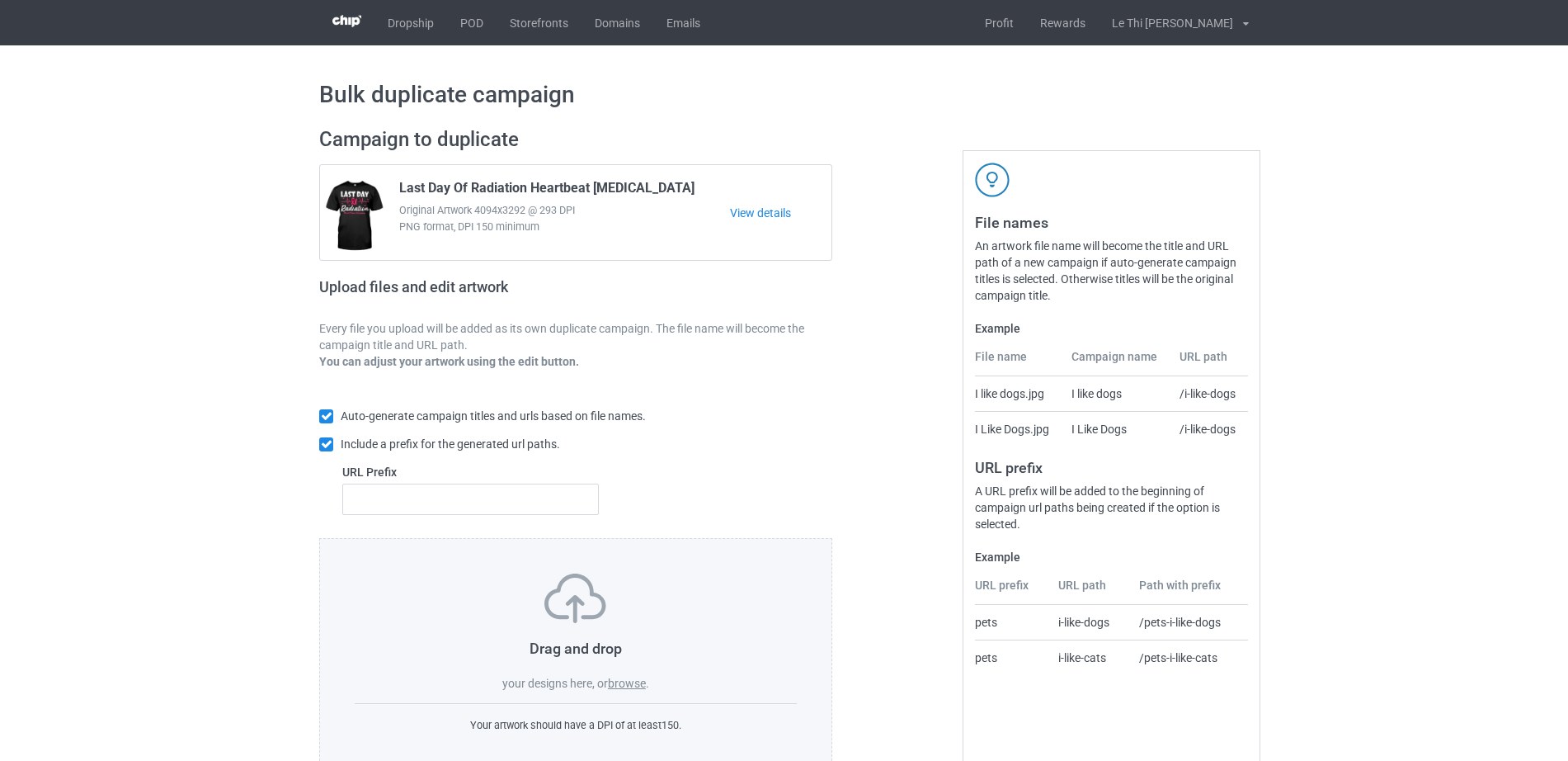
scroll to position [44, 0]
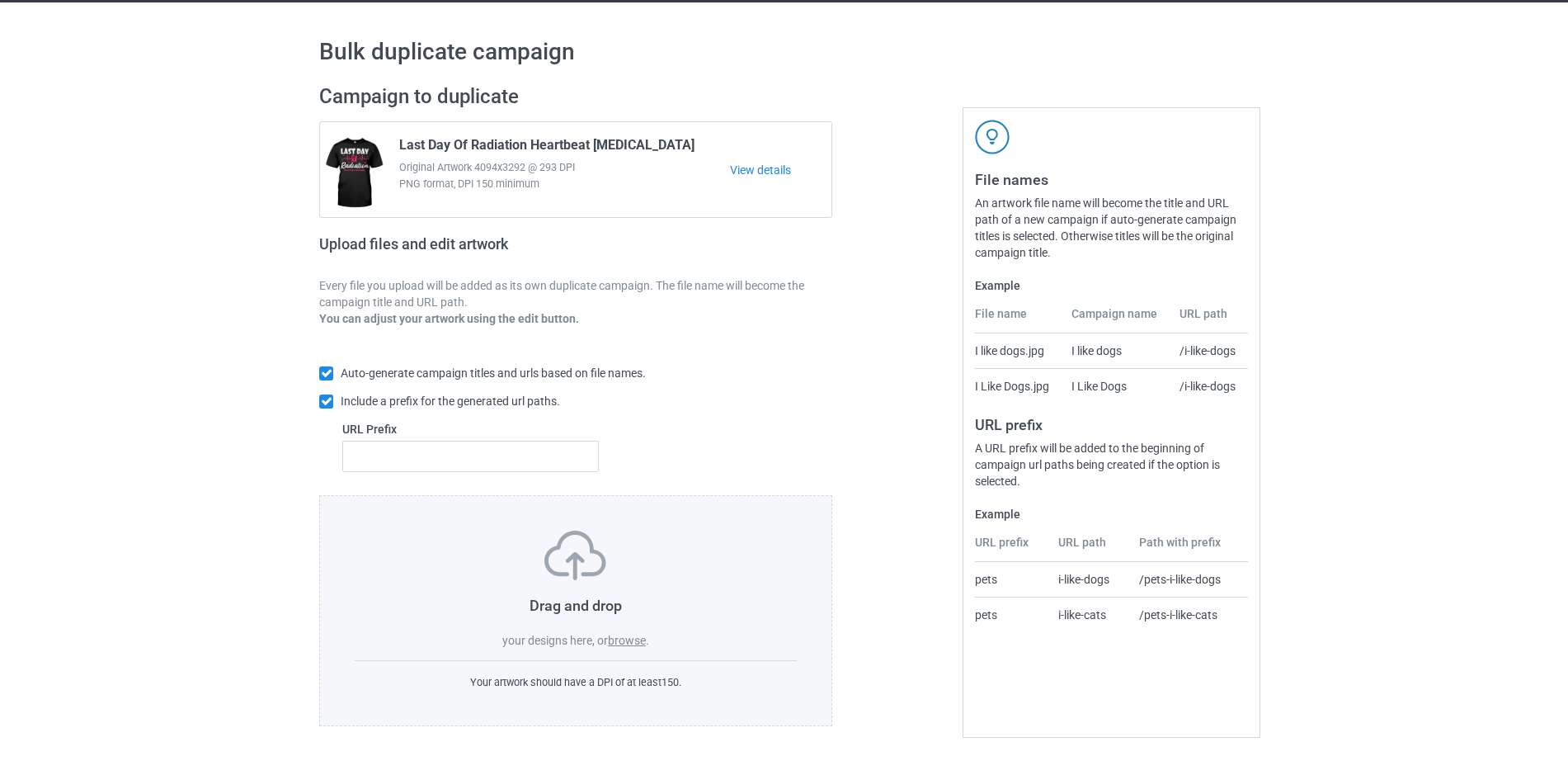
click at [621, 631] on div "Drag and drop your designs here, or browse ." at bounding box center [575, 589] width 442 height 118
click at [624, 638] on label "browse" at bounding box center [627, 640] width 38 height 13
click at [0, 0] on input "browse" at bounding box center [0, 0] width 0 height 0
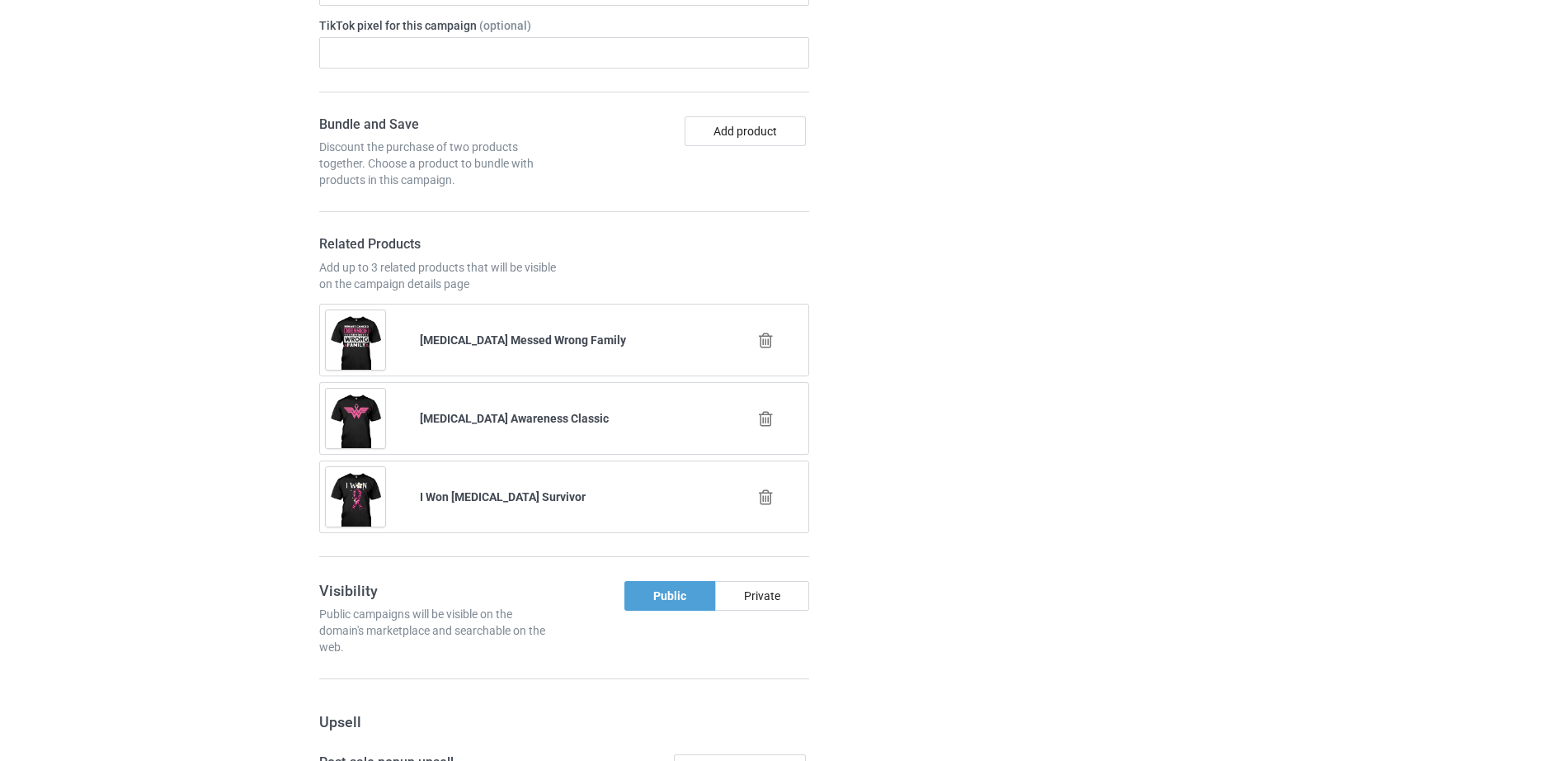
click at [766, 331] on icon at bounding box center [766, 340] width 21 height 17
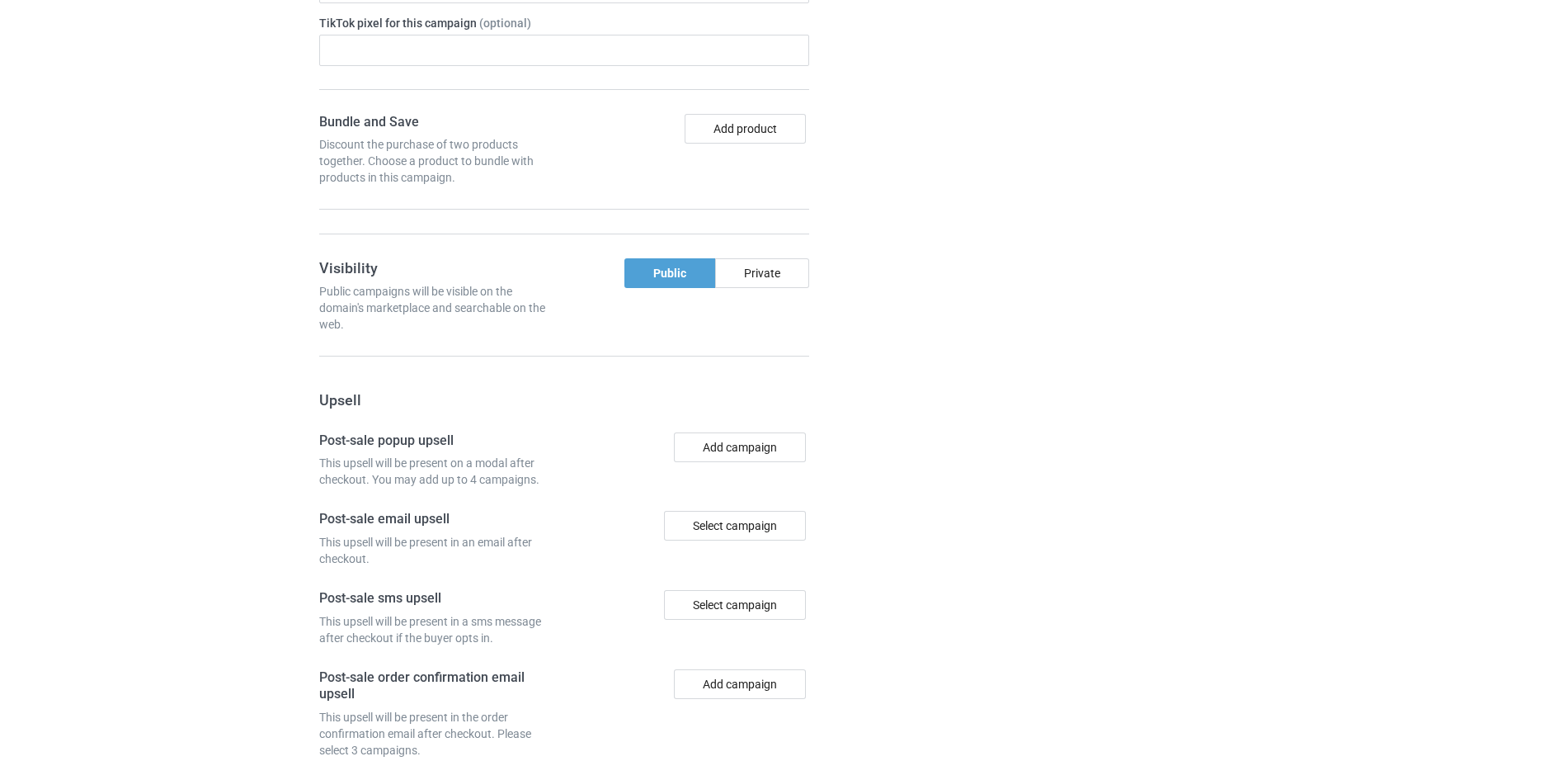
scroll to position [1759, 0]
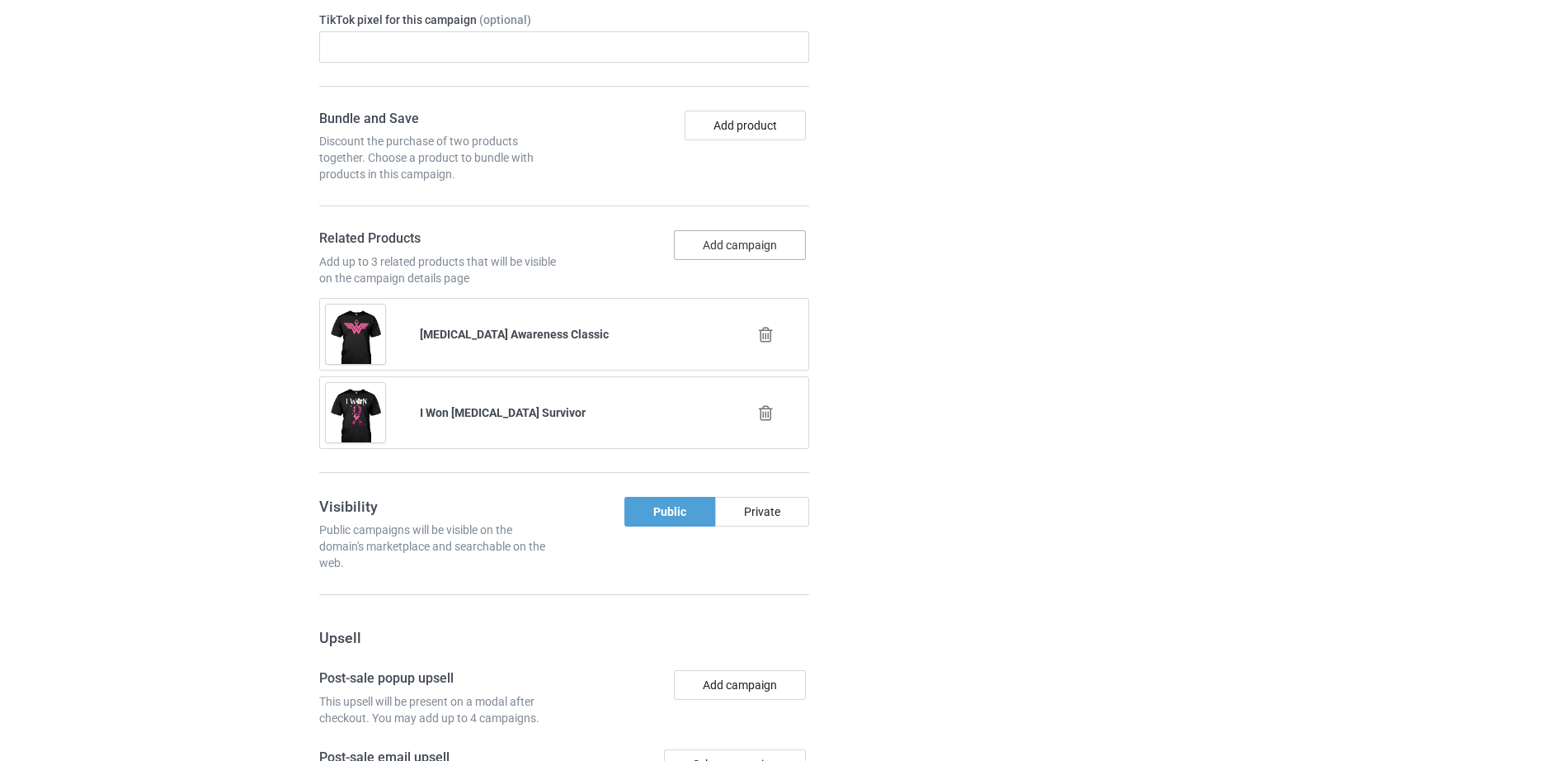
click at [728, 236] on button "Add campaign" at bounding box center [739, 245] width 132 height 30
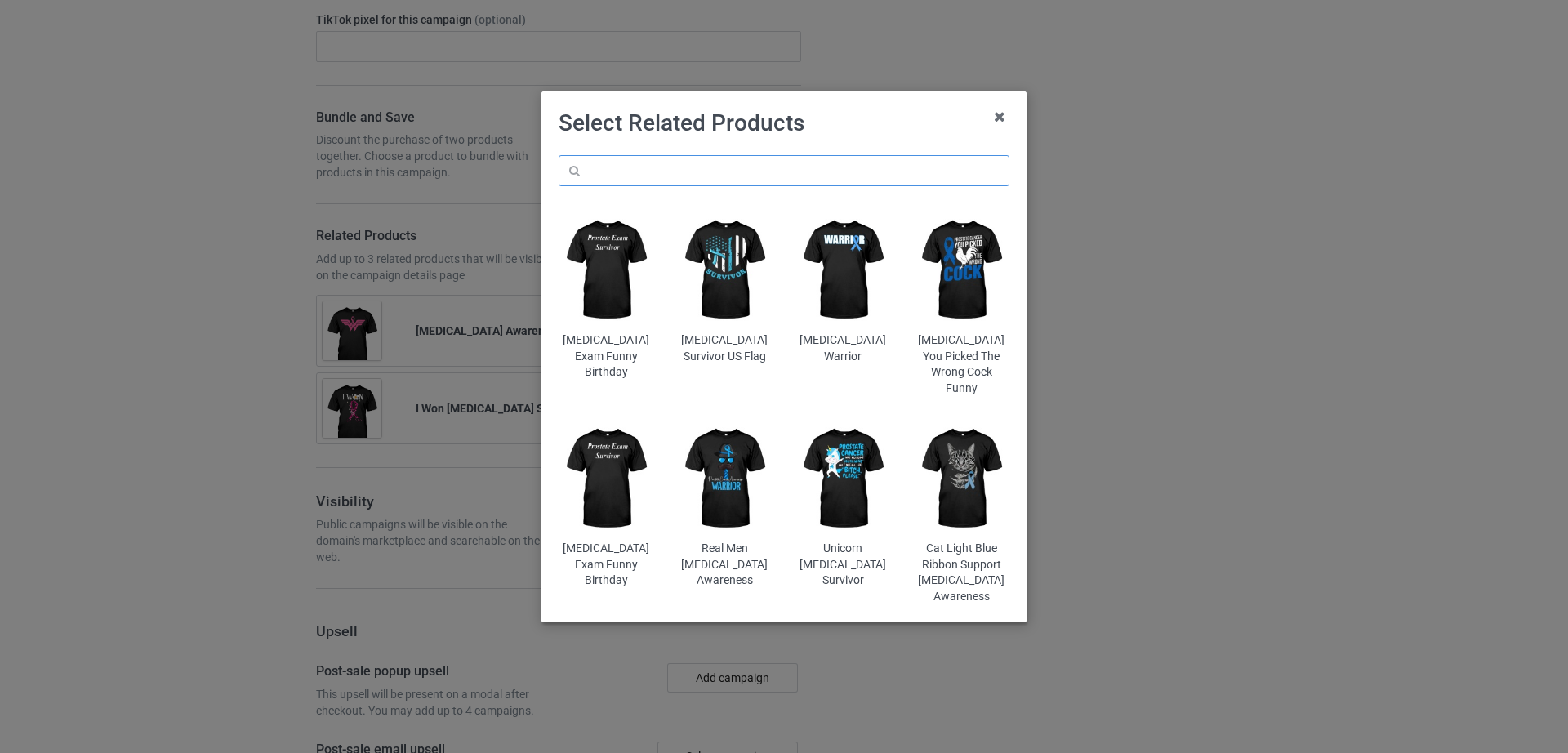
click at [665, 165] on input "text" at bounding box center [783, 170] width 451 height 31
paste input "Last Day Of Radiation [MEDICAL_DATA] [MEDICAL_DATA] Survivor"
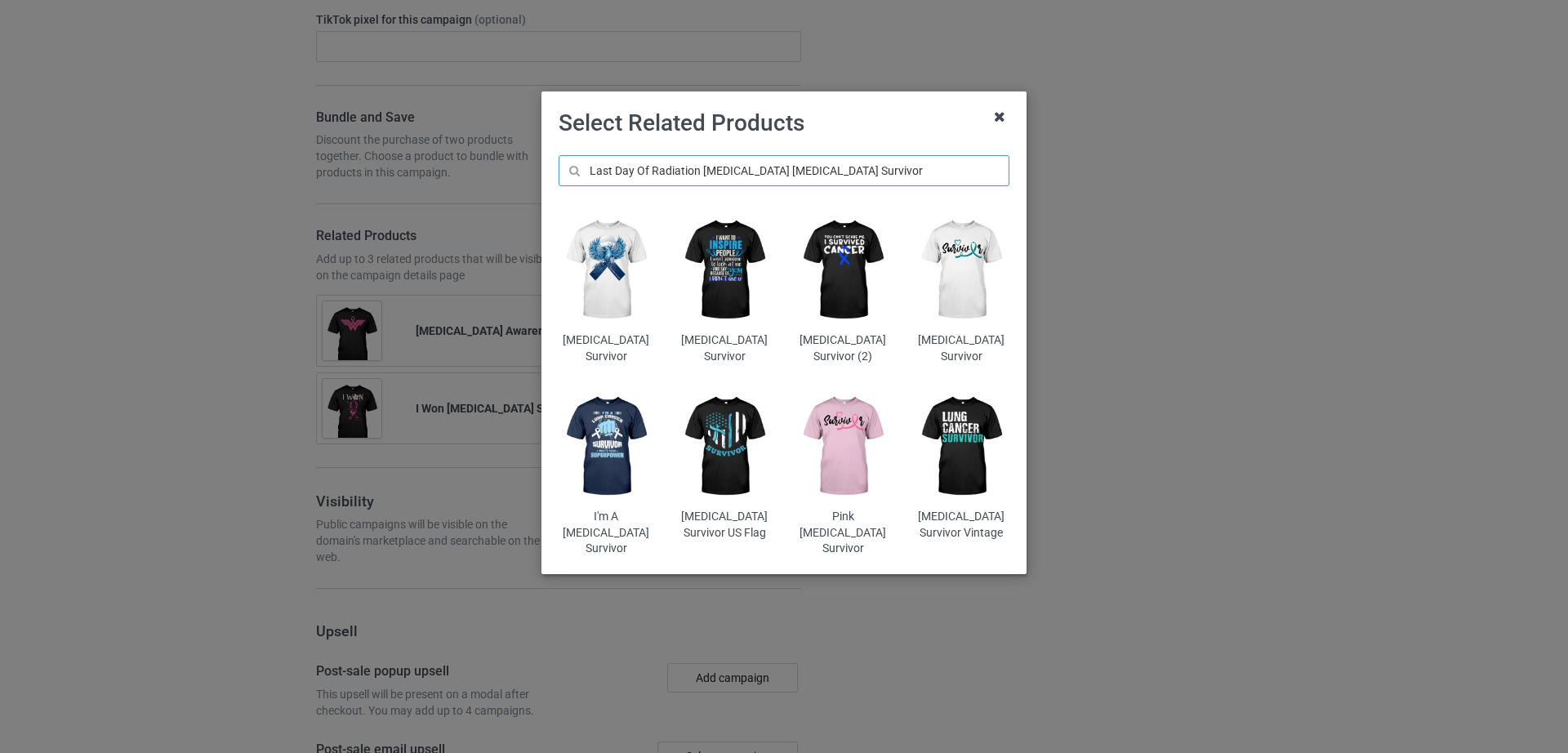
type input "Last Day Of Radiation [MEDICAL_DATA] [MEDICAL_DATA] Survivor"
click at [996, 110] on icon at bounding box center [1000, 117] width 26 height 26
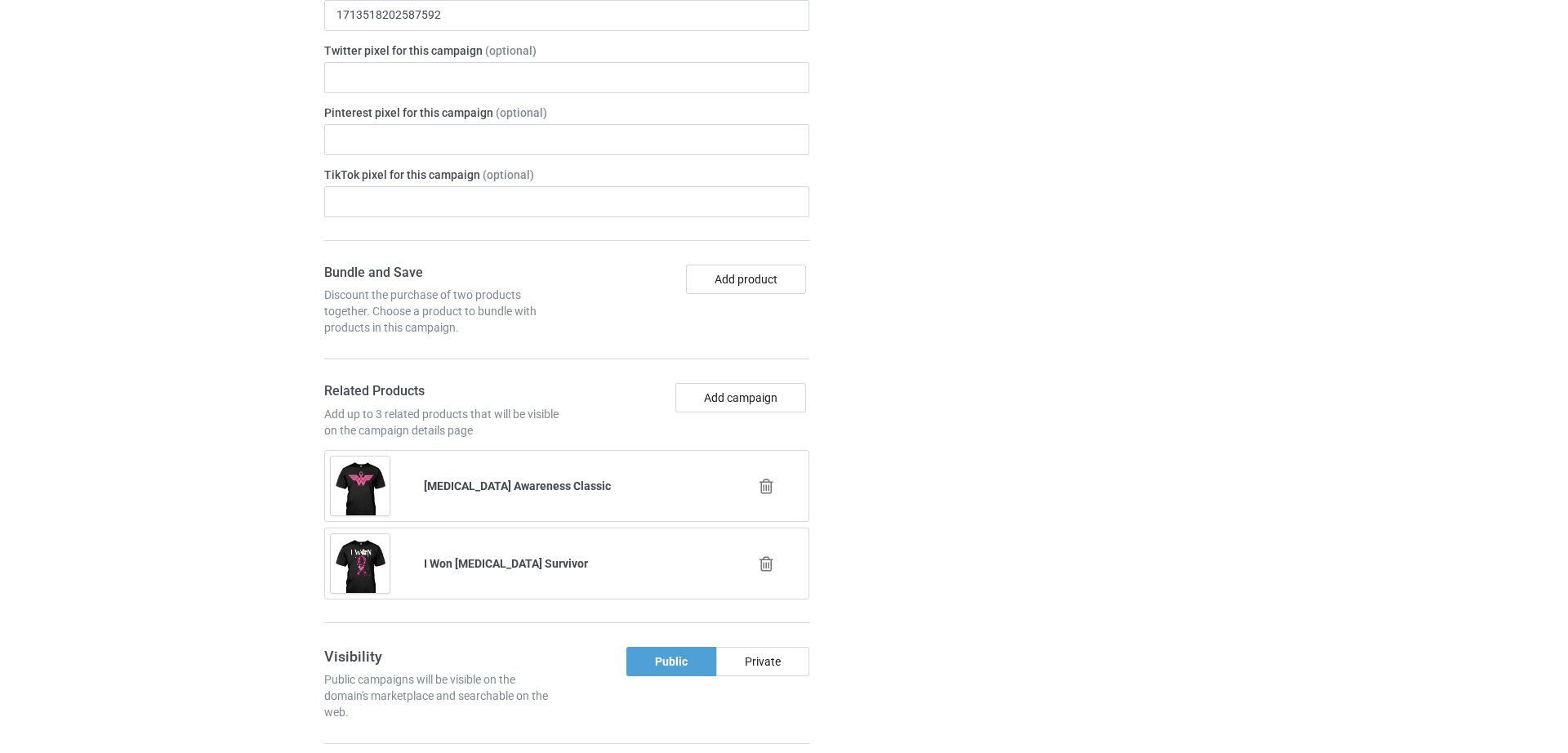
scroll to position [1927, 0]
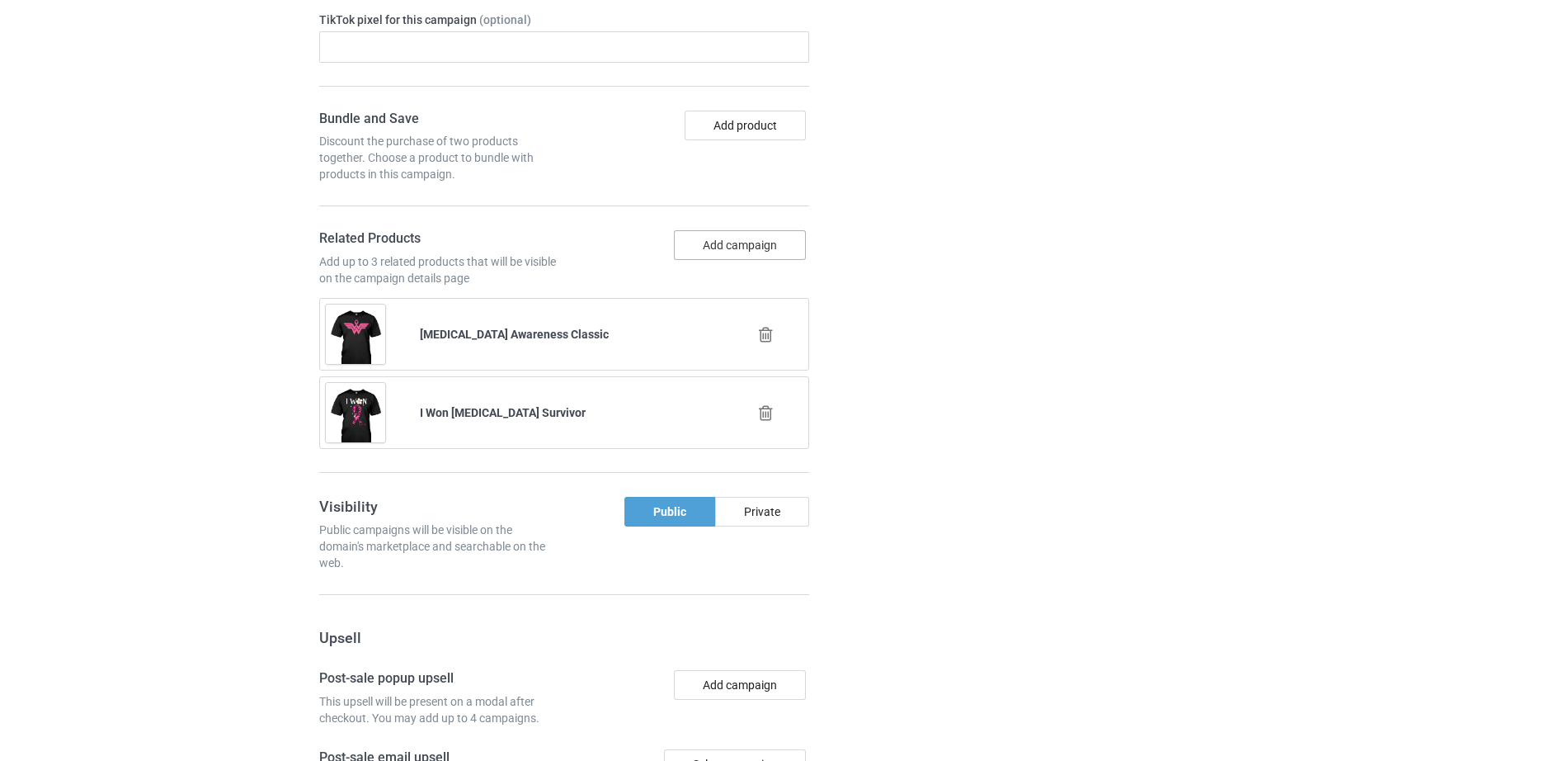
click at [707, 234] on button "Add campaign" at bounding box center [739, 245] width 132 height 30
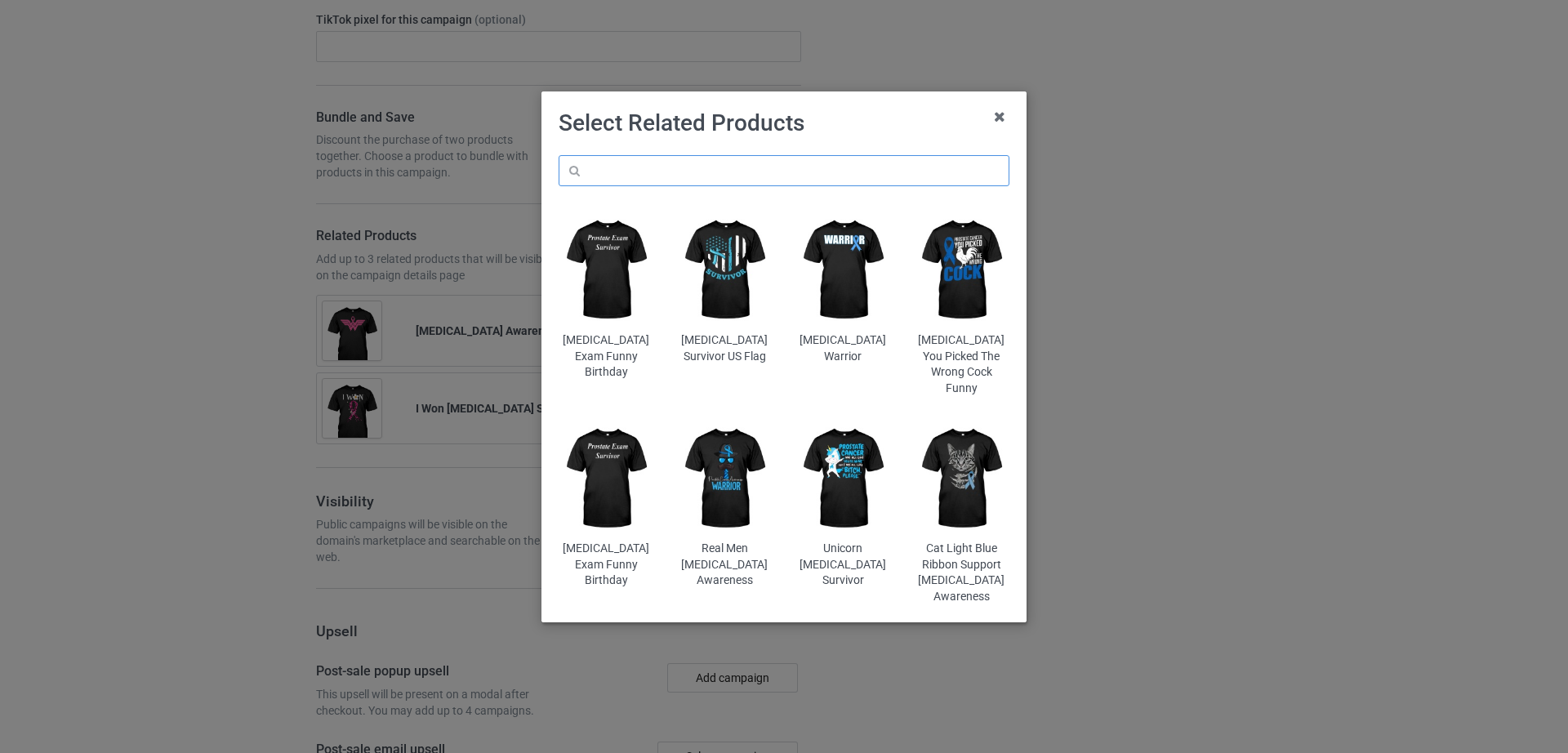
click at [694, 169] on input "text" at bounding box center [783, 170] width 451 height 31
paste input "Go Pink In October [MEDICAL_DATA] 1"
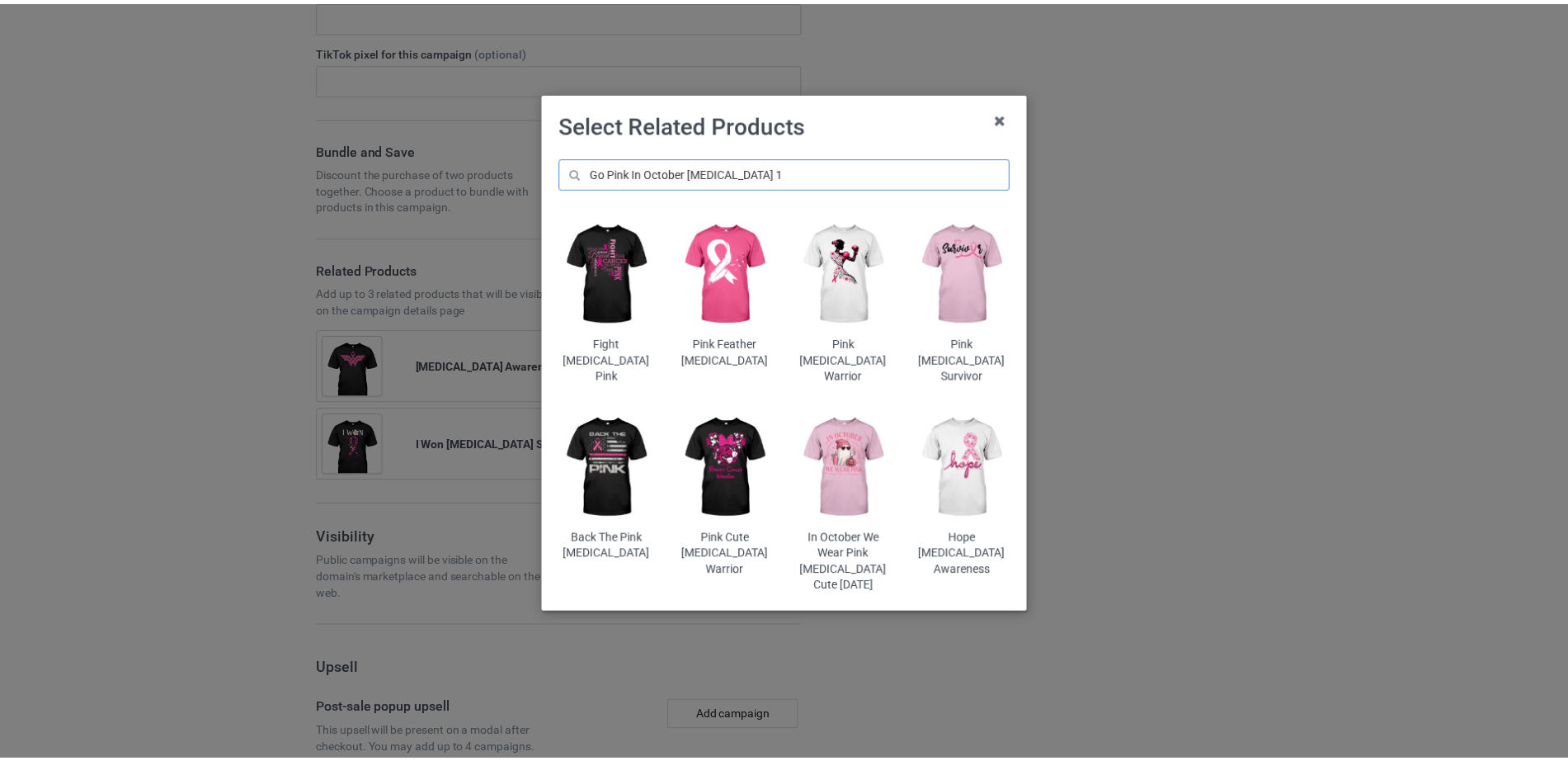
scroll to position [2010, 0]
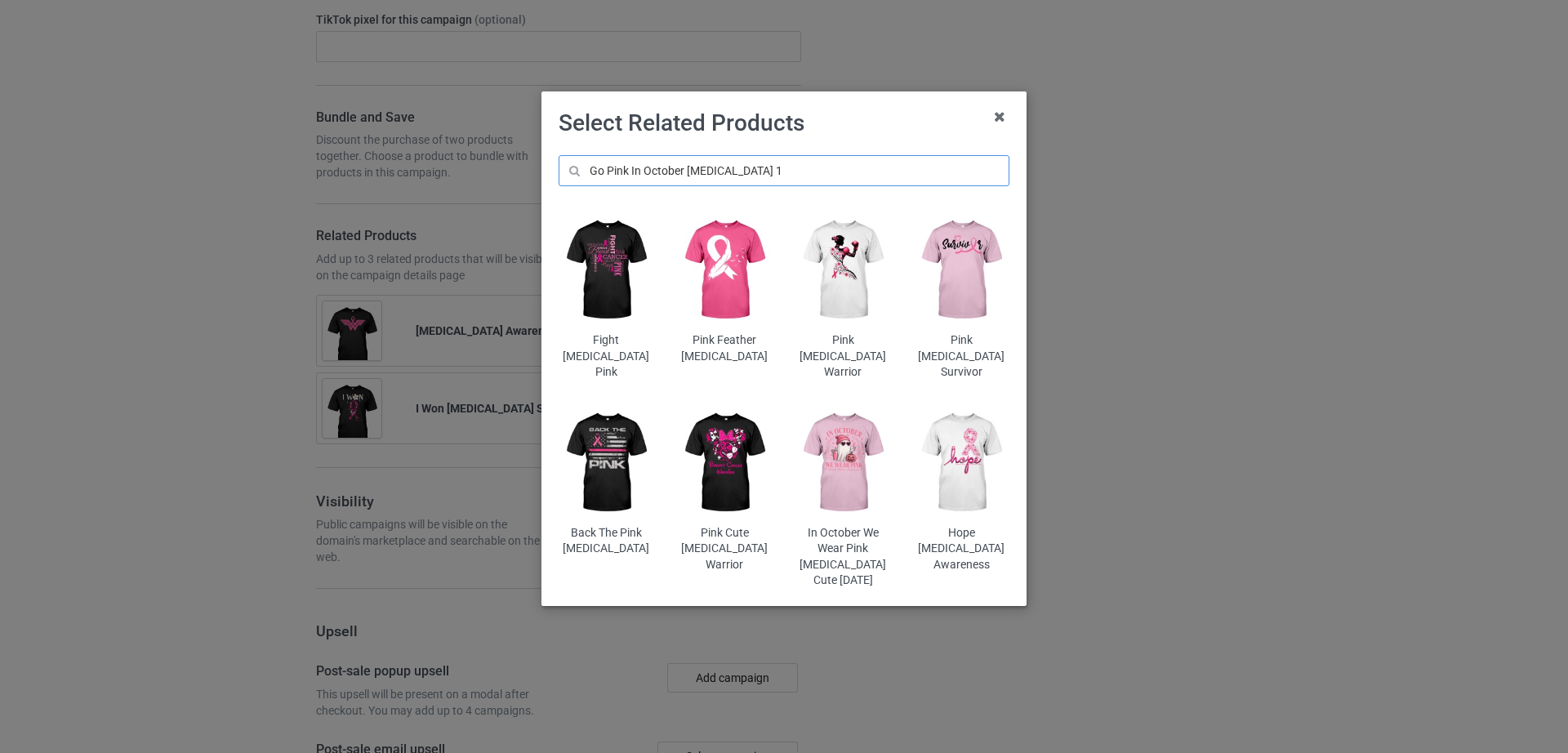
type input "Go Pink In October [MEDICAL_DATA] 1"
click at [623, 470] on img at bounding box center [606, 462] width 96 height 119
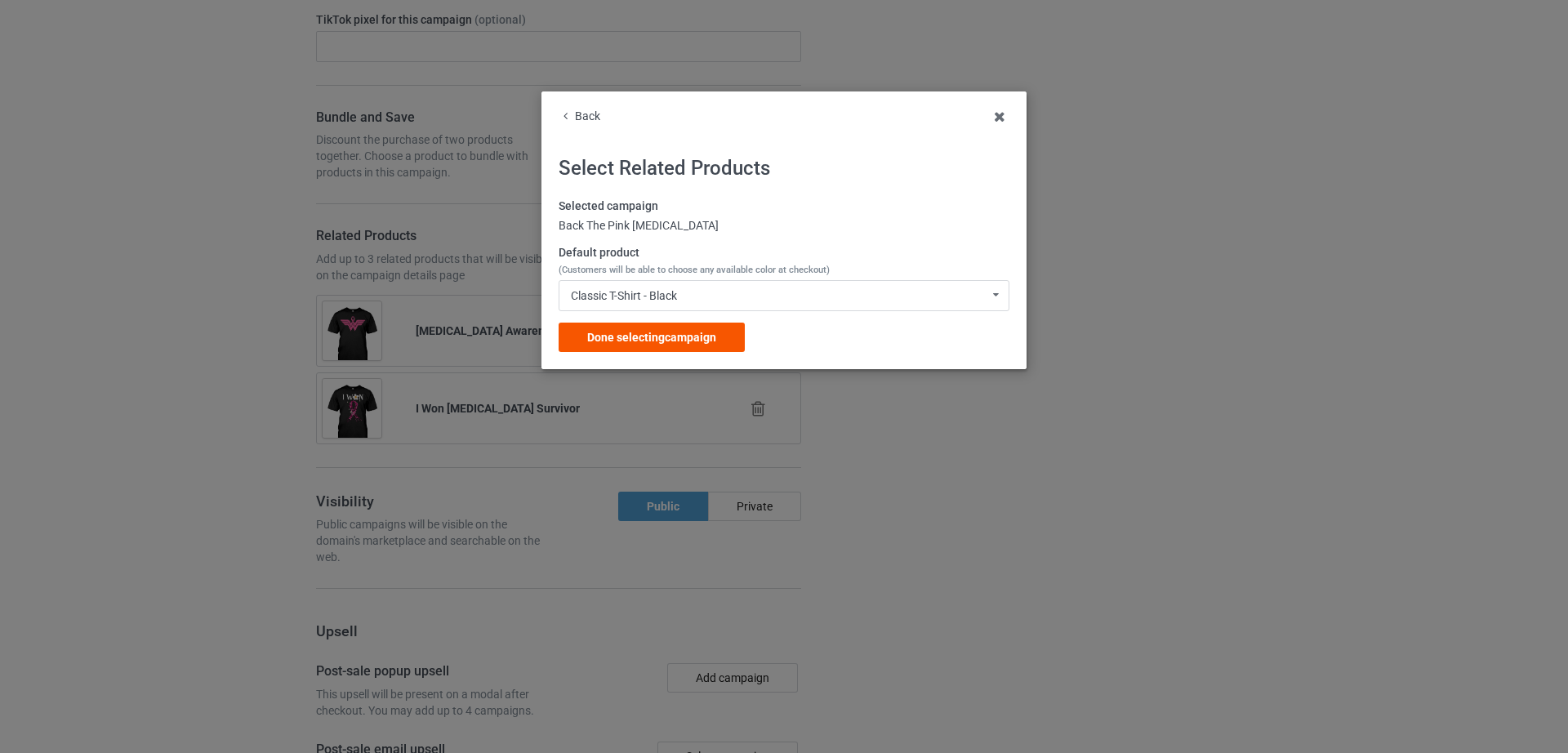
click at [681, 333] on span "Done selecting campaign" at bounding box center [651, 337] width 129 height 13
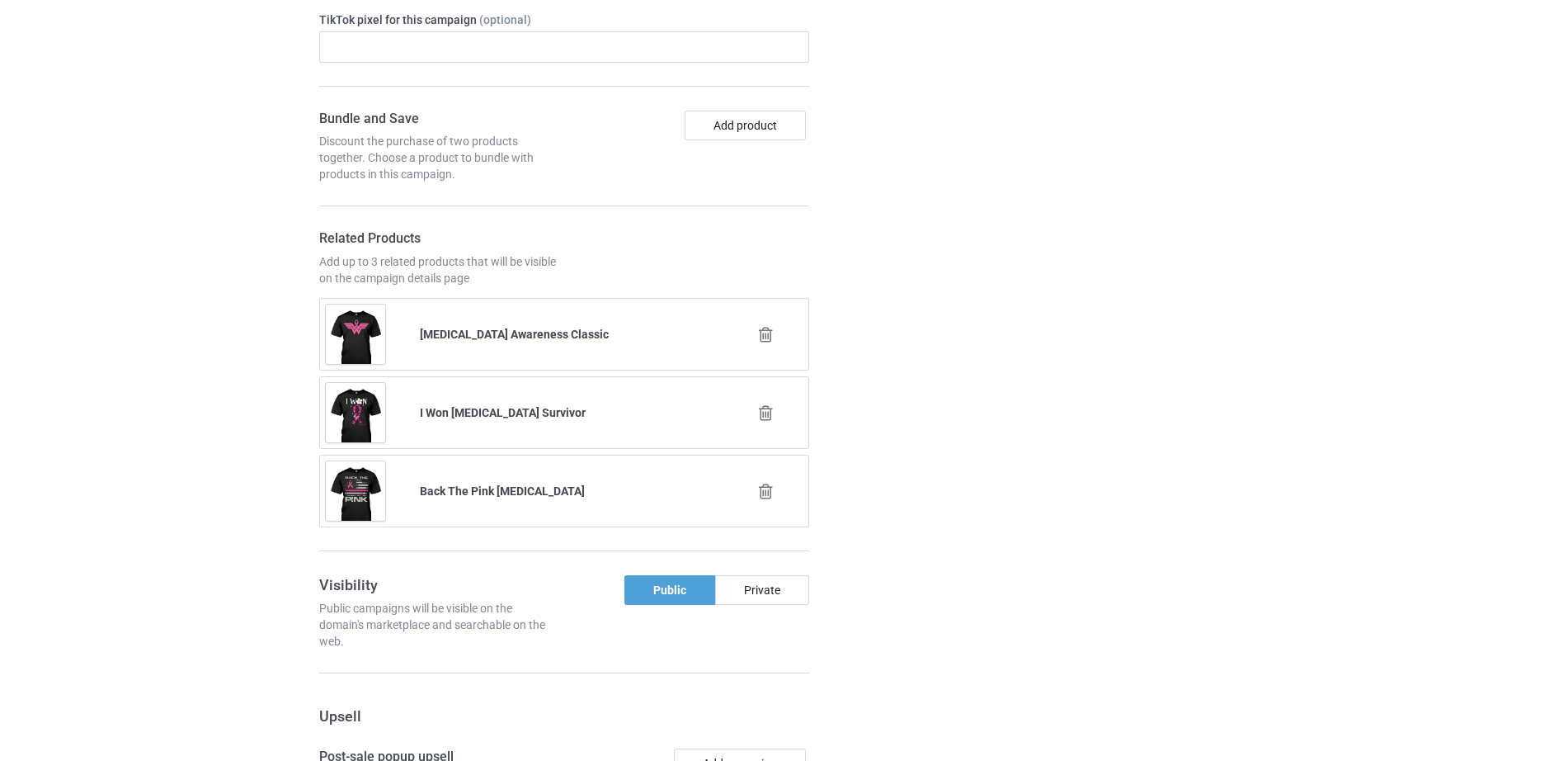
click at [768, 404] on icon at bounding box center [766, 413] width 21 height 17
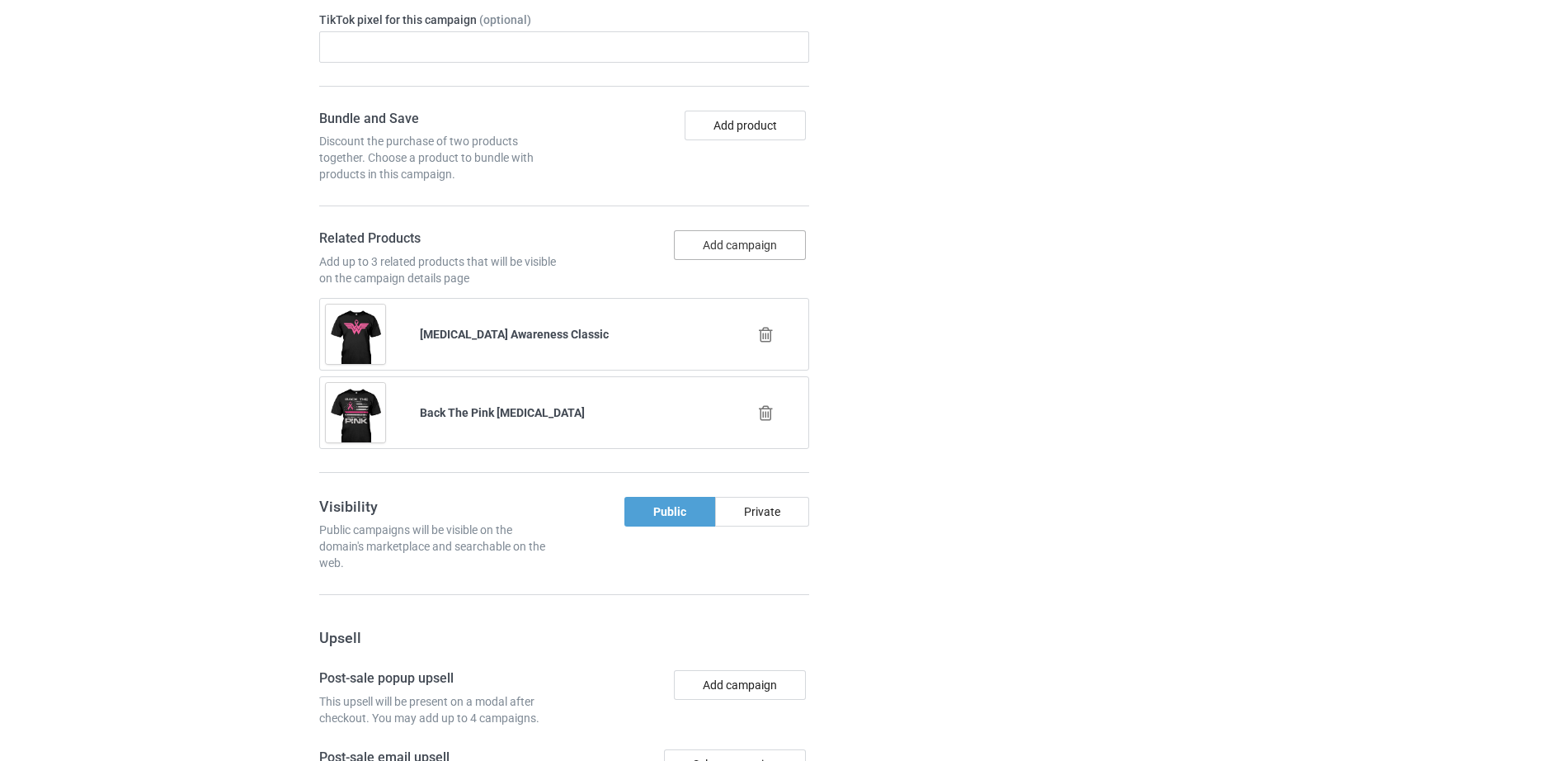
click at [729, 230] on button "Add campaign" at bounding box center [739, 245] width 132 height 30
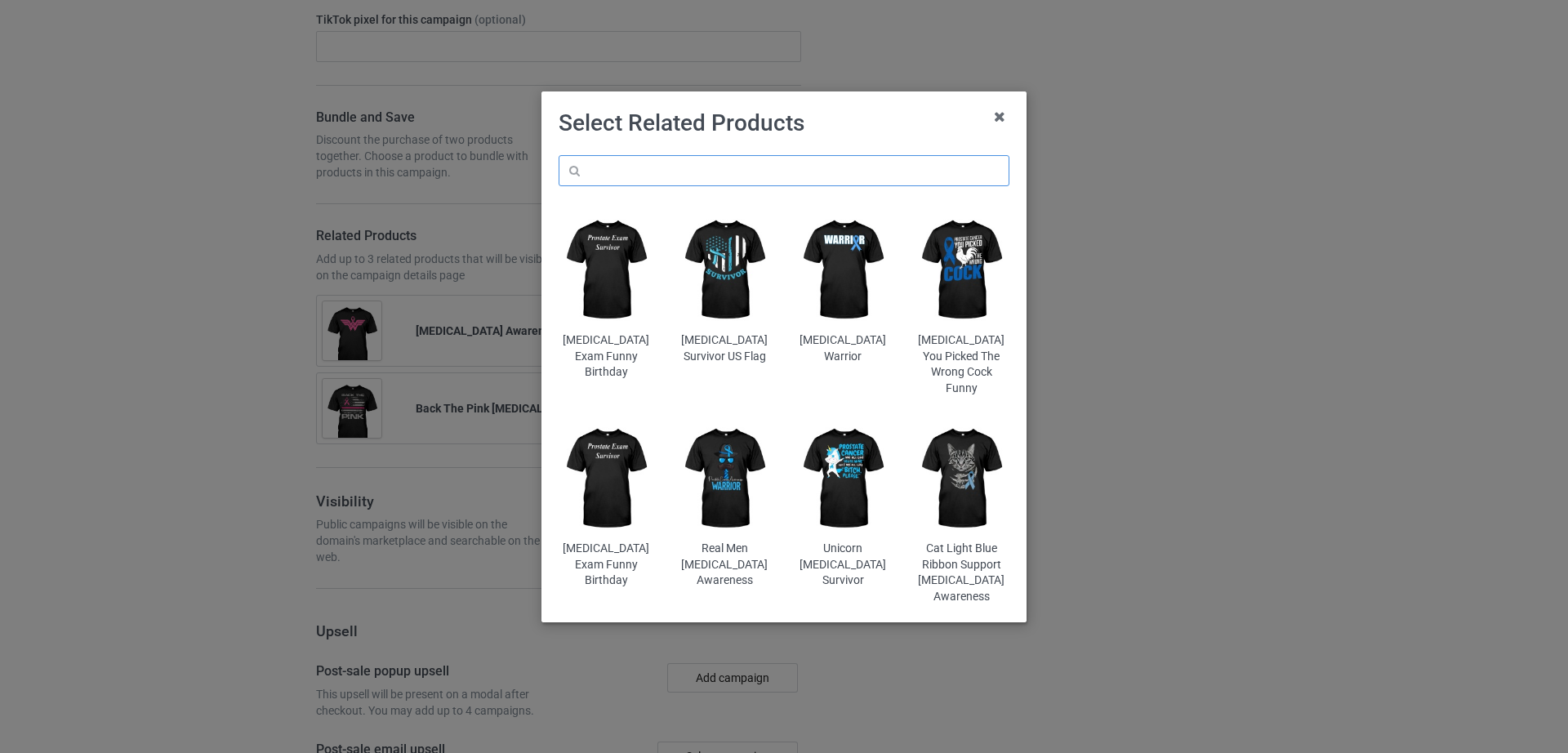
click at [707, 161] on input "text" at bounding box center [783, 170] width 451 height 31
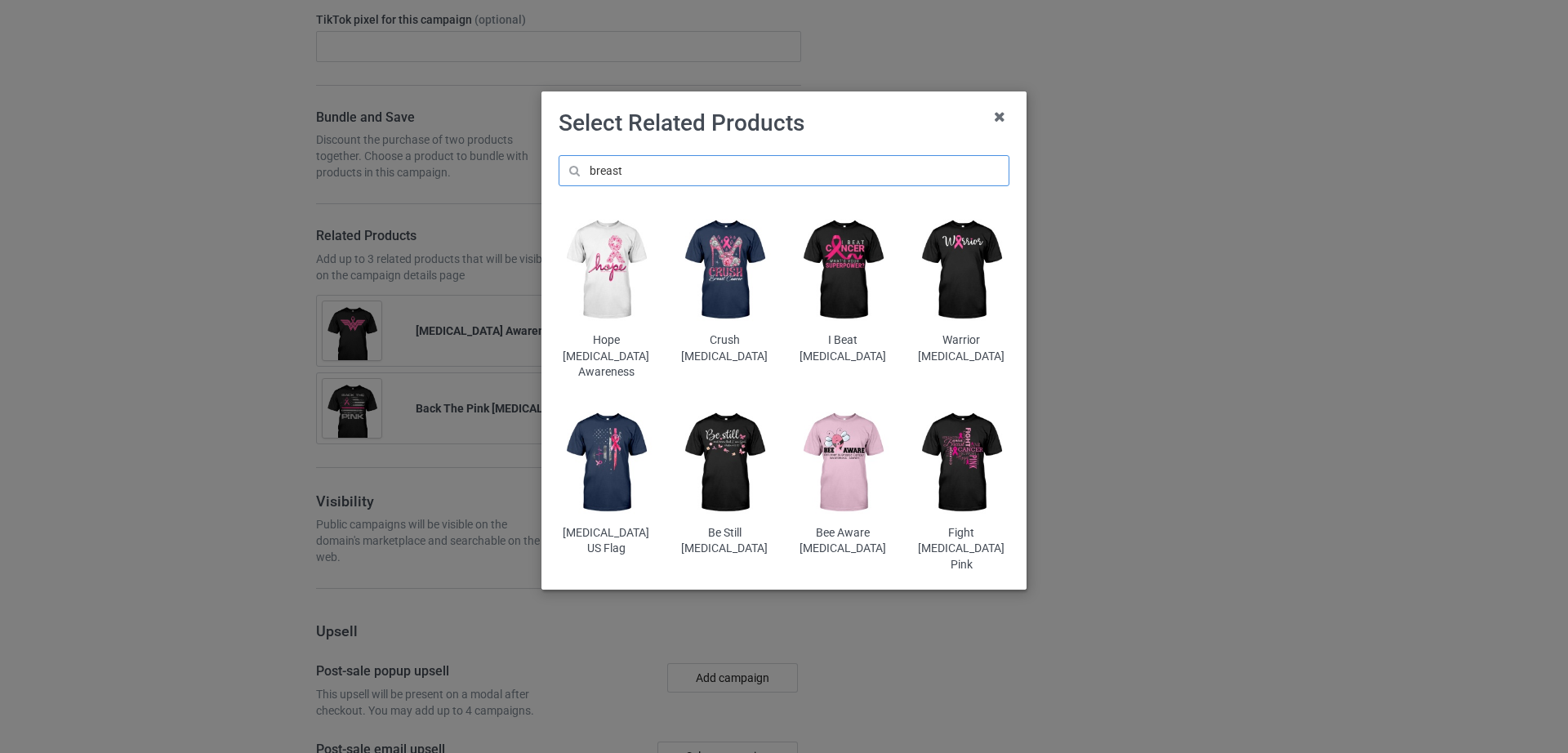
drag, startPoint x: 629, startPoint y: 172, endPoint x: 586, endPoint y: 167, distance: 43.3
click at [586, 167] on input "breast" at bounding box center [783, 170] width 451 height 31
click at [667, 161] on input "breast" at bounding box center [783, 170] width 451 height 31
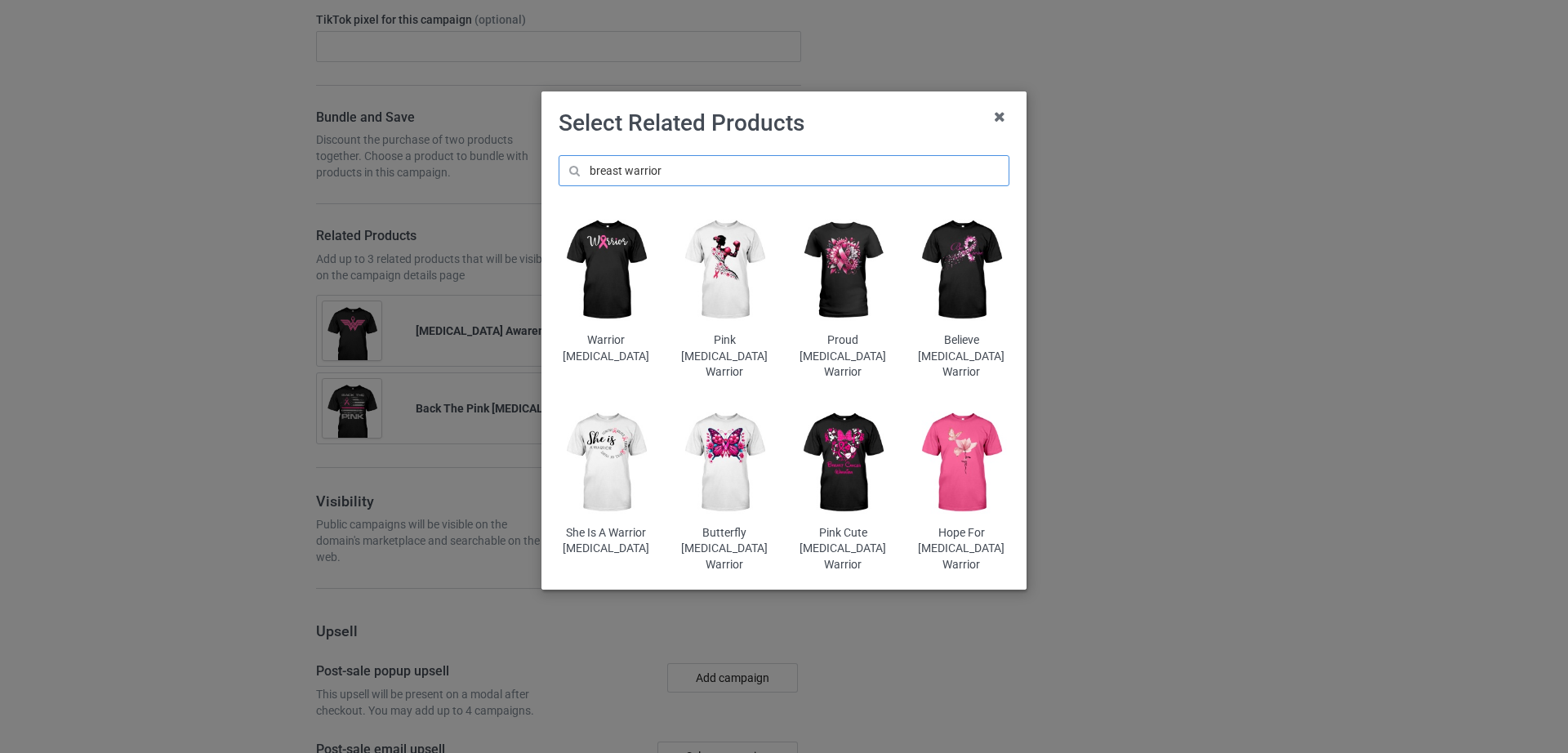
type input "breast warrior"
click at [734, 448] on img at bounding box center [725, 462] width 96 height 119
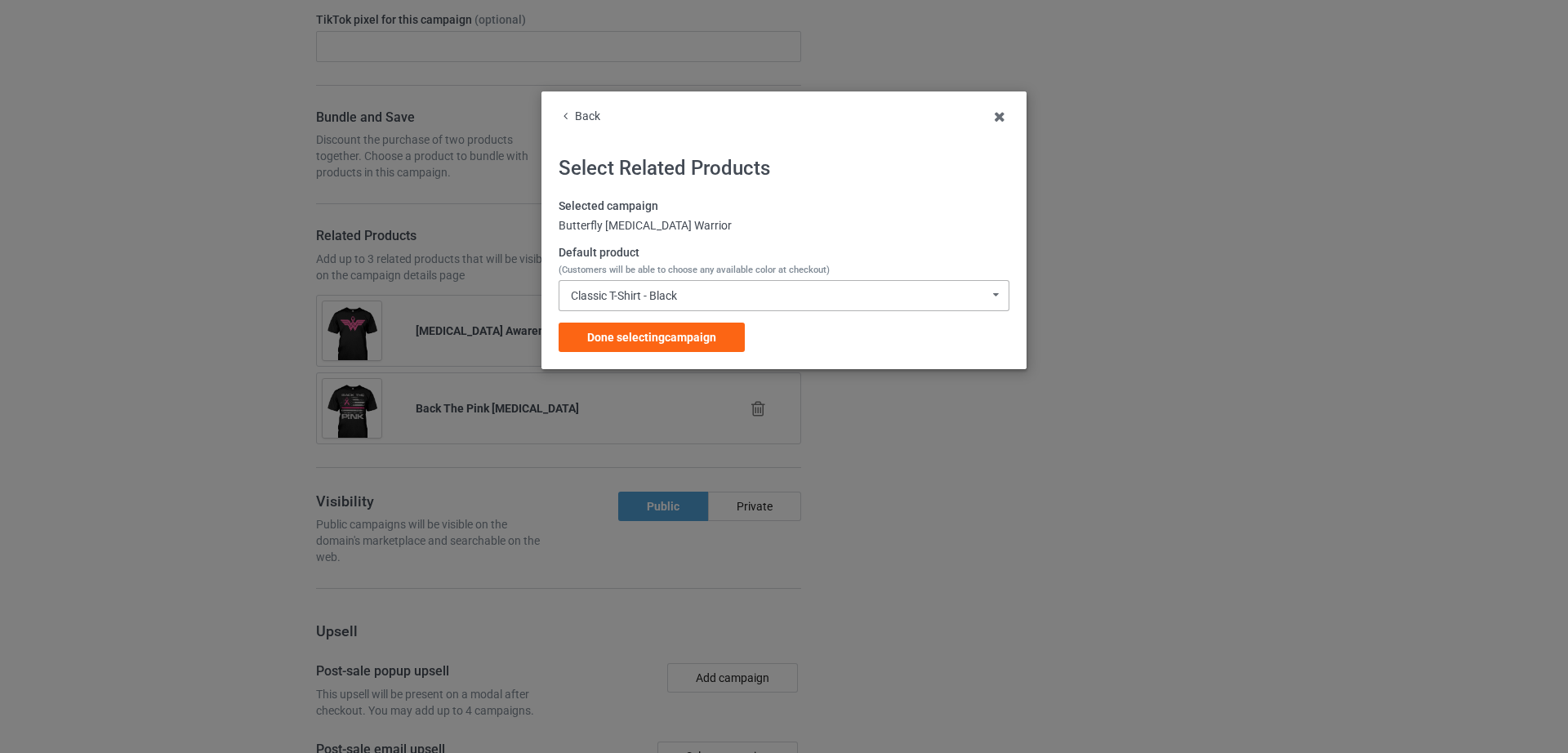
click at [658, 295] on div "Classic T-Shirt - Black" at bounding box center [623, 295] width 106 height 11
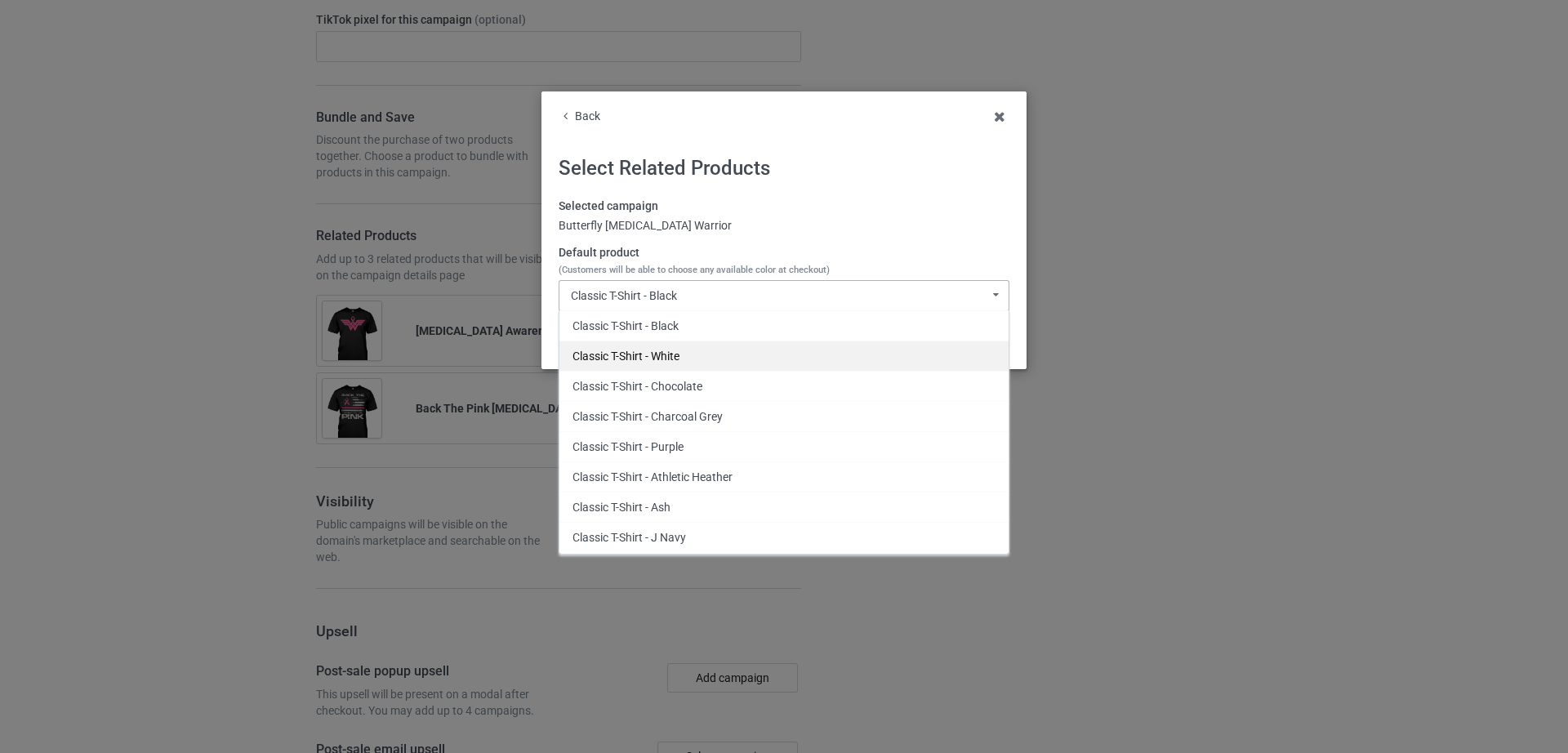
drag, startPoint x: 676, startPoint y: 339, endPoint x: 683, endPoint y: 347, distance: 10.6
click at [683, 347] on div "Classic T-Shirt - Black Classic T-Shirt - White Classic T-Shirt - Chocolate Cla…" at bounding box center [783, 432] width 451 height 244
click at [681, 354] on div "Classic T-Shirt - White" at bounding box center [783, 356] width 449 height 31
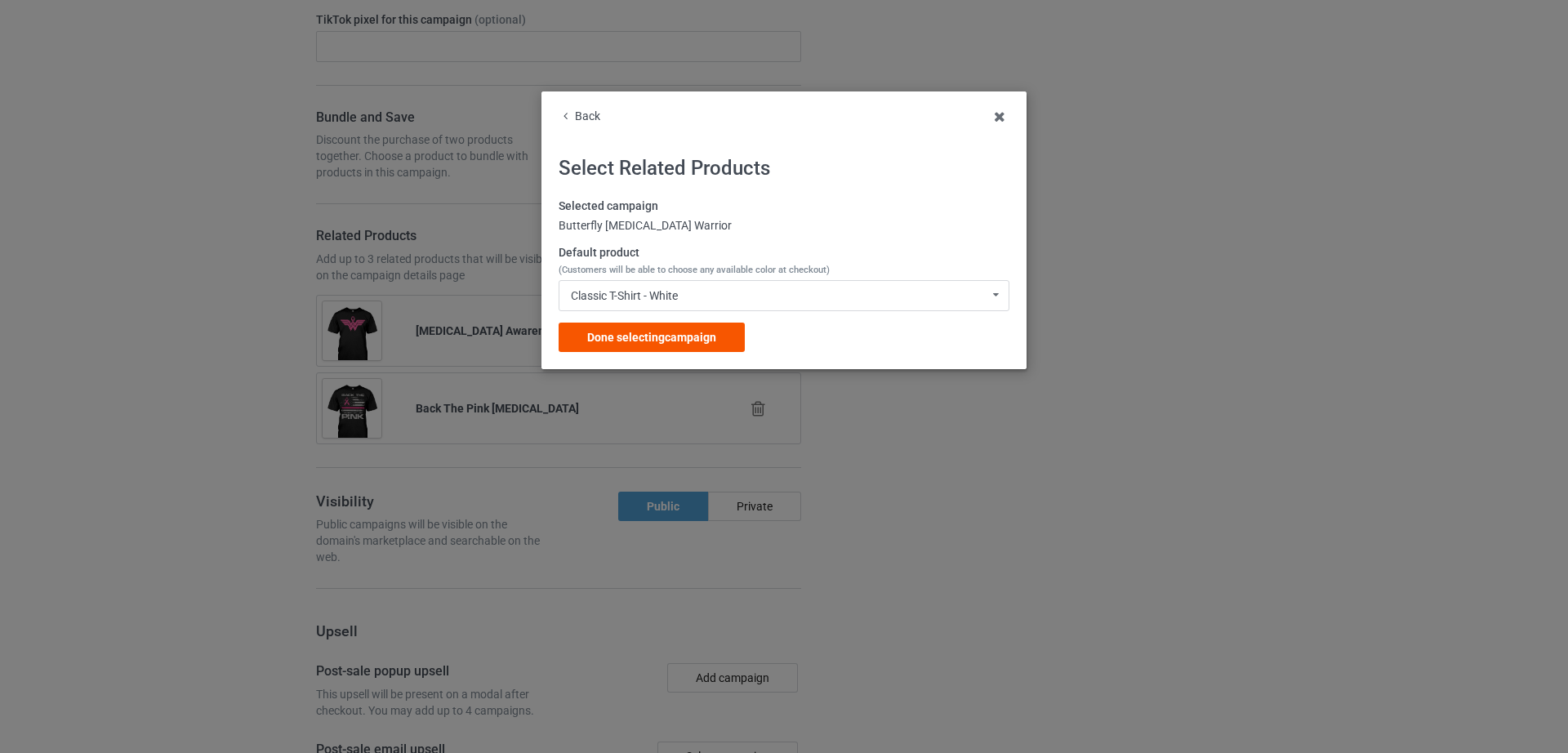
click at [677, 341] on span "Done selecting campaign" at bounding box center [651, 337] width 129 height 13
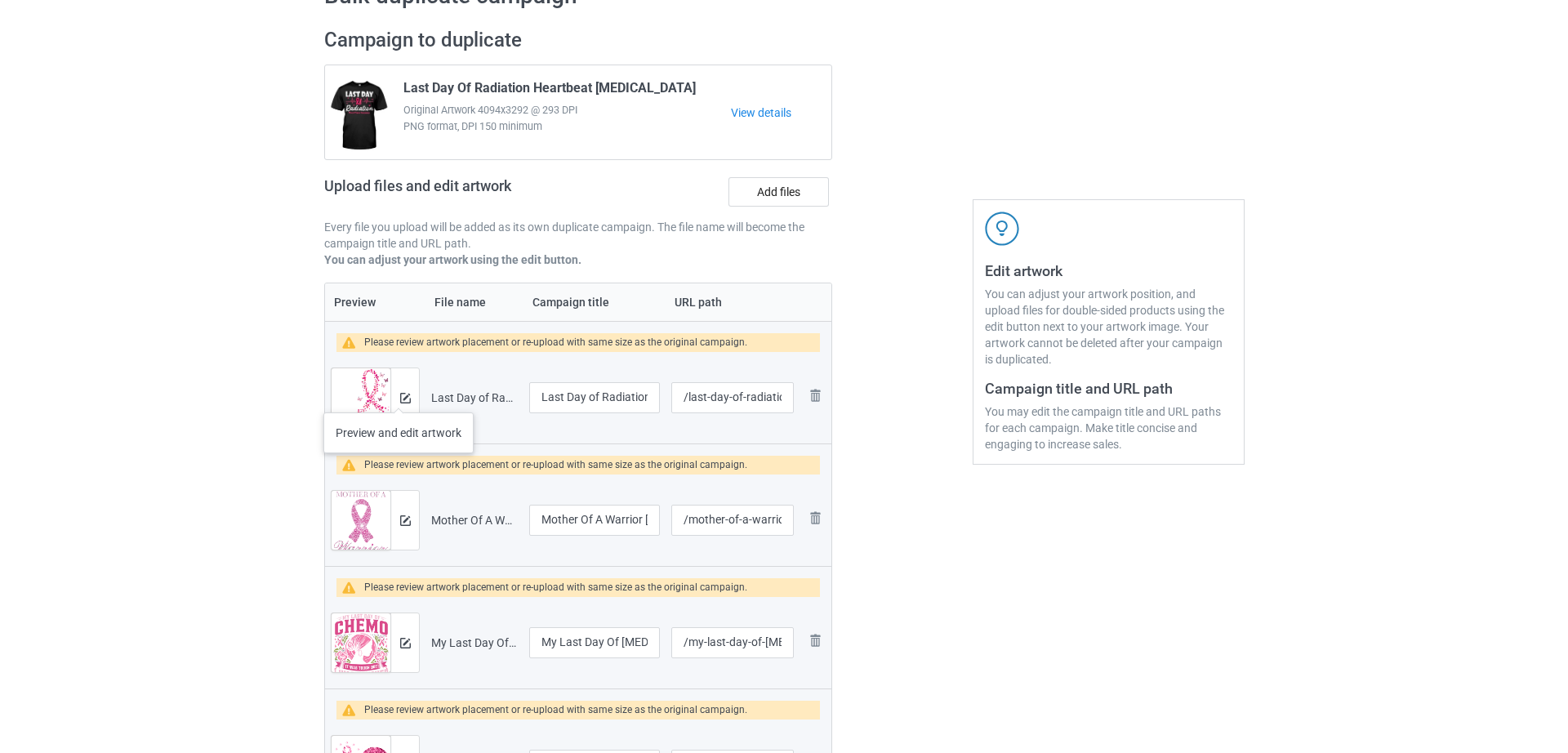
scroll to position [95, 0]
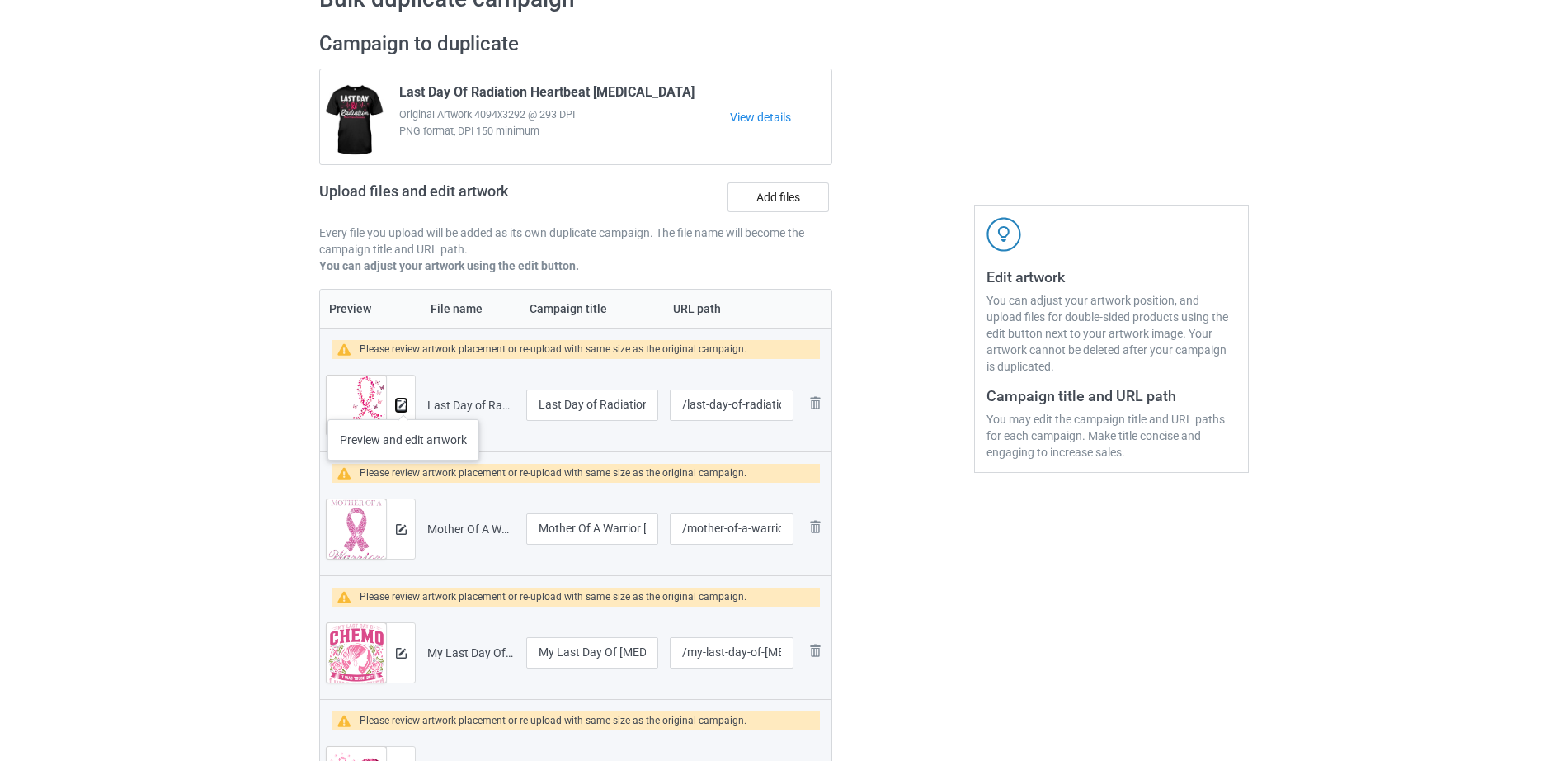
click at [403, 403] on img at bounding box center [401, 404] width 10 height 10
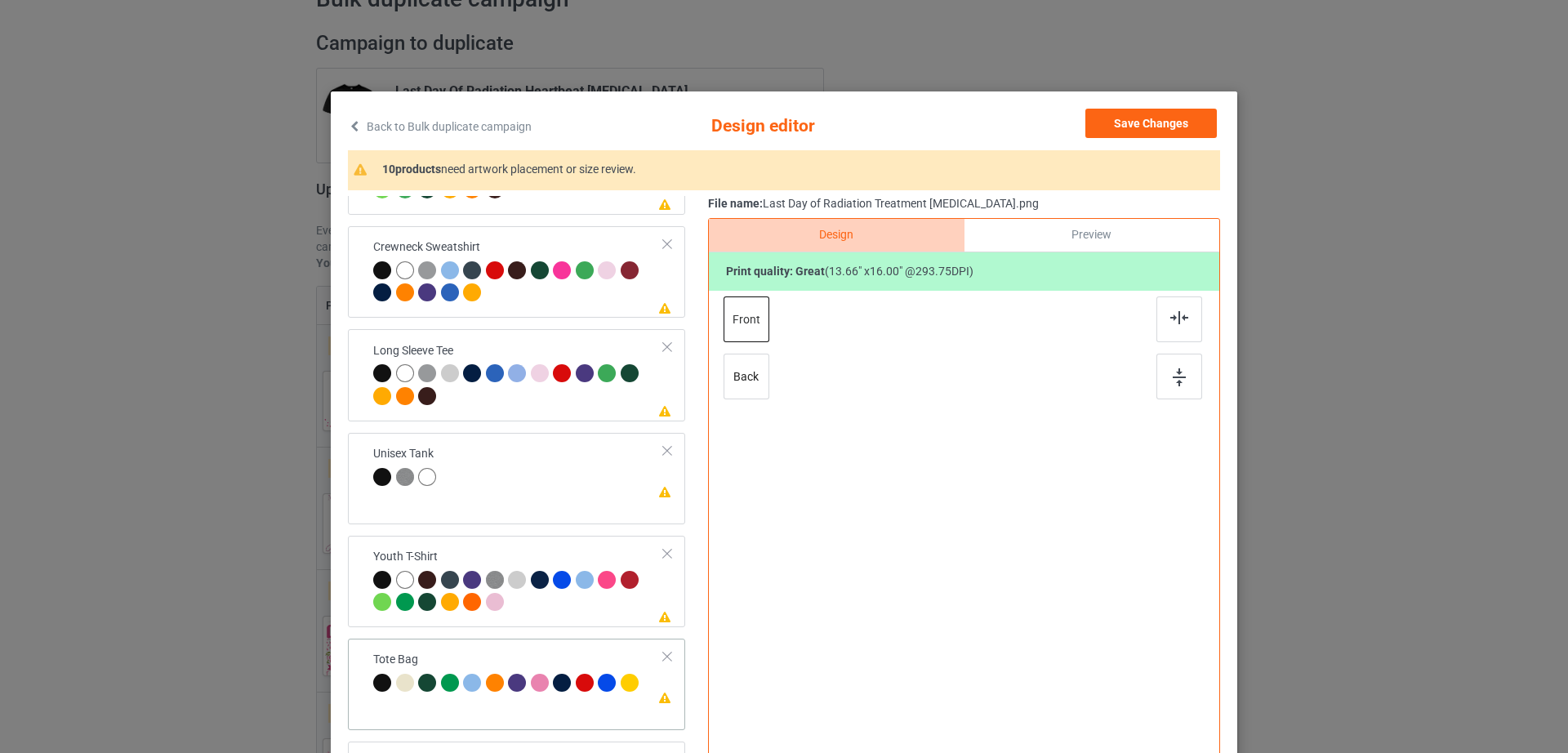
scroll to position [189, 0]
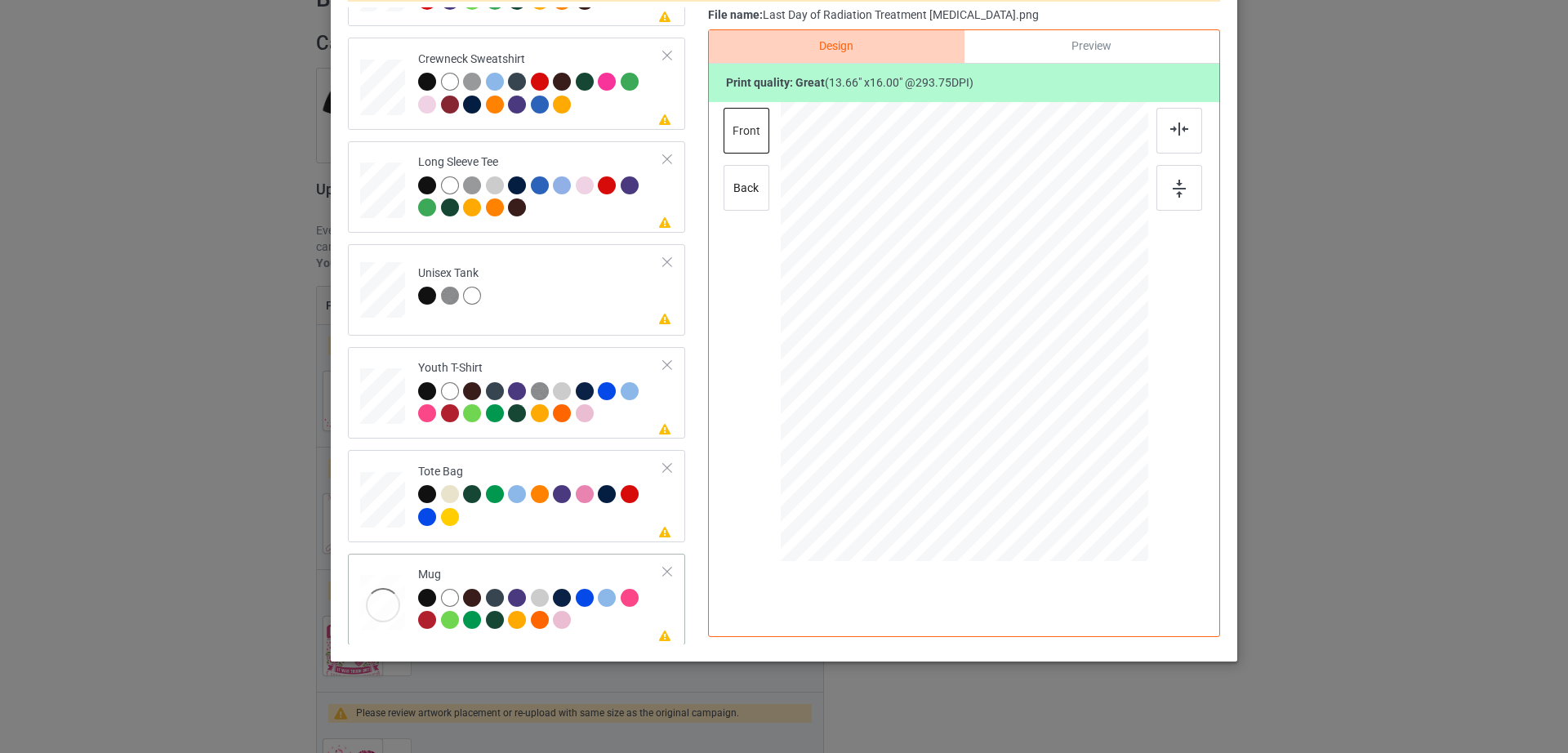
drag, startPoint x: 1065, startPoint y: 461, endPoint x: 1034, endPoint y: 370, distance: 96.1
click at [1034, 370] on div at bounding box center [964, 331] width 368 height 152
drag, startPoint x: 972, startPoint y: 357, endPoint x: 1074, endPoint y: 355, distance: 102.0
click at [1074, 355] on div at bounding box center [1065, 329] width 112 height 132
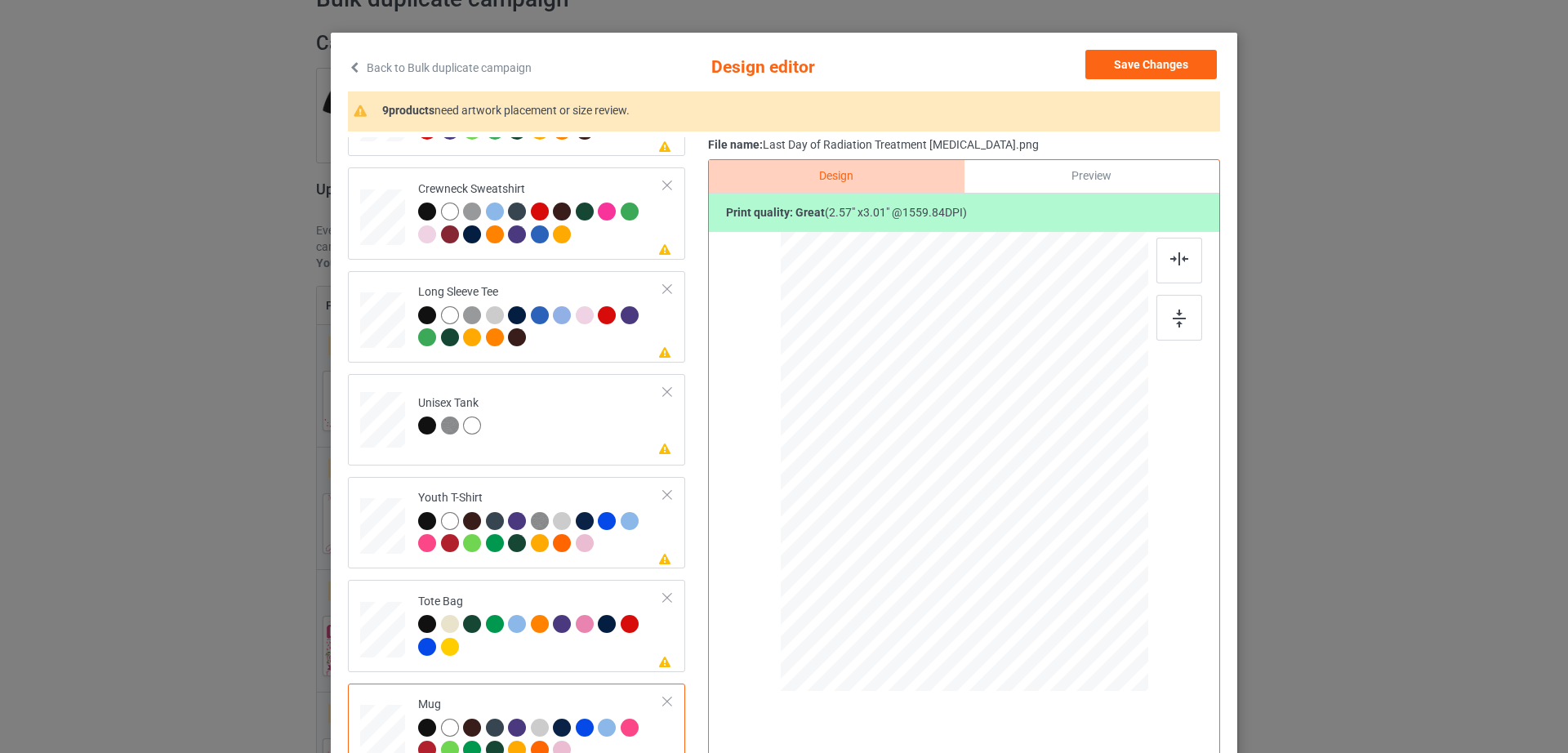
scroll to position [0, 0]
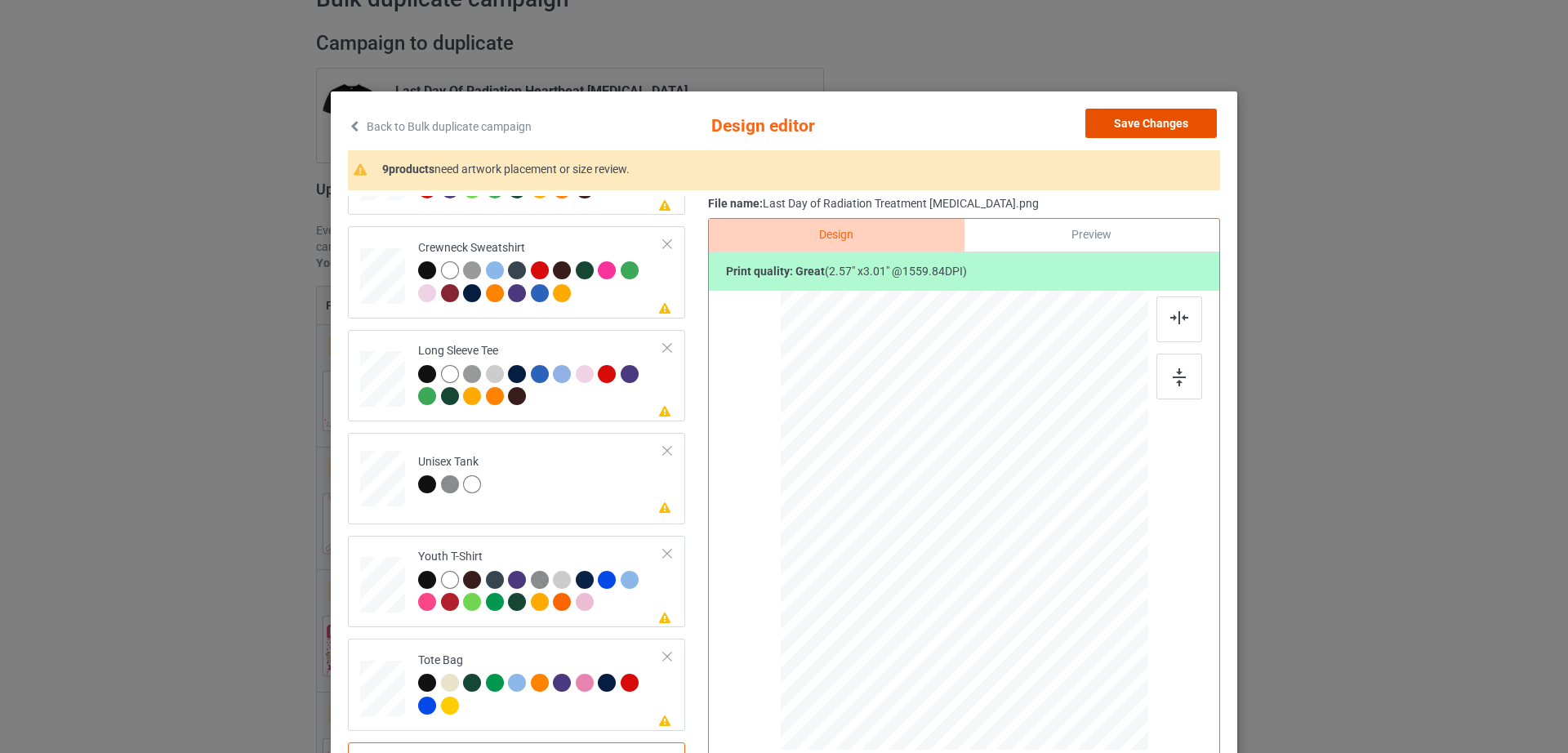
click at [1170, 123] on button "Save Changes" at bounding box center [1151, 123] width 132 height 30
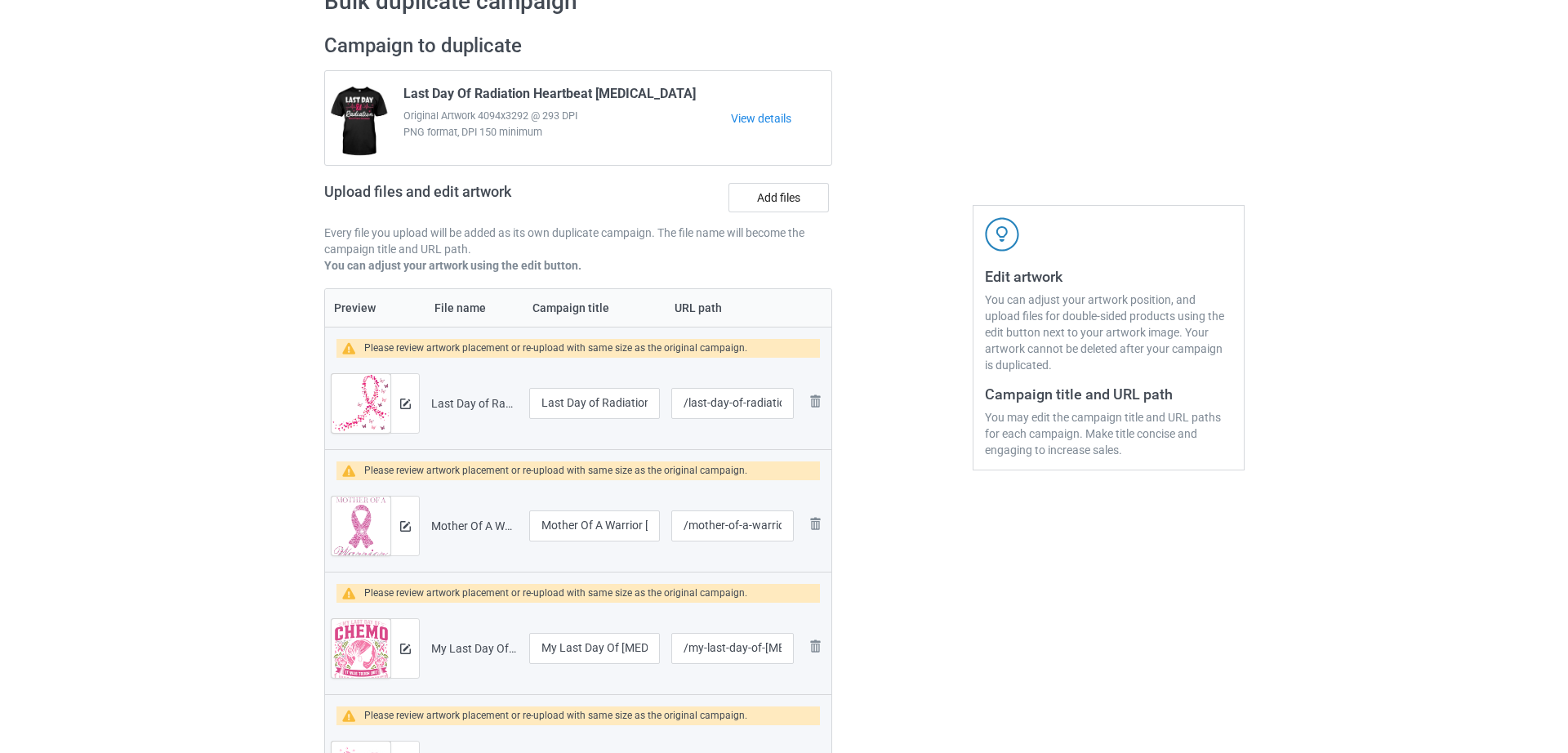
scroll to position [86, 0]
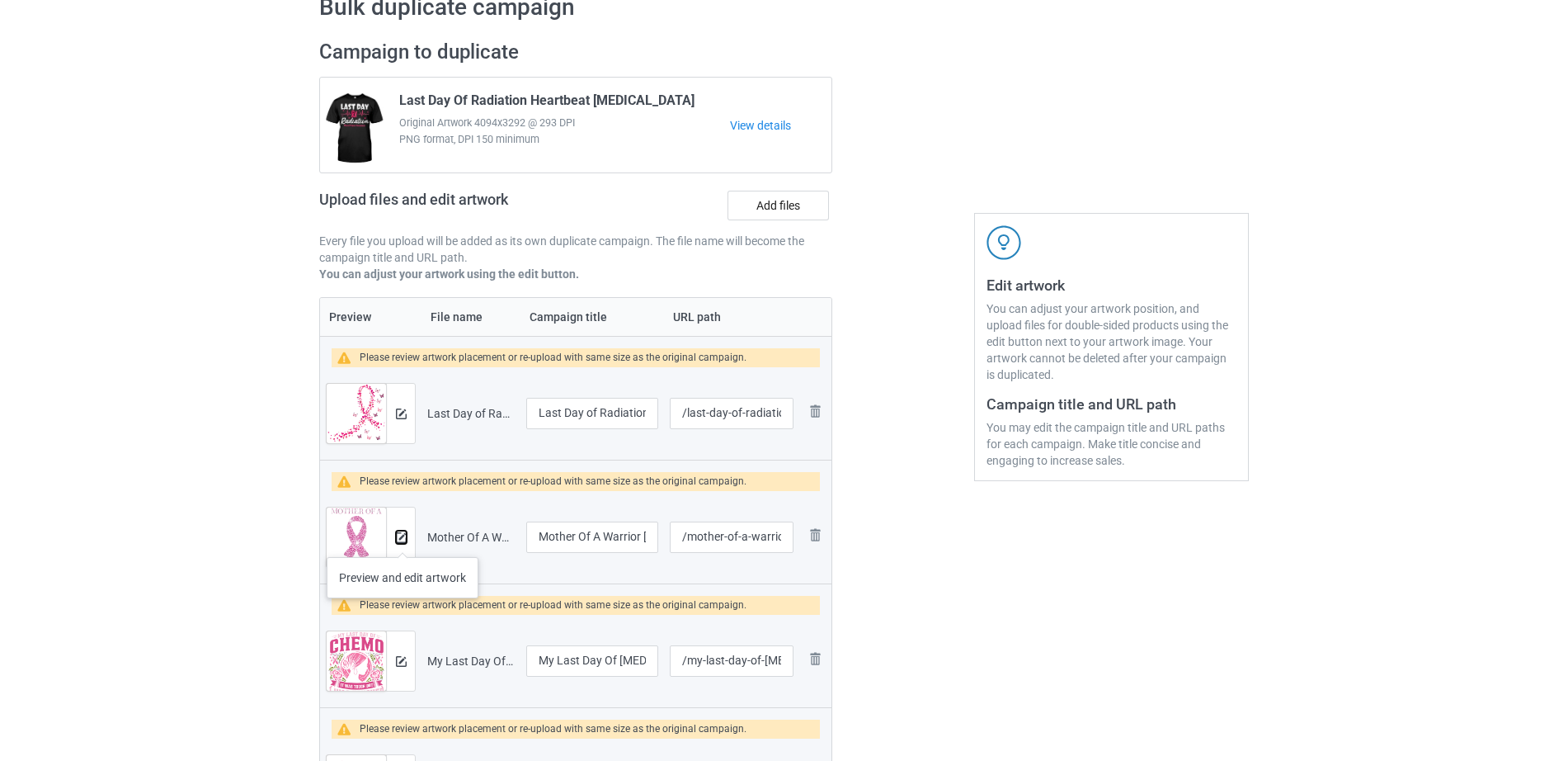
click at [403, 540] on img at bounding box center [401, 537] width 10 height 10
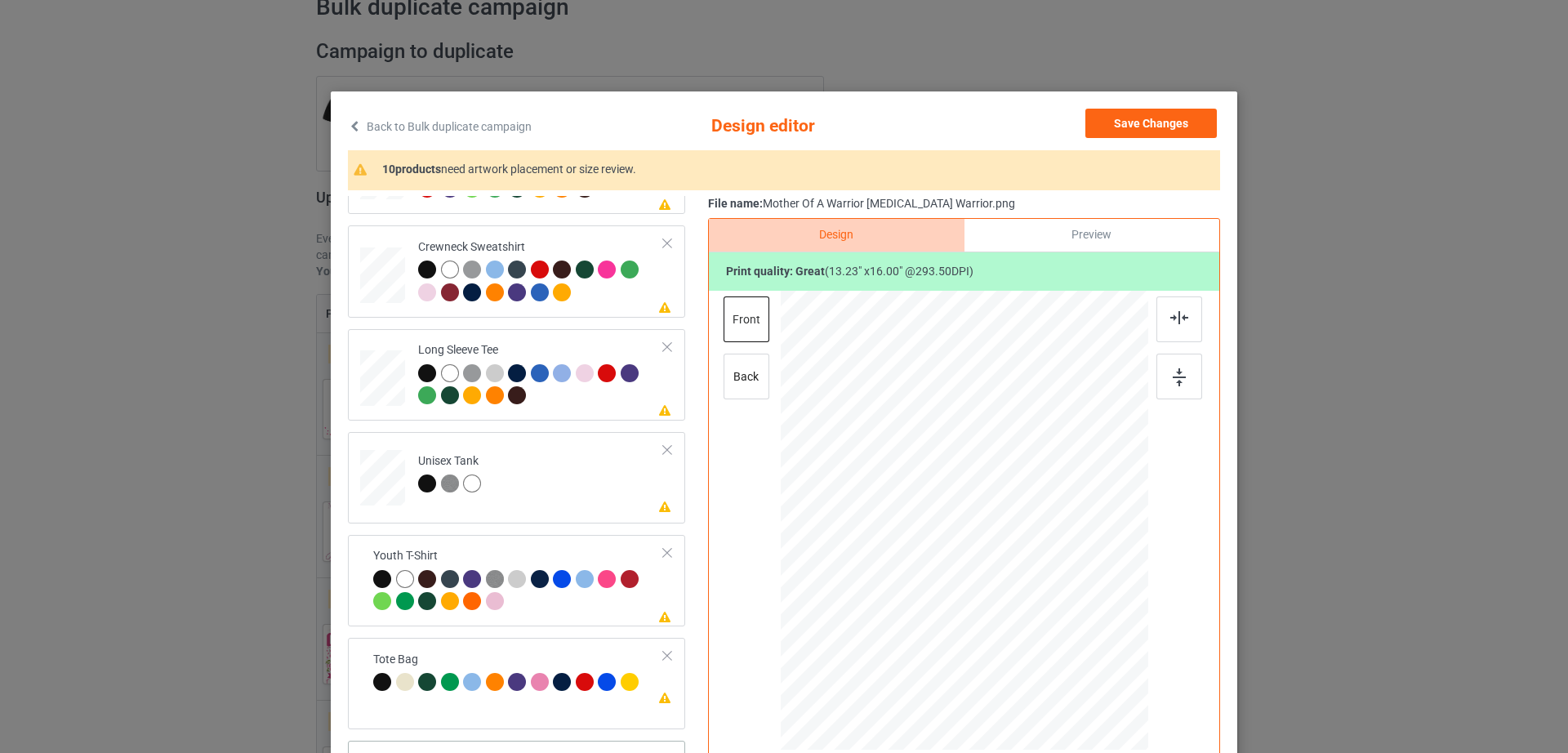
scroll to position [189, 0]
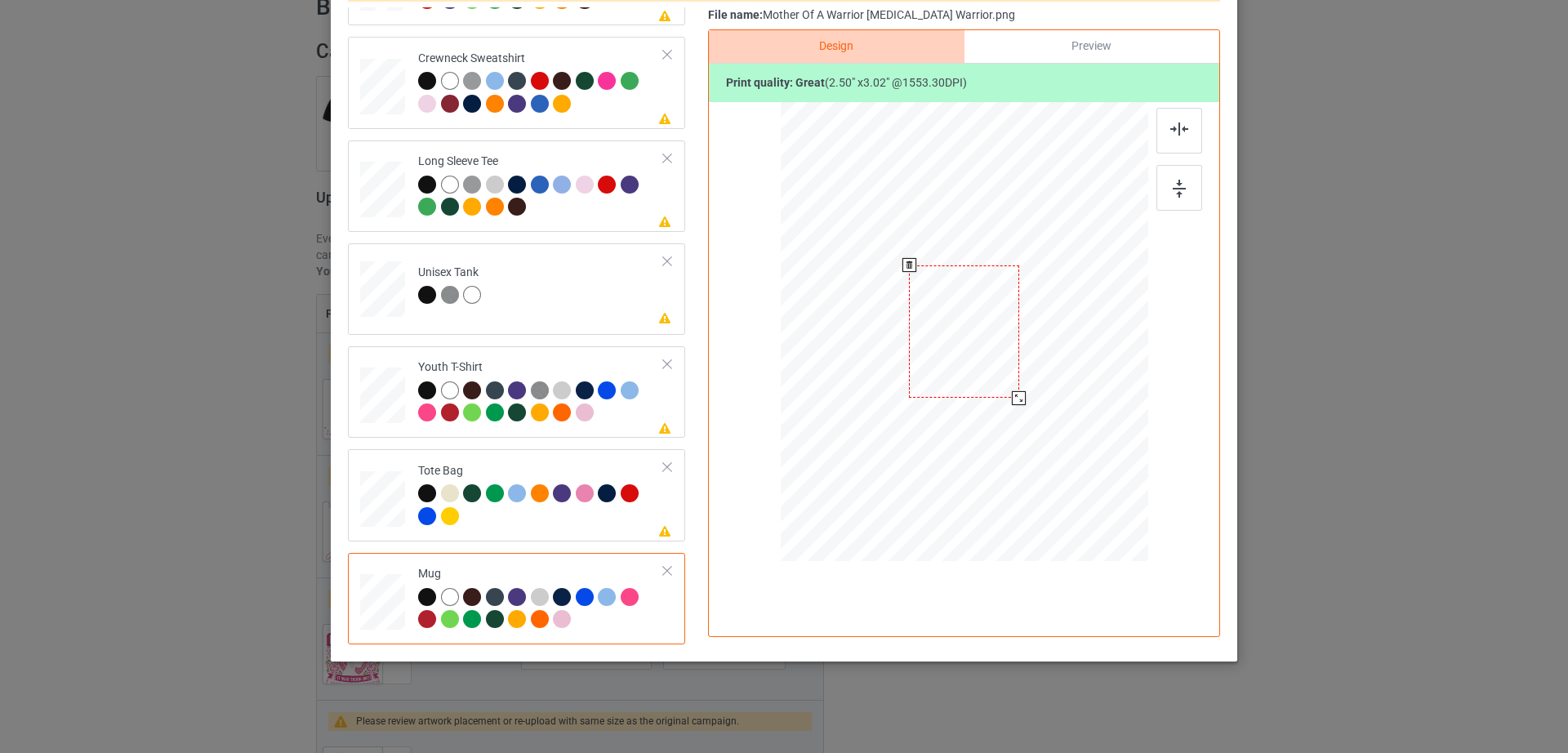
drag, startPoint x: 1066, startPoint y: 465, endPoint x: 1034, endPoint y: 370, distance: 100.2
click at [1034, 370] on div at bounding box center [964, 331] width 368 height 152
drag, startPoint x: 970, startPoint y: 348, endPoint x: 1072, endPoint y: 347, distance: 102.0
click at [1072, 347] on div at bounding box center [1065, 331] width 111 height 133
click at [1122, 395] on div at bounding box center [1124, 400] width 14 height 14
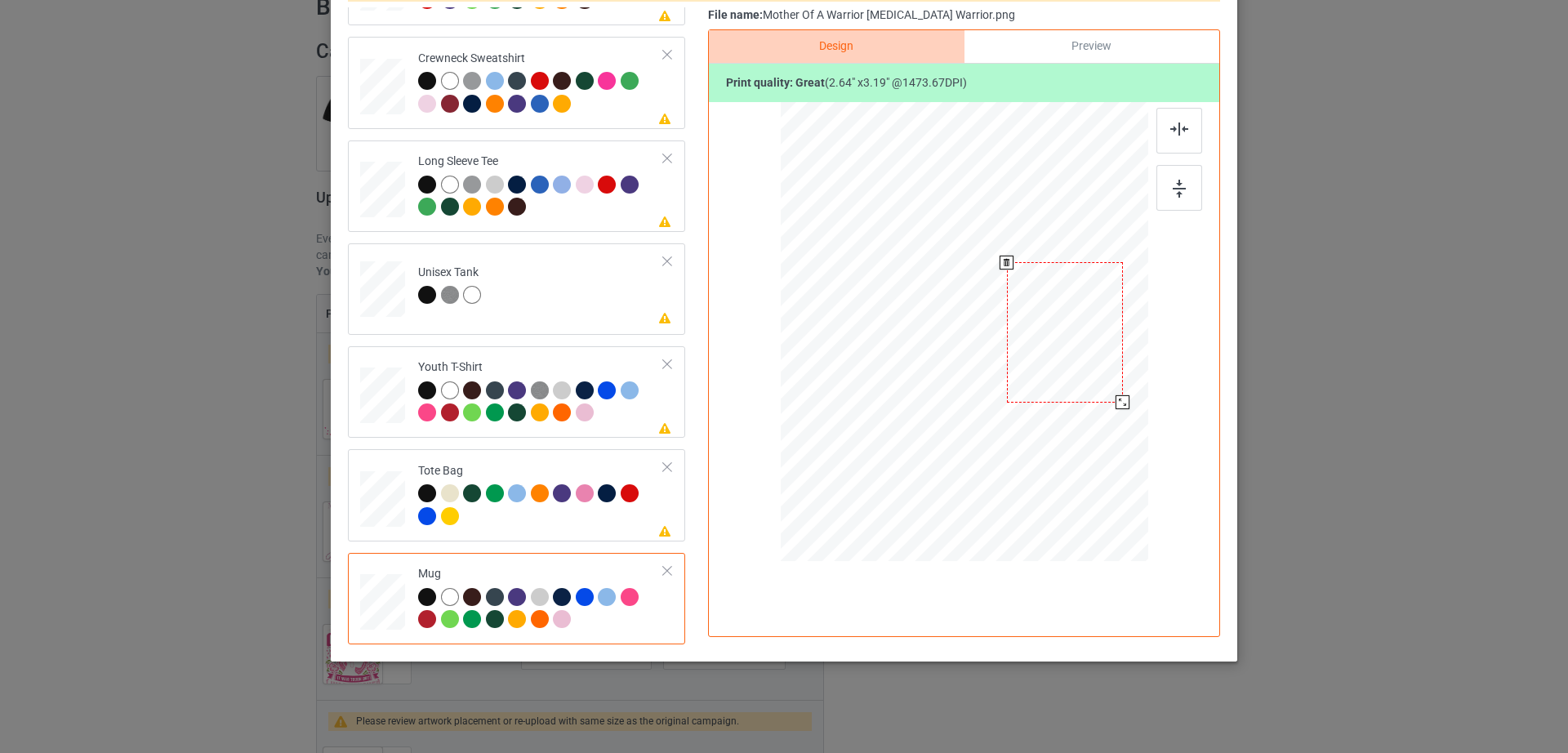
click at [1066, 377] on div at bounding box center [1065, 331] width 116 height 140
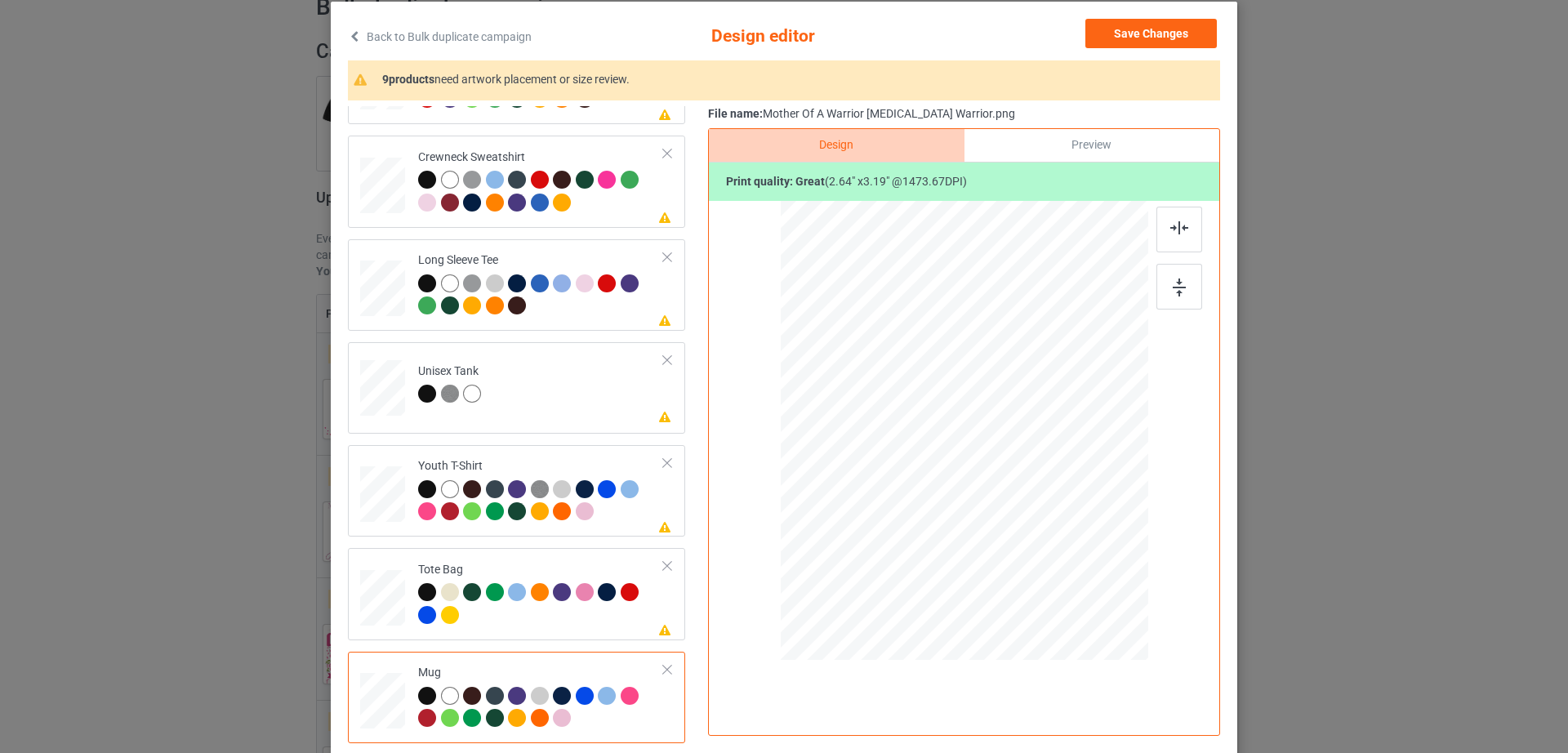
scroll to position [0, 0]
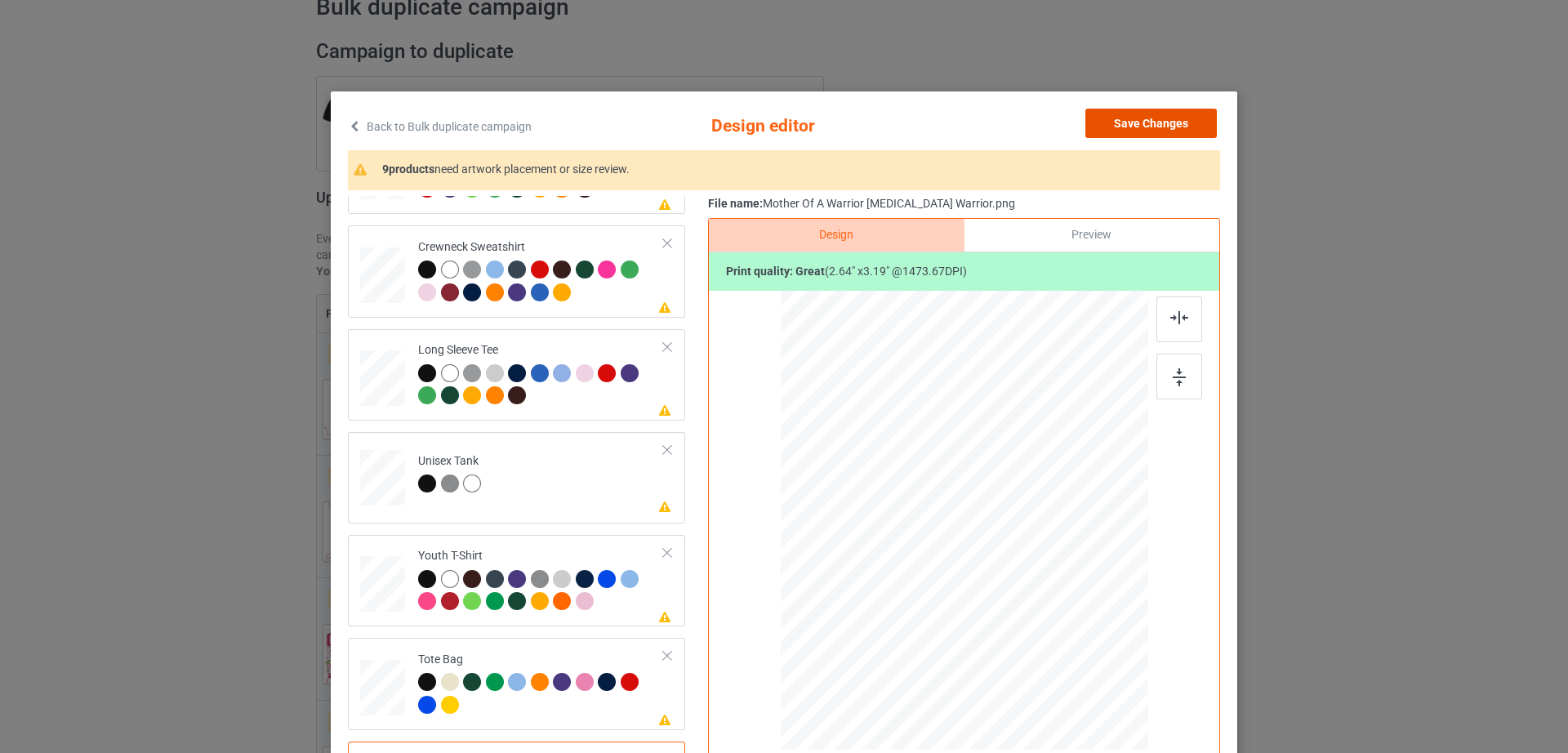
click at [1139, 128] on button "Save Changes" at bounding box center [1151, 123] width 132 height 30
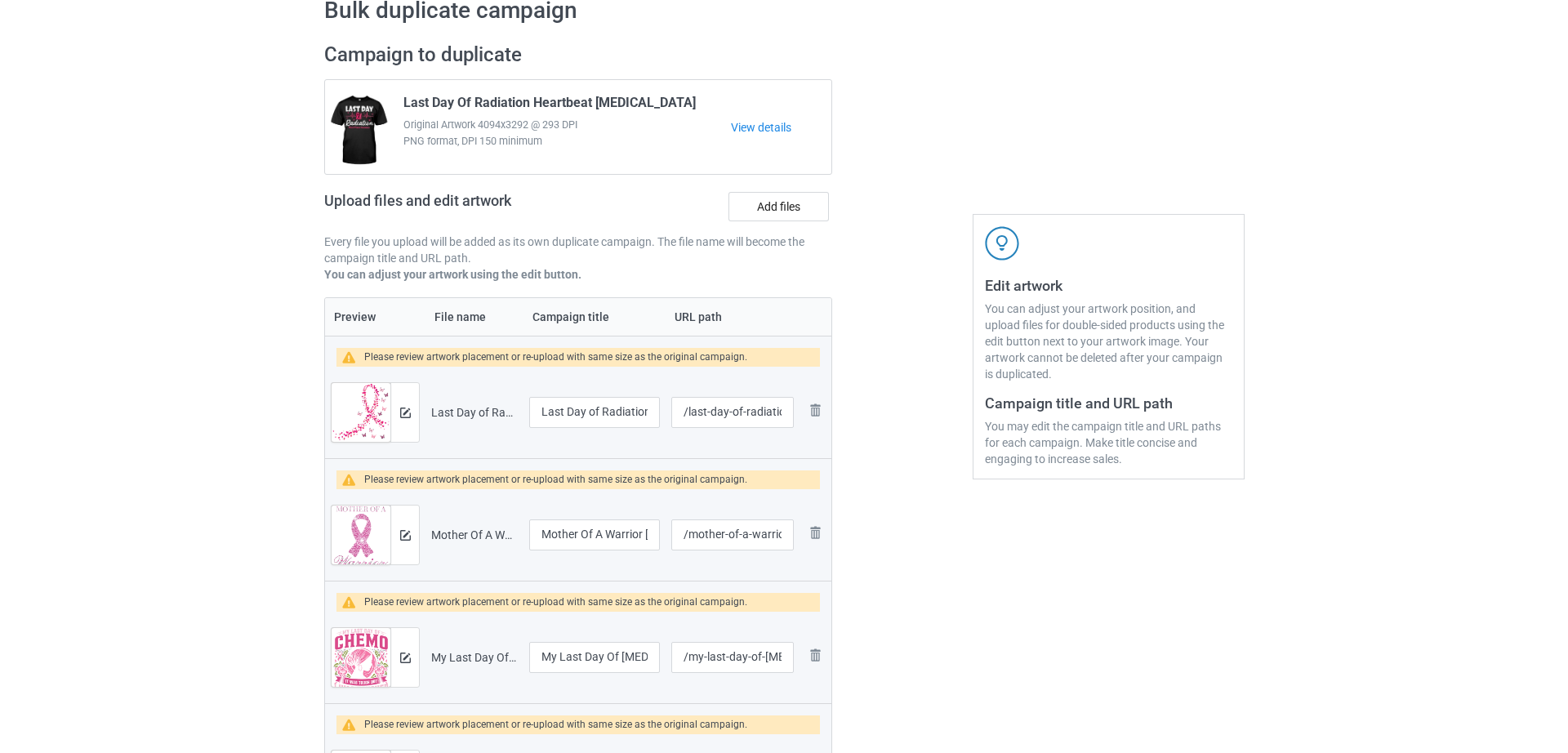
scroll to position [81, 0]
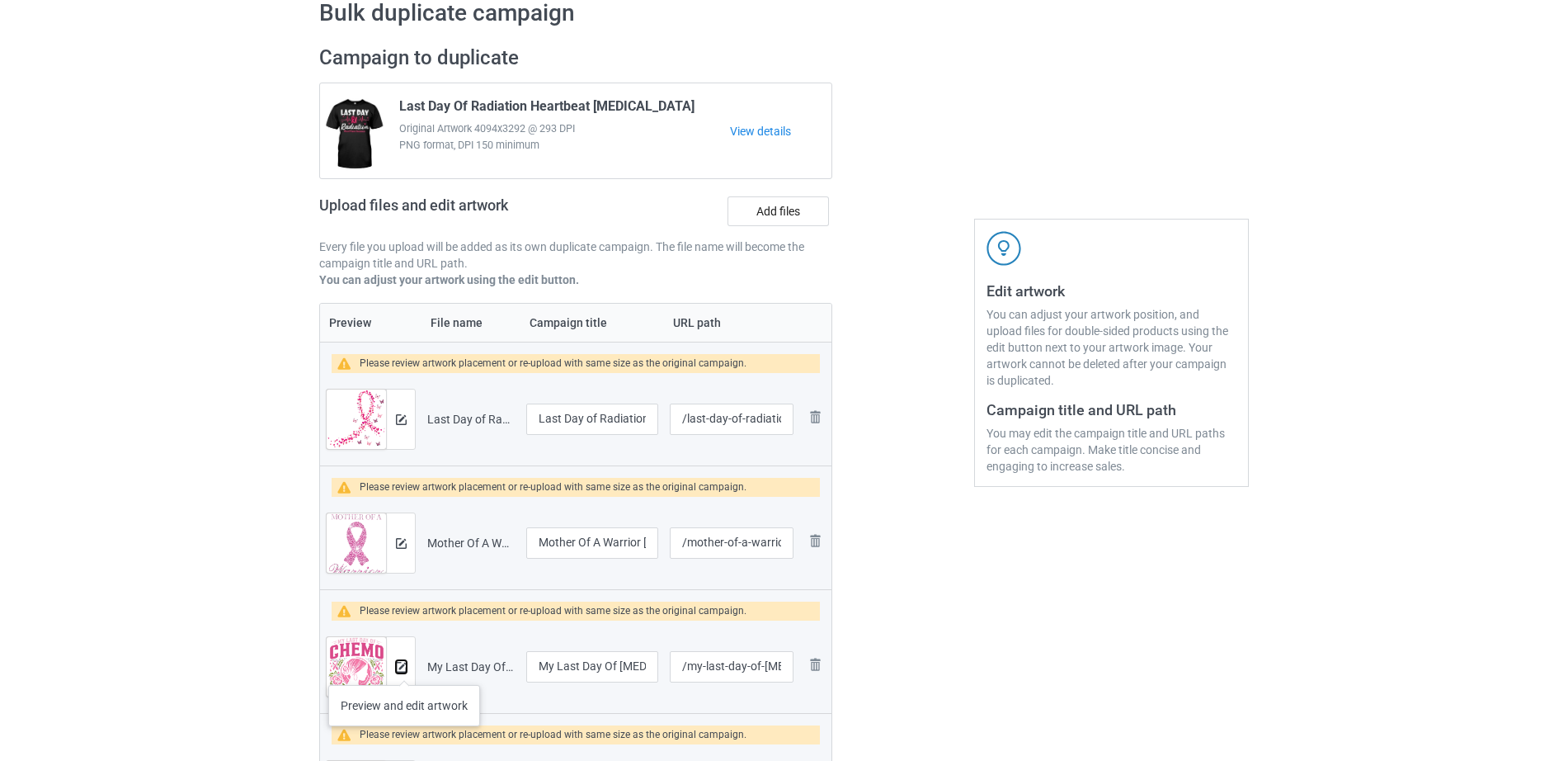
click at [404, 668] on img at bounding box center [401, 666] width 10 height 10
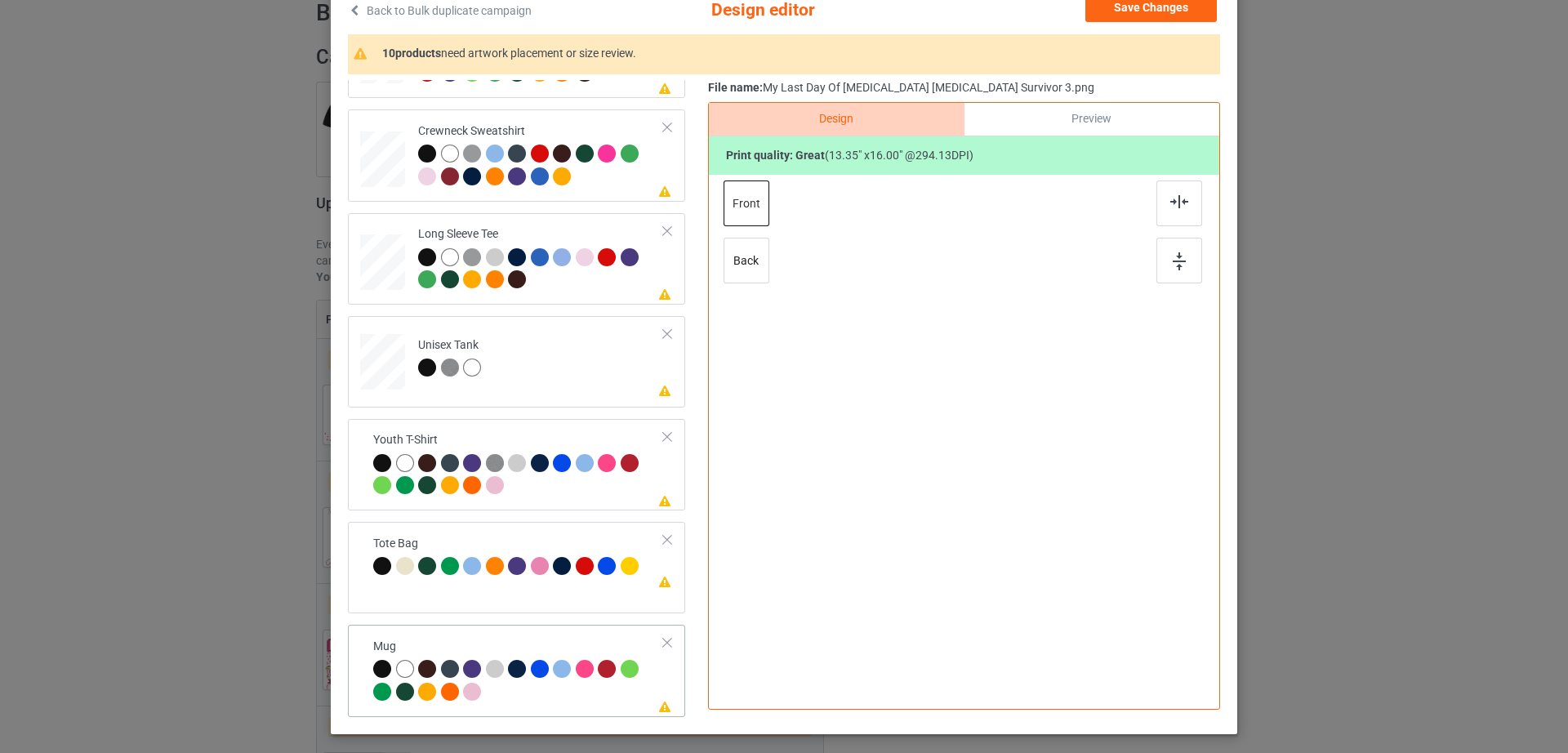
scroll to position [119, 0]
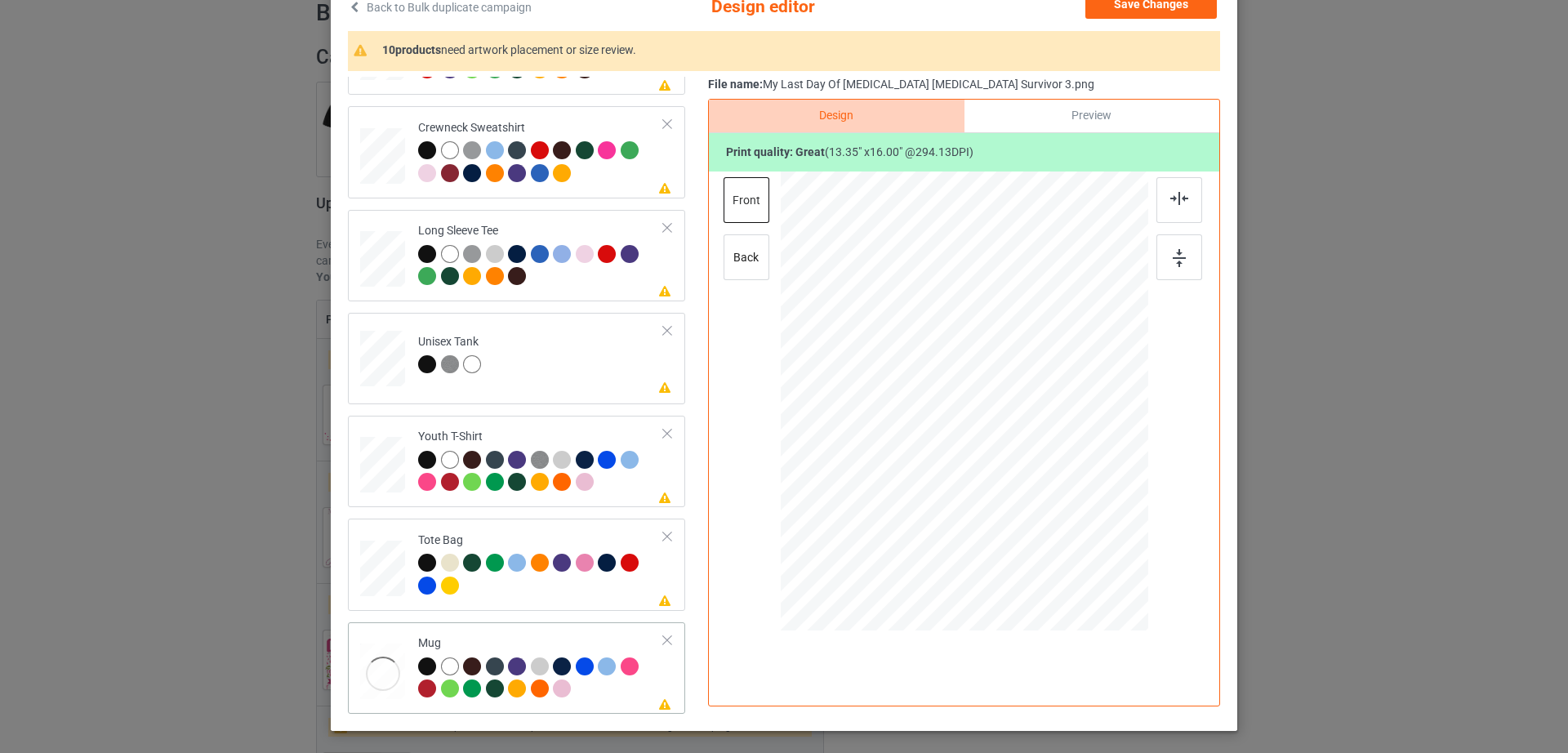
drag, startPoint x: 1062, startPoint y: 533, endPoint x: 1019, endPoint y: 452, distance: 91.7
click at [1019, 452] on div at bounding box center [964, 400] width 368 height 152
drag, startPoint x: 973, startPoint y: 426, endPoint x: 1079, endPoint y: 425, distance: 106.0
click at [1079, 425] on div at bounding box center [1071, 400] width 105 height 125
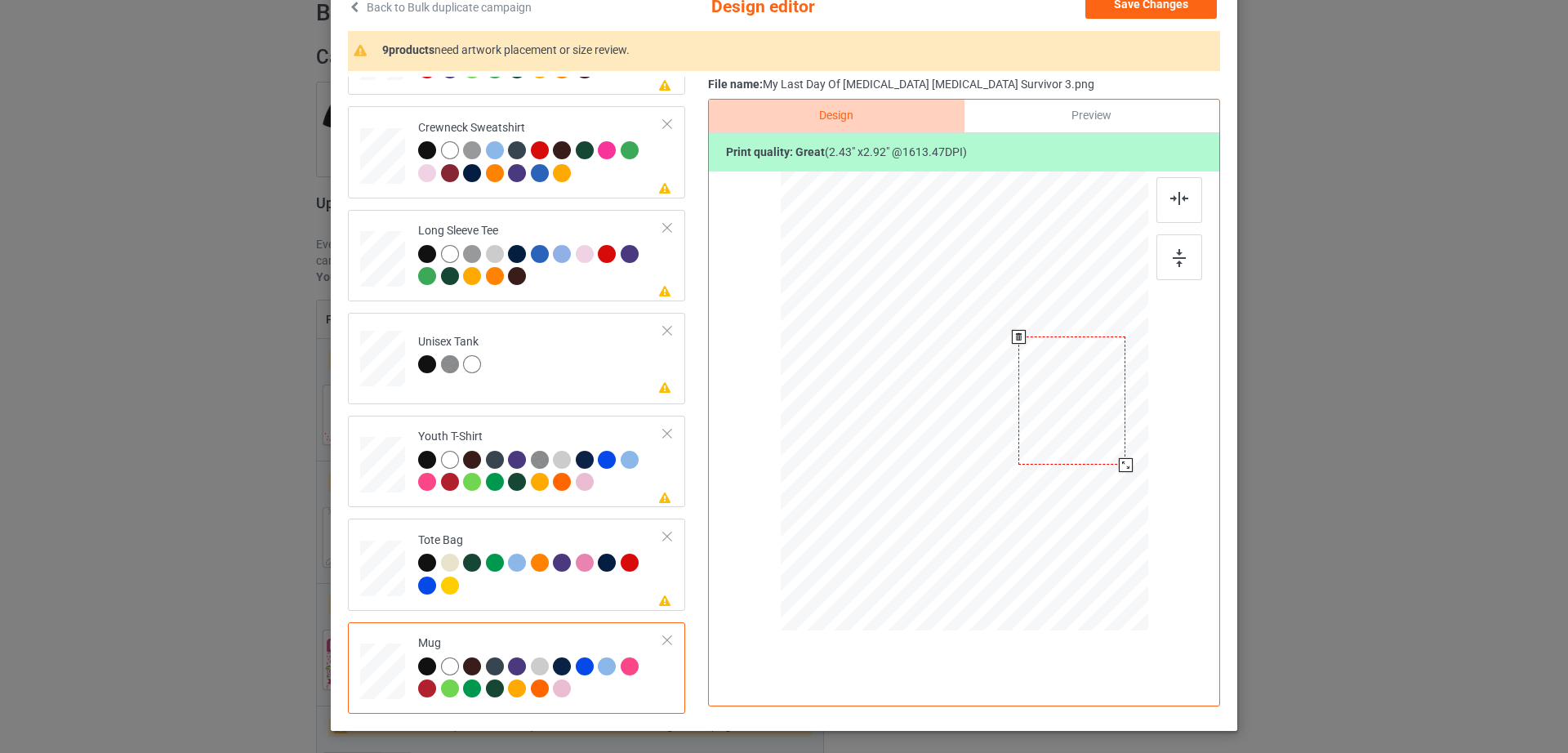
click at [1118, 462] on div at bounding box center [1125, 464] width 14 height 14
drag, startPoint x: 1084, startPoint y: 432, endPoint x: 1076, endPoint y: 432, distance: 8.0
click at [1076, 432] on div at bounding box center [1063, 400] width 107 height 128
click at [1121, 466] on div at bounding box center [964, 400] width 368 height 152
click at [1117, 466] on div at bounding box center [1119, 469] width 14 height 14
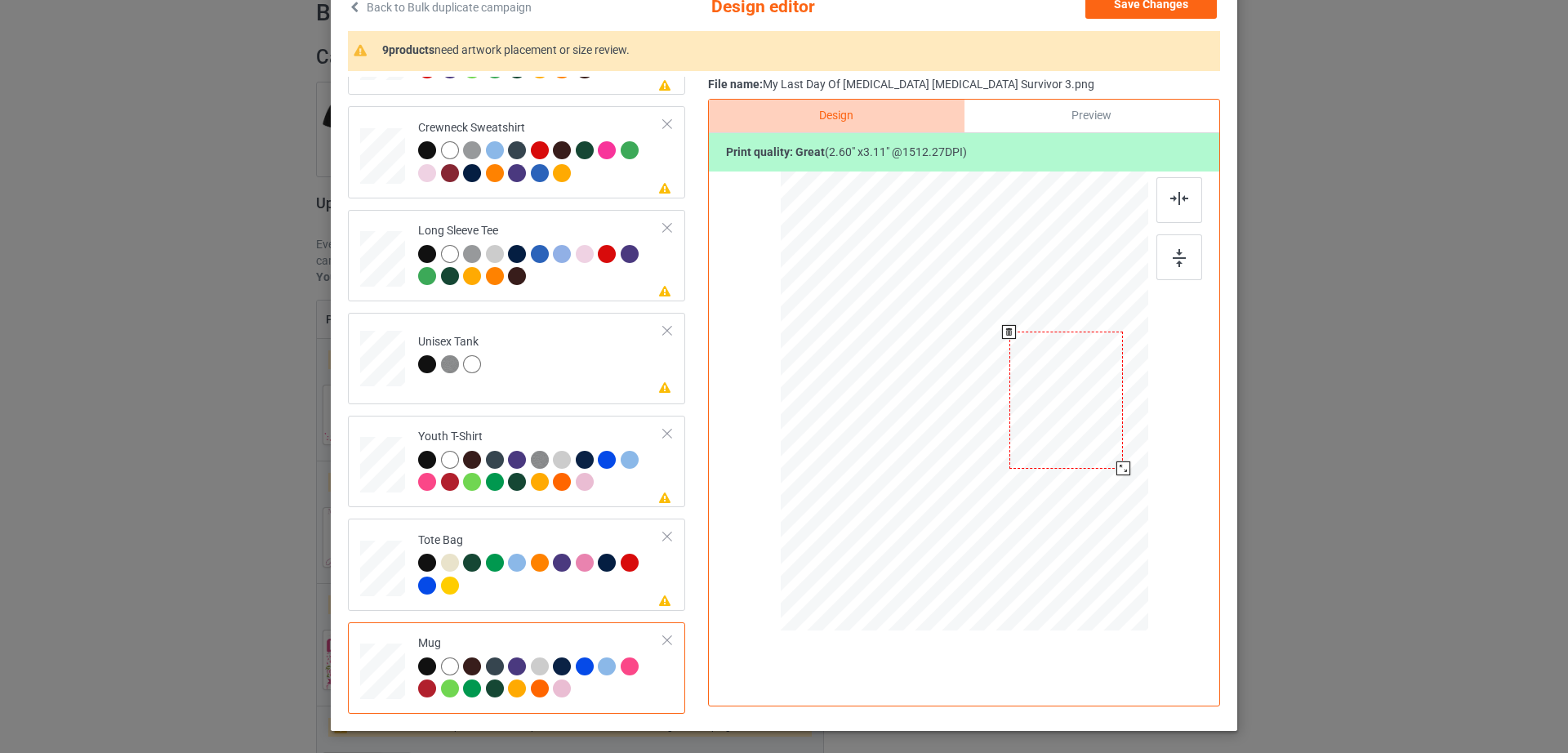
click at [1071, 444] on div at bounding box center [1066, 400] width 114 height 137
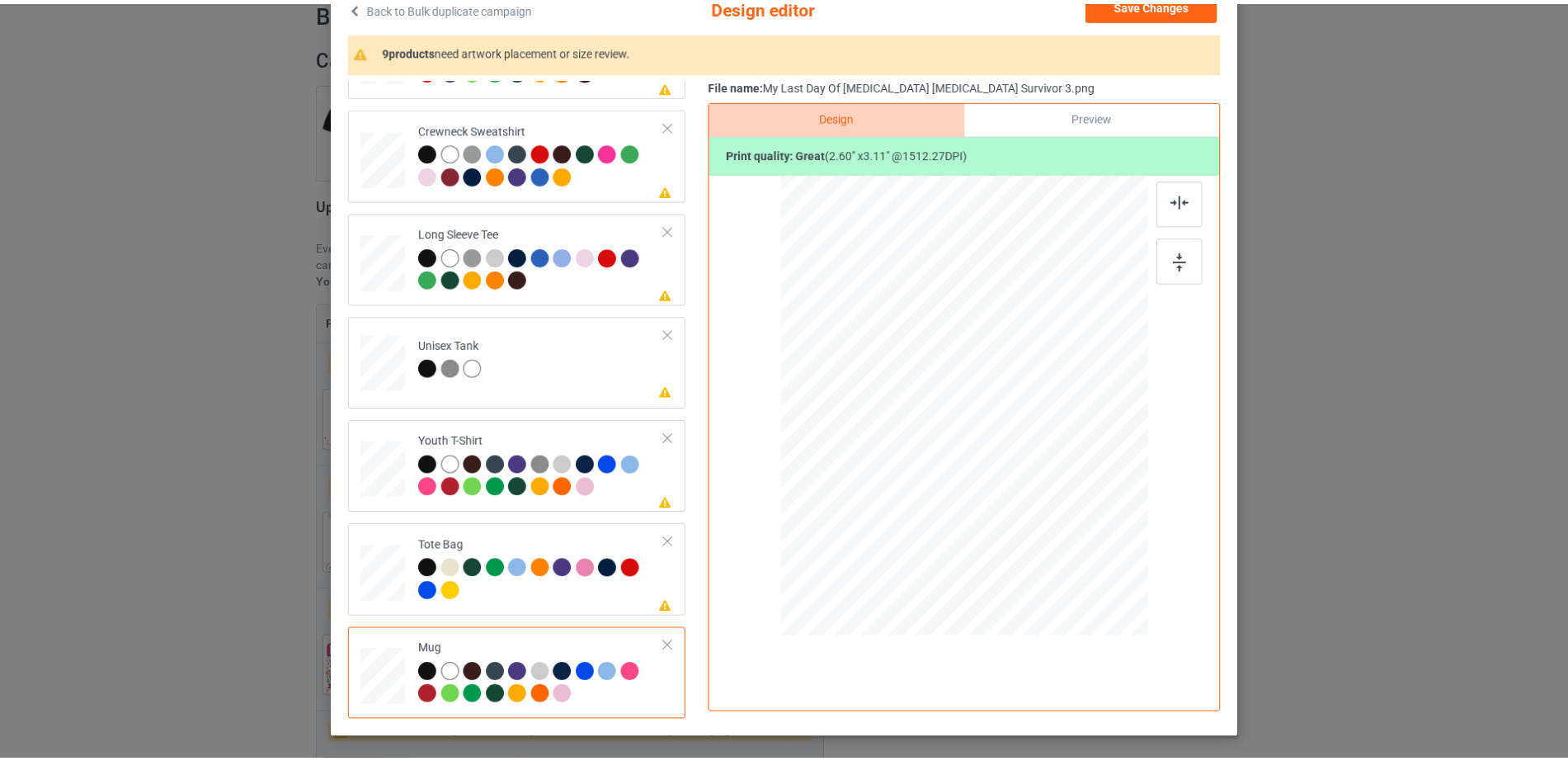
scroll to position [0, 0]
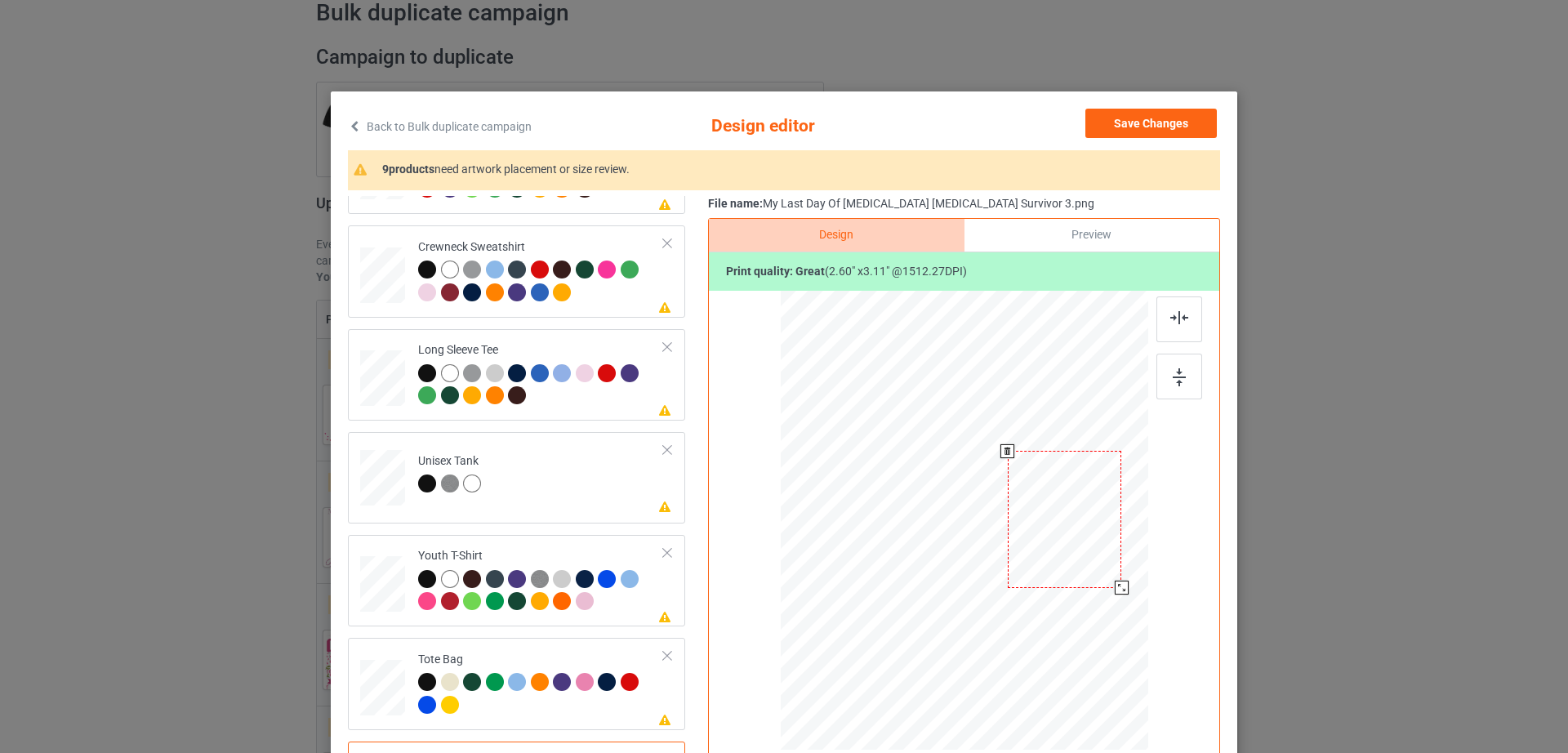
click at [1069, 496] on div at bounding box center [1065, 519] width 114 height 137
click at [1174, 137] on button "Save Changes" at bounding box center [1151, 123] width 132 height 30
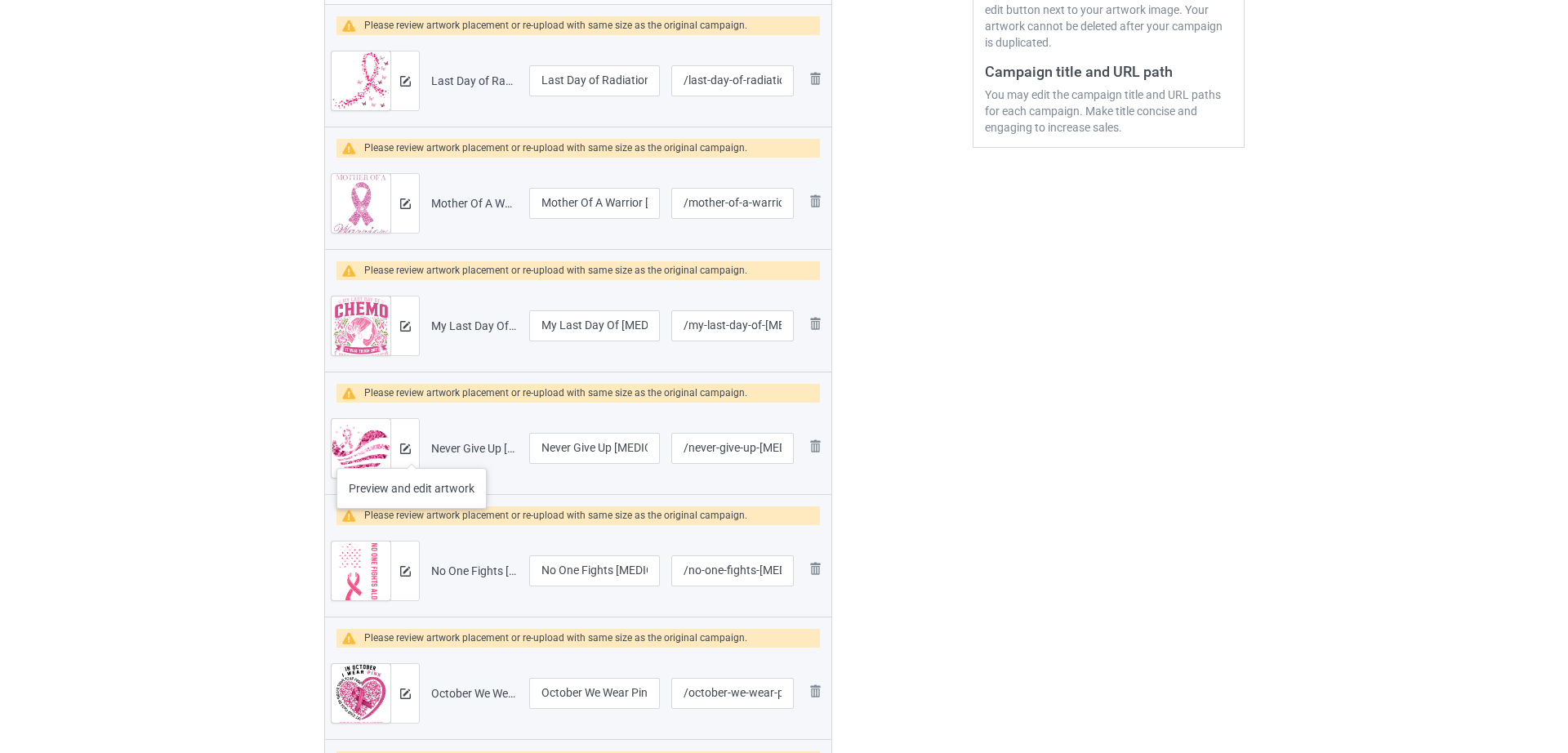
scroll to position [418, 0]
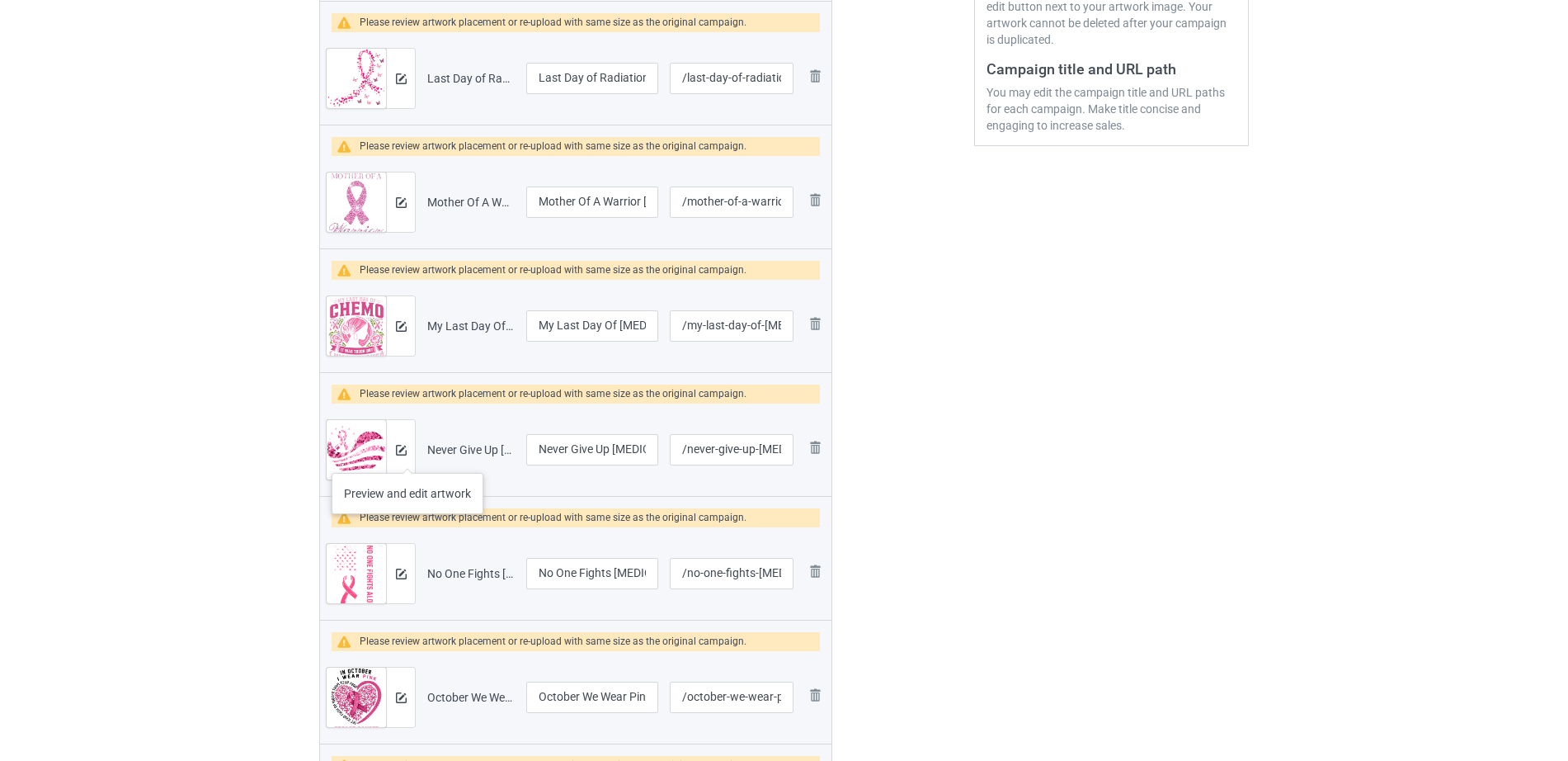
click at [407, 455] on div at bounding box center [400, 449] width 29 height 59
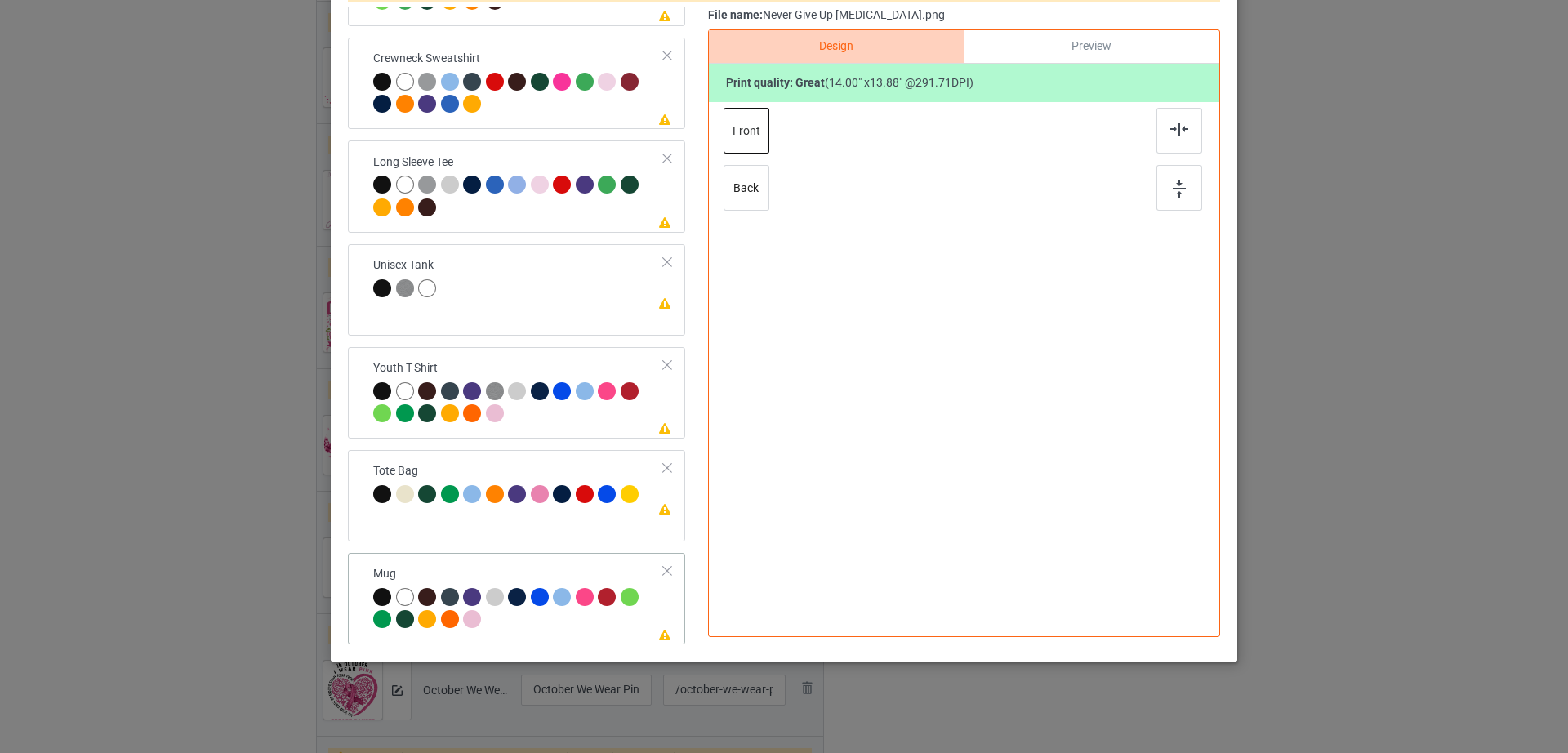
scroll to position [383, 0]
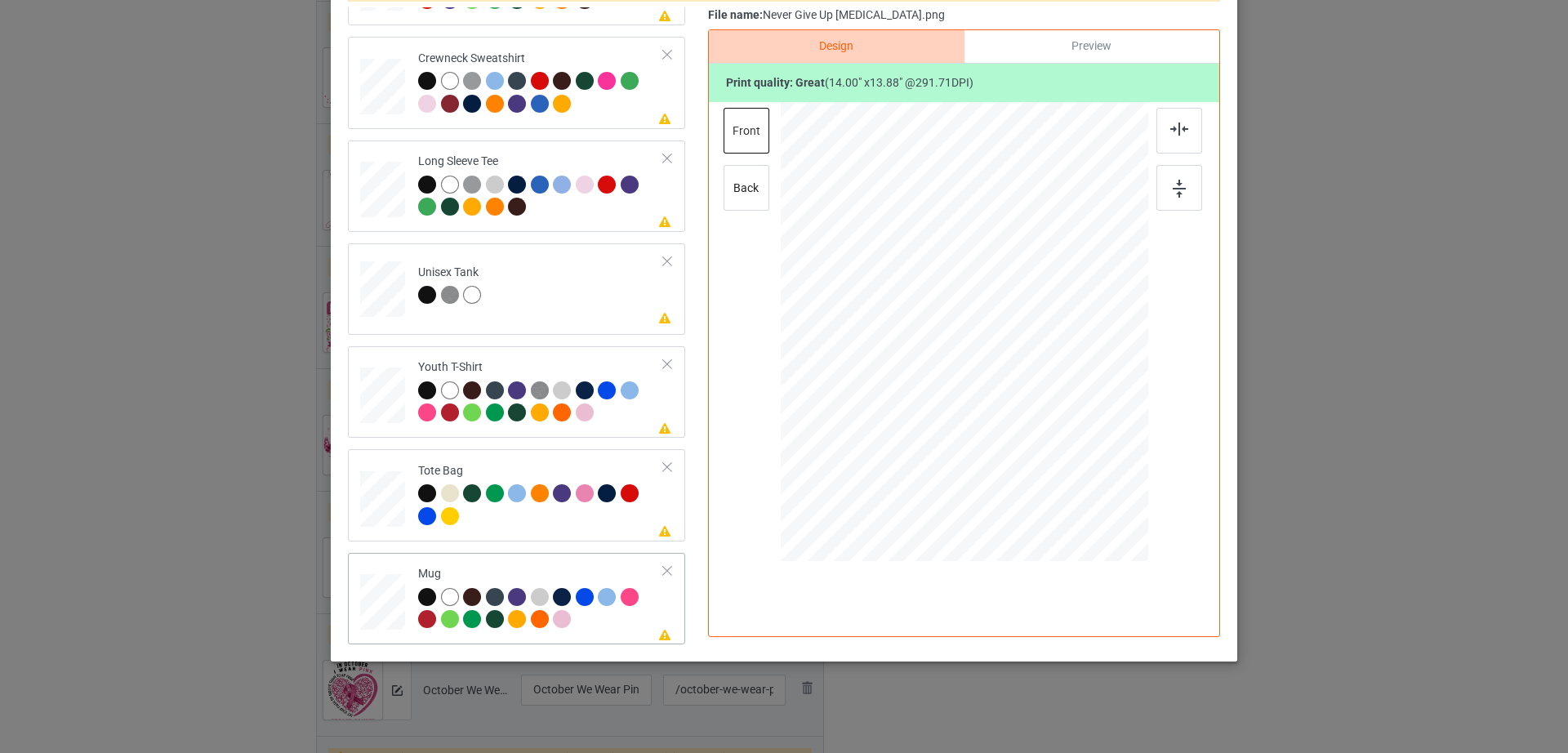
drag, startPoint x: 1070, startPoint y: 442, endPoint x: 1030, endPoint y: 365, distance: 86.8
click at [1030, 365] on div at bounding box center [964, 331] width 368 height 152
drag, startPoint x: 956, startPoint y: 347, endPoint x: 1057, endPoint y: 347, distance: 101.0
click at [1057, 347] on div at bounding box center [1065, 331] width 112 height 111
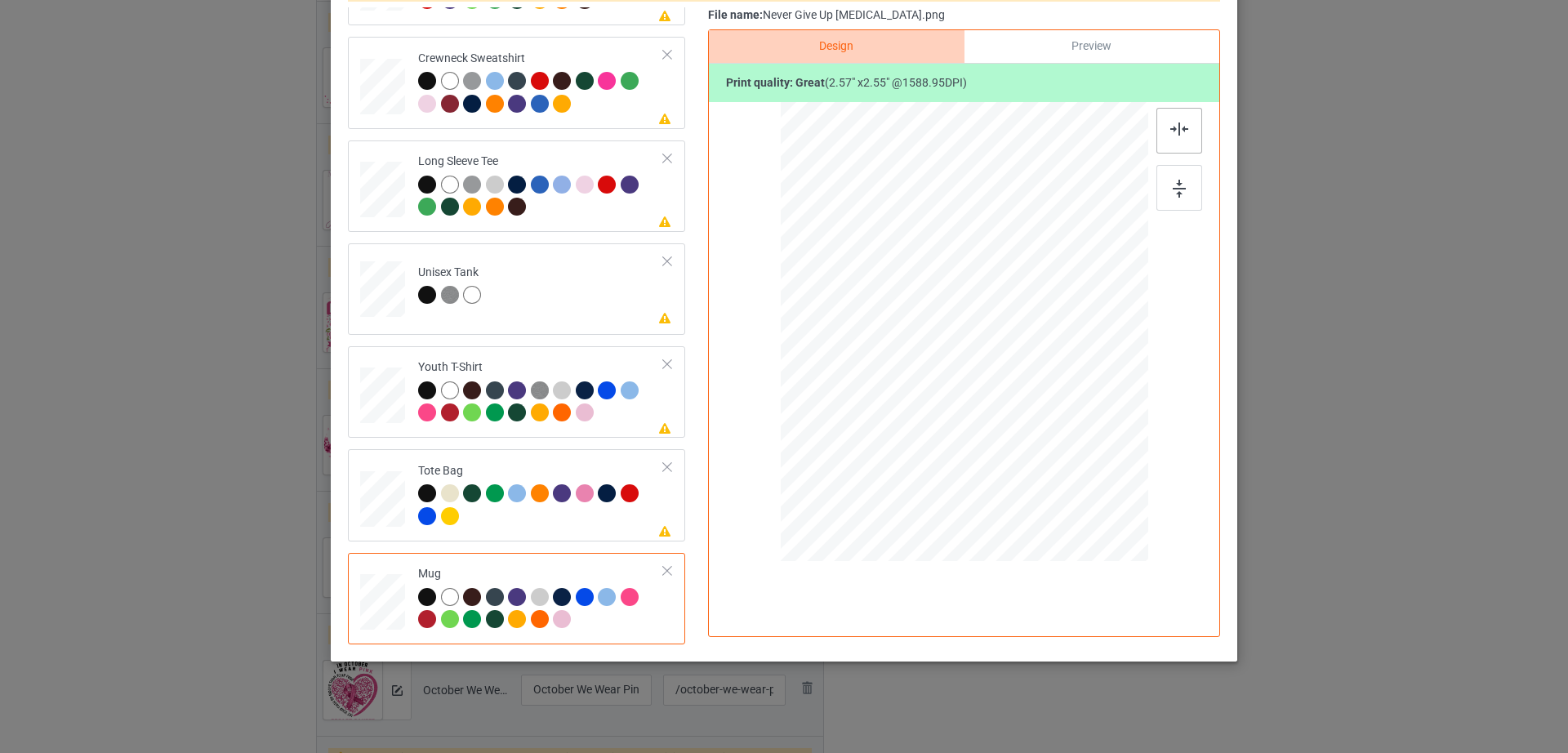
scroll to position [0, 0]
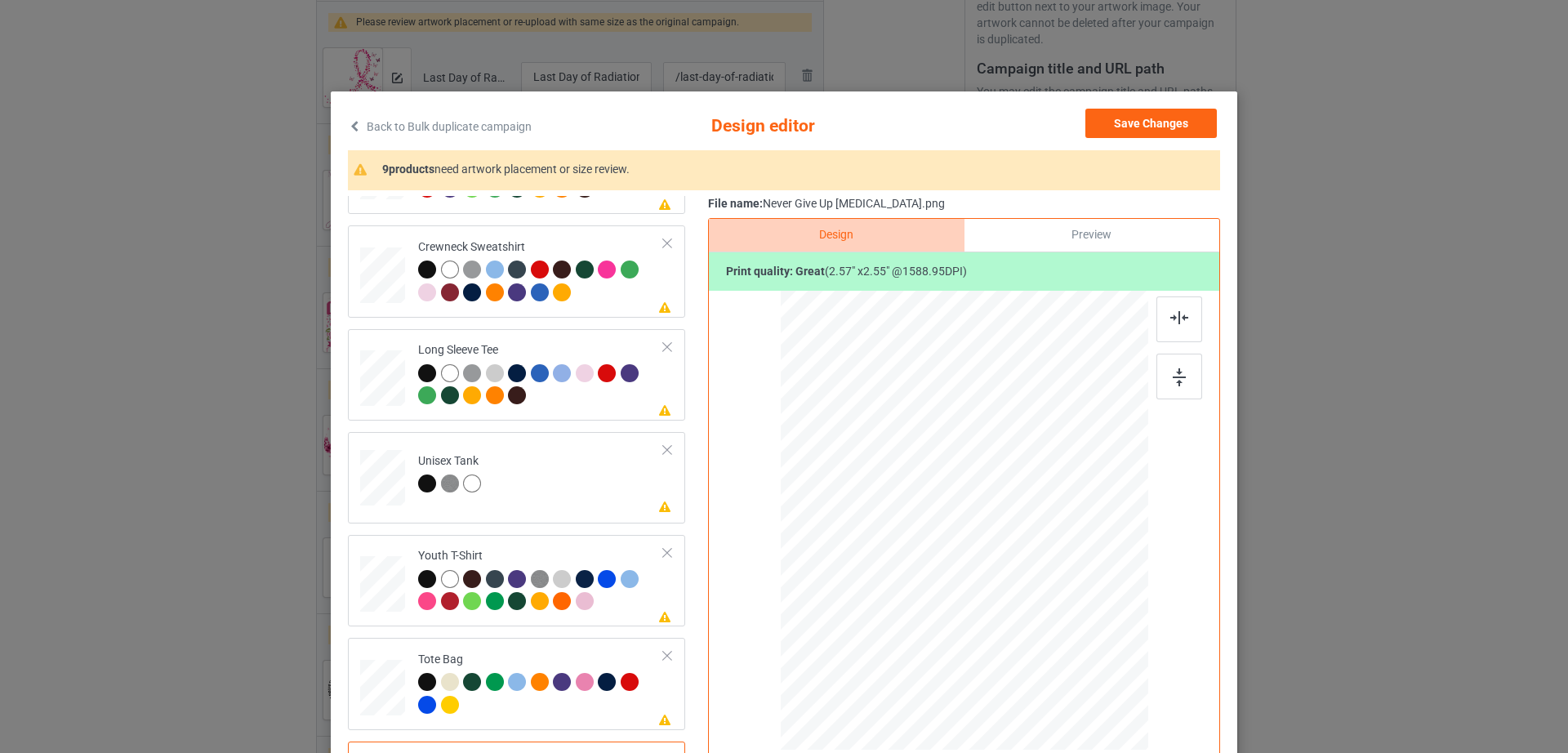
click at [1138, 138] on div "Save Changes" at bounding box center [1152, 126] width 135 height 36
click at [1178, 123] on button "Save Changes" at bounding box center [1151, 123] width 132 height 30
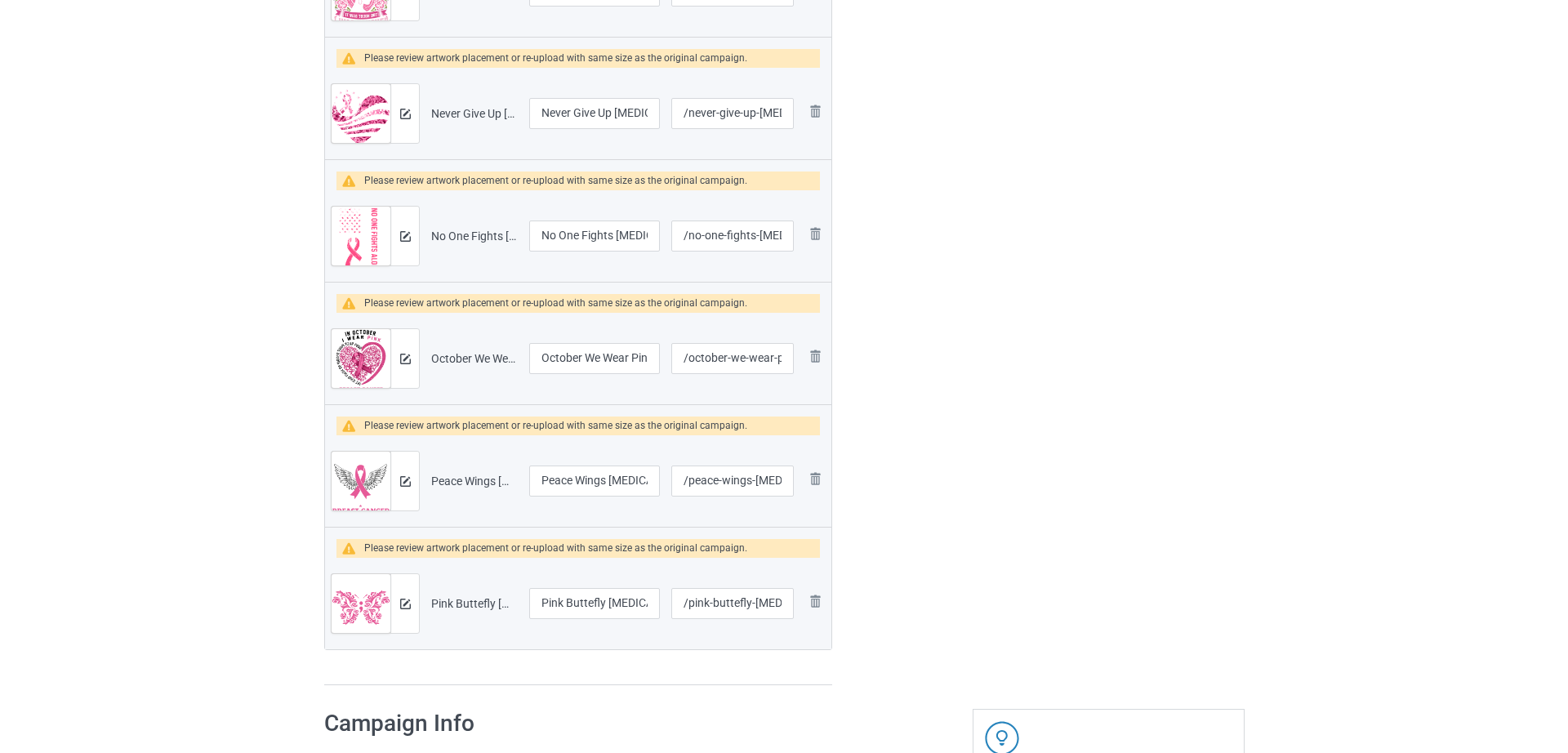
scroll to position [753, 0]
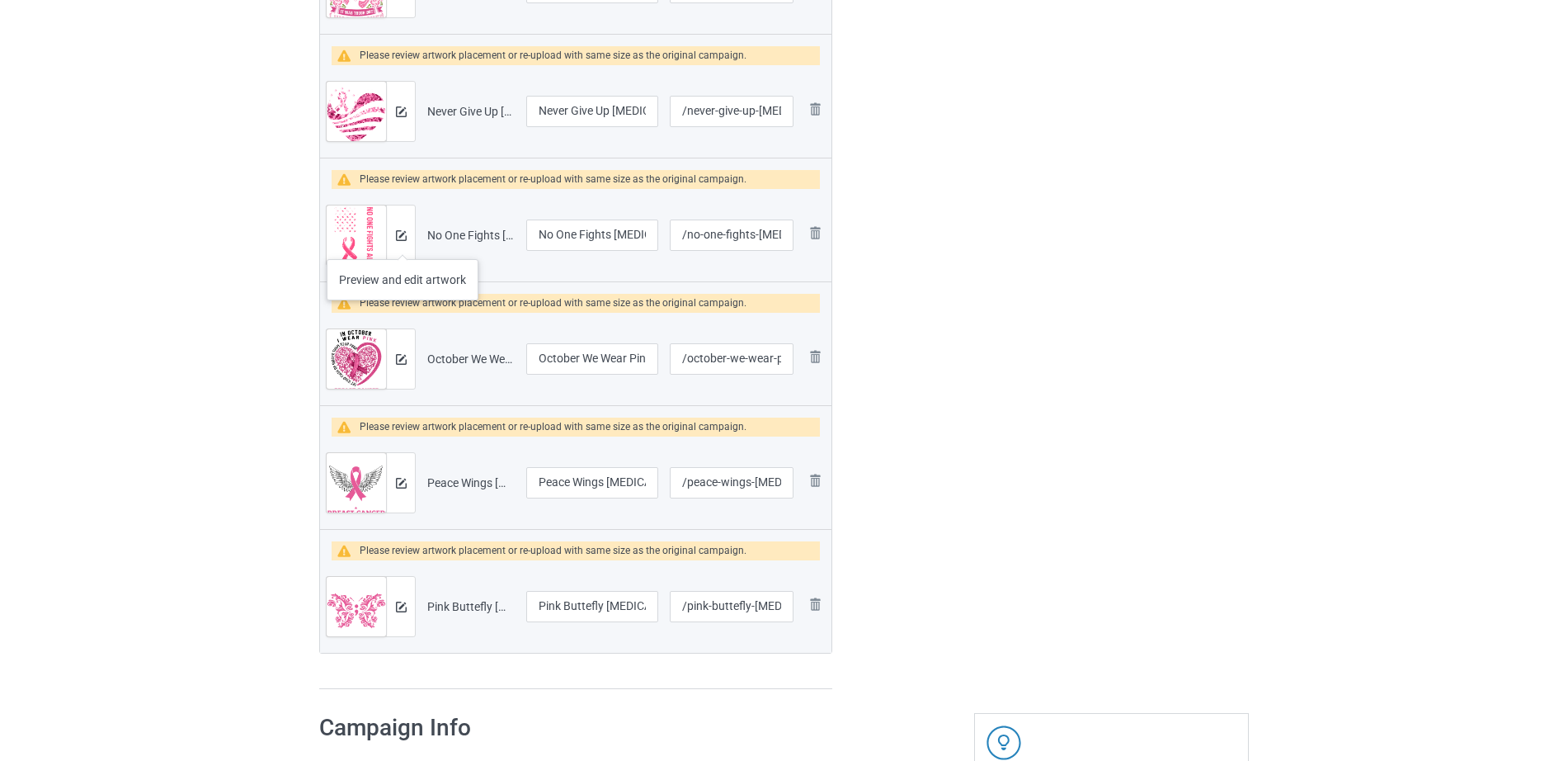
click at [402, 242] on div at bounding box center [400, 235] width 29 height 59
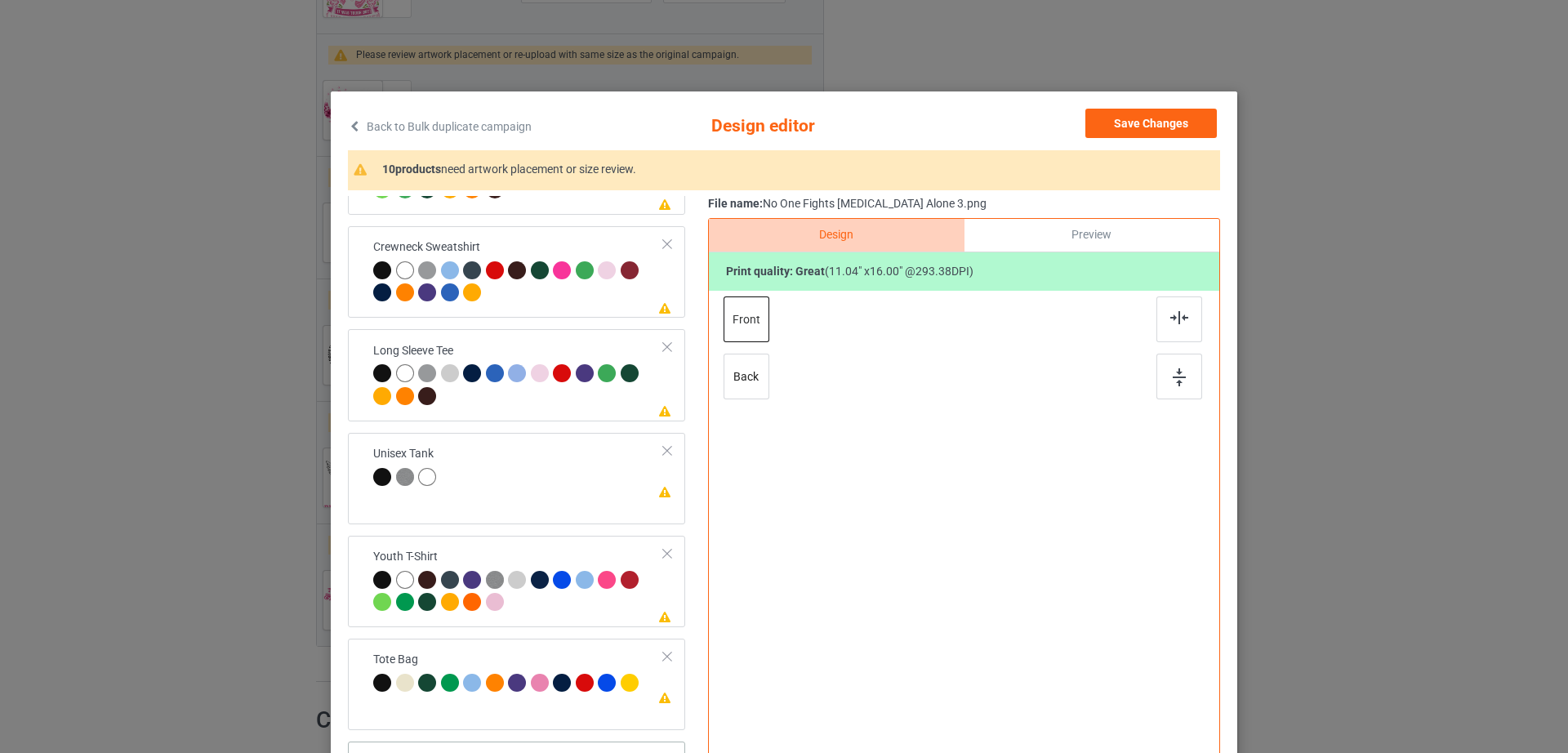
scroll to position [383, 0]
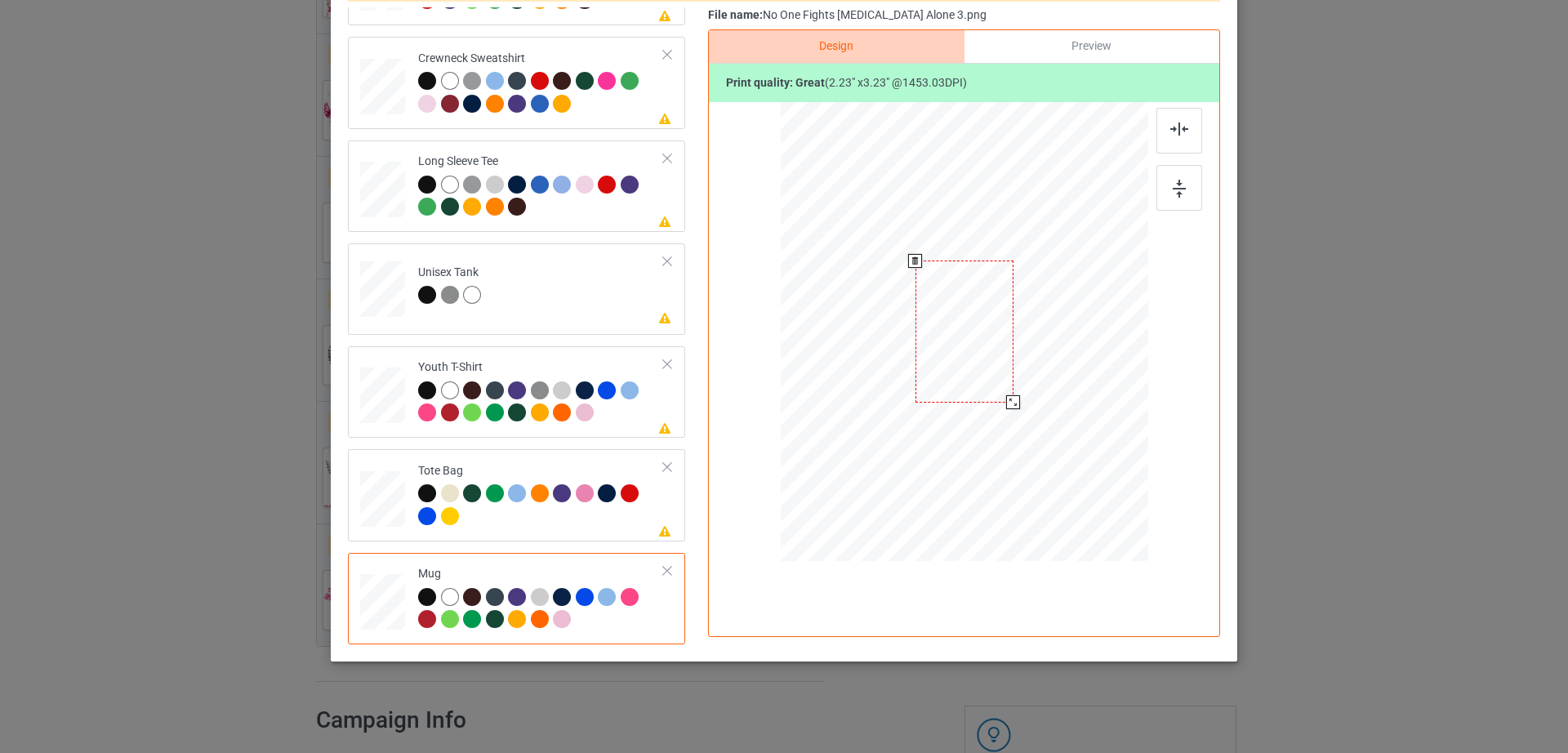
drag, startPoint x: 1062, startPoint y: 489, endPoint x: 1024, endPoint y: 383, distance: 112.6
click at [1024, 383] on div at bounding box center [964, 331] width 368 height 152
drag, startPoint x: 993, startPoint y: 370, endPoint x: 1093, endPoint y: 371, distance: 100.0
click at [1093, 371] on div at bounding box center [1065, 332] width 98 height 142
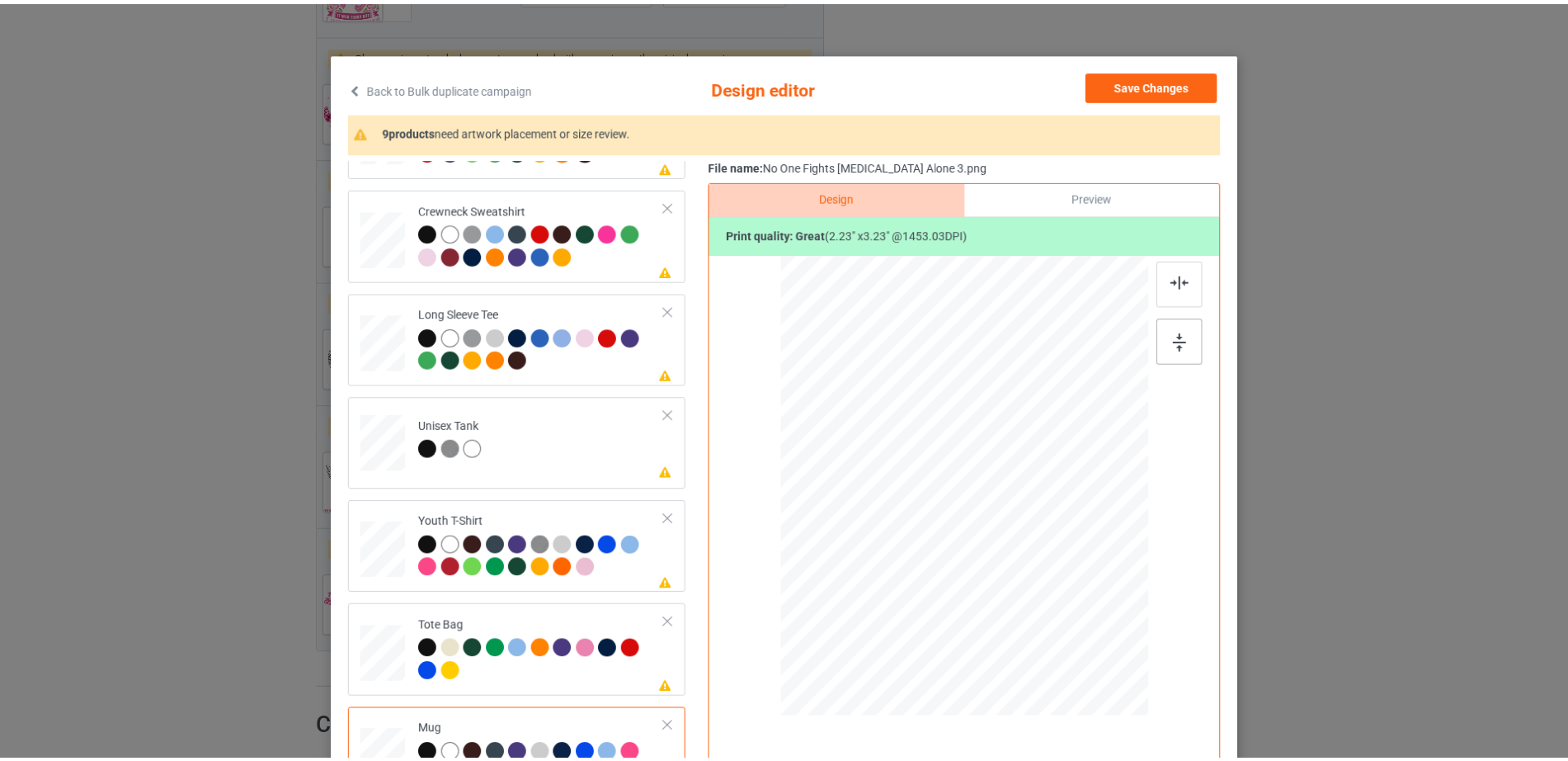
scroll to position [0, 0]
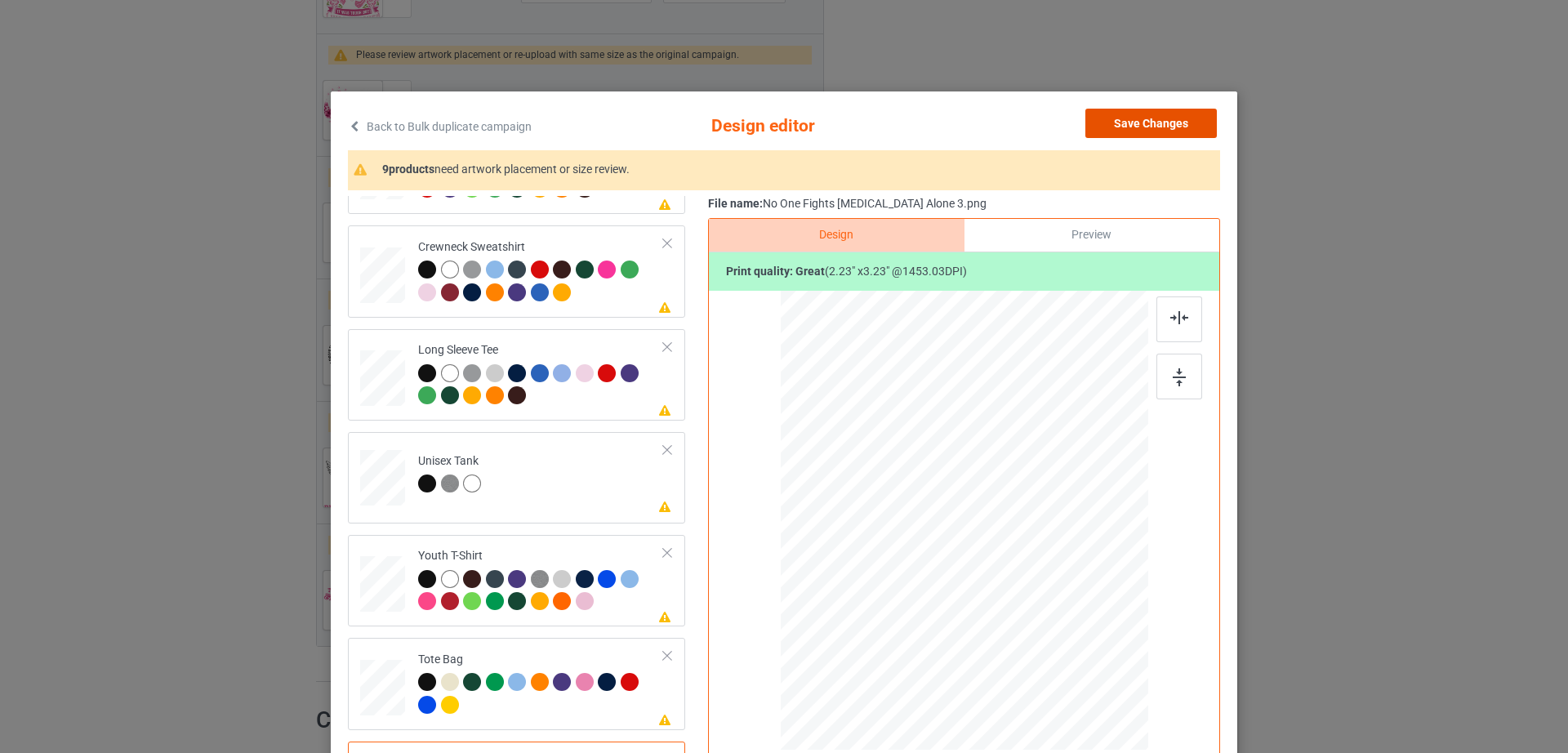
click at [1168, 132] on button "Save Changes" at bounding box center [1151, 123] width 132 height 30
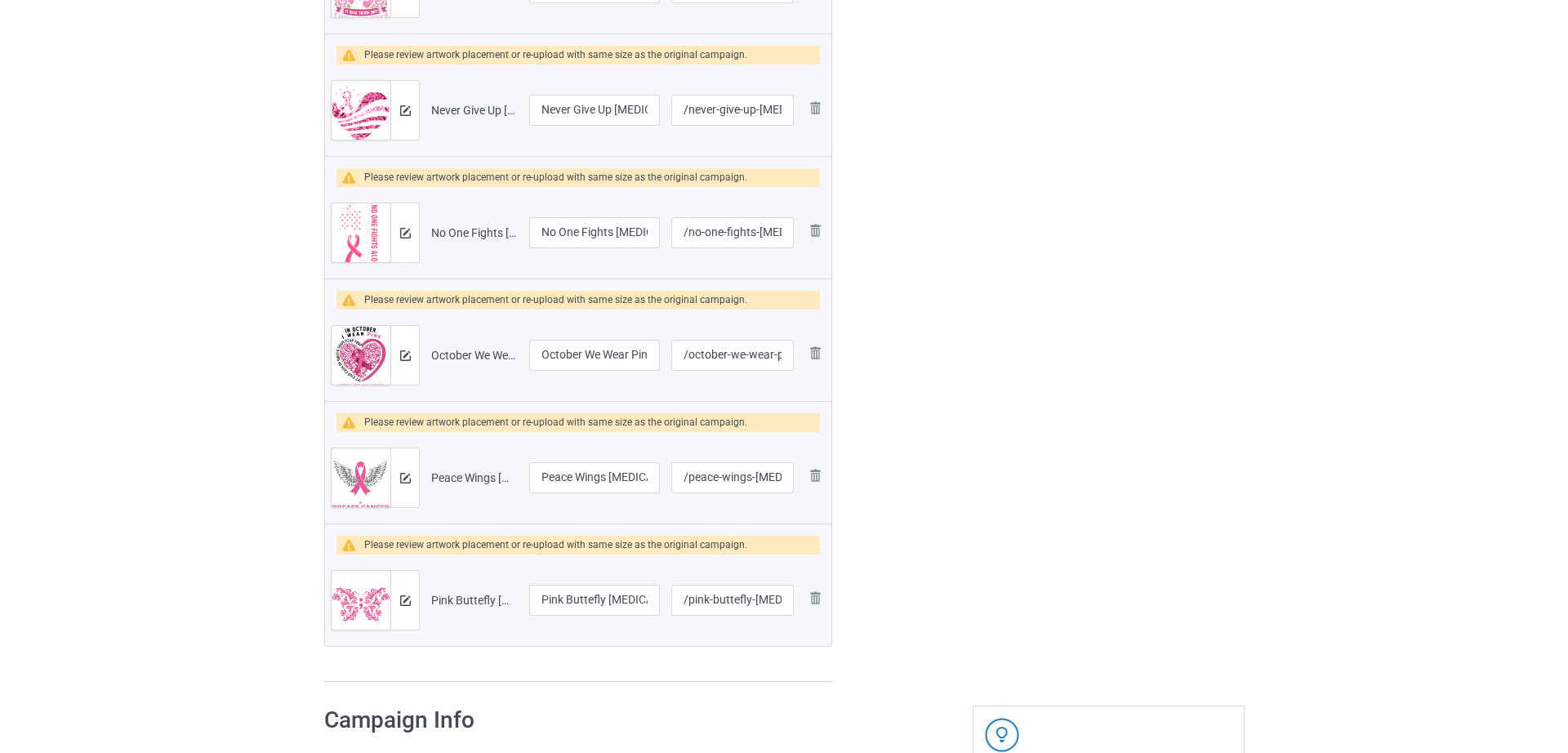
scroll to position [749, 0]
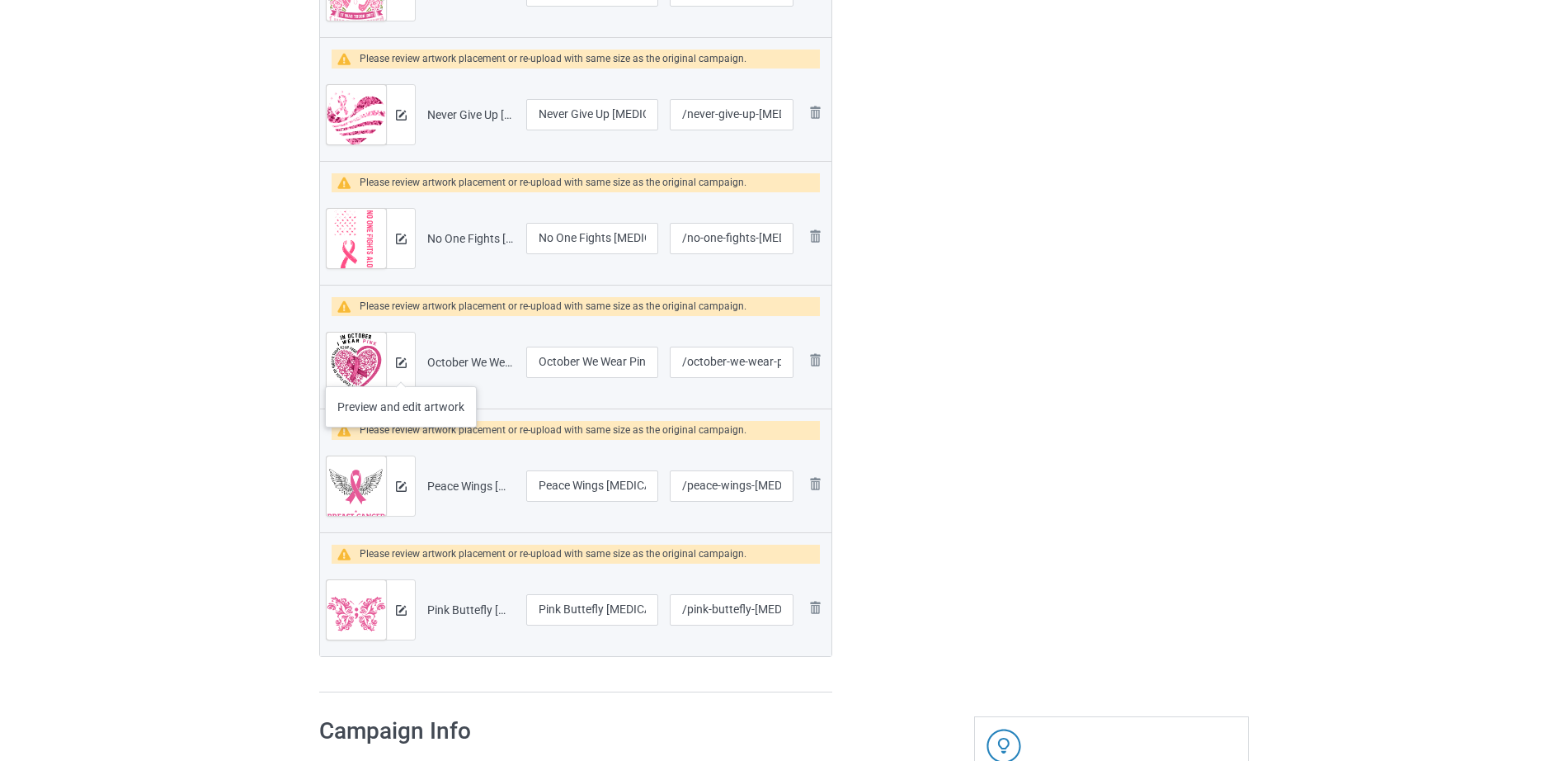
click at [401, 370] on div at bounding box center [400, 361] width 29 height 59
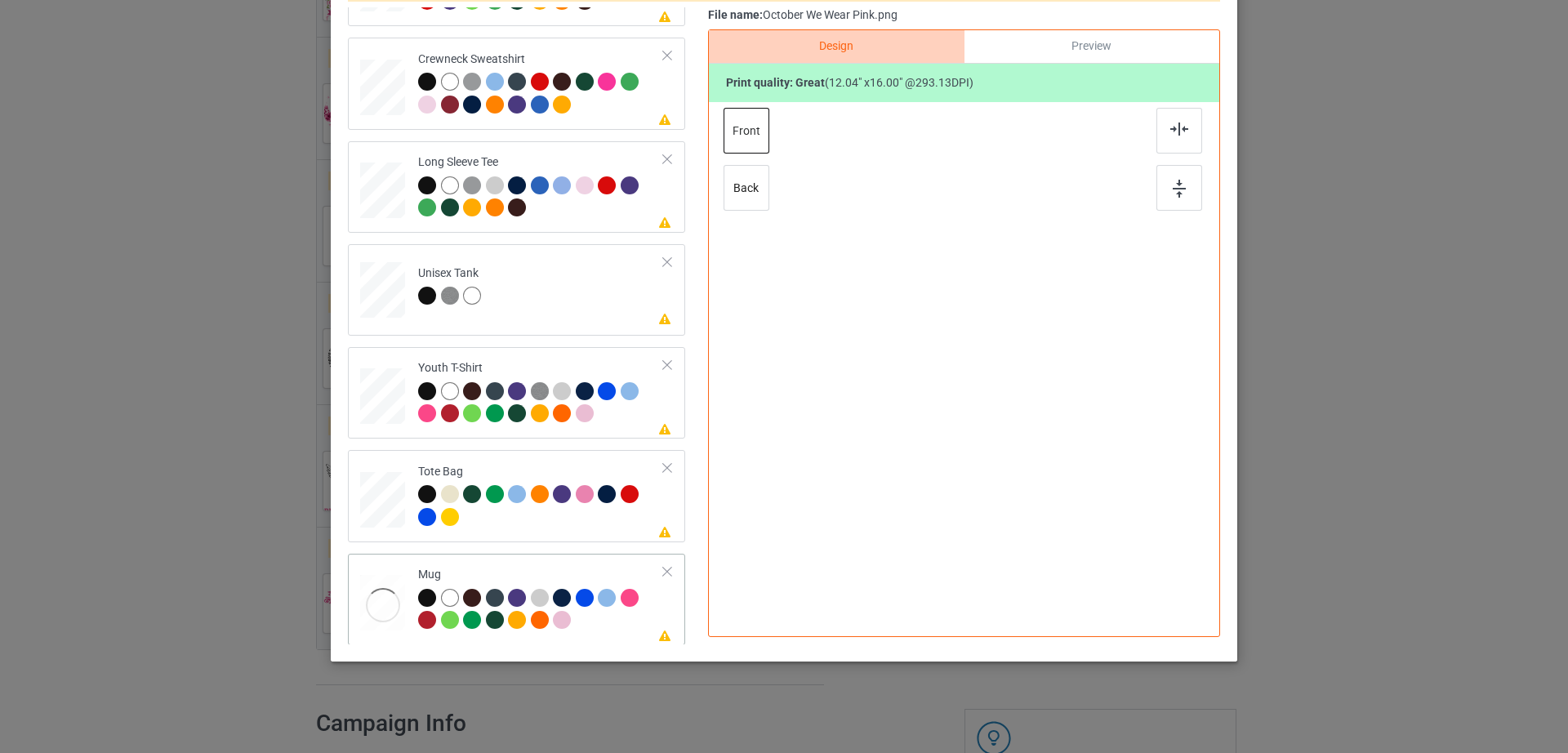
scroll to position [383, 0]
drag, startPoint x: 1063, startPoint y: 476, endPoint x: 1029, endPoint y: 379, distance: 102.8
click at [1029, 379] on div at bounding box center [964, 331] width 368 height 152
drag, startPoint x: 956, startPoint y: 370, endPoint x: 1057, endPoint y: 371, distance: 101.0
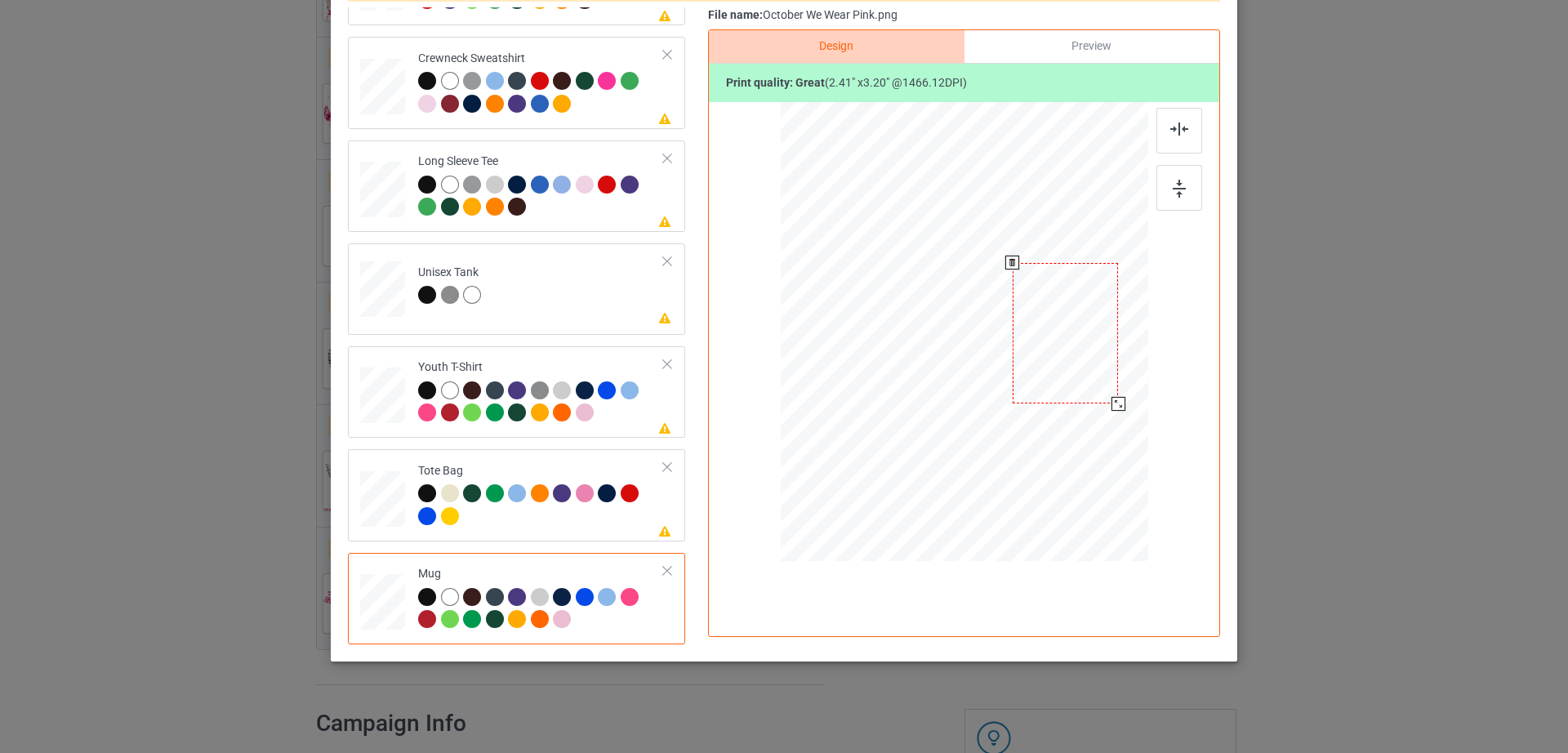
click at [1057, 371] on div at bounding box center [1065, 332] width 106 height 140
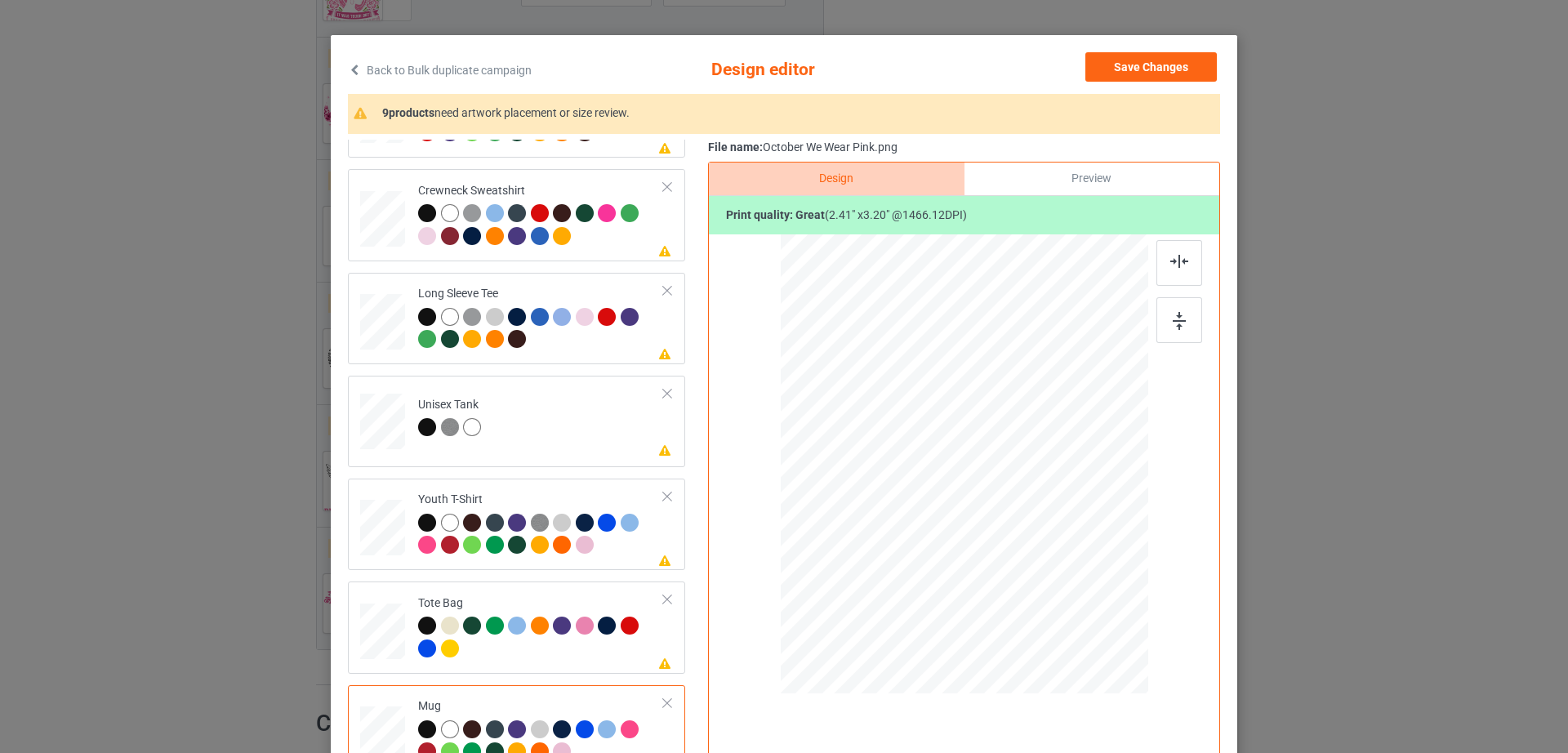
scroll to position [0, 0]
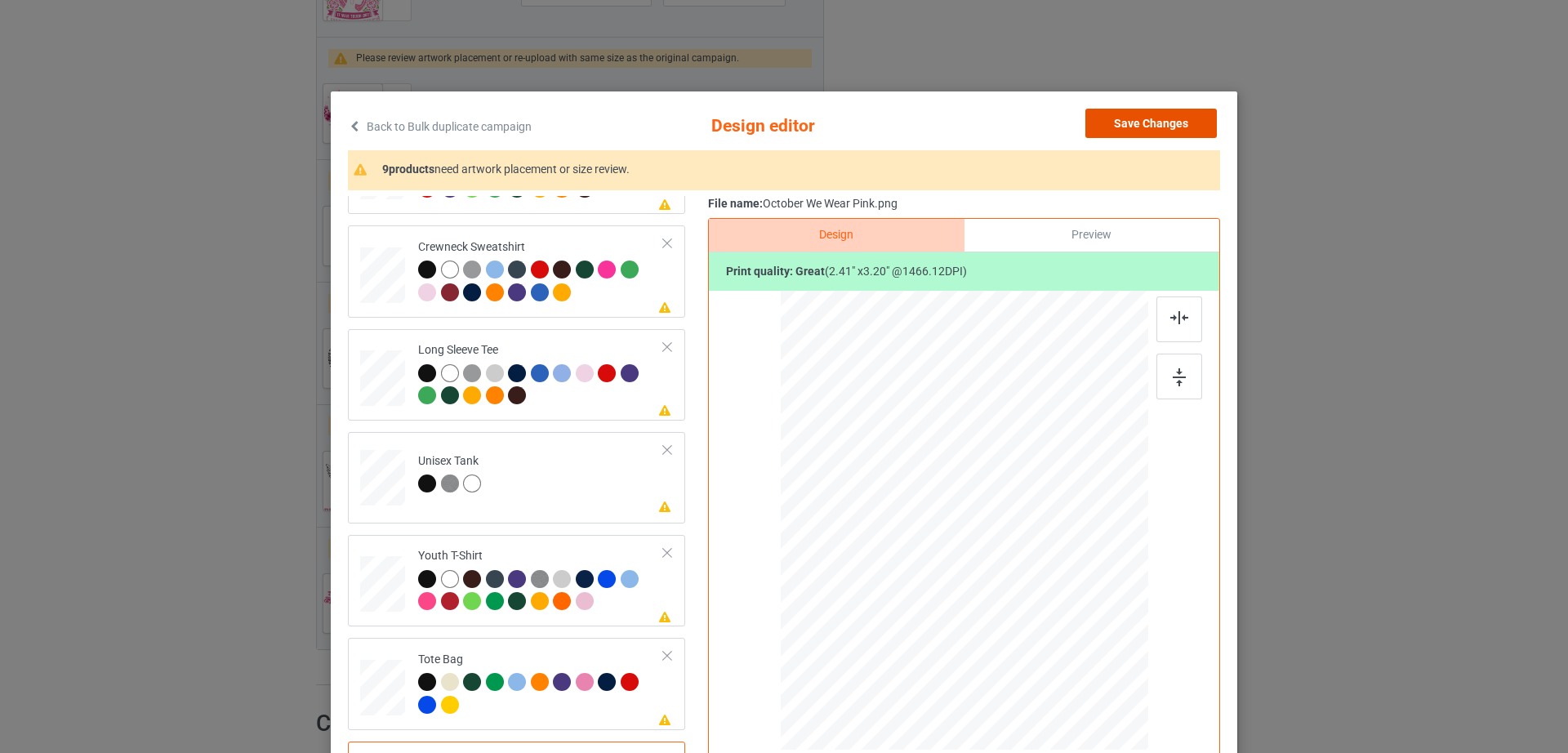
click at [1158, 128] on button "Save Changes" at bounding box center [1151, 123] width 132 height 30
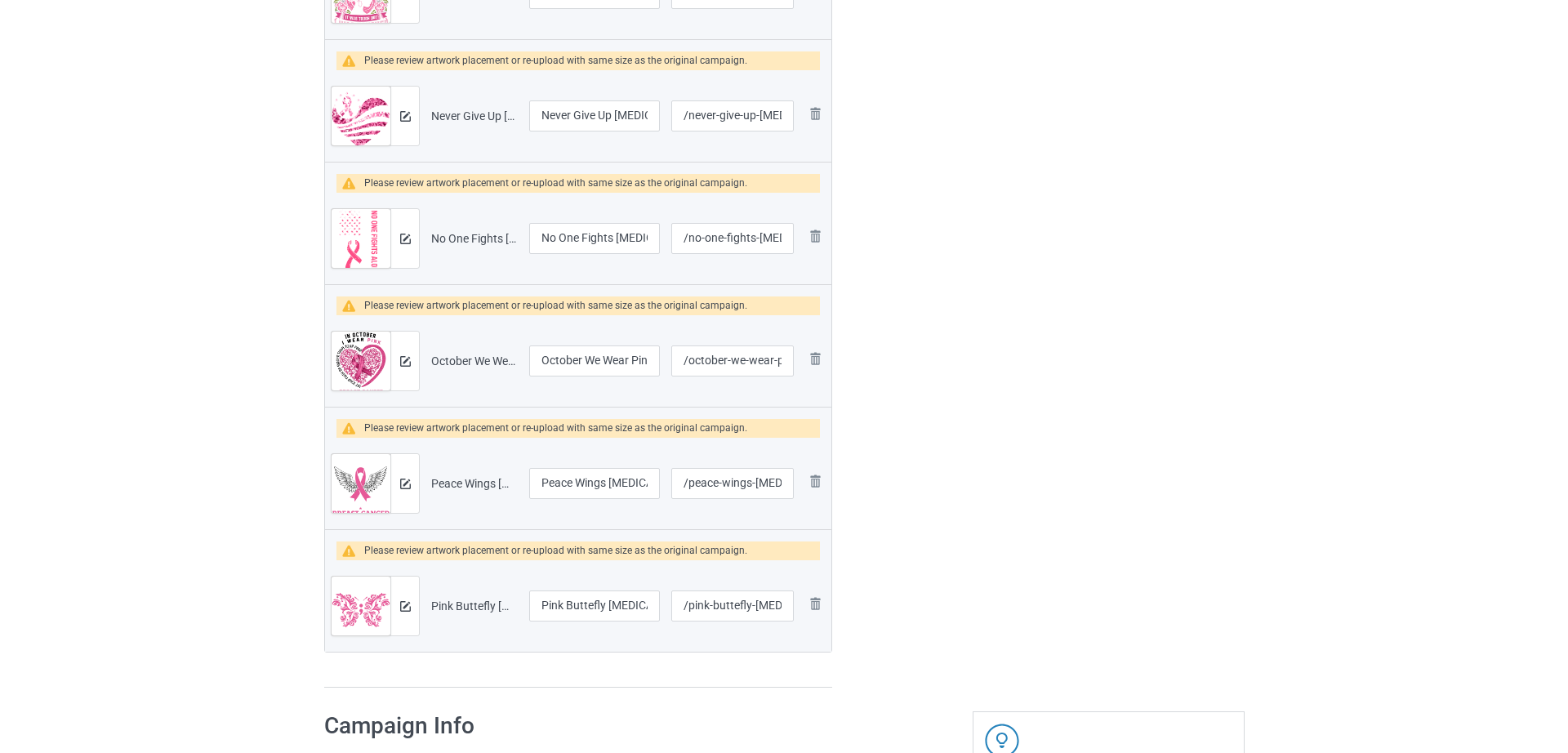
scroll to position [744, 0]
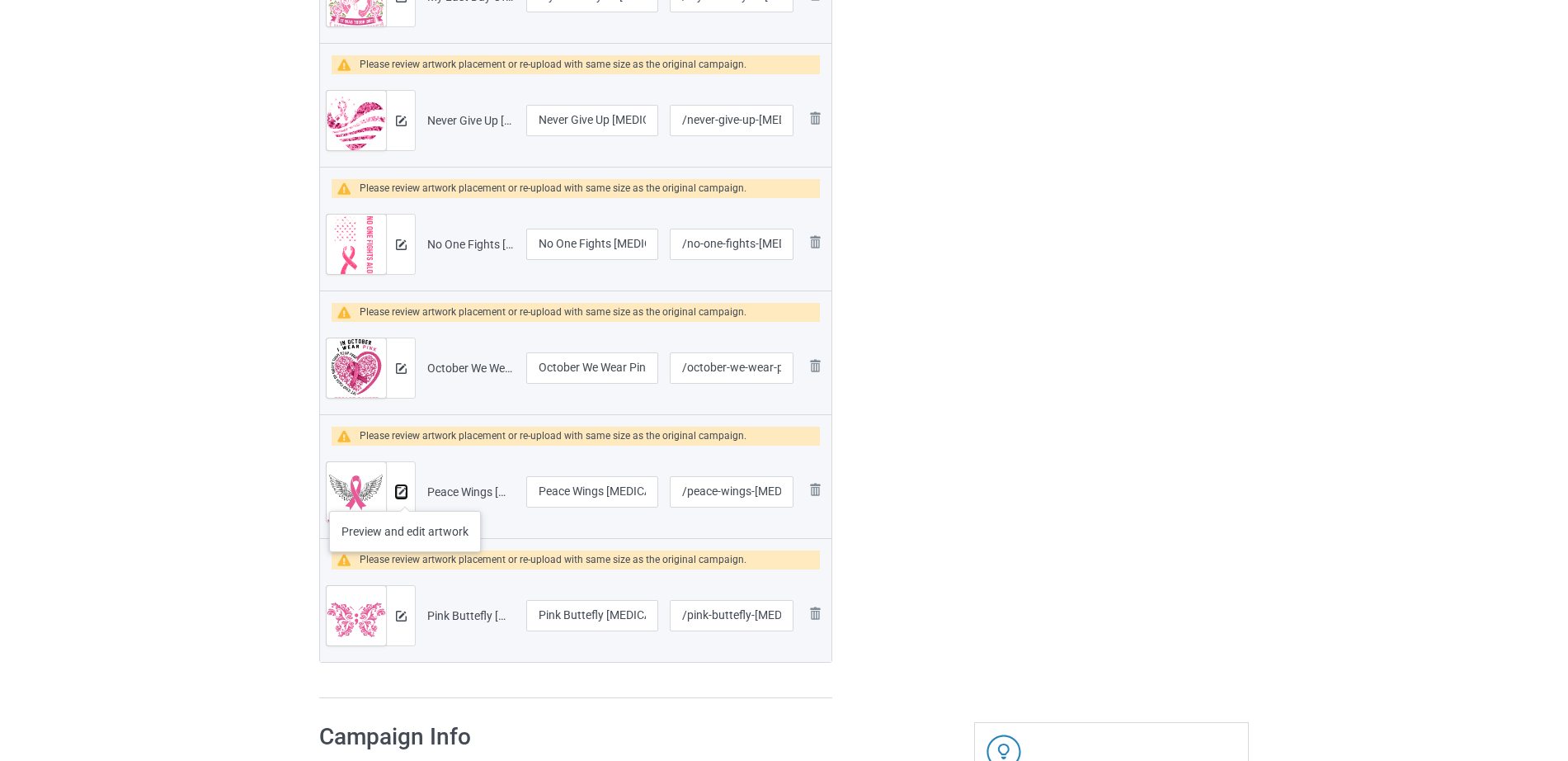
click at [405, 495] on img at bounding box center [401, 492] width 10 height 10
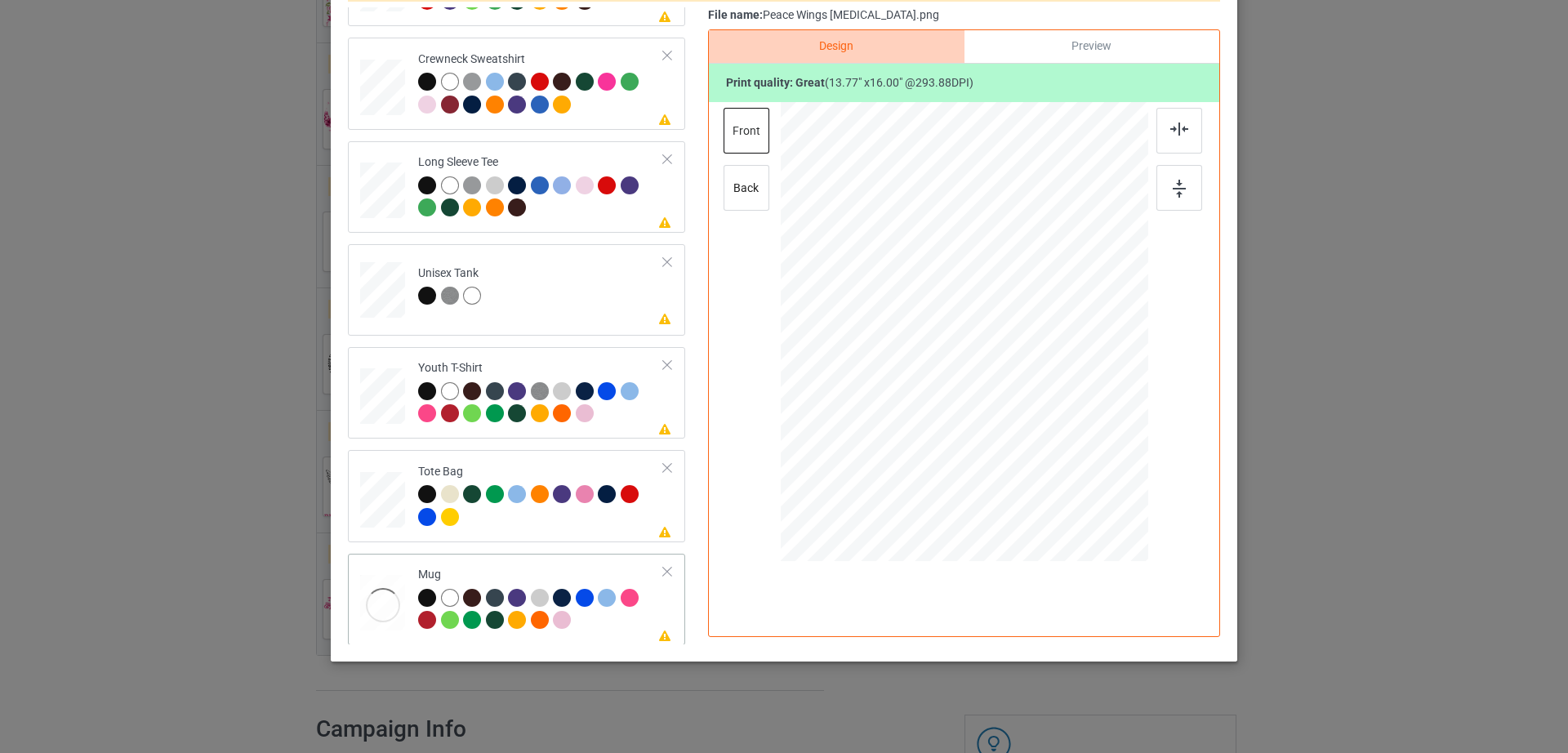
scroll to position [383, 0]
drag, startPoint x: 1065, startPoint y: 456, endPoint x: 1028, endPoint y: 379, distance: 85.4
click at [1028, 379] on div at bounding box center [964, 331] width 368 height 152
drag, startPoint x: 989, startPoint y: 367, endPoint x: 1091, endPoint y: 368, distance: 102.0
click at [1091, 368] on div at bounding box center [1065, 332] width 113 height 132
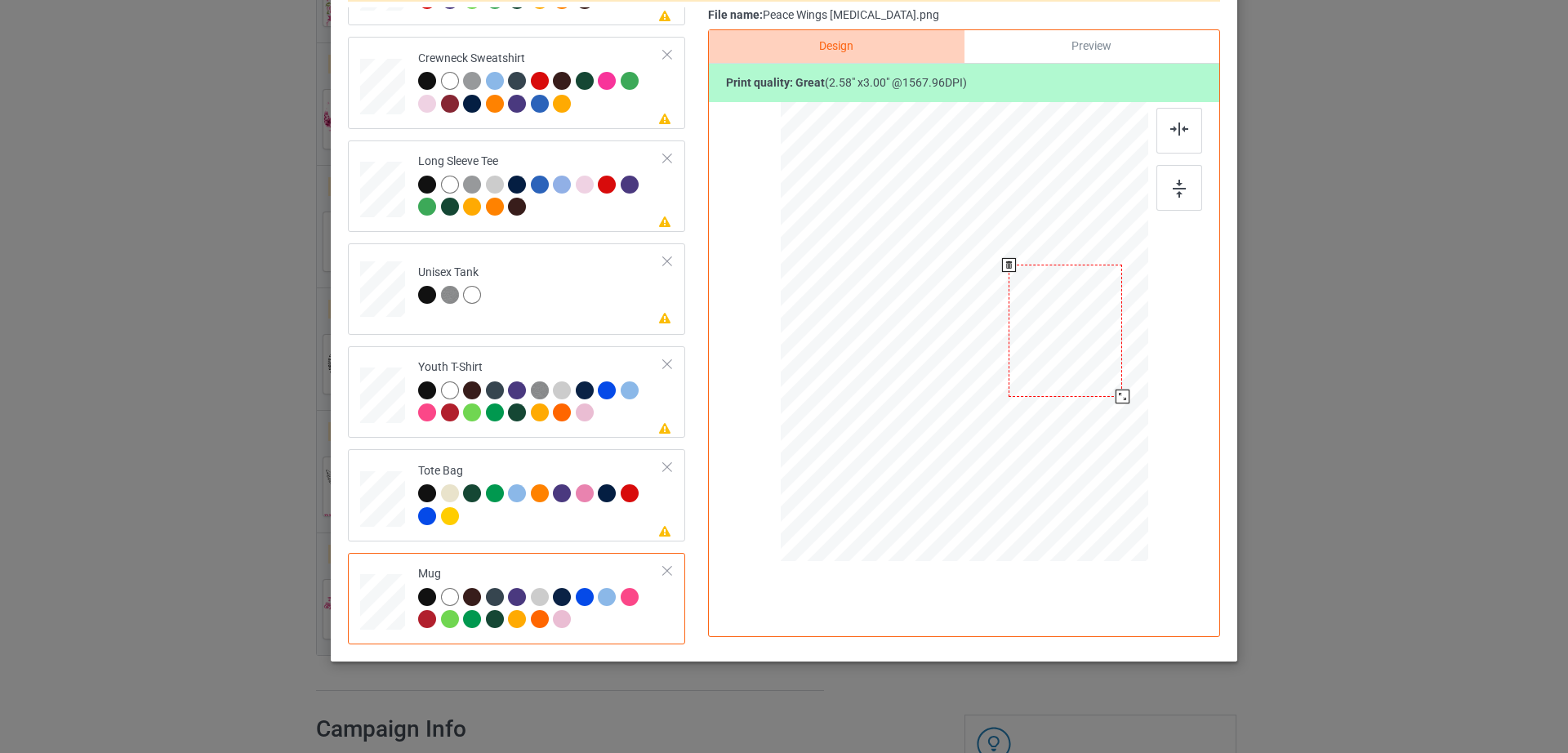
click at [1091, 361] on div at bounding box center [1065, 331] width 113 height 132
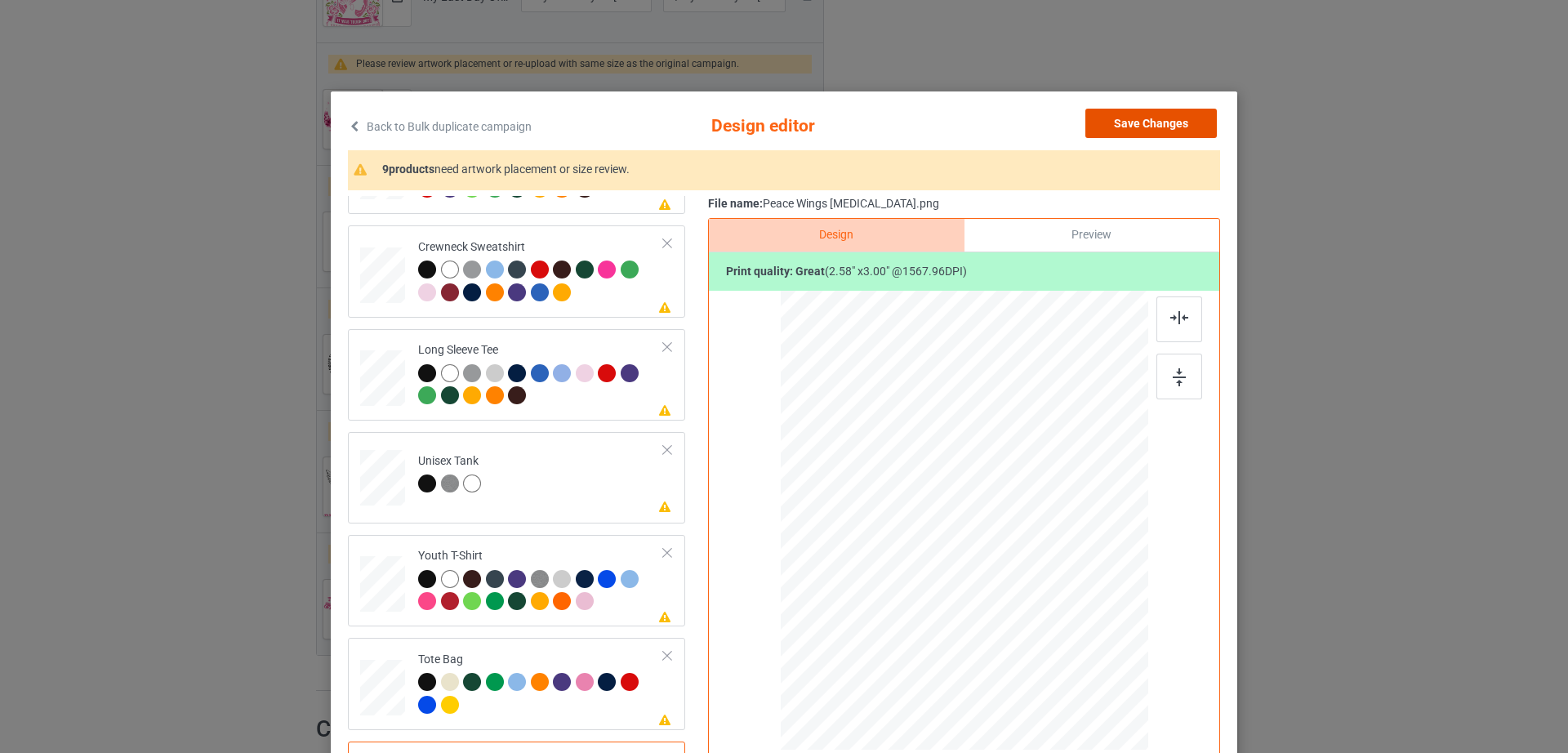
click at [1152, 125] on button "Save Changes" at bounding box center [1151, 123] width 132 height 30
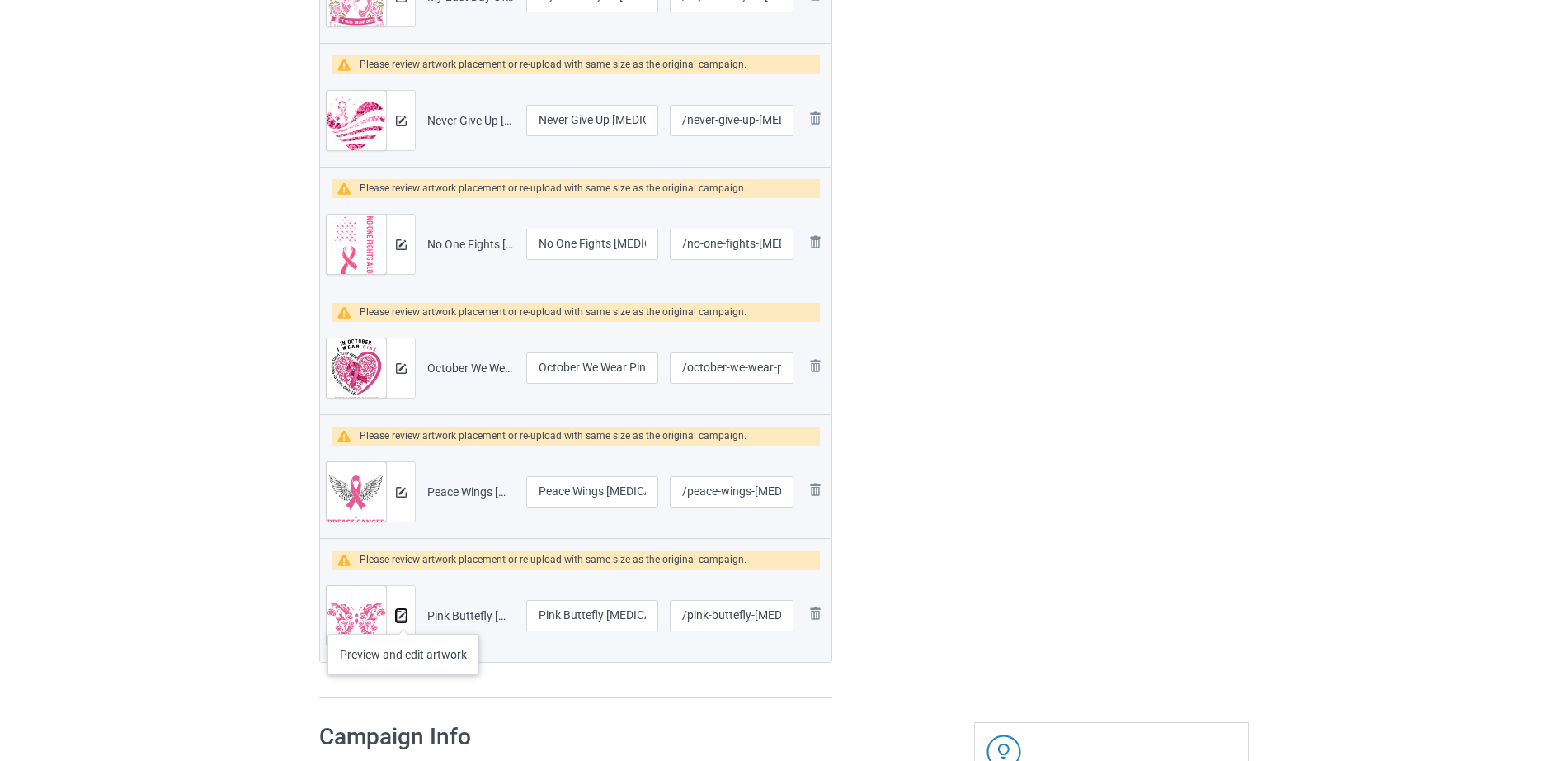
click at [403, 616] on img at bounding box center [401, 616] width 10 height 10
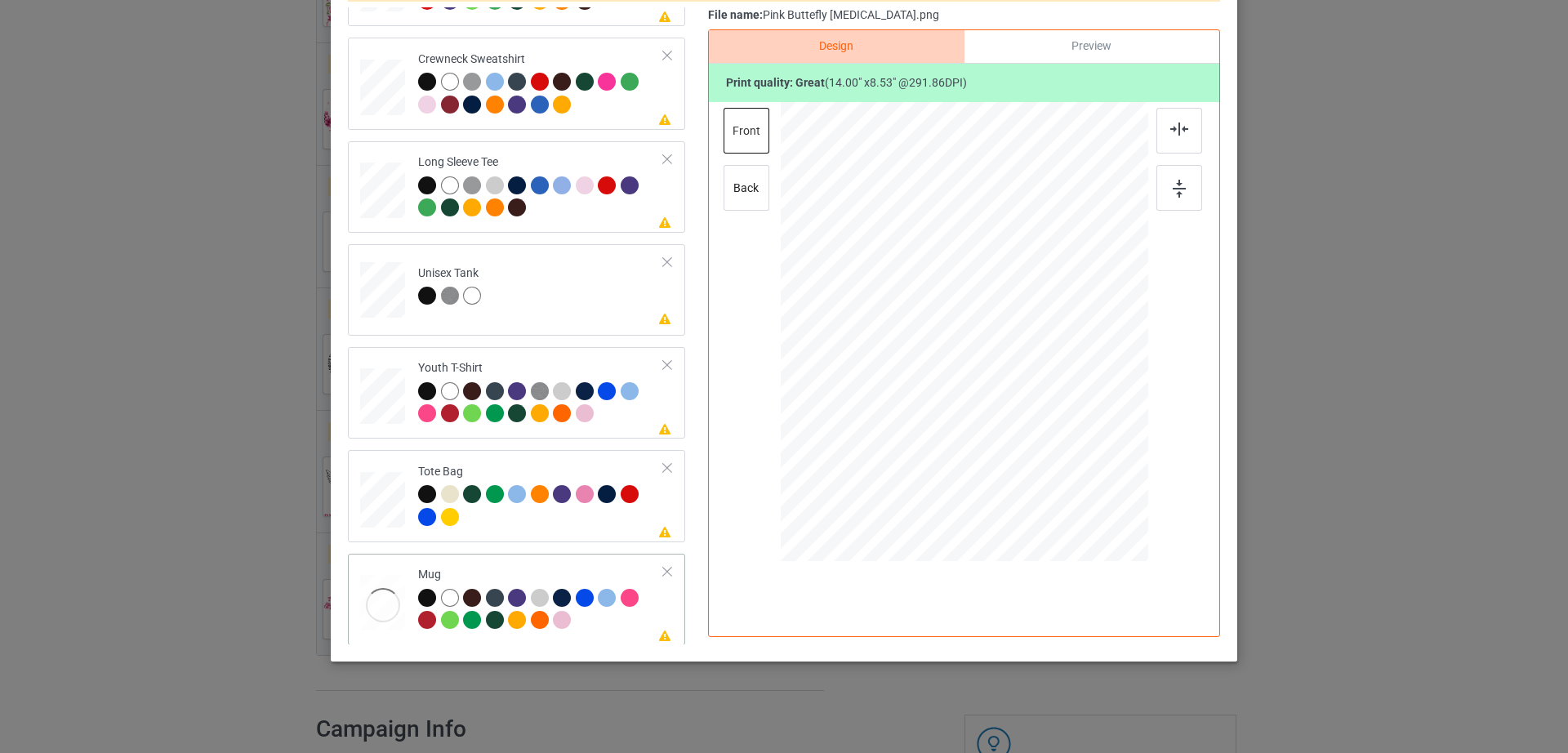
scroll to position [383, 0]
drag, startPoint x: 1070, startPoint y: 398, endPoint x: 1023, endPoint y: 347, distance: 69.4
click at [1023, 347] on div at bounding box center [964, 331] width 368 height 152
drag, startPoint x: 1090, startPoint y: 332, endPoint x: 1072, endPoint y: 332, distance: 18.0
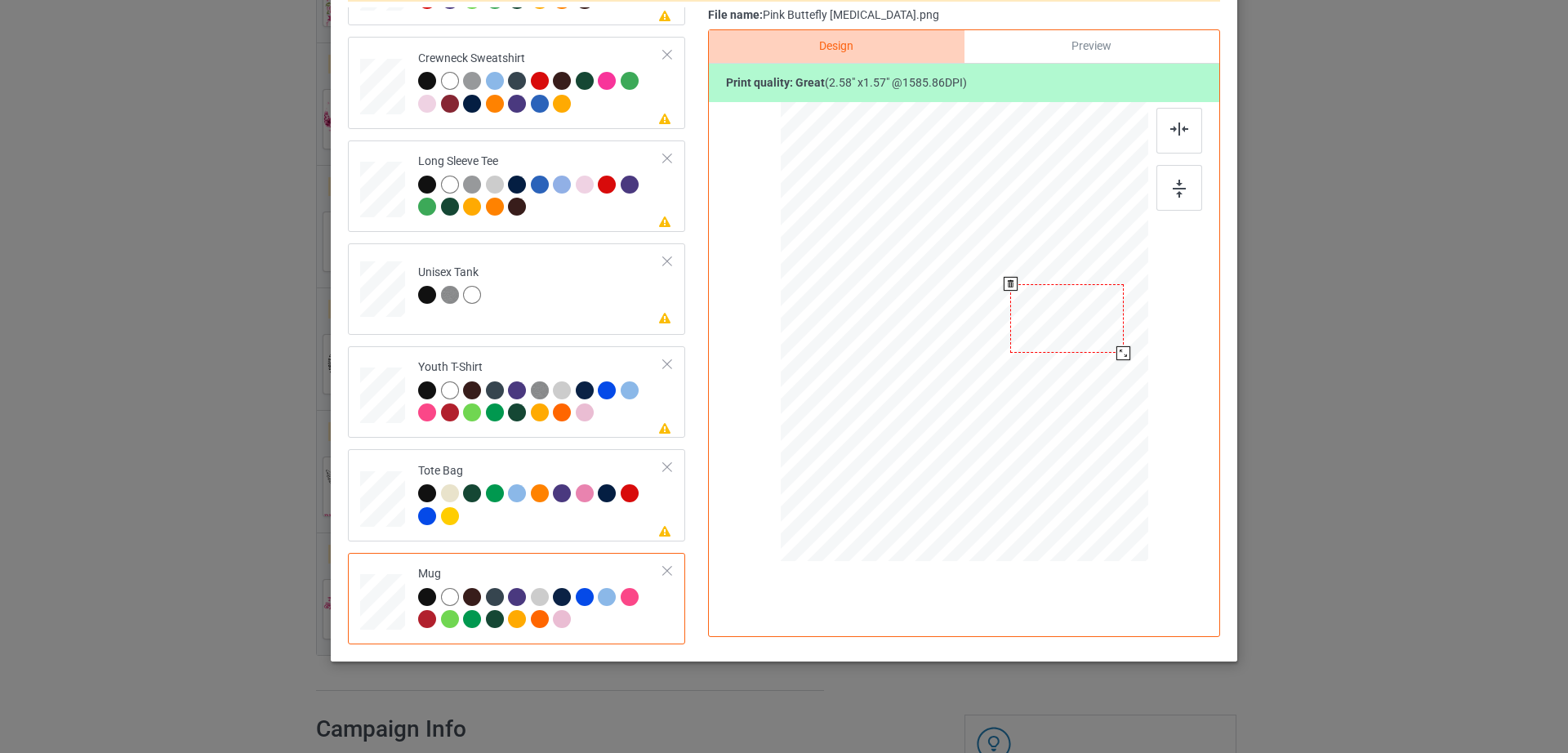
click at [1072, 332] on div at bounding box center [1066, 318] width 113 height 70
click at [1118, 352] on div at bounding box center [1125, 354] width 14 height 14
click at [1090, 341] on div at bounding box center [1065, 318] width 118 height 71
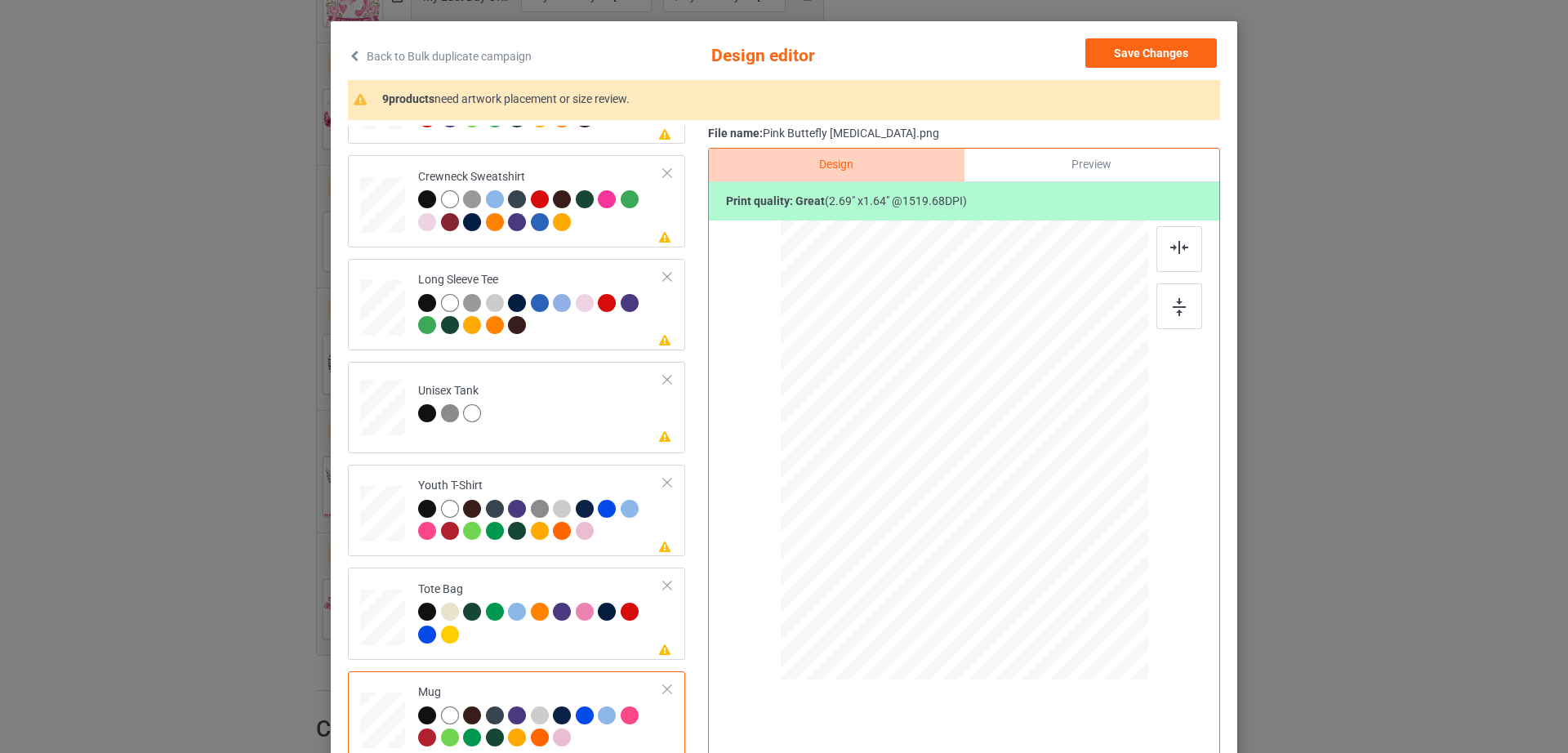
scroll to position [0, 0]
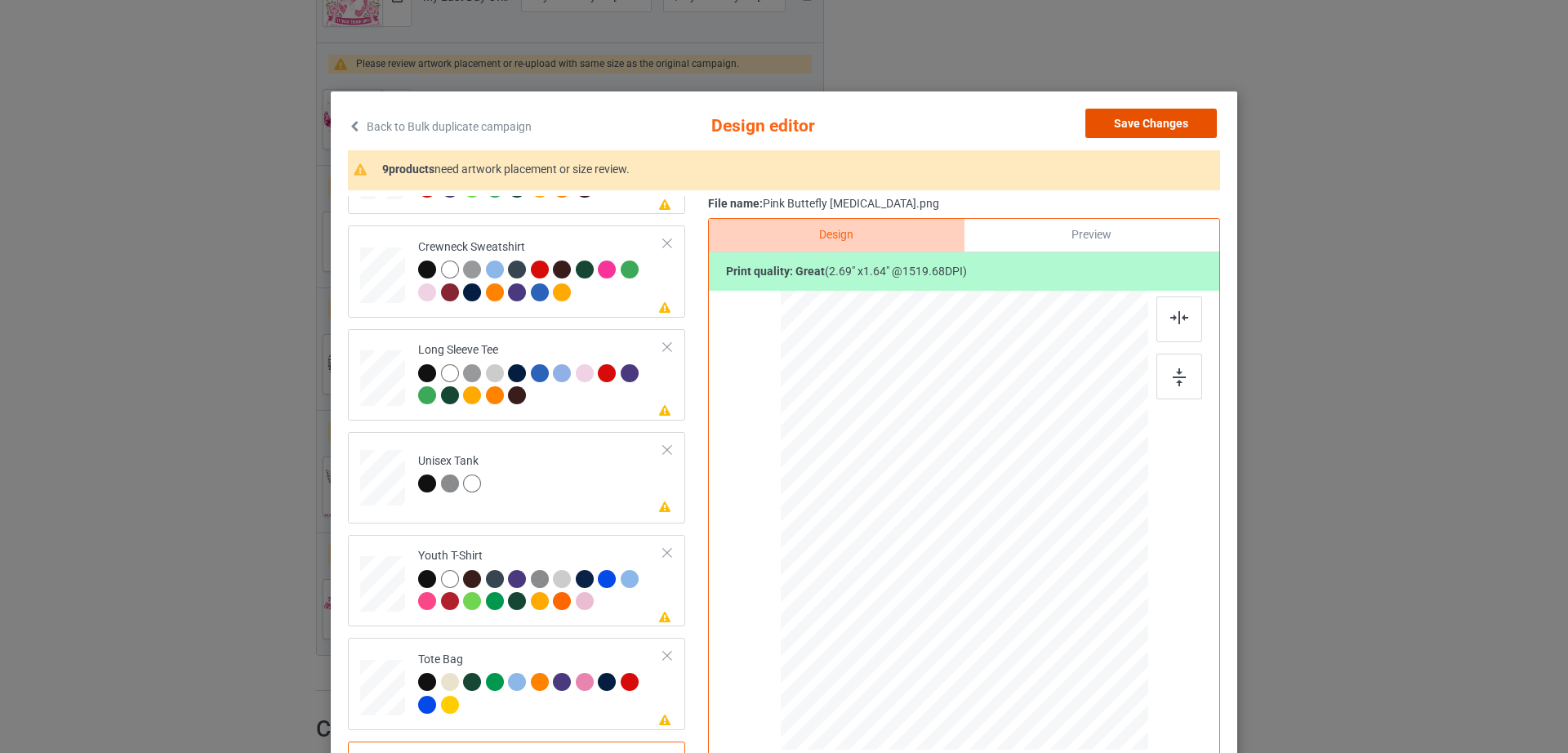
click at [1126, 132] on button "Save Changes" at bounding box center [1151, 123] width 132 height 30
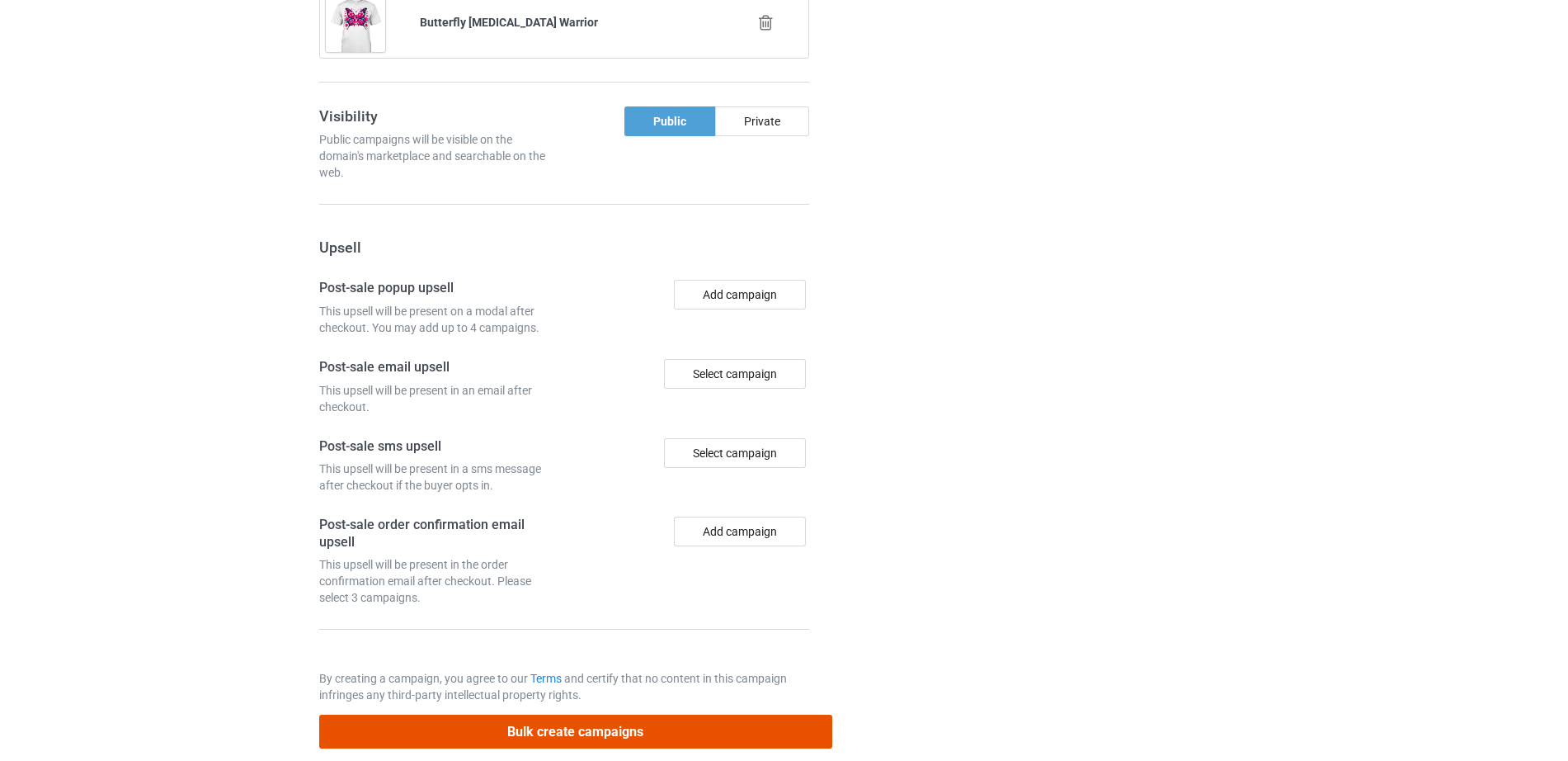
click at [544, 714] on button "Bulk create campaigns" at bounding box center [575, 731] width 513 height 34
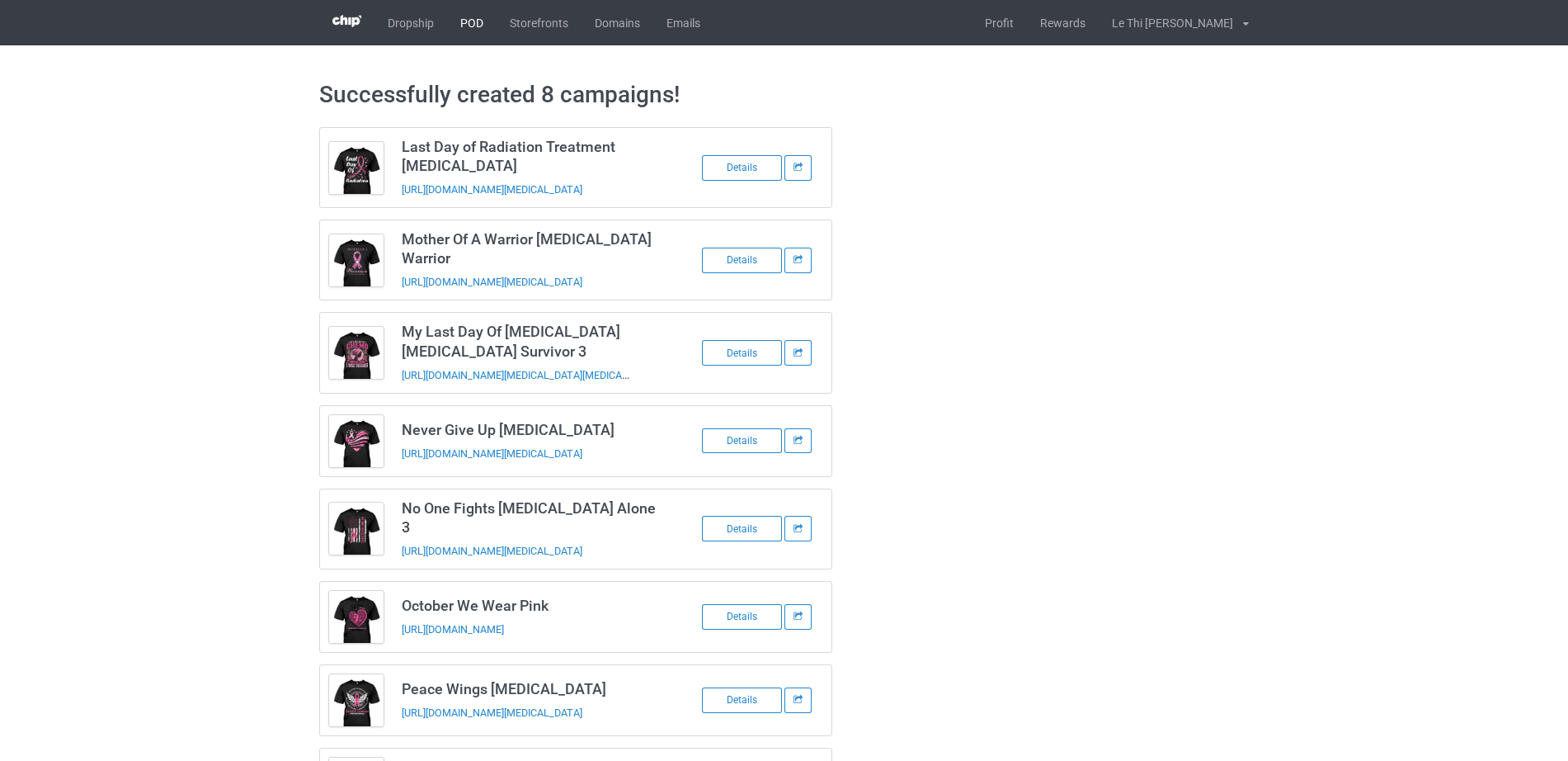
click at [464, 8] on link "POD" at bounding box center [471, 23] width 50 height 45
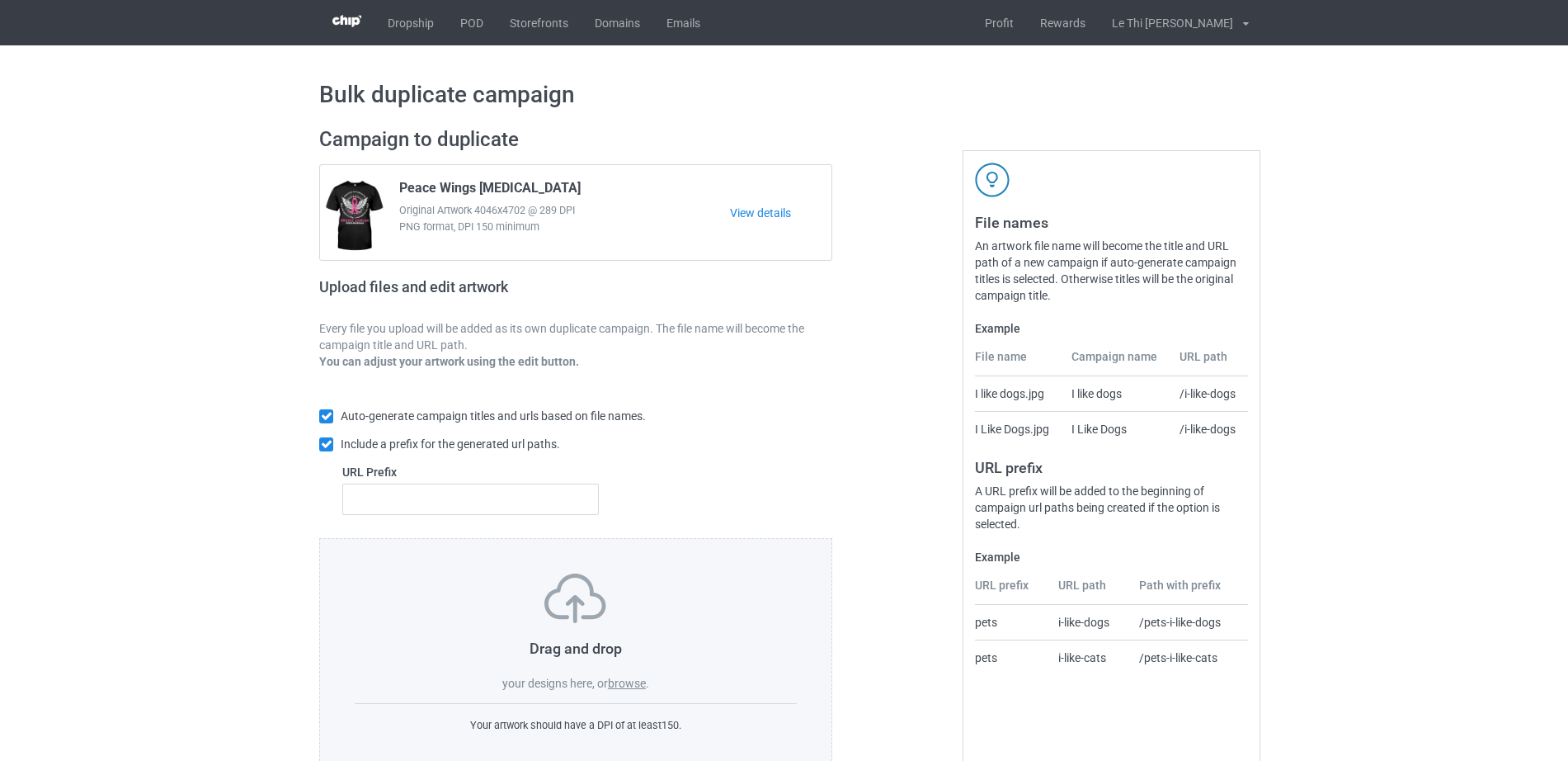
scroll to position [44, 0]
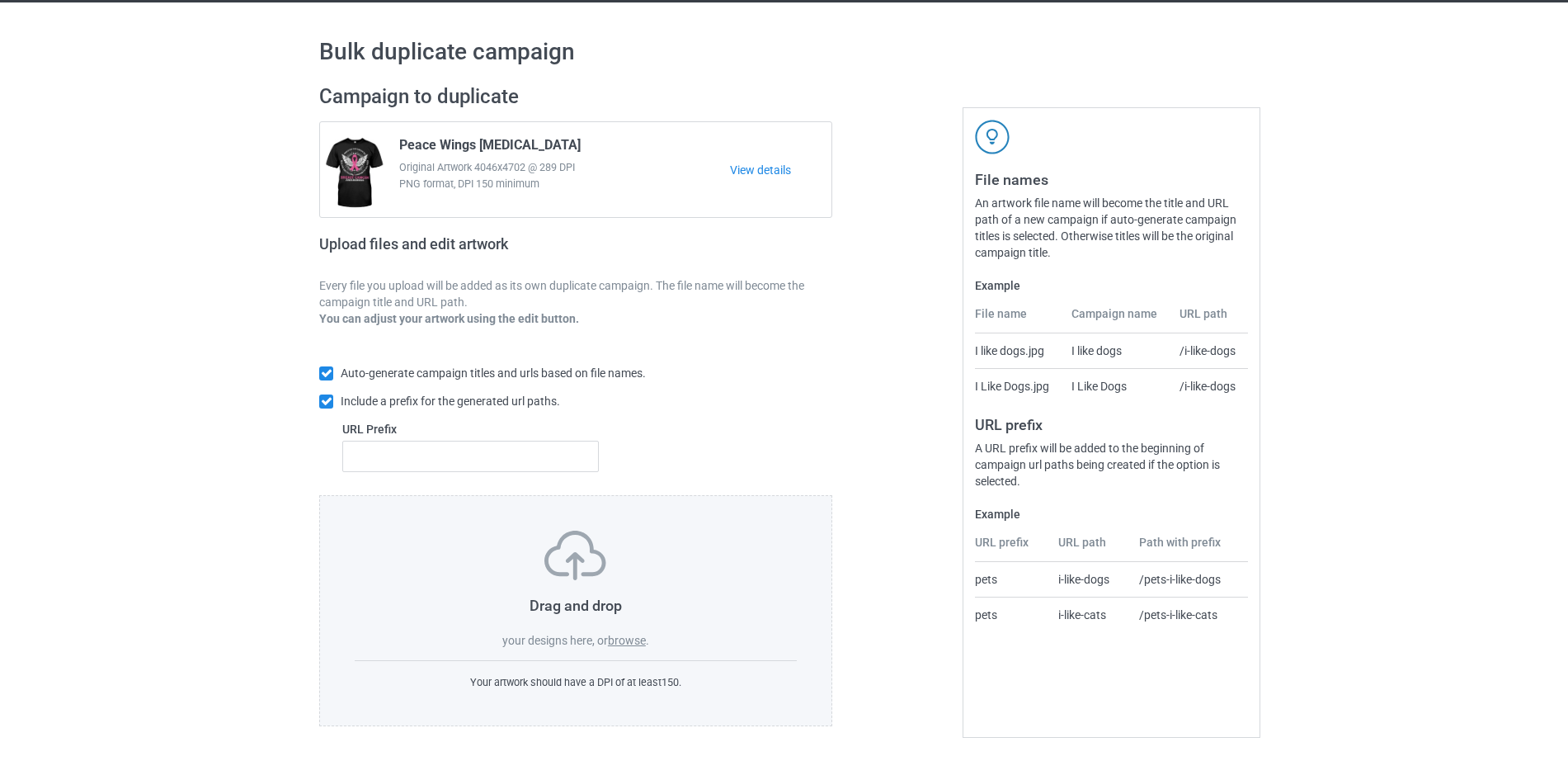
click at [638, 637] on label "browse" at bounding box center [627, 640] width 38 height 13
click at [0, 0] on input "browse" at bounding box center [0, 0] width 0 height 0
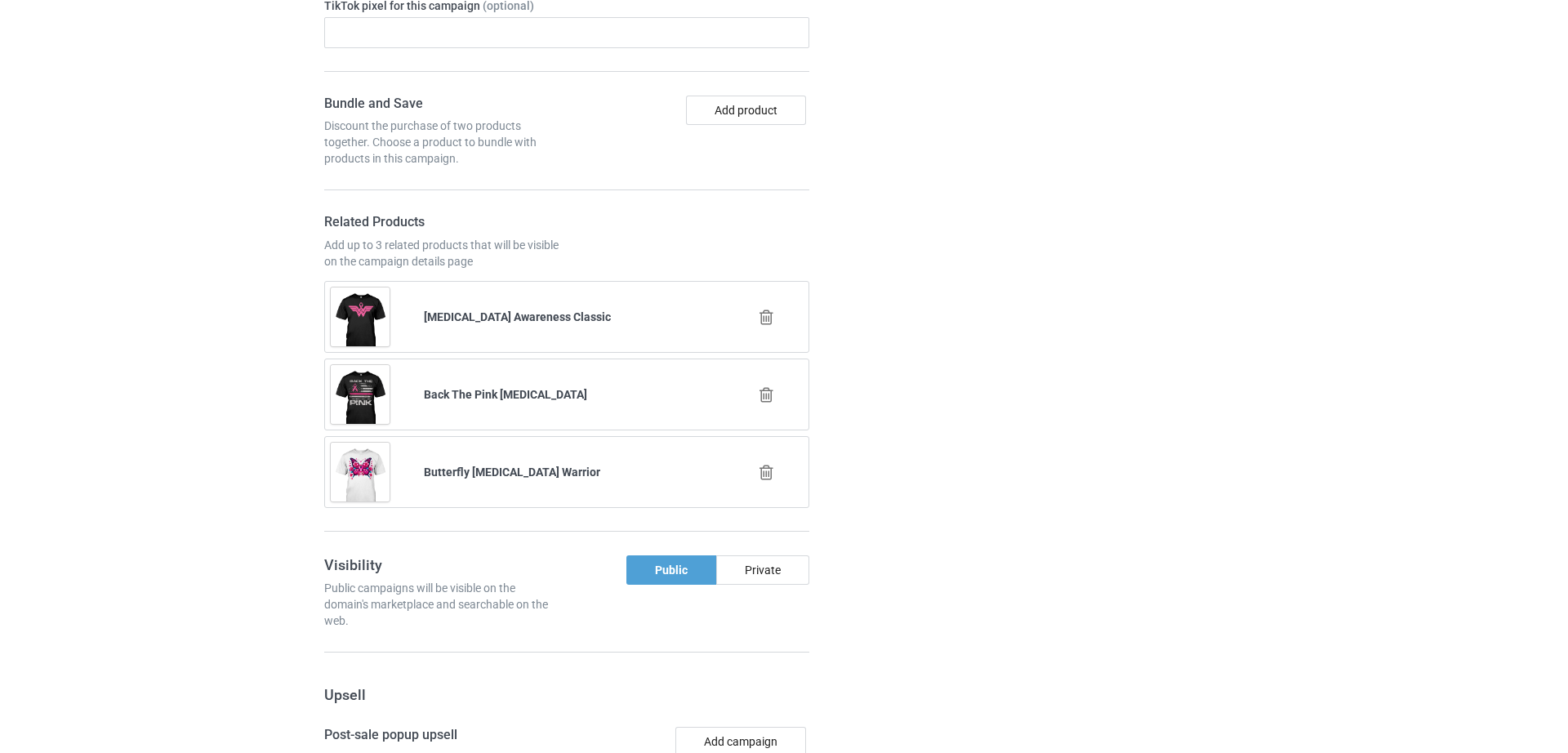
scroll to position [1749, 0]
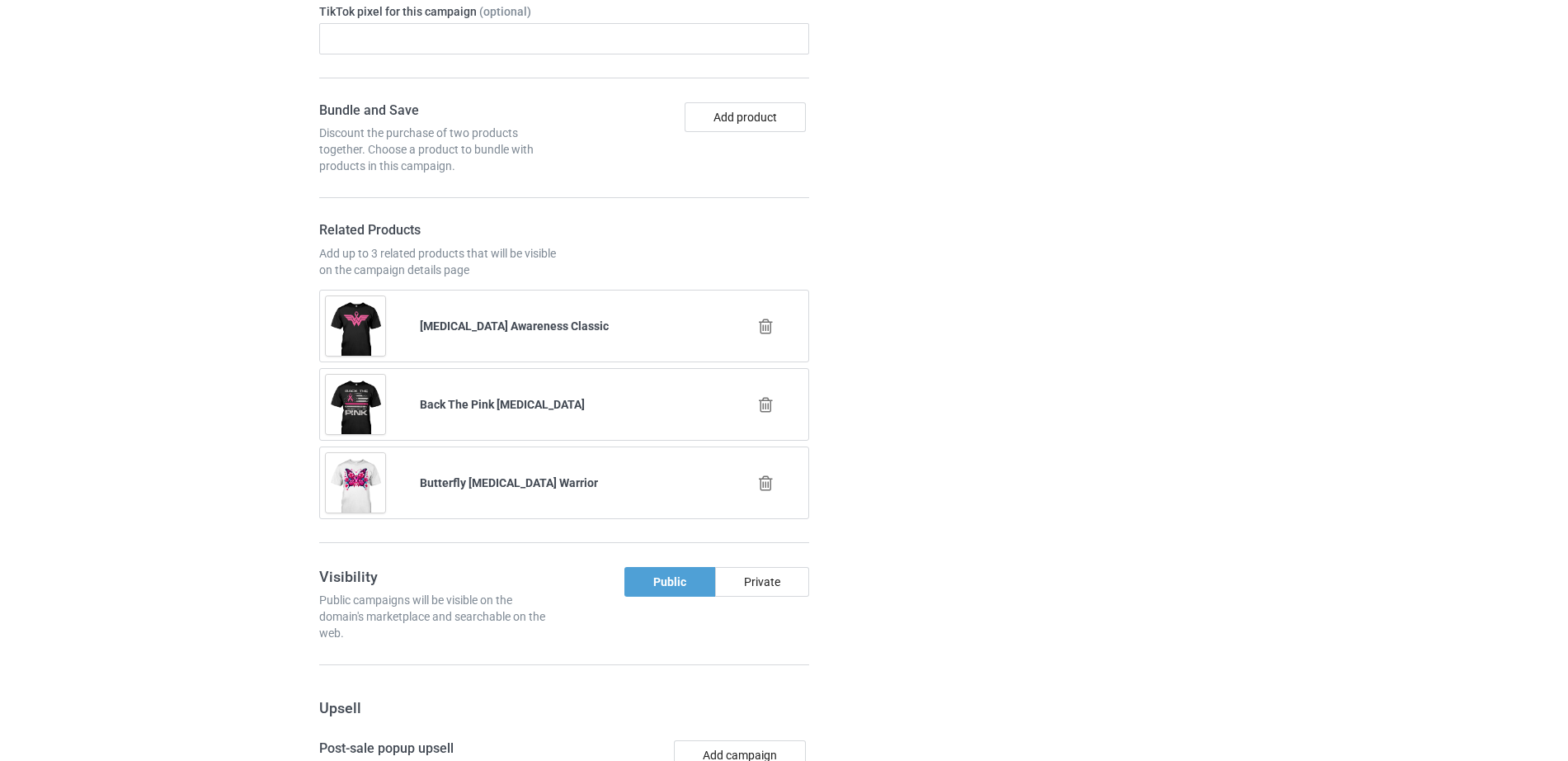
click at [763, 396] on icon at bounding box center [766, 404] width 21 height 17
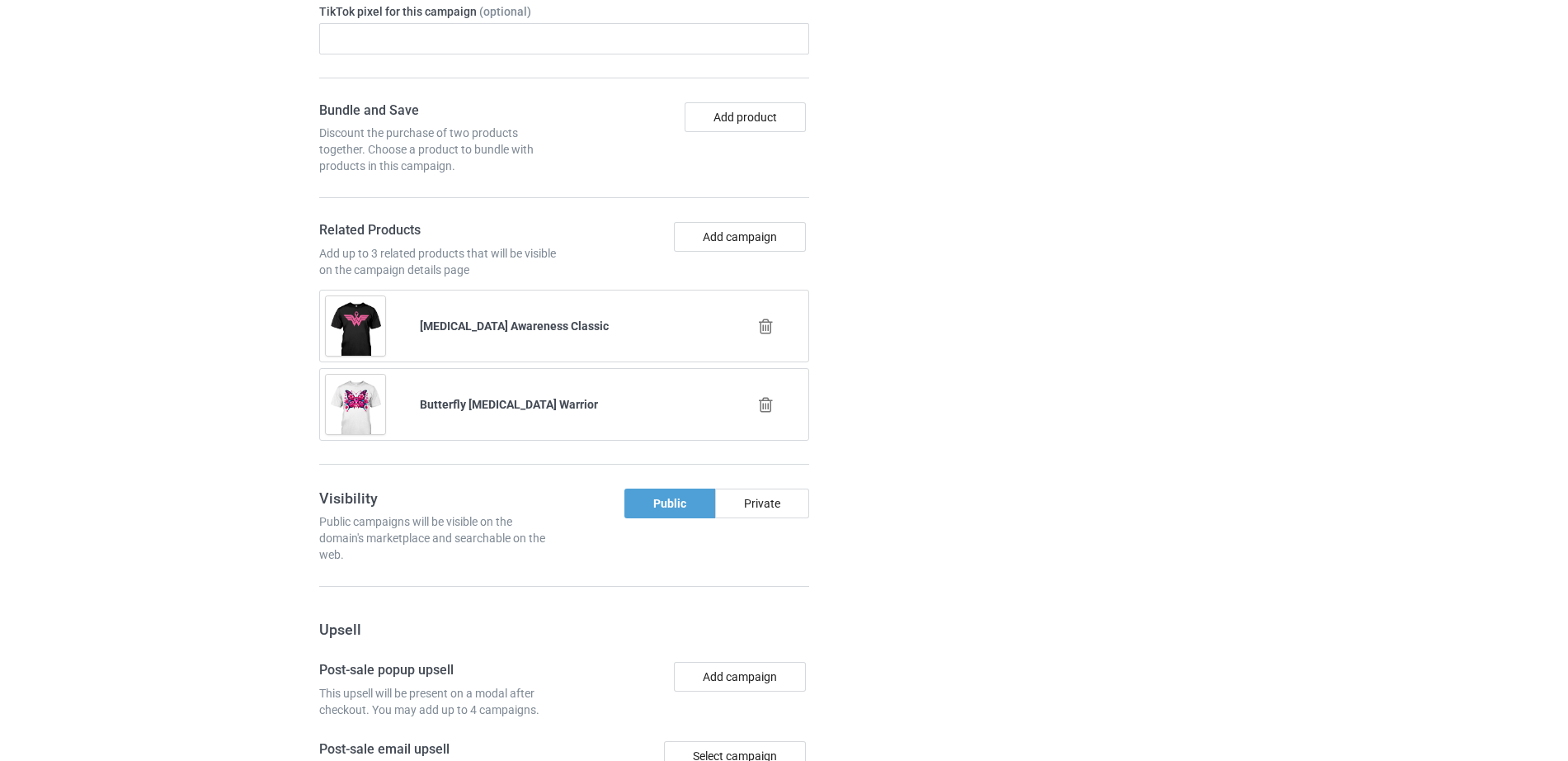
click at [765, 396] on icon at bounding box center [766, 404] width 21 height 17
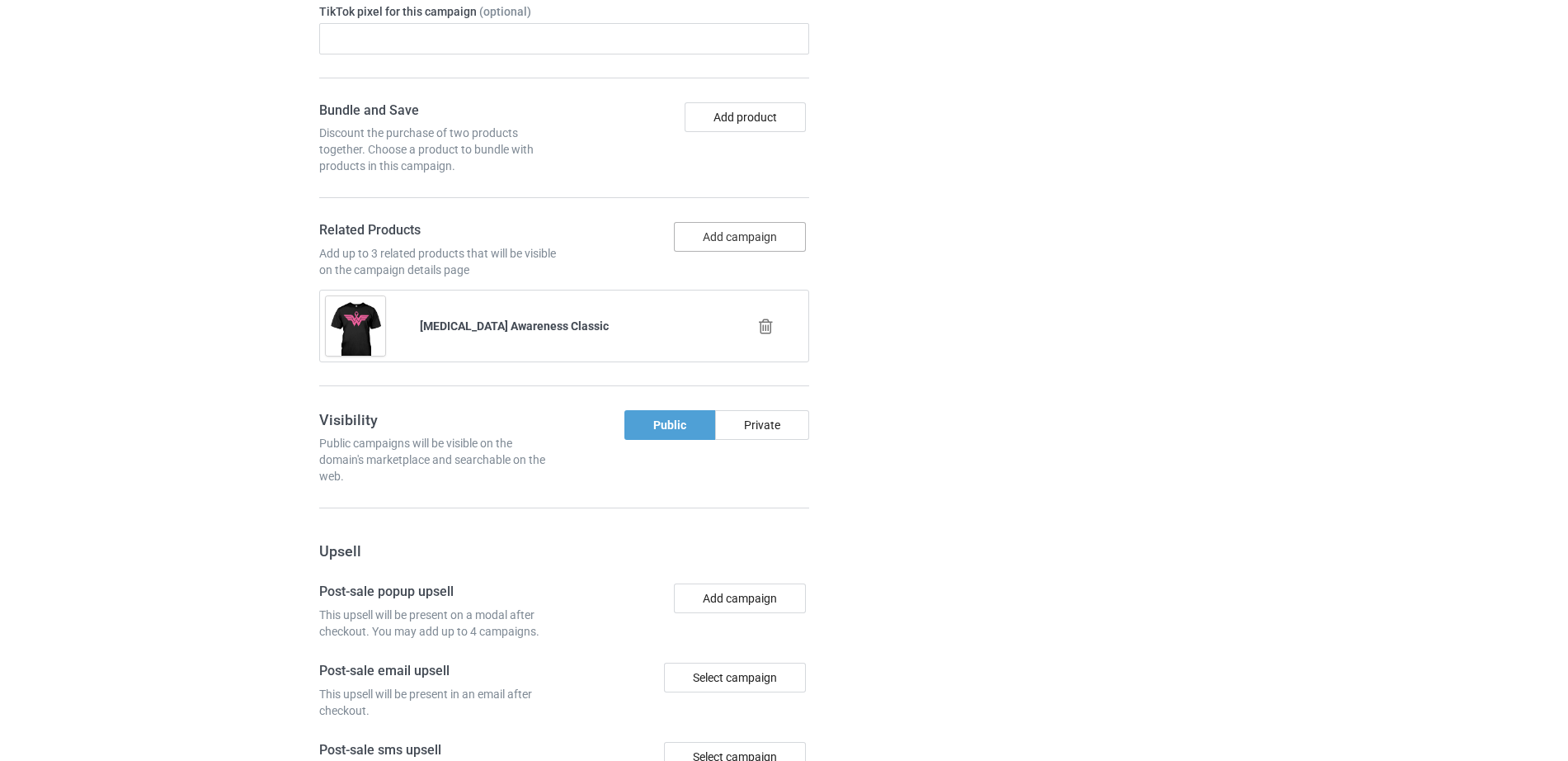
click at [733, 221] on button "Add campaign" at bounding box center [739, 236] width 132 height 30
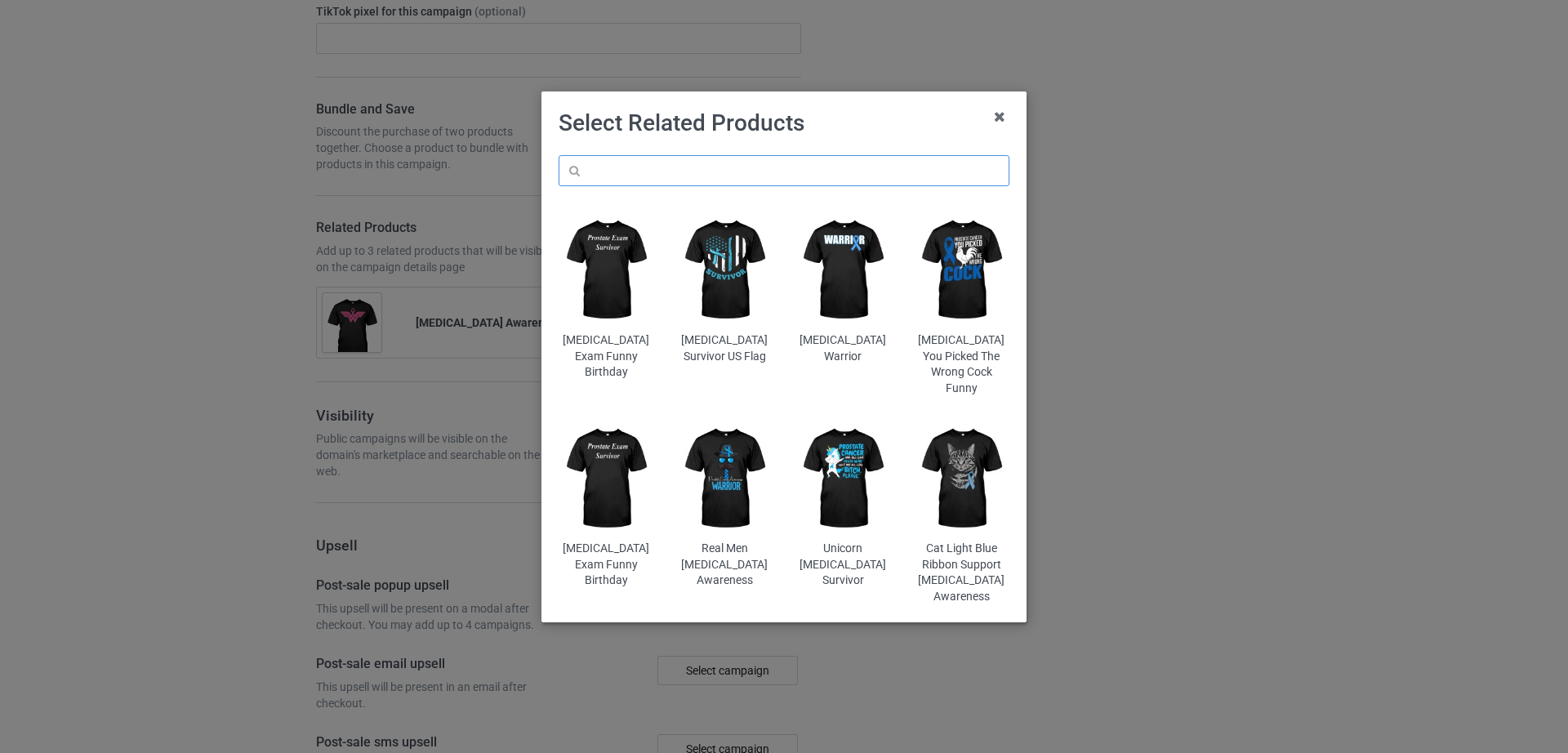
click at [648, 177] on input "text" at bounding box center [783, 170] width 451 height 31
paste input "Peace Wings [MEDICAL_DATA]"
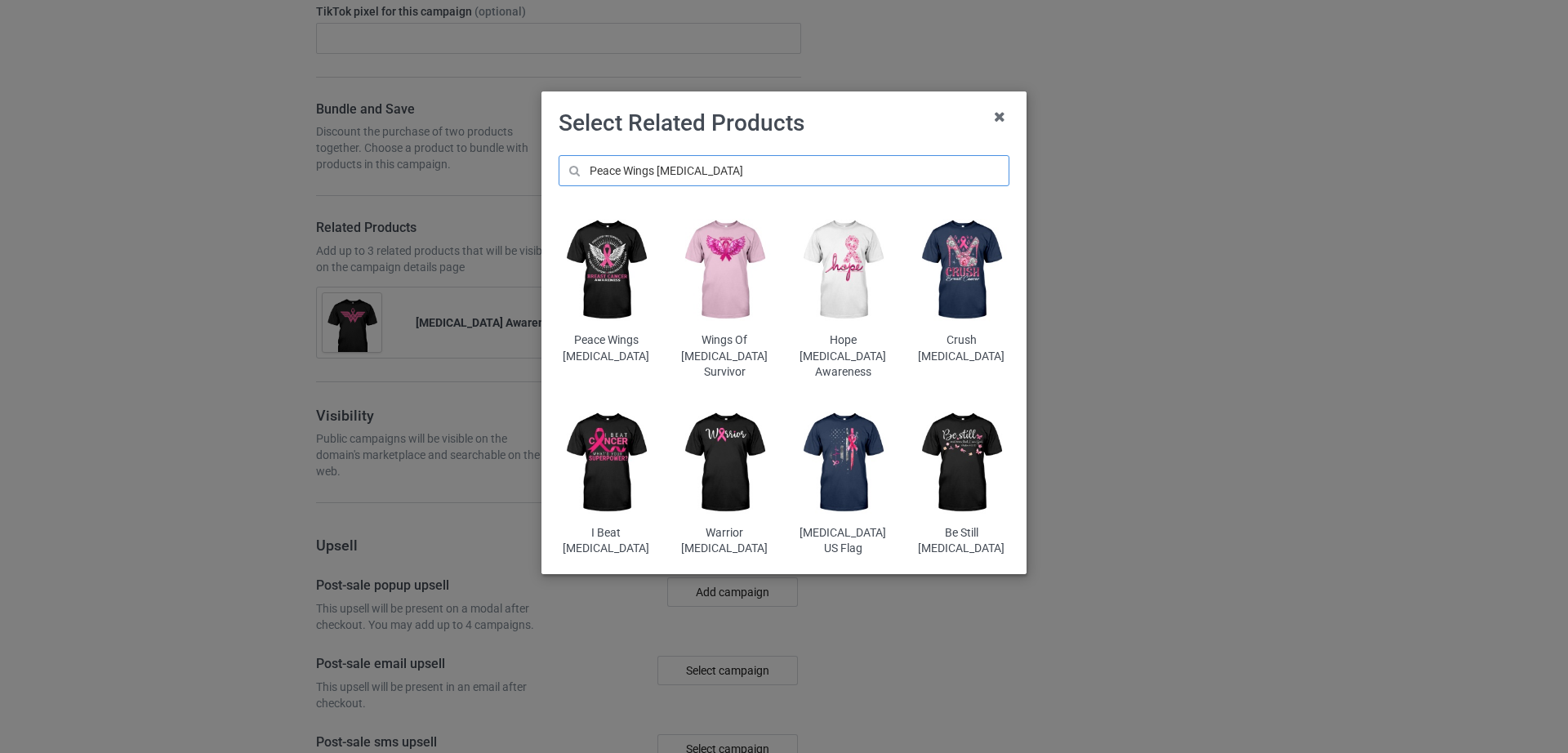
scroll to position [1811, 0]
type input "Peace Wings [MEDICAL_DATA]"
click at [607, 272] on img at bounding box center [606, 270] width 96 height 119
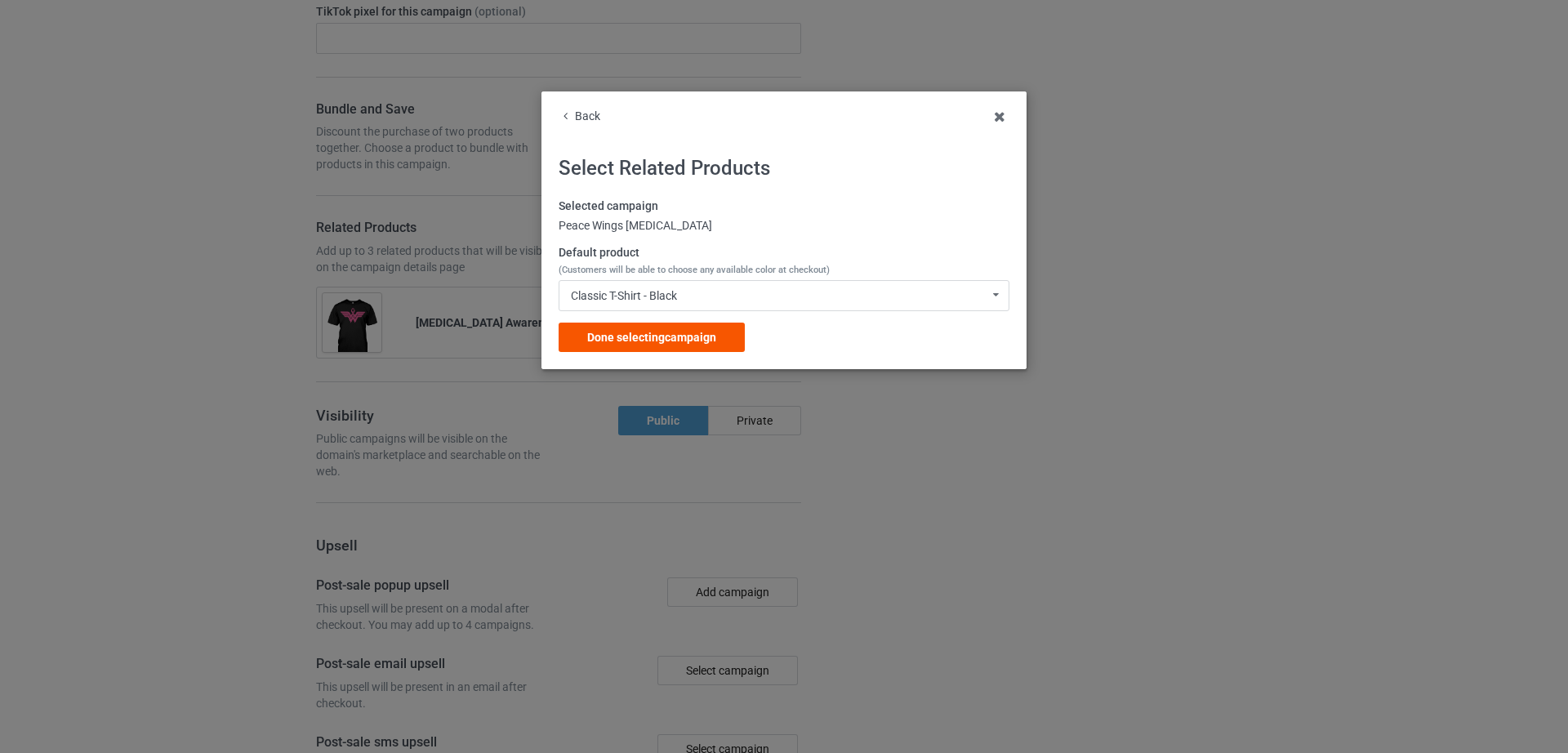
click at [653, 331] on span "Done selecting campaign" at bounding box center [651, 337] width 129 height 13
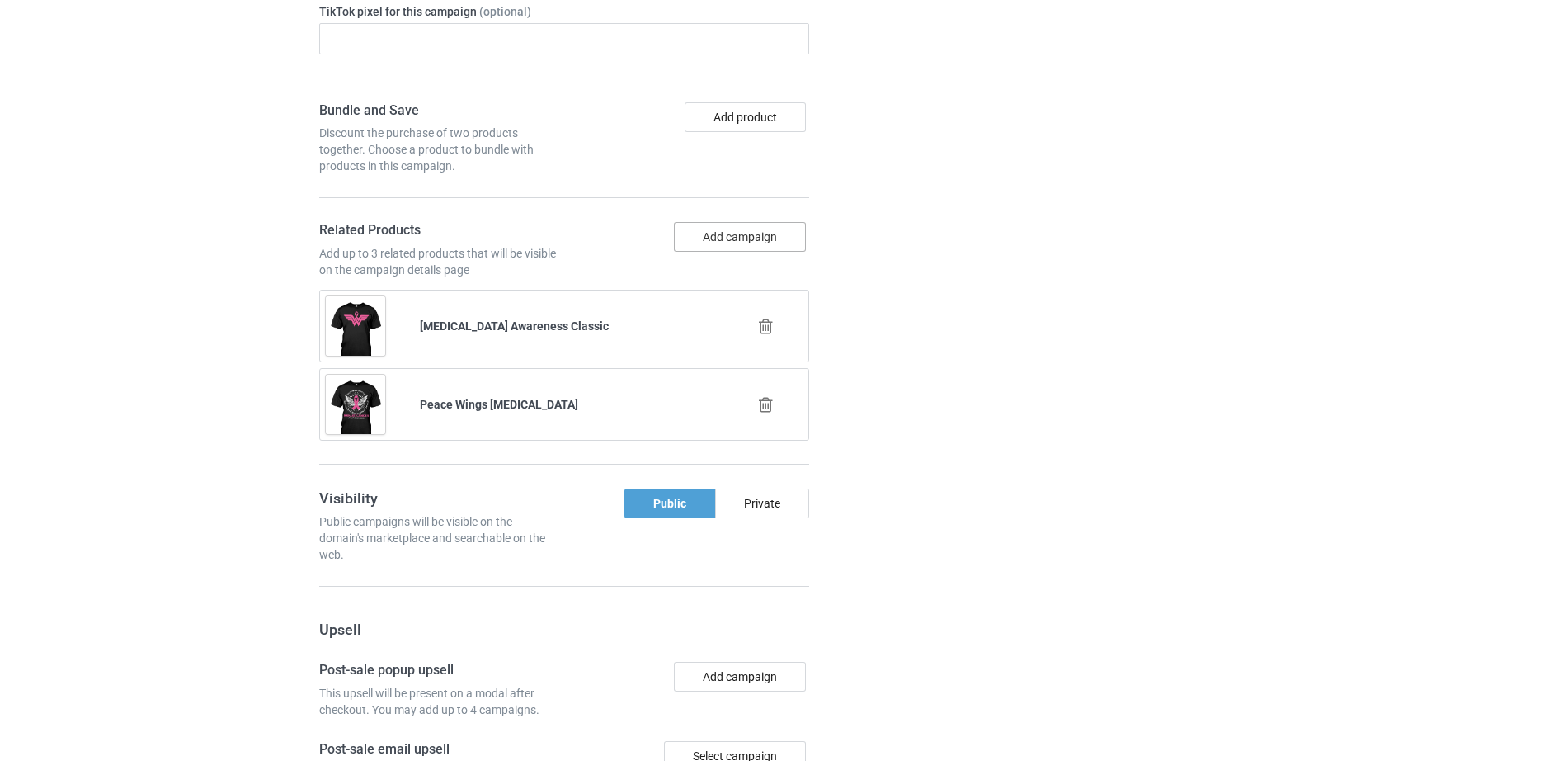
click at [718, 222] on button "Add campaign" at bounding box center [739, 236] width 132 height 30
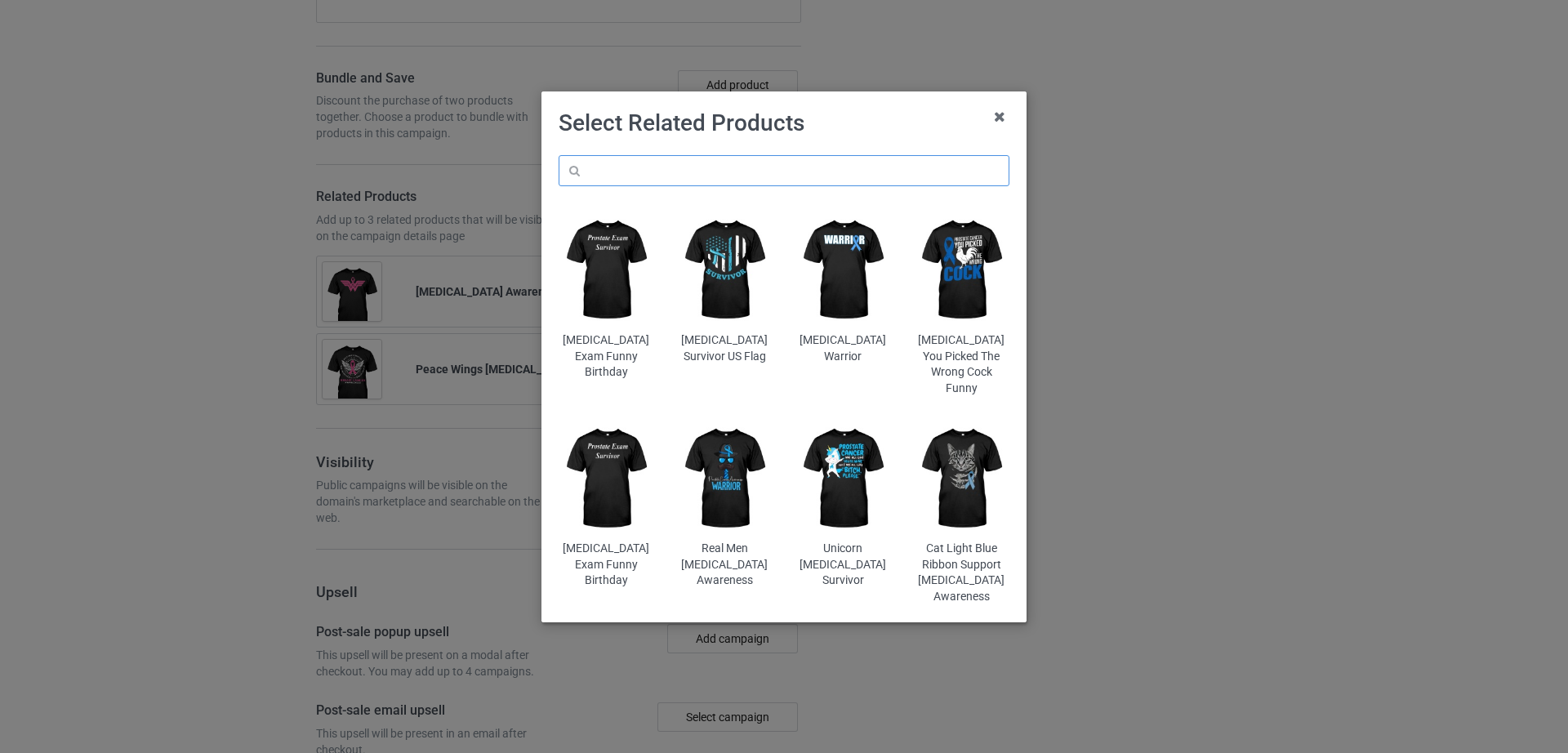
scroll to position [1873, 0]
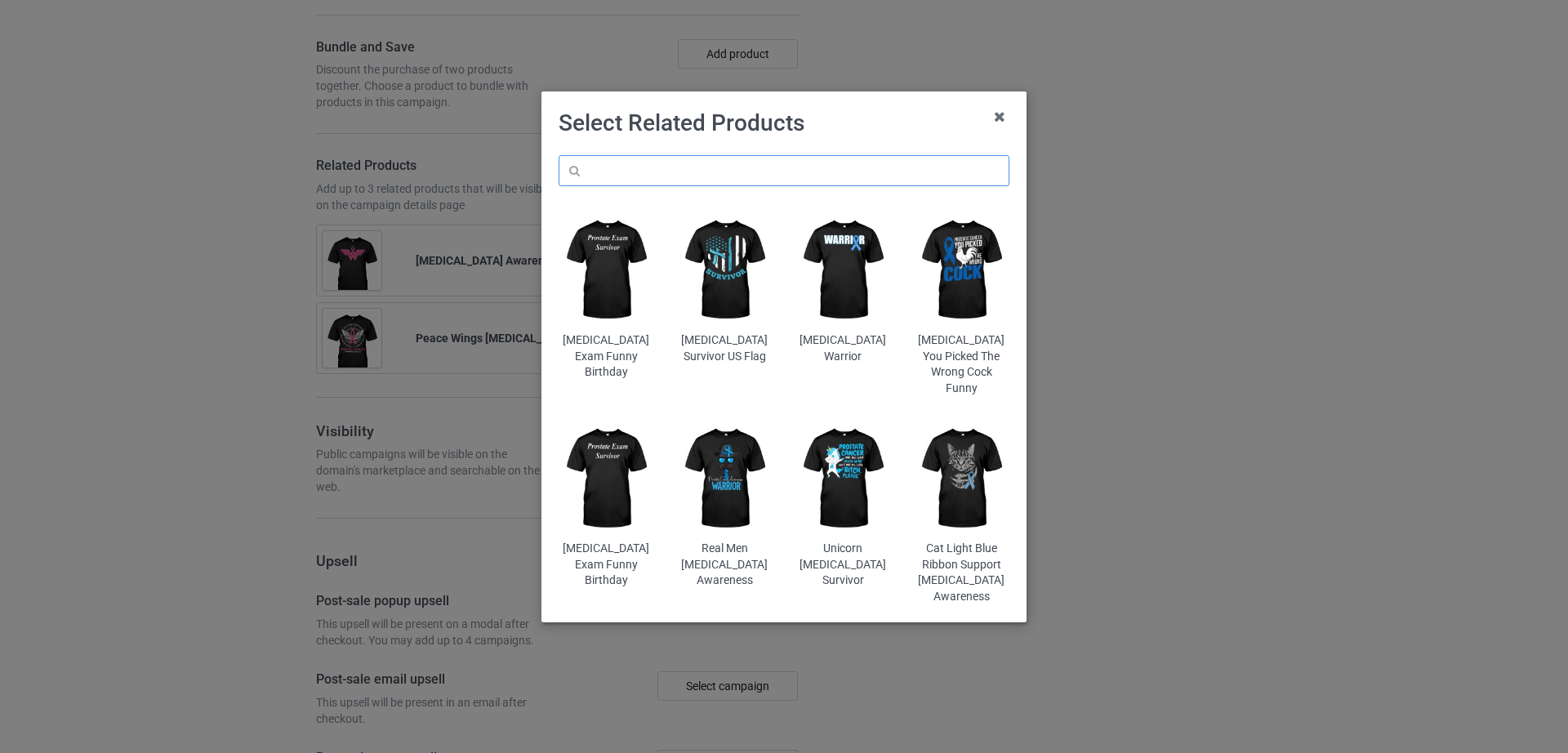
click at [674, 175] on input "text" at bounding box center [783, 170] width 451 height 31
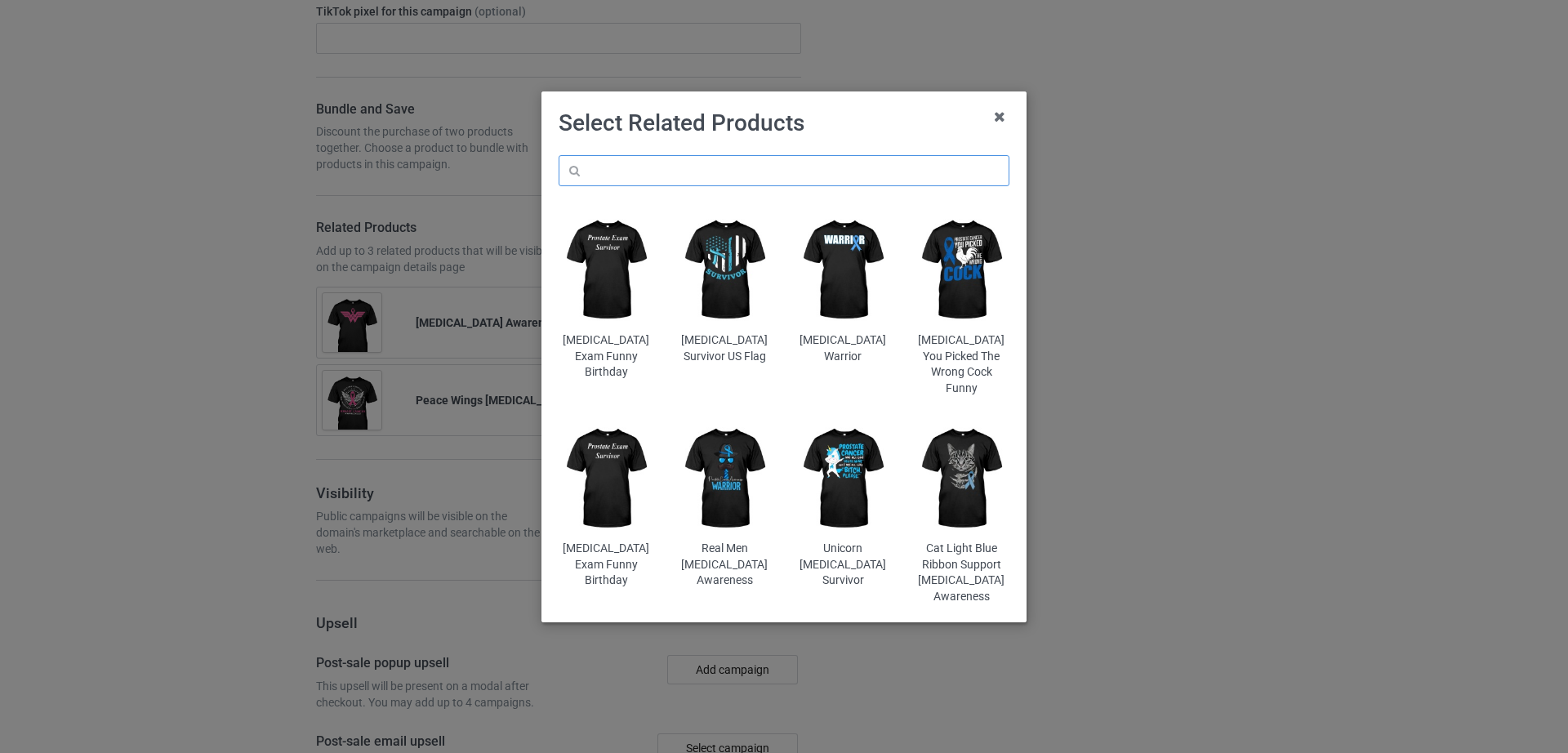
paste input "Peace Wings [MEDICAL_DATA]"
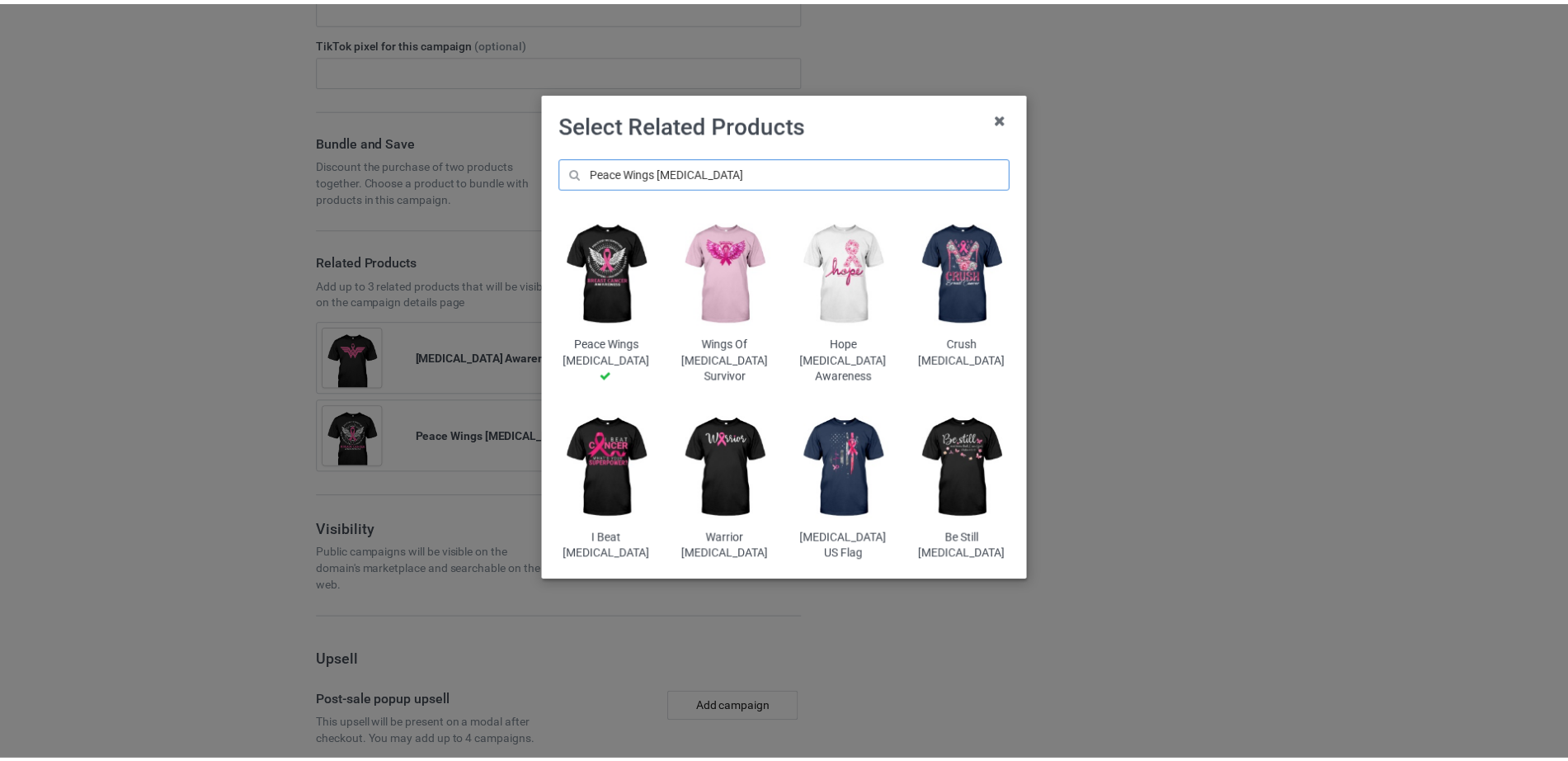
scroll to position [1987, 0]
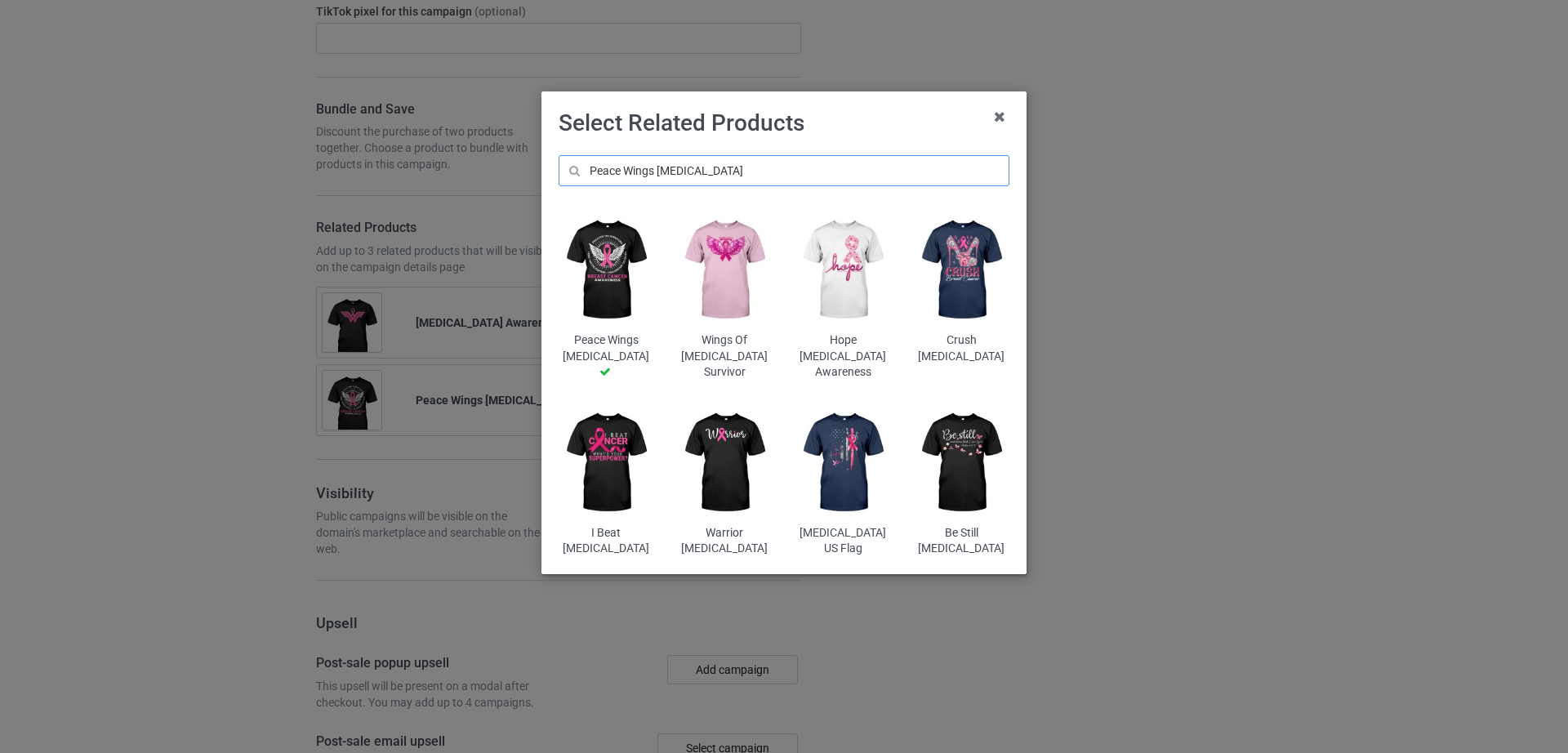
type input "Peace Wings [MEDICAL_DATA]"
click at [739, 267] on img at bounding box center [725, 270] width 96 height 119
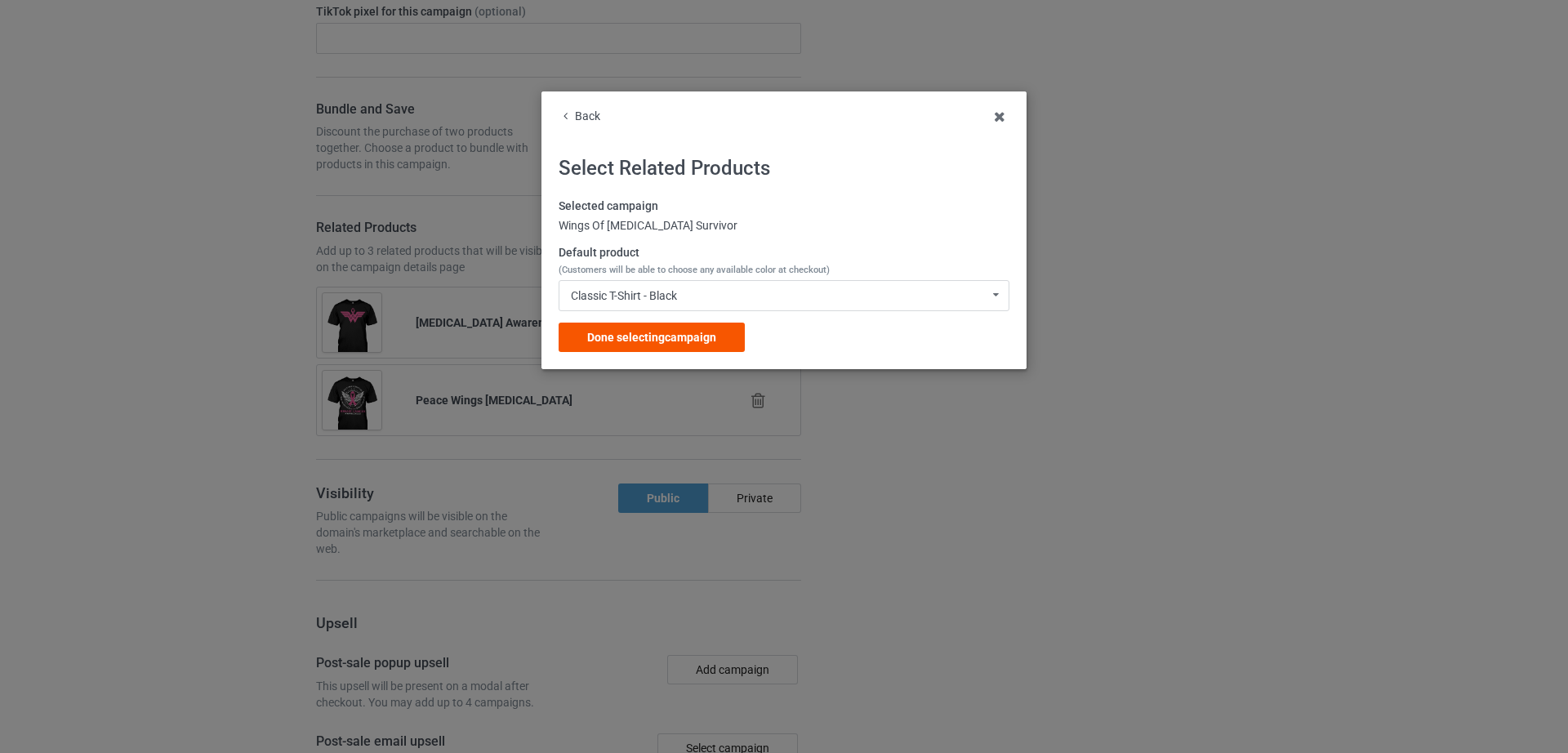
click at [653, 337] on span "Done selecting campaign" at bounding box center [651, 337] width 129 height 13
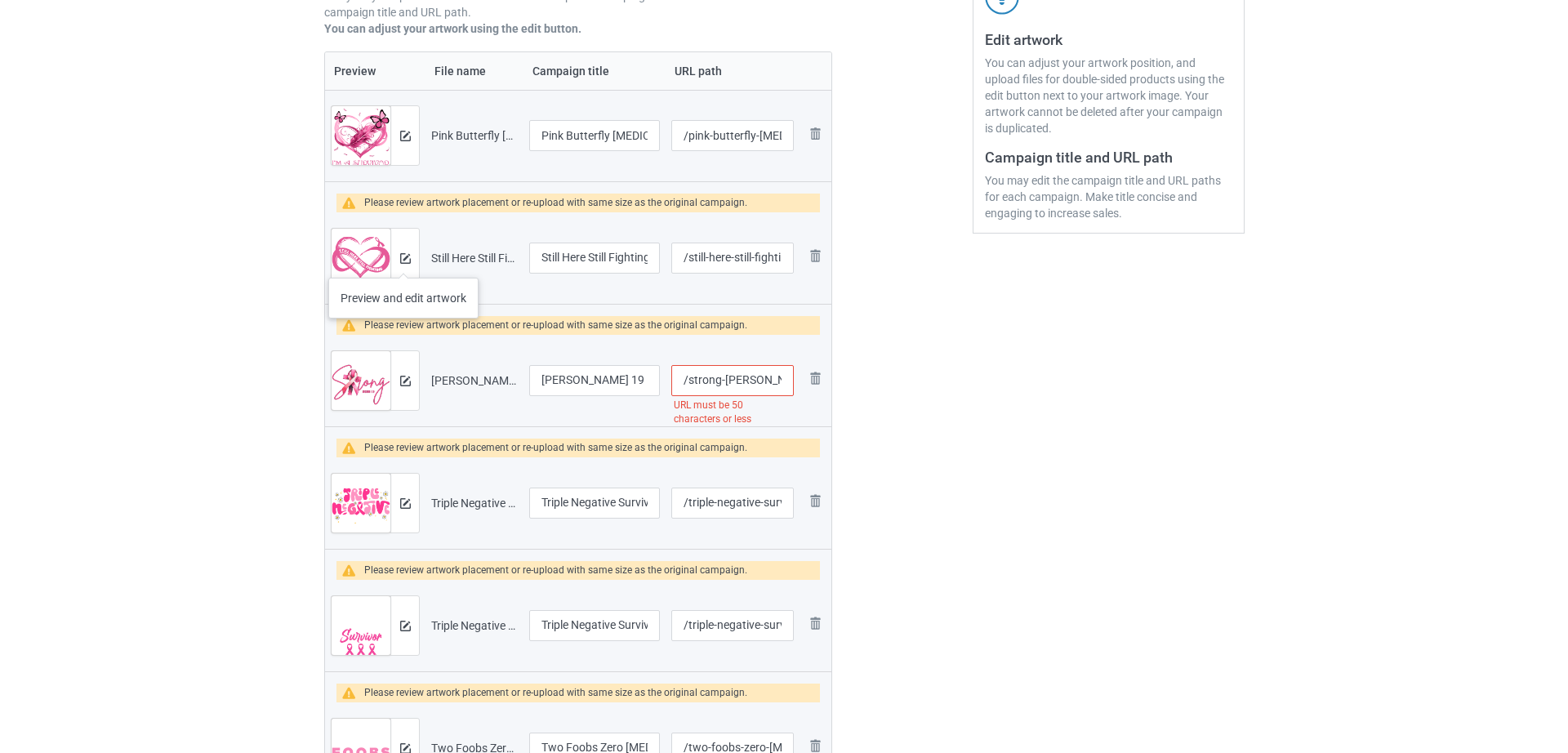
scroll to position [331, 0]
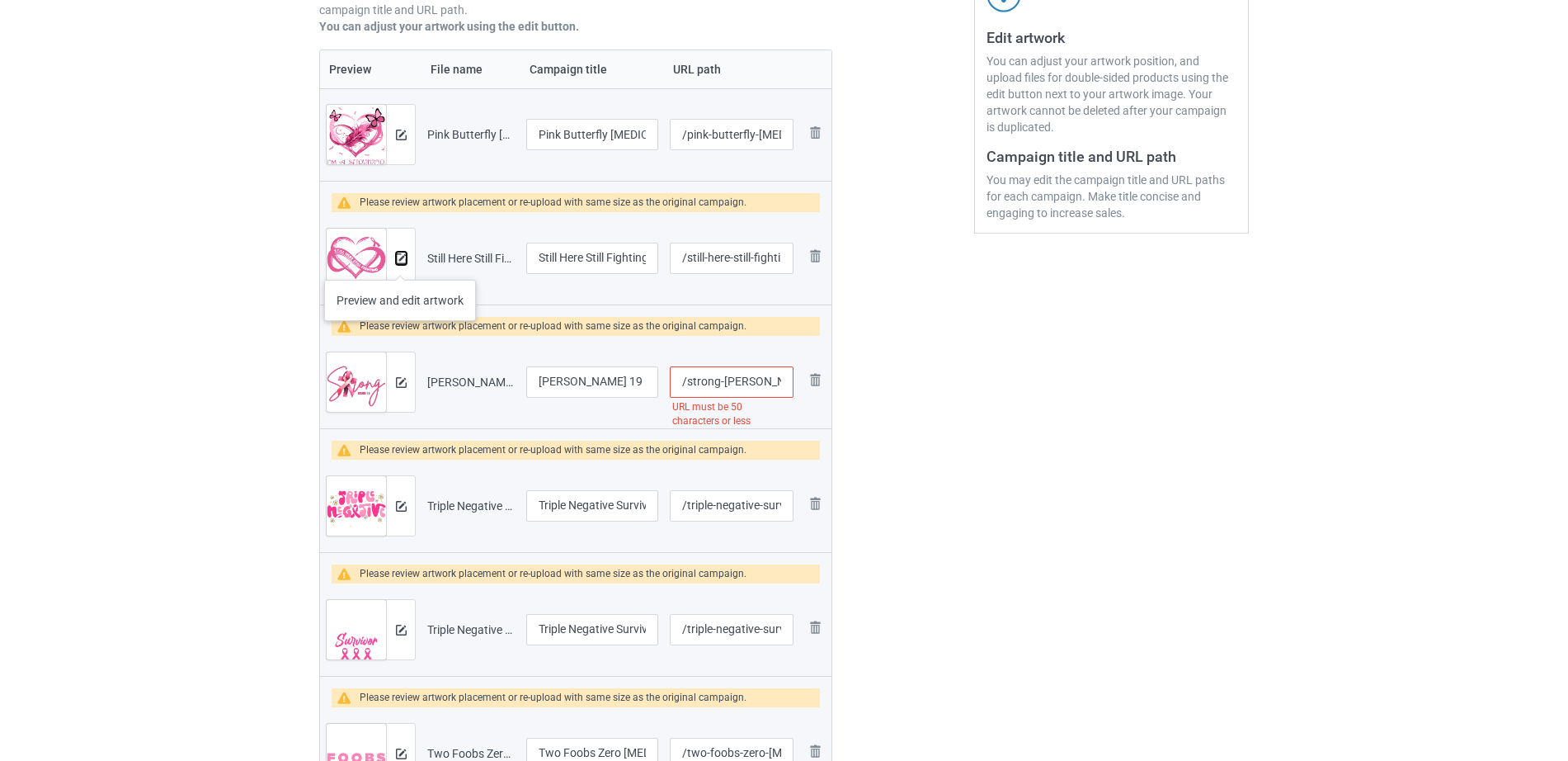
click at [400, 263] on img at bounding box center [401, 258] width 10 height 10
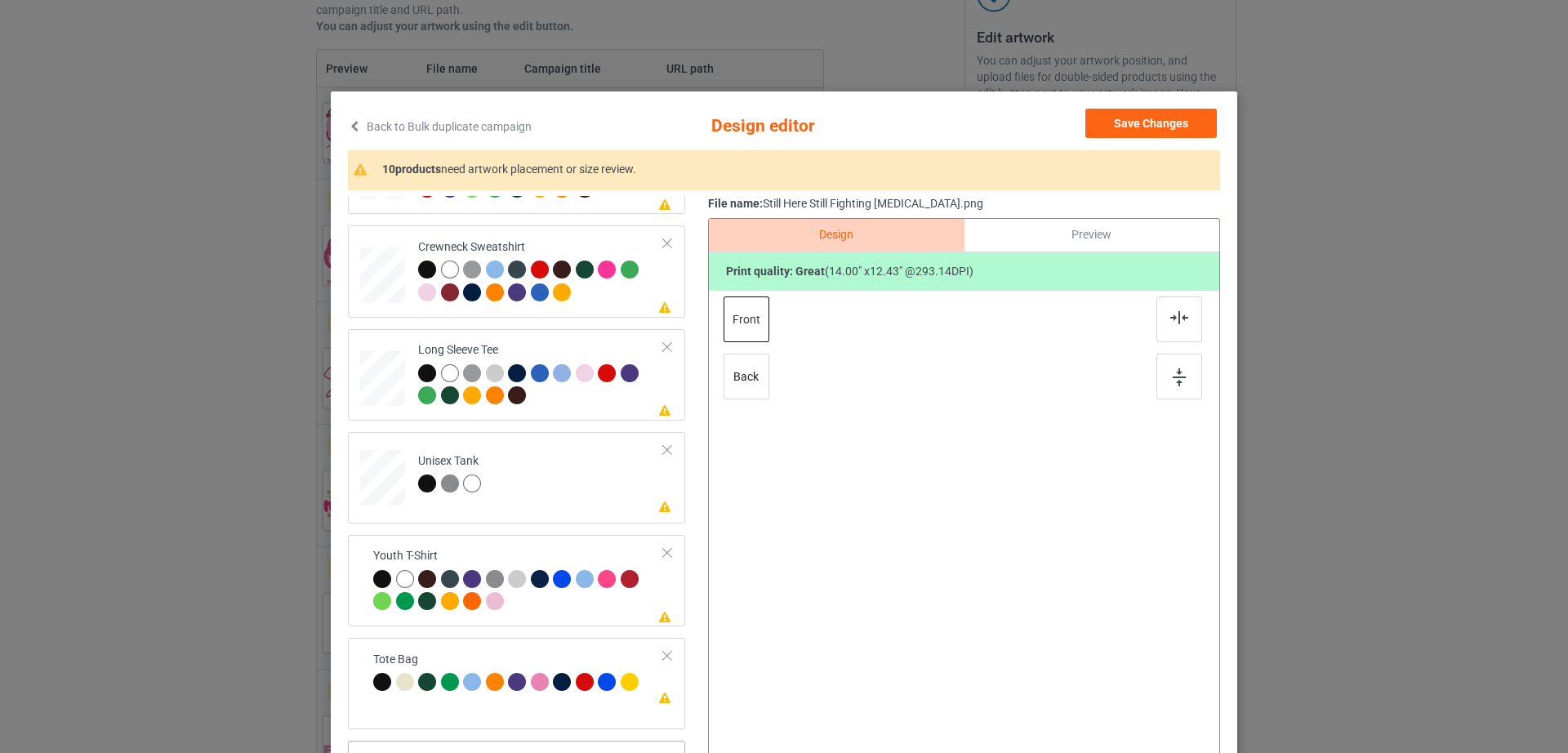
scroll to position [189, 0]
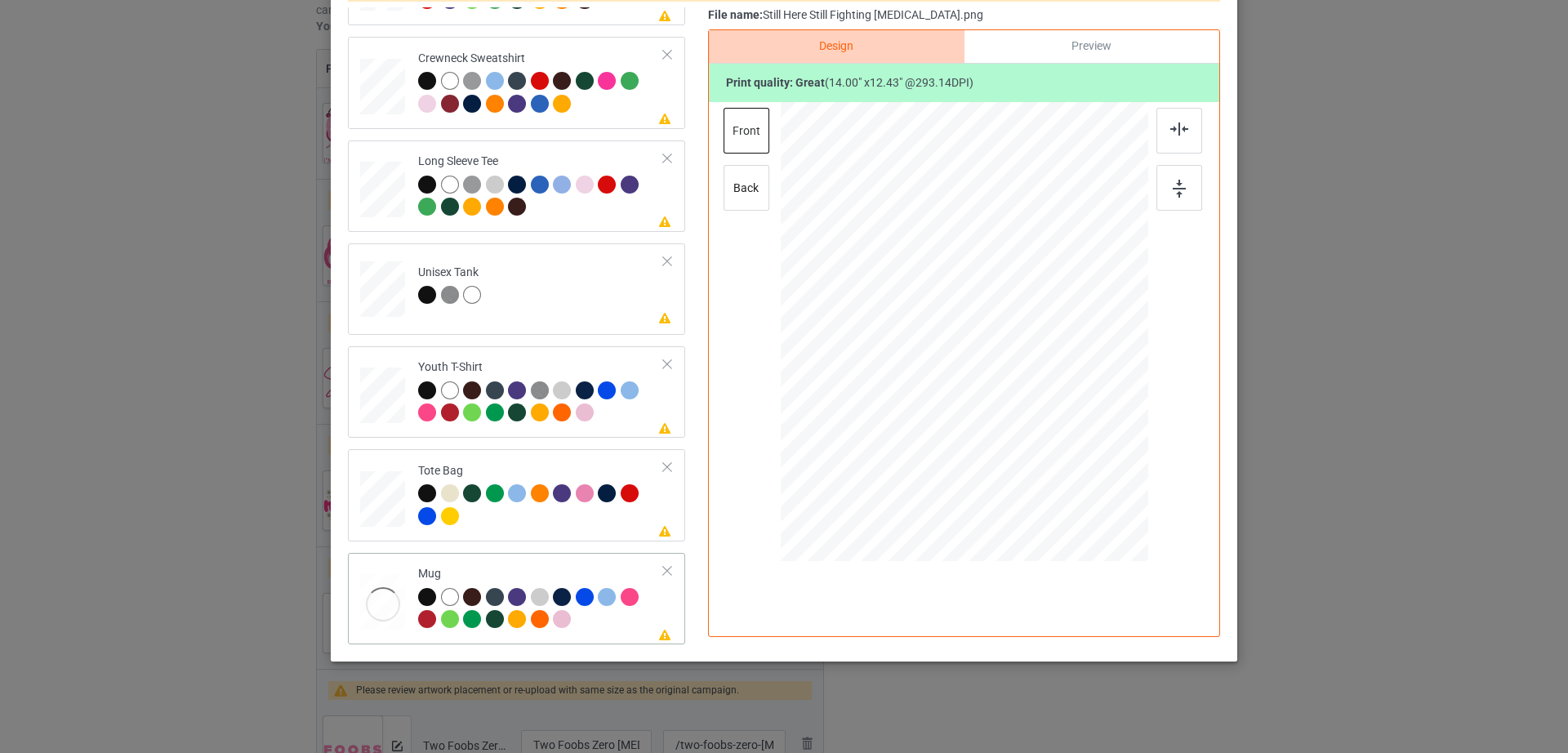
drag, startPoint x: 1064, startPoint y: 429, endPoint x: 1029, endPoint y: 358, distance: 79.2
click at [1029, 358] on div at bounding box center [964, 331] width 368 height 152
drag, startPoint x: 951, startPoint y: 332, endPoint x: 1051, endPoint y: 331, distance: 100.0
click at [1051, 331] on div at bounding box center [1064, 331] width 117 height 104
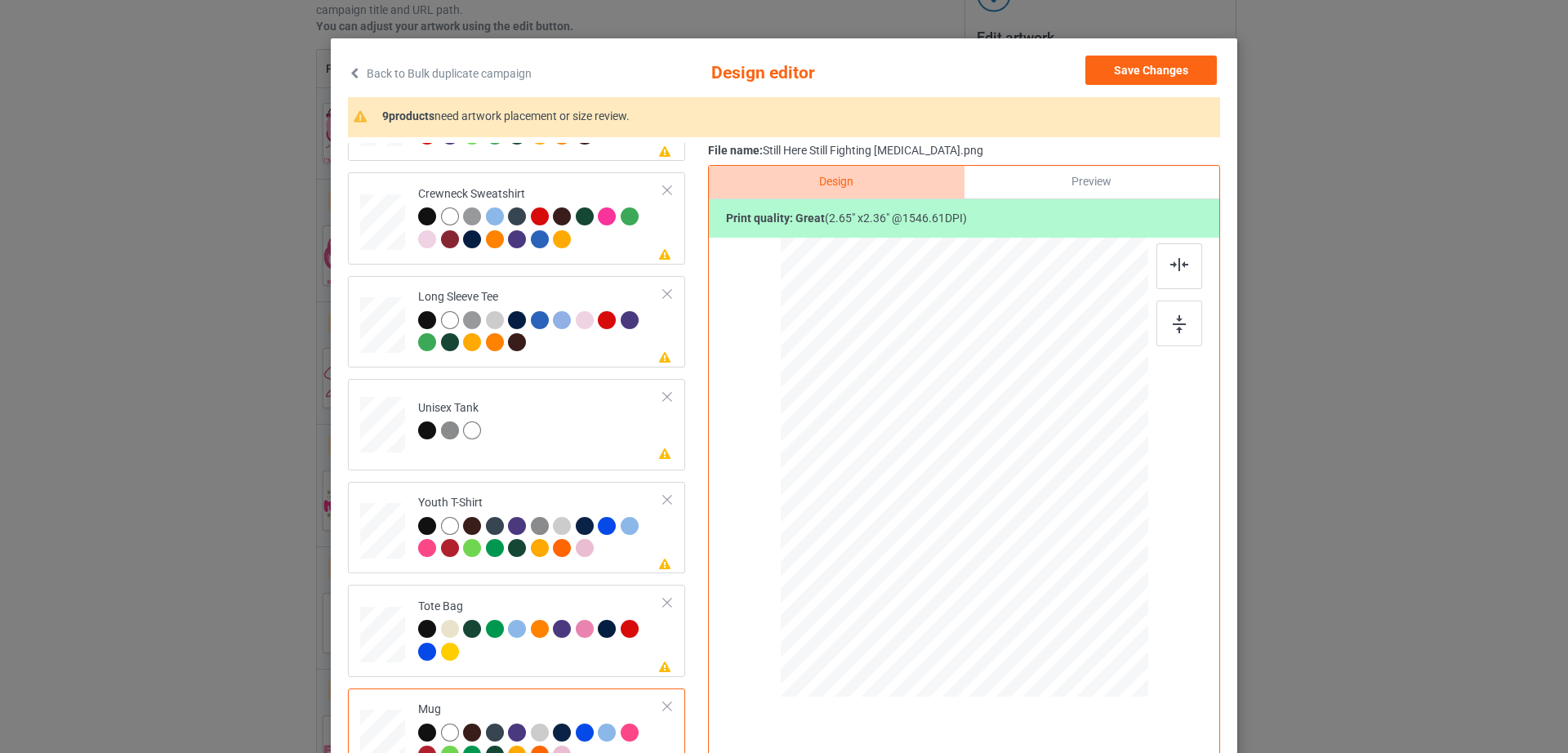
scroll to position [0, 0]
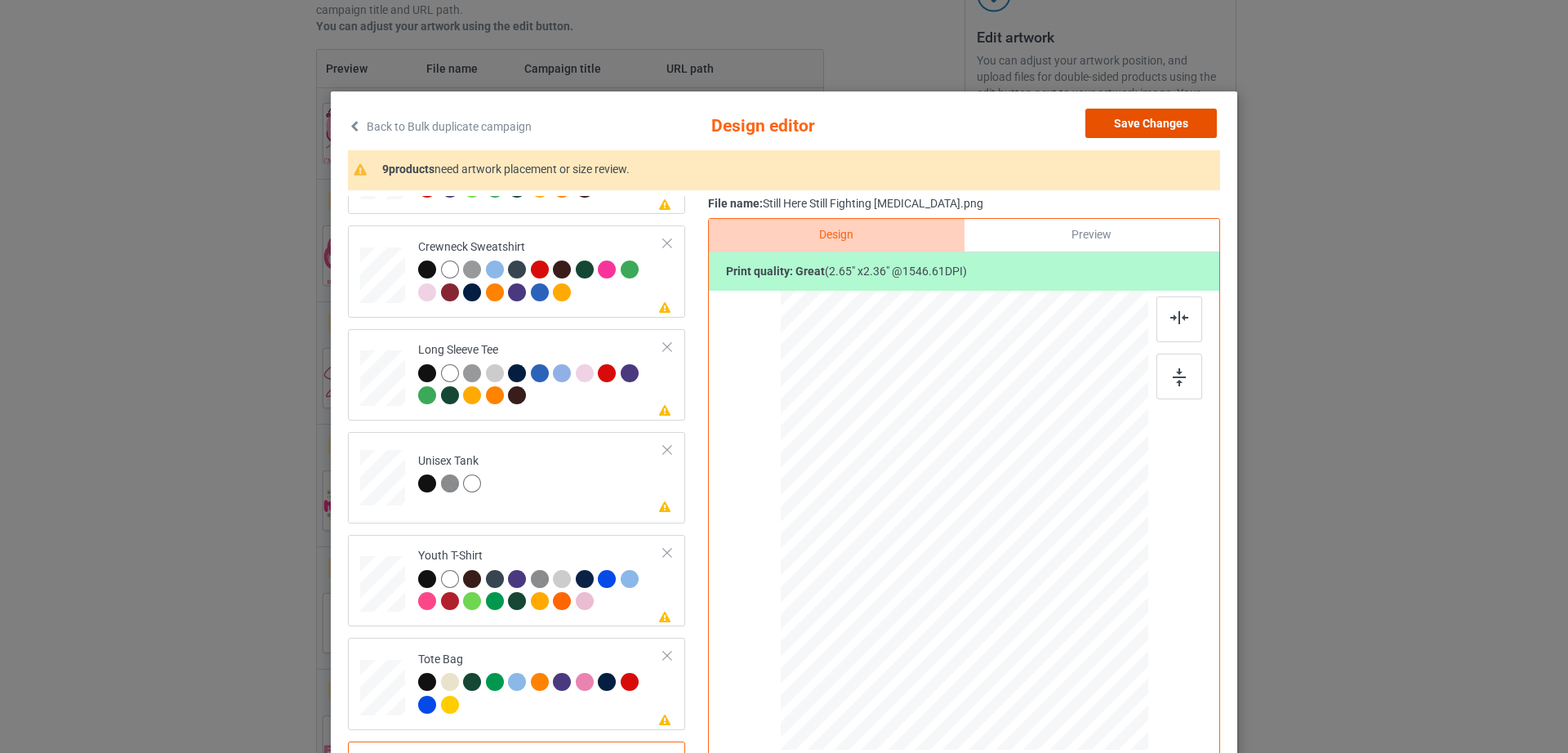
click at [1133, 124] on button "Save Changes" at bounding box center [1151, 123] width 132 height 30
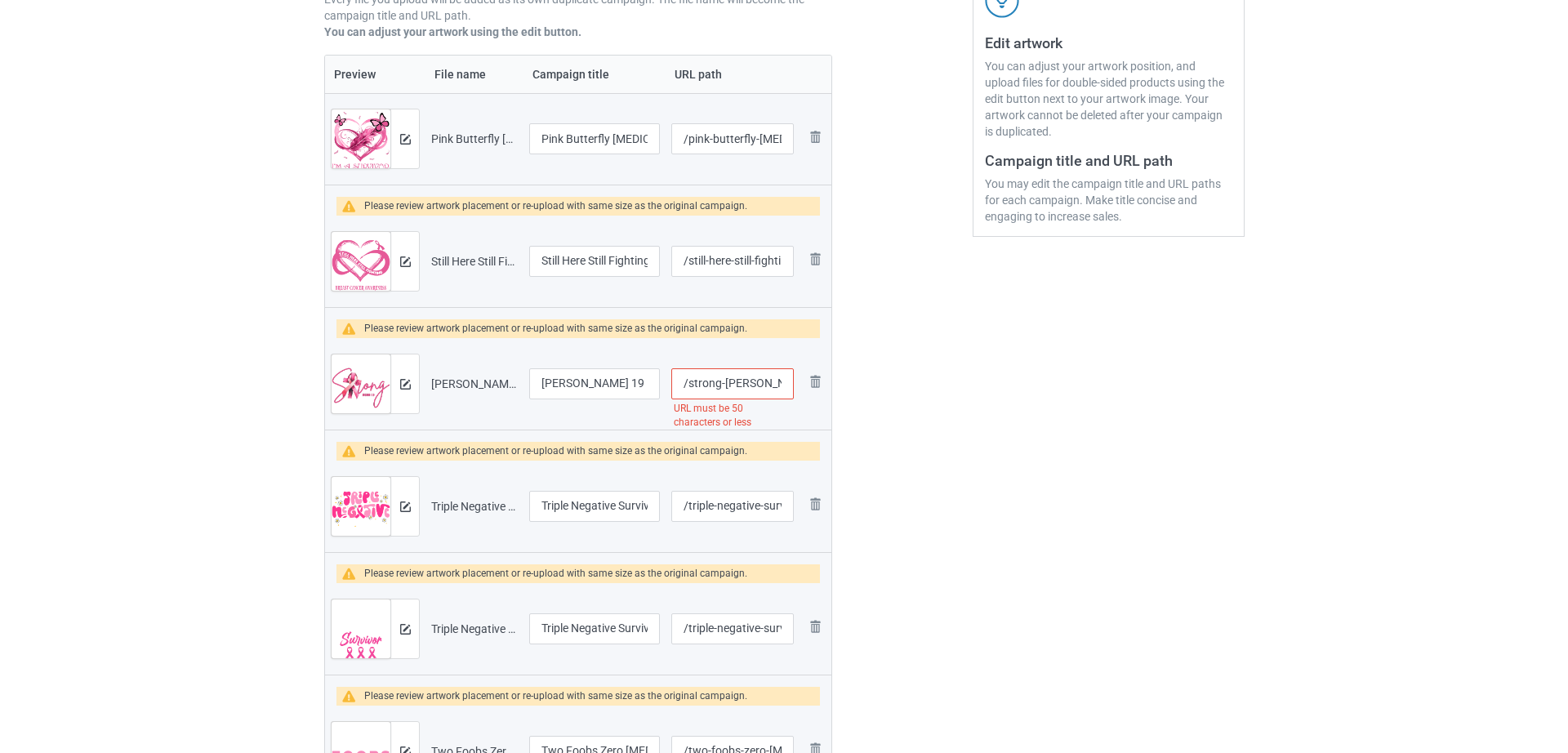
scroll to position [323, 0]
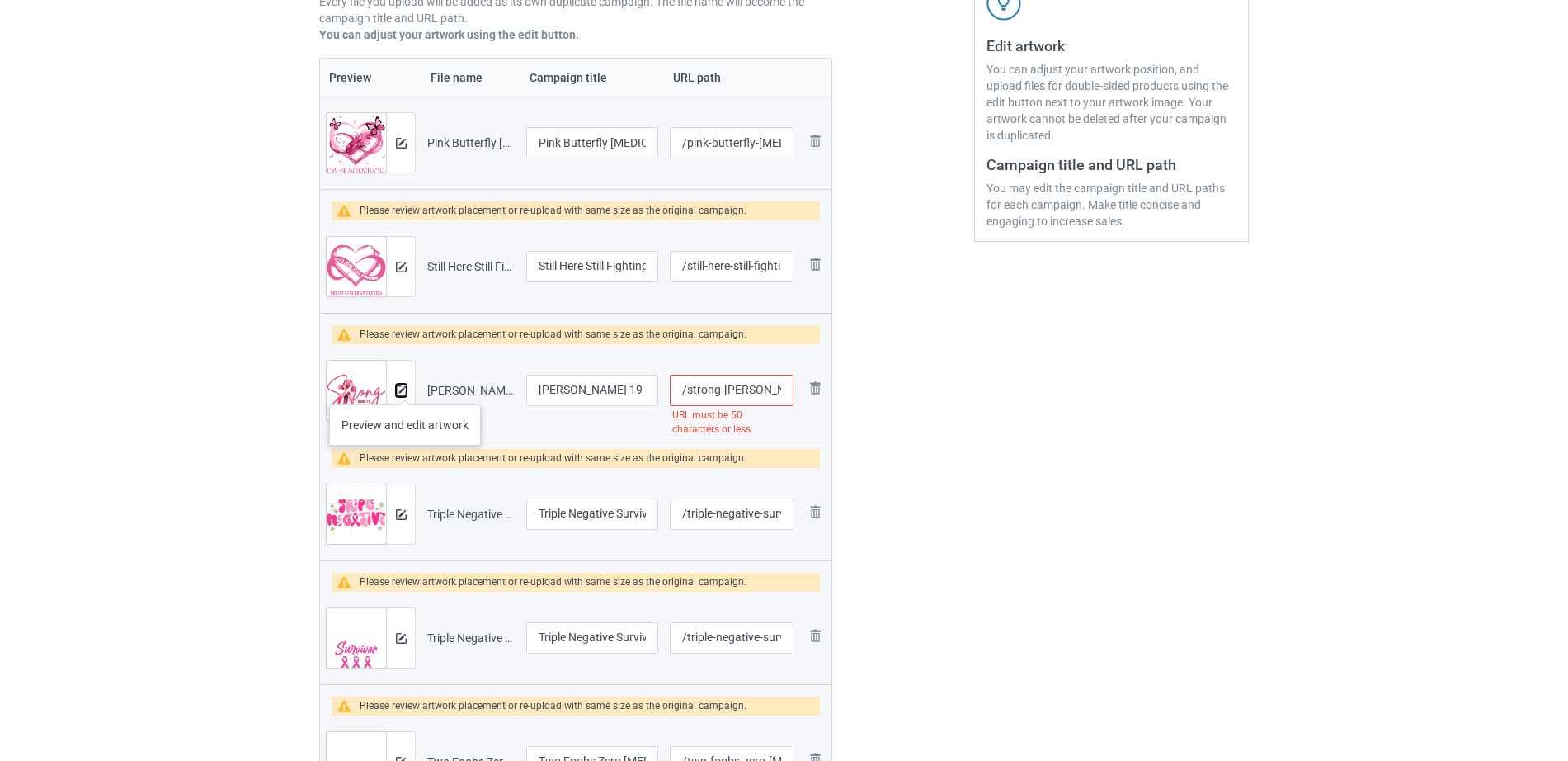
click at [405, 388] on img at bounding box center [401, 390] width 10 height 10
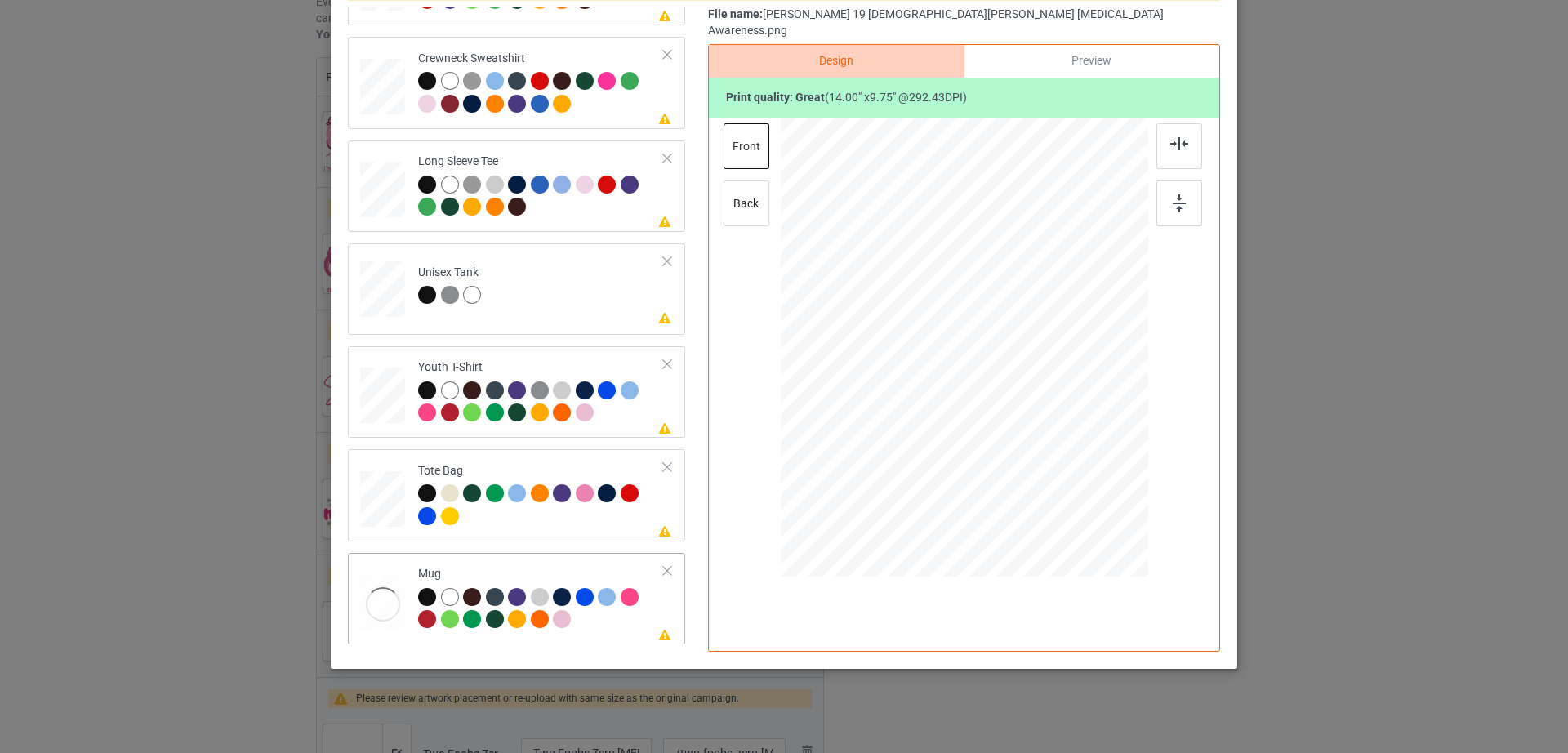
scroll to position [383, 0]
drag, startPoint x: 1065, startPoint y: 408, endPoint x: 1025, endPoint y: 334, distance: 84.1
click at [1025, 334] on div at bounding box center [964, 346] width 368 height 152
drag, startPoint x: 973, startPoint y: 334, endPoint x: 1074, endPoint y: 322, distance: 101.7
click at [1074, 322] on div at bounding box center [1065, 333] width 112 height 78
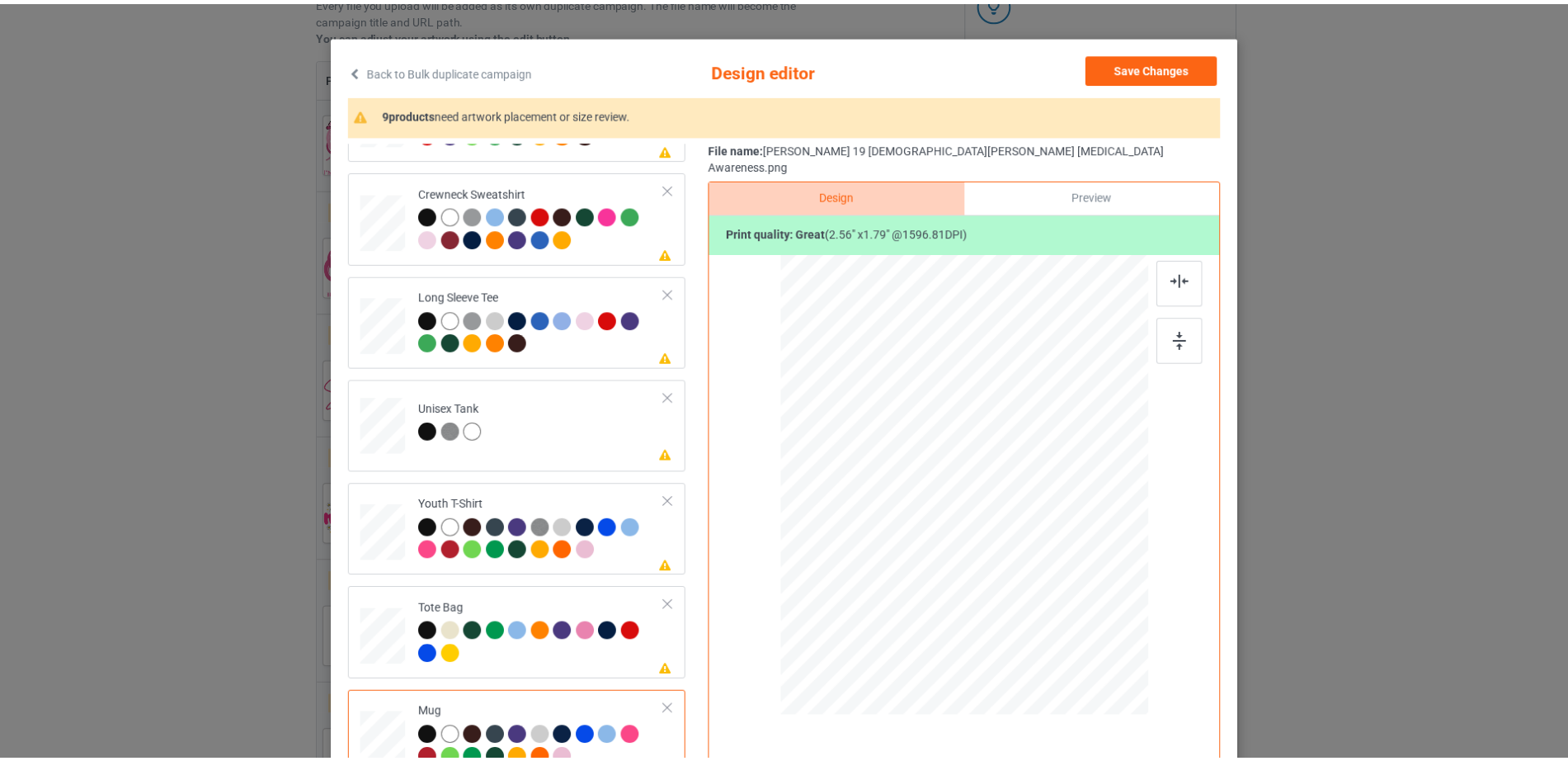
scroll to position [0, 0]
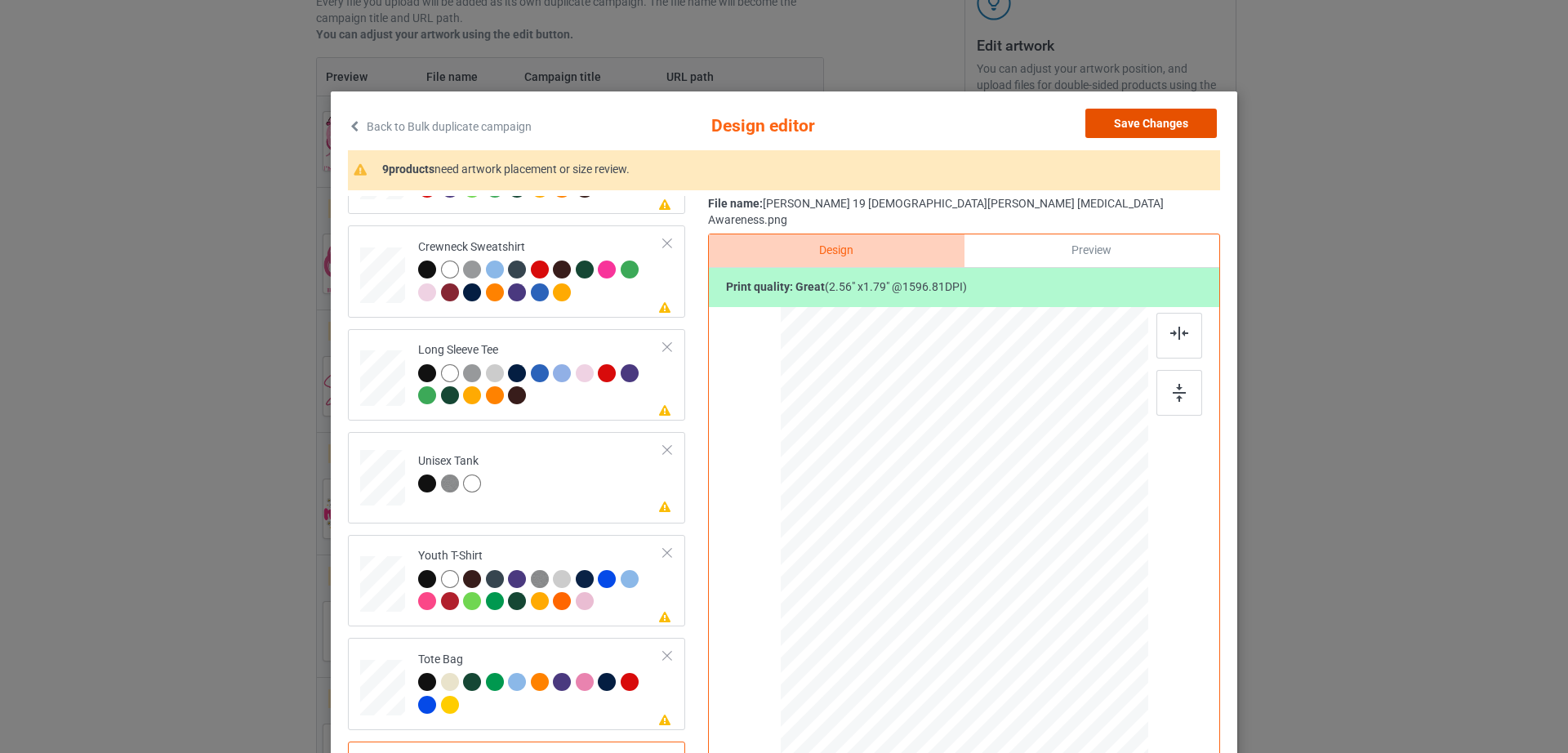
click at [1151, 129] on button "Save Changes" at bounding box center [1151, 123] width 132 height 30
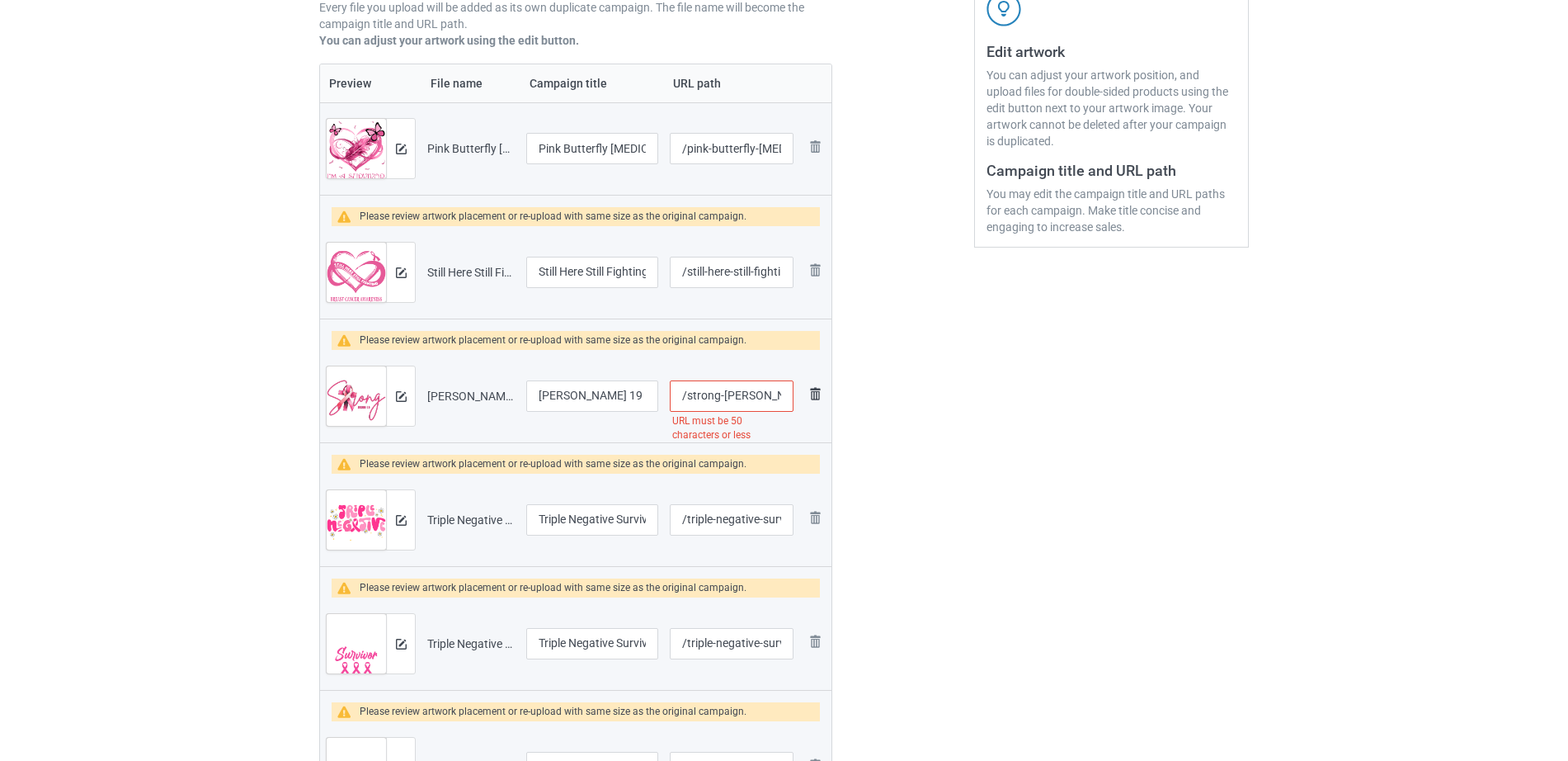
scroll to position [0, 198]
drag, startPoint x: 717, startPoint y: 398, endPoint x: 814, endPoint y: 388, distance: 97.5
click at [814, 388] on tr "Preview and edit artwork [PERSON_NAME] 19 [DEMOGRAPHIC_DATA][PERSON_NAME] [MEDI…" at bounding box center [575, 396] width 511 height 92
click at [705, 393] on input "/strong-[PERSON_NAME]-19-[DEMOGRAPHIC_DATA][PERSON_NAME]-[MEDICAL_DATA]-awarene…" at bounding box center [732, 395] width 124 height 31
click at [723, 396] on input "/strong-[PERSON_NAME]-19-[DEMOGRAPHIC_DATA][PERSON_NAME]-[MEDICAL_DATA]-awarene…" at bounding box center [732, 395] width 124 height 31
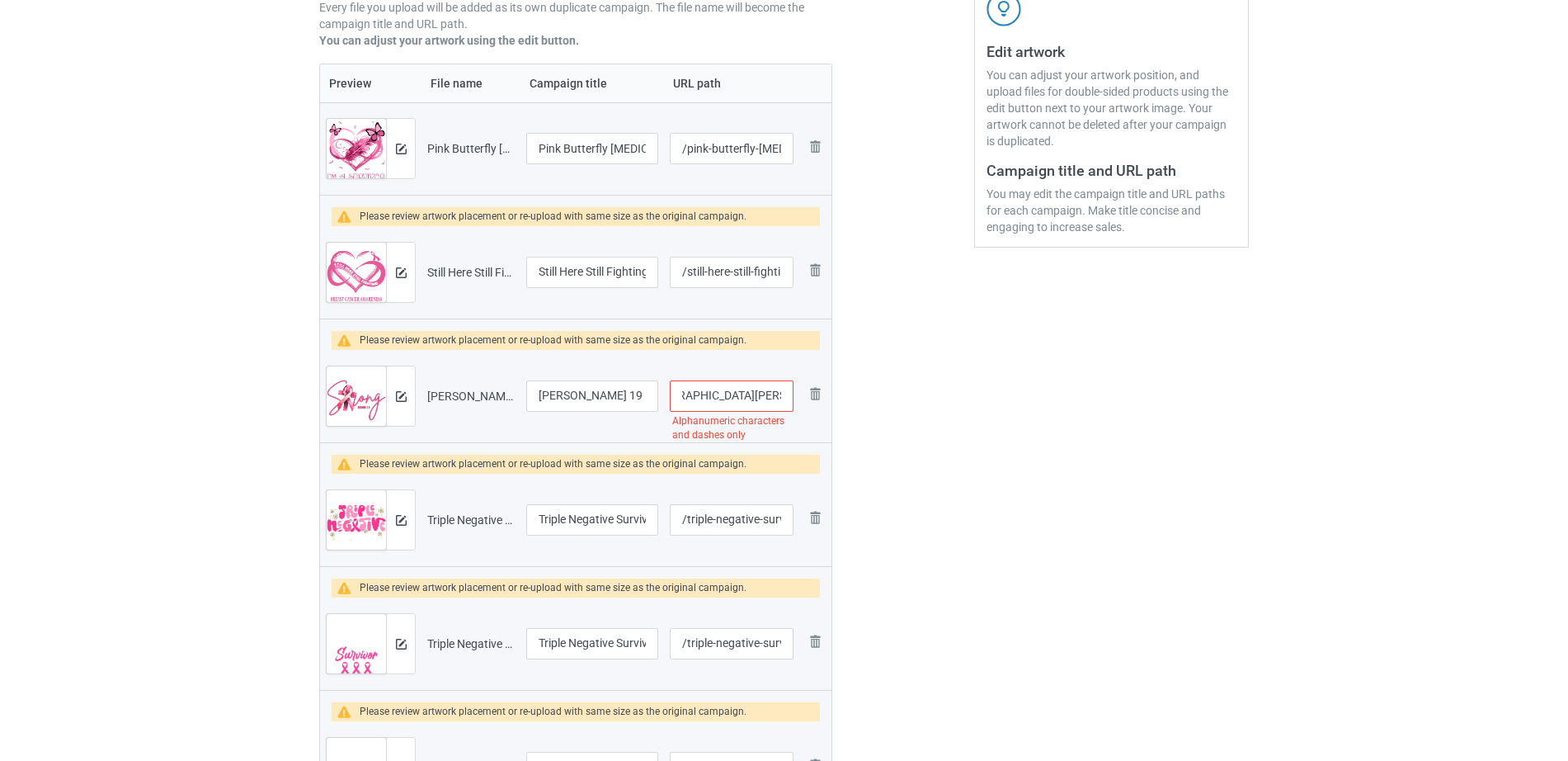
scroll to position [0, 104]
drag, startPoint x: 686, startPoint y: 395, endPoint x: 798, endPoint y: 388, distance: 112.2
click at [798, 388] on td "/strong-[PERSON_NAME]-19-[DEMOGRAPHIC_DATA][PERSON_NAME]-breast Alphanumeric ch…" at bounding box center [732, 396] width 135 height 92
type input "/strong-[PERSON_NAME]-19-[DEMOGRAPHIC_DATA][PERSON_NAME]-breast"
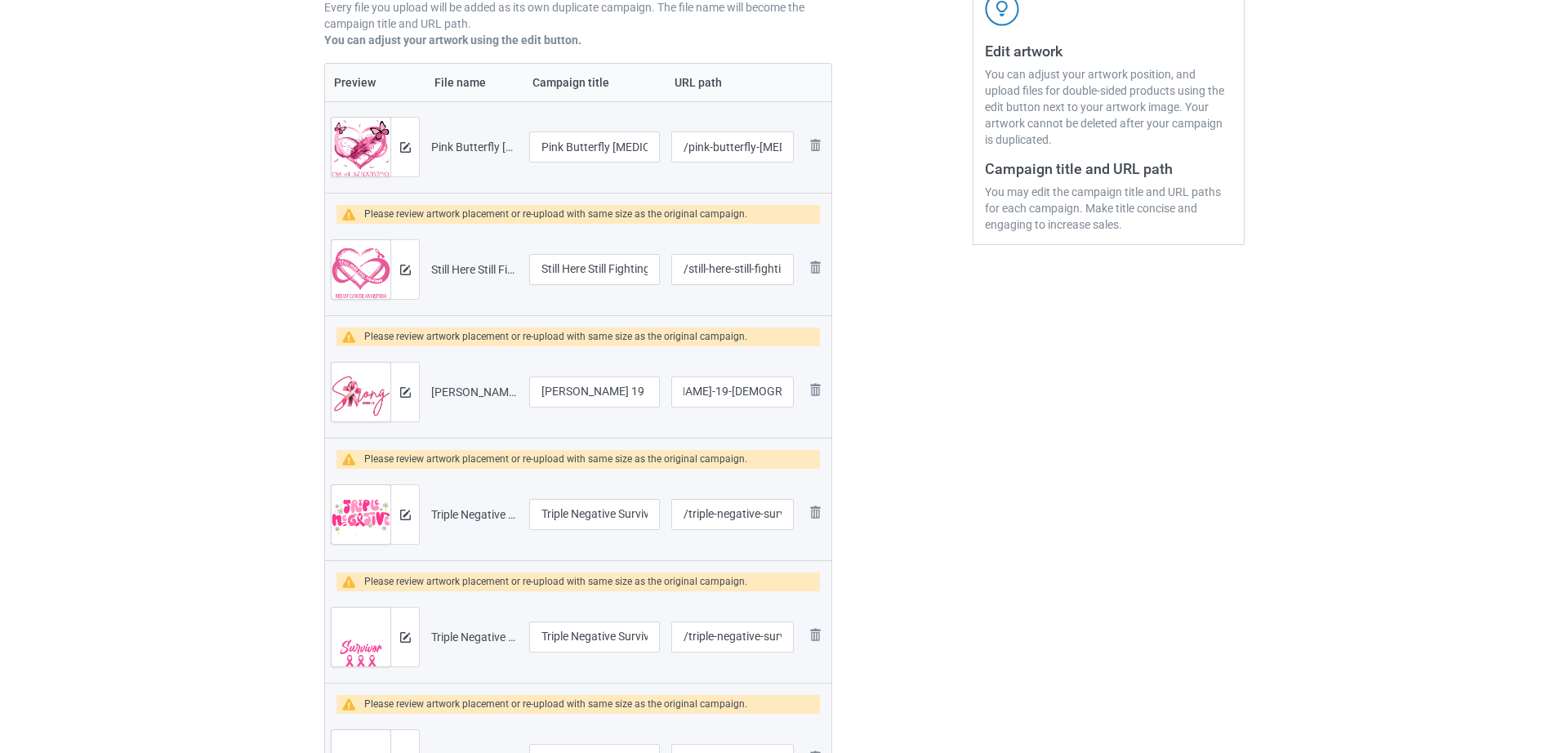
scroll to position [0, 0]
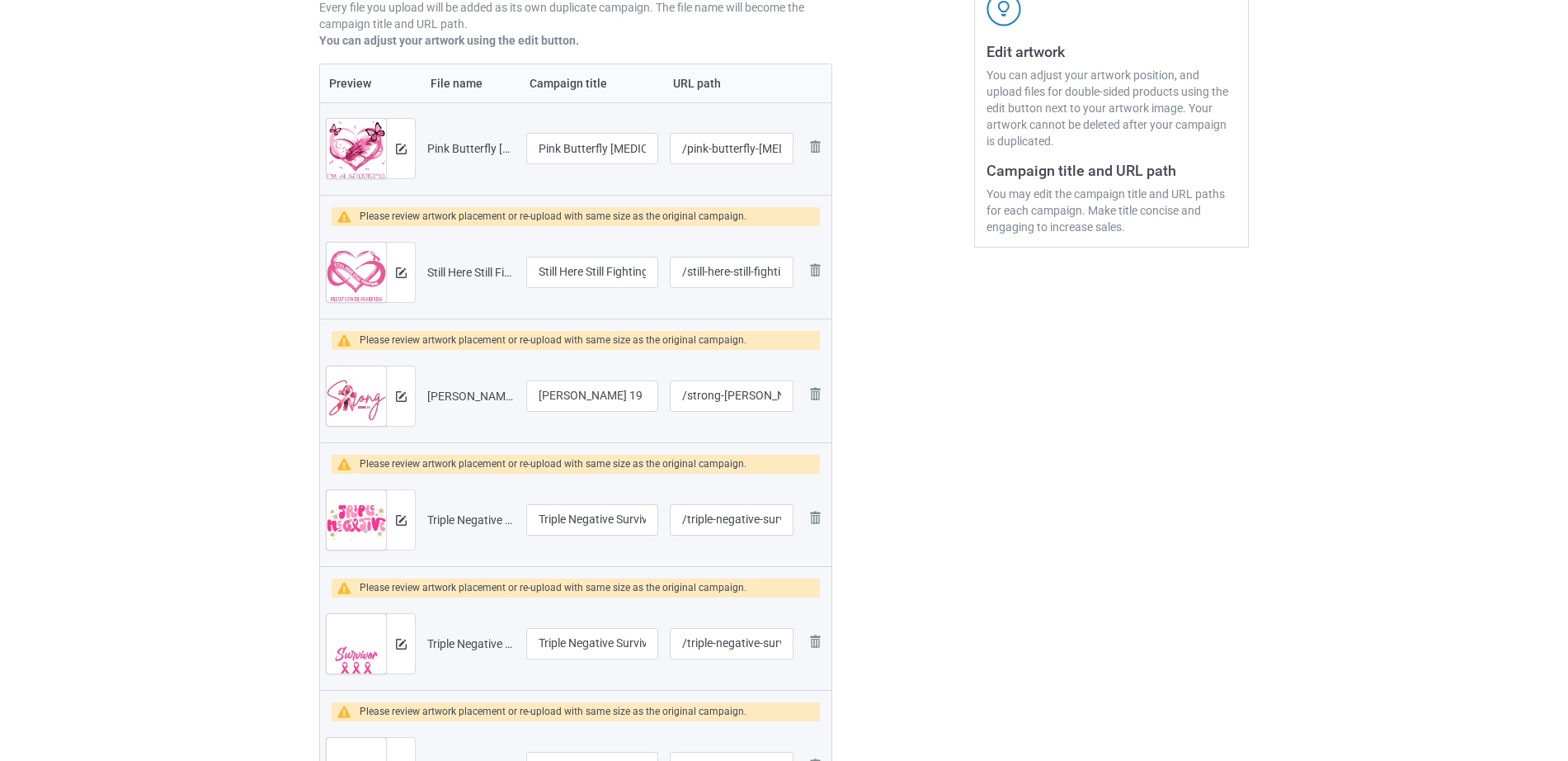
click at [921, 417] on div at bounding box center [903, 451] width 119 height 1315
click at [399, 402] on button at bounding box center [401, 396] width 10 height 13
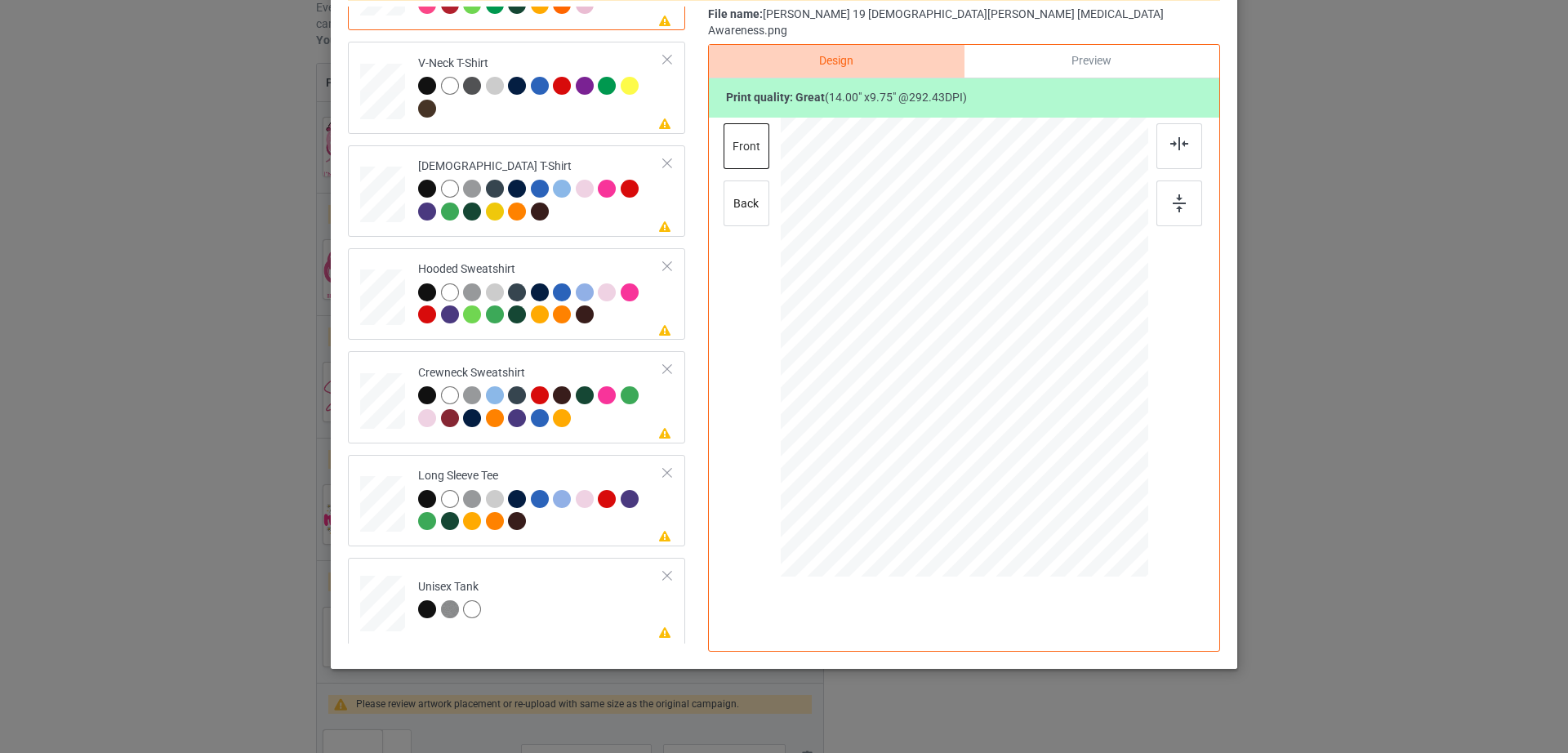
scroll to position [383, 0]
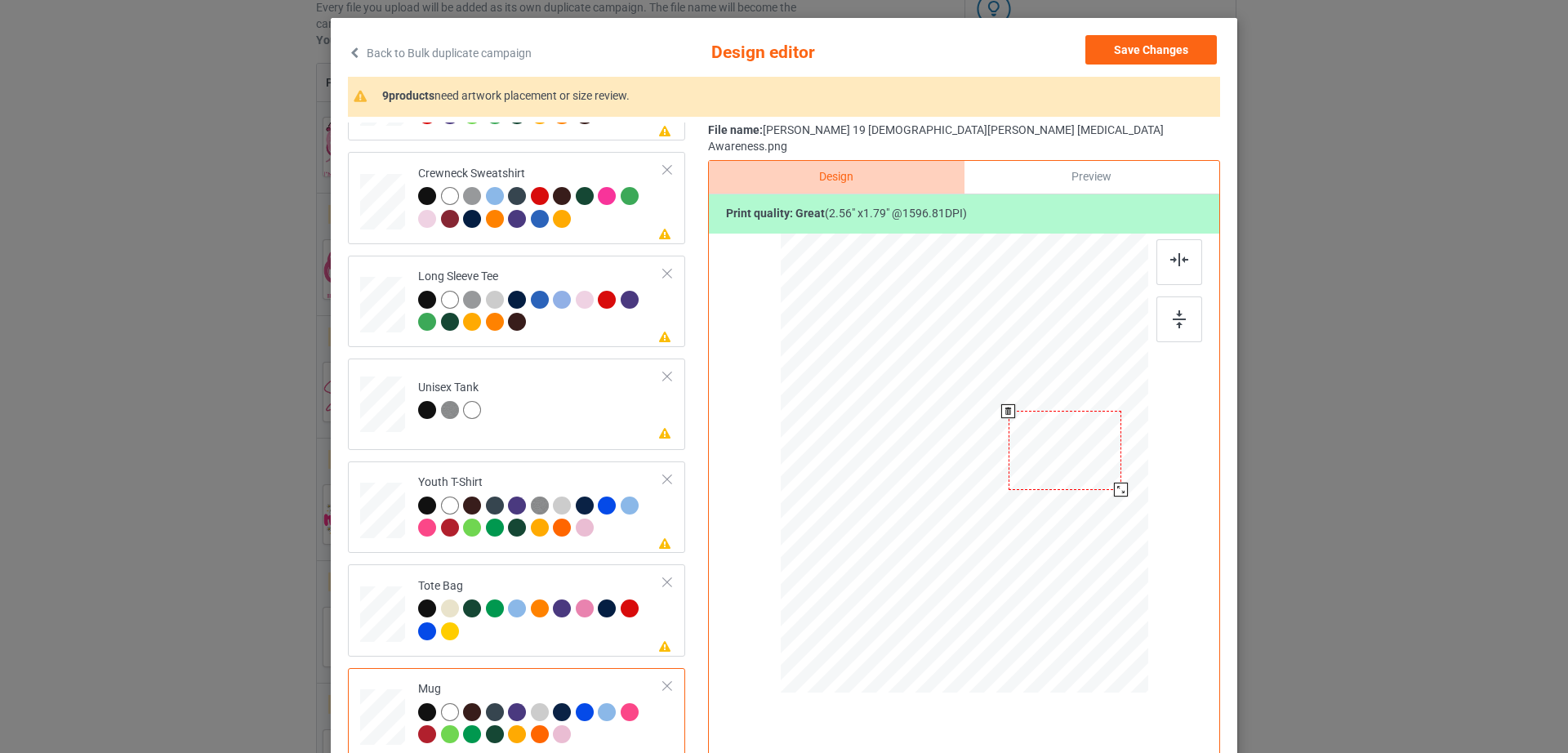
scroll to position [0, 0]
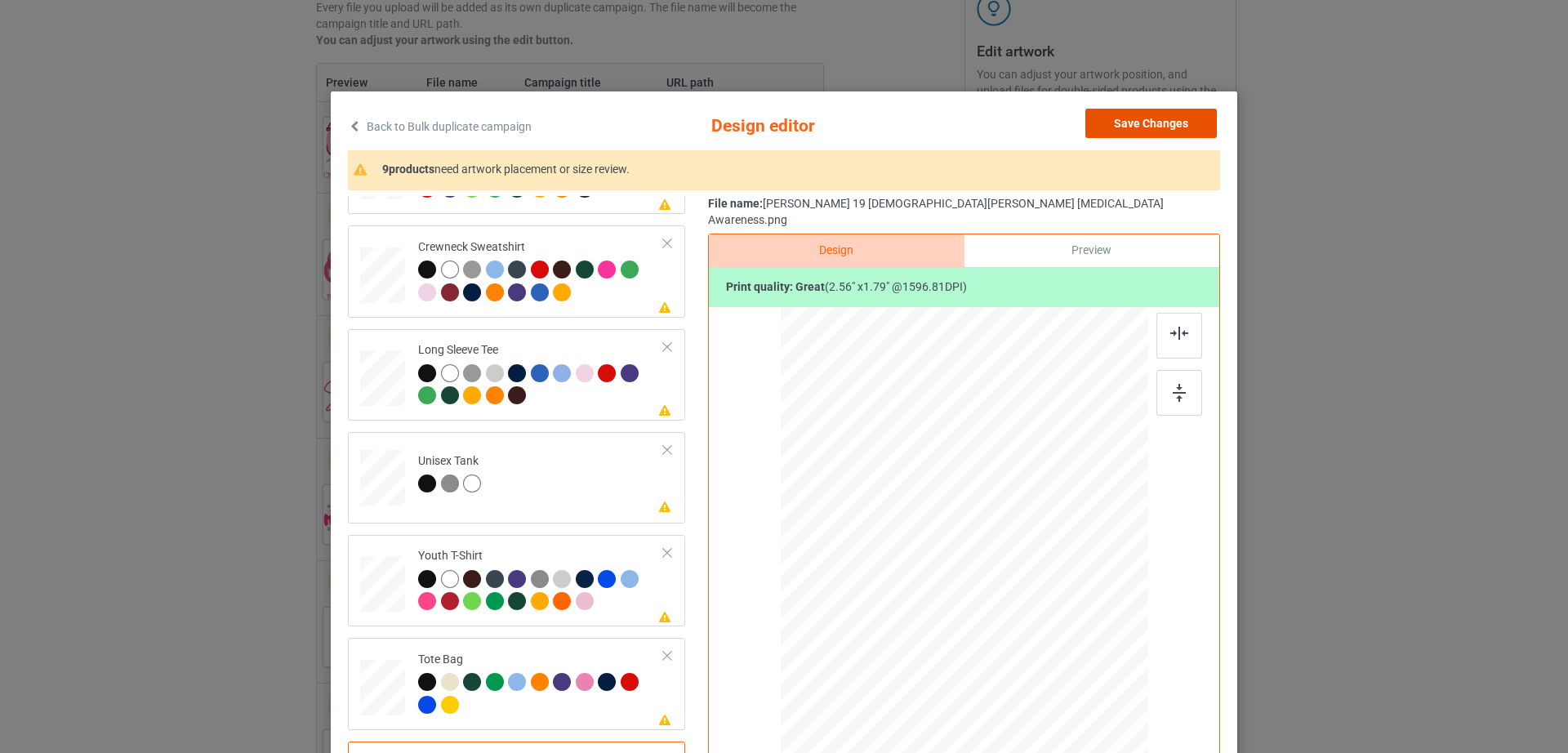
drag, startPoint x: 1183, startPoint y: 136, endPoint x: 968, endPoint y: 180, distance: 219.5
click at [1183, 135] on button "Save Changes" at bounding box center [1151, 123] width 132 height 30
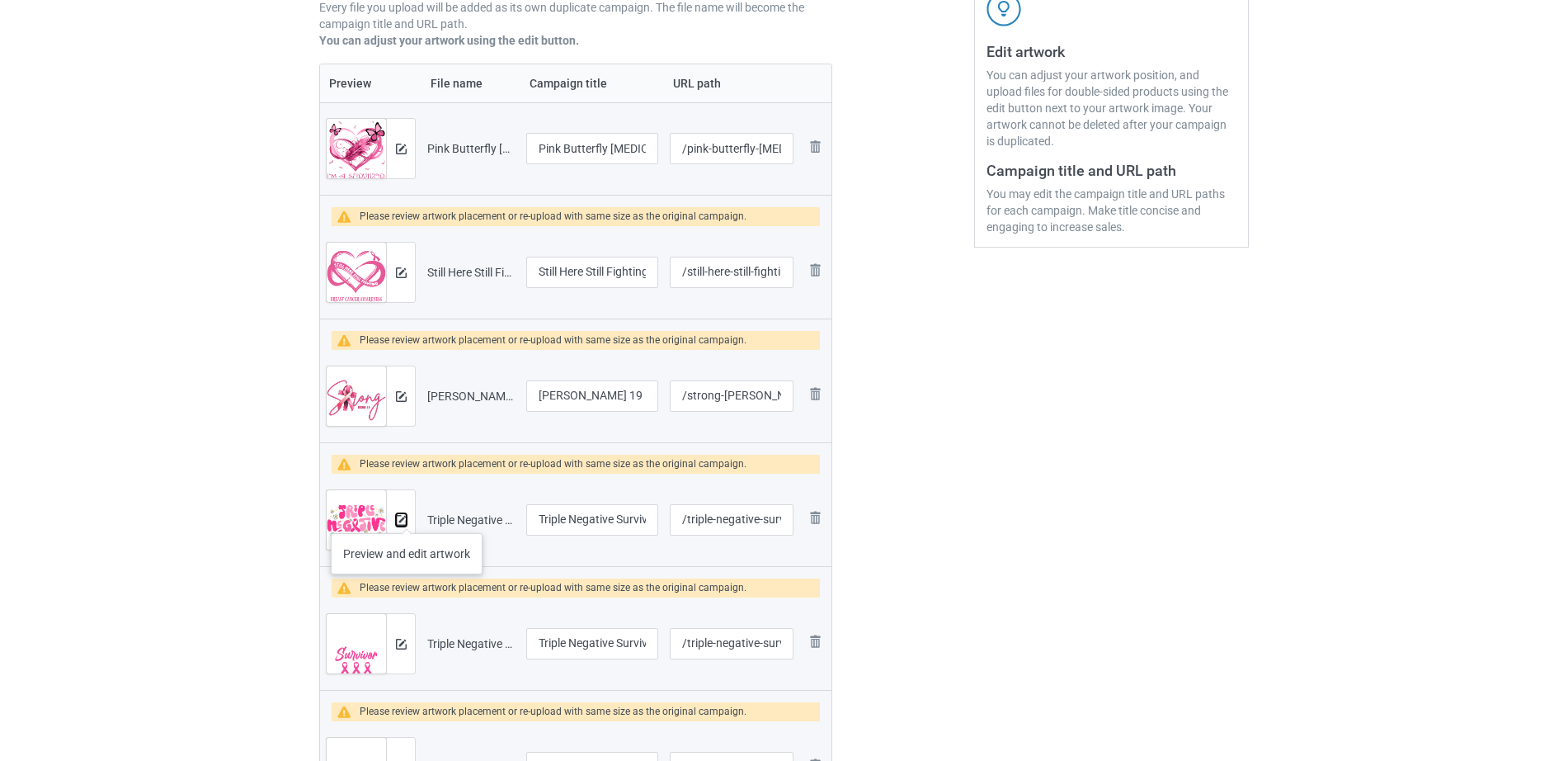
click at [402, 519] on img at bounding box center [401, 520] width 10 height 10
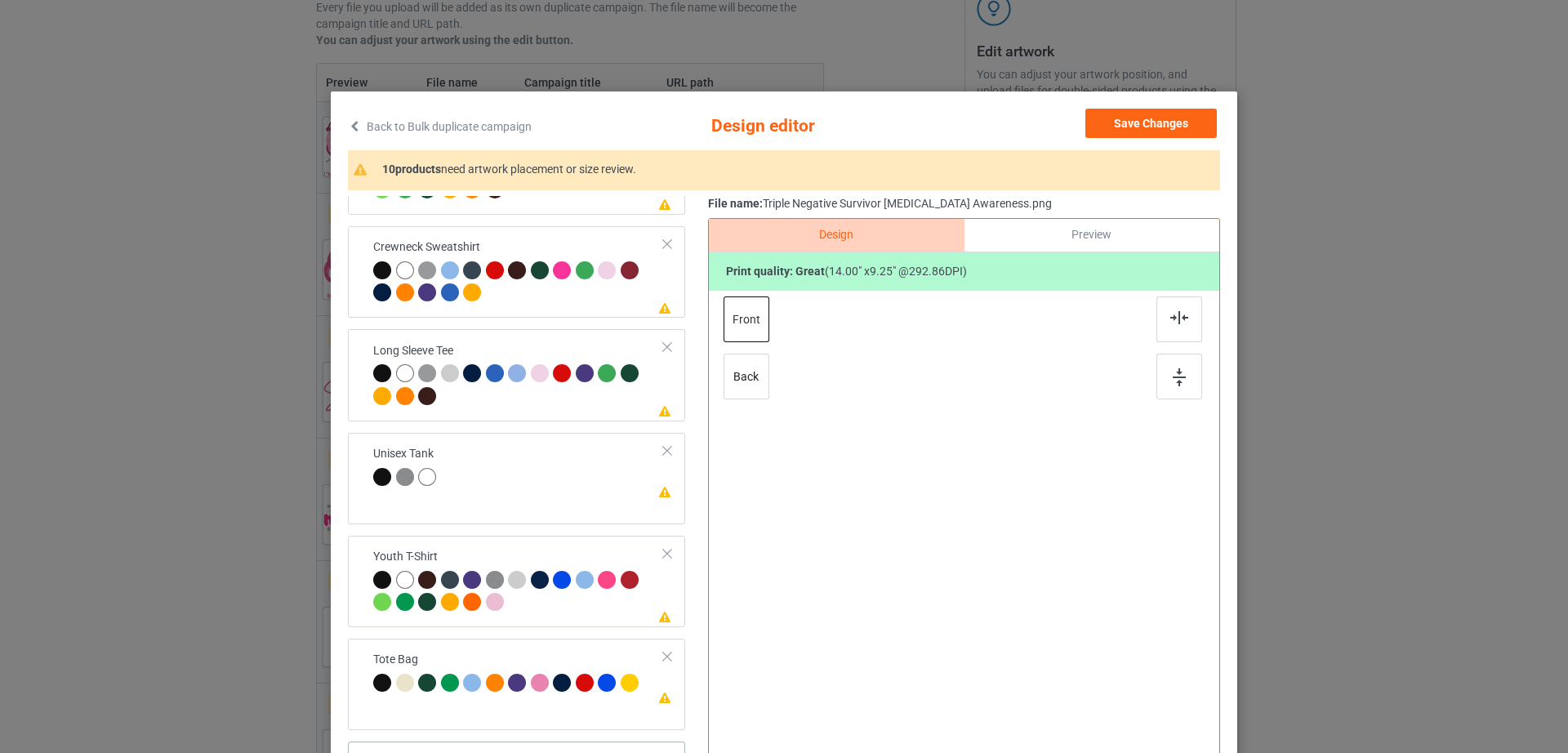
scroll to position [189, 0]
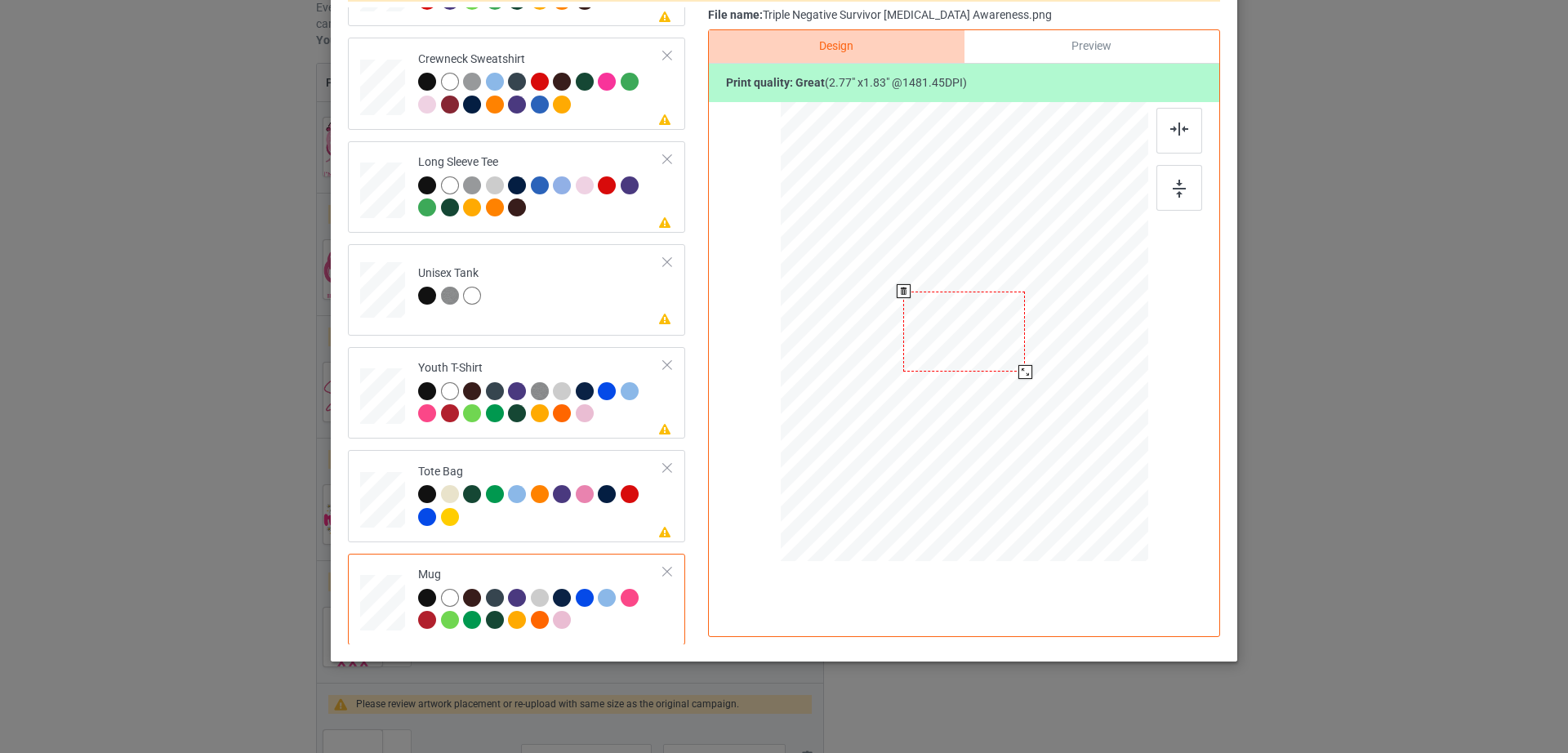
drag, startPoint x: 1067, startPoint y: 404, endPoint x: 1029, endPoint y: 344, distance: 71.0
click at [1029, 344] on div at bounding box center [964, 331] width 368 height 152
drag, startPoint x: 985, startPoint y: 333, endPoint x: 1085, endPoint y: 325, distance: 100.3
click at [1085, 325] on div at bounding box center [1065, 323] width 122 height 80
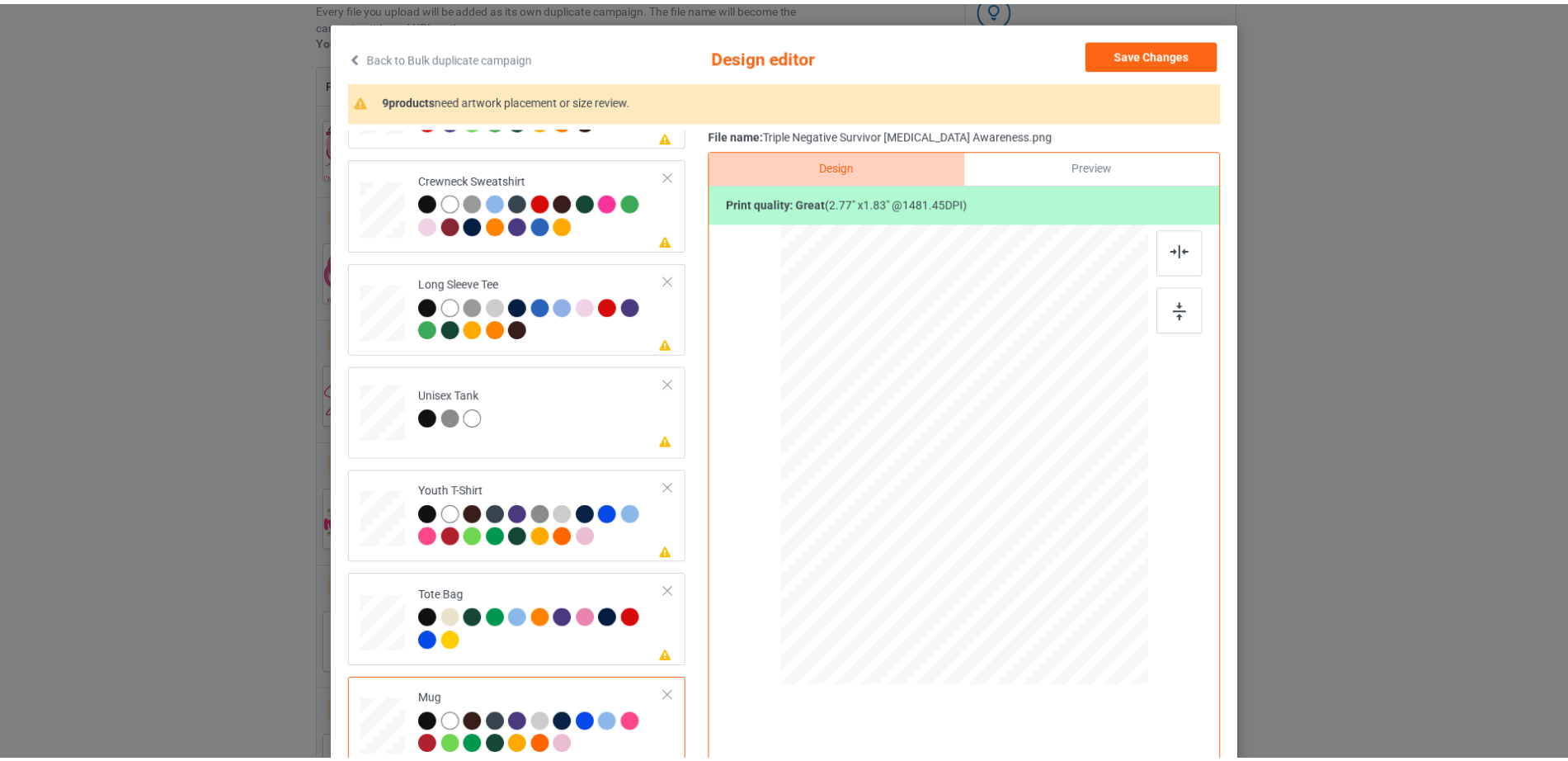
scroll to position [0, 0]
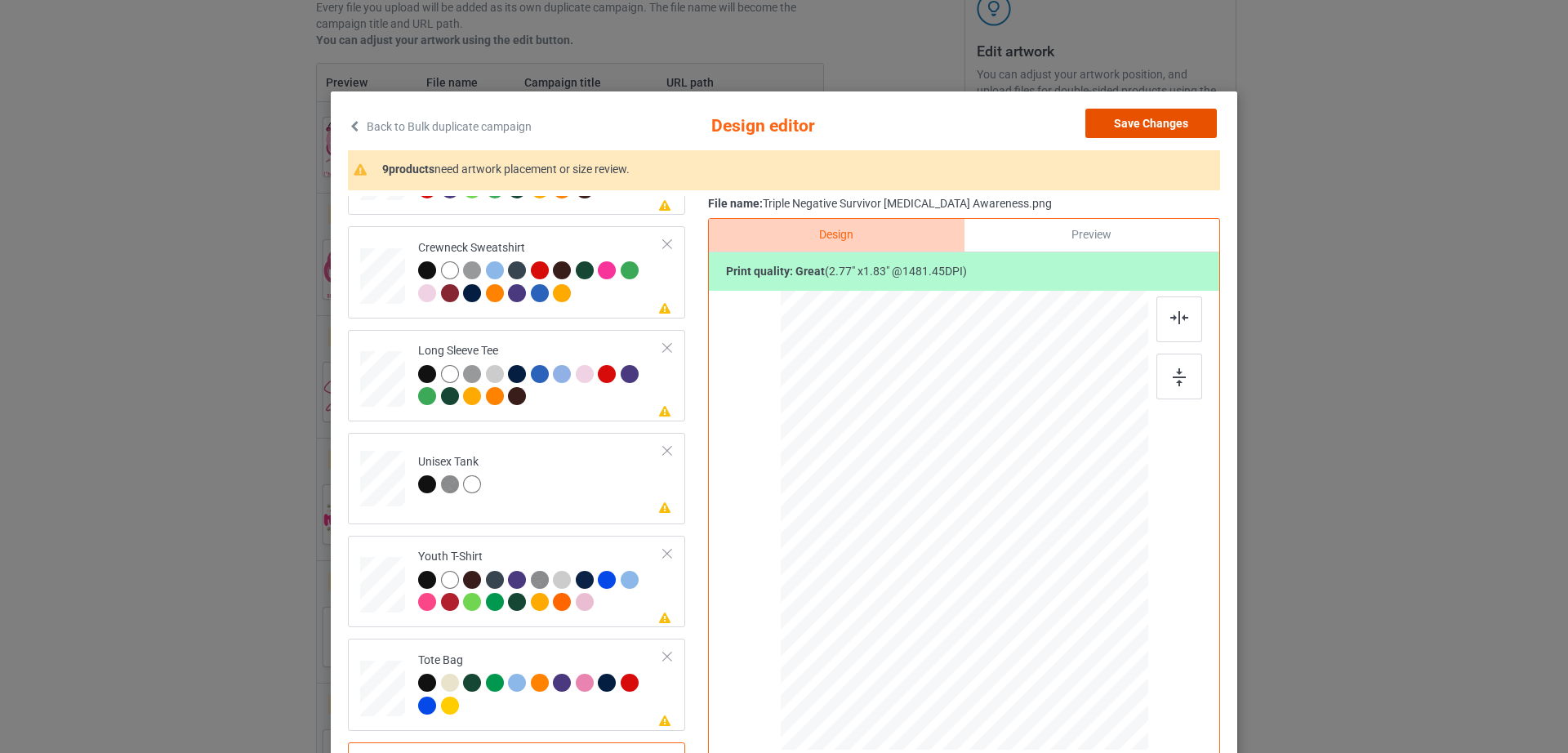
click at [1184, 119] on button "Save Changes" at bounding box center [1151, 123] width 132 height 30
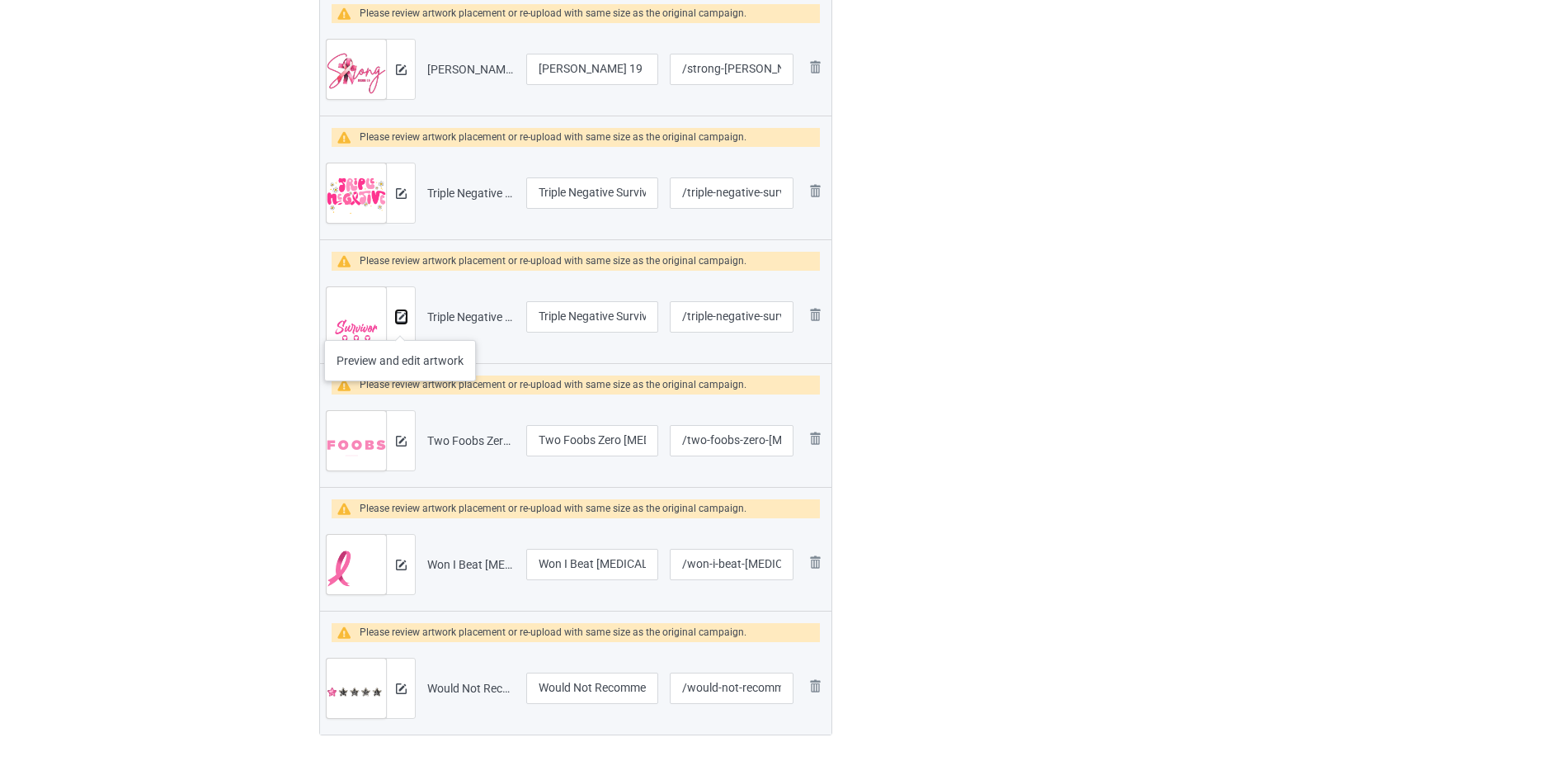
click at [400, 324] on div at bounding box center [400, 316] width 29 height 59
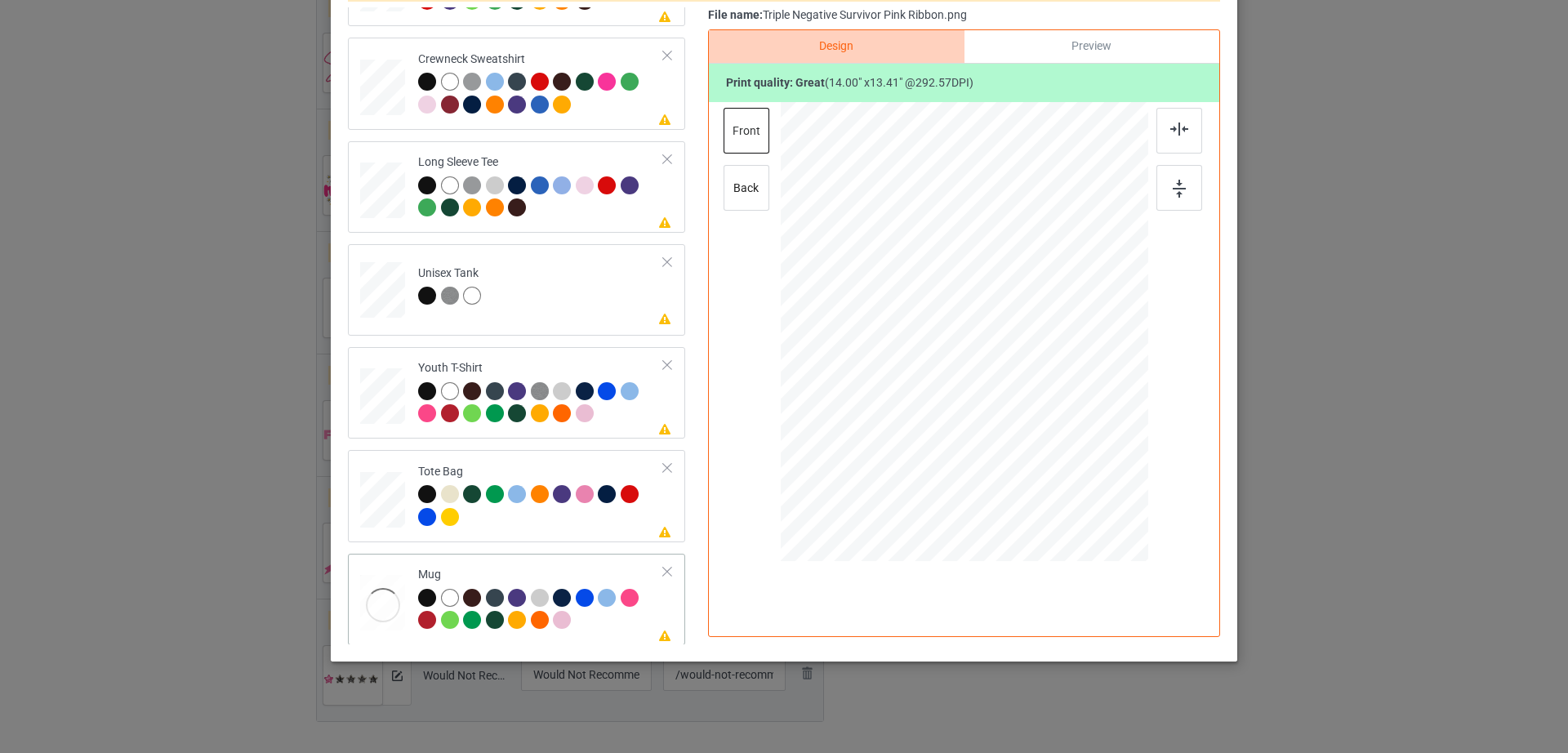
scroll to position [383, 0]
drag, startPoint x: 1061, startPoint y: 436, endPoint x: 1024, endPoint y: 360, distance: 84.5
click at [1024, 360] on div at bounding box center [964, 331] width 368 height 152
click at [1071, 350] on div at bounding box center [1065, 328] width 109 height 104
click at [1119, 382] on div at bounding box center [1125, 384] width 14 height 14
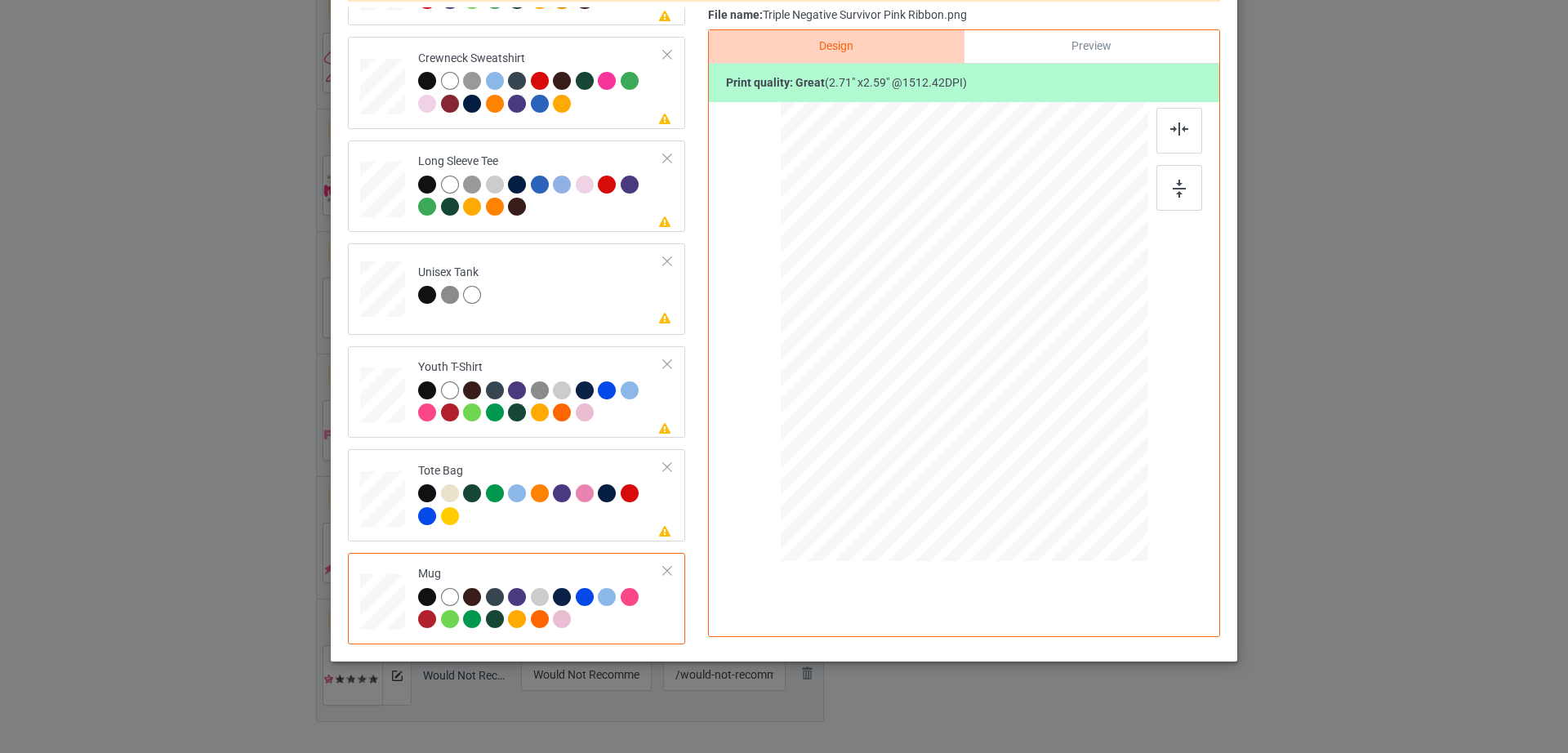
scroll to position [0, 0]
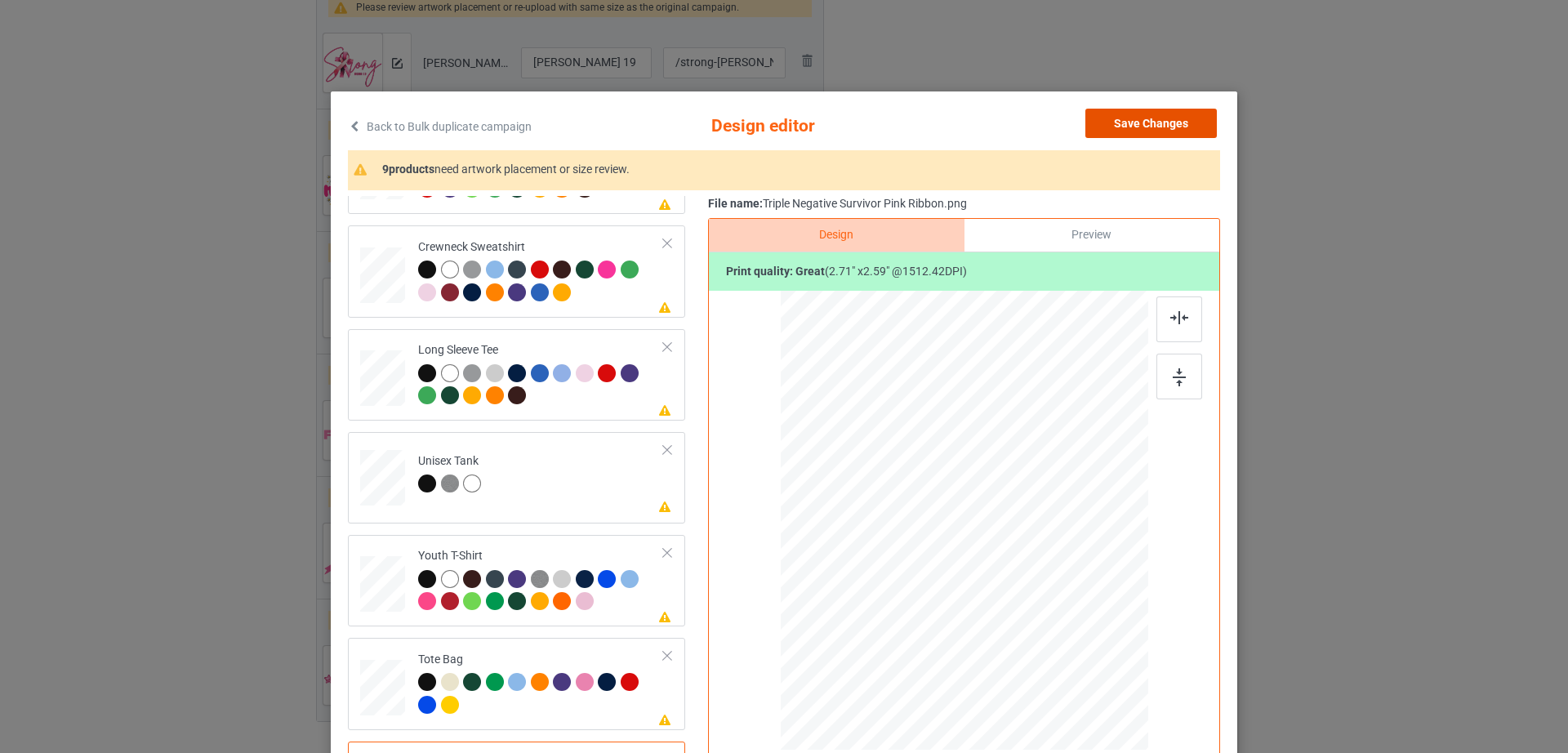
click at [1201, 121] on button "Save Changes" at bounding box center [1151, 123] width 132 height 30
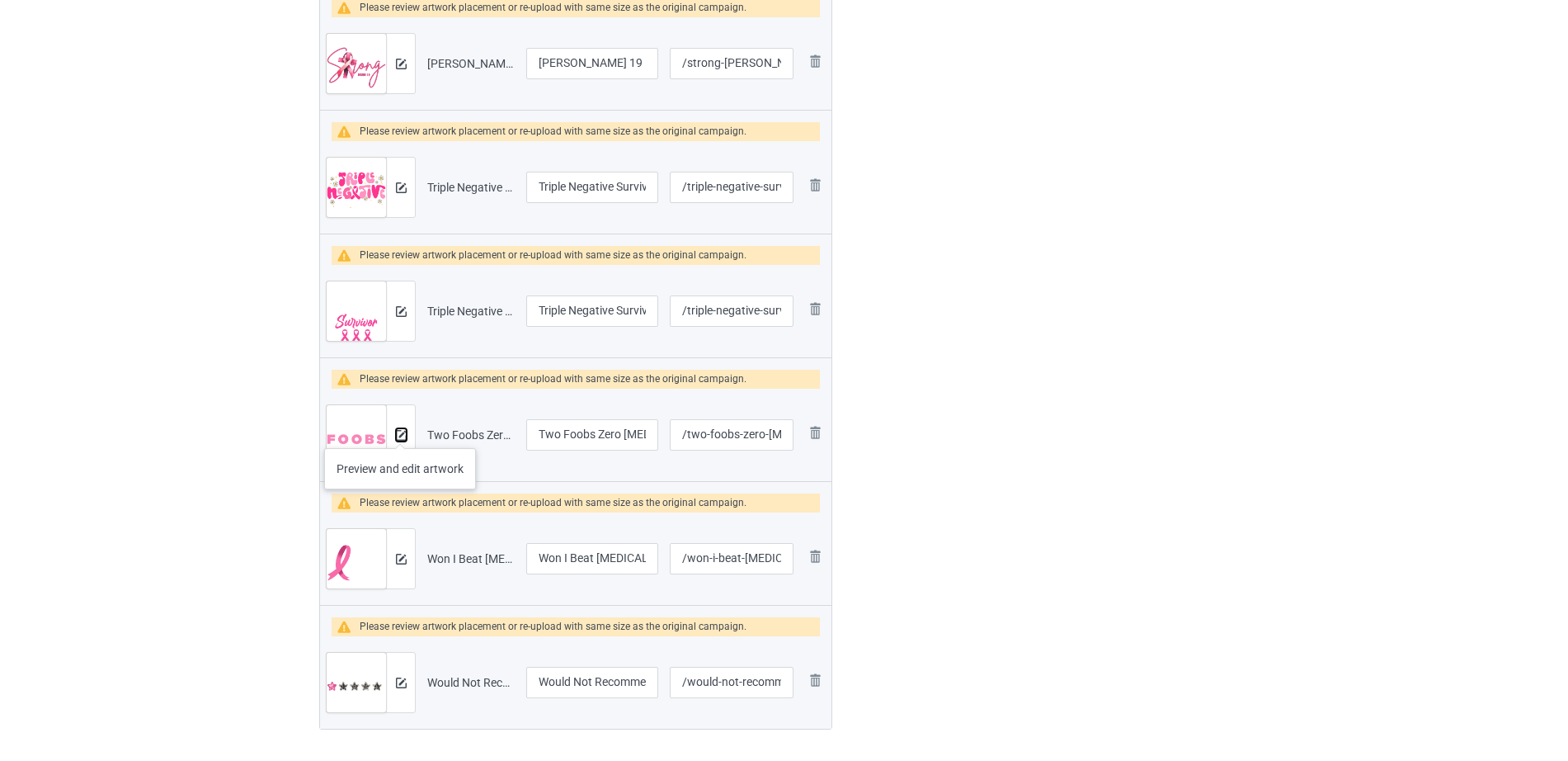
click at [400, 432] on img at bounding box center [401, 434] width 10 height 10
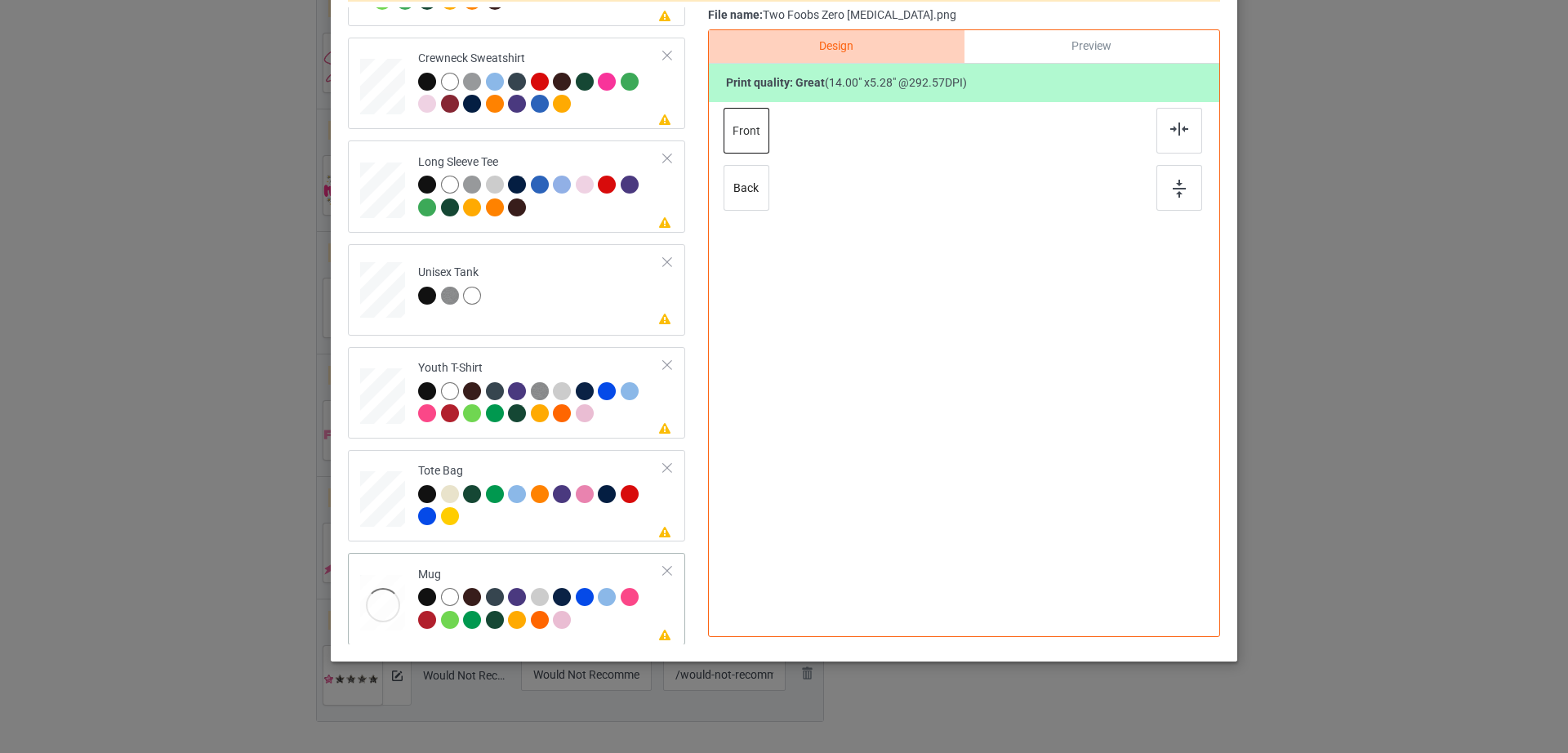
drag, startPoint x: 1064, startPoint y: 376, endPoint x: 1013, endPoint y: 337, distance: 64.2
click at [1013, 337] on div at bounding box center [964, 331] width 368 height 152
click at [1059, 305] on div at bounding box center [1072, 305] width 108 height 41
click at [1065, 309] on div at bounding box center [1064, 305] width 108 height 41
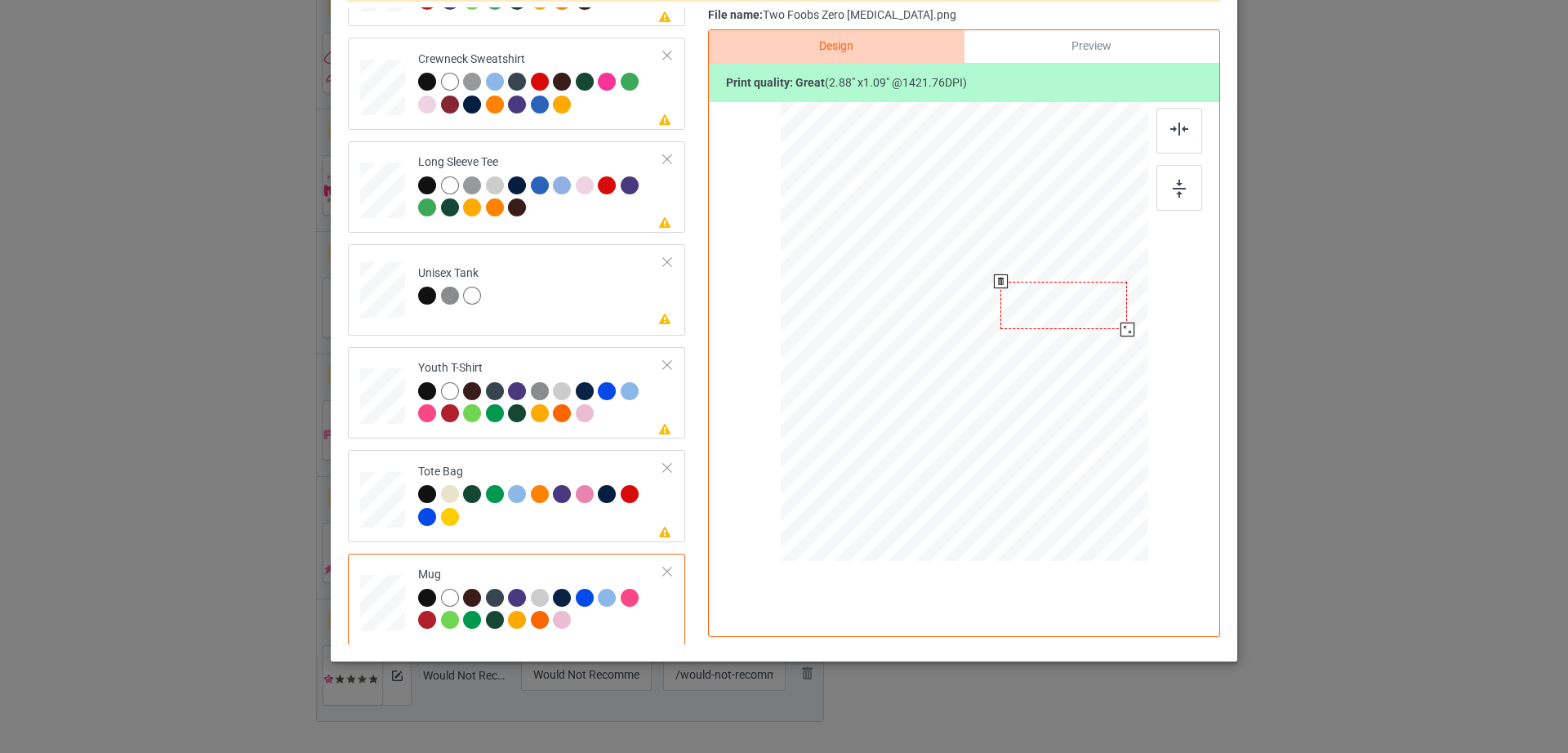
drag, startPoint x: 1109, startPoint y: 323, endPoint x: 1118, endPoint y: 325, distance: 9.2
click at [1120, 325] on div at bounding box center [1127, 329] width 14 height 14
click at [1091, 314] on div at bounding box center [1064, 305] width 126 height 48
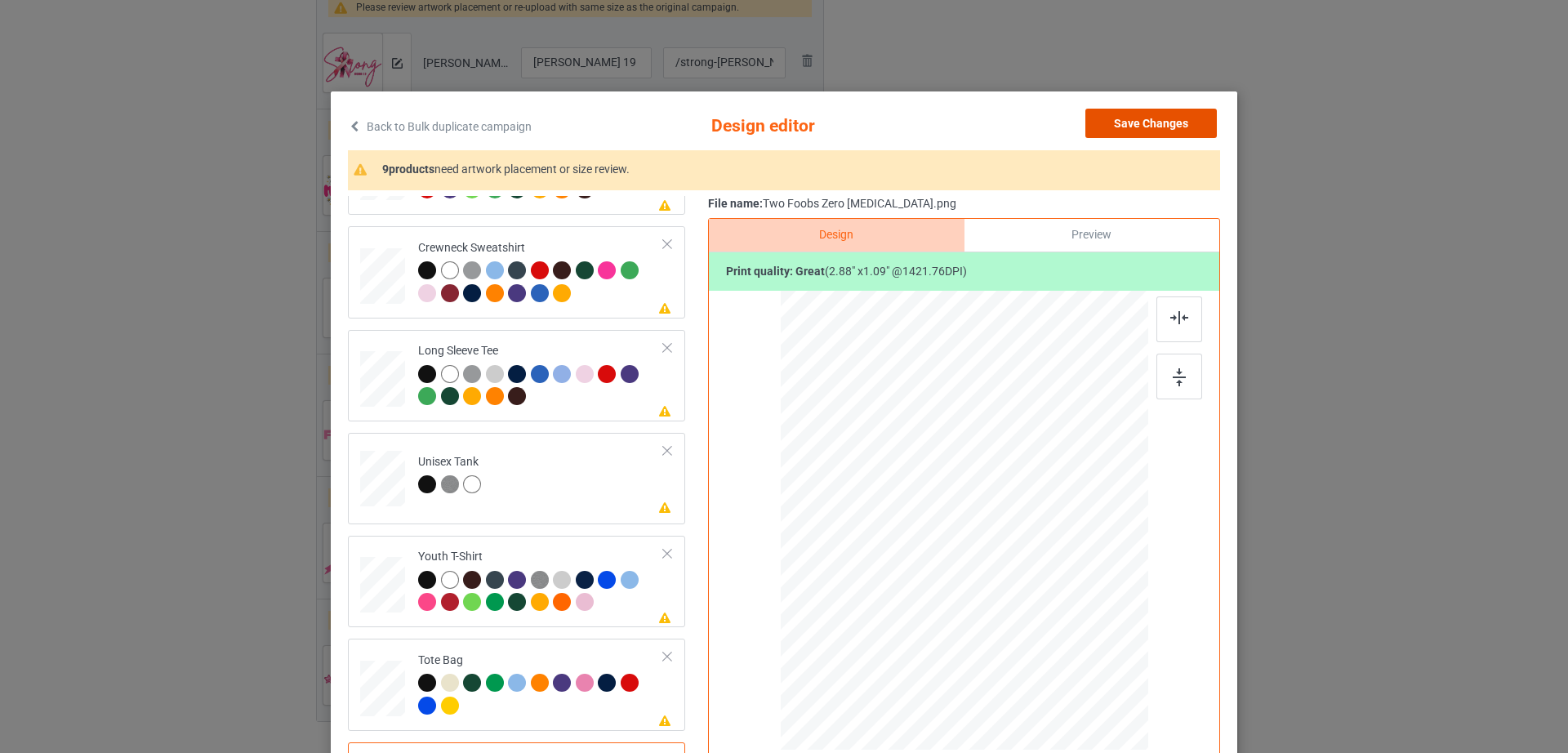
click at [1131, 130] on button "Save Changes" at bounding box center [1151, 123] width 132 height 30
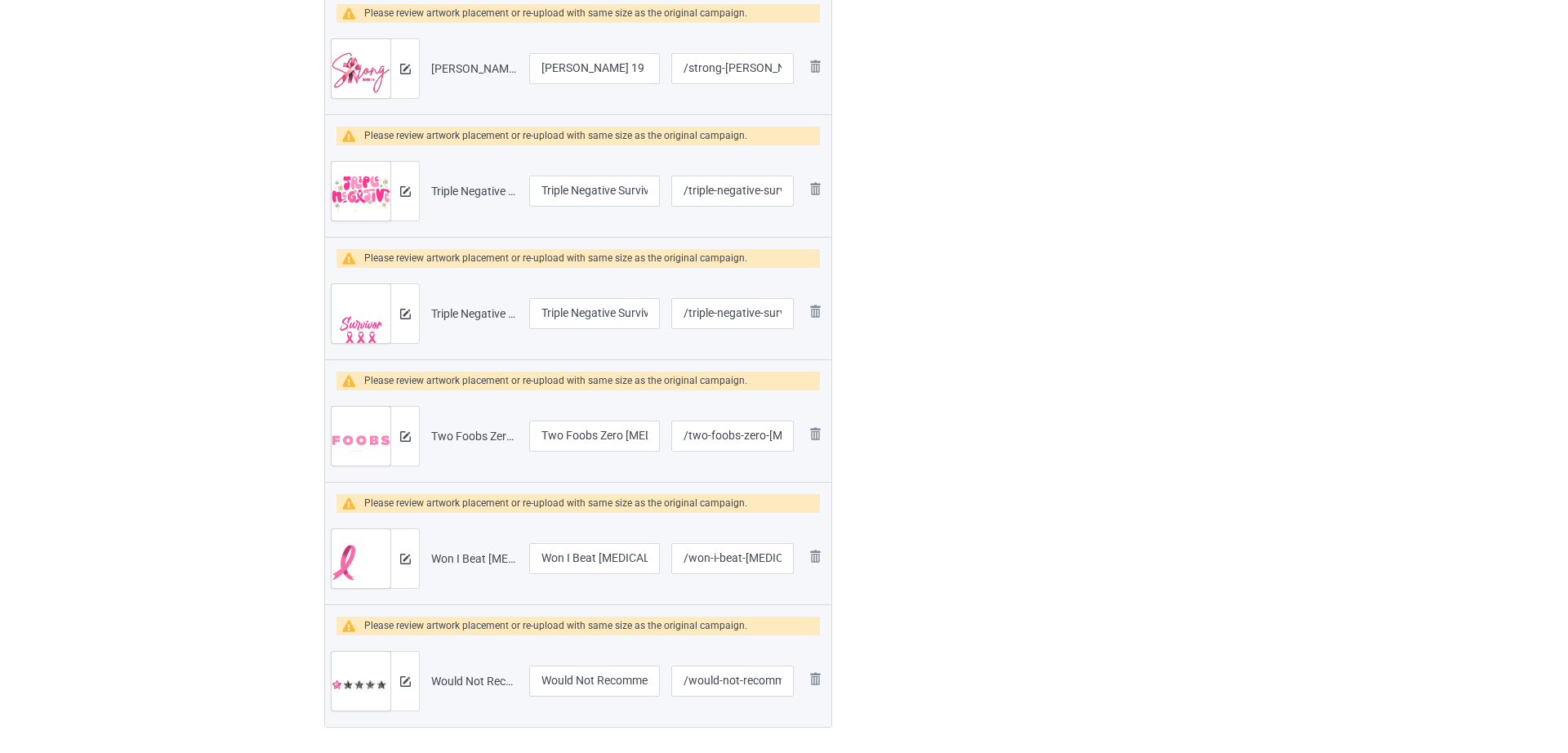
scroll to position [638, 0]
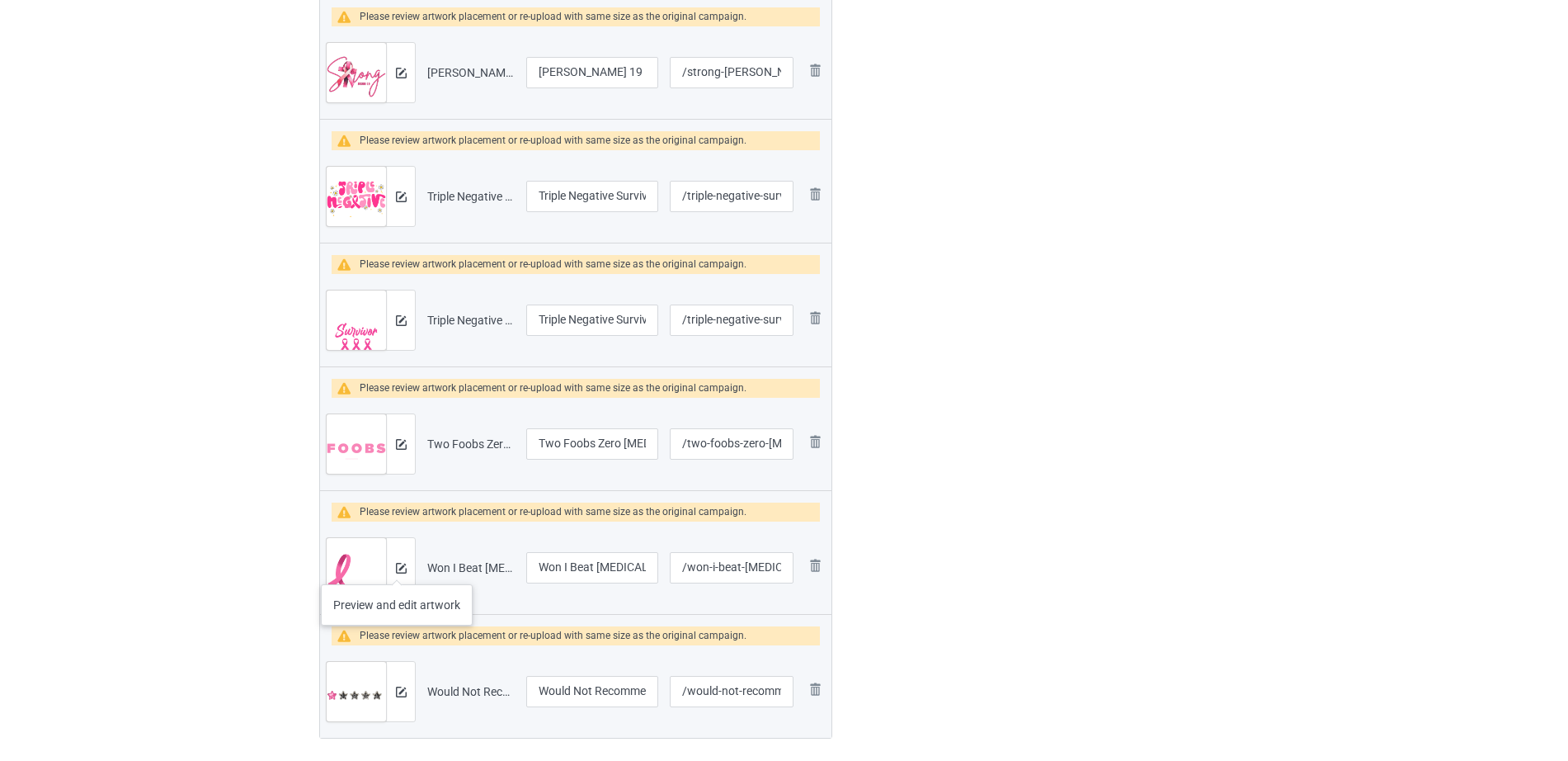
click at [394, 575] on div at bounding box center [400, 567] width 29 height 59
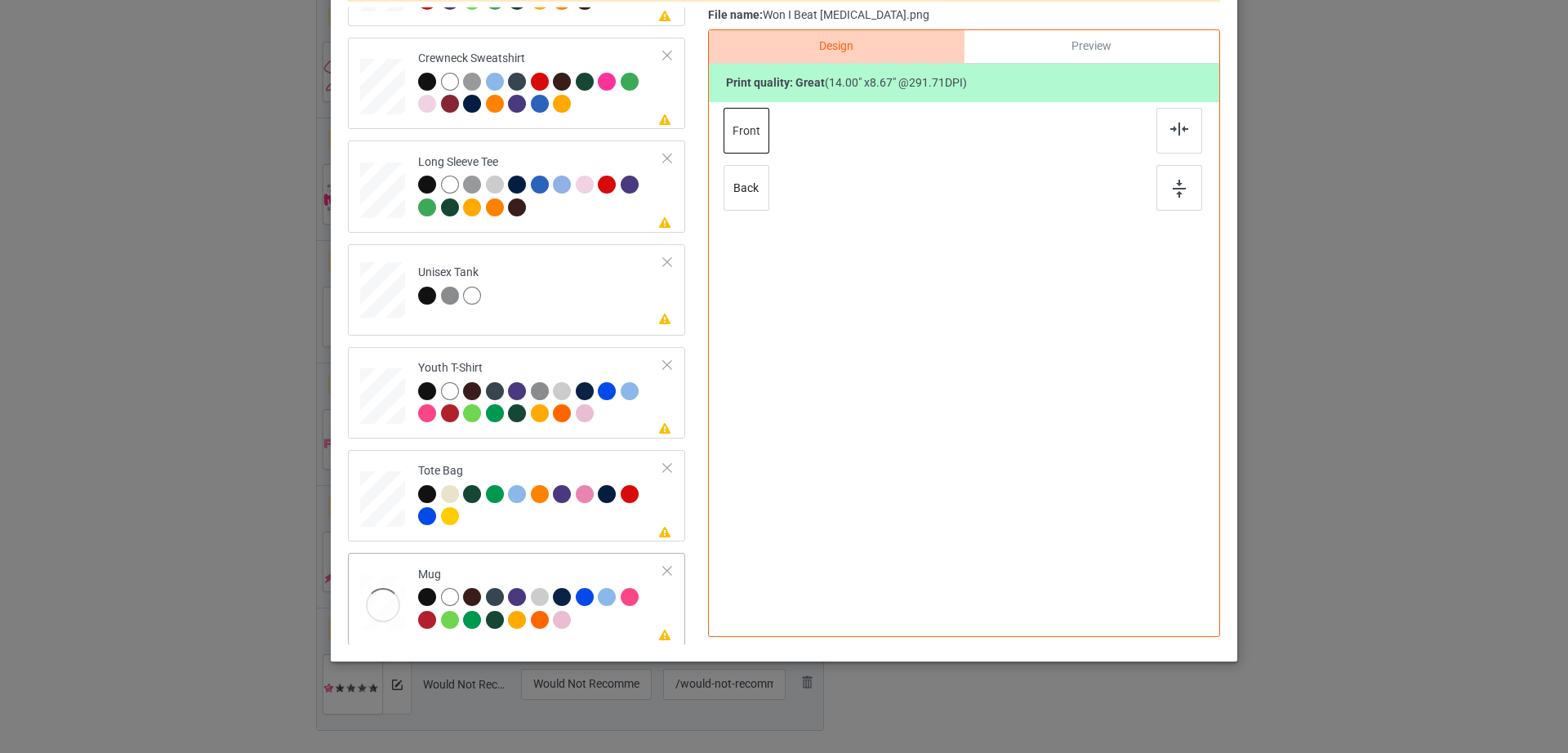
scroll to position [383, 0]
drag, startPoint x: 1064, startPoint y: 399, endPoint x: 1010, endPoint y: 364, distance: 64.4
click at [1012, 364] on div at bounding box center [1018, 365] width 14 height 14
drag, startPoint x: 981, startPoint y: 342, endPoint x: 1081, endPoint y: 328, distance: 101.0
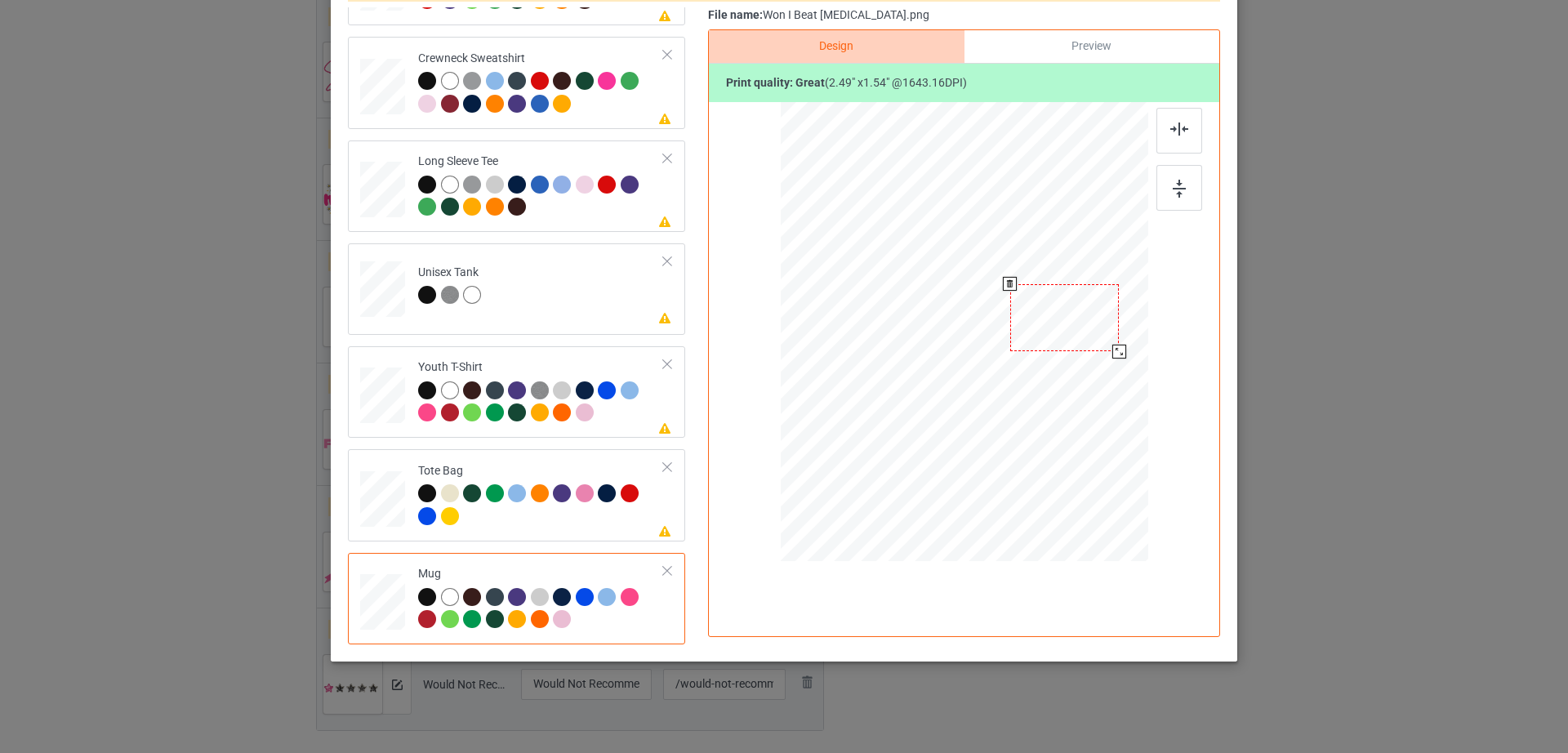
click at [1081, 328] on div at bounding box center [1065, 318] width 110 height 68
drag, startPoint x: 1112, startPoint y: 347, endPoint x: 1120, endPoint y: 350, distance: 8.5
click at [1120, 350] on div at bounding box center [1126, 355] width 14 height 14
click at [1096, 334] on div at bounding box center [1065, 318] width 124 height 77
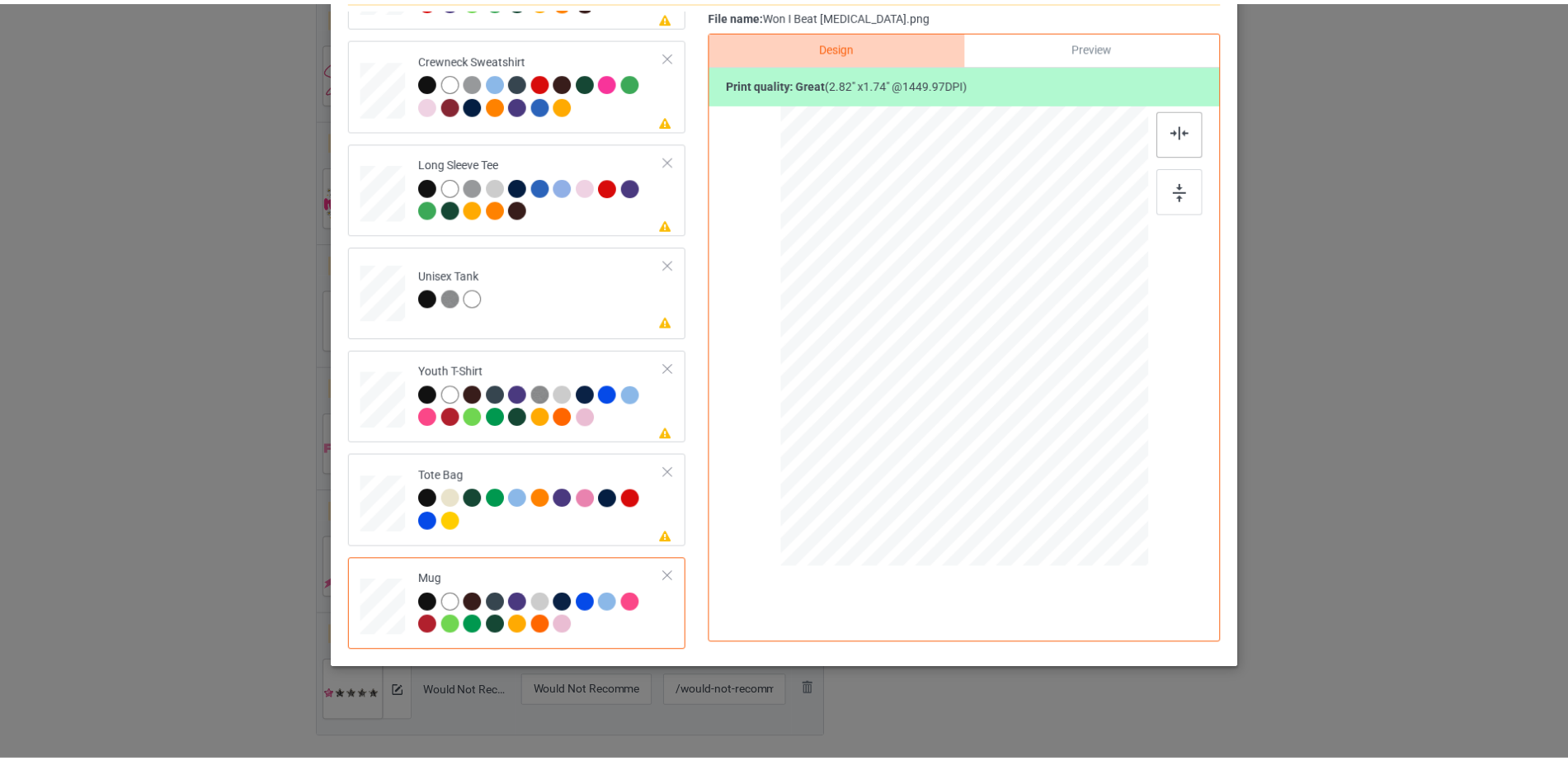
scroll to position [0, 0]
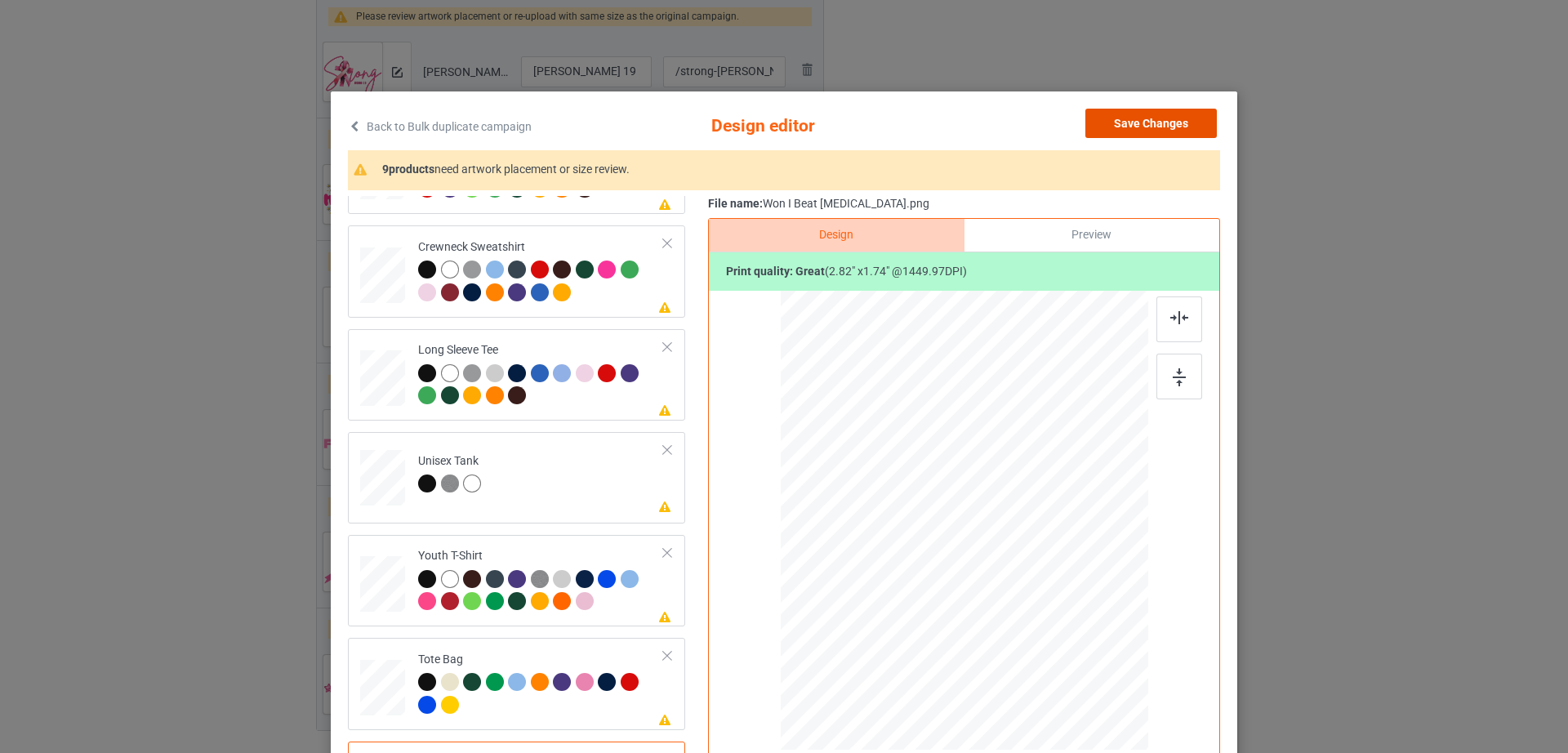
click at [1161, 127] on button "Save Changes" at bounding box center [1151, 123] width 132 height 30
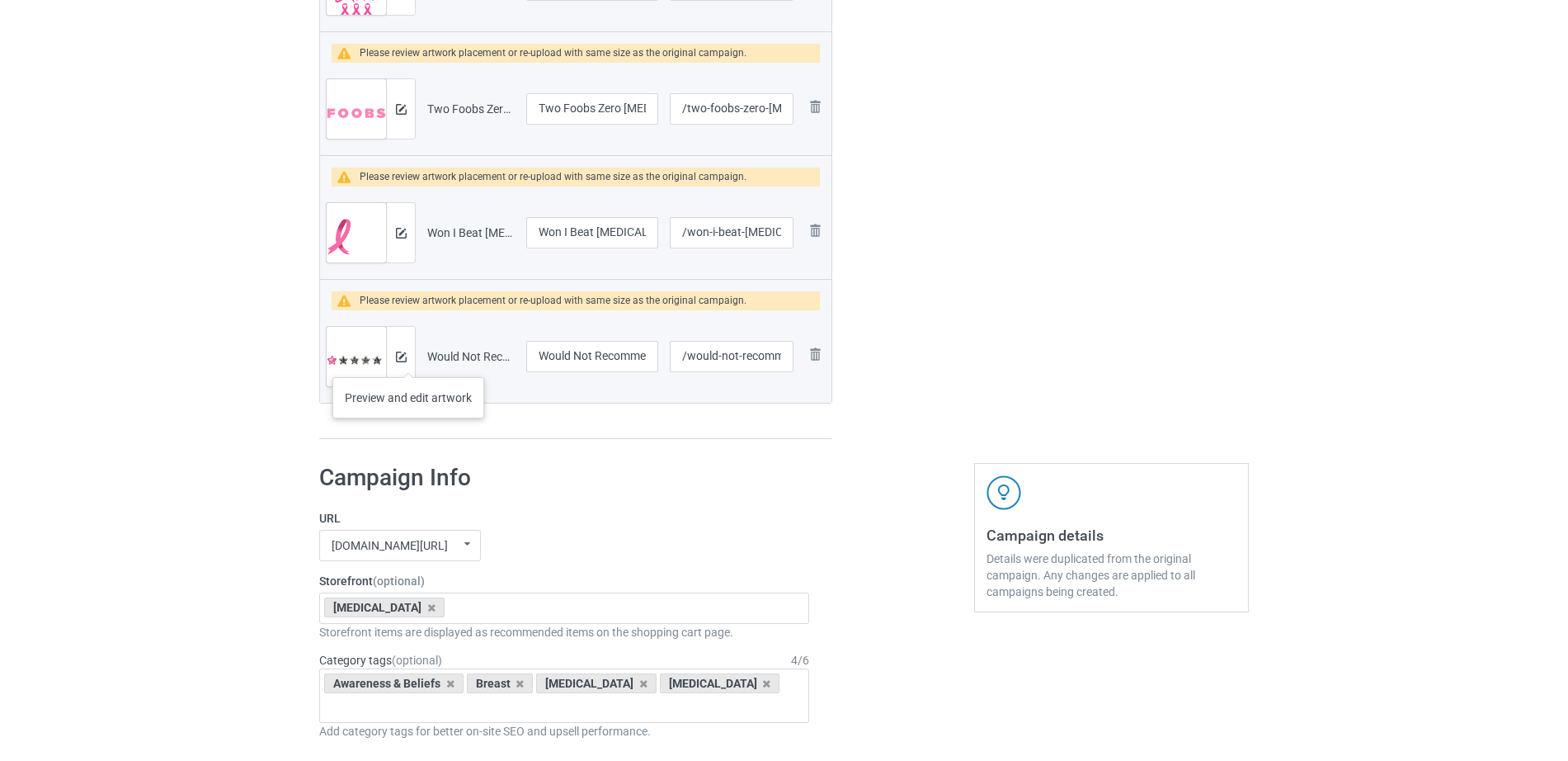
click at [408, 359] on div at bounding box center [400, 356] width 29 height 59
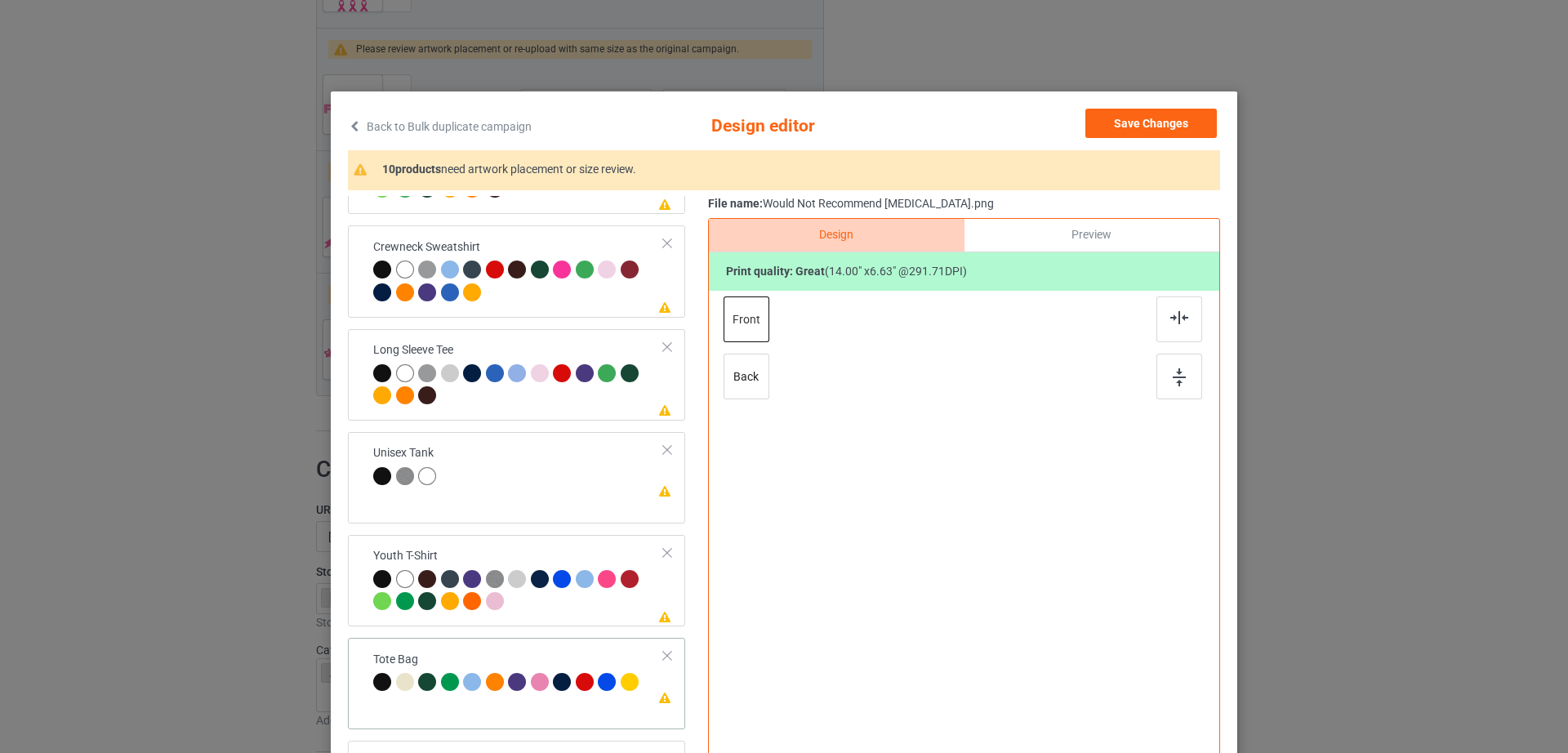
scroll to position [189, 0]
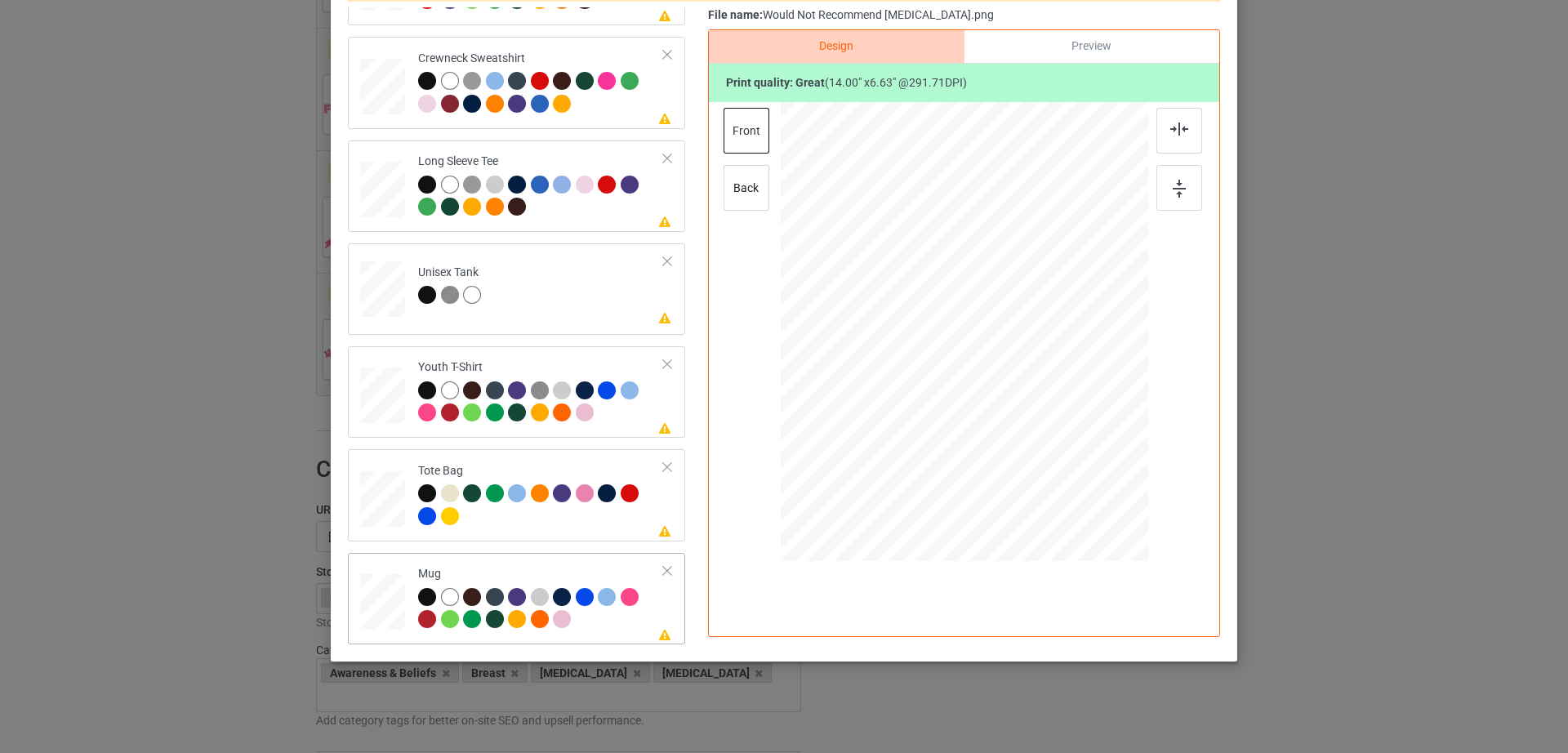
drag, startPoint x: 1070, startPoint y: 383, endPoint x: 1021, endPoint y: 334, distance: 69.3
click at [1021, 334] on div at bounding box center [964, 331] width 368 height 152
drag, startPoint x: 938, startPoint y: 334, endPoint x: 1039, endPoint y: 313, distance: 103.2
click at [1039, 313] on div at bounding box center [1065, 309] width 112 height 53
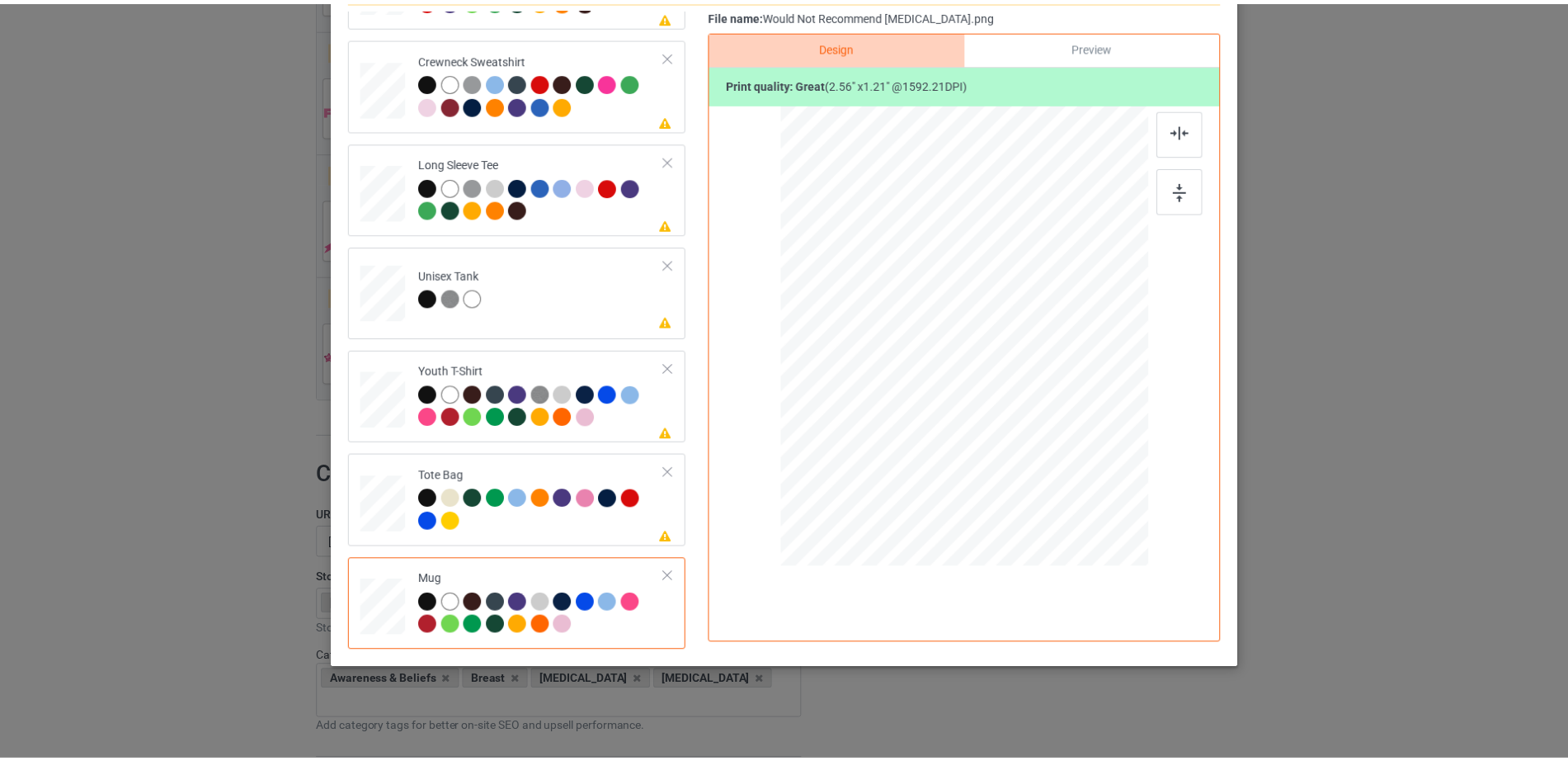
scroll to position [0, 0]
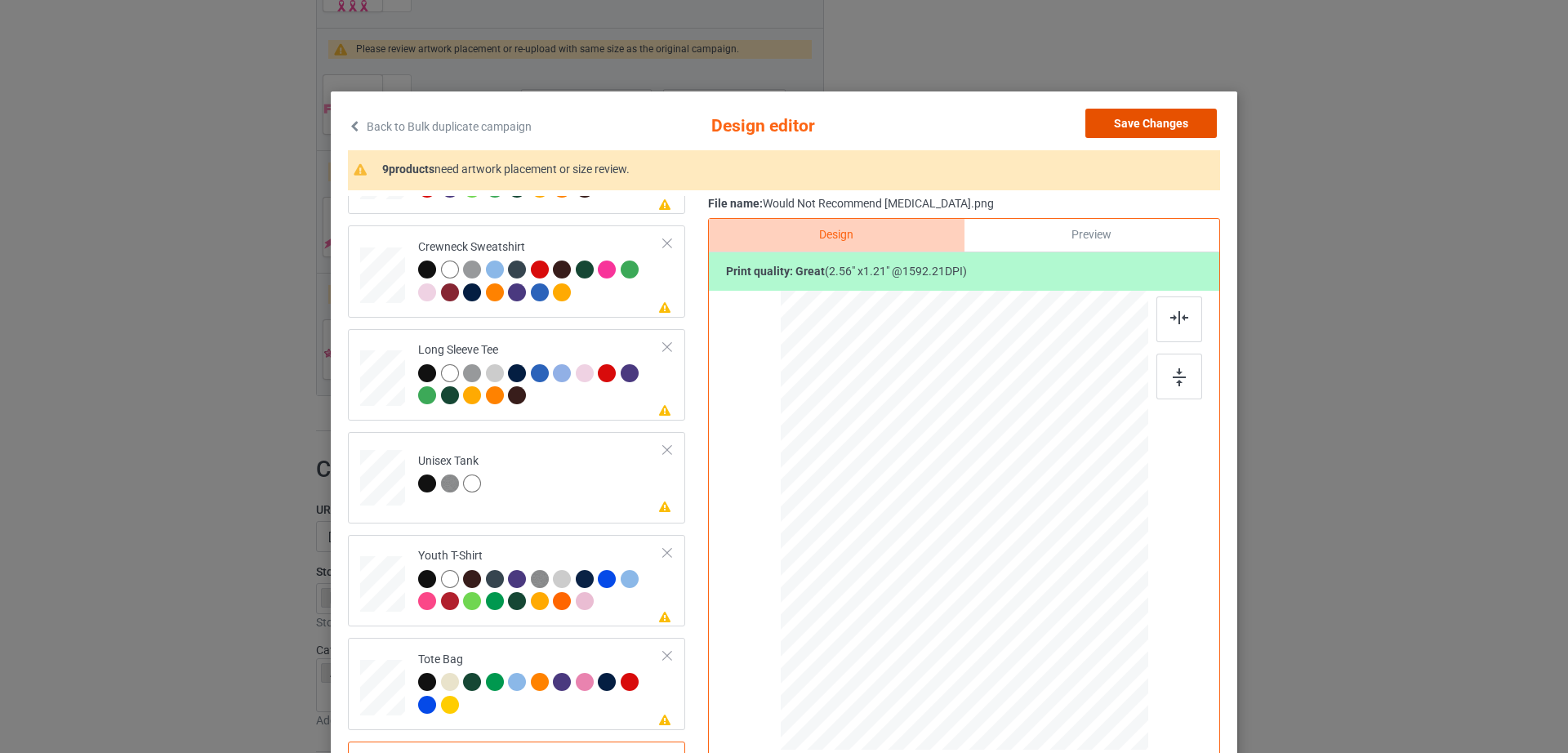
click at [1151, 133] on button "Save Changes" at bounding box center [1151, 123] width 132 height 30
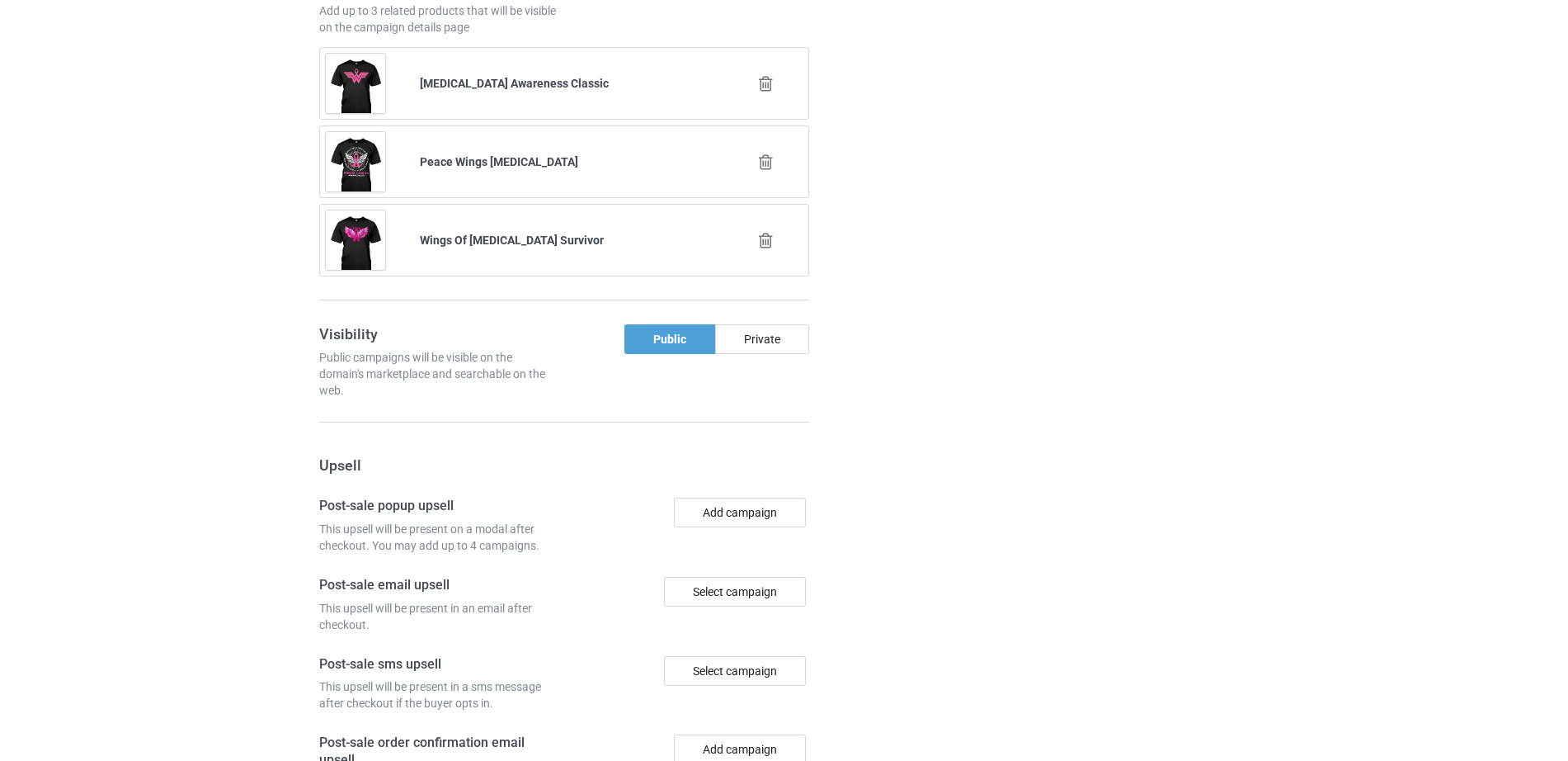
scroll to position [2447, 0]
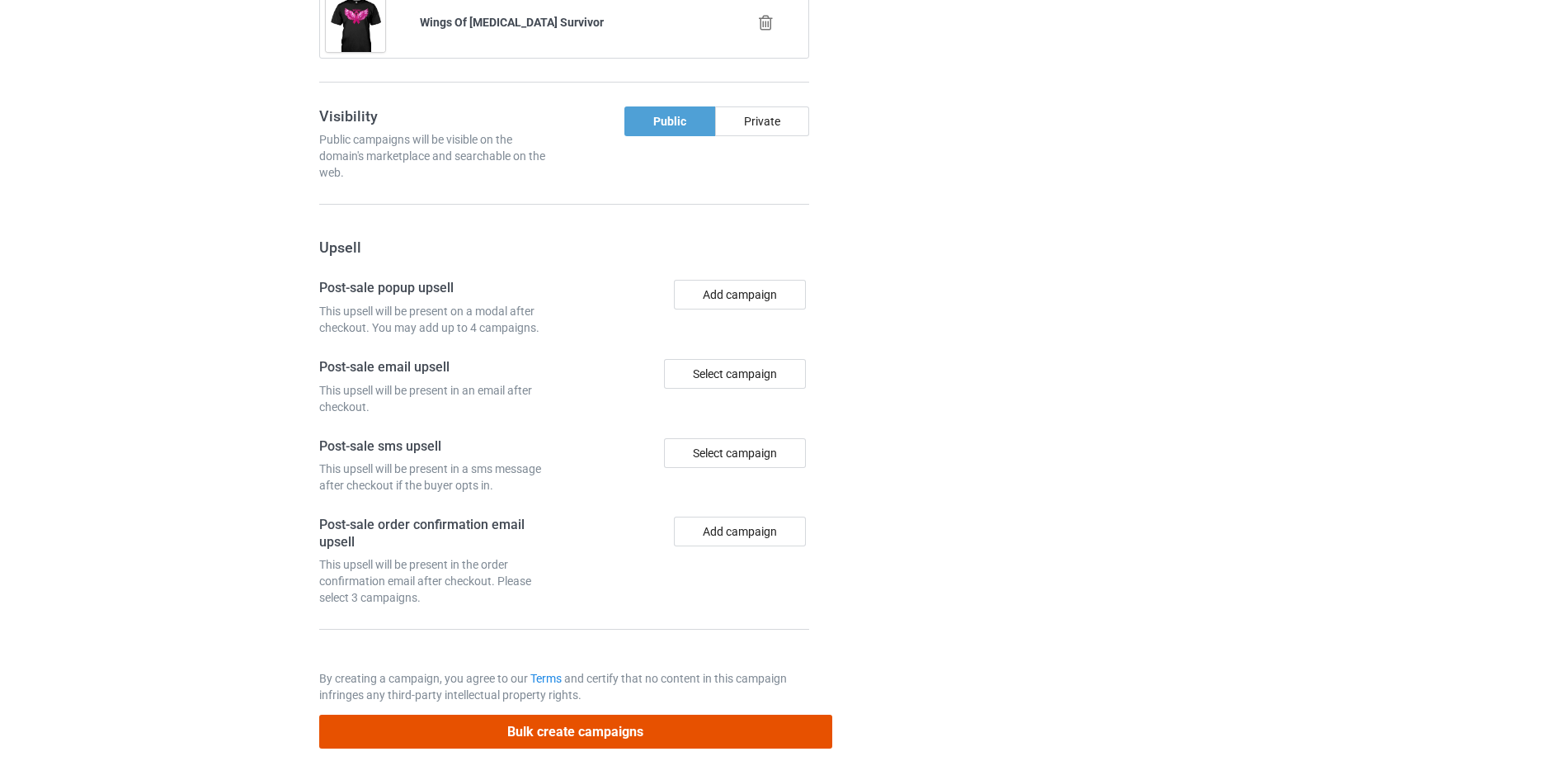
click at [552, 714] on button "Bulk create campaigns" at bounding box center [575, 731] width 513 height 34
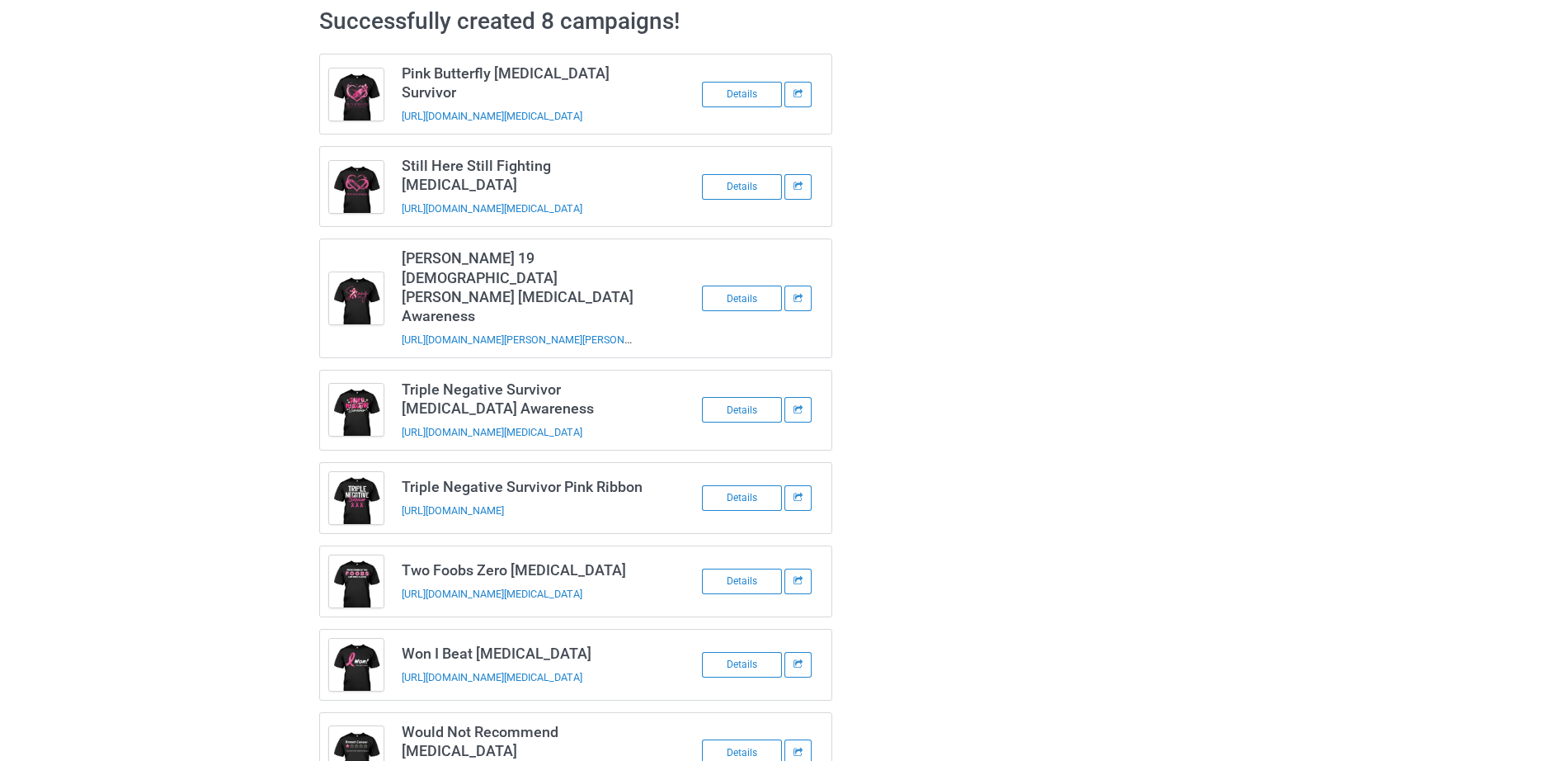
scroll to position [0, 0]
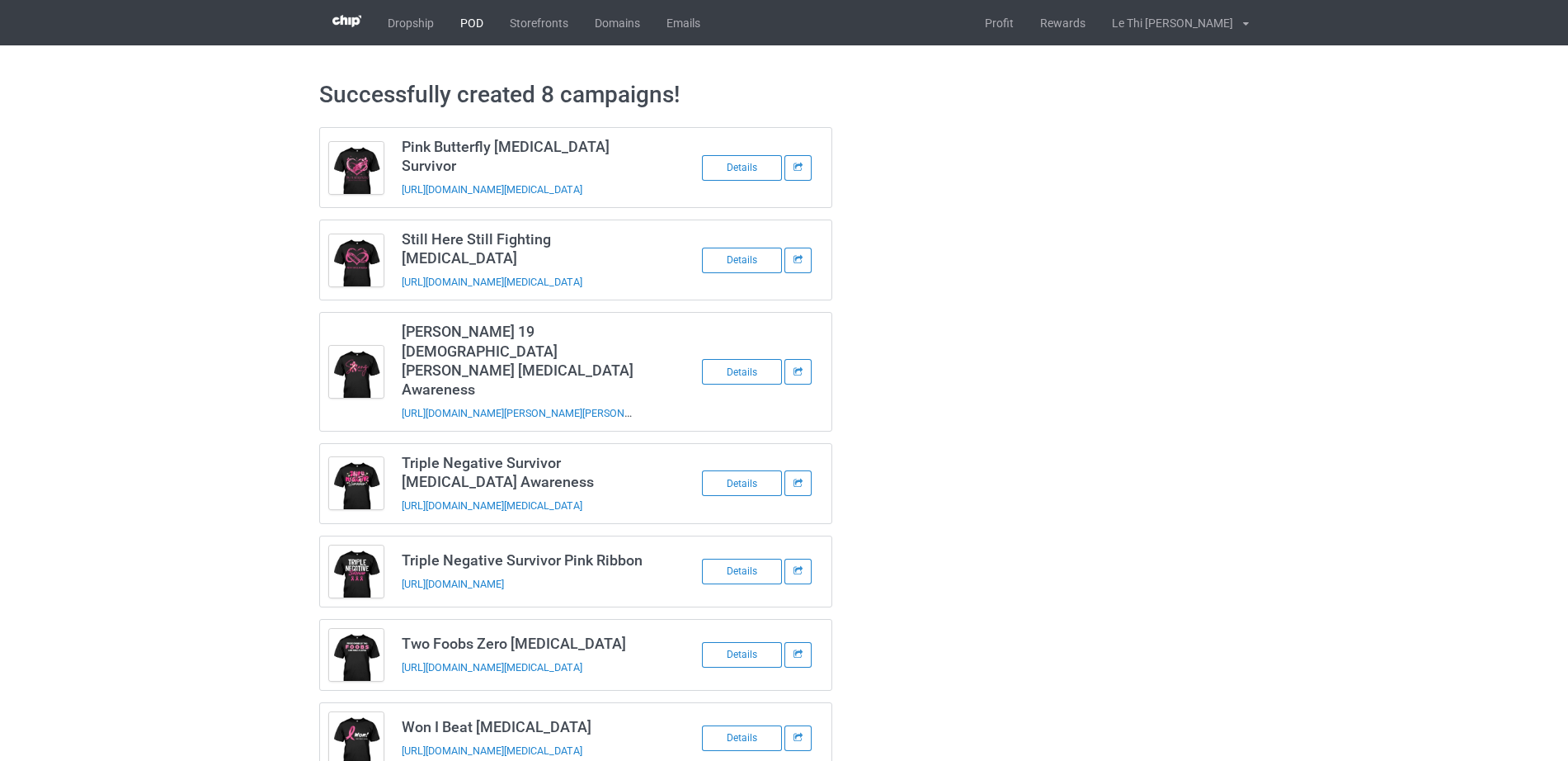
click at [457, 17] on link "POD" at bounding box center [471, 23] width 50 height 45
